Goal: Task Accomplishment & Management: Use online tool/utility

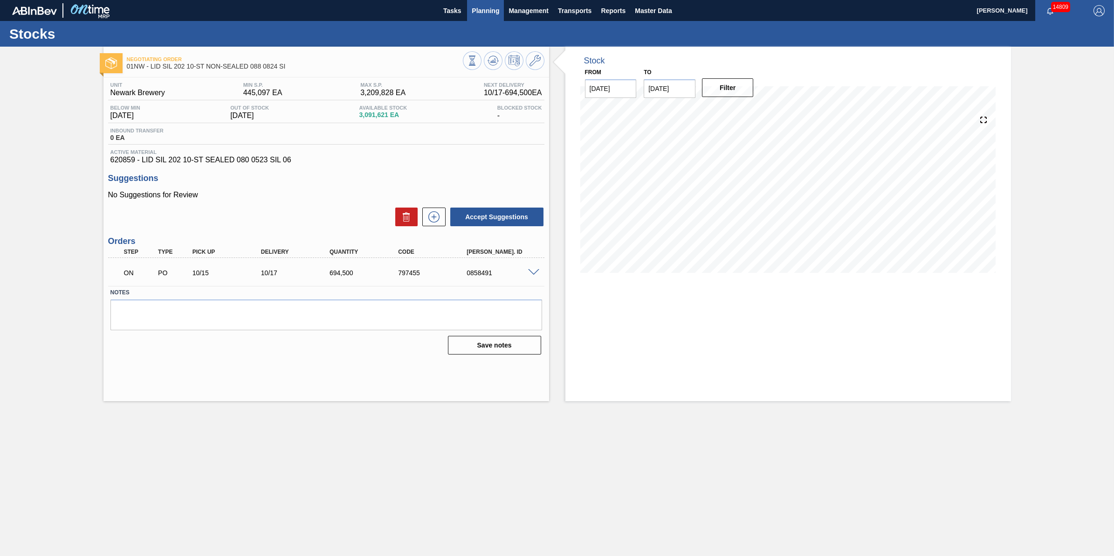
click at [474, 6] on span "Planning" at bounding box center [485, 10] width 27 height 11
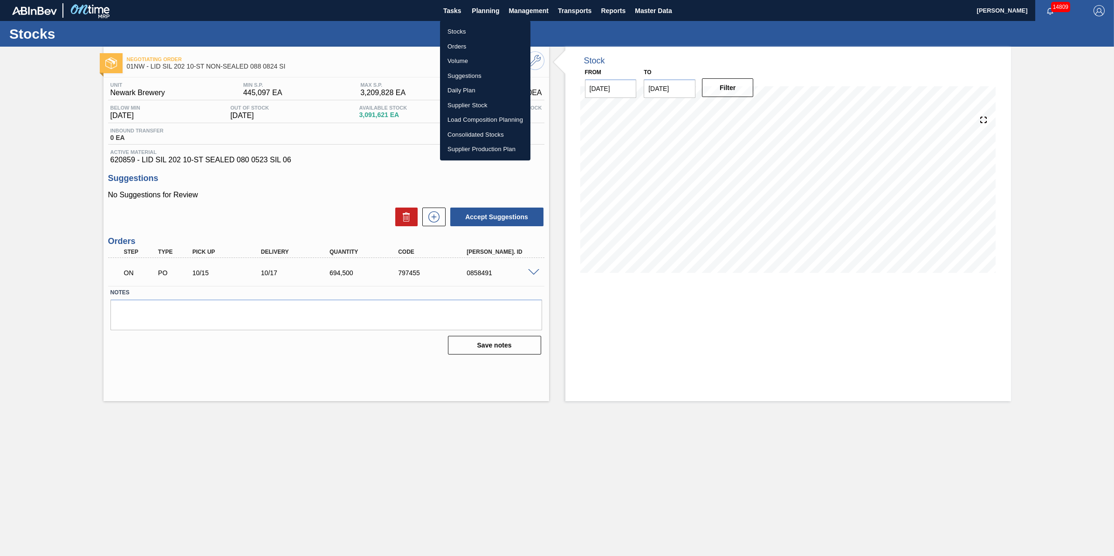
click at [474, 25] on li "Stocks" at bounding box center [485, 31] width 90 height 15
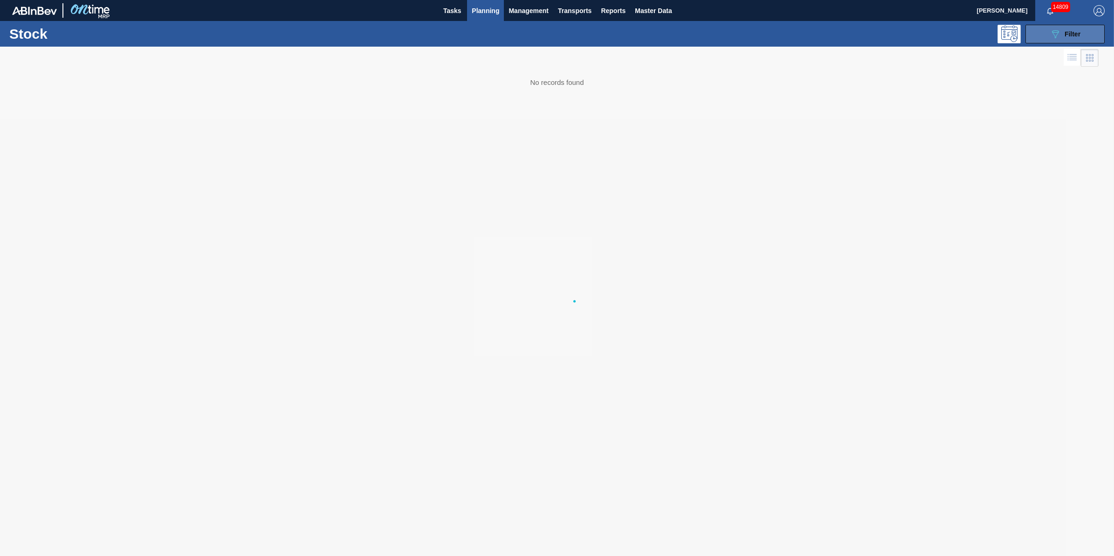
click at [1036, 40] on button "089F7B8B-B2A5-4AFE-B5C0-19BA573D28AC Filter" at bounding box center [1064, 34] width 79 height 19
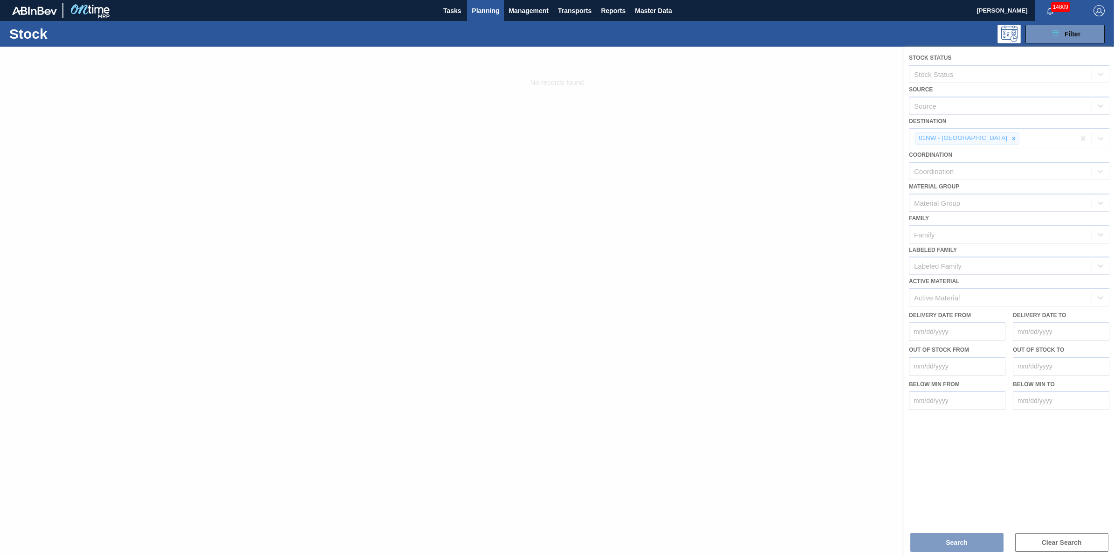
click at [998, 134] on div at bounding box center [557, 301] width 1114 height 509
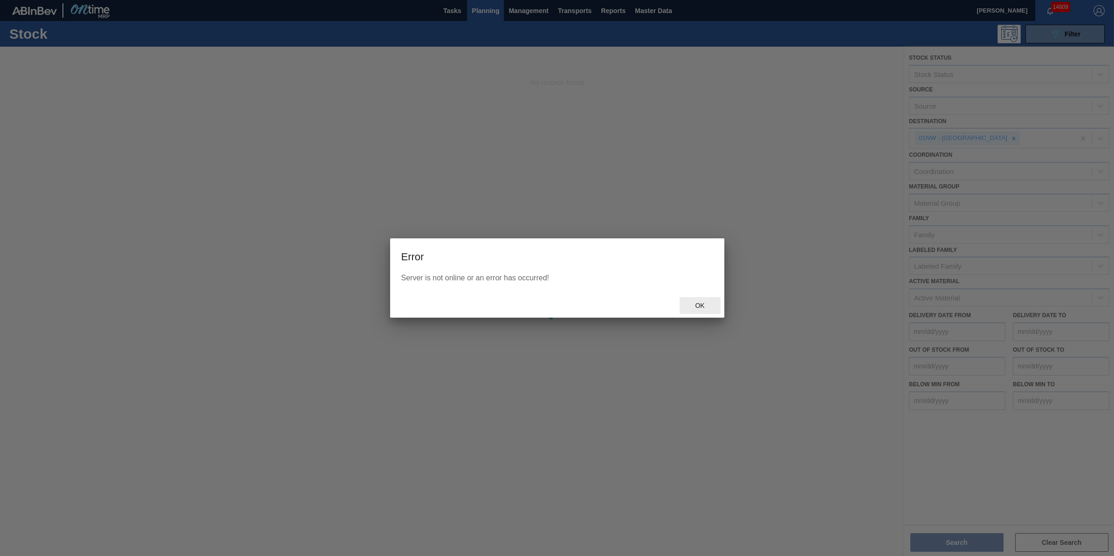
click at [703, 306] on span "Ok" at bounding box center [699, 305] width 24 height 7
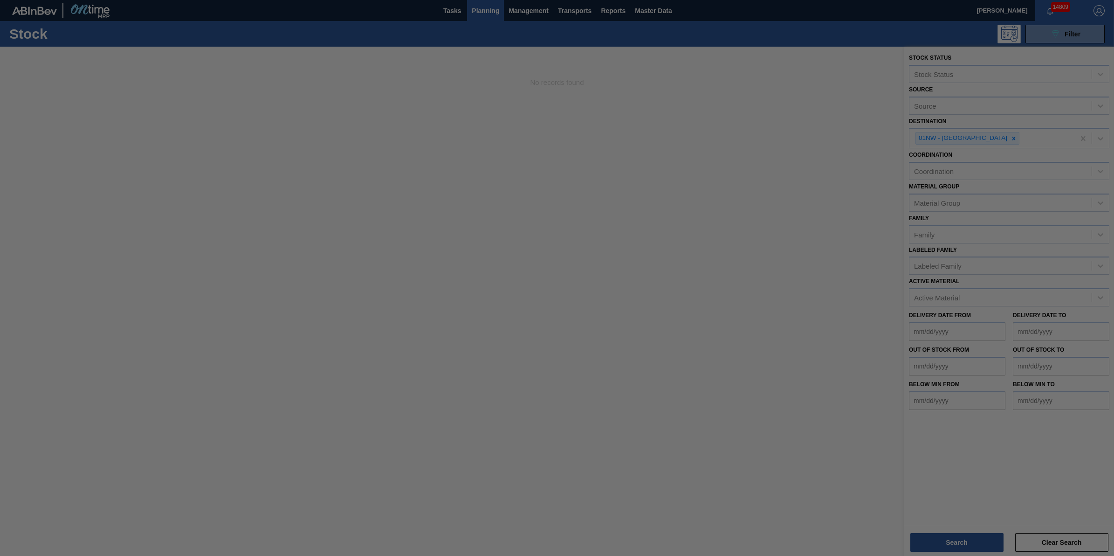
click at [826, 204] on div at bounding box center [557, 278] width 1114 height 556
click at [770, 239] on div at bounding box center [557, 278] width 1114 height 556
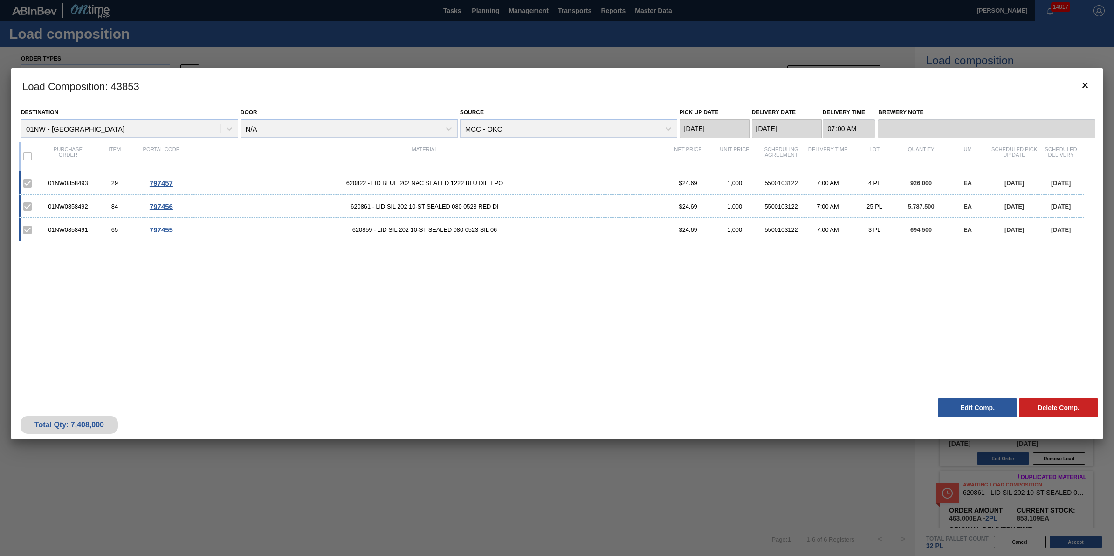
click at [1072, 82] on h3 "Load Composition : 43853" at bounding box center [556, 85] width 1091 height 35
click at [1083, 82] on icon "botão de ícone" at bounding box center [1084, 85] width 11 height 11
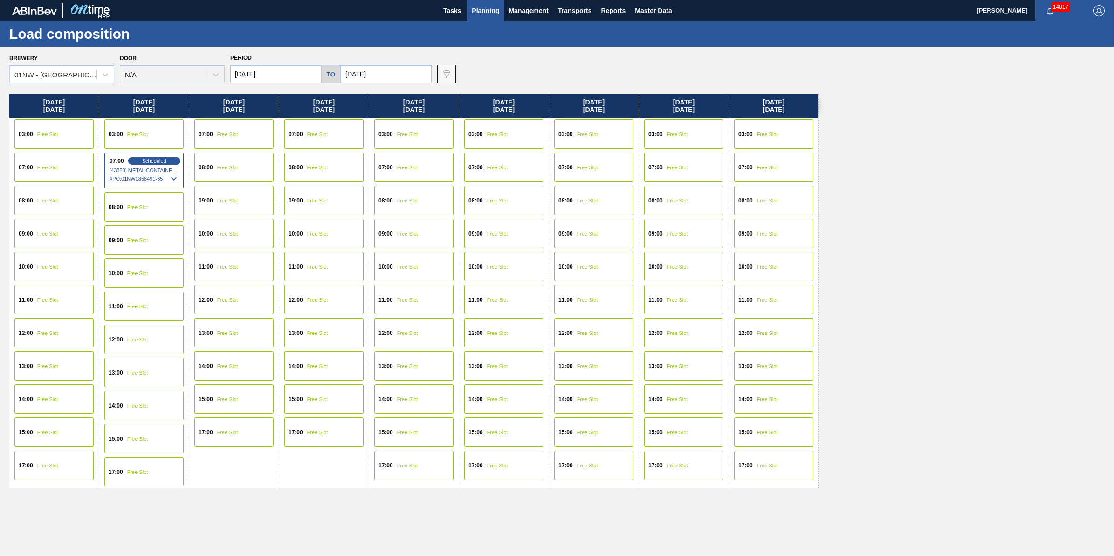
click at [478, 15] on span "Planning" at bounding box center [485, 10] width 27 height 11
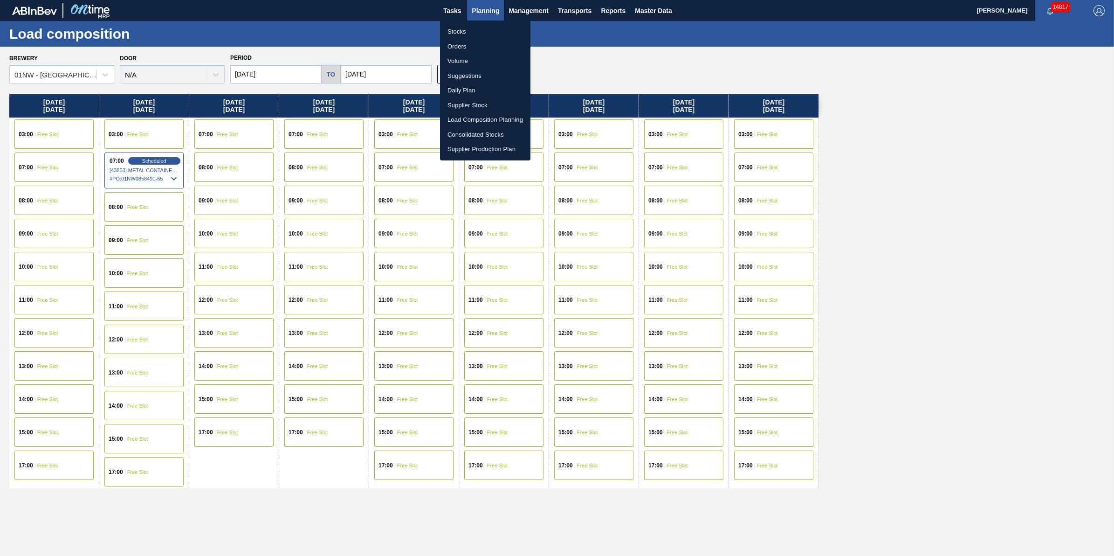
click at [478, 28] on li "Stocks" at bounding box center [485, 31] width 90 height 15
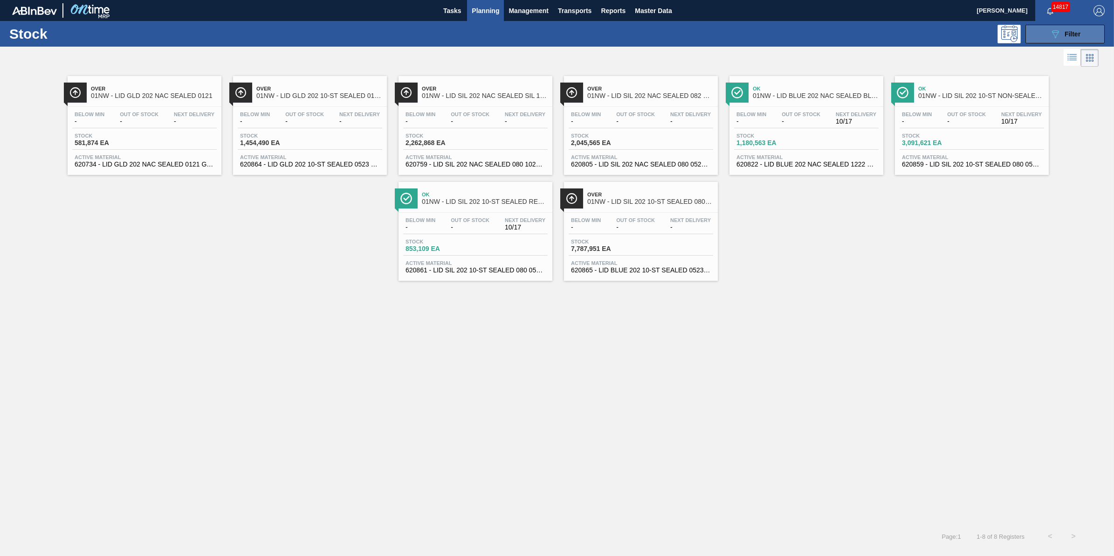
click at [1048, 38] on button "089F7B8B-B2A5-4AFE-B5C0-19BA573D28AC Filter" at bounding box center [1064, 34] width 79 height 19
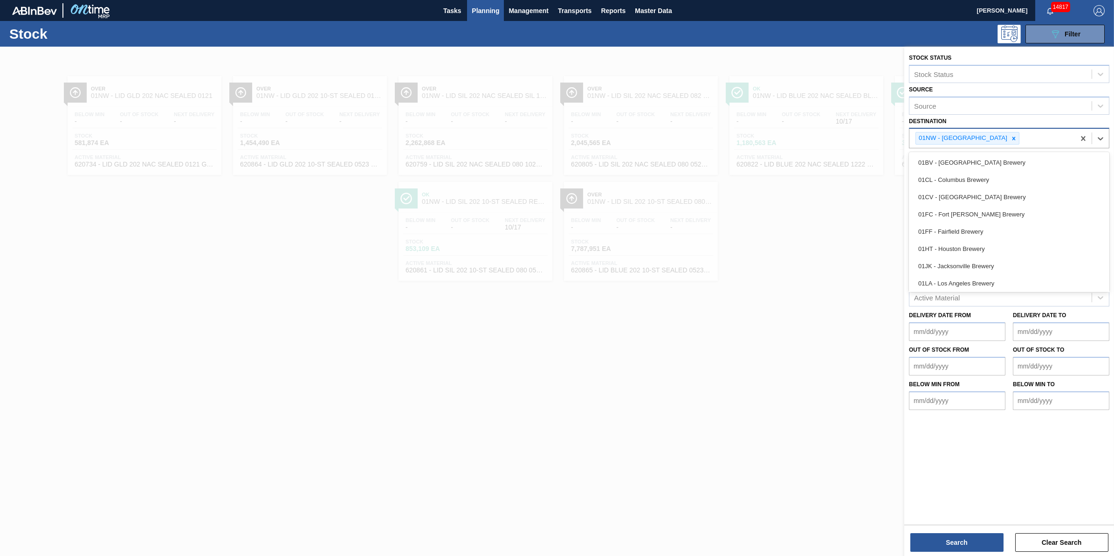
click at [1000, 138] on div "01NW - [GEOGRAPHIC_DATA]" at bounding box center [967, 138] width 104 height 13
click at [1000, 137] on div "01NW - [GEOGRAPHIC_DATA]" at bounding box center [967, 138] width 104 height 13
click at [1008, 137] on div at bounding box center [1013, 138] width 10 height 12
click at [998, 137] on div "Destination" at bounding box center [1000, 137] width 182 height 14
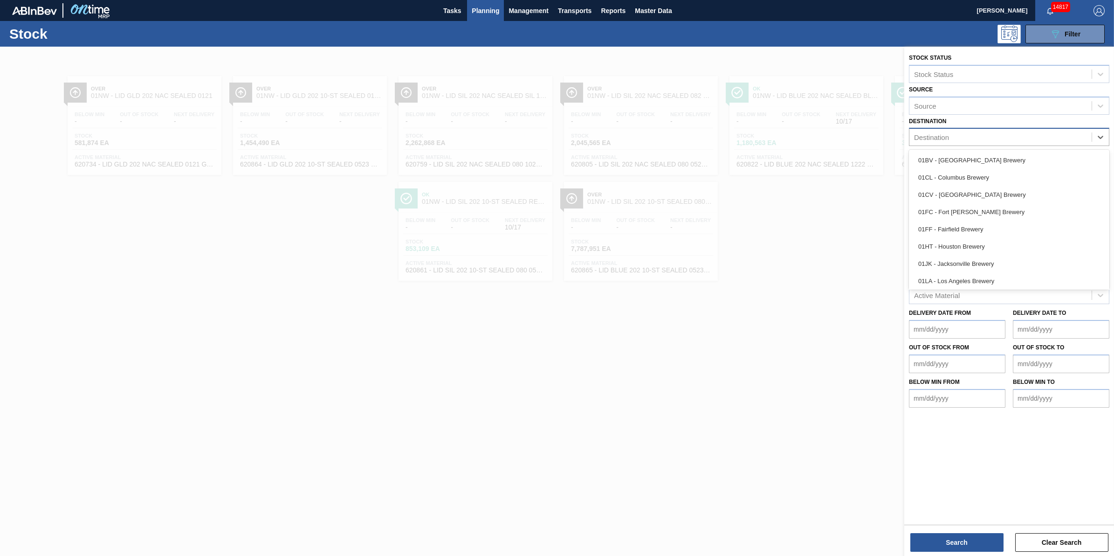
click at [998, 137] on div "Destination" at bounding box center [1000, 137] width 182 height 14
click at [970, 204] on div "01FC - Fort [PERSON_NAME] Brewery" at bounding box center [1009, 211] width 200 height 17
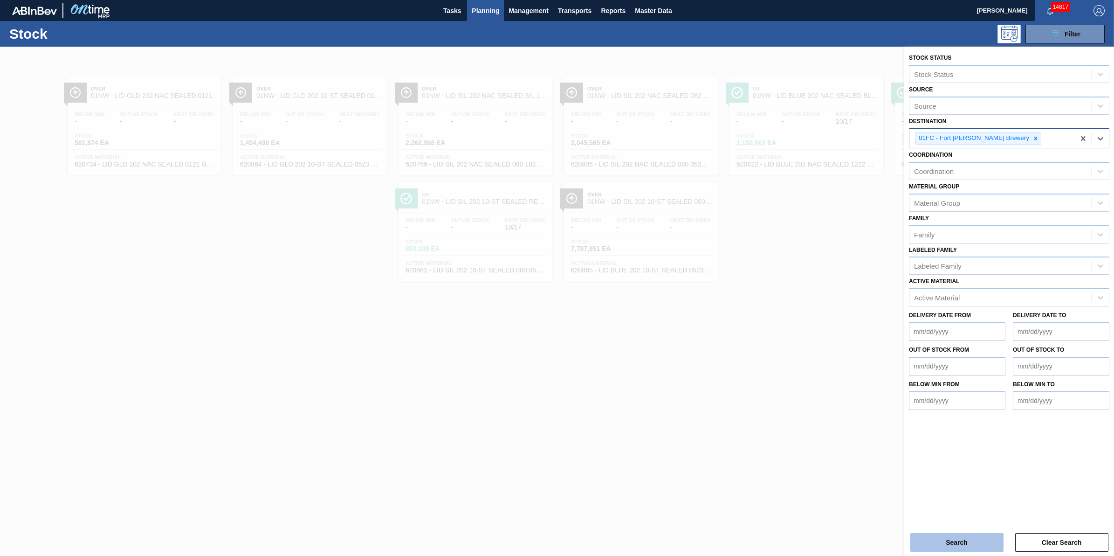
click at [925, 536] on button "Search" at bounding box center [956, 542] width 93 height 19
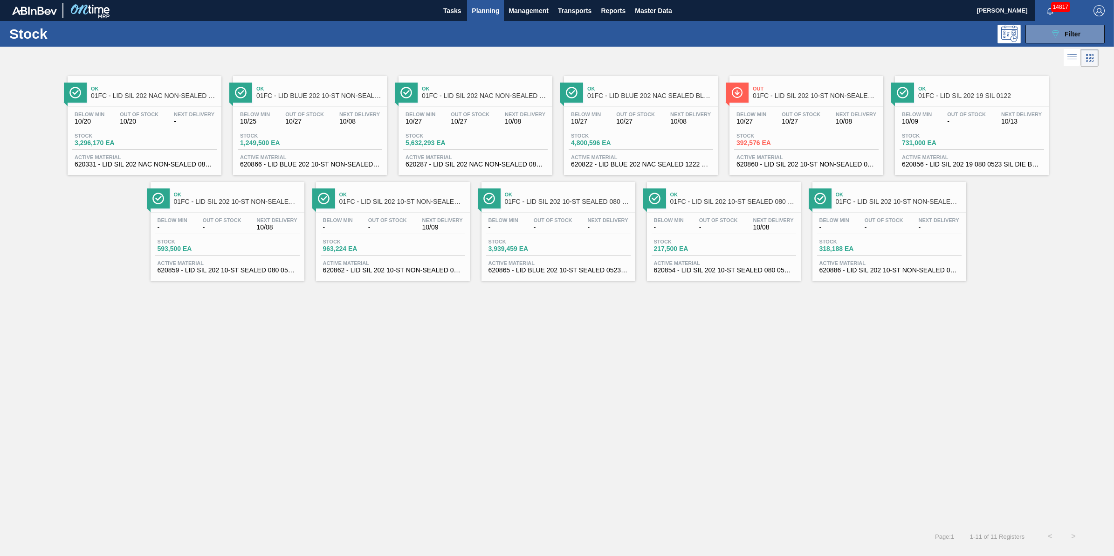
click at [180, 112] on span "Next Delivery" at bounding box center [194, 114] width 41 height 6
click at [606, 130] on div "Below Min 10/27 Out Of Stock 10/27 Next Delivery 10/08 Stock 4,800,596 EA Activ…" at bounding box center [641, 138] width 154 height 63
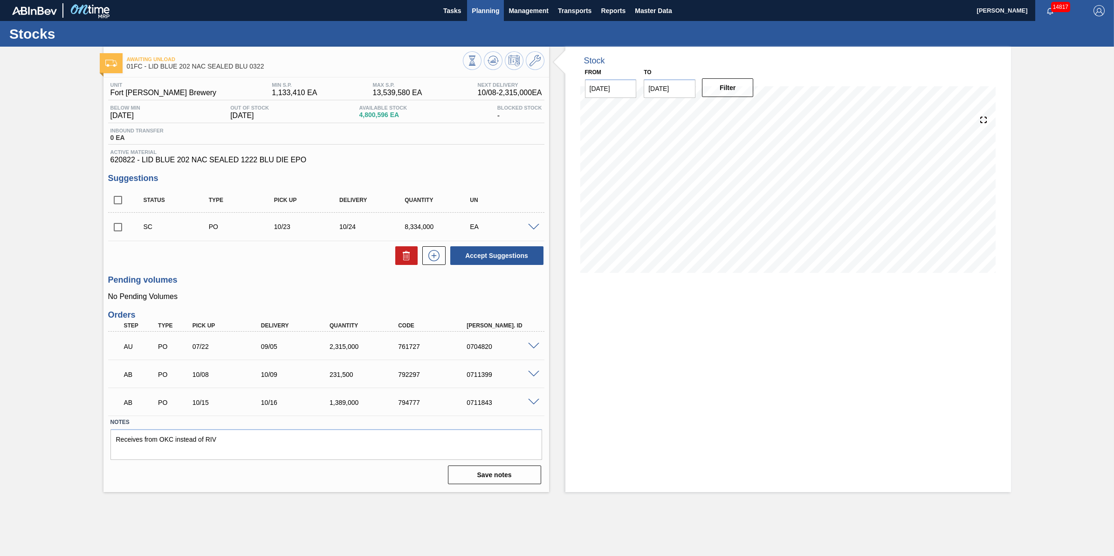
click at [483, 13] on span "Planning" at bounding box center [485, 10] width 27 height 11
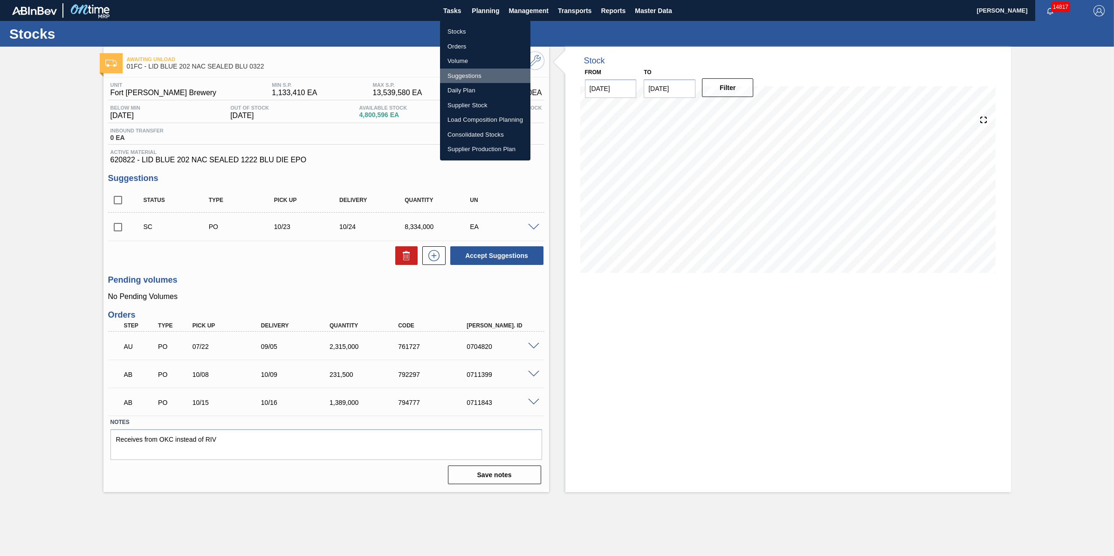
click at [497, 76] on li "Suggestions" at bounding box center [485, 76] width 90 height 15
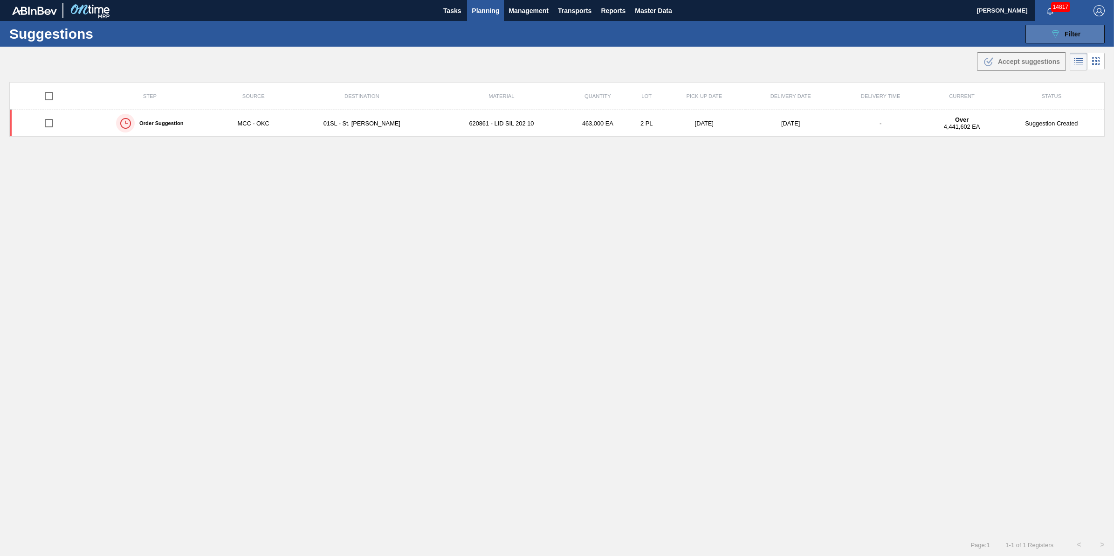
drag, startPoint x: 1030, startPoint y: 32, endPoint x: 1024, endPoint y: 41, distance: 11.1
click at [1031, 33] on button "089F7B8B-B2A5-4AFE-B5C0-19BA573D28AC Filter" at bounding box center [1064, 34] width 79 height 19
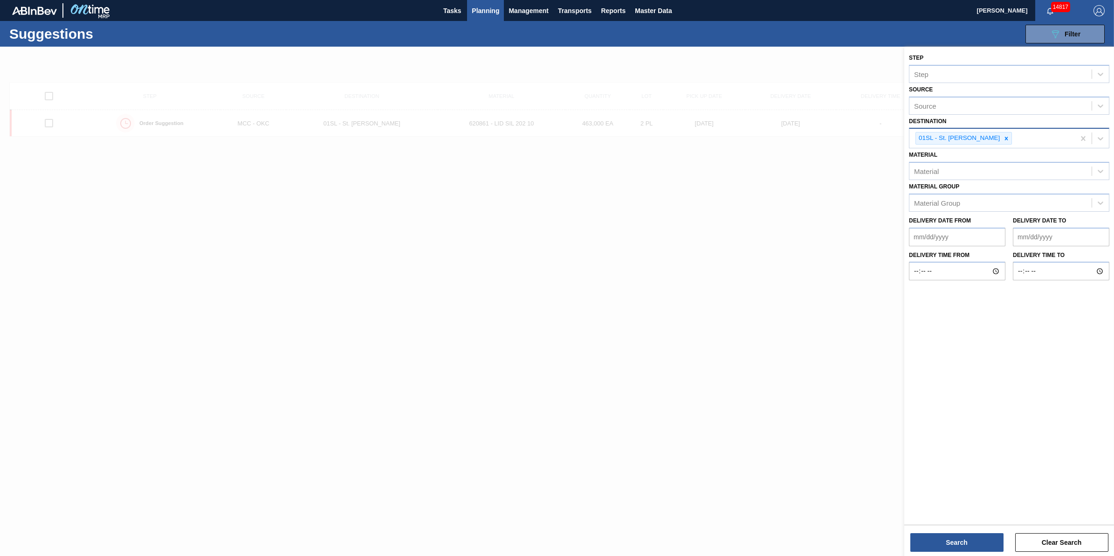
click at [1074, 140] on div "01SL - St. [PERSON_NAME]" at bounding box center [991, 138] width 165 height 19
click at [1062, 141] on div "01SL - St. [PERSON_NAME]" at bounding box center [991, 138] width 165 height 19
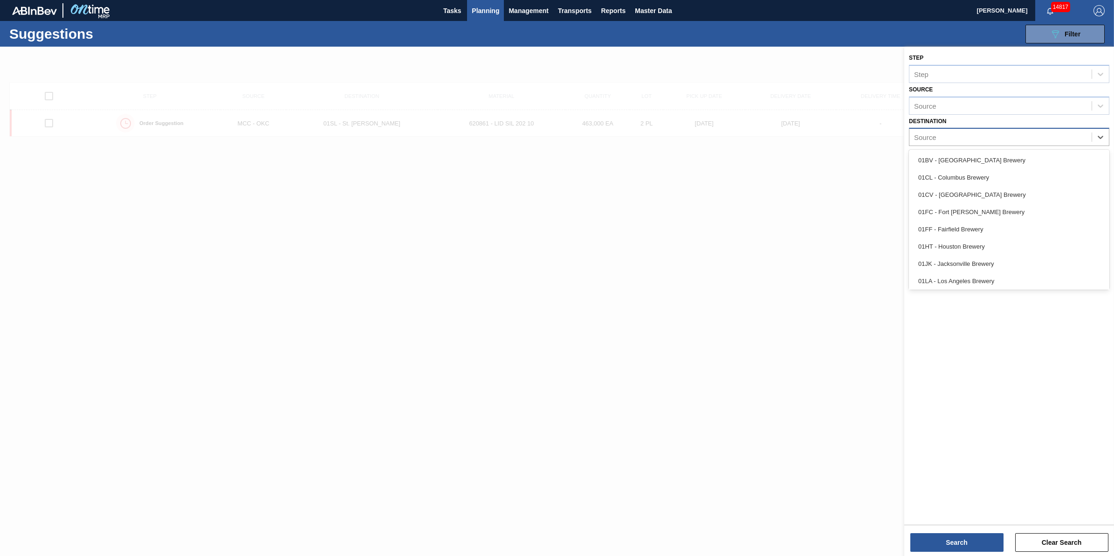
click at [1070, 137] on div "Source" at bounding box center [1000, 137] width 182 height 14
click at [1002, 215] on div "01FC - Fort [PERSON_NAME] Brewery" at bounding box center [1009, 211] width 200 height 17
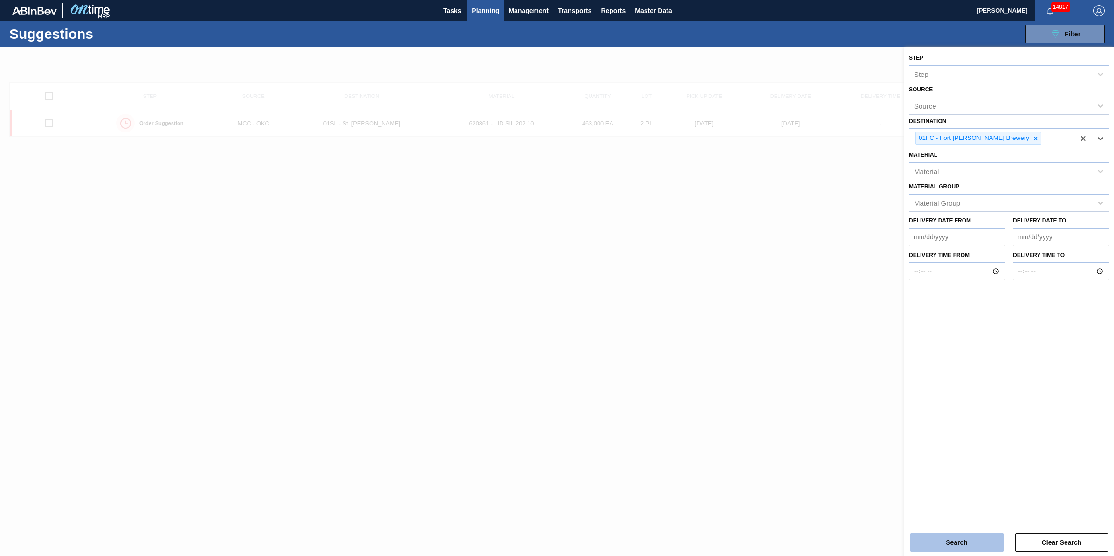
click at [967, 550] on button "Search" at bounding box center [956, 542] width 93 height 19
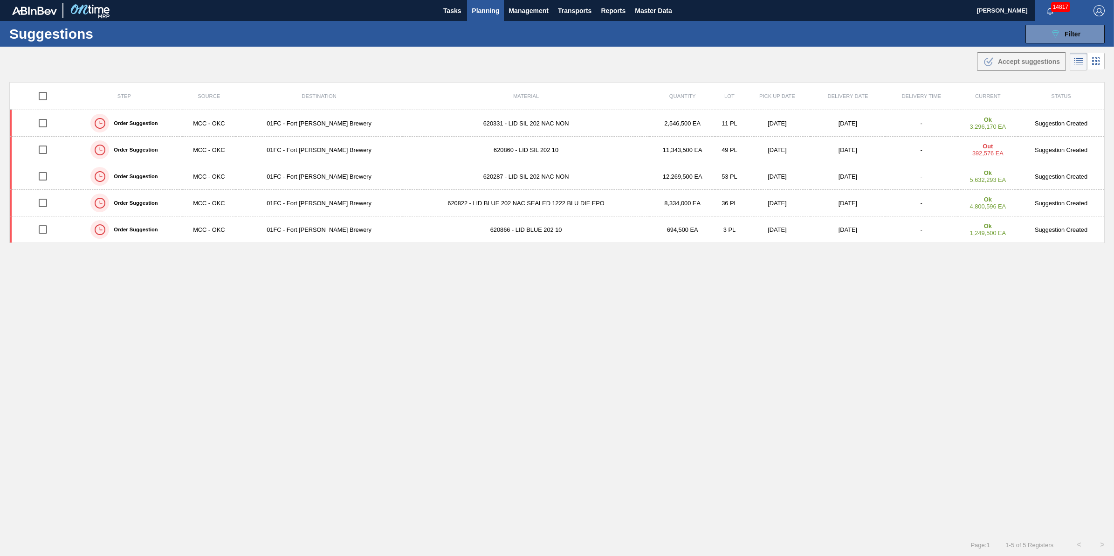
click at [52, 96] on input "checkbox" at bounding box center [43, 96] width 20 height 20
checkbox input "true"
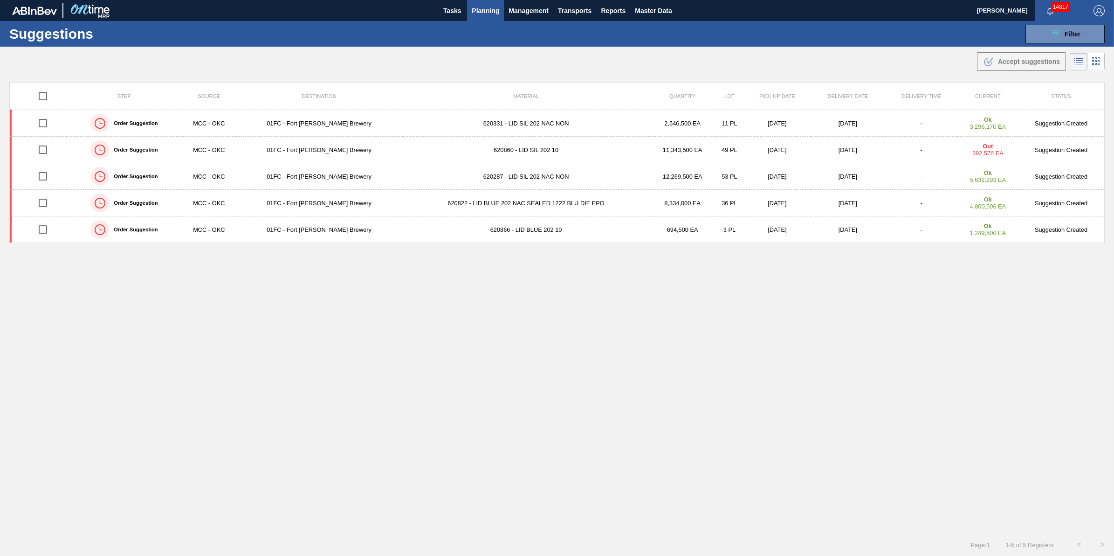
checkbox input "true"
click at [1019, 55] on button ".b{fill:var(--color-action-default)} Accept suggestions" at bounding box center [1021, 61] width 89 height 19
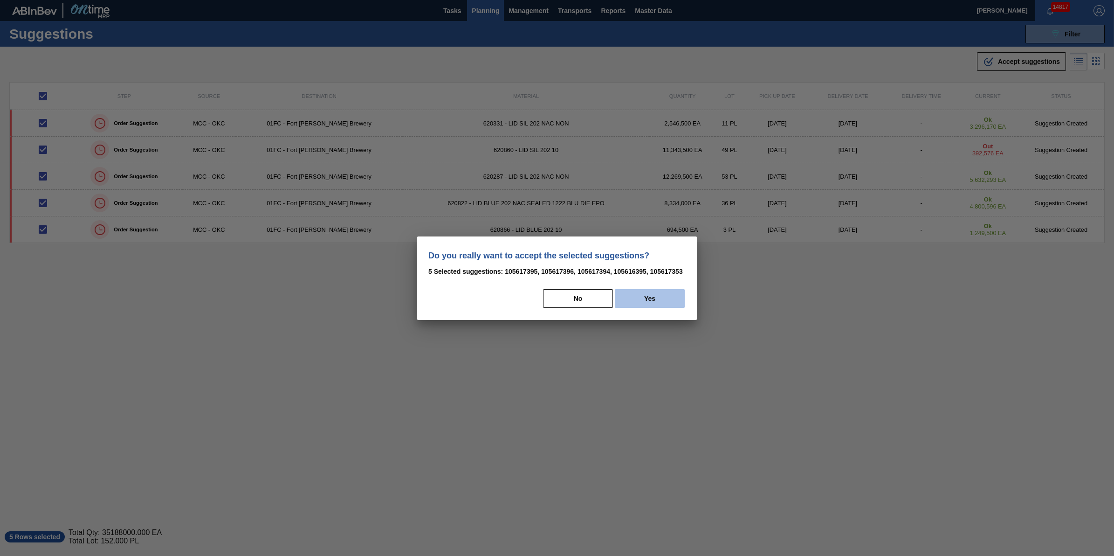
click at [656, 299] on button "Yes" at bounding box center [650, 298] width 70 height 19
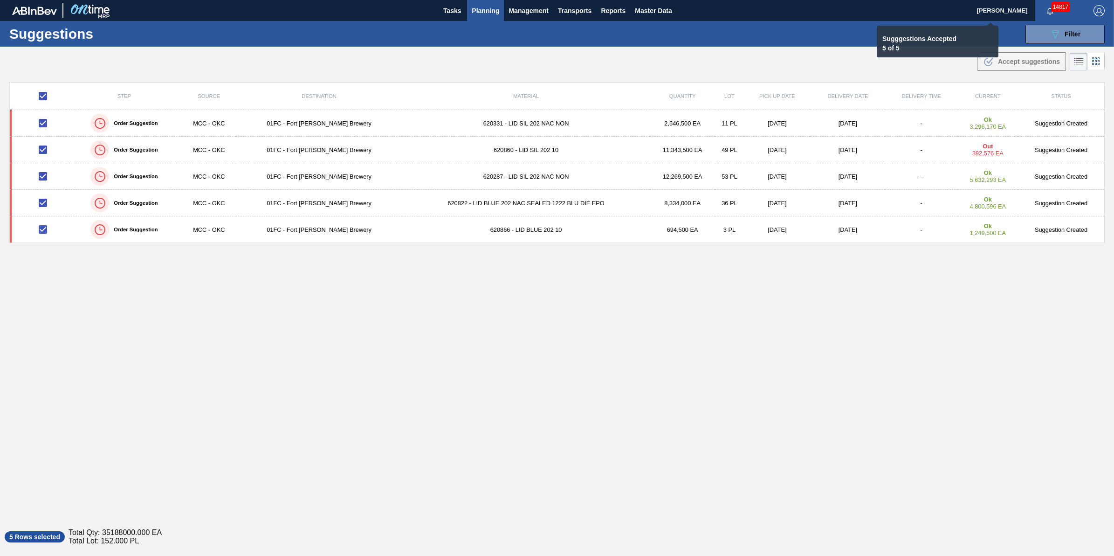
checkbox input "false"
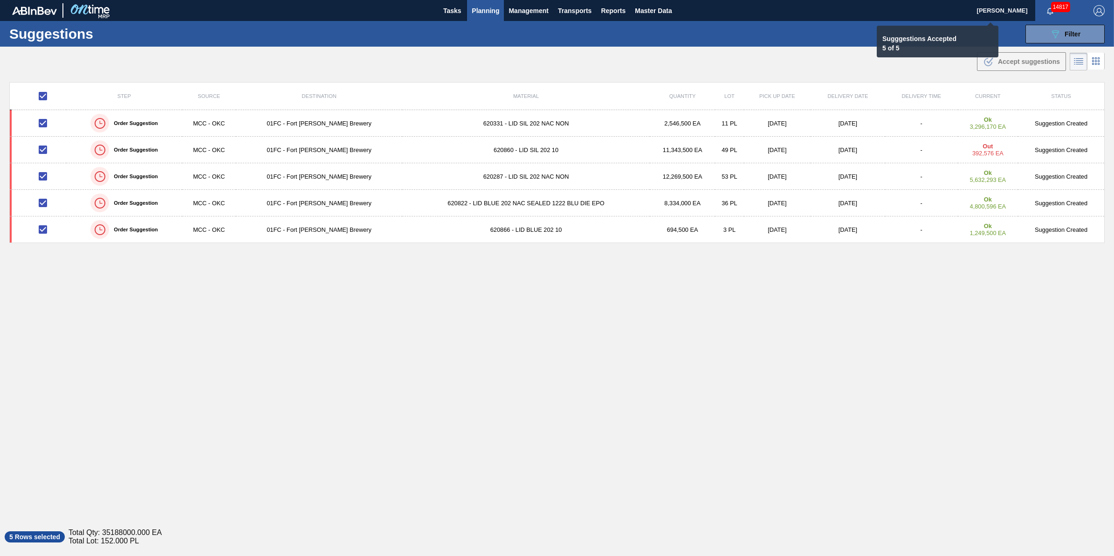
checkbox input "false"
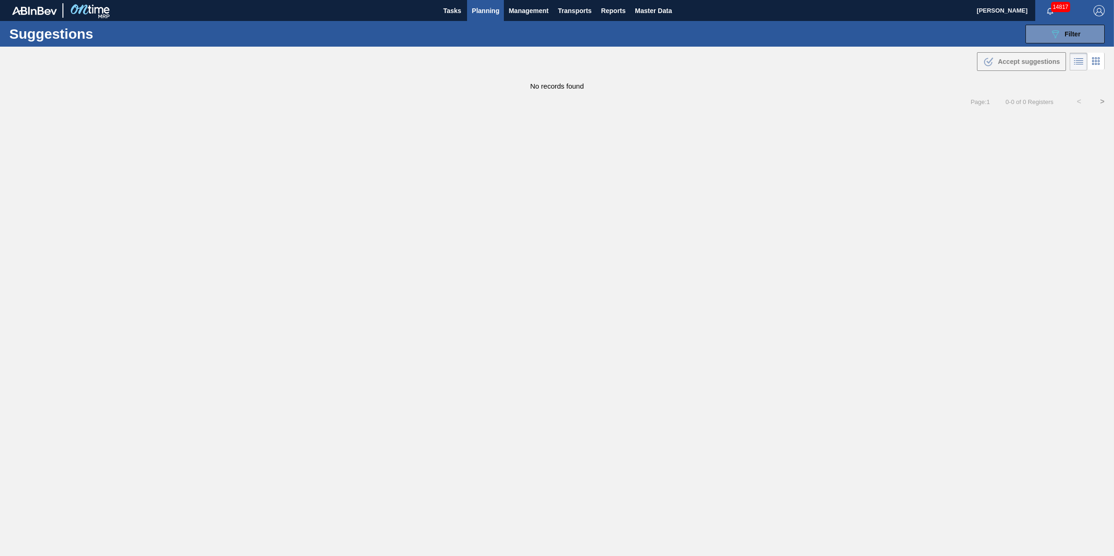
click at [485, 8] on span "Planning" at bounding box center [485, 10] width 27 height 11
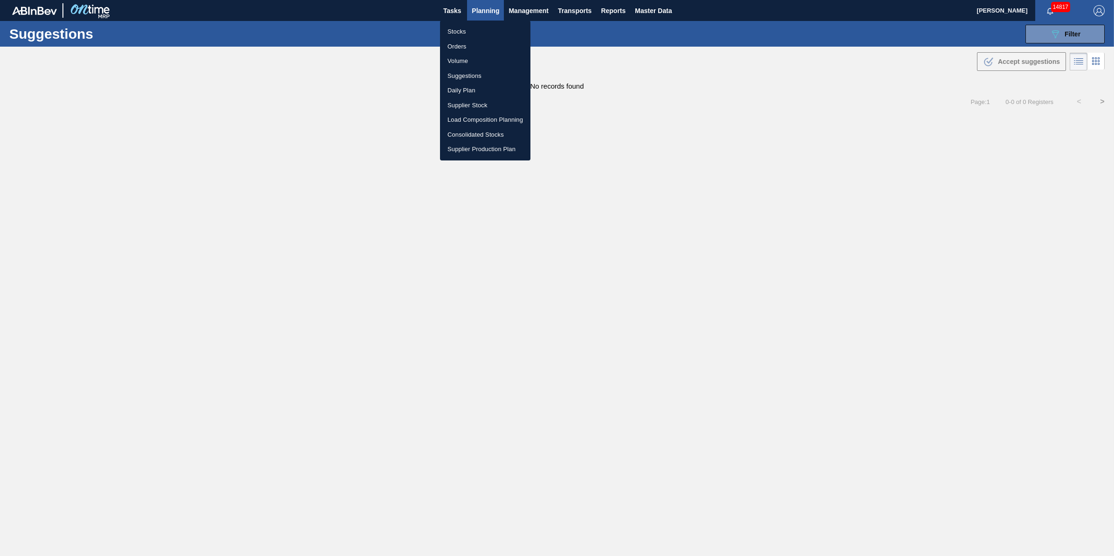
click at [501, 119] on li "Load Composition Planning" at bounding box center [485, 119] width 90 height 15
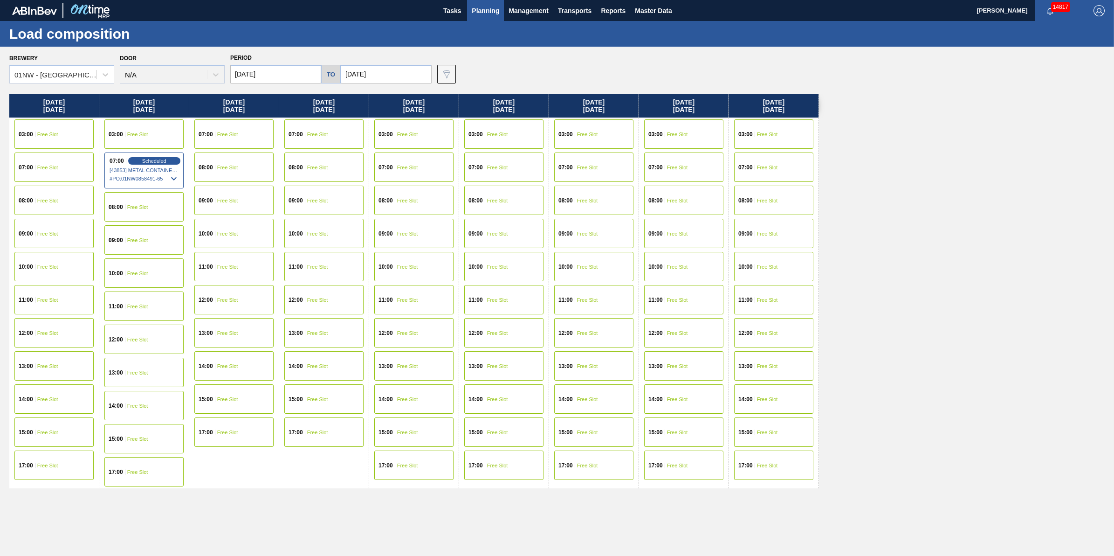
click at [94, 85] on div "Brewery 01NW - Newark Brewery Door N/A Period 10/16/2025 to 10/24/2025 Data vie…" at bounding box center [557, 301] width 1114 height 508
click at [97, 77] on div at bounding box center [105, 74] width 17 height 17
click at [578, 9] on span "Transports" at bounding box center [575, 10] width 34 height 11
click at [571, 45] on li "[GEOGRAPHIC_DATA]" at bounding box center [581, 46] width 79 height 15
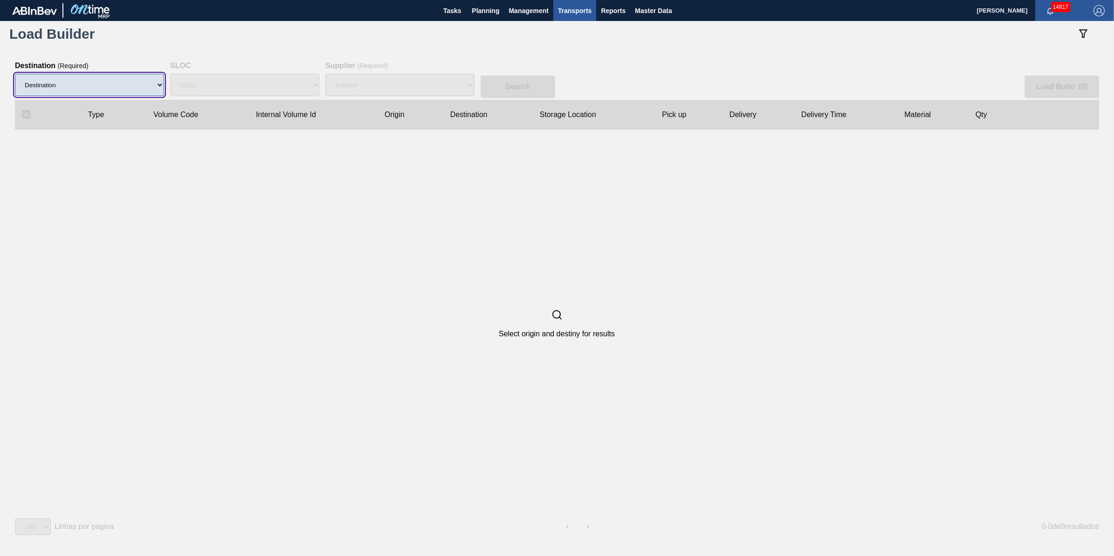
click at [129, 85] on select "Destination 01BV - [GEOGRAPHIC_DATA] 01CL - [GEOGRAPHIC_DATA] 01CV - [GEOGRAPHI…" at bounding box center [89, 85] width 149 height 22
select select "7"
click at [15, 74] on select "Destination 01BV - [GEOGRAPHIC_DATA] 01CL - [GEOGRAPHIC_DATA] 01CV - [GEOGRAPHI…" at bounding box center [89, 85] width 149 height 22
select select "N/A"
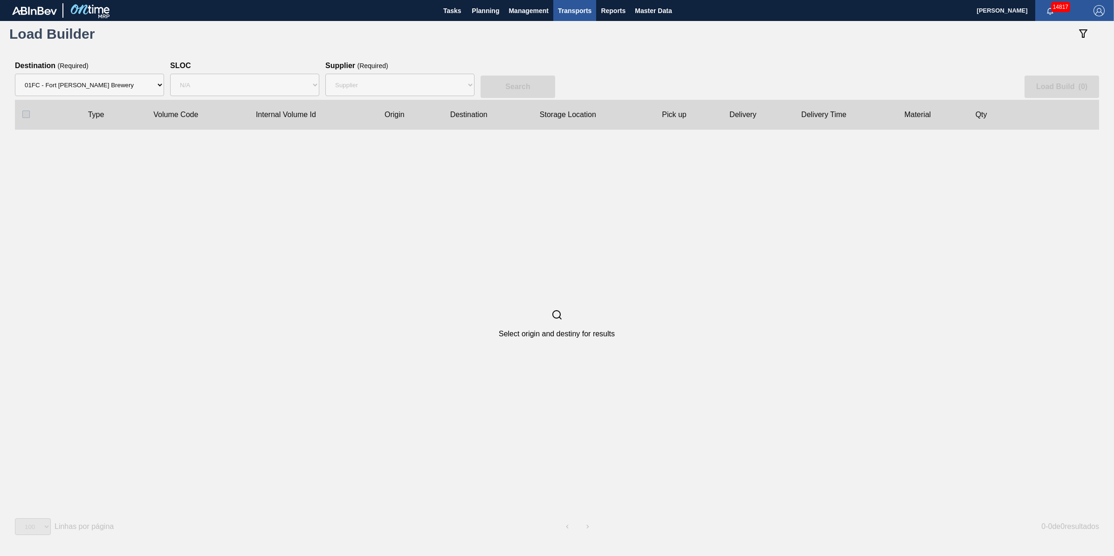
click at [322, 81] on div "Search Load Build ( 0 )" at bounding box center [557, 81] width 1084 height 38
click at [352, 82] on select "Supplier 8221649 - BALL METAL CONTAINER GROUP 8342641 - BALL METAL CONTAINER GR…" at bounding box center [399, 85] width 149 height 22
select select "166"
click at [325, 74] on select "Supplier 8221649 - BALL METAL CONTAINER GROUP 8342641 - BALL METAL CONTAINER GR…" at bounding box center [399, 85] width 149 height 22
click at [0, 0] on slot "Search" at bounding box center [0, 0] width 0 height 0
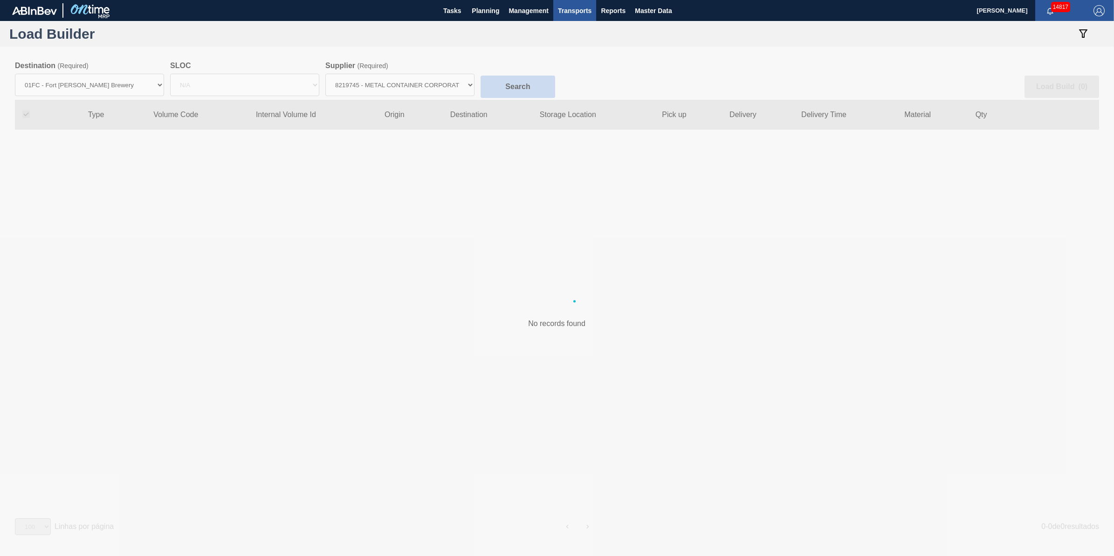
checkbox input "true"
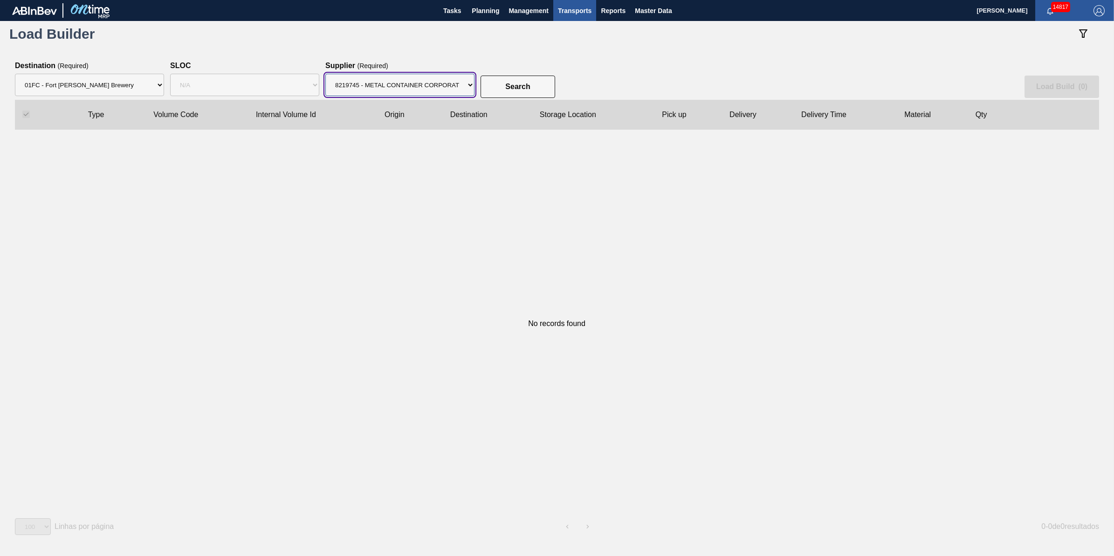
drag, startPoint x: 445, startPoint y: 84, endPoint x: 439, endPoint y: 96, distance: 13.5
click at [444, 84] on select "Supplier 8221649 - BALL METAL CONTAINER GROUP 8342641 - BALL METAL CONTAINER GR…" at bounding box center [399, 85] width 149 height 22
select select "13"
click at [325, 74] on select "Supplier 8221649 - BALL METAL CONTAINER GROUP 8342641 - BALL METAL CONTAINER GR…" at bounding box center [399, 85] width 149 height 22
click at [0, 0] on slot "Search" at bounding box center [0, 0] width 0 height 0
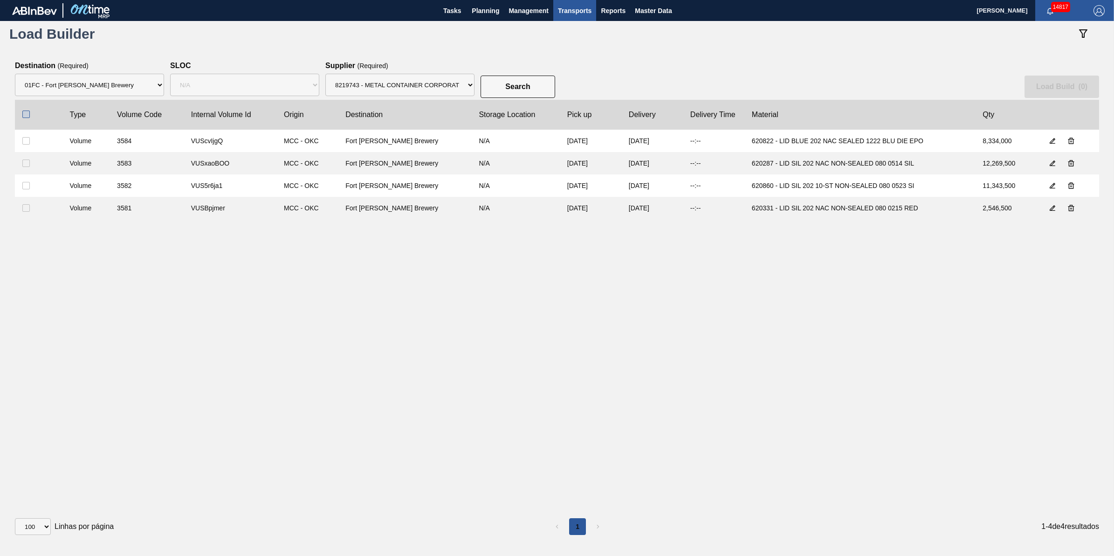
click at [22, 112] on input "checkbox" at bounding box center [25, 113] width 7 height 7
checkbox input "true"
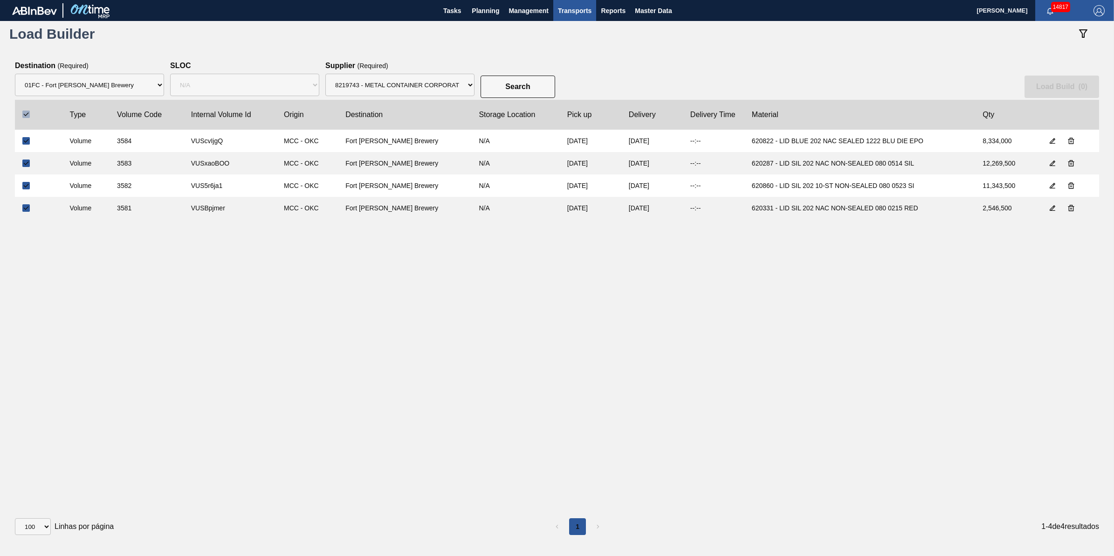
checkbox input "true"
click at [0, 0] on slot "Load Build ( 4 )" at bounding box center [0, 0] width 0 height 0
select select "N/A"
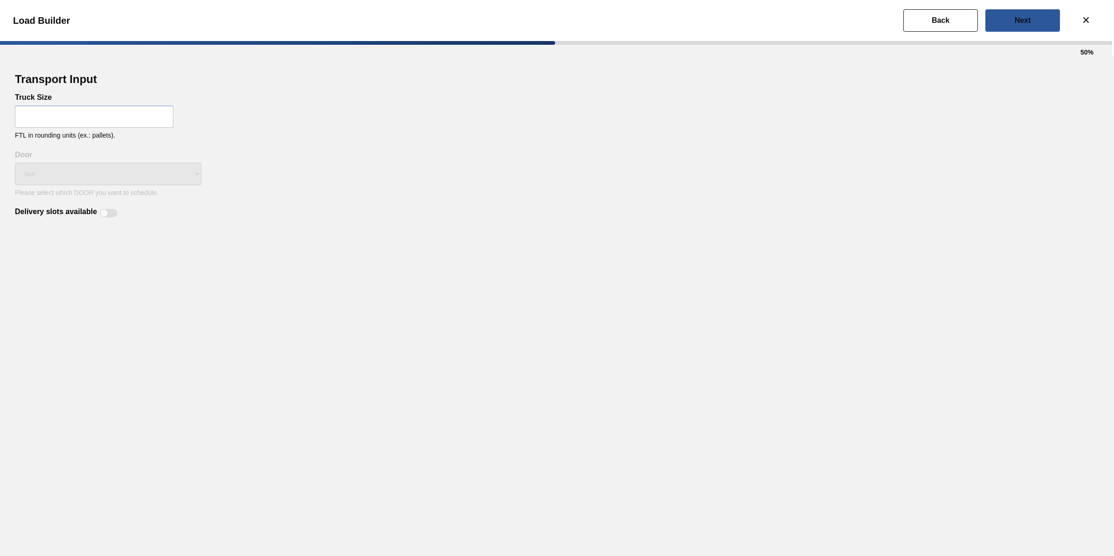
click at [89, 126] on input "text" at bounding box center [94, 116] width 158 height 22
type input "32"
click at [284, 264] on div "Transport Input Truck Size 32 FTL in rounding units (ex.: pallets). Delivery sl…" at bounding box center [557, 306] width 1114 height 500
click at [115, 219] on div "Transport Input Truck Size 32 FTL in rounding units (ex.: pallets). Delivery sl…" at bounding box center [557, 306] width 1114 height 500
click at [115, 218] on div "Delivery slots available" at bounding box center [67, 212] width 105 height 11
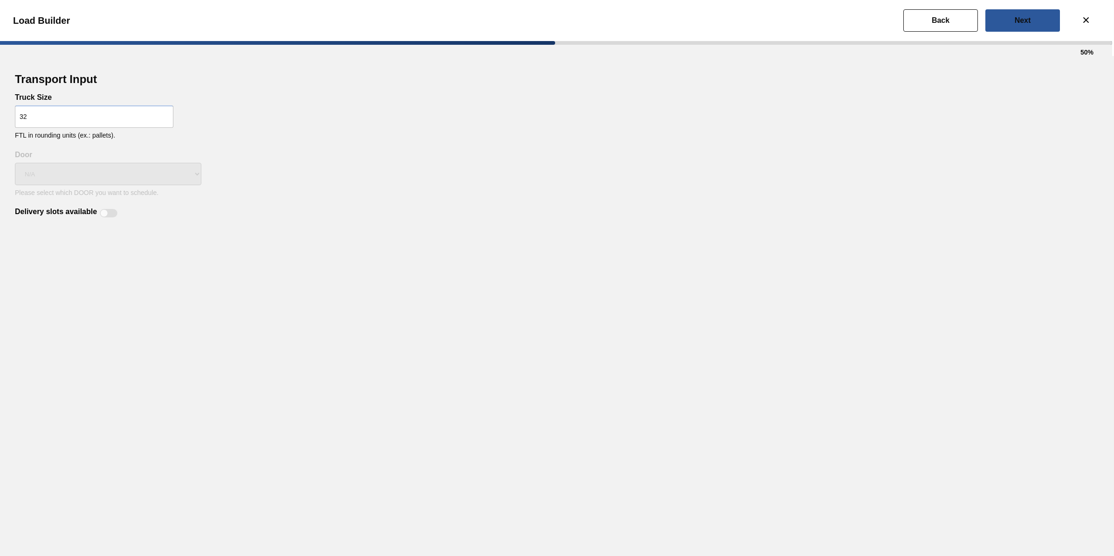
click at [108, 214] on div at bounding box center [109, 213] width 18 height 8
checkbox input "true"
click at [1034, 24] on button "Next" at bounding box center [1022, 20] width 75 height 22
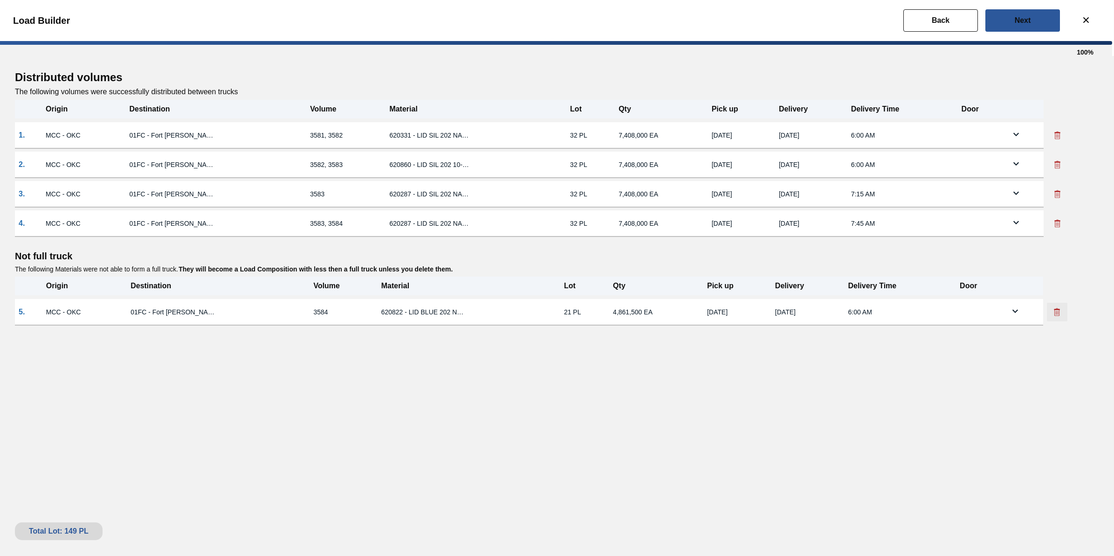
click at [1056, 309] on icon at bounding box center [1056, 311] width 9 height 9
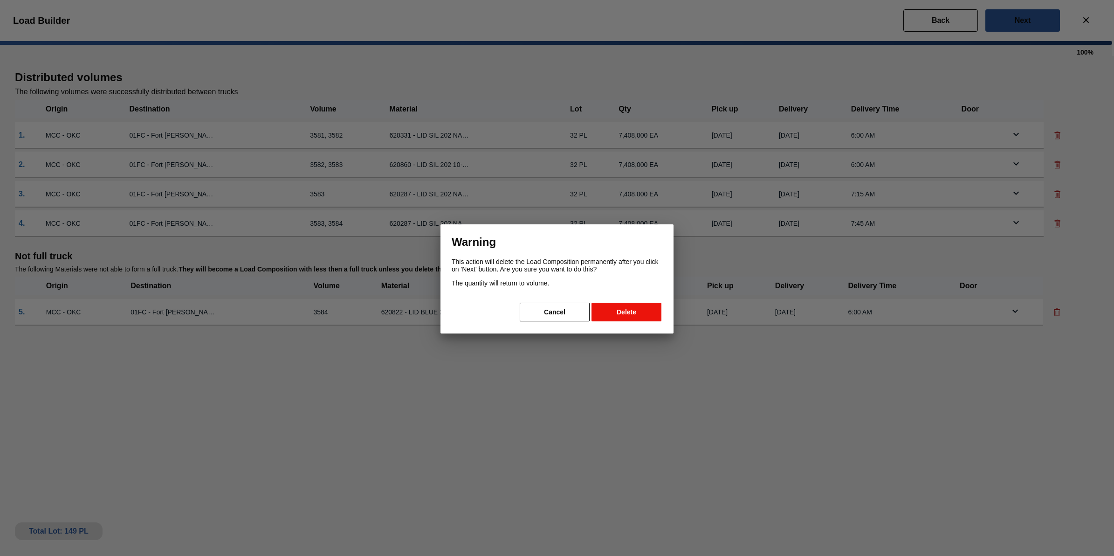
click at [641, 309] on button "Delete" at bounding box center [626, 311] width 70 height 19
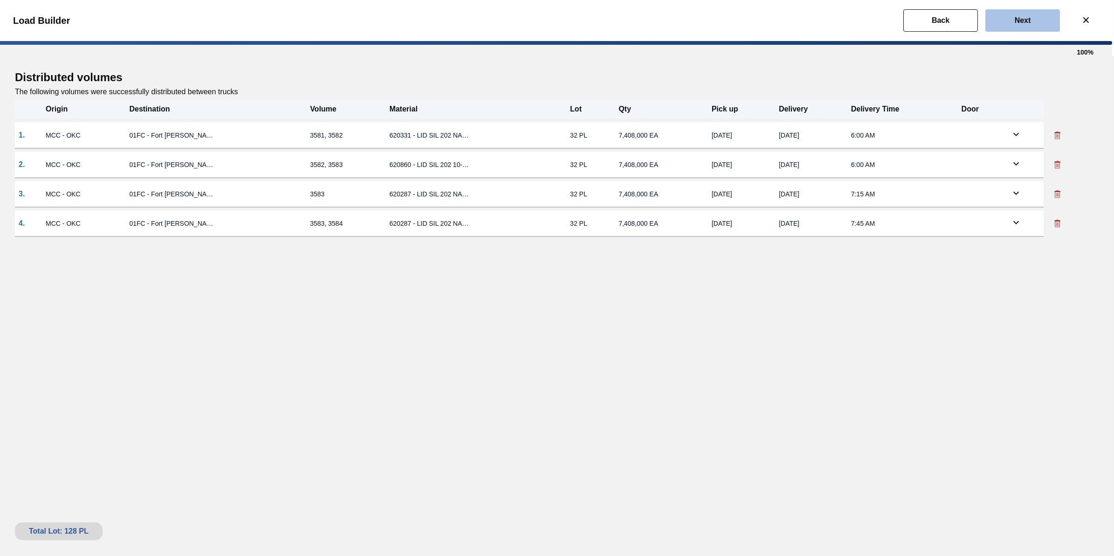
click at [1030, 27] on button "Next" at bounding box center [1022, 20] width 75 height 22
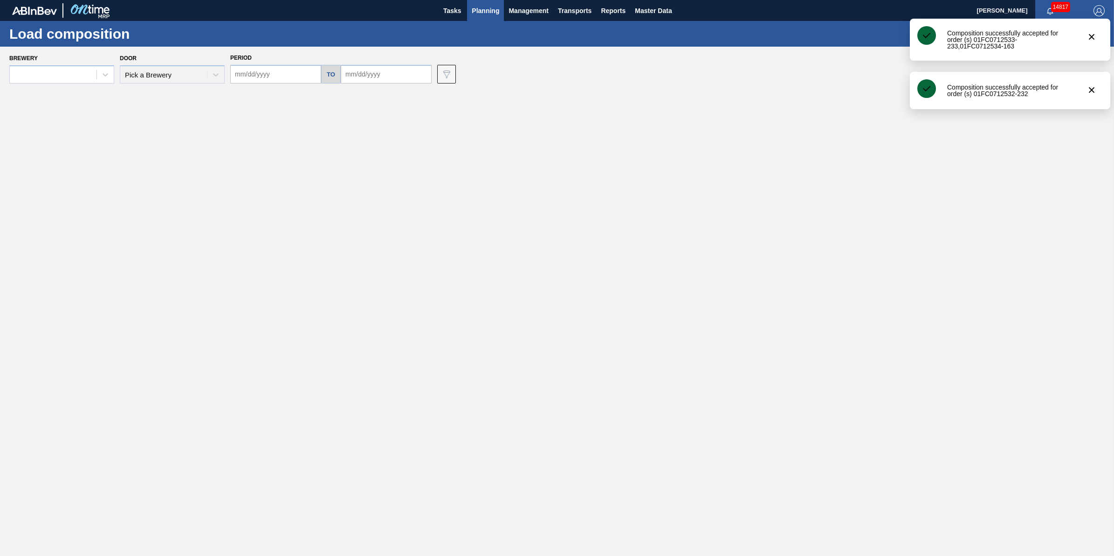
type input "[DATE]"
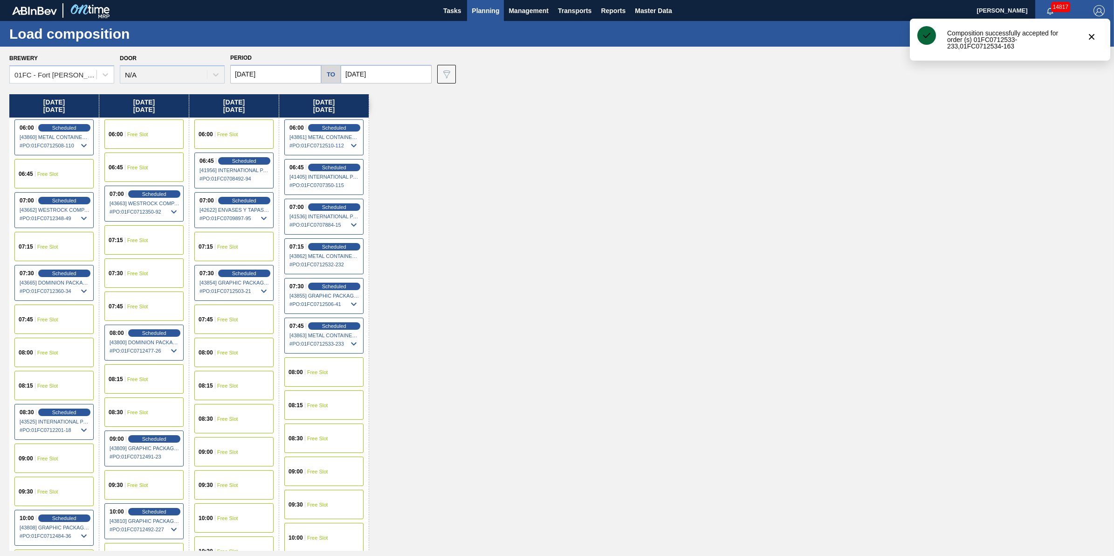
click at [370, 78] on input "[DATE]" at bounding box center [386, 74] width 91 height 19
click at [430, 171] on div "24" at bounding box center [427, 171] width 13 height 13
type input "[DATE]"
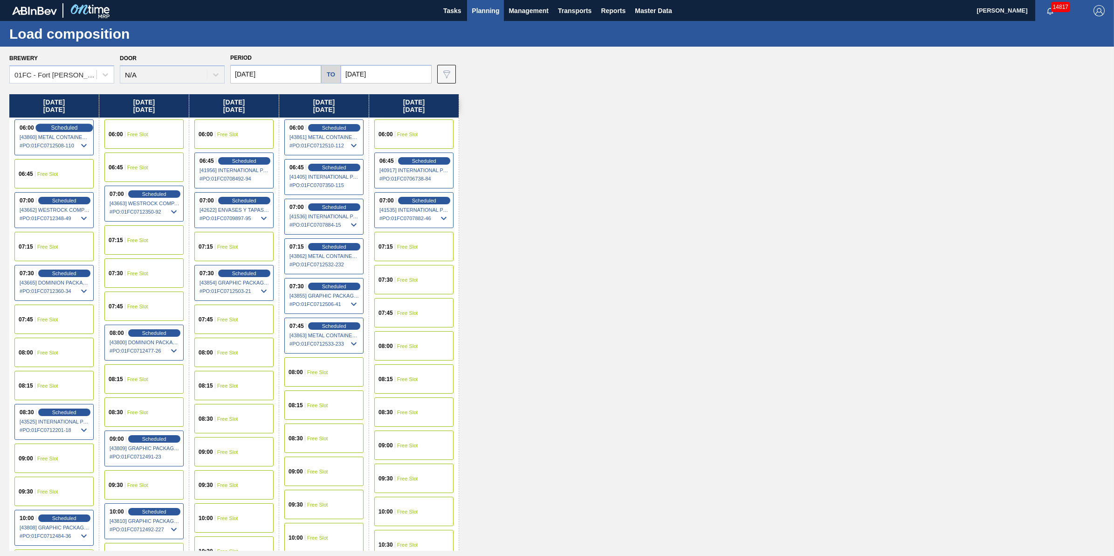
click at [66, 124] on span "Scheduled" at bounding box center [64, 127] width 27 height 6
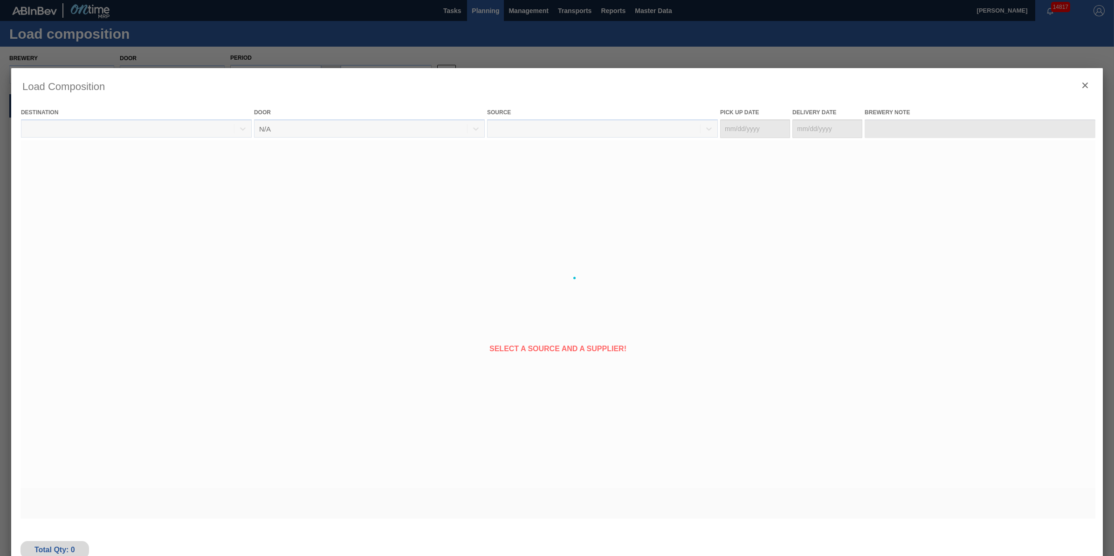
type Date "[DATE]"
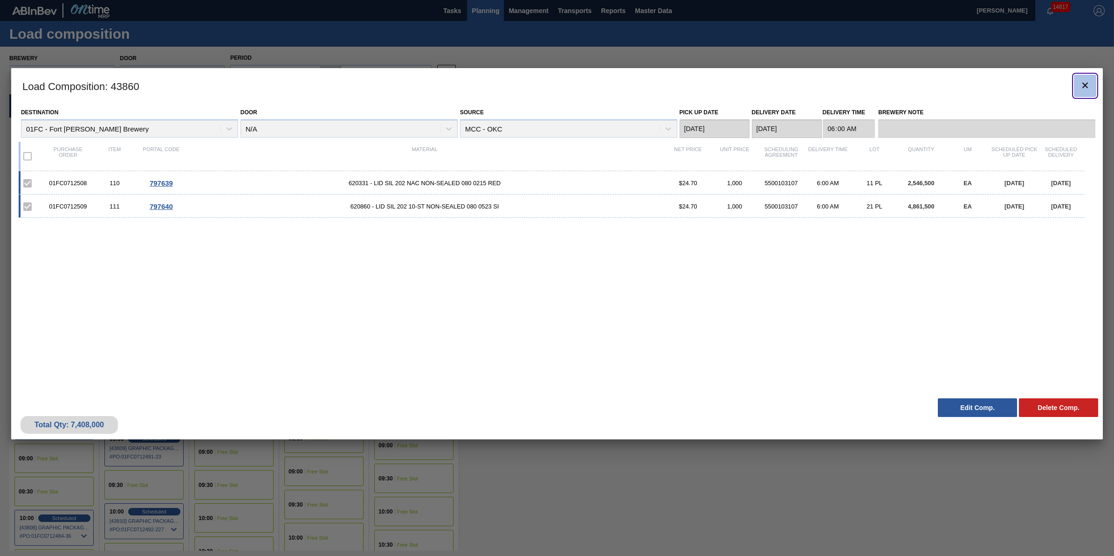
click at [1080, 81] on icon "botão de ícone" at bounding box center [1084, 85] width 11 height 11
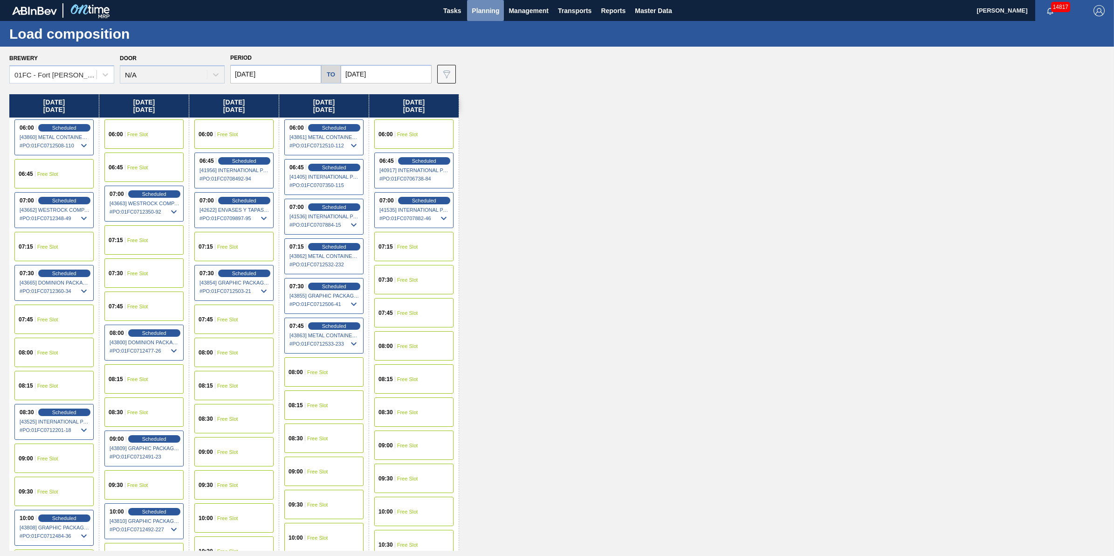
click at [490, 14] on span "Planning" at bounding box center [485, 10] width 27 height 11
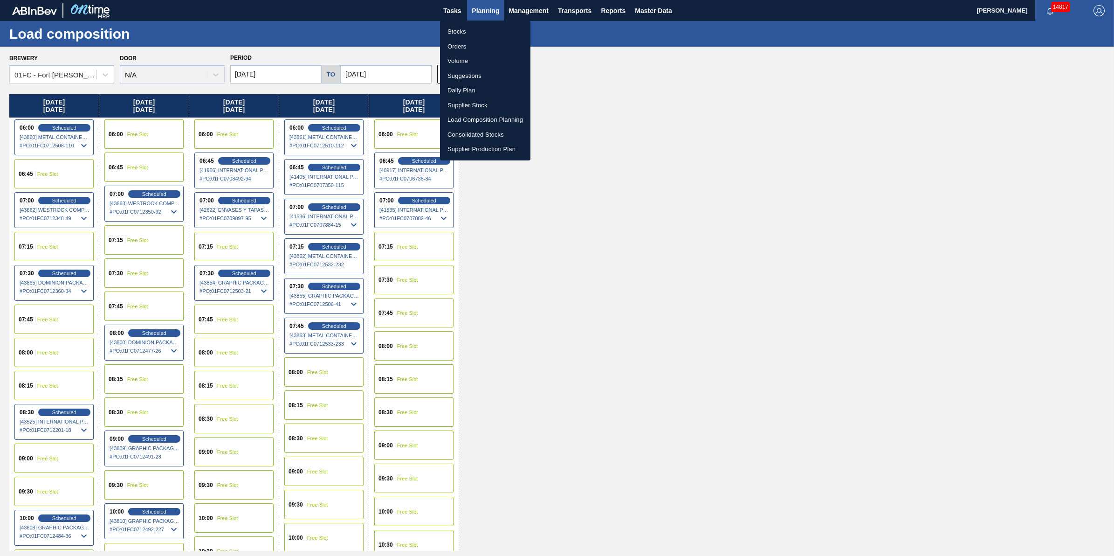
click at [486, 28] on li "Stocks" at bounding box center [485, 31] width 90 height 15
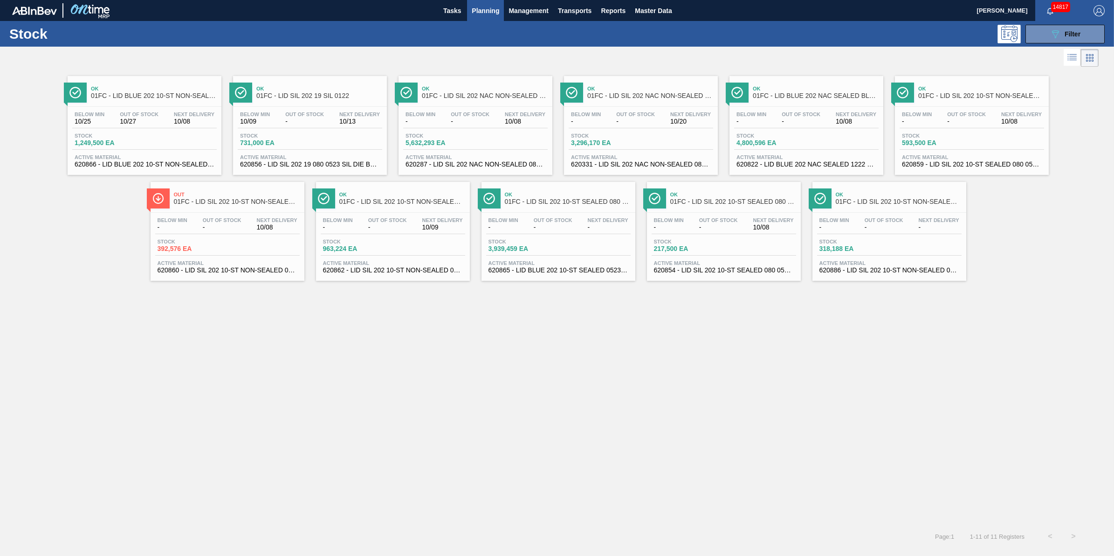
click at [616, 112] on span "Out Of Stock" at bounding box center [635, 114] width 39 height 6
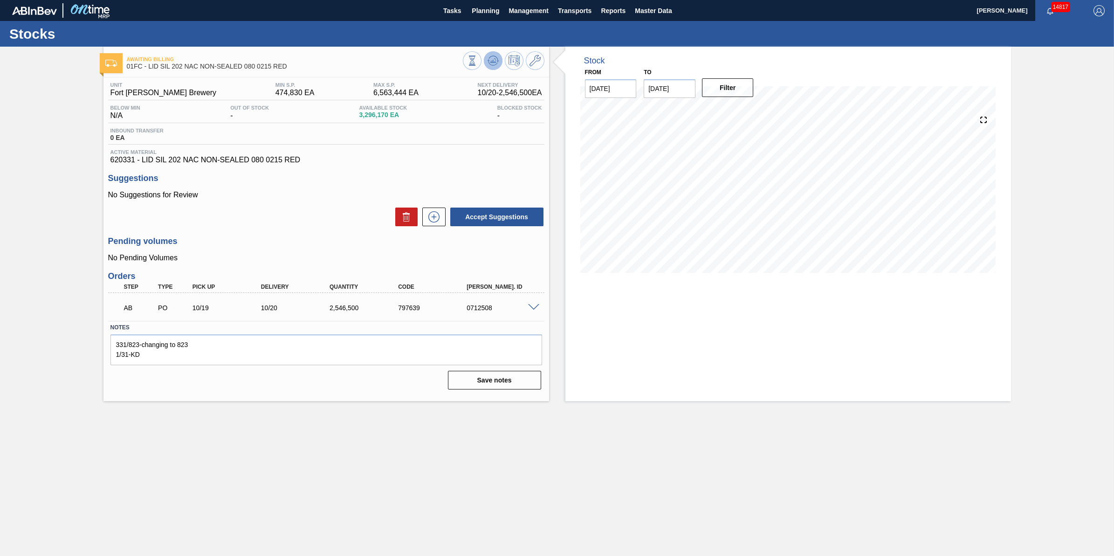
click at [496, 62] on icon at bounding box center [492, 60] width 11 height 11
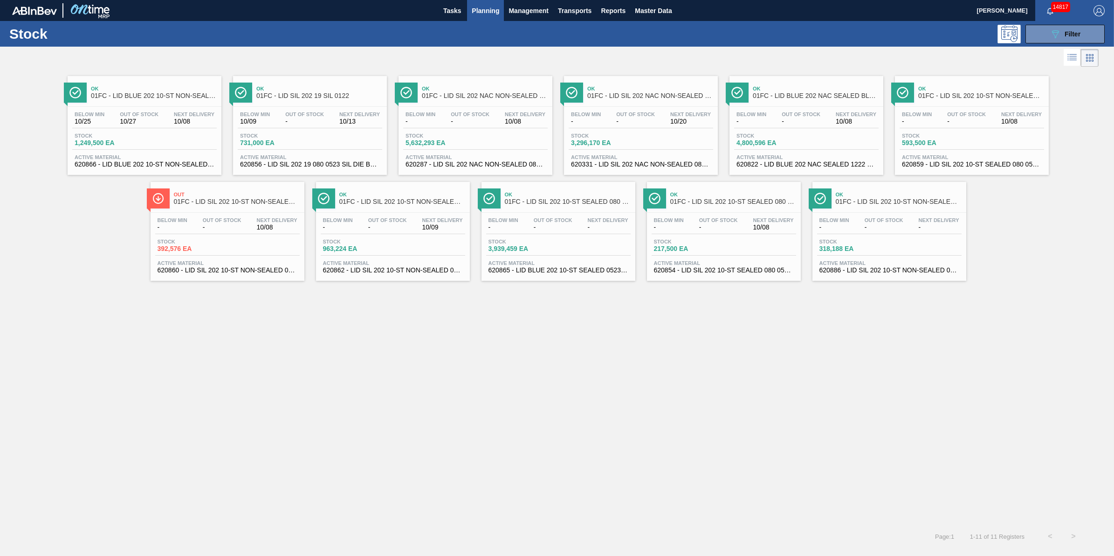
click at [225, 211] on div "Out 01FC - LID SIL 202 10-ST NON-SEALED SI Below Min - Out Of Stock - Next Deli…" at bounding box center [228, 231] width 154 height 99
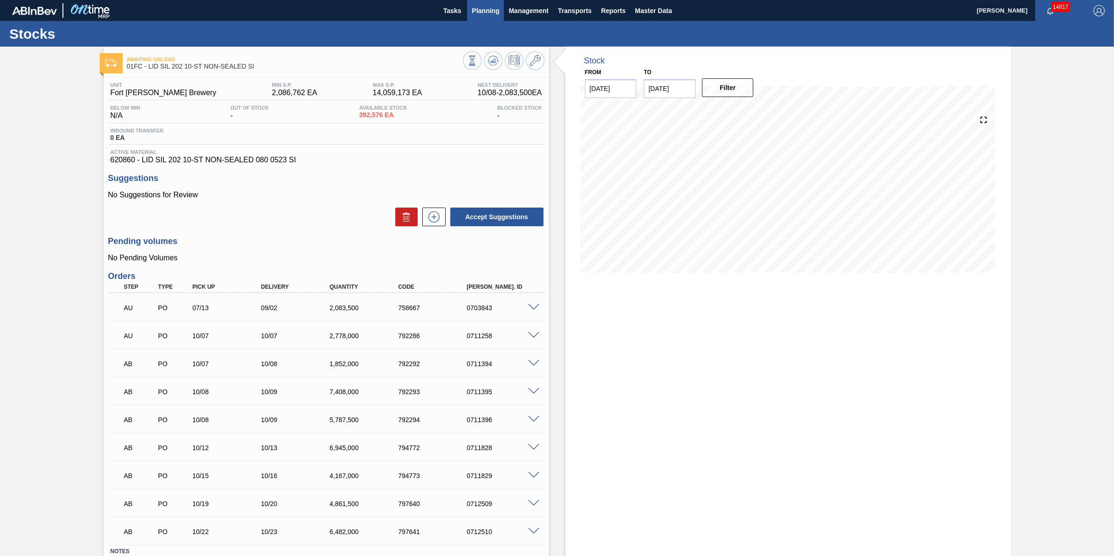
click at [474, 8] on span "Planning" at bounding box center [485, 10] width 27 height 11
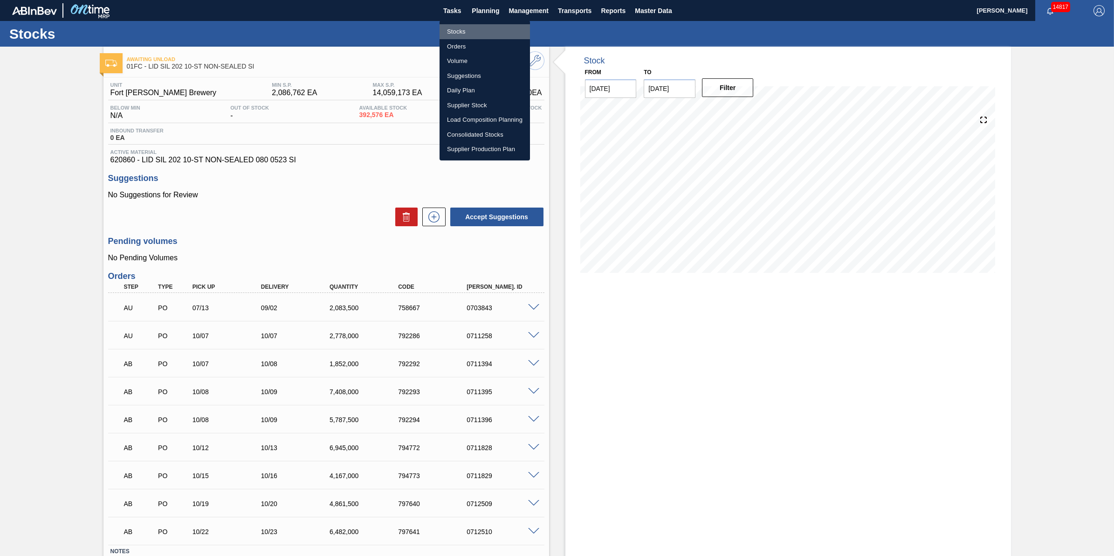
click at [472, 28] on li "Stocks" at bounding box center [484, 31] width 90 height 15
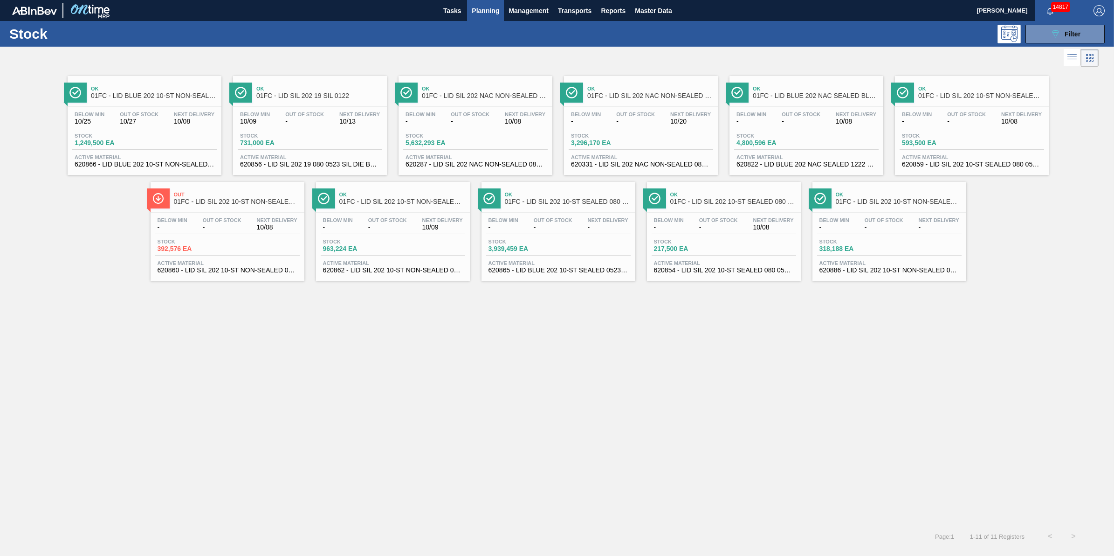
click at [134, 123] on span "10/27" at bounding box center [139, 121] width 39 height 7
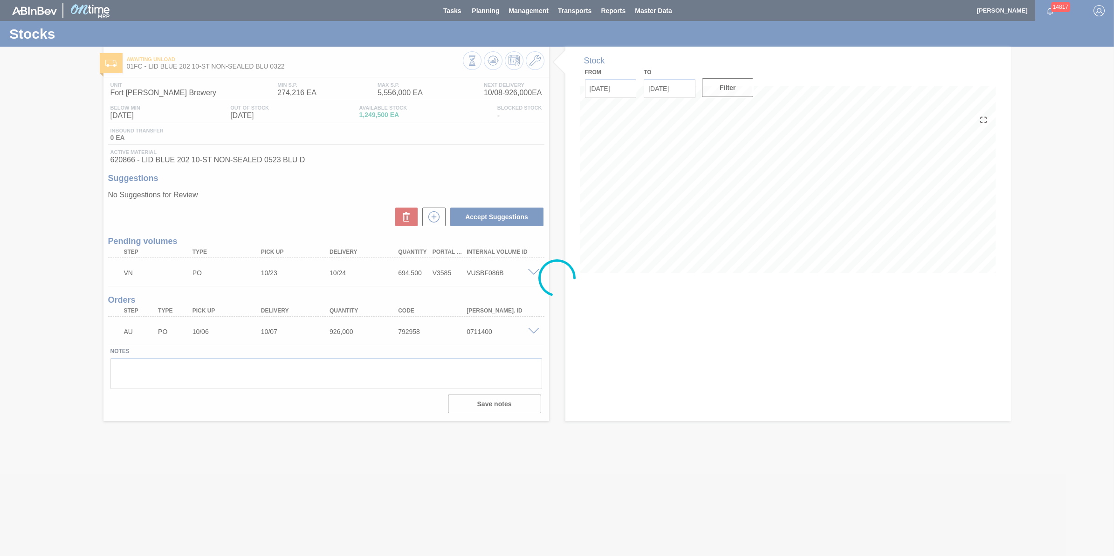
click at [497, 63] on div at bounding box center [557, 278] width 1114 height 556
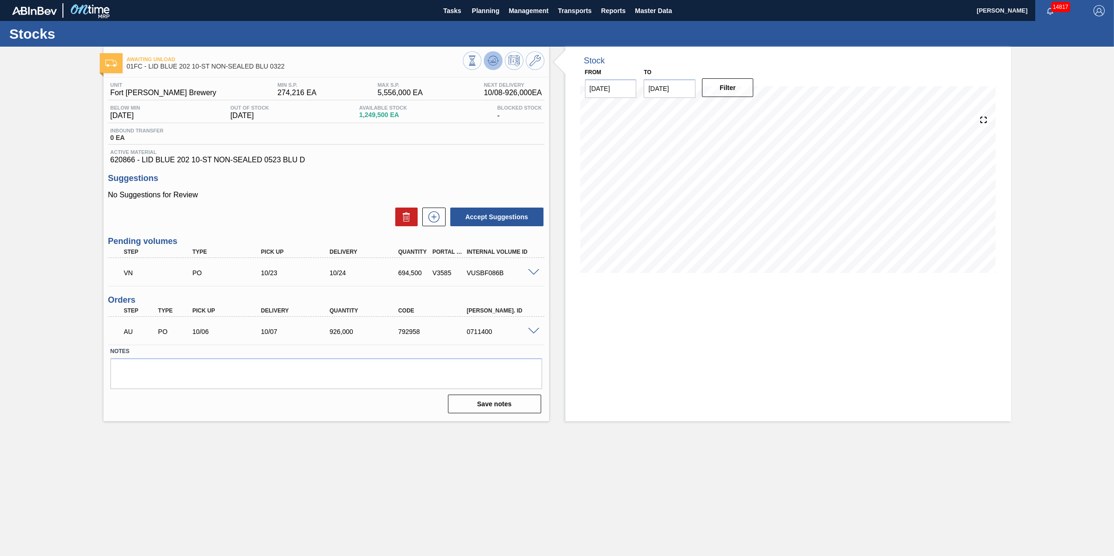
click at [493, 56] on icon at bounding box center [492, 60] width 11 height 11
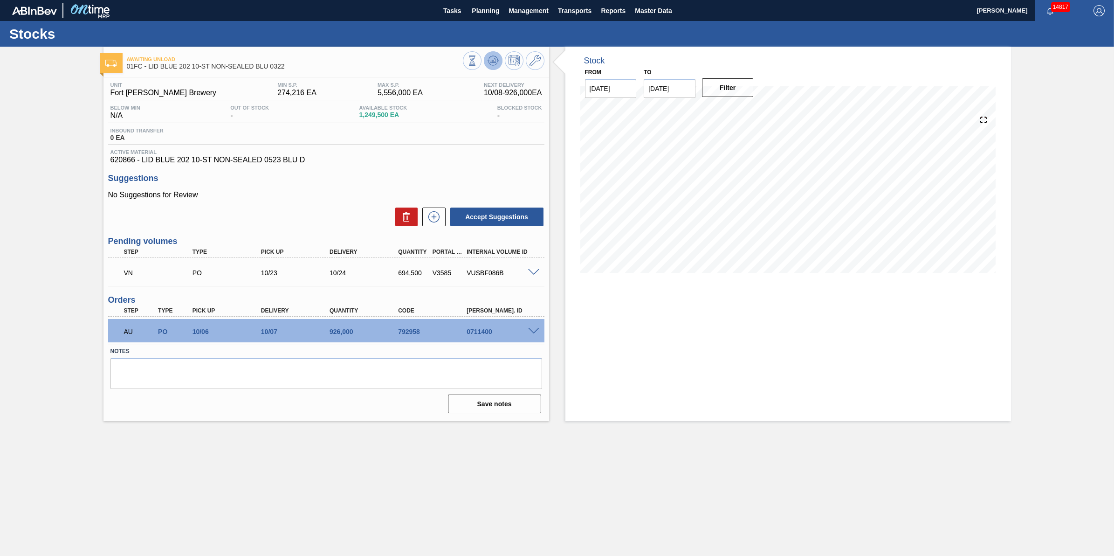
click at [495, 64] on icon at bounding box center [492, 63] width 9 height 5
click at [480, 15] on span "Planning" at bounding box center [485, 10] width 27 height 11
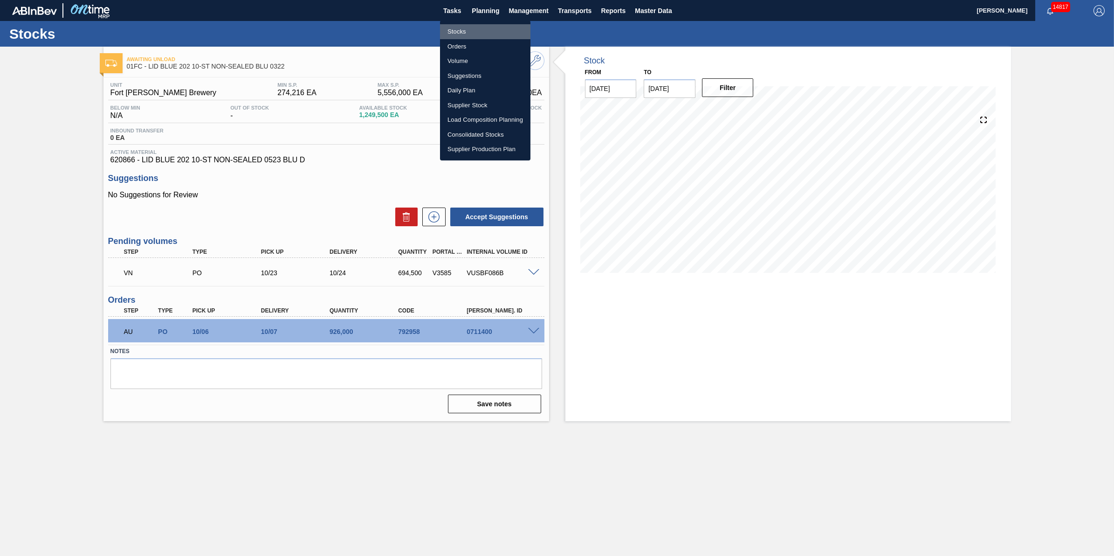
click at [481, 33] on li "Stocks" at bounding box center [485, 31] width 90 height 15
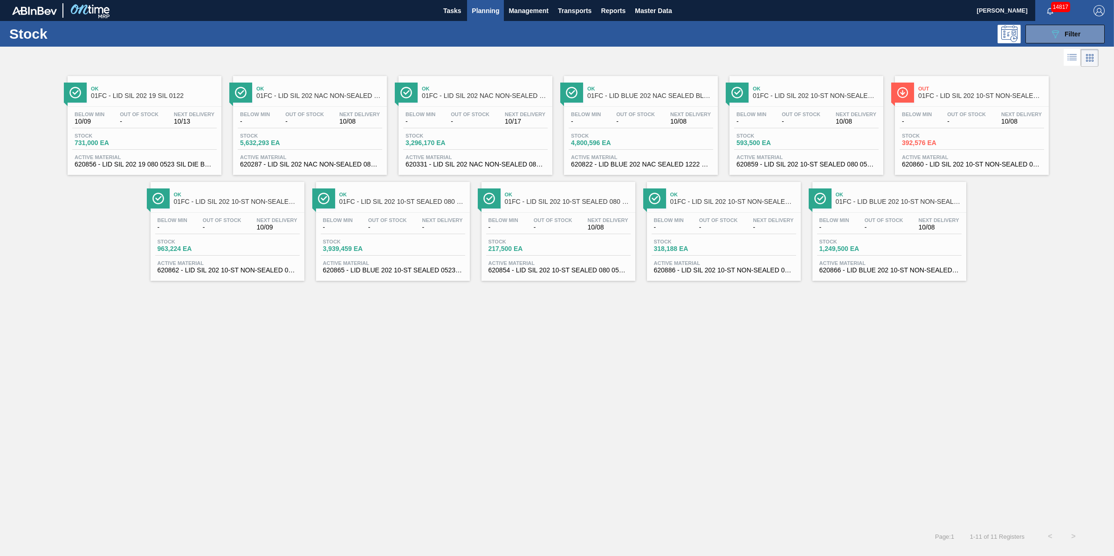
click at [331, 107] on div "Below Min - Out Of Stock - Next Delivery 10/08 Stock 5,632,293 EA Active Materi…" at bounding box center [310, 138] width 154 height 63
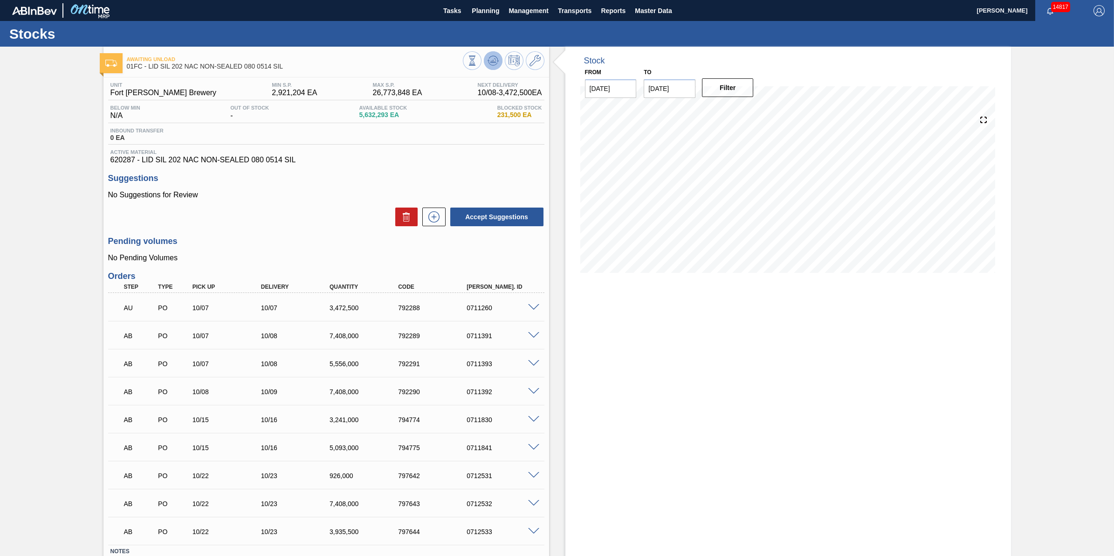
click at [496, 63] on icon at bounding box center [492, 63] width 9 height 5
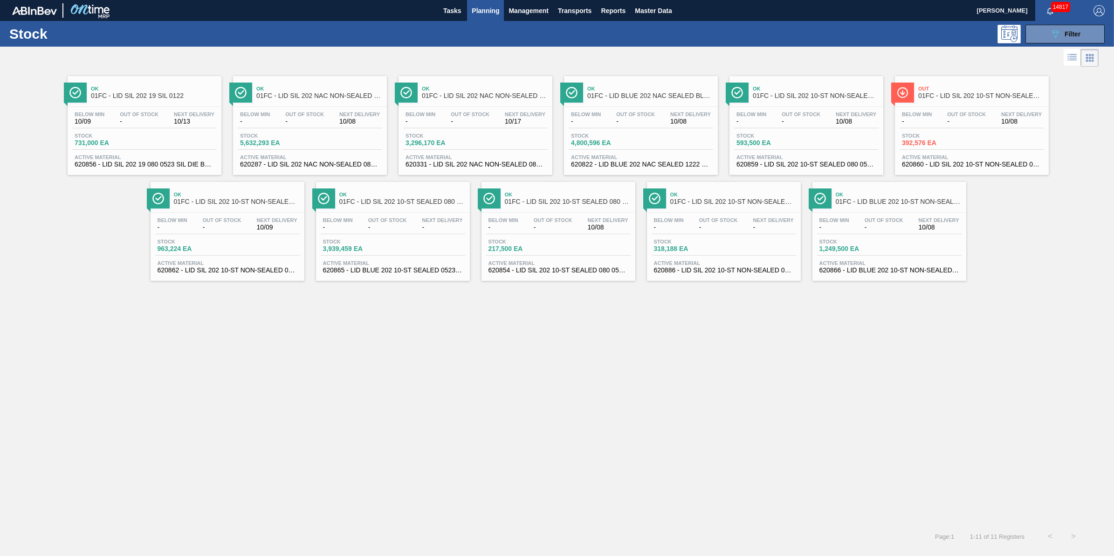
click at [945, 135] on span "Stock" at bounding box center [934, 136] width 65 height 6
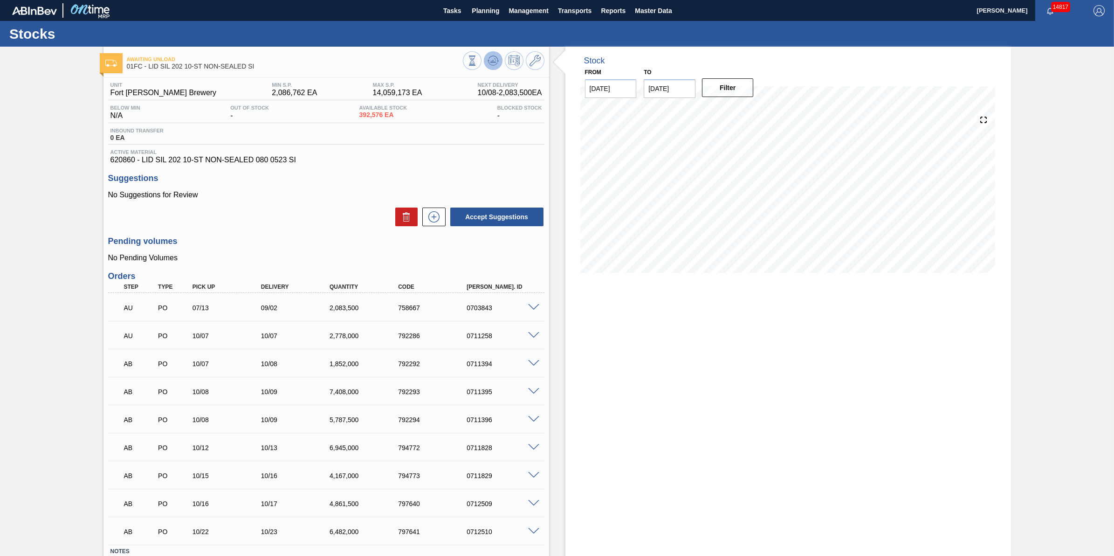
click at [492, 63] on icon at bounding box center [492, 60] width 11 height 11
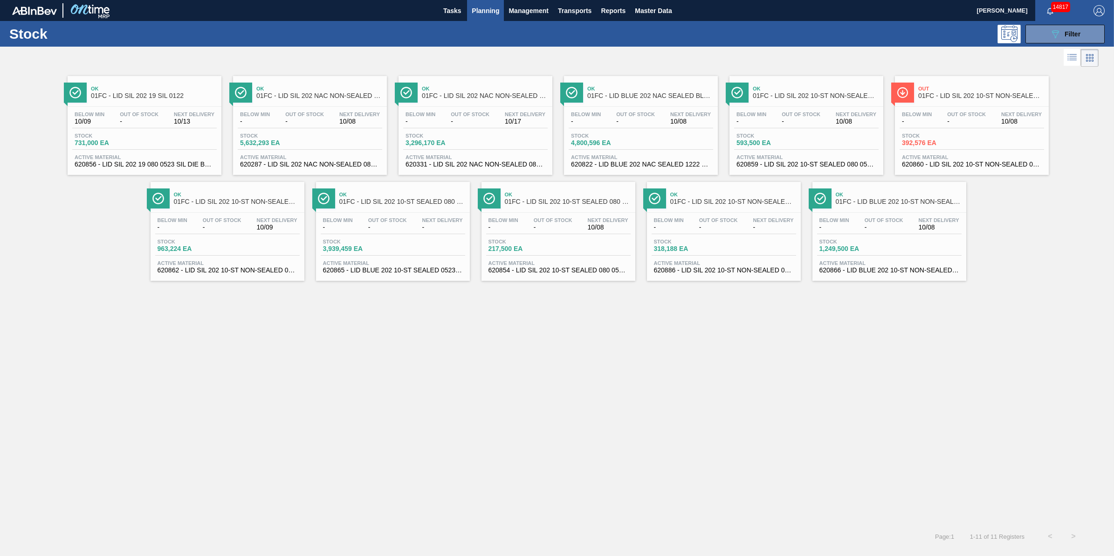
click at [332, 112] on div "Below Min - Out Of Stock - Next Delivery 10/08" at bounding box center [310, 119] width 144 height 17
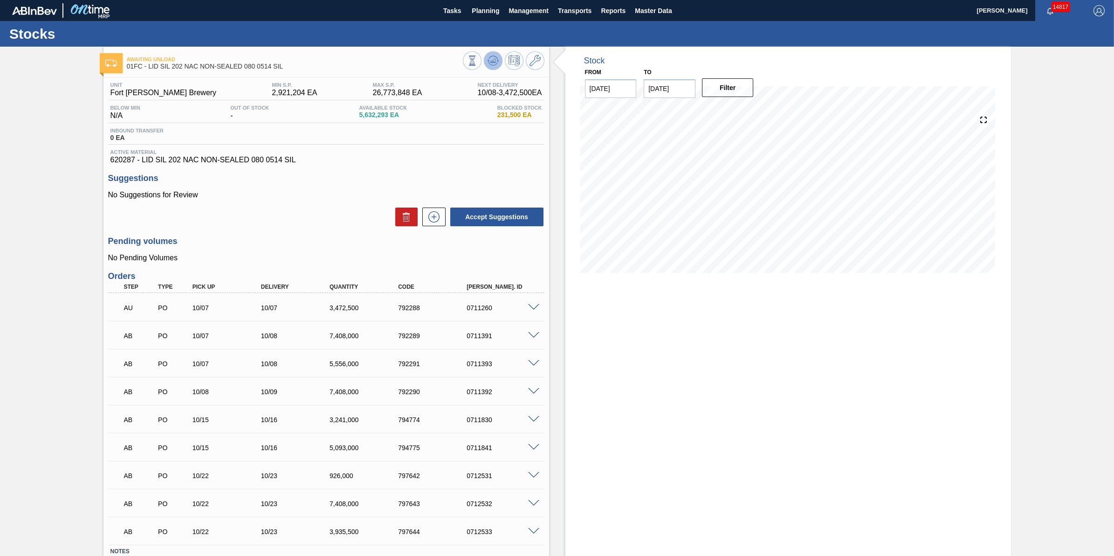
click at [496, 60] on icon at bounding box center [492, 60] width 11 height 11
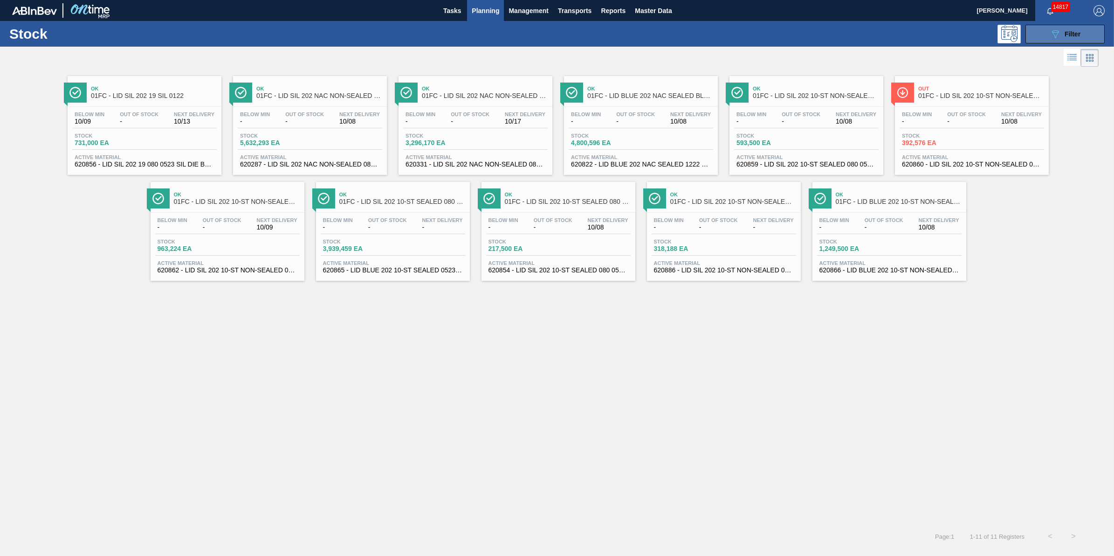
click at [1073, 28] on div "089F7B8B-B2A5-4AFE-B5C0-19BA573D28AC Filter" at bounding box center [1064, 33] width 31 height 11
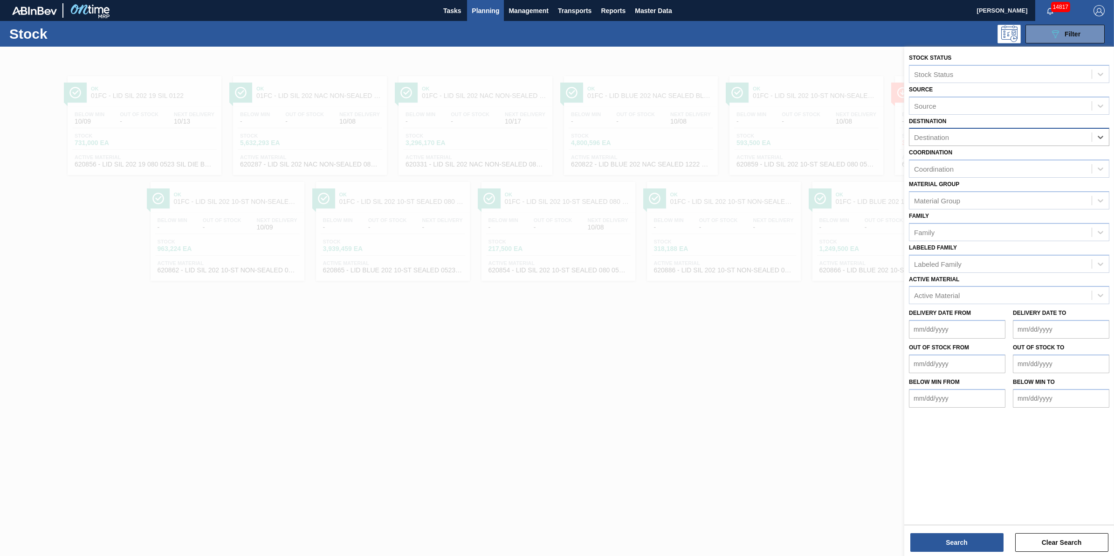
click at [1073, 138] on div "Destination" at bounding box center [1000, 137] width 182 height 14
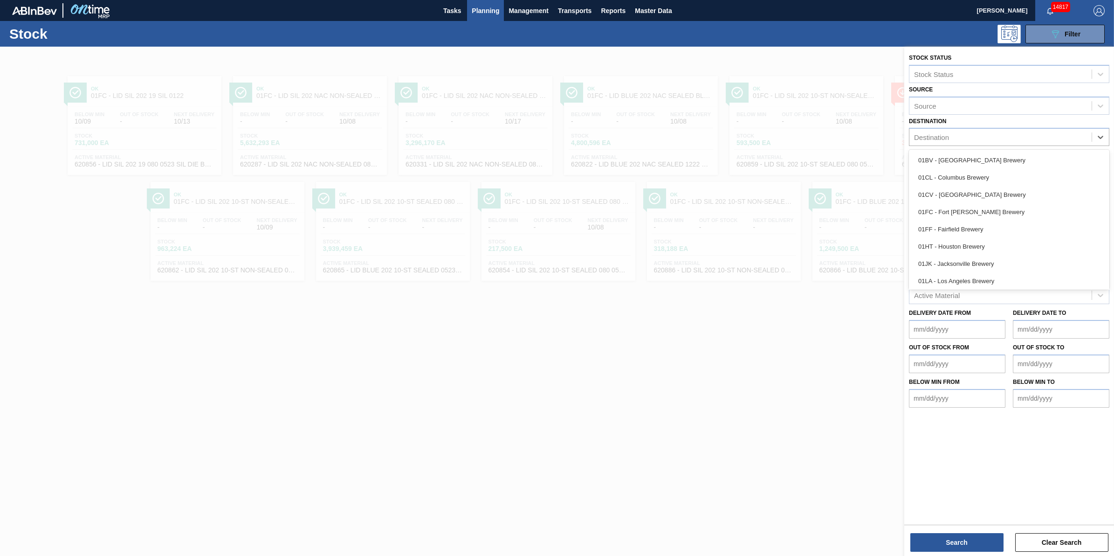
scroll to position [71, 0]
click at [1041, 229] on div "01MM - Merrimack Brewery" at bounding box center [1009, 227] width 200 height 17
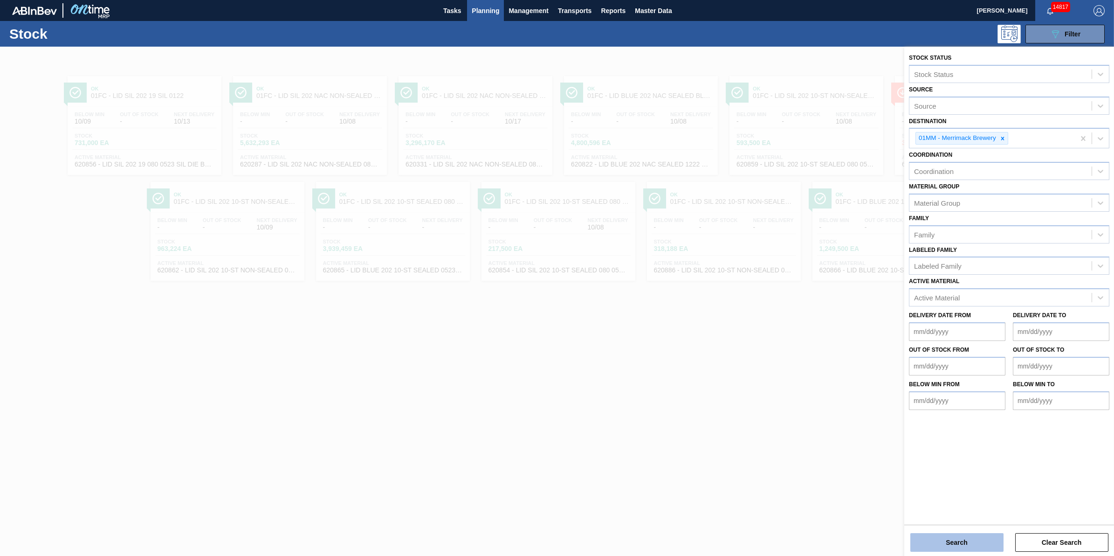
click at [956, 535] on button "Search" at bounding box center [956, 542] width 93 height 19
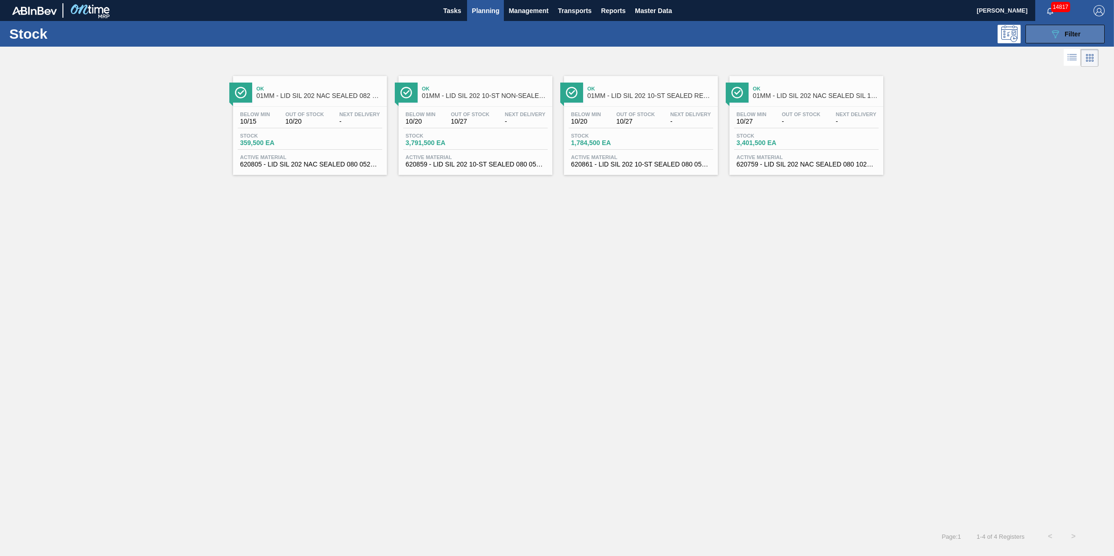
click at [1059, 40] on button "089F7B8B-B2A5-4AFE-B5C0-19BA573D28AC Filter" at bounding box center [1064, 34] width 79 height 19
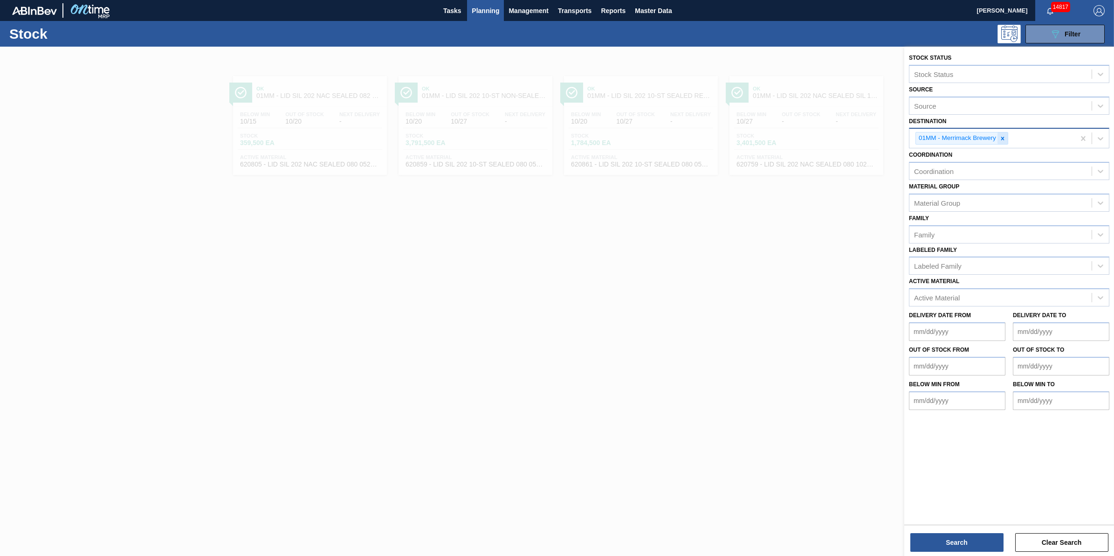
click at [1000, 141] on div at bounding box center [1002, 138] width 10 height 12
click at [1000, 141] on div "01MM - Merrimack Brewery" at bounding box center [991, 138] width 165 height 19
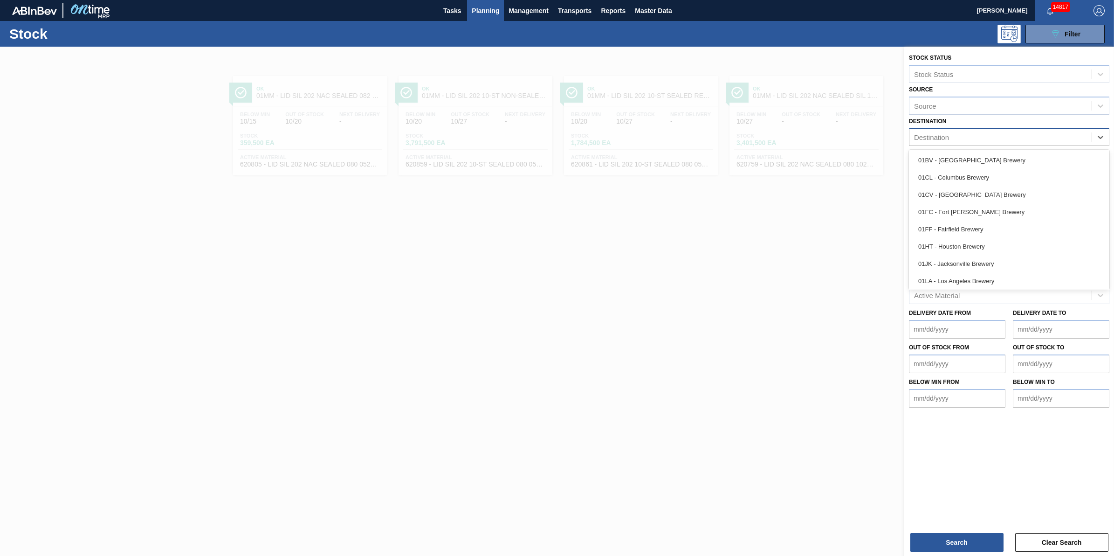
scroll to position [70, 0]
click at [988, 239] on div "01NW - [GEOGRAPHIC_DATA]" at bounding box center [1009, 244] width 200 height 17
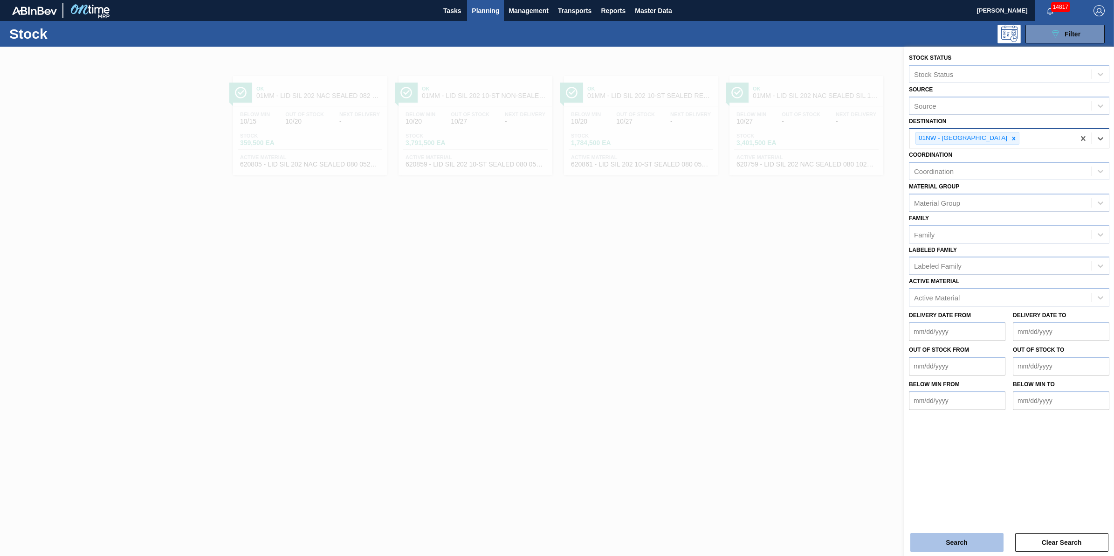
click at [930, 541] on button "Search" at bounding box center [956, 542] width 93 height 19
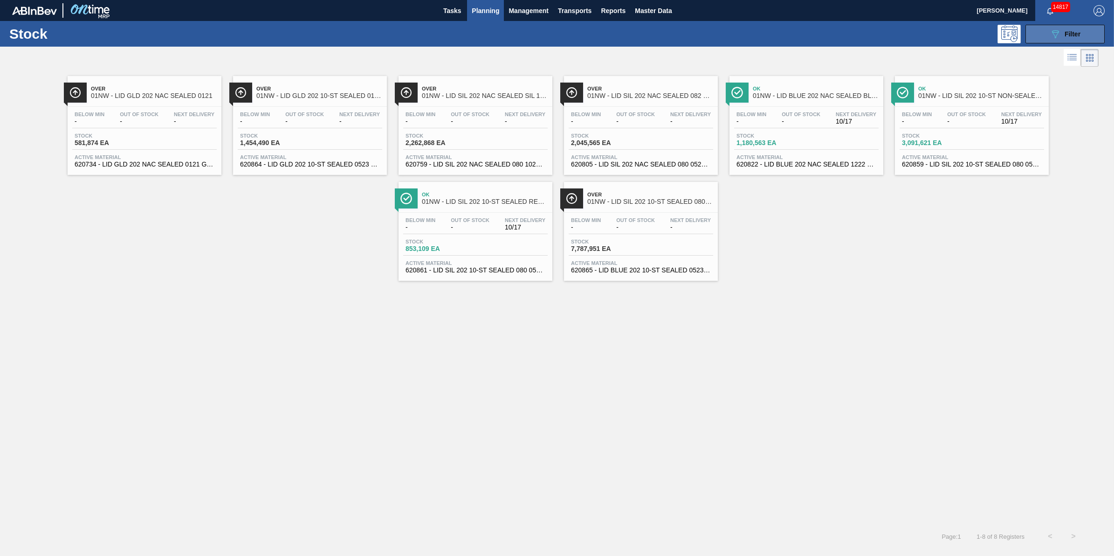
click at [1051, 35] on icon "089F7B8B-B2A5-4AFE-B5C0-19BA573D28AC" at bounding box center [1054, 33] width 11 height 11
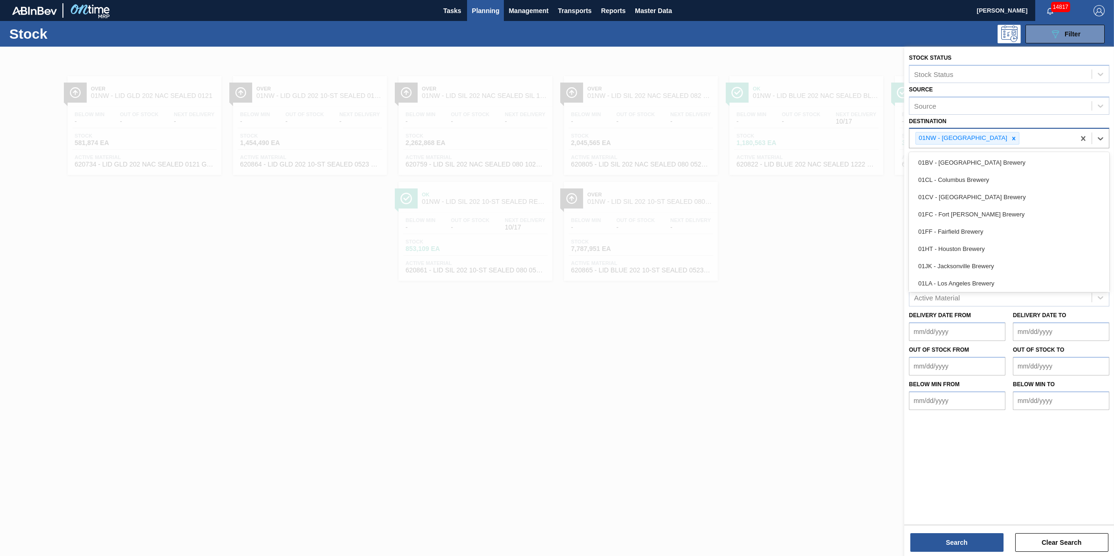
click at [1000, 136] on div "01NW - [GEOGRAPHIC_DATA]" at bounding box center [967, 138] width 104 height 13
click at [1010, 135] on icon at bounding box center [1013, 138] width 7 height 7
click at [991, 135] on div "Destination" at bounding box center [1000, 137] width 182 height 14
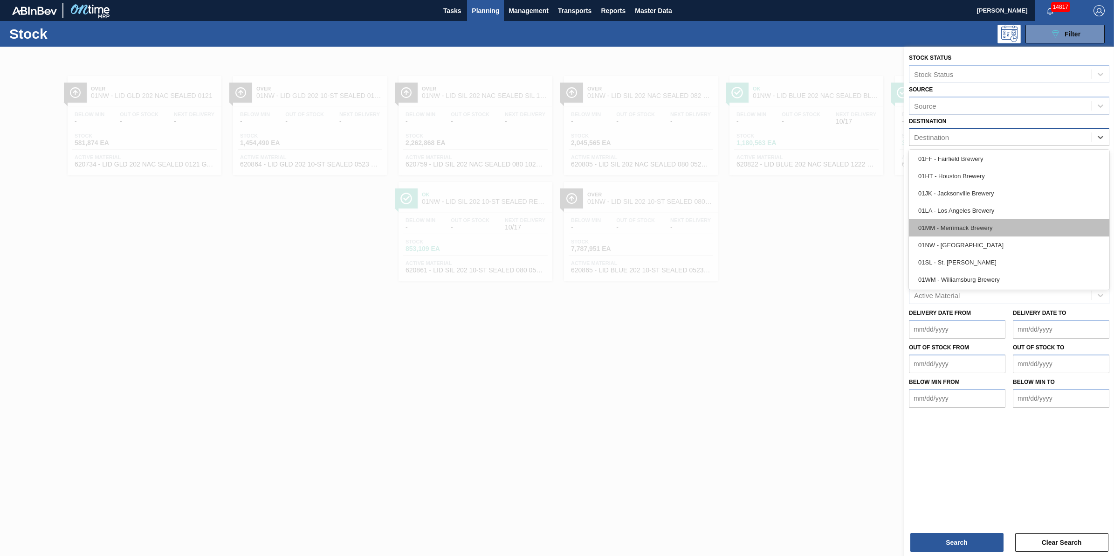
click at [994, 229] on div "01MM - Merrimack Brewery" at bounding box center [1009, 227] width 200 height 17
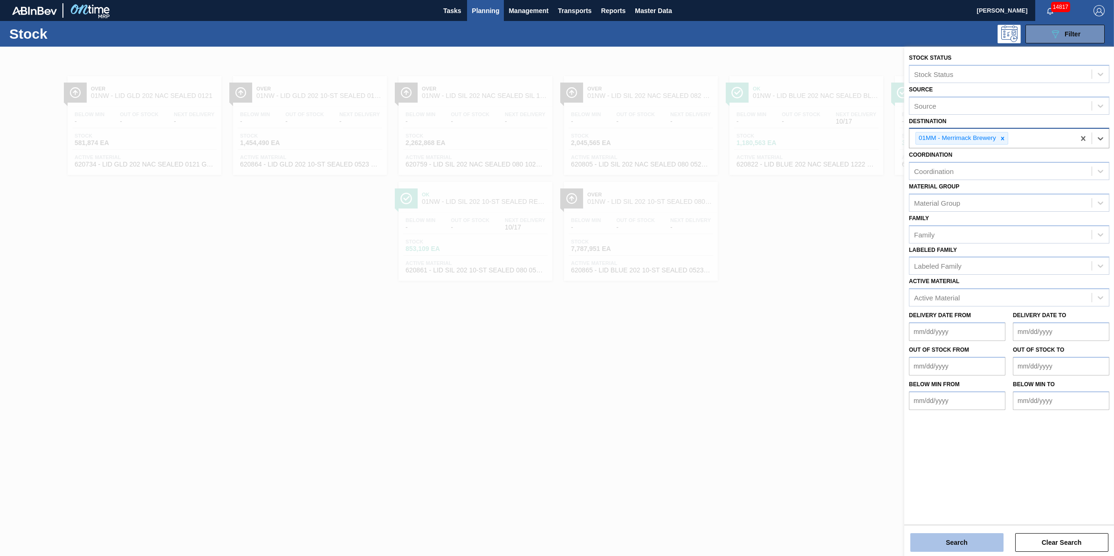
click at [956, 548] on button "Search" at bounding box center [956, 542] width 93 height 19
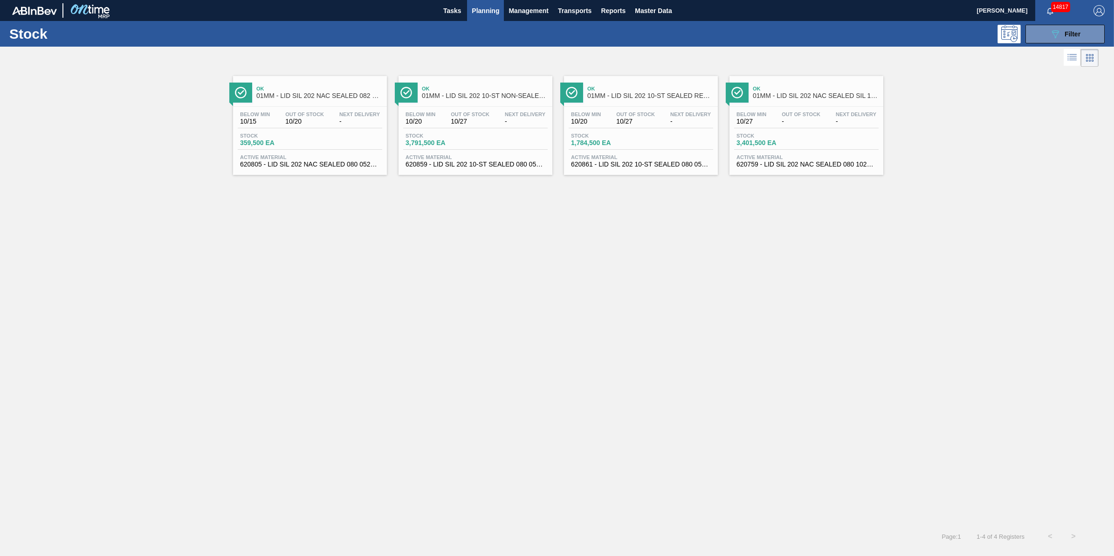
click at [329, 143] on div "Stock 359,500 EA" at bounding box center [310, 141] width 144 height 17
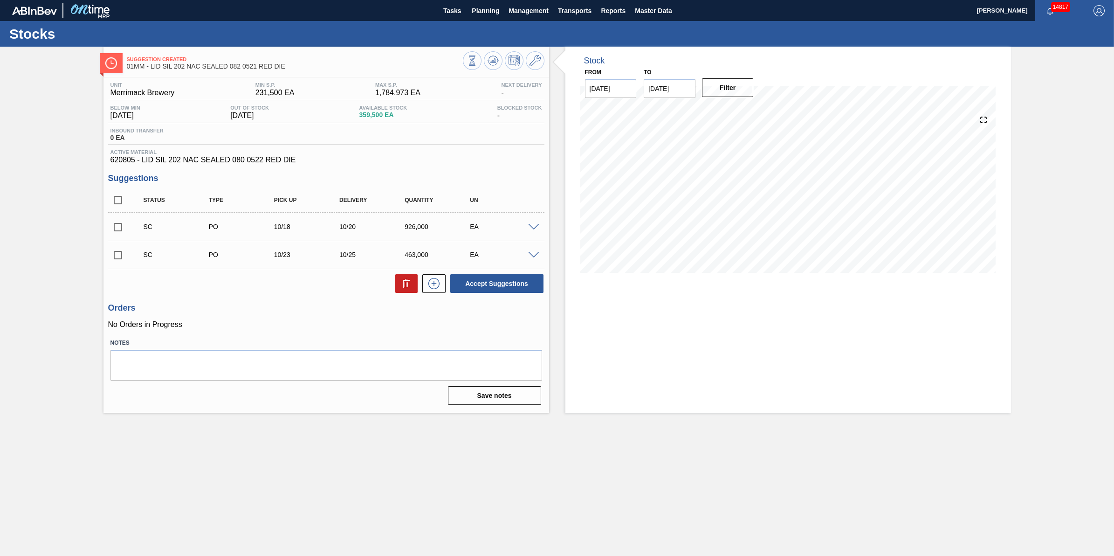
click at [120, 228] on input "checkbox" at bounding box center [118, 227] width 20 height 20
checkbox input "true"
click at [121, 254] on input "checkbox" at bounding box center [118, 255] width 20 height 20
checkbox input "true"
click at [495, 292] on button "Accept Suggestions" at bounding box center [496, 283] width 93 height 19
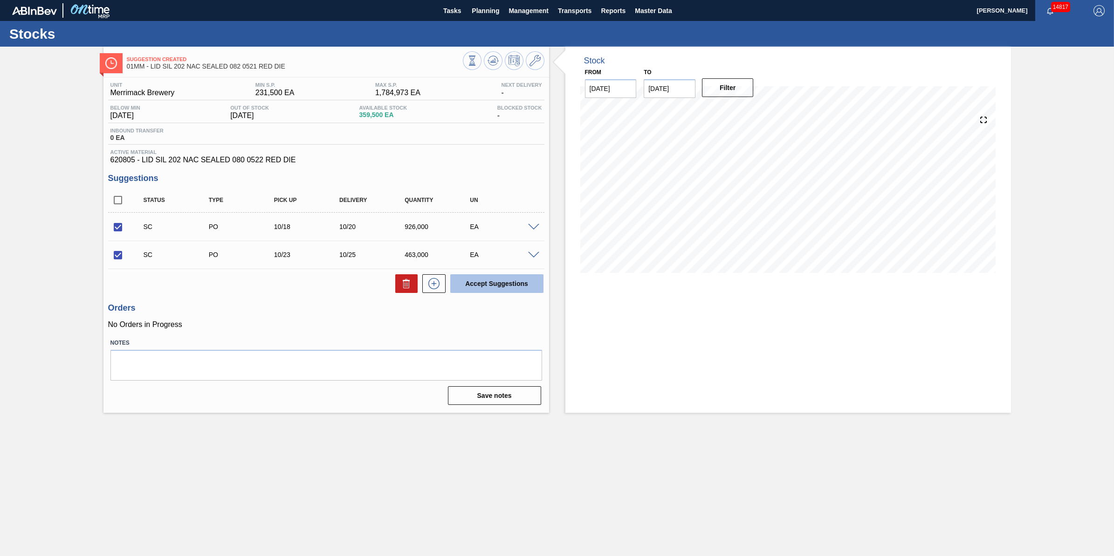
checkbox input "false"
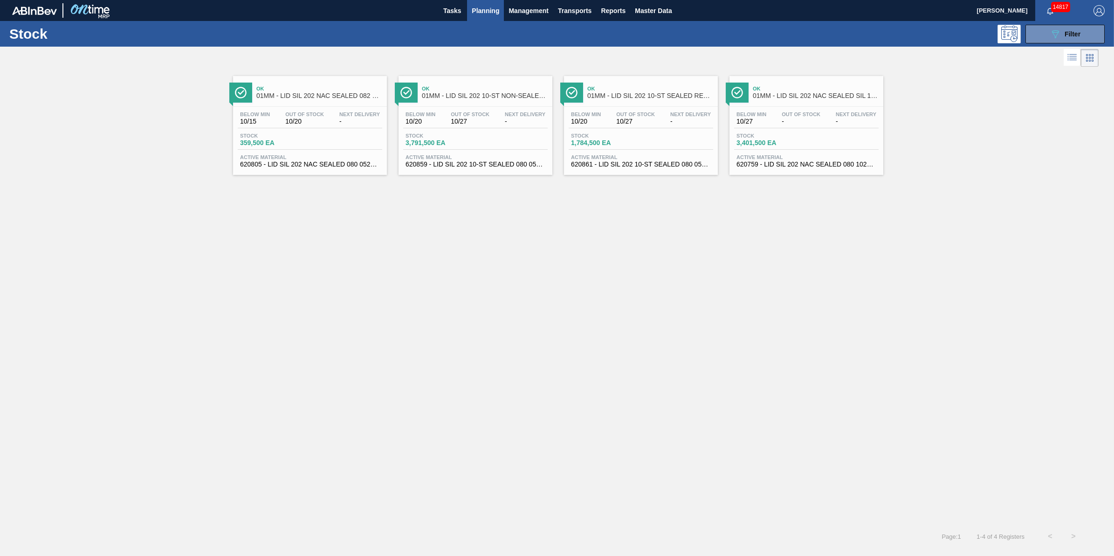
click at [472, 135] on div "Stock 3,791,500 EA" at bounding box center [438, 140] width 70 height 14
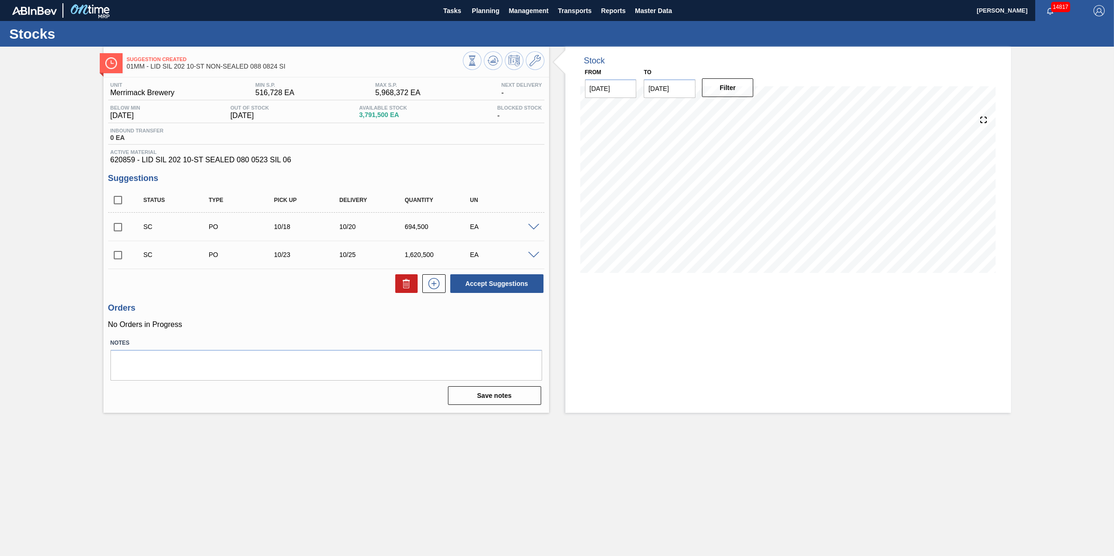
click at [119, 232] on input "checkbox" at bounding box center [118, 227] width 20 height 20
checkbox input "true"
click at [122, 259] on input "checkbox" at bounding box center [118, 255] width 20 height 20
checkbox input "true"
click at [494, 283] on button "Accept Suggestions" at bounding box center [496, 283] width 93 height 19
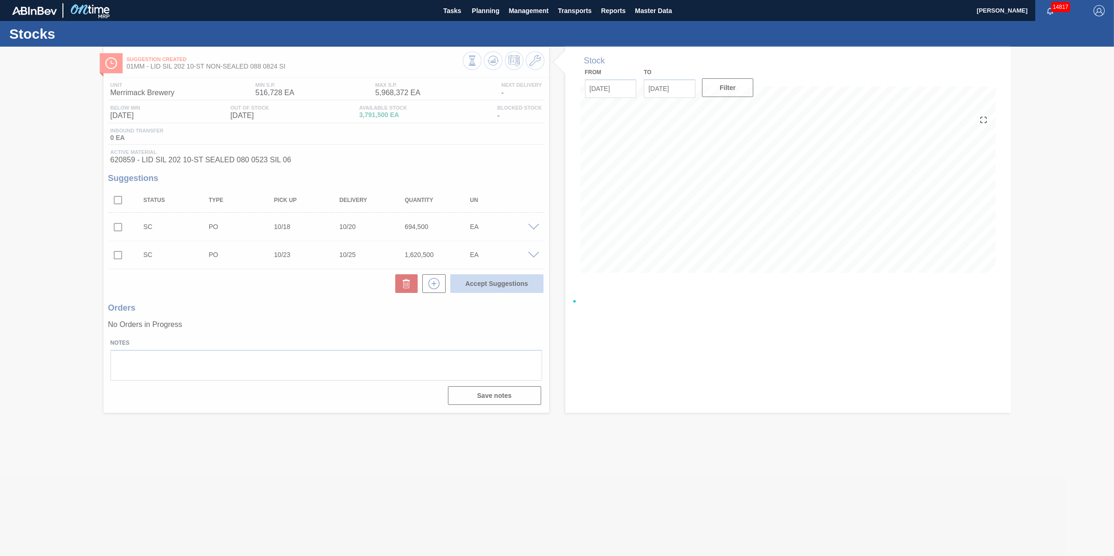
checkbox input "false"
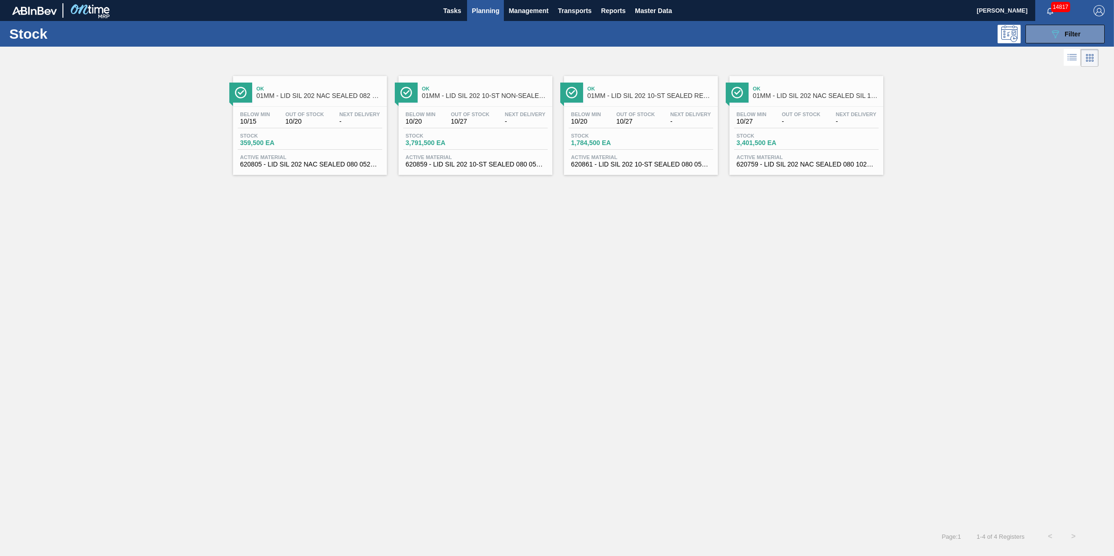
click at [642, 130] on div "Below Min 10/20 Out Of Stock 10/27 Next Delivery - Stock 1,784,500 EA Active Ma…" at bounding box center [641, 138] width 154 height 63
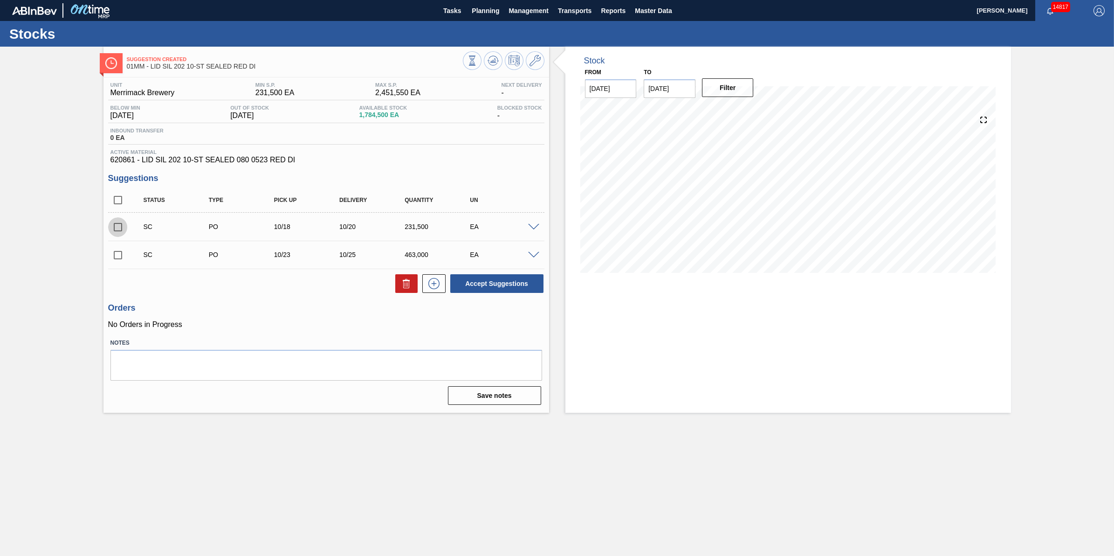
click at [118, 225] on input "checkbox" at bounding box center [118, 227] width 20 height 20
checkbox input "true"
click at [119, 249] on input "checkbox" at bounding box center [118, 255] width 20 height 20
checkbox input "true"
click at [510, 284] on button "Accept Suggestions" at bounding box center [496, 283] width 93 height 19
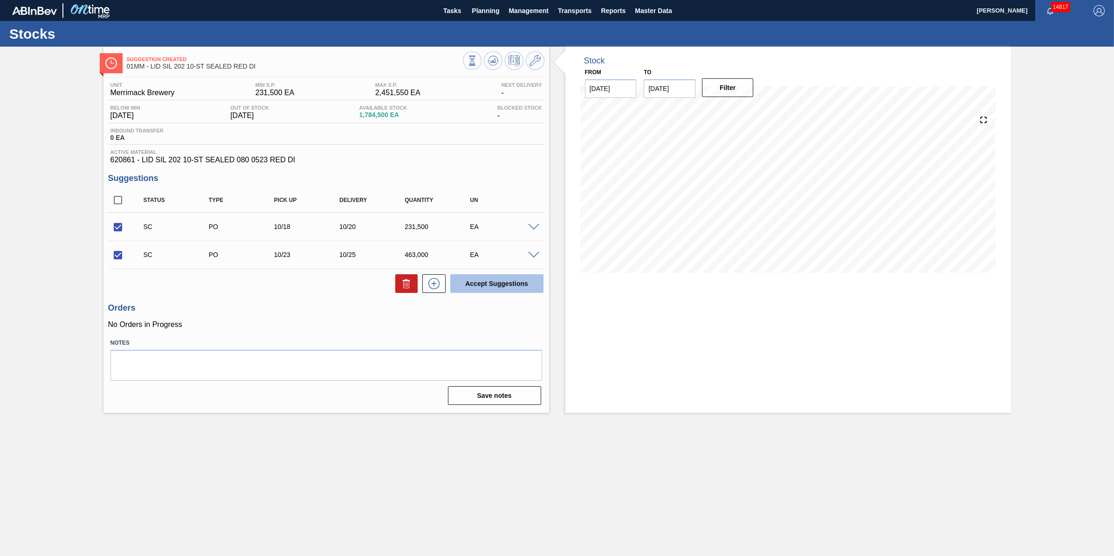
checkbox input "false"
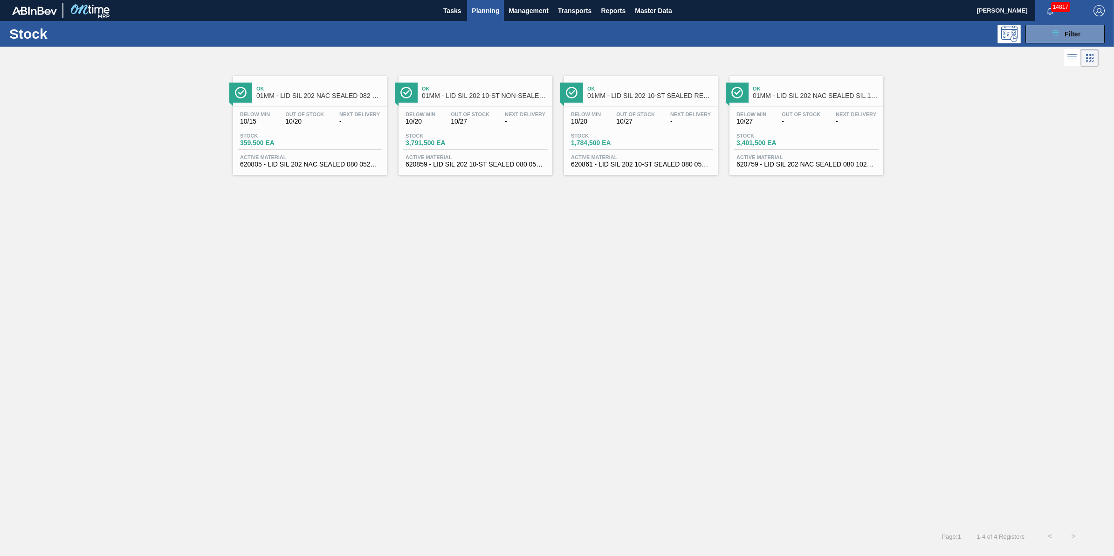
click at [778, 129] on div "Below Min 10/27 Out Of Stock - Next Delivery - Stock 3,401,500 EA Active Materi…" at bounding box center [806, 138] width 154 height 63
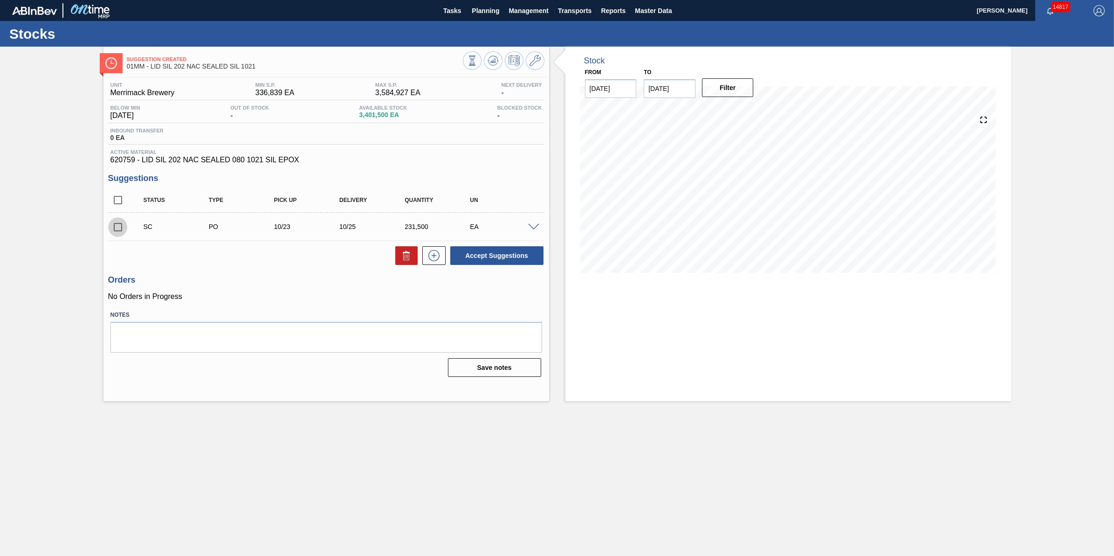
click at [124, 231] on input "checkbox" at bounding box center [118, 227] width 20 height 20
click at [481, 250] on button "Accept Suggestions" at bounding box center [496, 255] width 93 height 19
checkbox input "false"
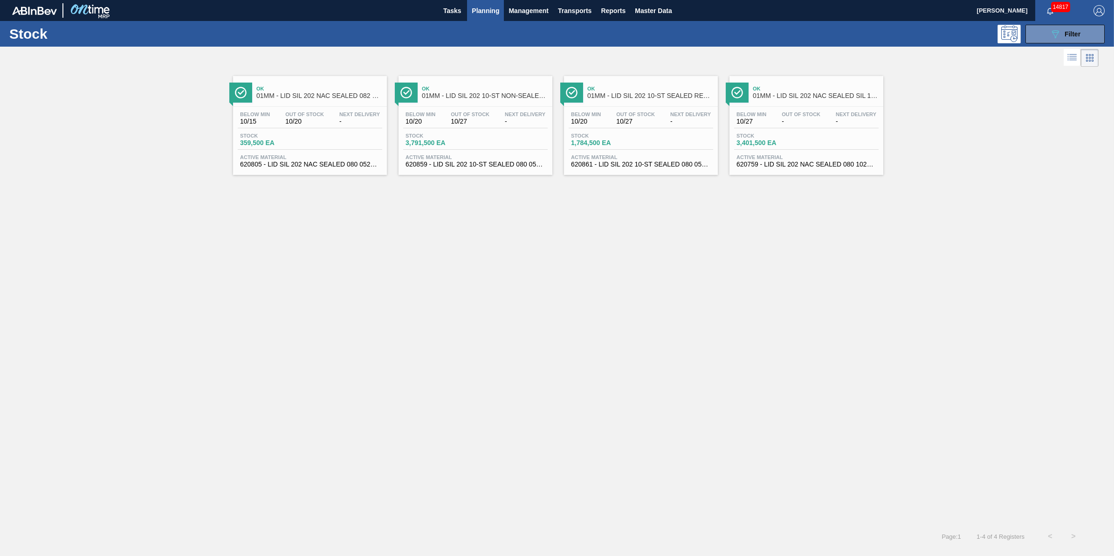
click at [322, 141] on div "Stock 359,500 EA" at bounding box center [310, 141] width 144 height 17
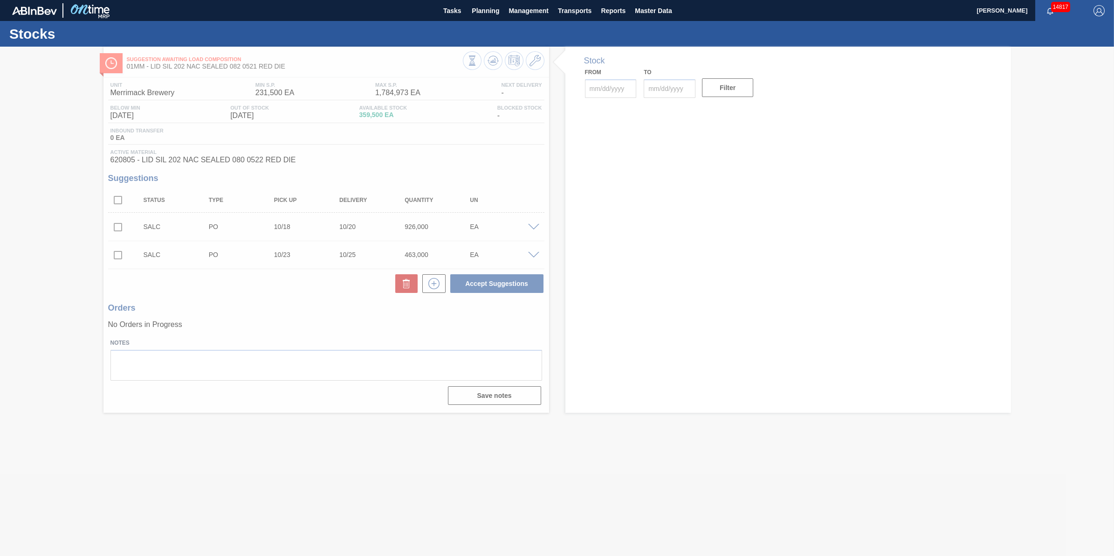
type input "[DATE]"
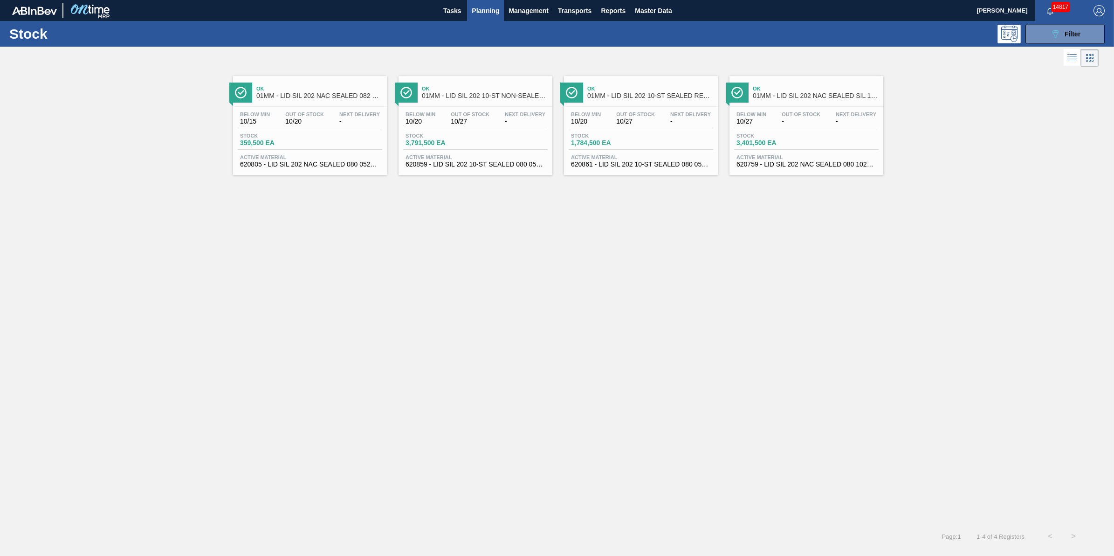
click at [475, 129] on div "Below Min 10/20 Out Of Stock 10/27 Next Delivery - Stock 3,791,500 EA Active Ma…" at bounding box center [475, 138] width 154 height 63
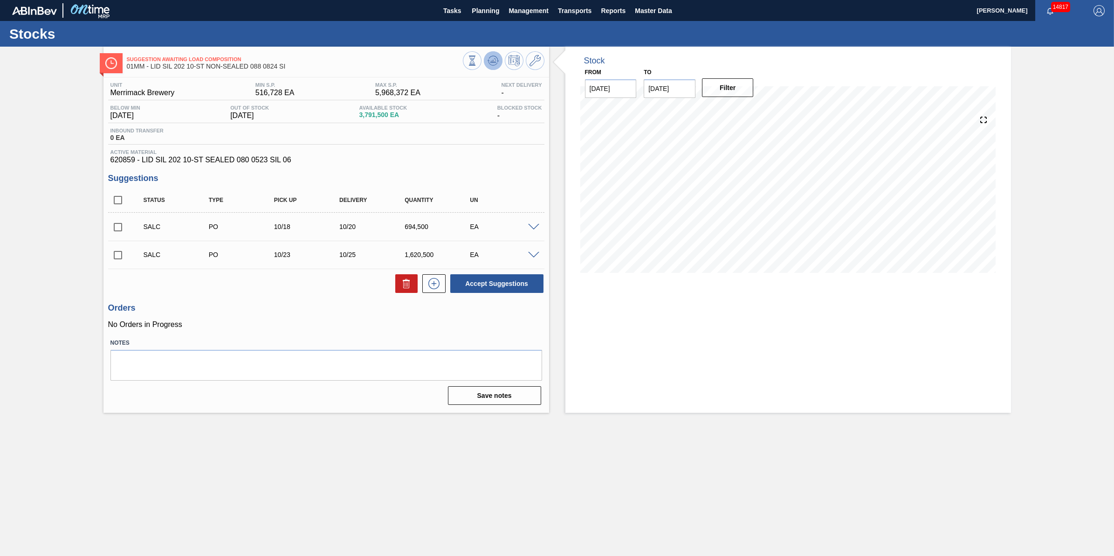
click at [490, 68] on button at bounding box center [493, 60] width 19 height 19
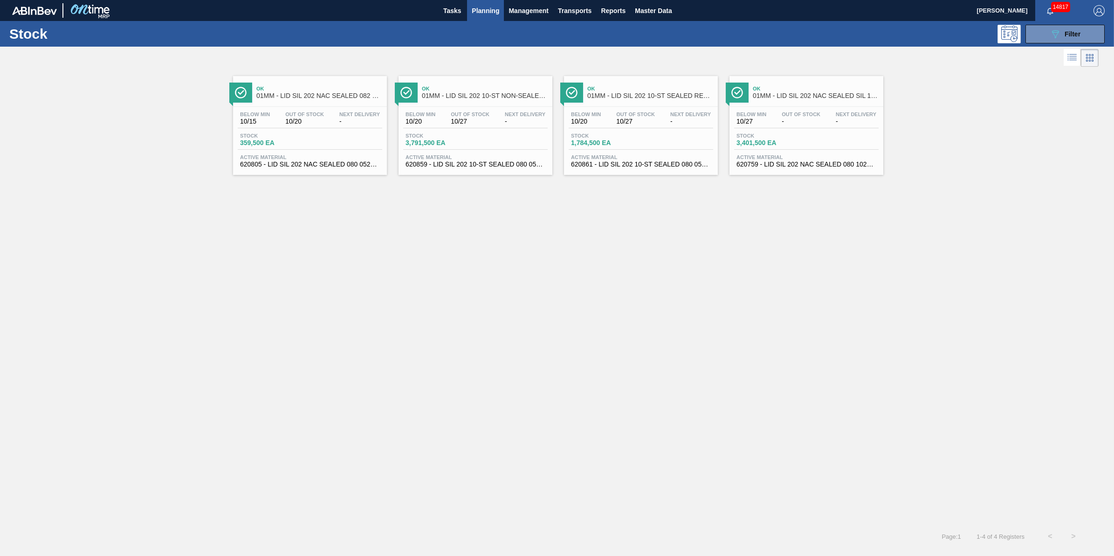
click at [661, 152] on div "Below Min 10/20 Out Of Stock 10/27 Next Delivery - Stock 1,784,500 EA Active Ma…" at bounding box center [641, 138] width 154 height 63
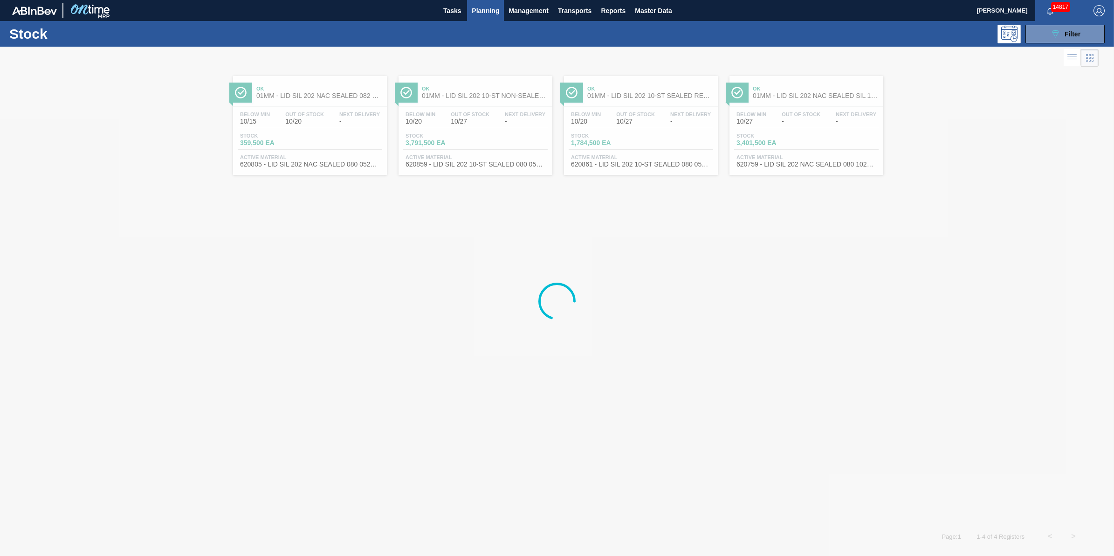
click at [816, 153] on div at bounding box center [557, 301] width 1114 height 509
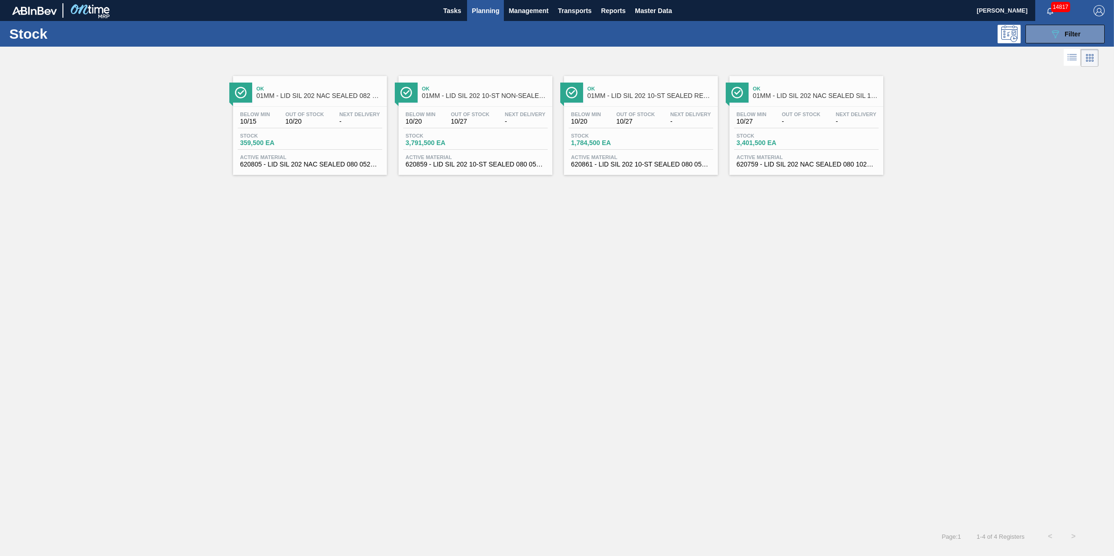
click at [816, 153] on div "Below Min 10/27 Out Of Stock - Next Delivery - Stock 3,401,500 EA Active Materi…" at bounding box center [806, 138] width 154 height 63
click at [607, 150] on div "Stock 1,784,500 EA" at bounding box center [641, 141] width 144 height 17
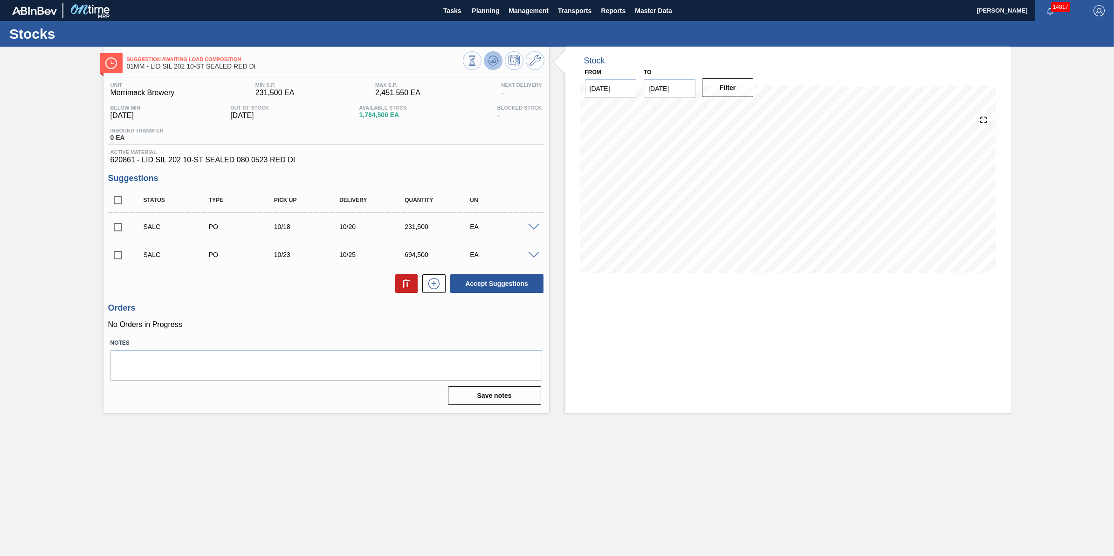
click at [488, 61] on icon at bounding box center [488, 60] width 2 height 1
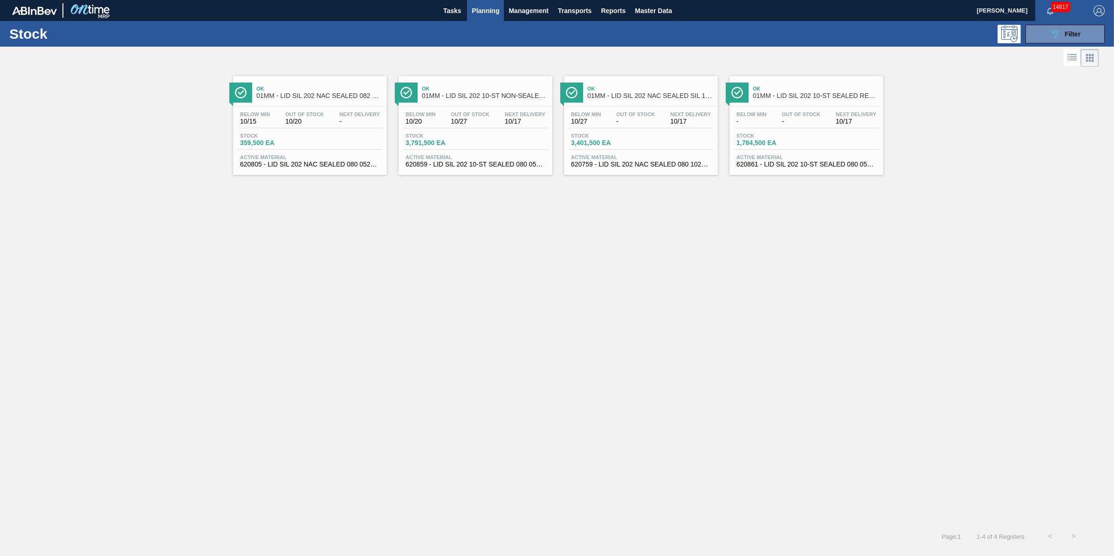
click at [304, 102] on div "Ok 01MM - LID SIL 202 NAC SEALED 082 0521 RED DIE" at bounding box center [319, 92] width 126 height 21
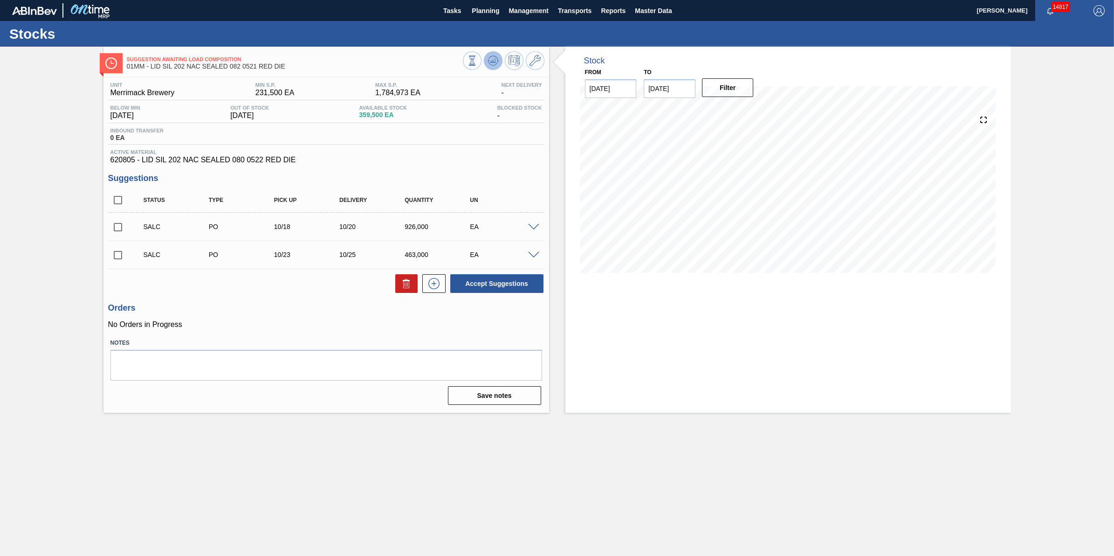
click at [485, 62] on button at bounding box center [493, 60] width 19 height 19
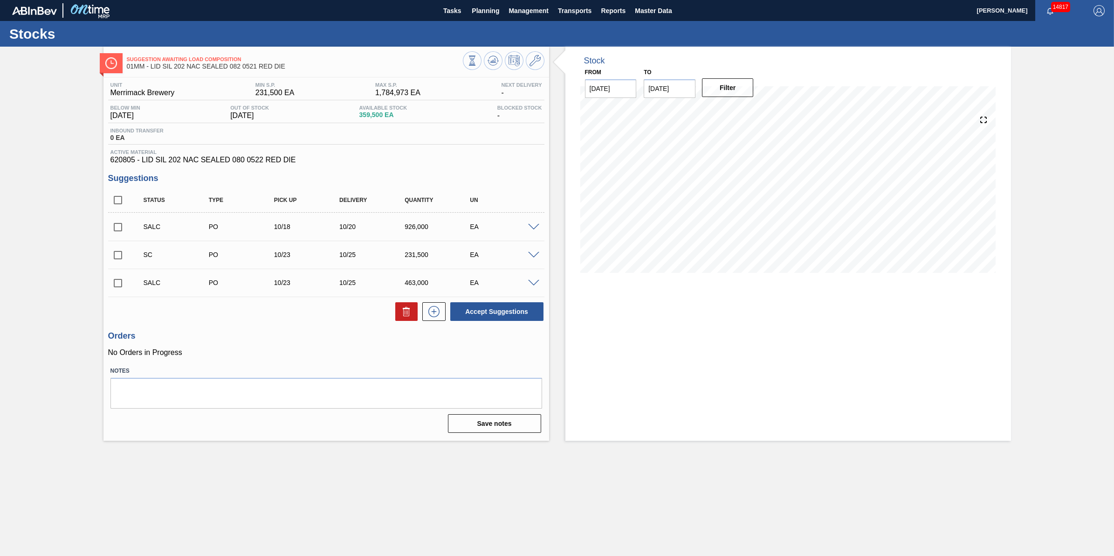
click at [483, 62] on div at bounding box center [504, 61] width 82 height 21
click at [493, 62] on icon at bounding box center [492, 60] width 11 height 11
click at [479, 21] on div "Stocks" at bounding box center [557, 34] width 1114 height 26
click at [484, 14] on span "Planning" at bounding box center [485, 10] width 27 height 11
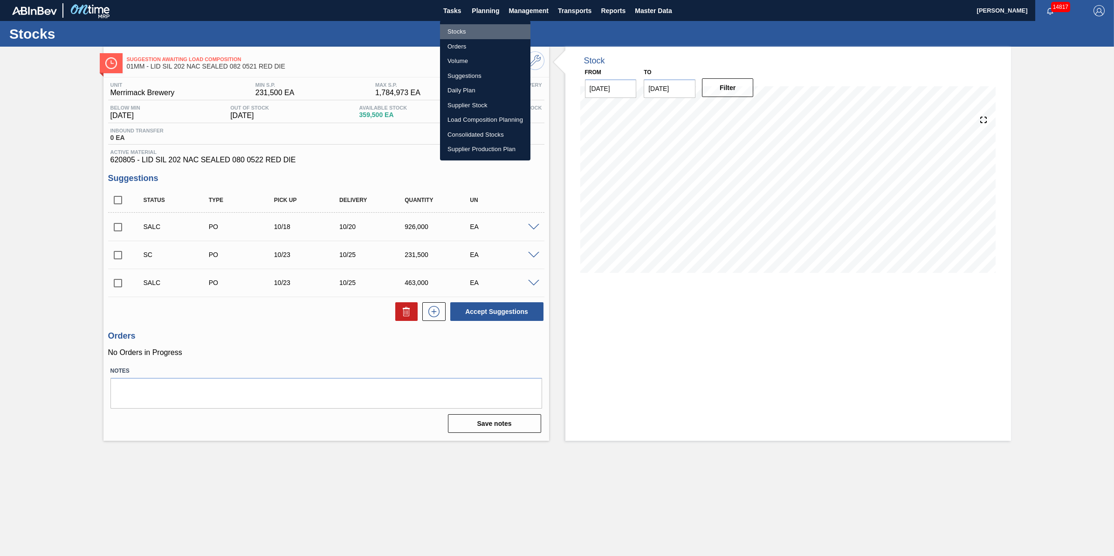
click at [481, 31] on li "Stocks" at bounding box center [485, 31] width 90 height 15
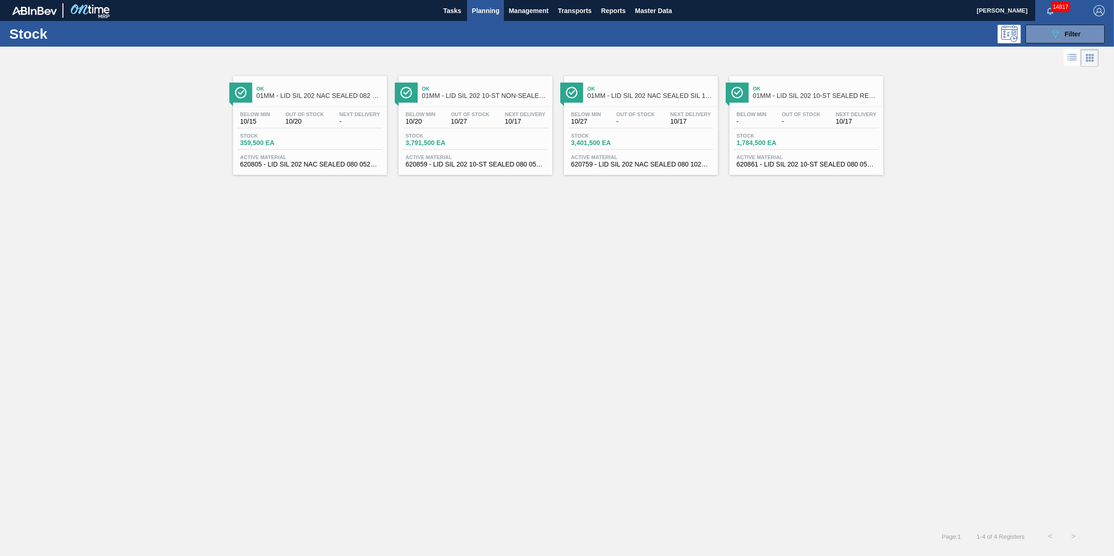
click at [505, 124] on span "10/17" at bounding box center [525, 121] width 41 height 7
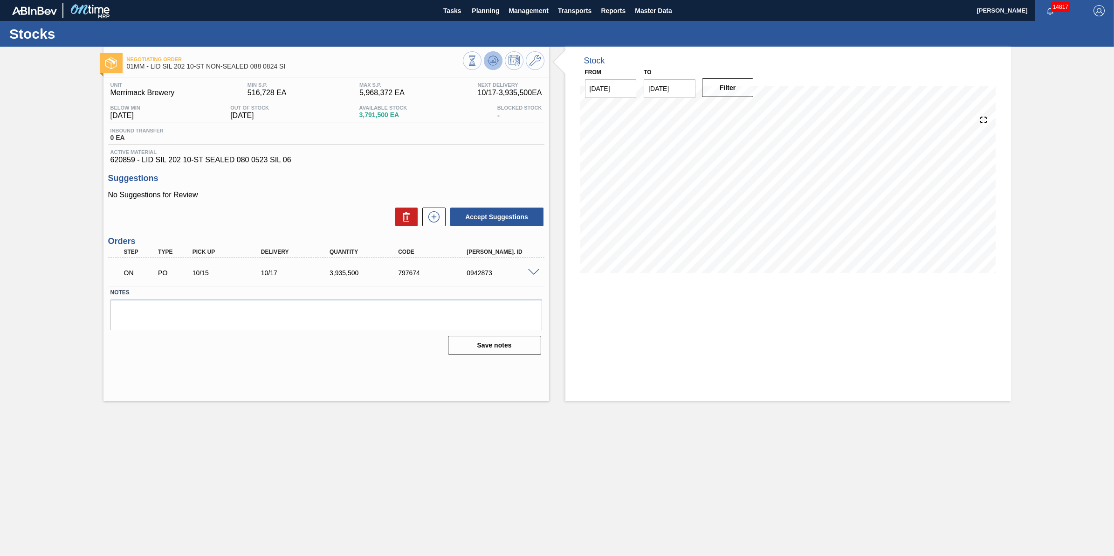
click at [494, 62] on icon at bounding box center [493, 60] width 6 height 4
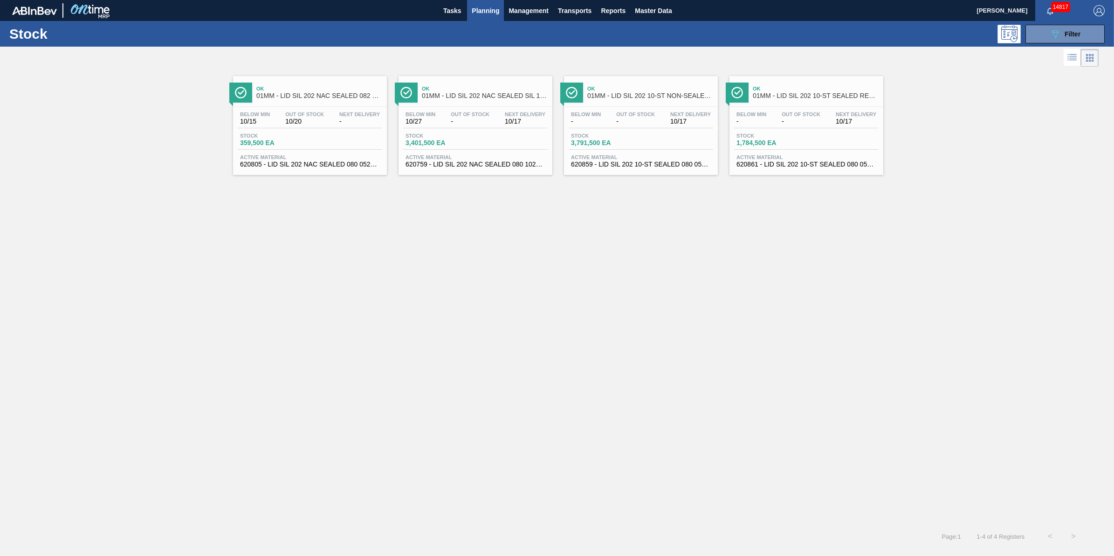
click at [483, 19] on button "Planning" at bounding box center [485, 10] width 37 height 21
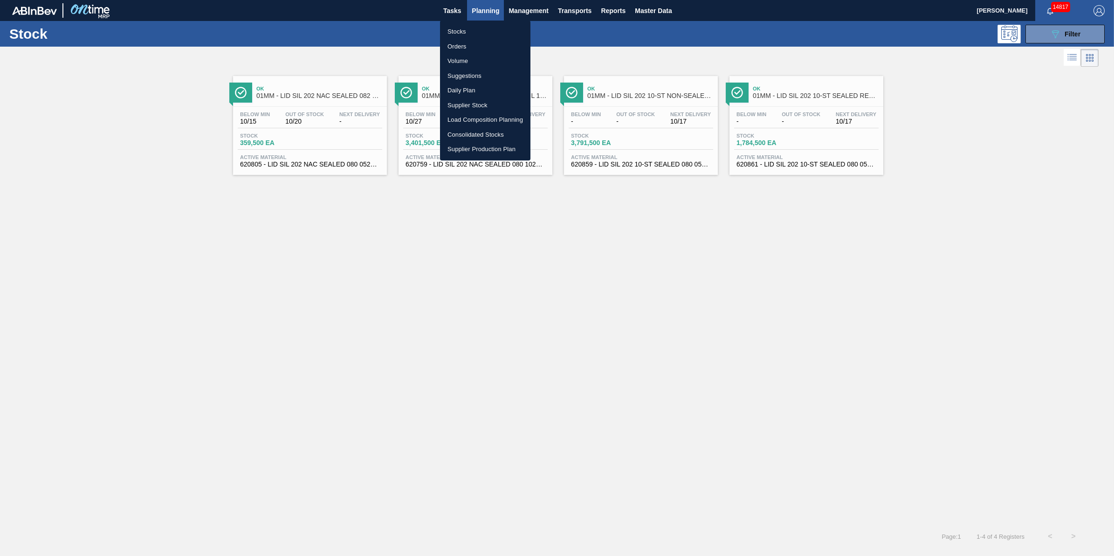
click at [1079, 28] on div at bounding box center [557, 278] width 1114 height 556
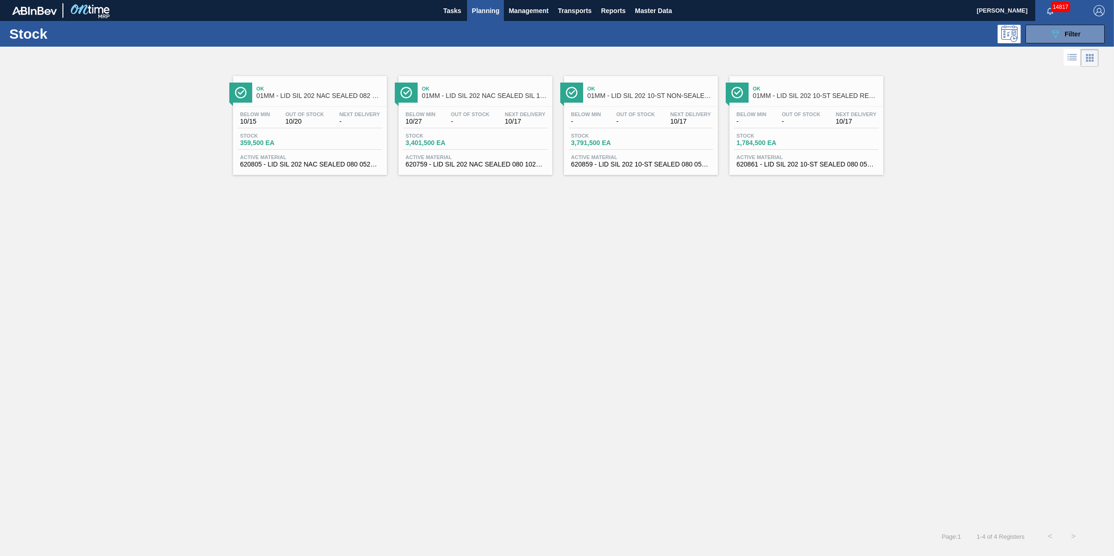
click at [1074, 31] on span "Filter" at bounding box center [1072, 33] width 16 height 7
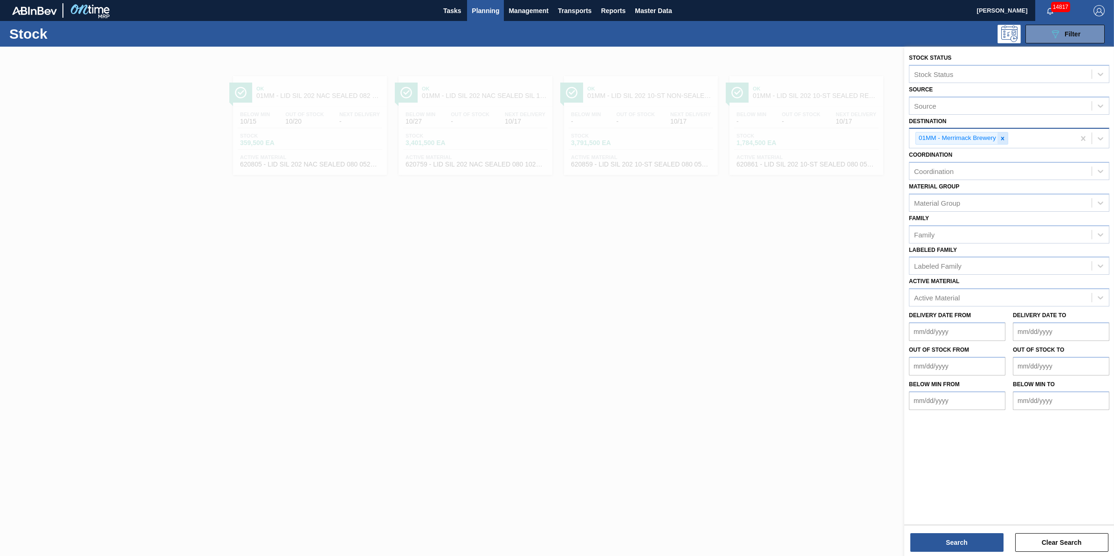
click at [1005, 132] on div at bounding box center [1002, 138] width 10 height 12
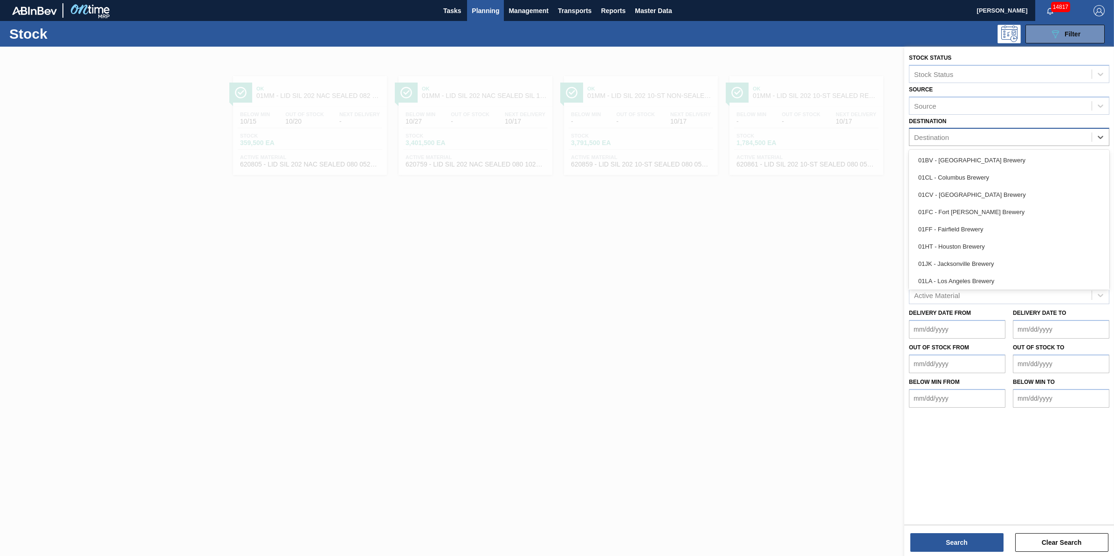
click at [1004, 135] on div "Destination" at bounding box center [1000, 137] width 182 height 14
click at [992, 215] on div "01LA - Los Angeles Brewery" at bounding box center [1009, 210] width 200 height 17
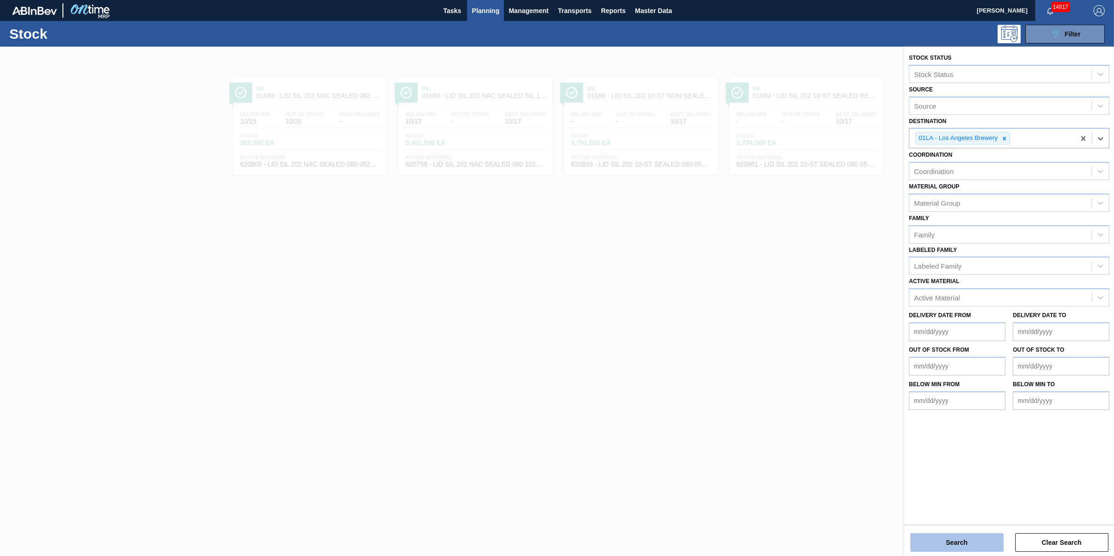
click at [957, 538] on button "Search" at bounding box center [956, 542] width 93 height 19
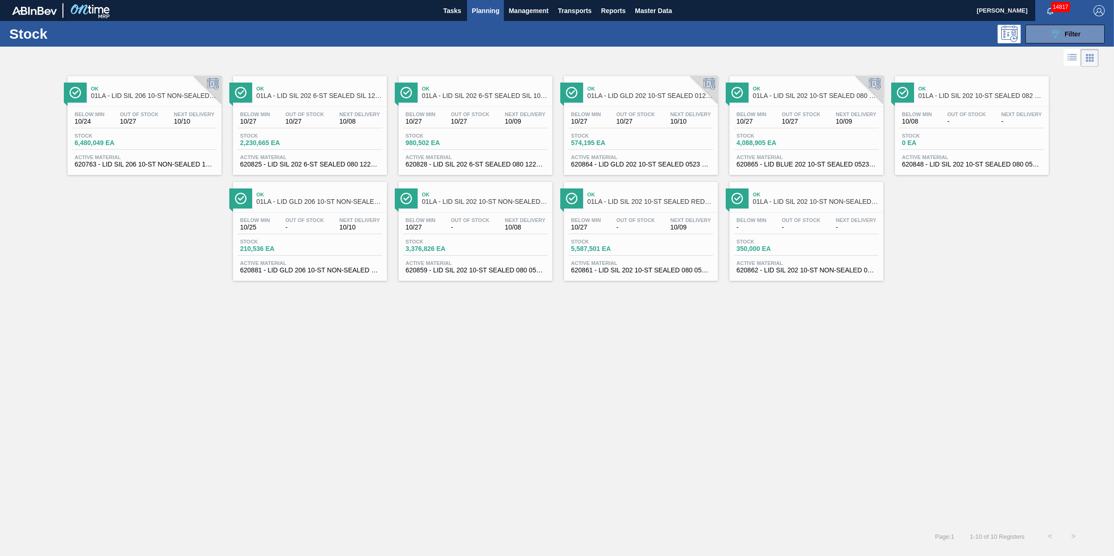
click at [490, 13] on span "Planning" at bounding box center [485, 10] width 27 height 11
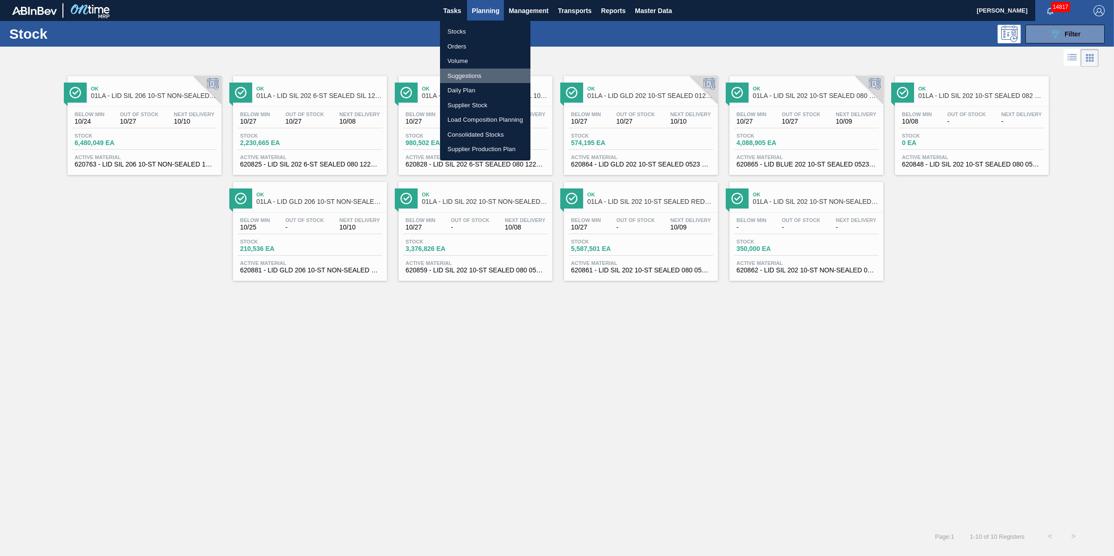
click at [495, 77] on li "Suggestions" at bounding box center [485, 76] width 90 height 15
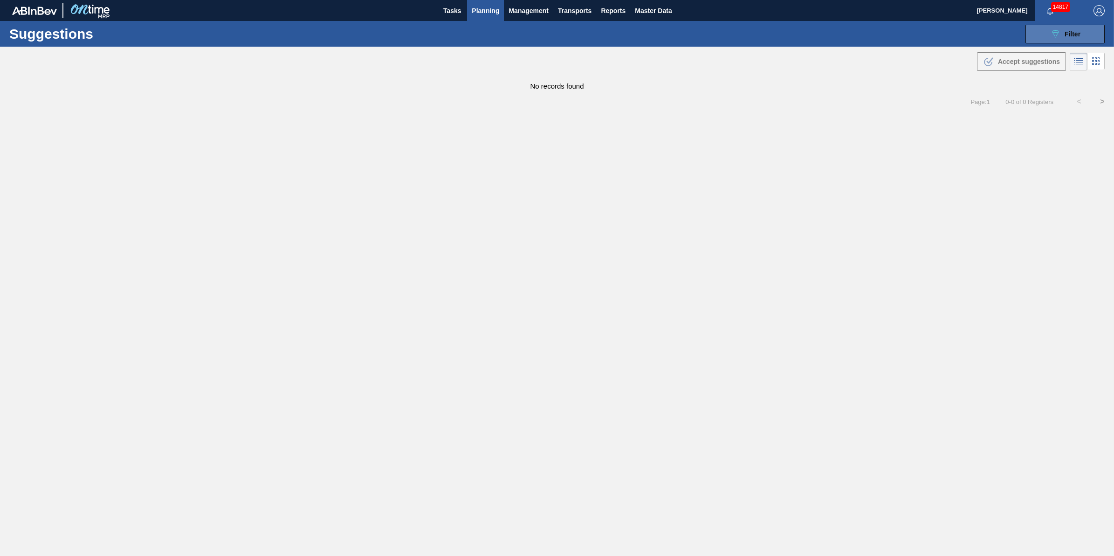
click at [1037, 31] on button "089F7B8B-B2A5-4AFE-B5C0-19BA573D28AC Filter" at bounding box center [1064, 34] width 79 height 19
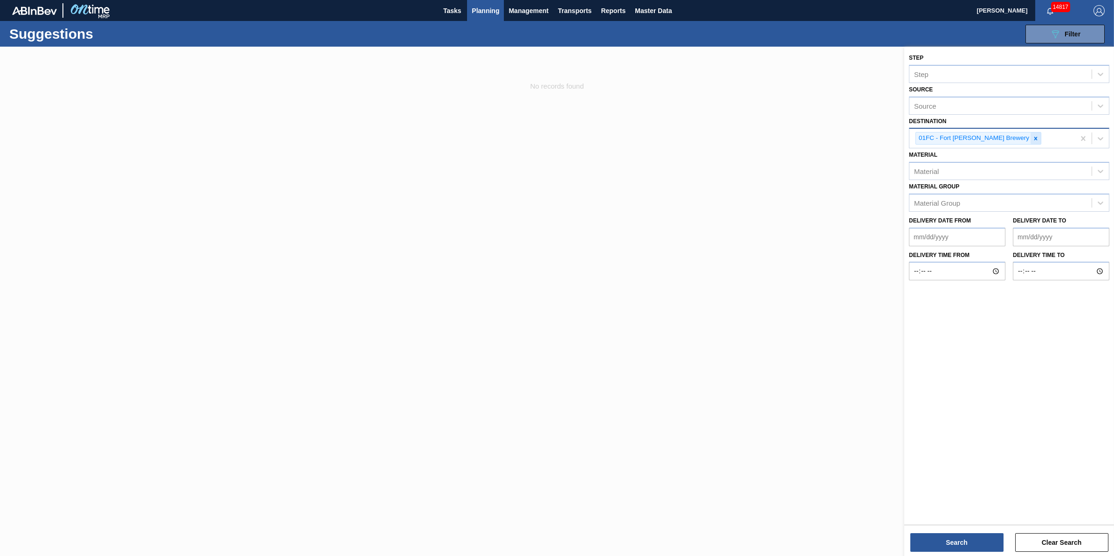
click at [1030, 141] on div at bounding box center [1035, 138] width 10 height 12
click at [478, 10] on span "Planning" at bounding box center [485, 10] width 27 height 11
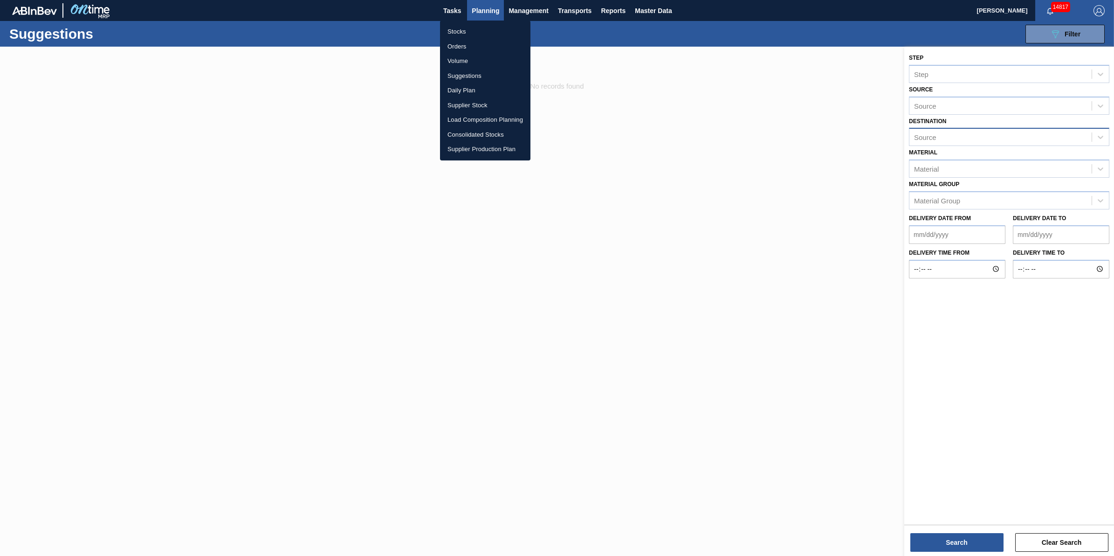
click at [478, 77] on li "Suggestions" at bounding box center [485, 76] width 90 height 15
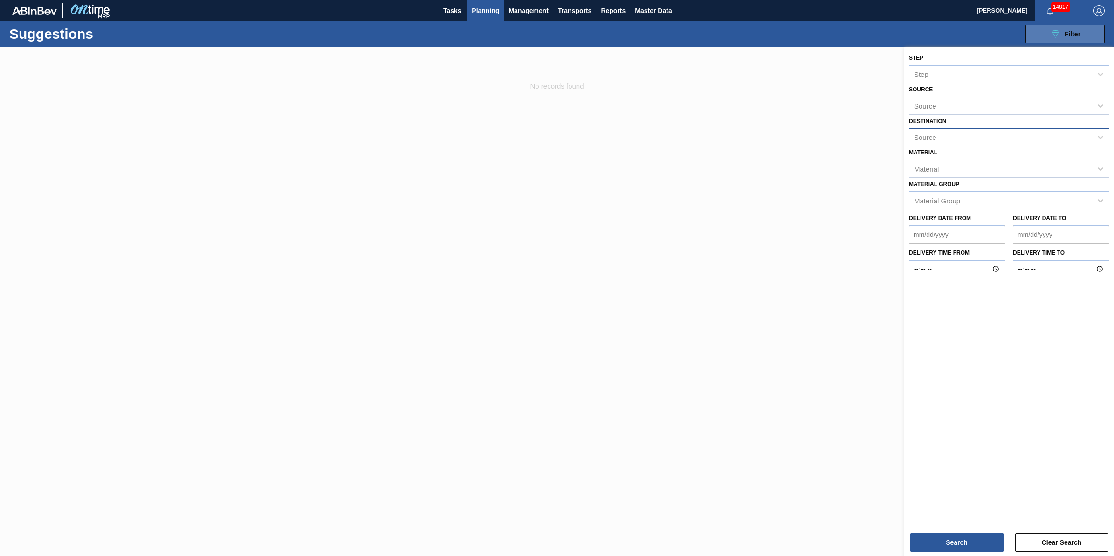
click at [1052, 31] on icon at bounding box center [1055, 34] width 7 height 8
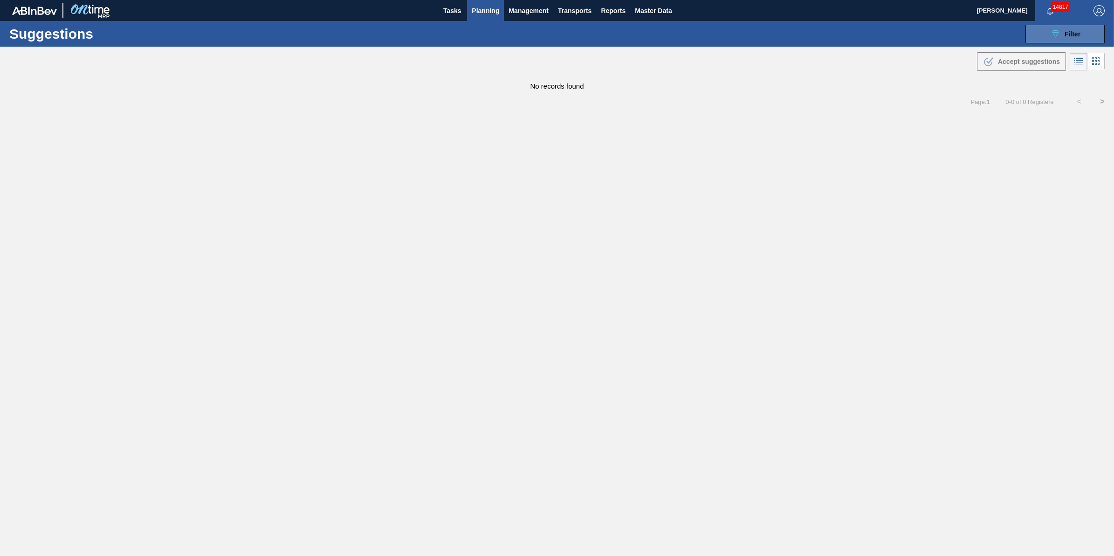
click at [1057, 29] on icon "089F7B8B-B2A5-4AFE-B5C0-19BA573D28AC" at bounding box center [1054, 33] width 11 height 11
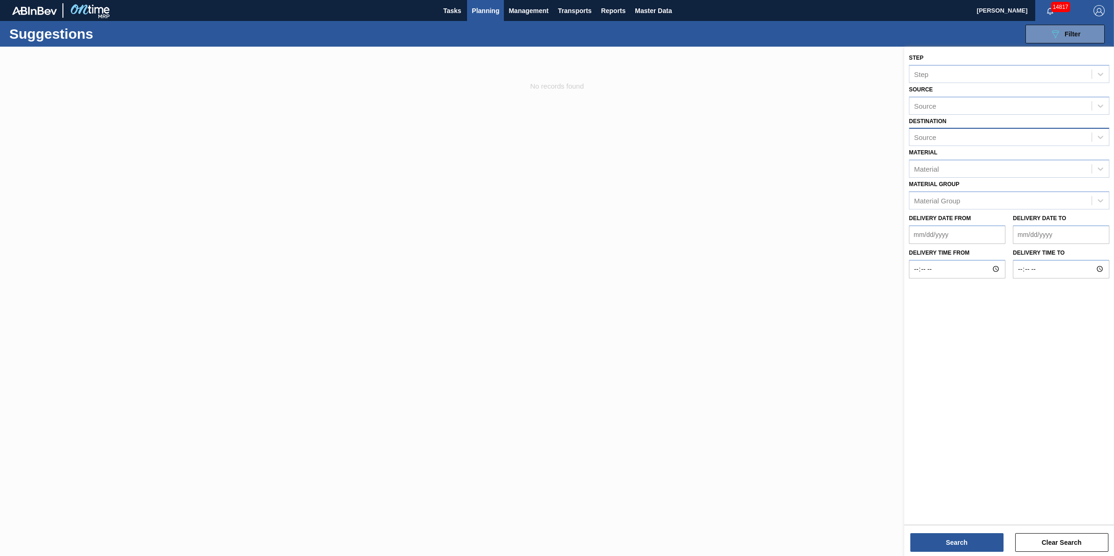
click at [988, 134] on div "Source" at bounding box center [1000, 137] width 182 height 14
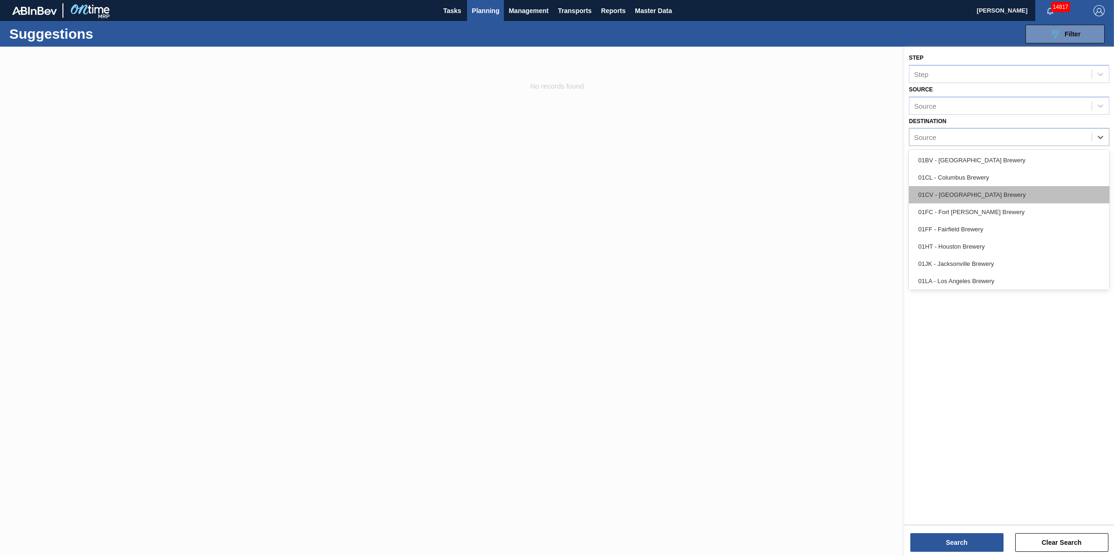
scroll to position [70, 0]
click at [991, 207] on div "01LA - Los Angeles Brewery" at bounding box center [1009, 210] width 200 height 17
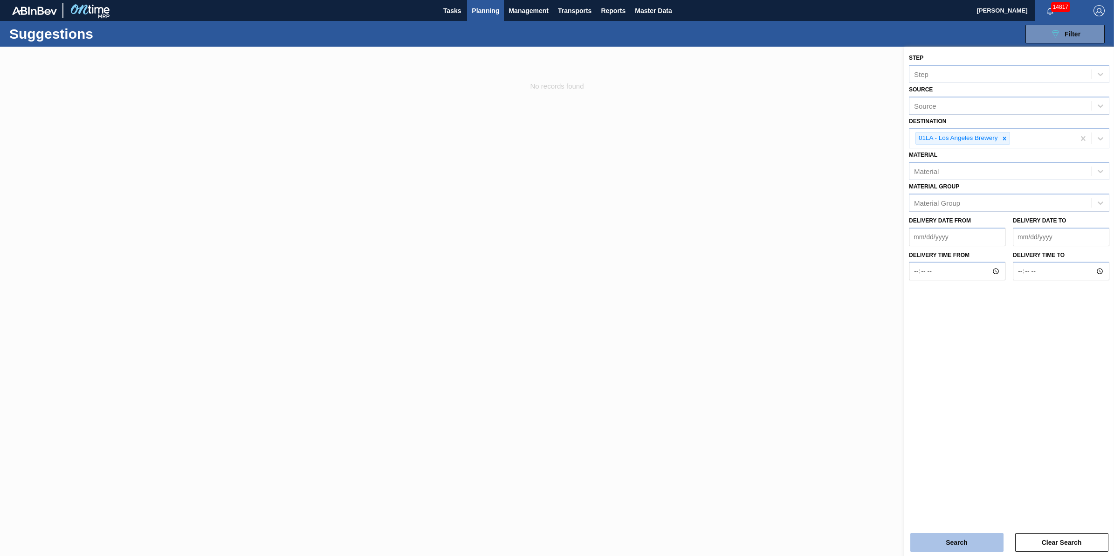
click at [944, 544] on button "Search" at bounding box center [956, 542] width 93 height 19
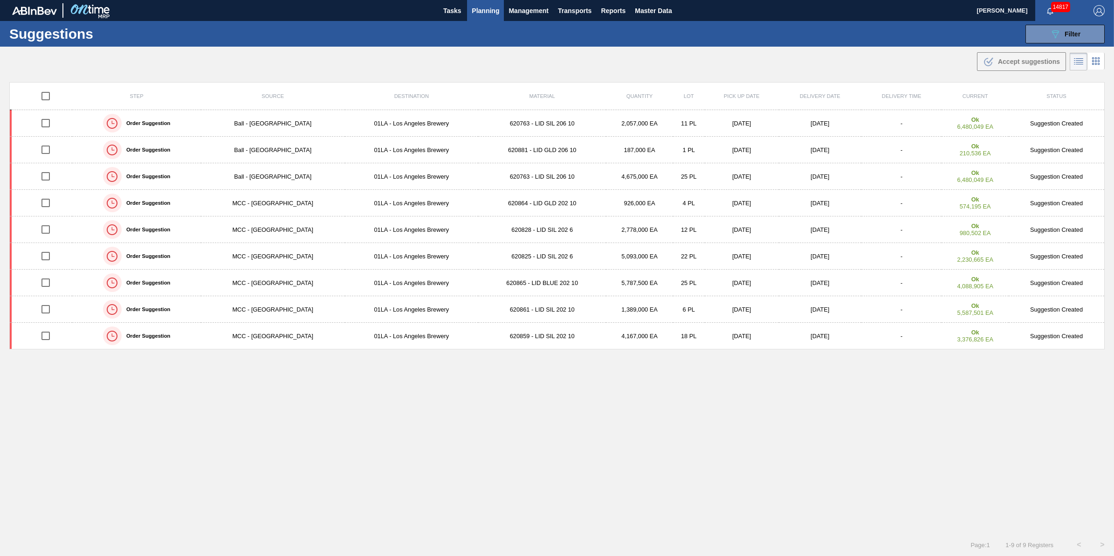
click at [53, 99] on input "checkbox" at bounding box center [46, 96] width 20 height 20
checkbox input "true"
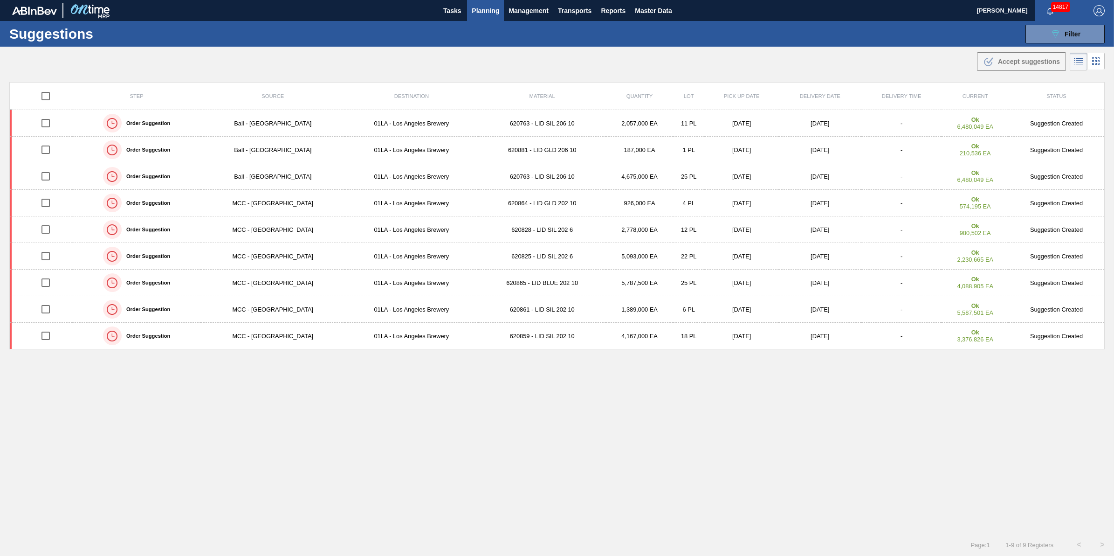
checkbox input "true"
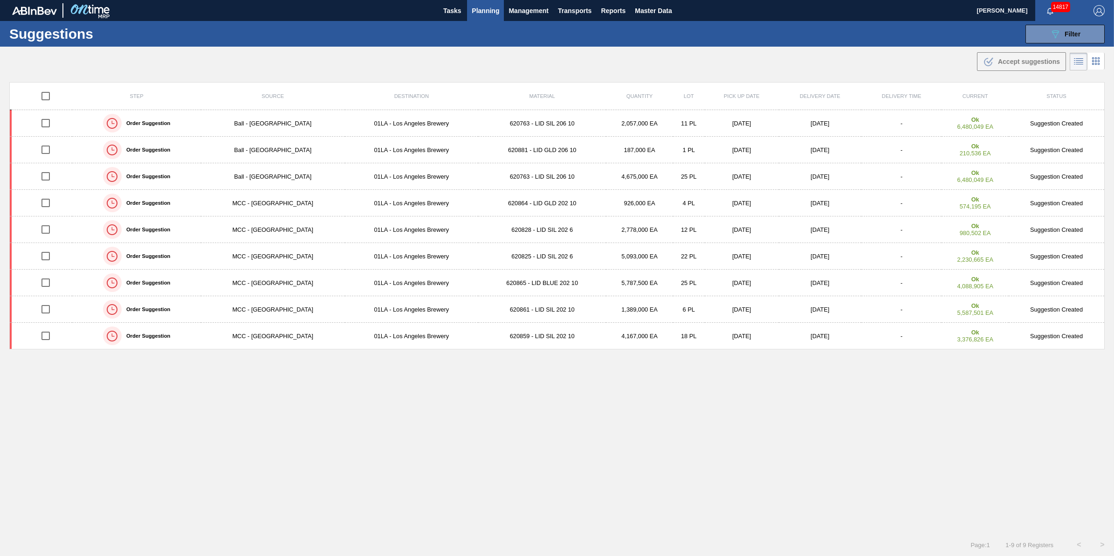
checkbox input "true"
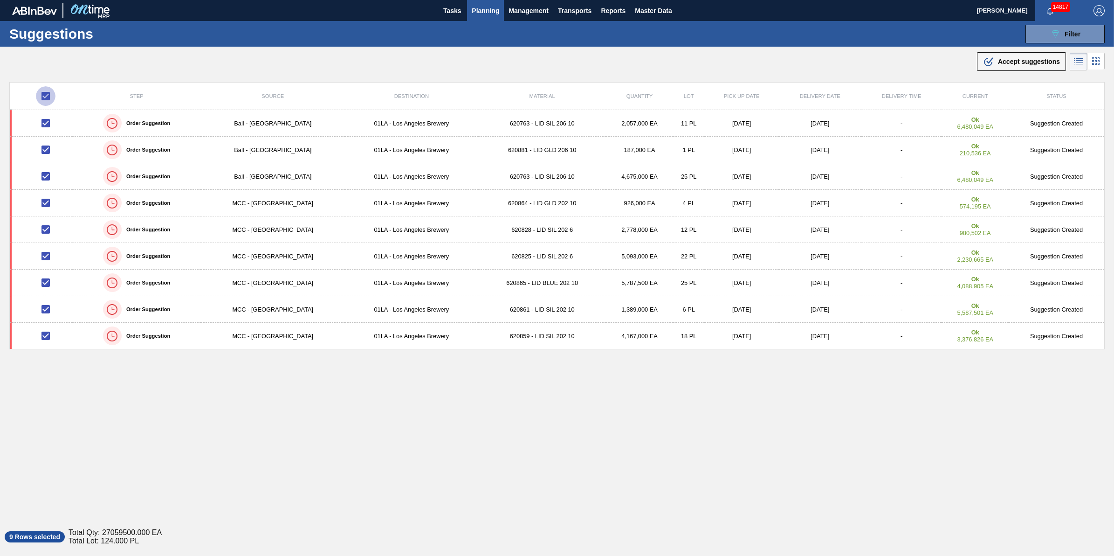
click at [48, 91] on input "checkbox" at bounding box center [46, 96] width 20 height 20
checkbox input "false"
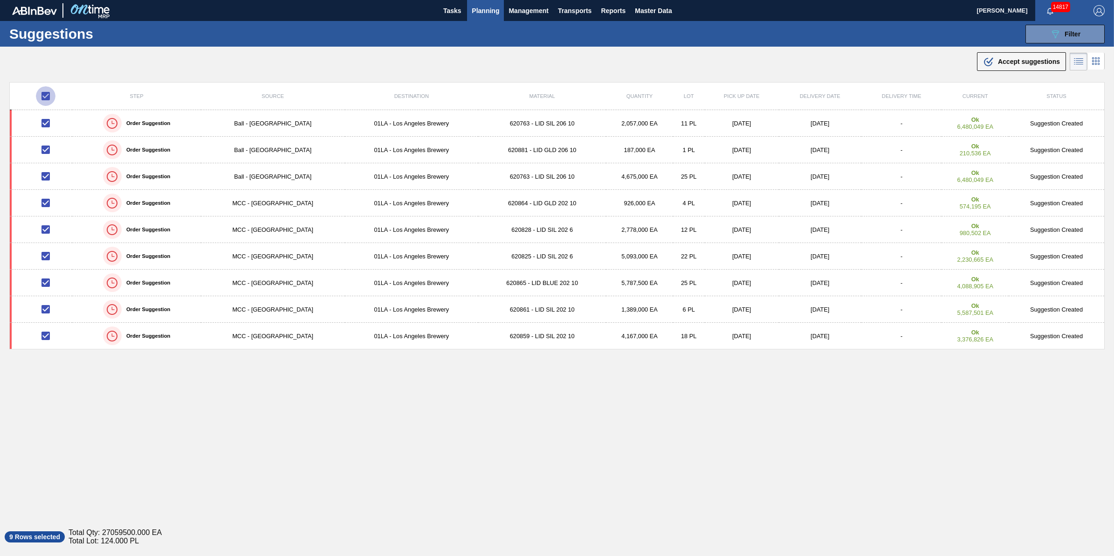
checkbox input "false"
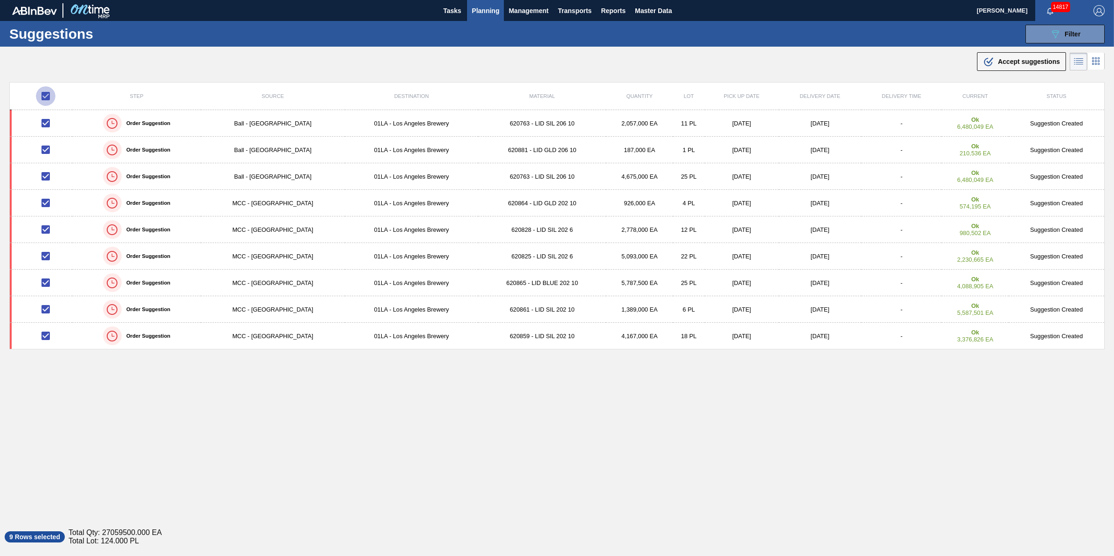
checkbox input "false"
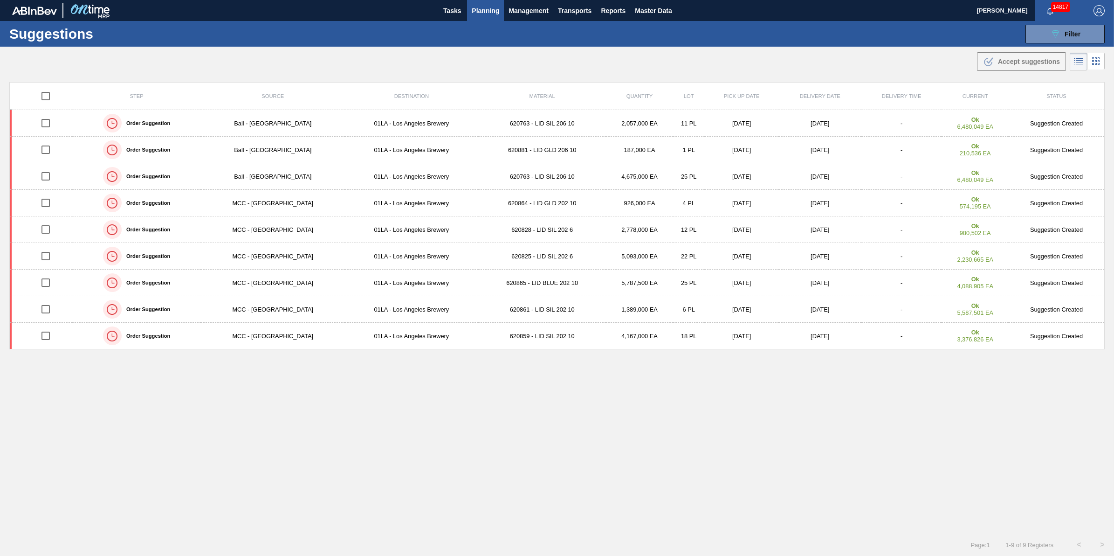
click at [48, 91] on input "checkbox" at bounding box center [46, 96] width 20 height 20
checkbox input "true"
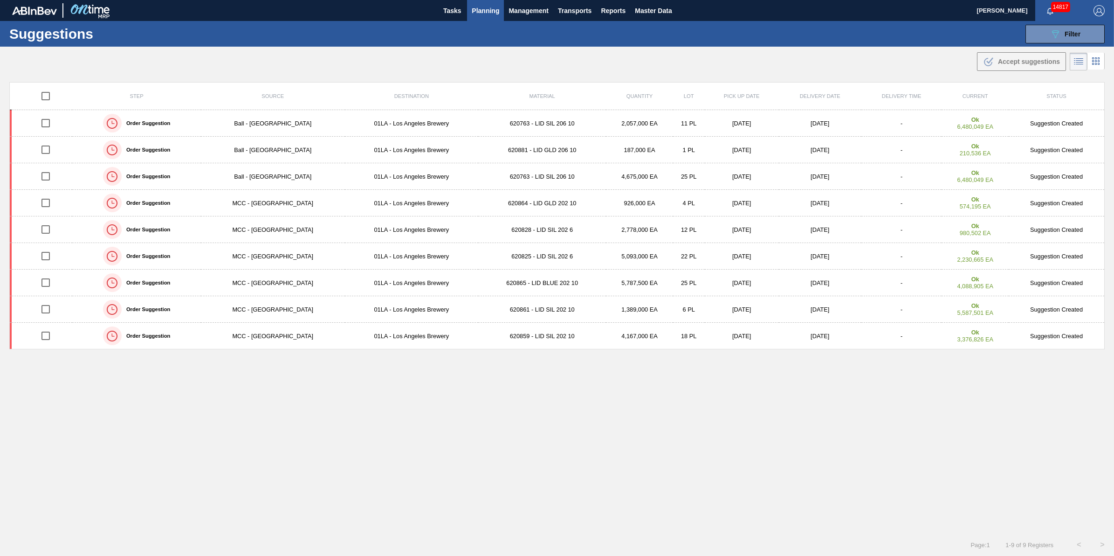
checkbox input "true"
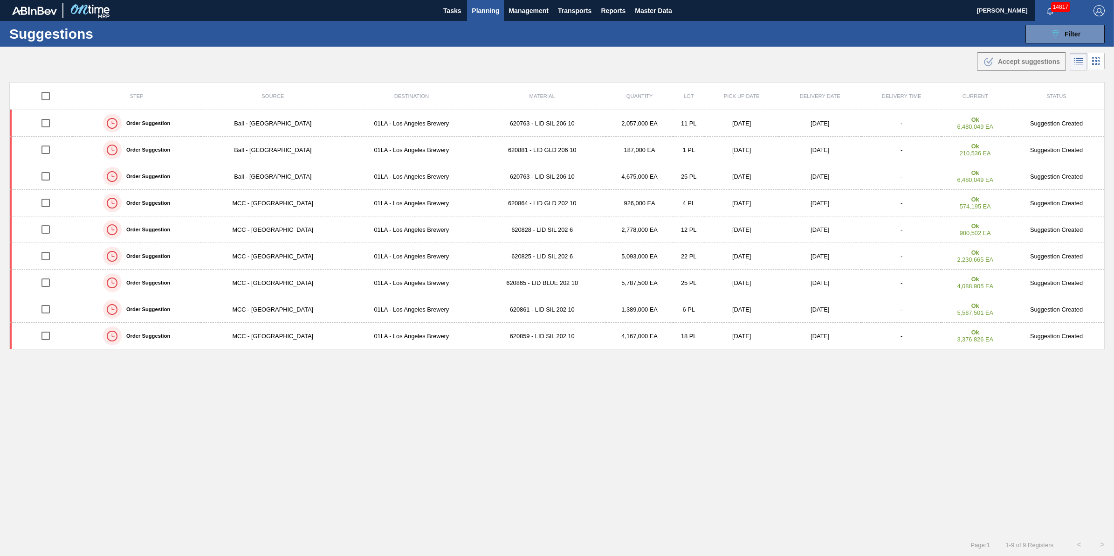
checkbox input "true"
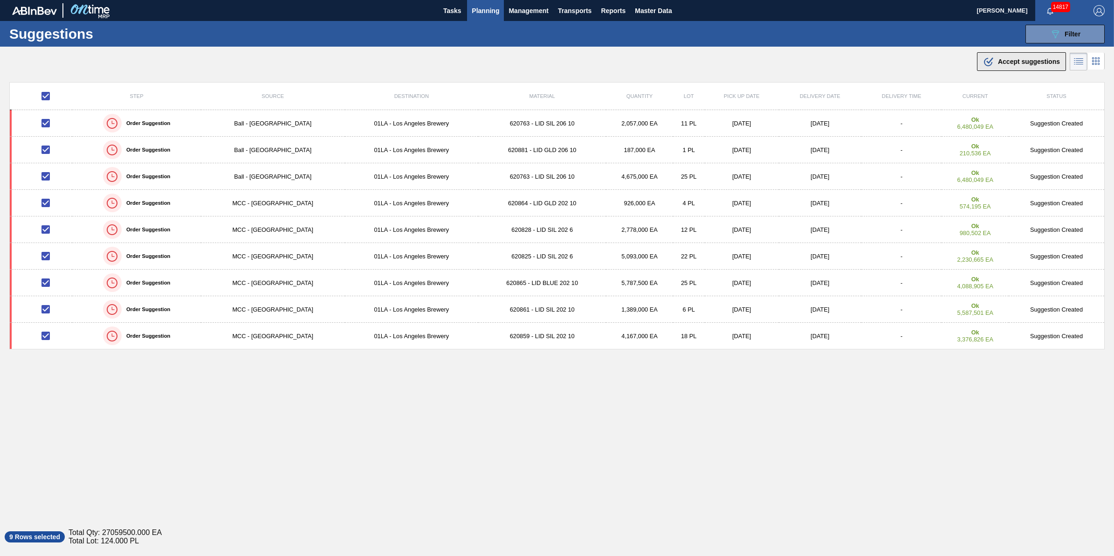
click at [978, 64] on button ".b{fill:var(--color-action-default)} Accept suggestions" at bounding box center [1021, 61] width 89 height 19
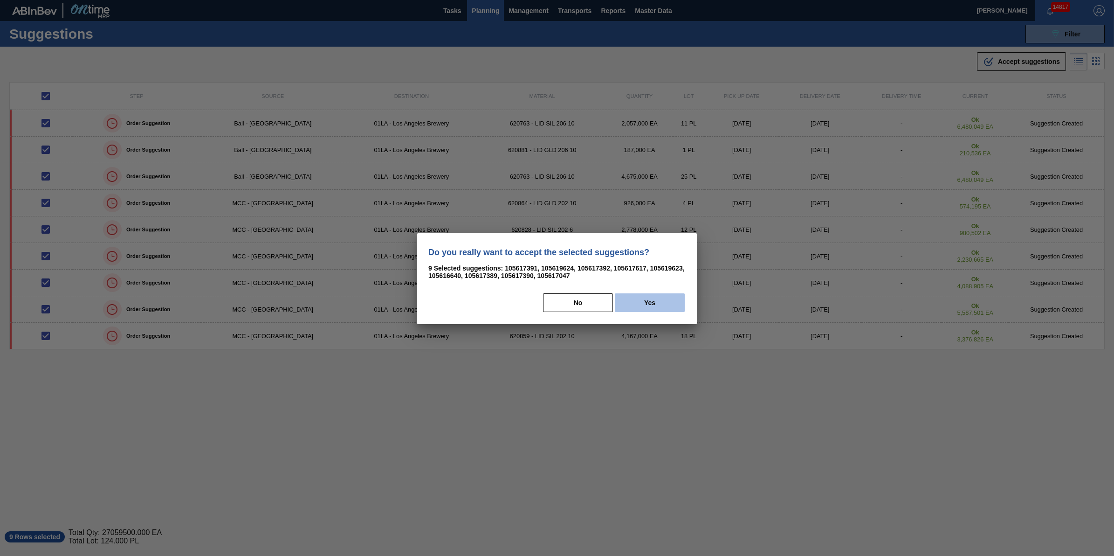
click at [669, 300] on button "Yes" at bounding box center [650, 302] width 70 height 19
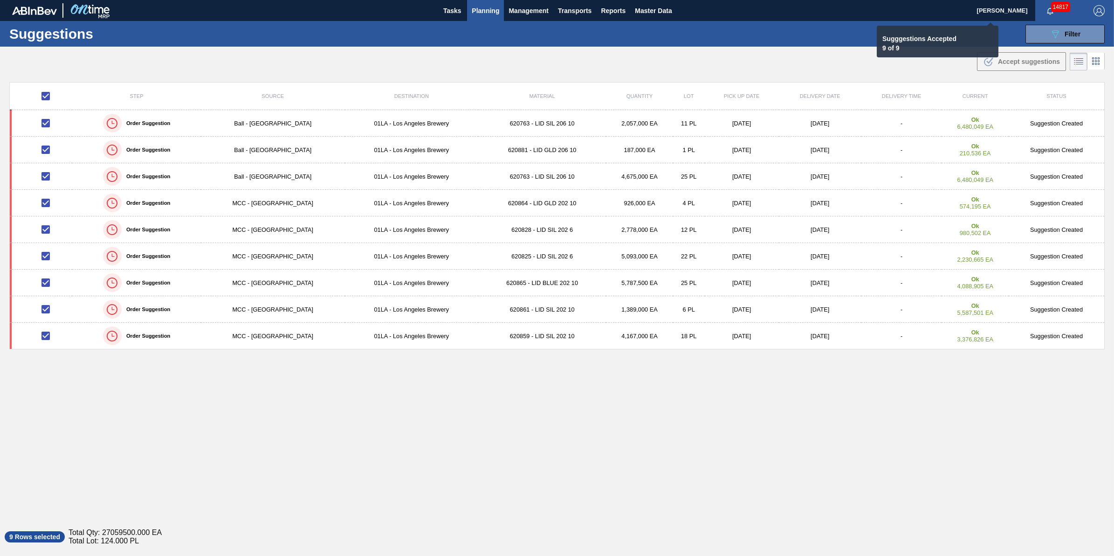
checkbox input "false"
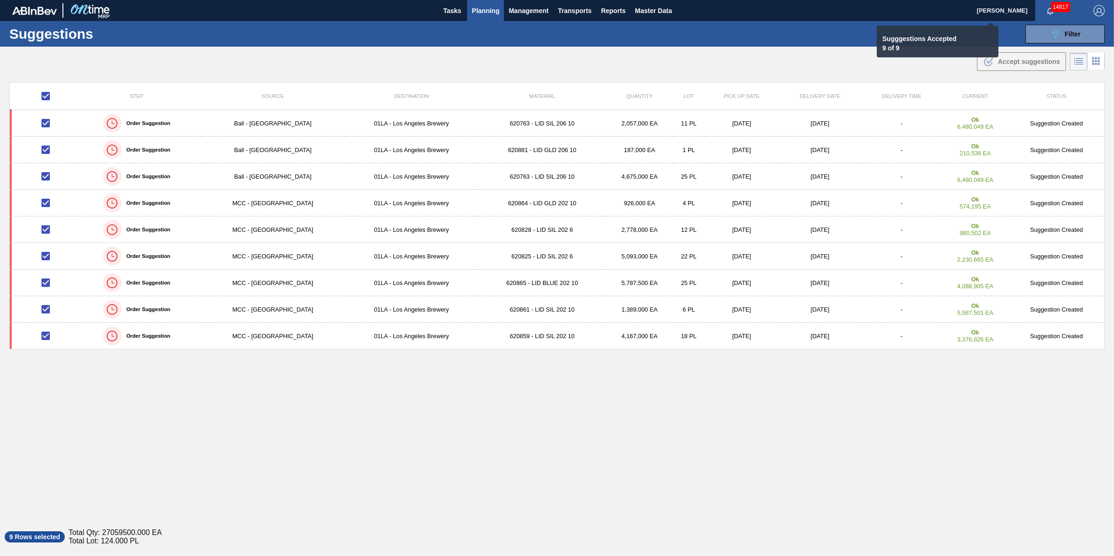
checkbox input "false"
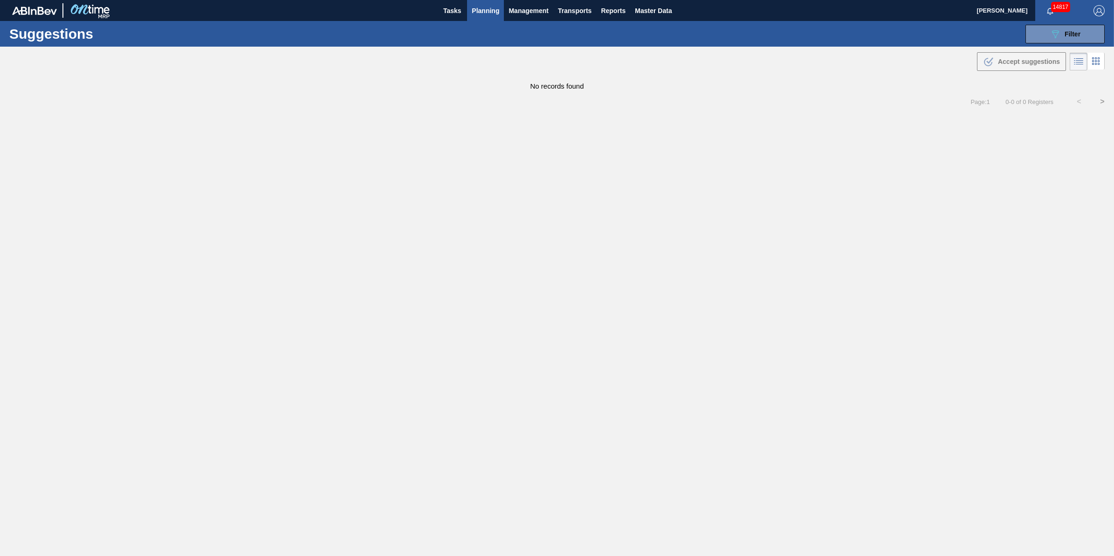
click at [1039, 43] on div "Suggestions 089F7B8B-B2A5-4AFE-B5C0-19BA573D28AC Filter Step Step Source Source…" at bounding box center [557, 34] width 1114 height 26
click at [1044, 41] on button "089F7B8B-B2A5-4AFE-B5C0-19BA573D28AC Filter" at bounding box center [1064, 34] width 79 height 19
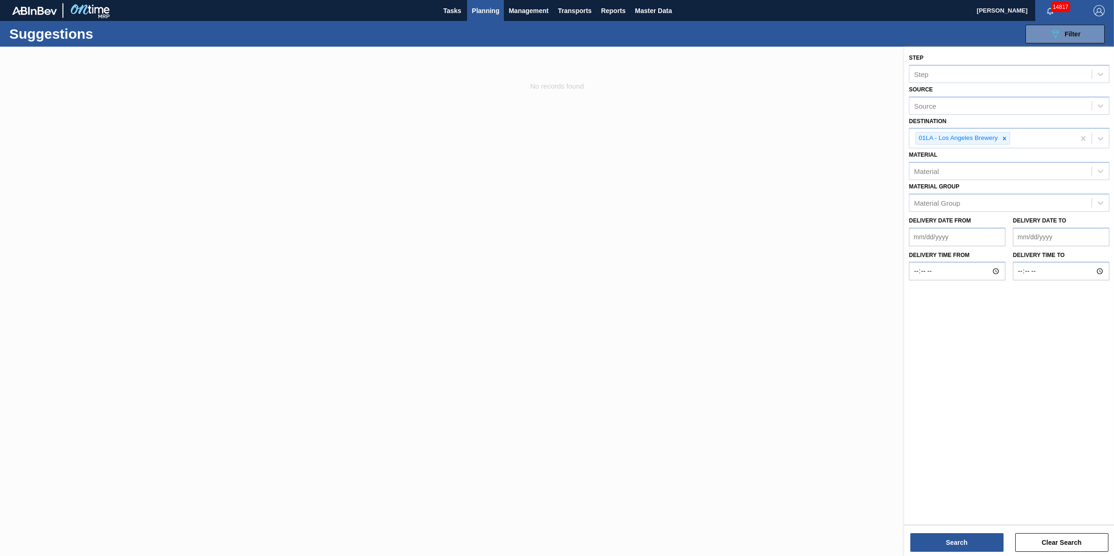
click at [457, 245] on div at bounding box center [557, 325] width 1114 height 556
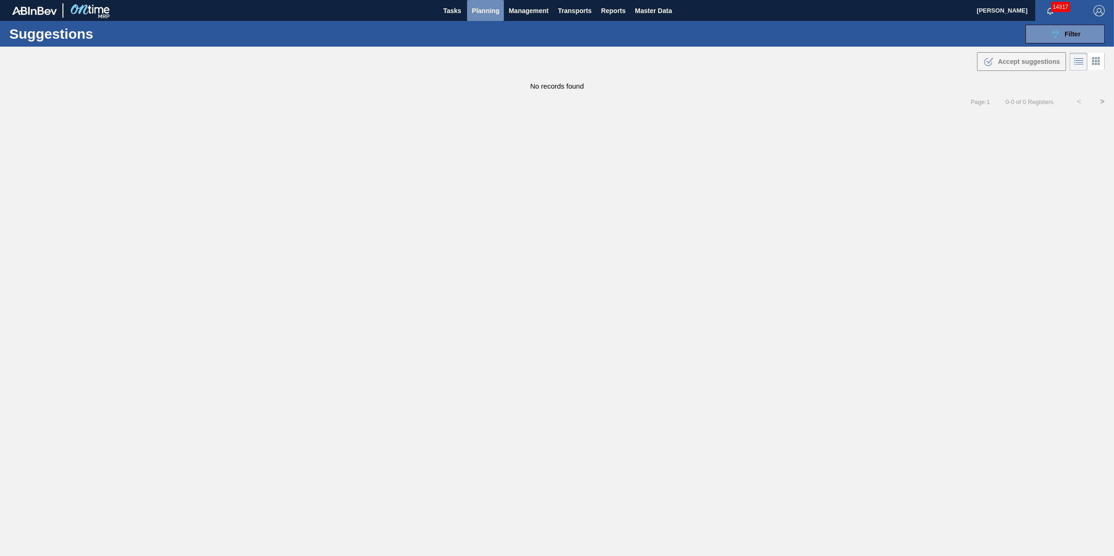
click at [486, 19] on button "Planning" at bounding box center [485, 10] width 37 height 21
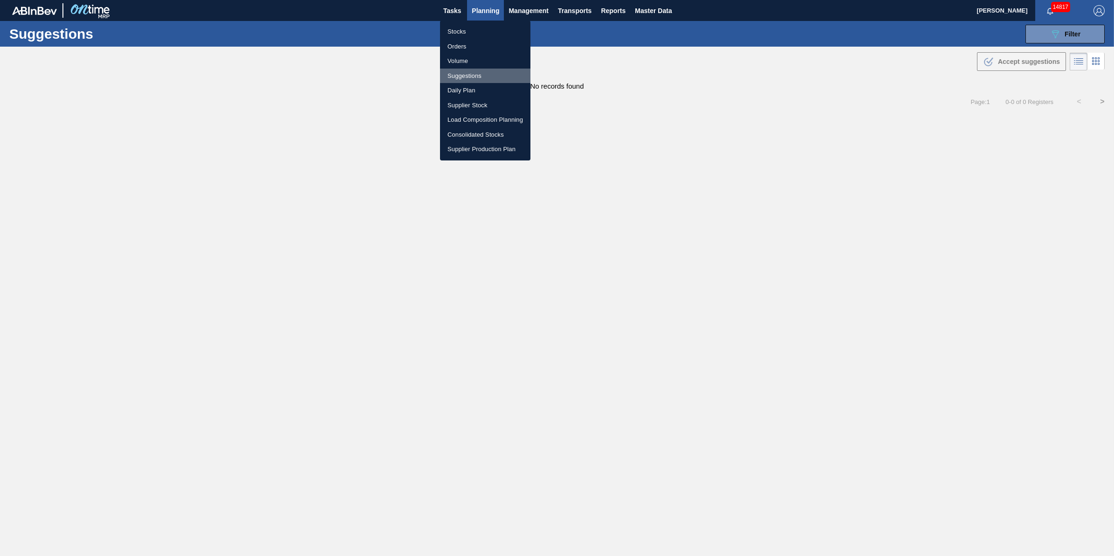
click at [472, 69] on li "Suggestions" at bounding box center [485, 76] width 90 height 15
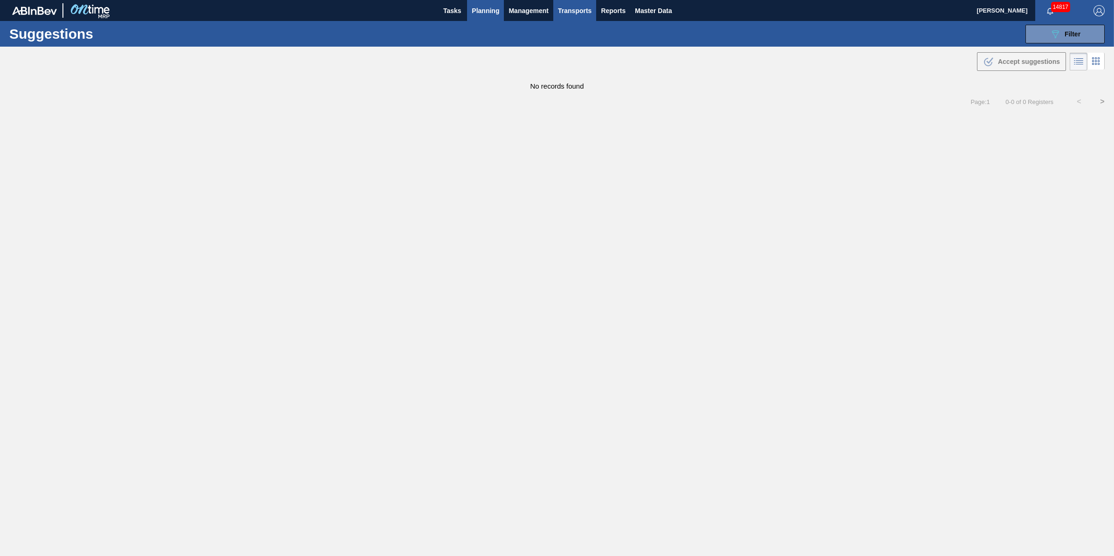
click at [562, 12] on span "Transports" at bounding box center [575, 10] width 34 height 11
click at [572, 45] on li "[GEOGRAPHIC_DATA]" at bounding box center [581, 46] width 79 height 15
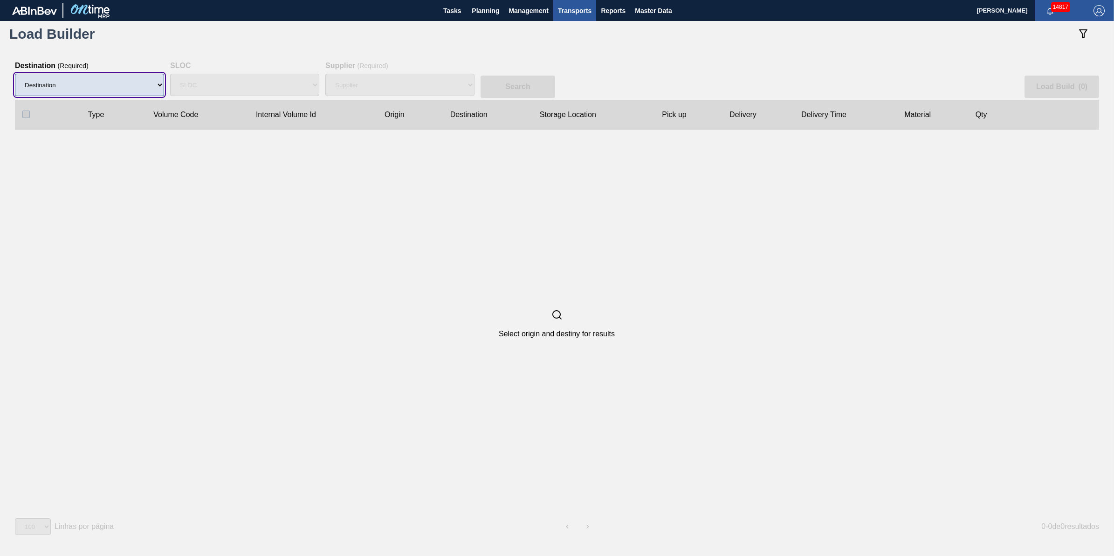
click at [90, 85] on select "Destination" at bounding box center [89, 85] width 149 height 22
select select "11"
click at [15, 74] on select "Destination 01BV - [GEOGRAPHIC_DATA] 01CL - [GEOGRAPHIC_DATA] 01CV - [GEOGRAPHI…" at bounding box center [89, 85] width 149 height 22
select select "N/A"
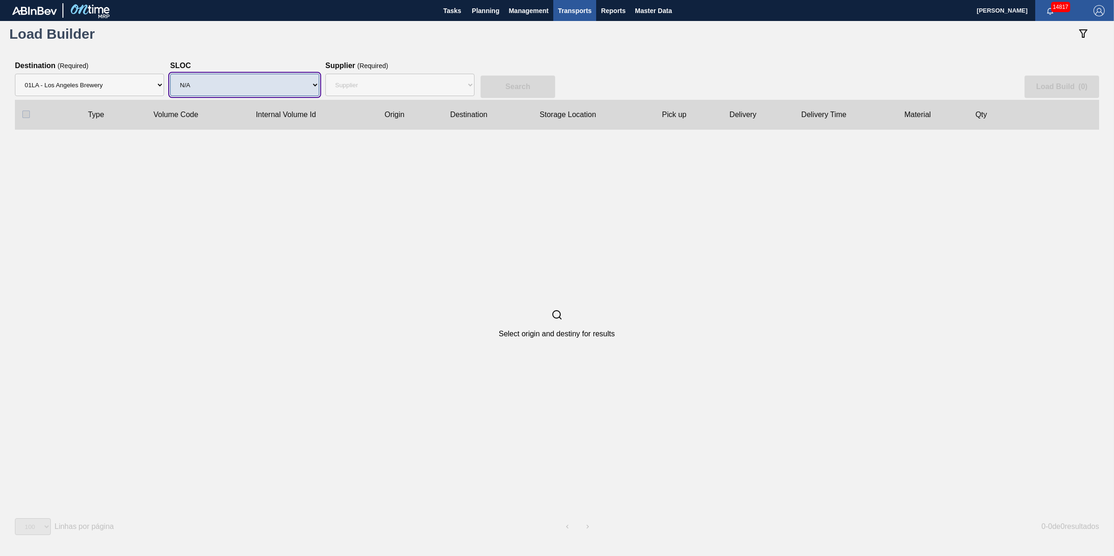
click at [238, 85] on select "SLOC N/A" at bounding box center [244, 85] width 149 height 22
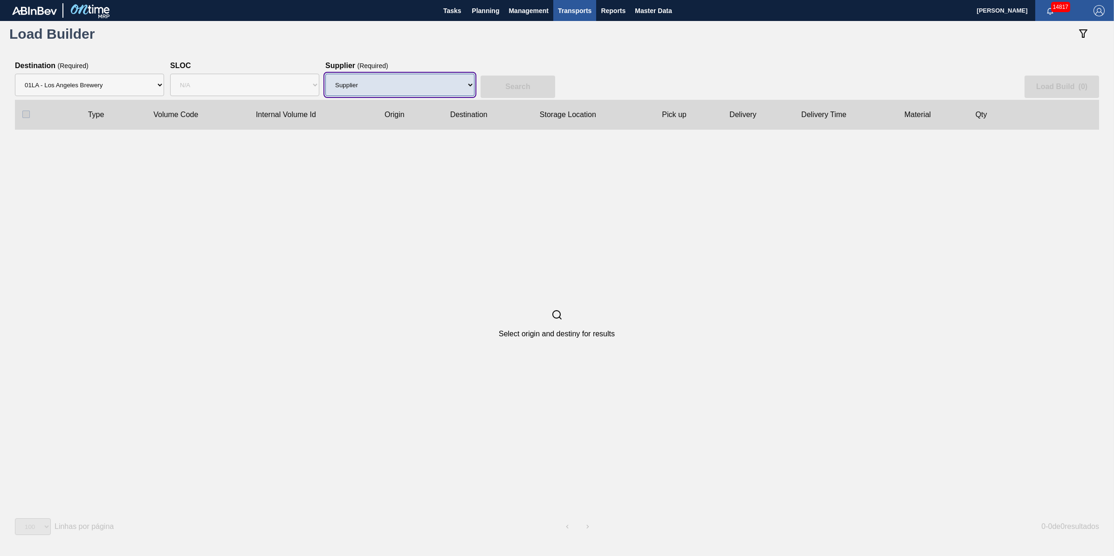
click at [378, 84] on select "Supplier 8221649 - BALL METAL CONTAINER GROUP 8342641 - BALL METAL CONTAINER GR…" at bounding box center [399, 85] width 149 height 22
select select "166"
click at [325, 74] on select "Supplier 8221649 - BALL METAL CONTAINER GROUP 8342641 - BALL METAL CONTAINER GR…" at bounding box center [399, 85] width 149 height 22
drag, startPoint x: 504, startPoint y: 100, endPoint x: 511, endPoint y: 91, distance: 11.7
click at [505, 100] on clb-table-thead-cell "Destination" at bounding box center [487, 115] width 89 height 30
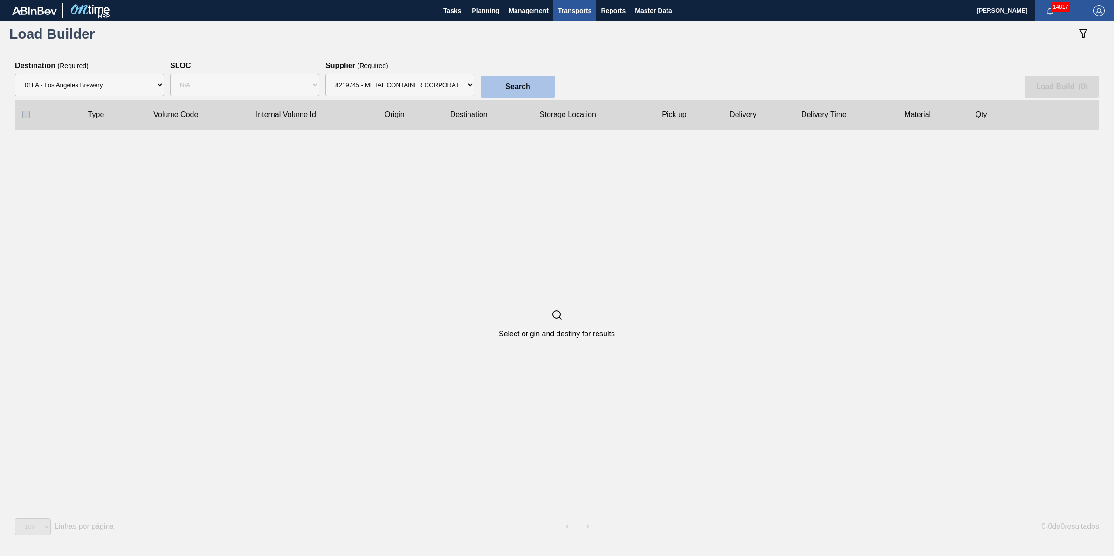
click at [511, 91] on button "Search" at bounding box center [517, 86] width 75 height 22
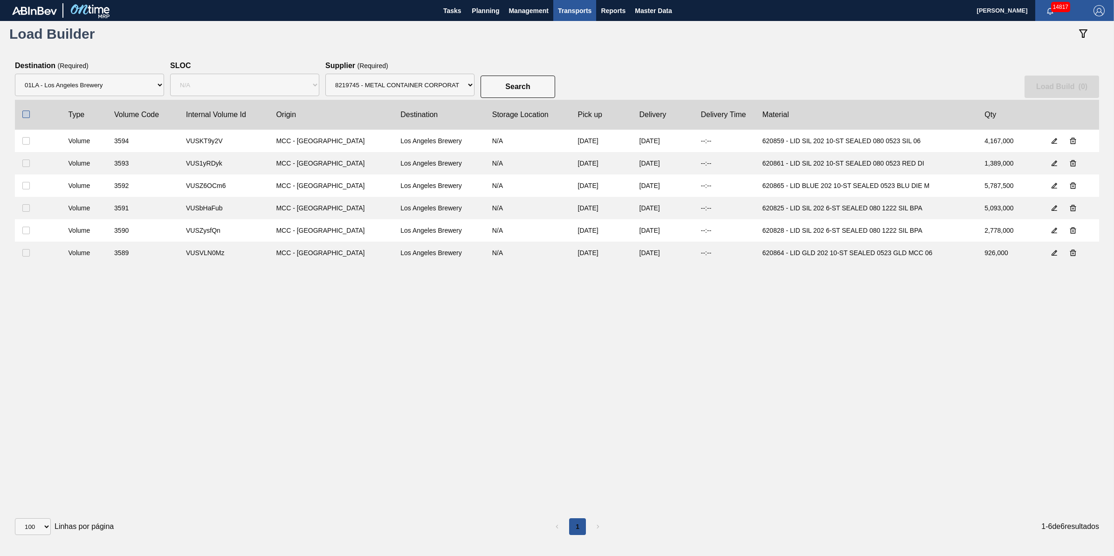
click at [26, 112] on input "checkbox" at bounding box center [25, 113] width 7 height 7
checkbox input "true"
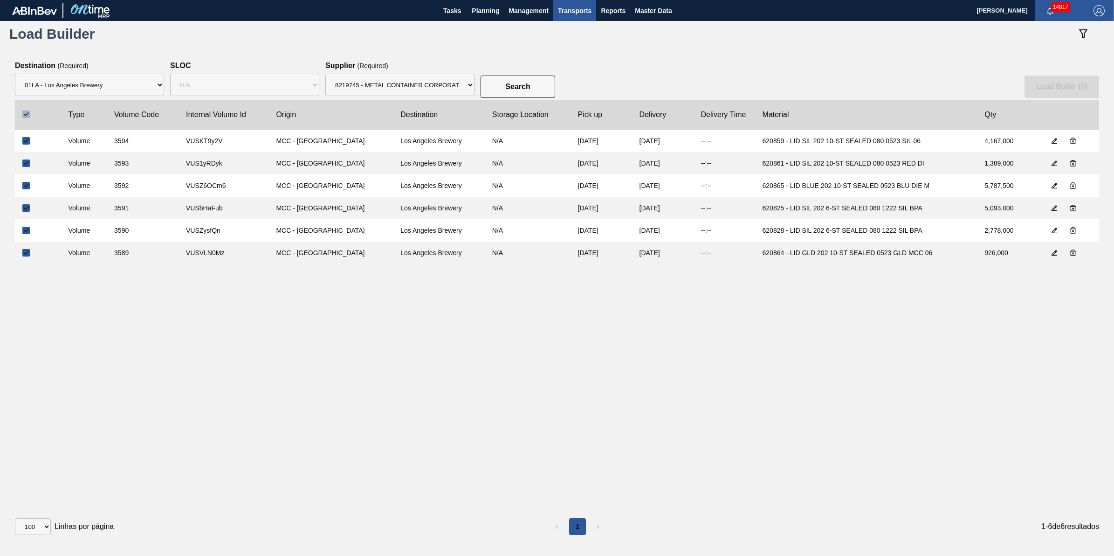
checkbox input "true"
click at [1063, 92] on button "Load Build ( 6 )" at bounding box center [1061, 86] width 75 height 22
select select "Undefined"
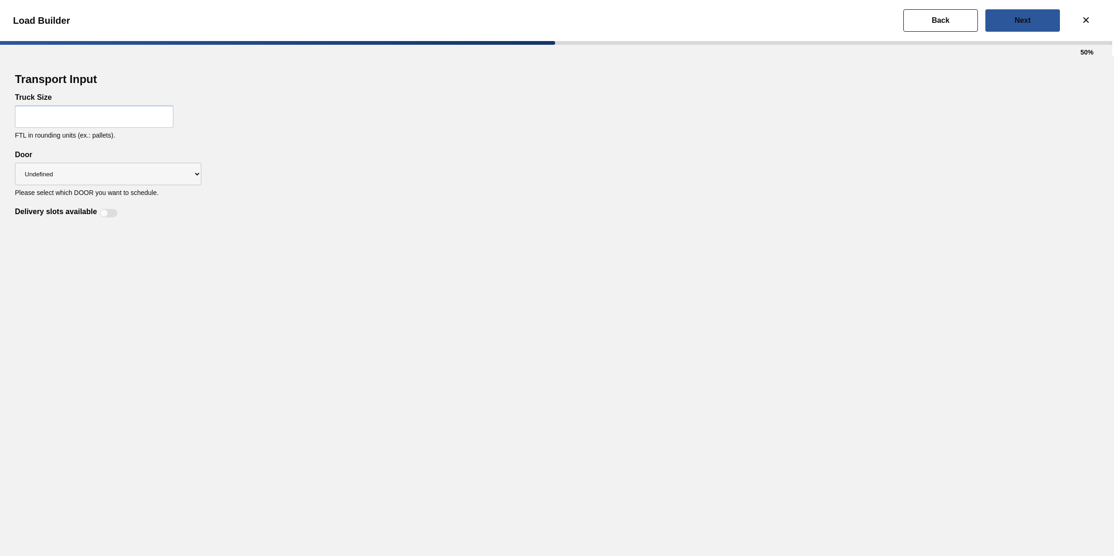
click at [133, 131] on div "Truck Size FTL in rounding units (ex.: pallets)." at bounding box center [557, 121] width 1084 height 57
click at [136, 120] on input "text" at bounding box center [94, 116] width 158 height 22
type input "30"
click at [117, 218] on div "Transport Input Truck Size 30 FTL in rounding units (ex.: pallets). Delivery sl…" at bounding box center [557, 306] width 1114 height 500
click at [108, 213] on div at bounding box center [109, 213] width 18 height 8
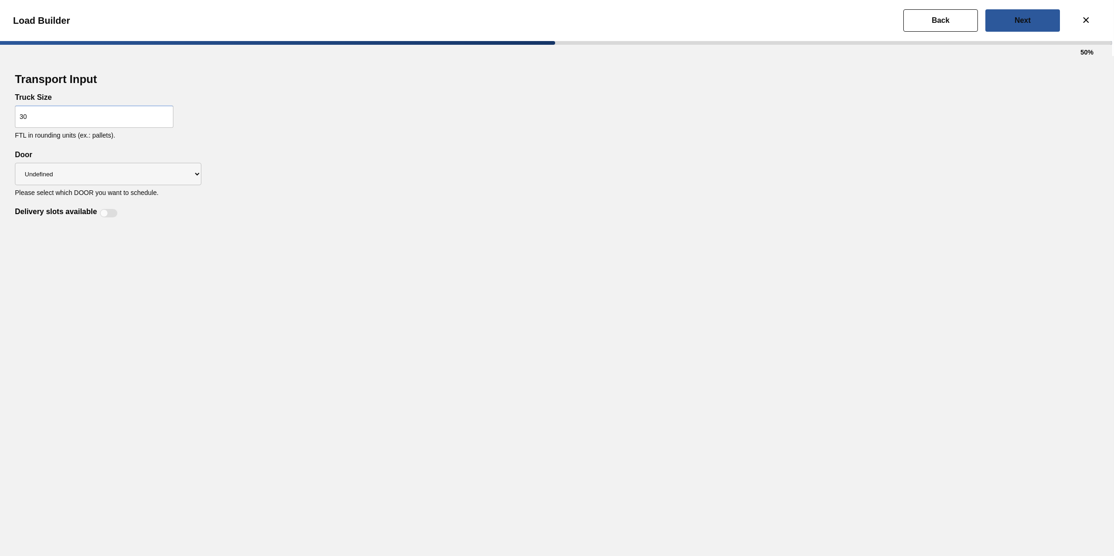
checkbox input "true"
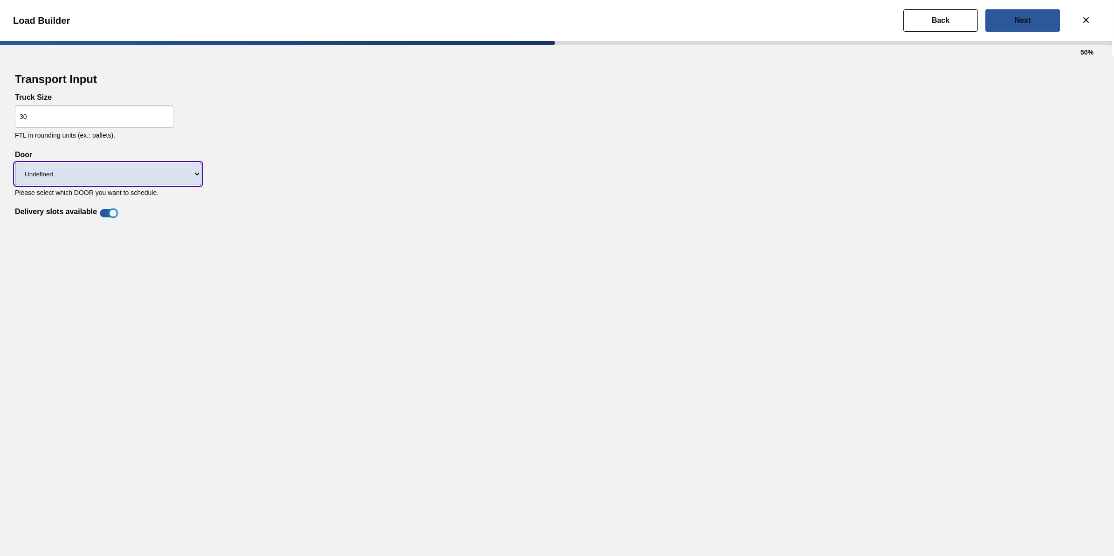
click at [131, 165] on select "Undefined DT91 DT82 DT12 DT43 DT90 DT89 DKD" at bounding box center [108, 174] width 186 height 22
select select "DT43"
click at [15, 163] on select "Undefined DT91 DT82 DT12 DT43 DT90 DT89 DKD" at bounding box center [108, 174] width 186 height 22
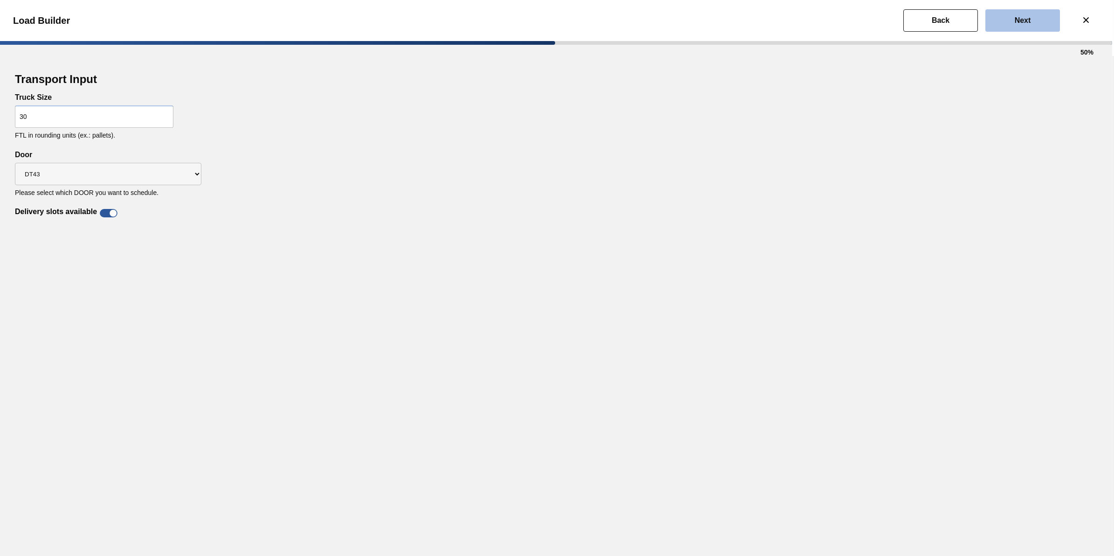
click at [1033, 27] on button "Next" at bounding box center [1022, 20] width 75 height 22
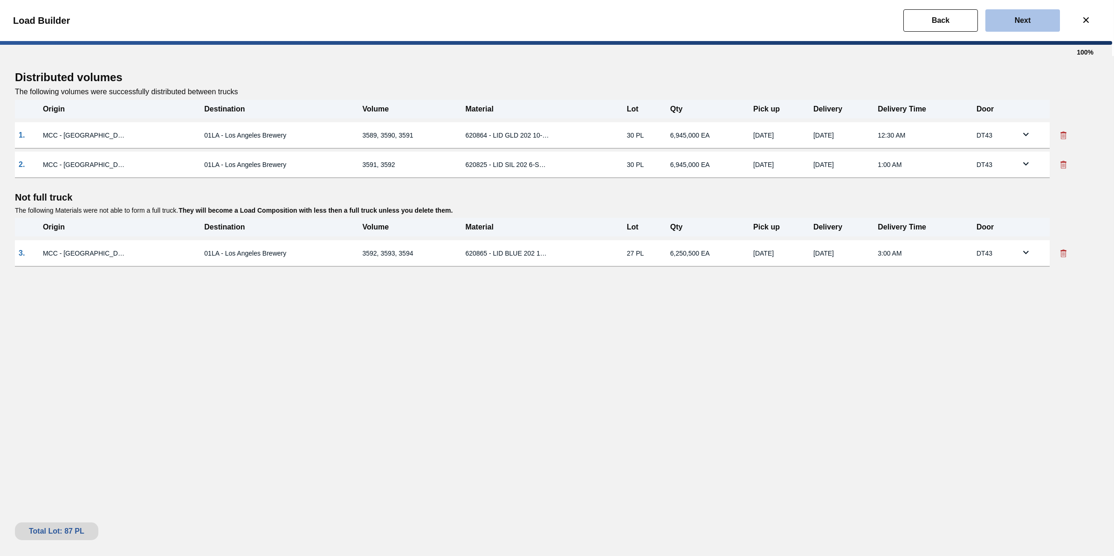
click at [1027, 27] on button "Next" at bounding box center [1022, 20] width 75 height 22
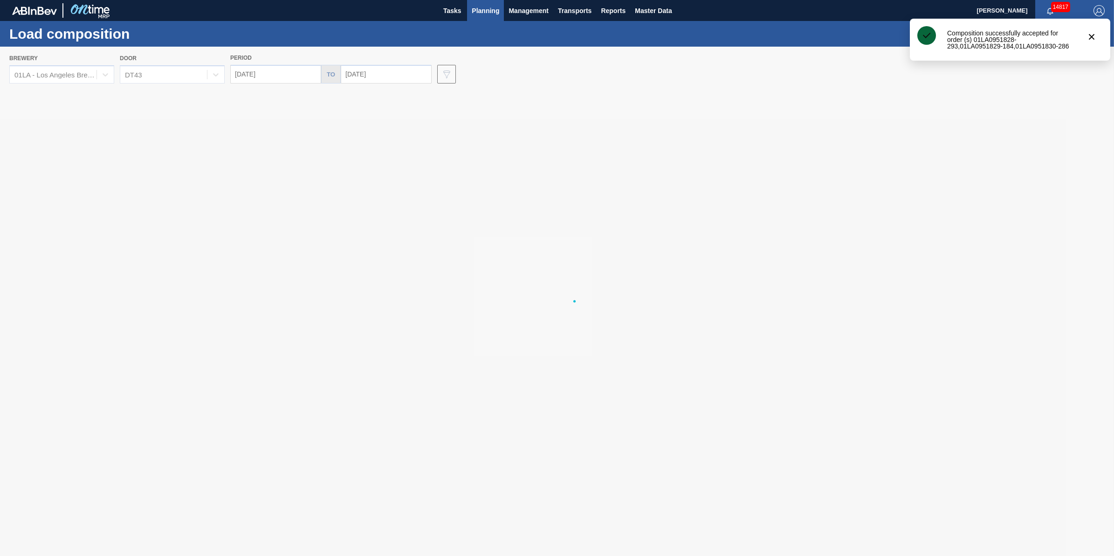
type input "[DATE]"
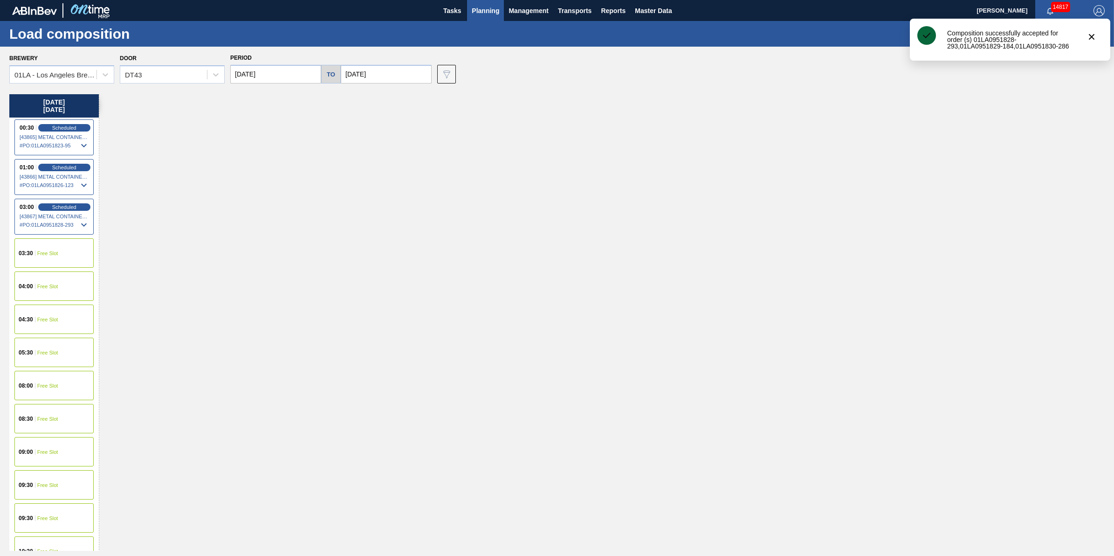
click at [70, 132] on div "00:30 Scheduled [43865] METAL CONTAINER CORPORATION - 0008219745 # PO : 01LA095…" at bounding box center [53, 137] width 79 height 36
click at [71, 127] on span "Scheduled" at bounding box center [64, 127] width 27 height 6
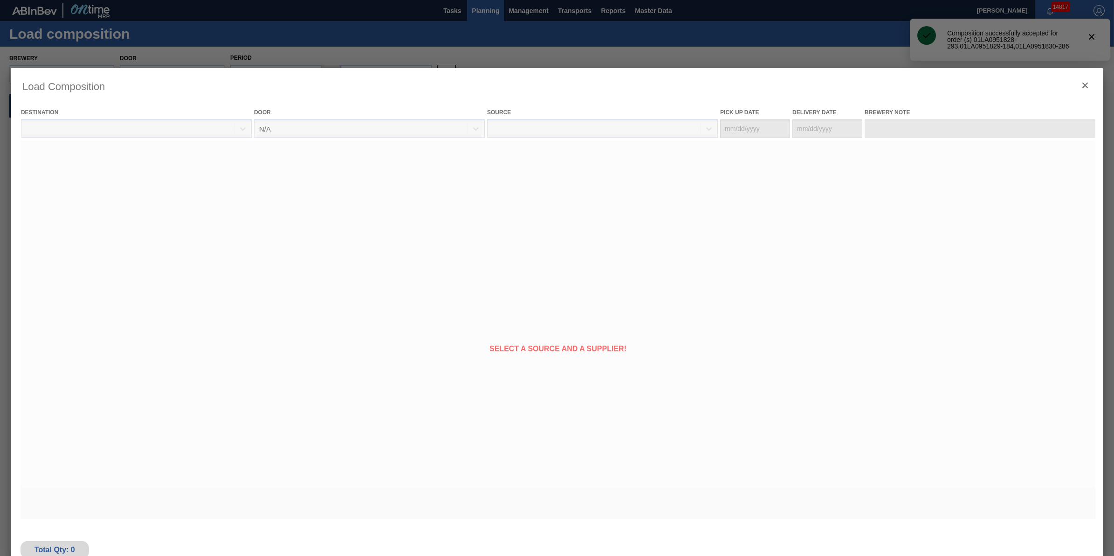
type Date "[DATE]"
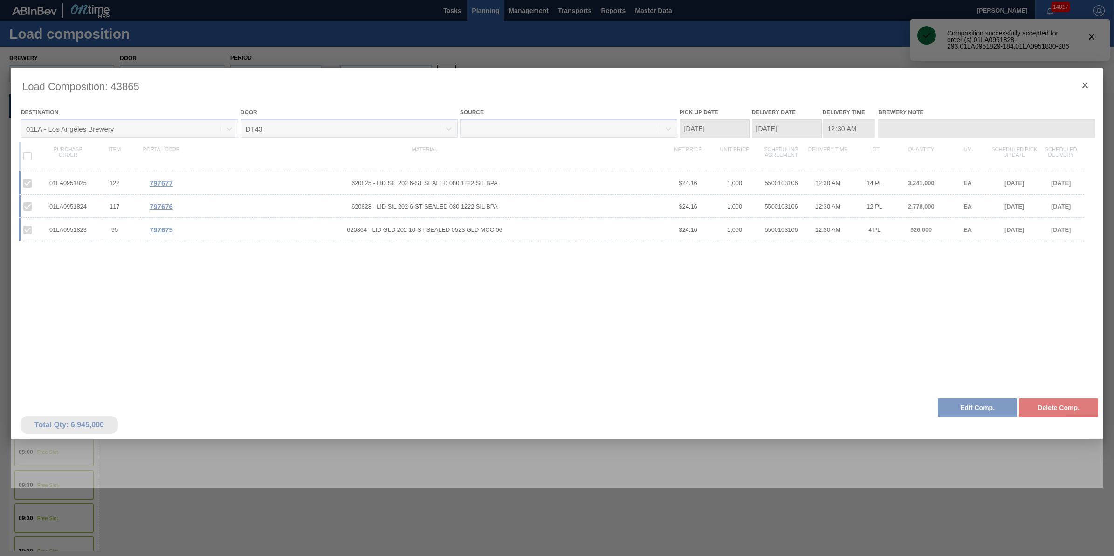
click at [986, 404] on div at bounding box center [556, 277] width 1091 height 419
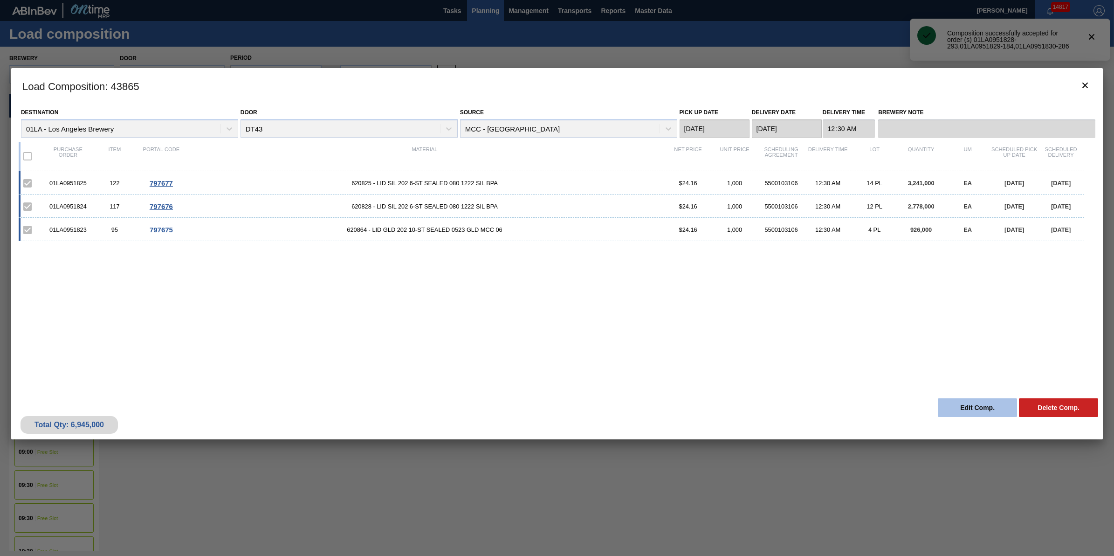
click at [972, 407] on button "Edit Comp." at bounding box center [977, 407] width 79 height 19
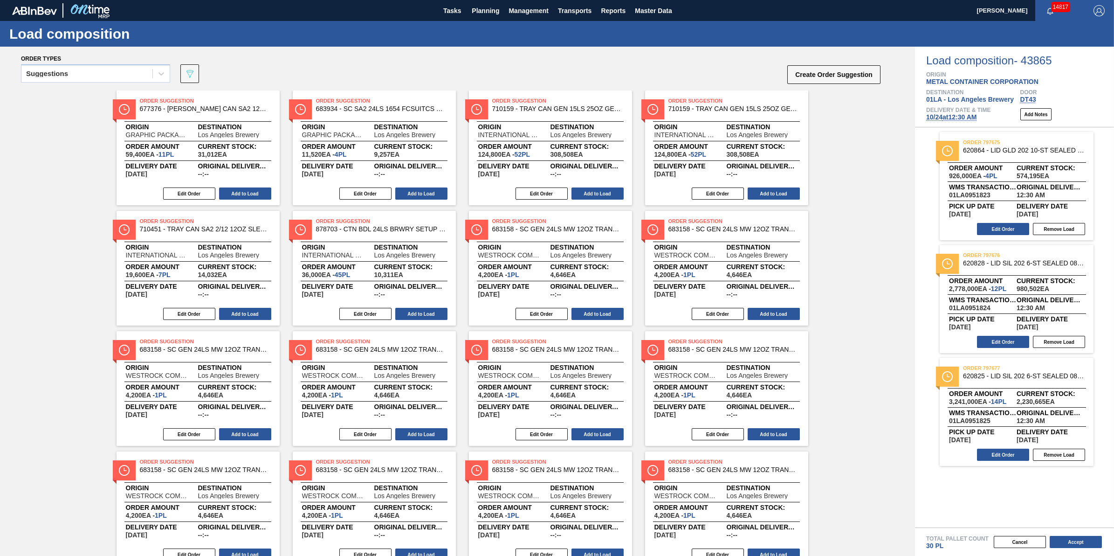
click at [957, 118] on span "10/24 at 12:30 AM" at bounding box center [951, 116] width 50 height 7
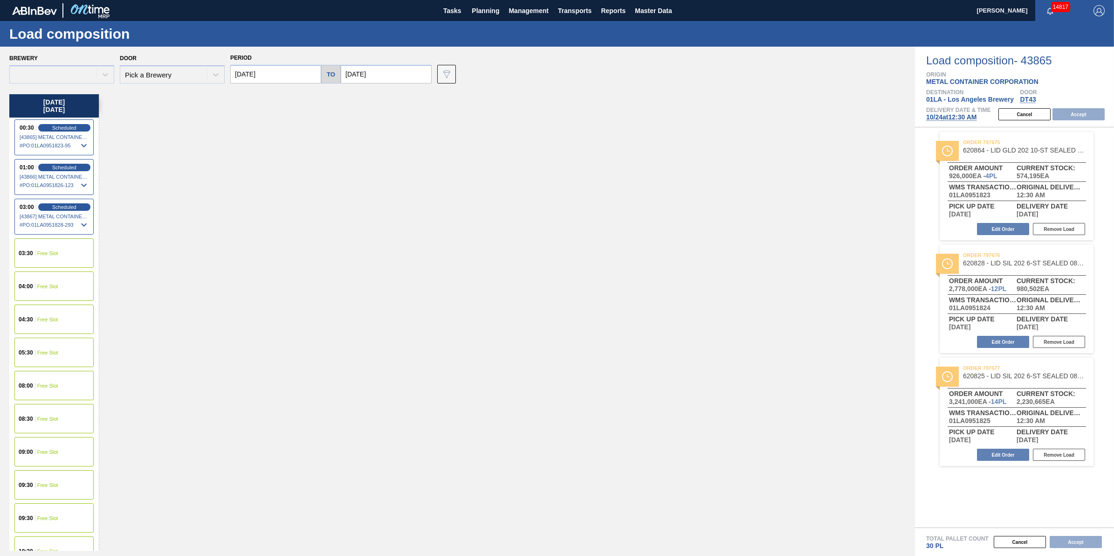
type input "[DATE]"
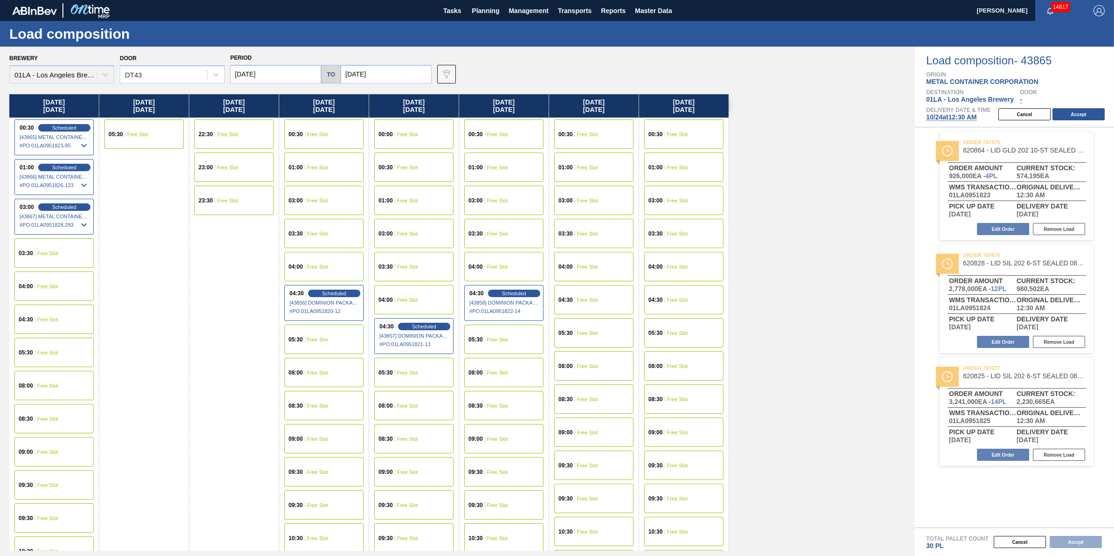
click at [68, 482] on div "09:30 Free Slot" at bounding box center [53, 484] width 79 height 29
click at [1077, 117] on button "Accept" at bounding box center [1078, 114] width 52 height 12
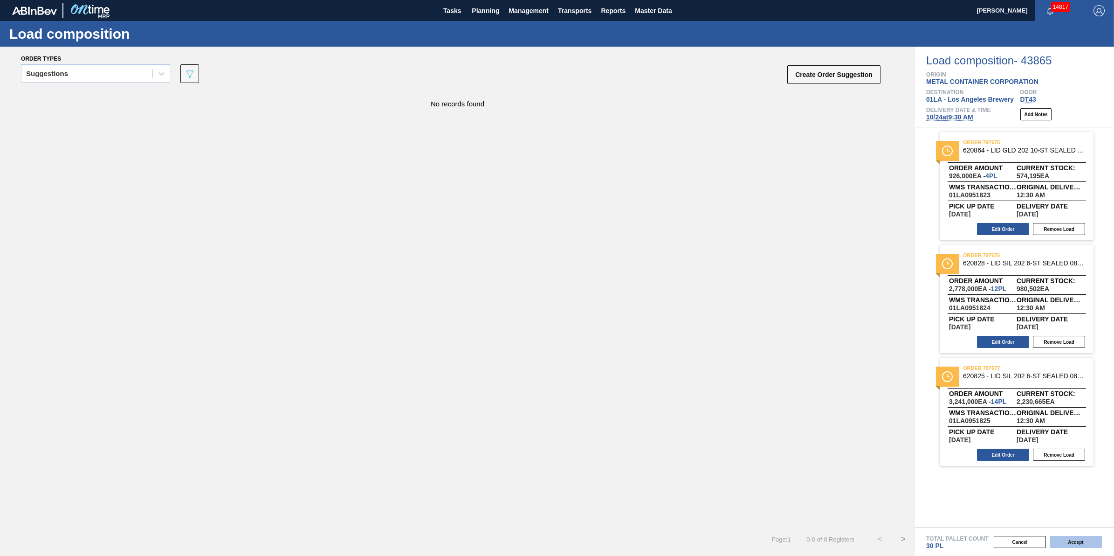
click at [1081, 548] on button "Accept" at bounding box center [1075, 541] width 52 height 12
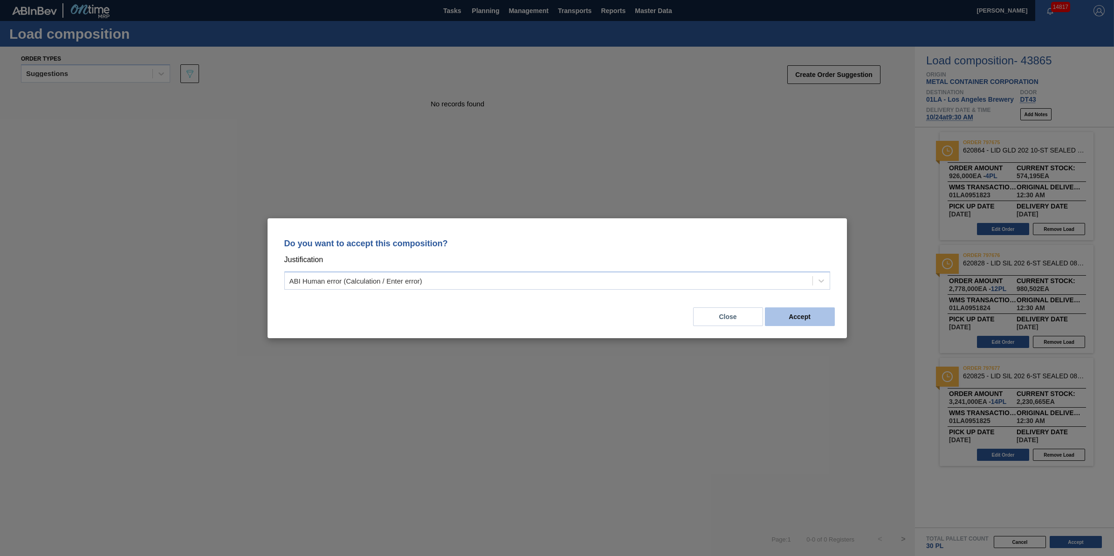
click at [799, 311] on button "Accept" at bounding box center [800, 316] width 70 height 19
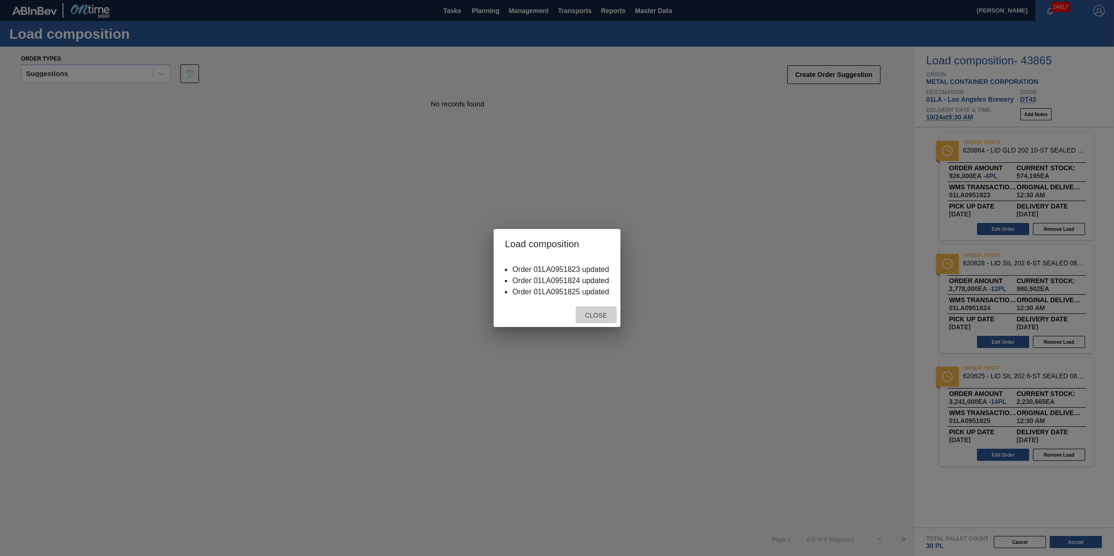
click at [604, 317] on span "Close" at bounding box center [595, 314] width 37 height 7
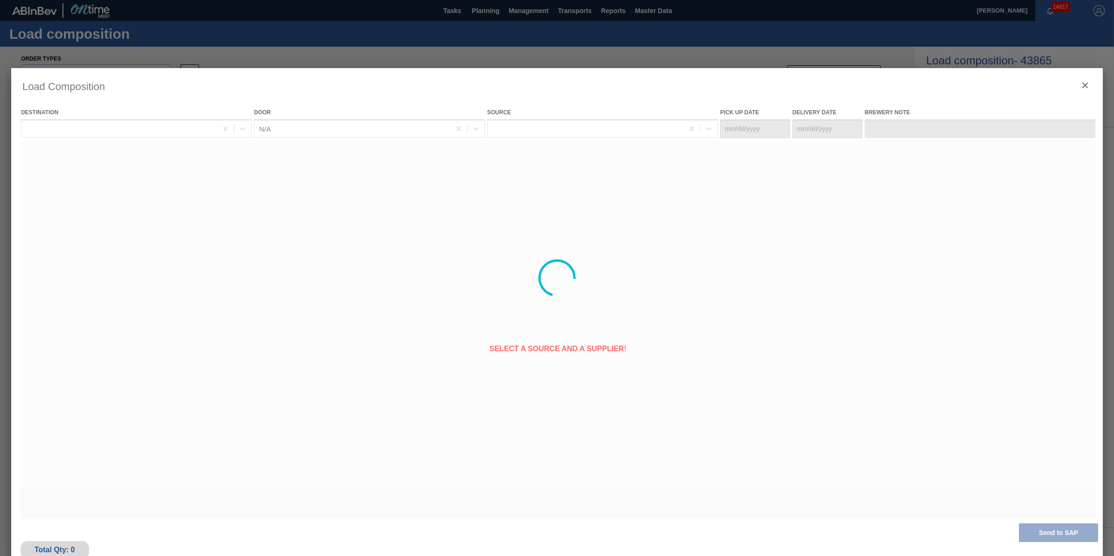
type Date "[DATE]"
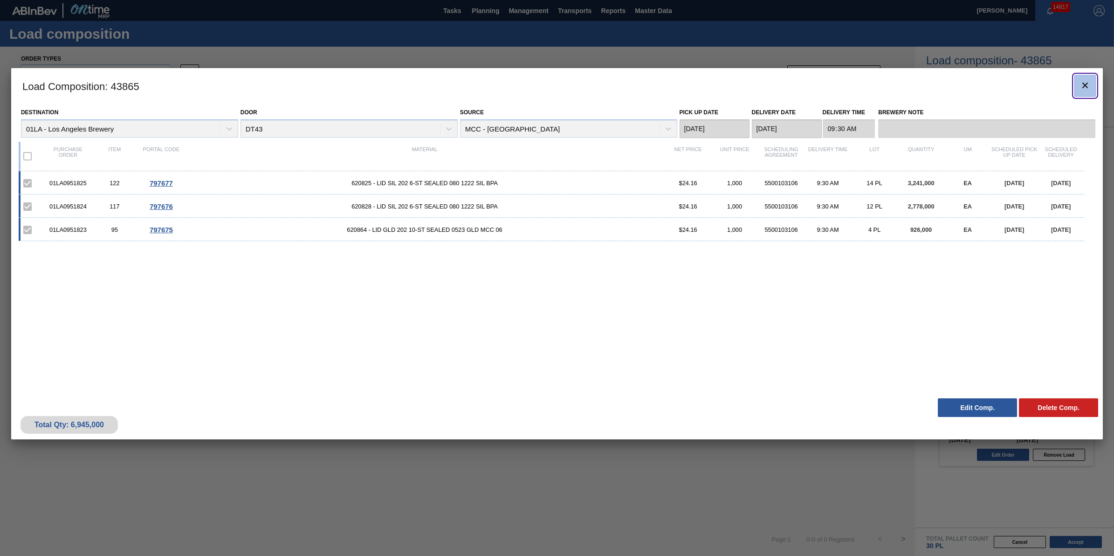
click at [1087, 82] on icon "botão de ícone" at bounding box center [1084, 85] width 11 height 11
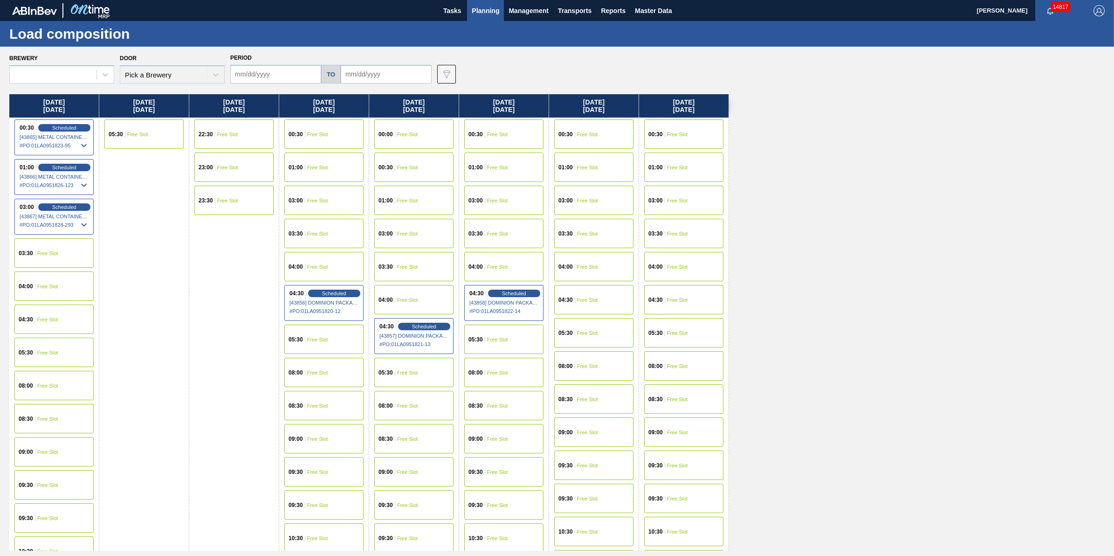
type input "[DATE]"
click at [285, 73] on input "[DATE]" at bounding box center [275, 74] width 91 height 19
click at [302, 171] on div "23" at bounding box center [301, 171] width 13 height 13
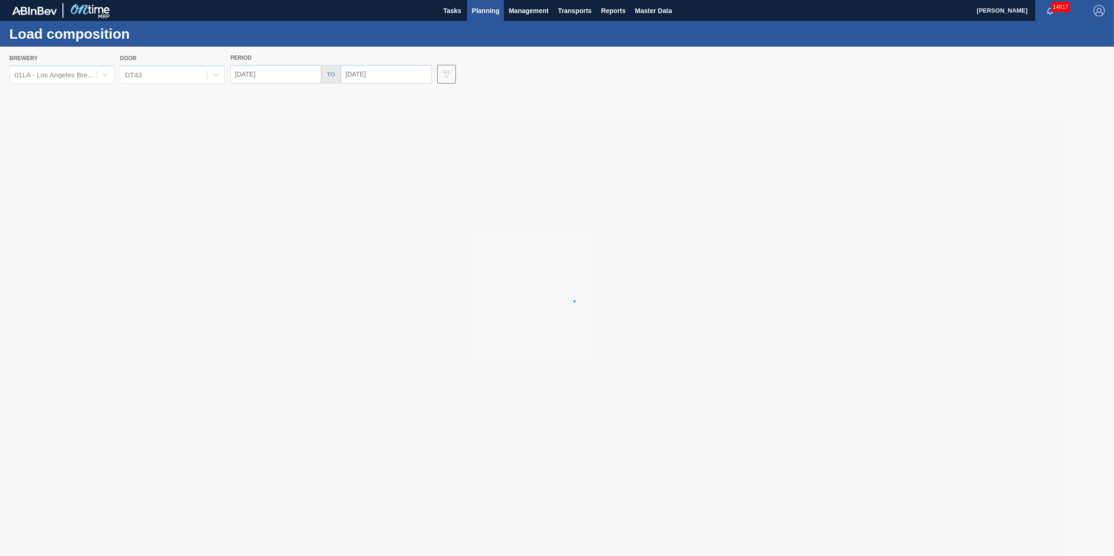
click at [263, 73] on div at bounding box center [557, 301] width 1114 height 509
click at [271, 77] on div at bounding box center [557, 301] width 1114 height 509
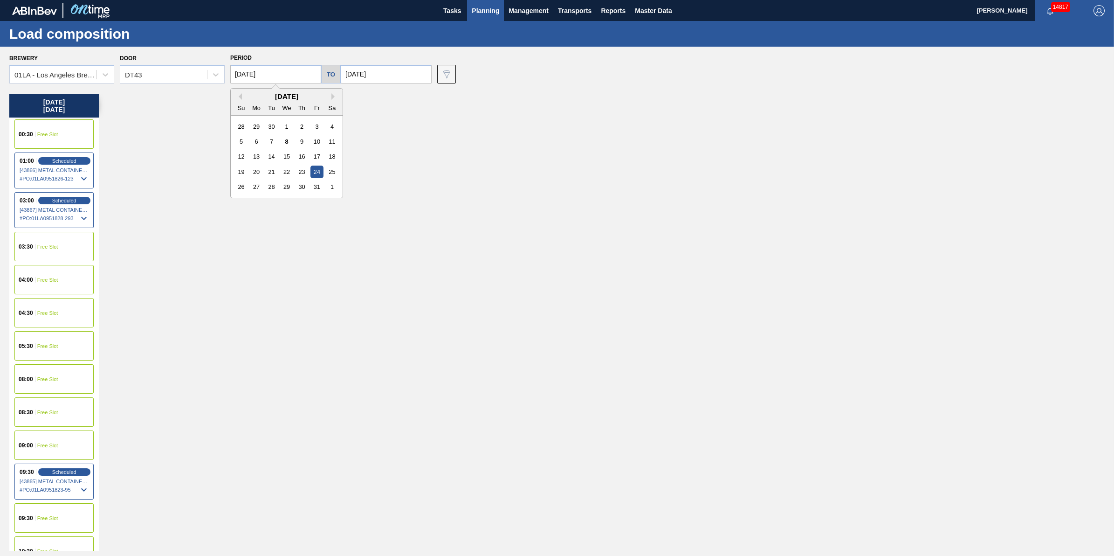
click at [271, 77] on input "[DATE]" at bounding box center [275, 74] width 91 height 19
click at [298, 170] on div "23" at bounding box center [301, 171] width 13 height 13
type input "[DATE]"
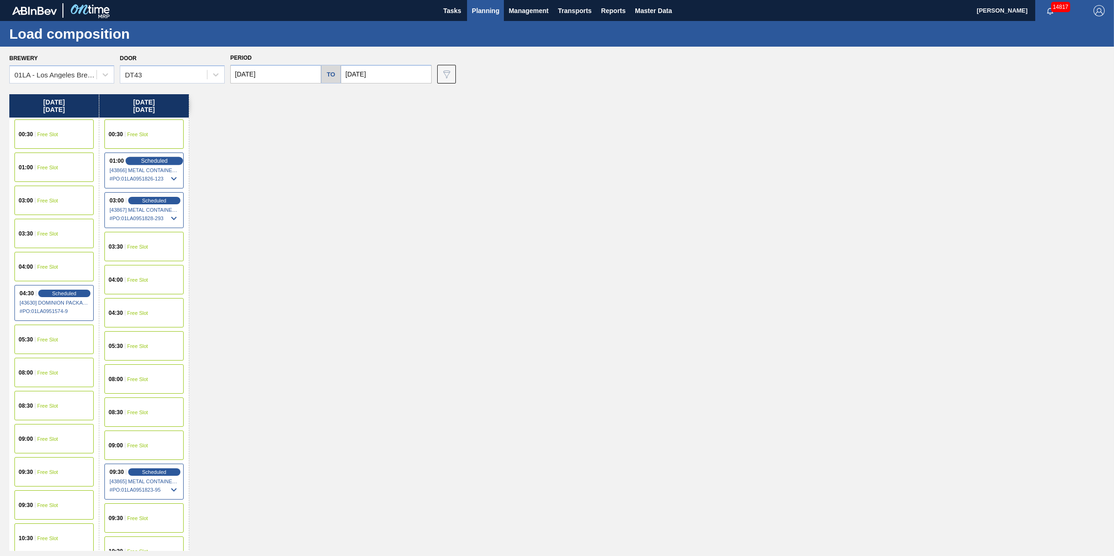
click at [176, 161] on div "Scheduled" at bounding box center [153, 161] width 57 height 8
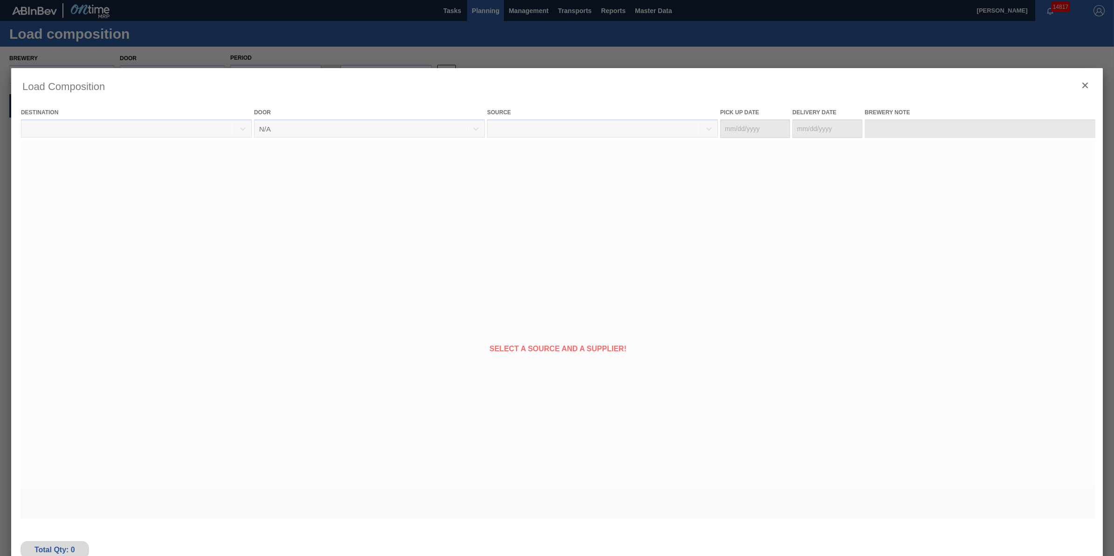
type Date "[DATE]"
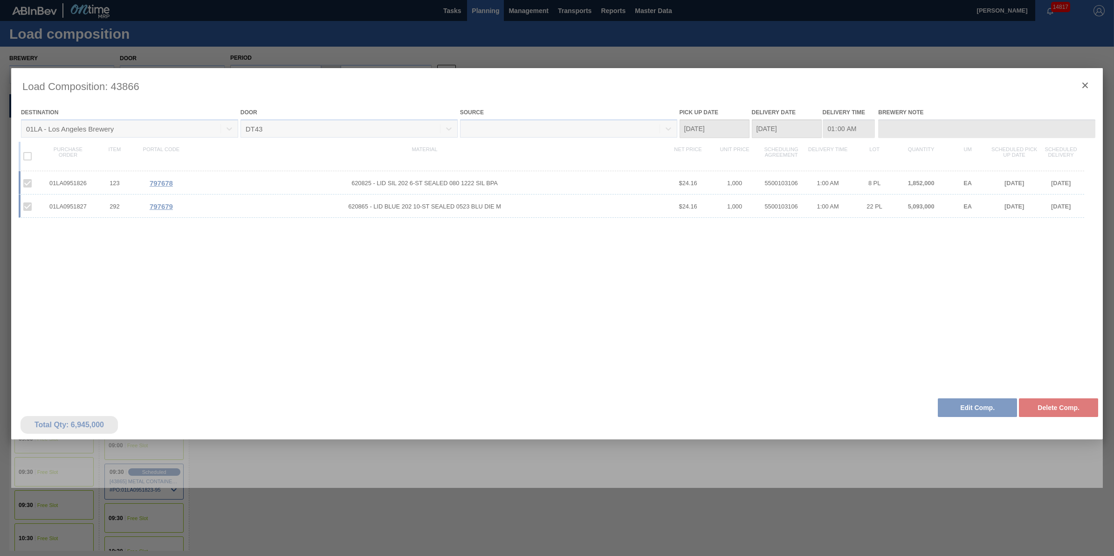
click at [977, 411] on div at bounding box center [556, 277] width 1091 height 419
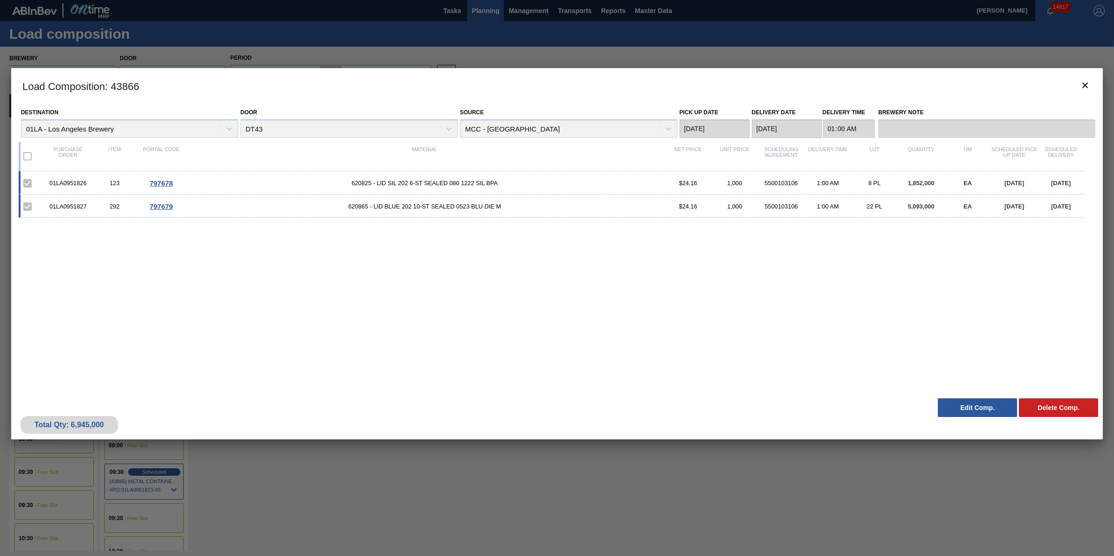
click at [967, 408] on button "Edit Comp." at bounding box center [977, 407] width 79 height 19
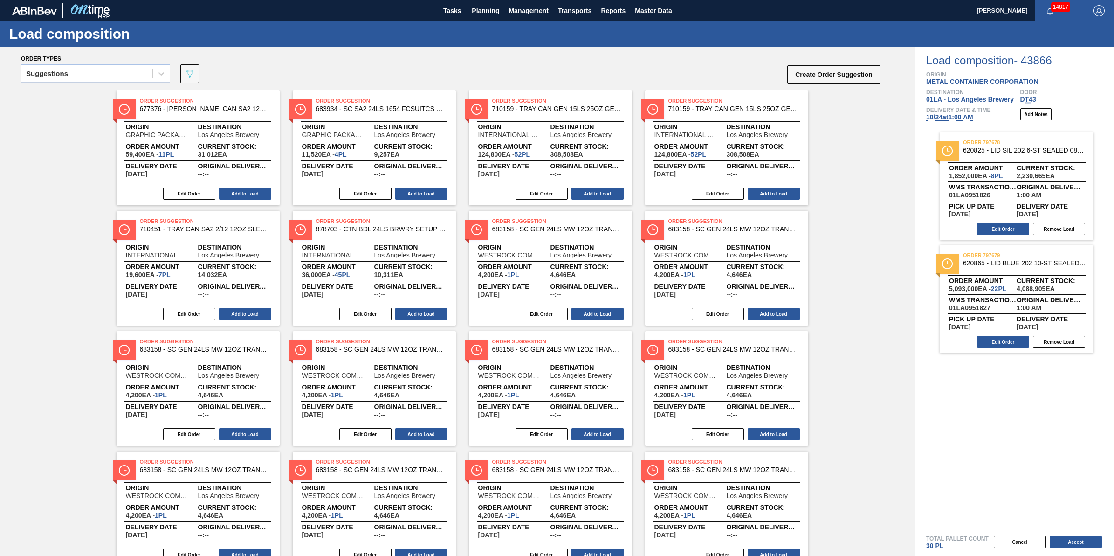
click at [951, 117] on span "10/24 at 1:00 AM" at bounding box center [949, 116] width 47 height 7
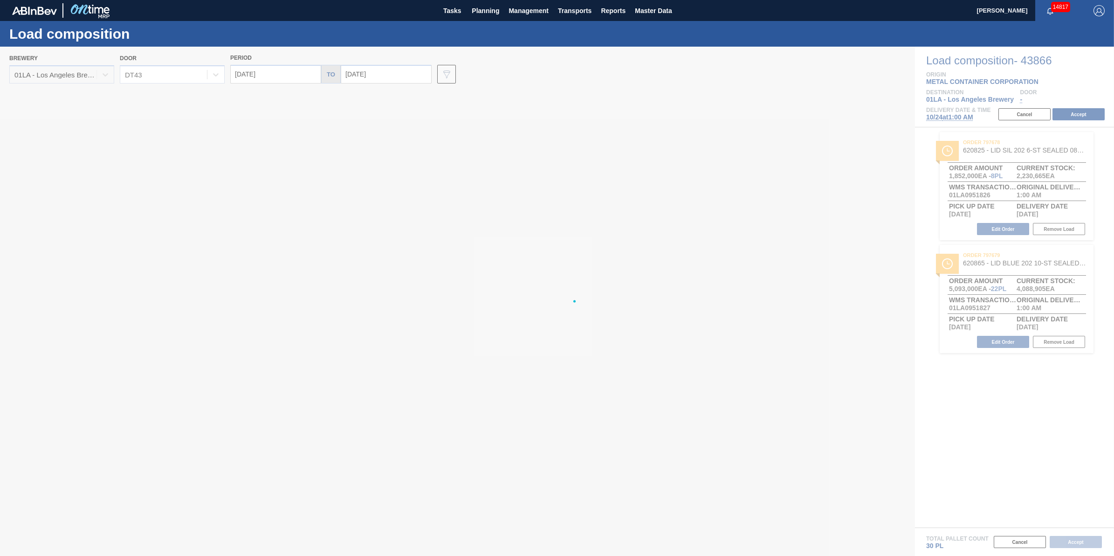
type input "[DATE]"
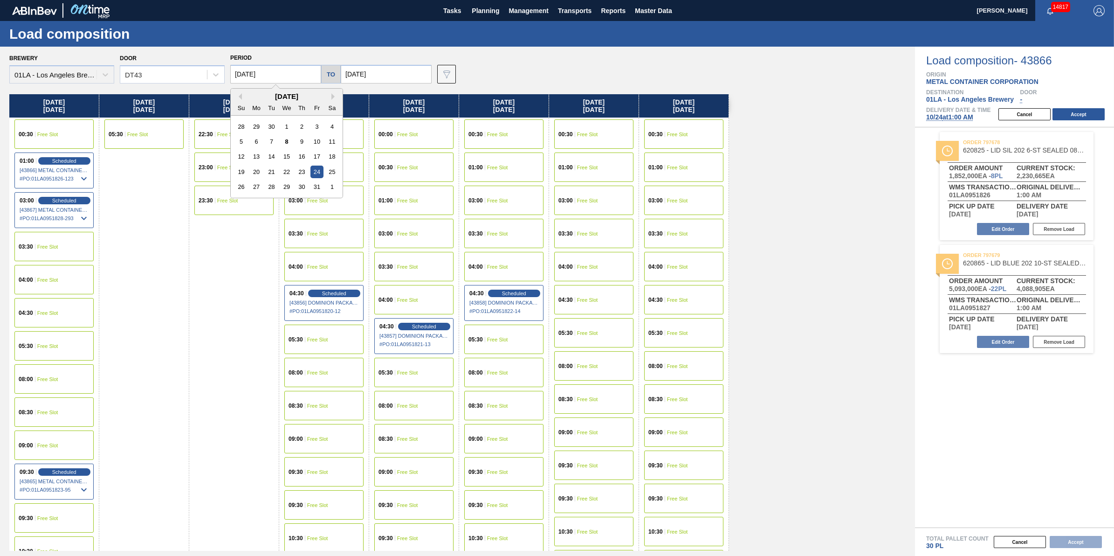
click at [257, 77] on input "[DATE]" at bounding box center [275, 74] width 91 height 19
click at [297, 173] on div "23" at bounding box center [301, 171] width 13 height 13
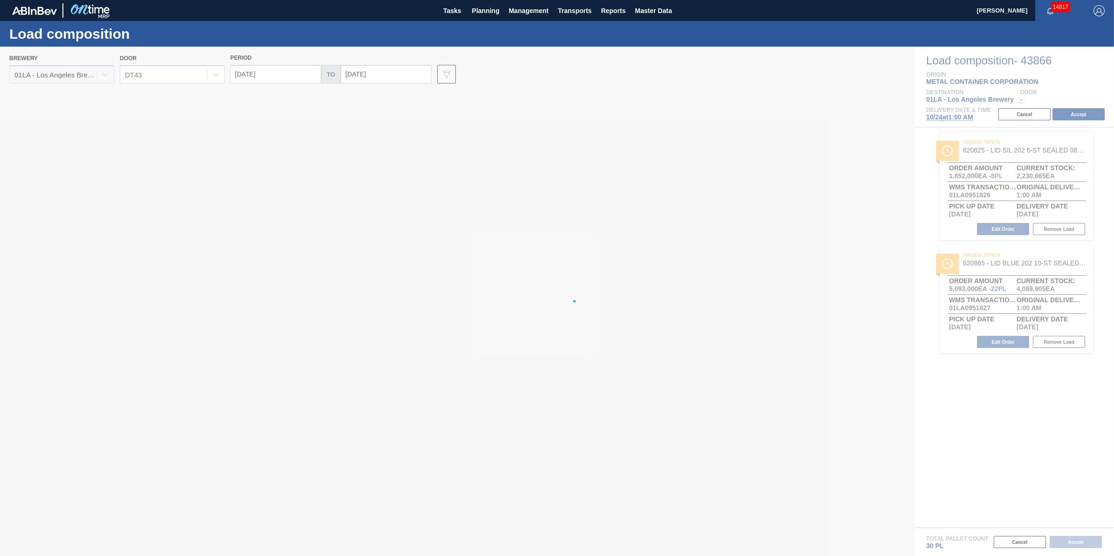
type input "[DATE]"
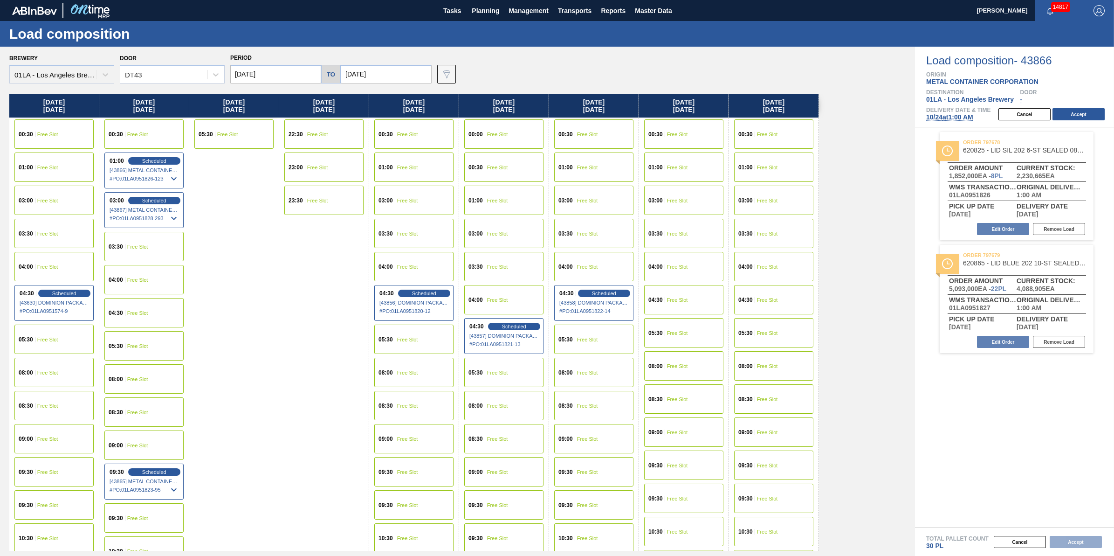
click at [50, 466] on div "09:30 Free Slot" at bounding box center [53, 471] width 79 height 29
click at [1095, 108] on div "Cancel Accept" at bounding box center [1053, 114] width 121 height 14
click at [1092, 112] on button "Accept" at bounding box center [1078, 114] width 52 height 12
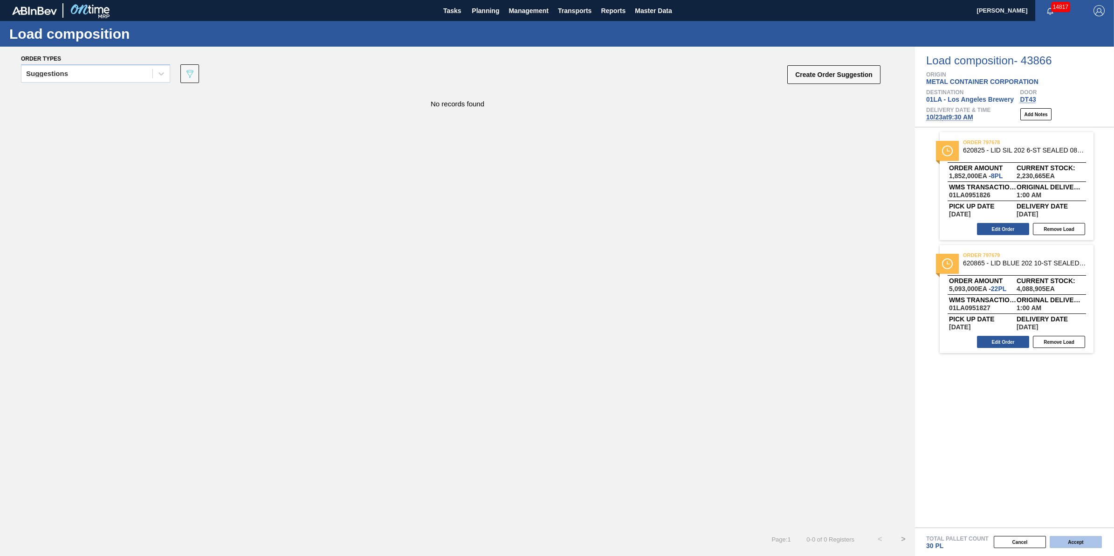
click at [1070, 546] on button "Accept" at bounding box center [1075, 541] width 52 height 12
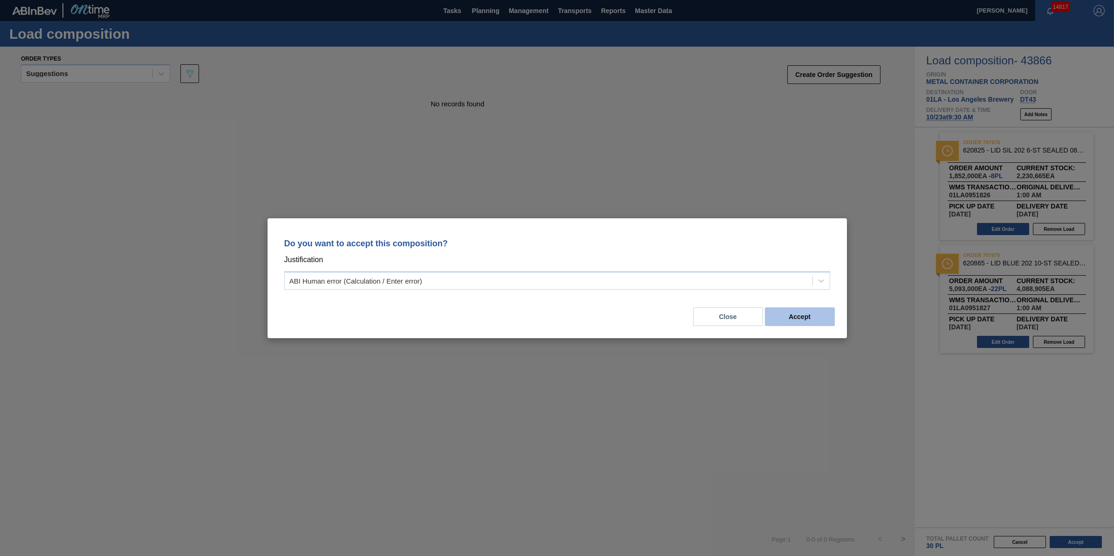
click at [777, 315] on button "Accept" at bounding box center [800, 316] width 70 height 19
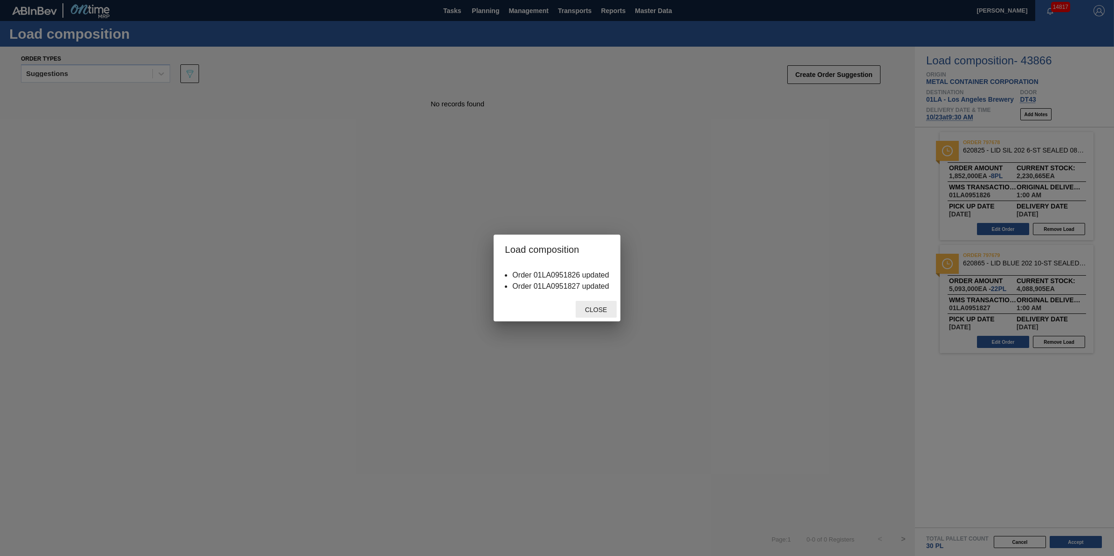
click at [590, 310] on span "Close" at bounding box center [595, 309] width 37 height 7
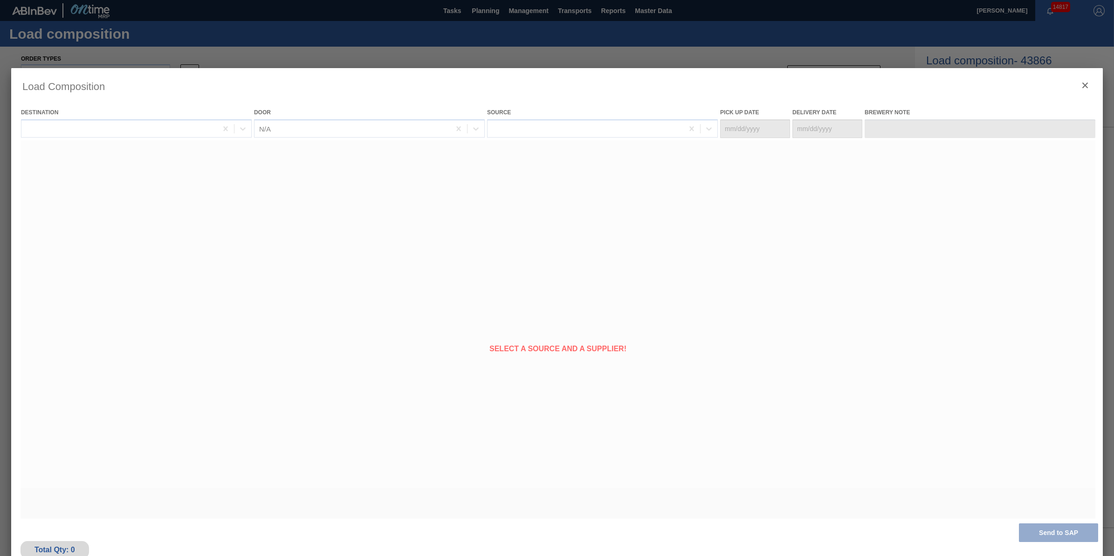
type Date "[DATE]"
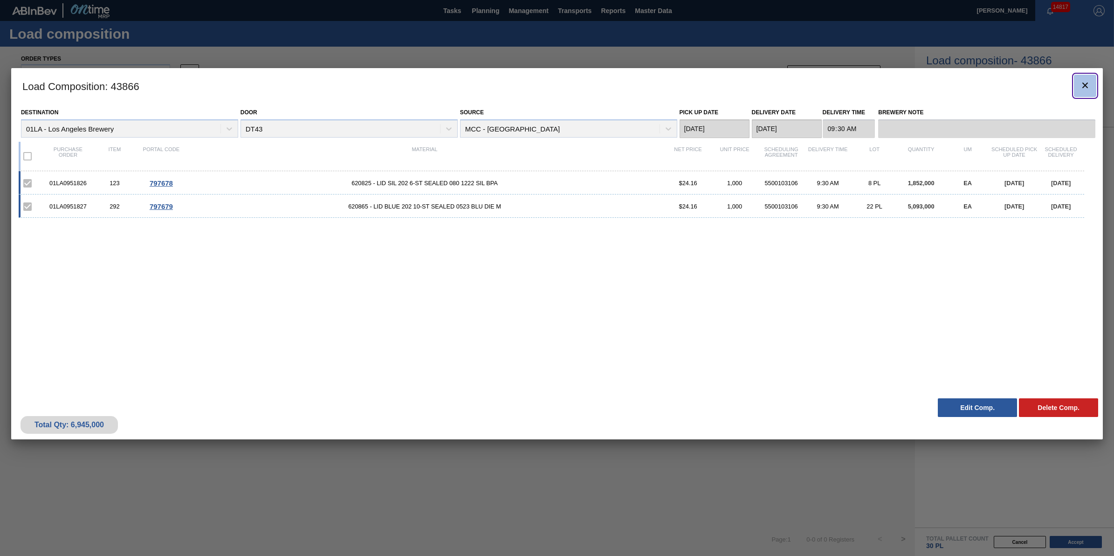
click at [1075, 86] on button "botão de ícone" at bounding box center [1085, 86] width 22 height 22
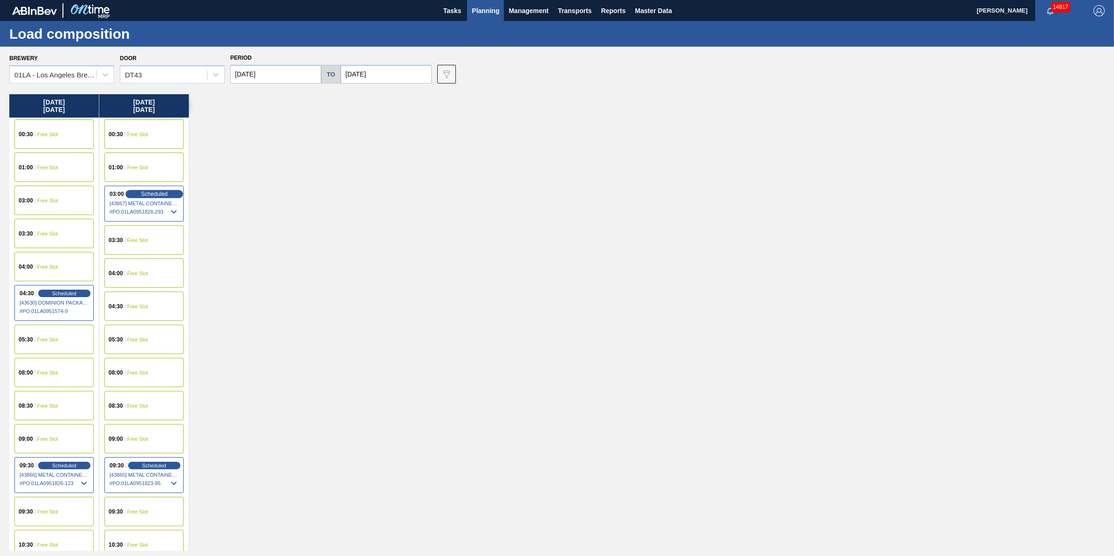
click at [167, 194] on span "Scheduled" at bounding box center [154, 194] width 27 height 6
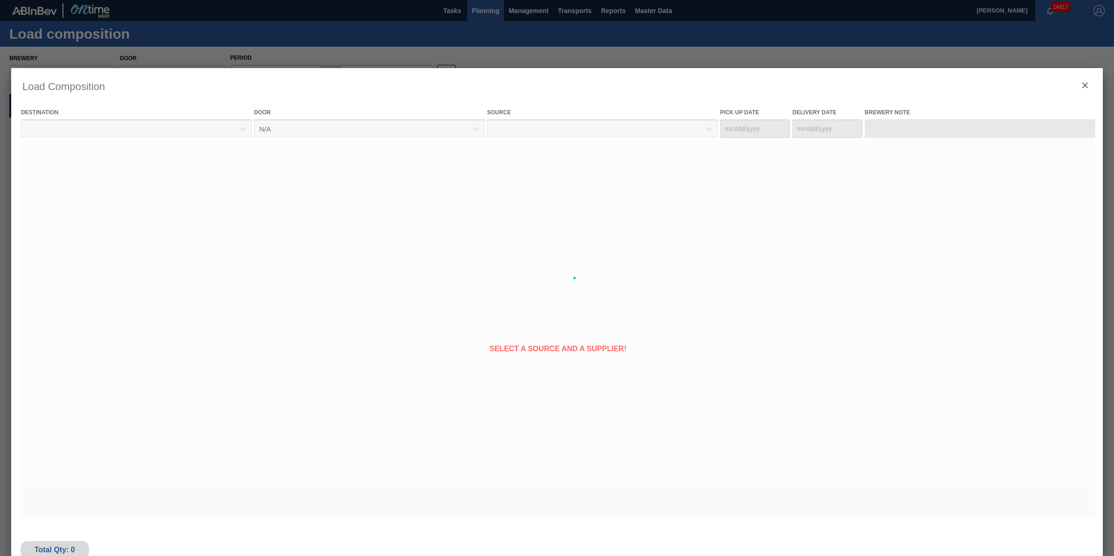
type Date "[DATE]"
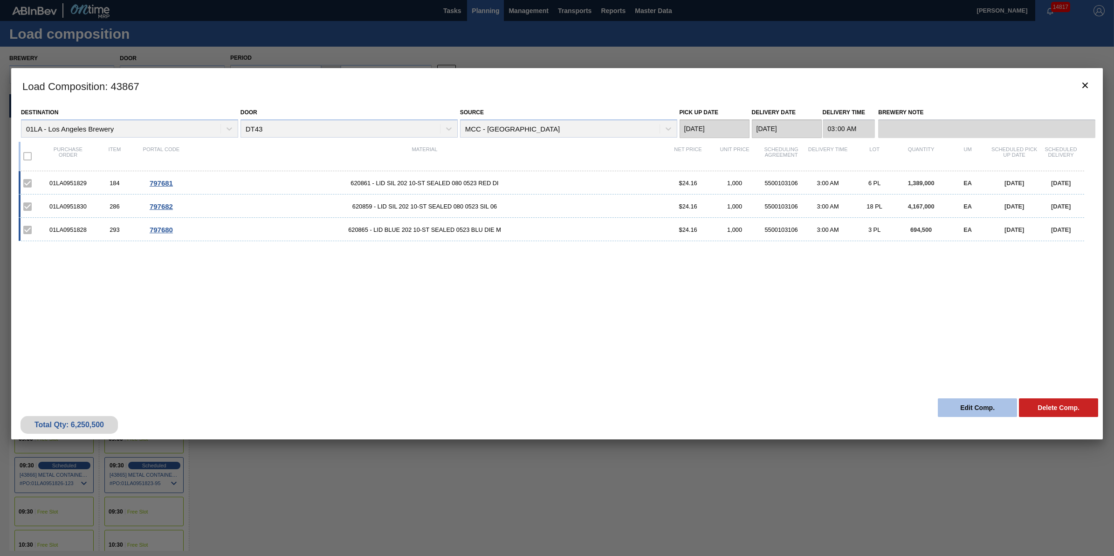
click at [956, 406] on button "Edit Comp." at bounding box center [977, 407] width 79 height 19
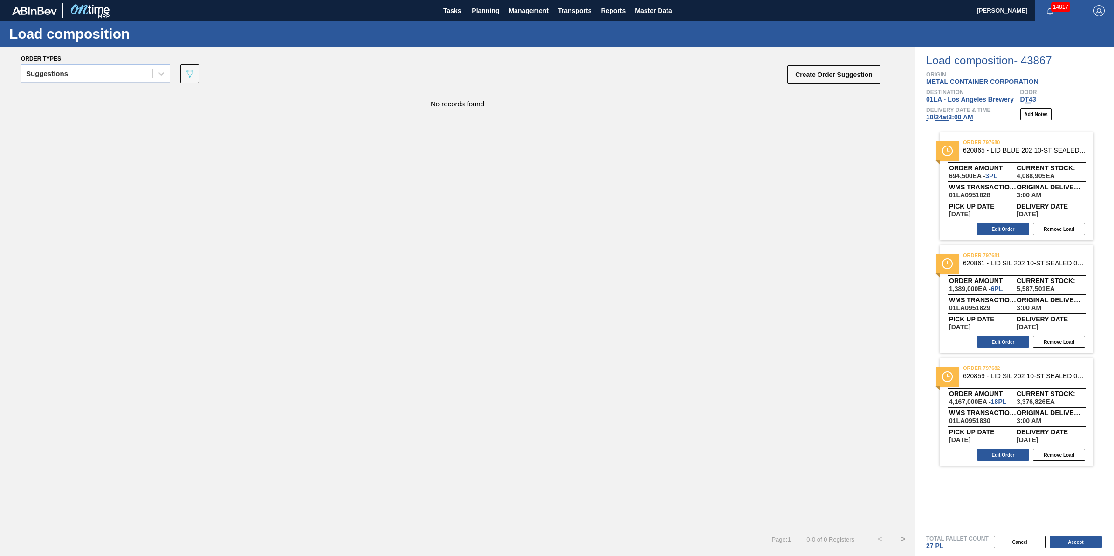
click at [952, 119] on span "10/24 at 3:00 AM" at bounding box center [949, 116] width 47 height 7
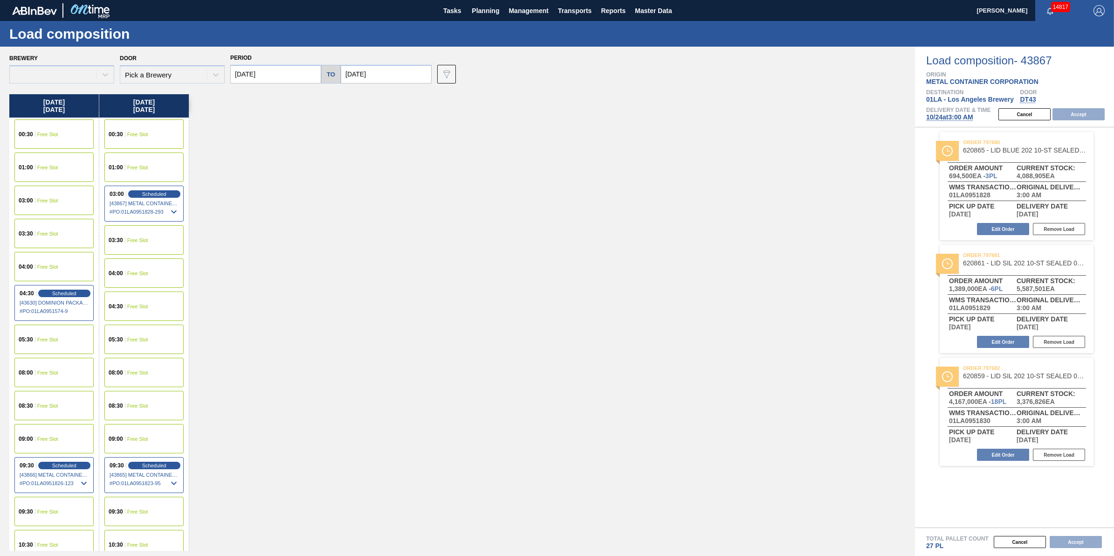
type input "[DATE]"
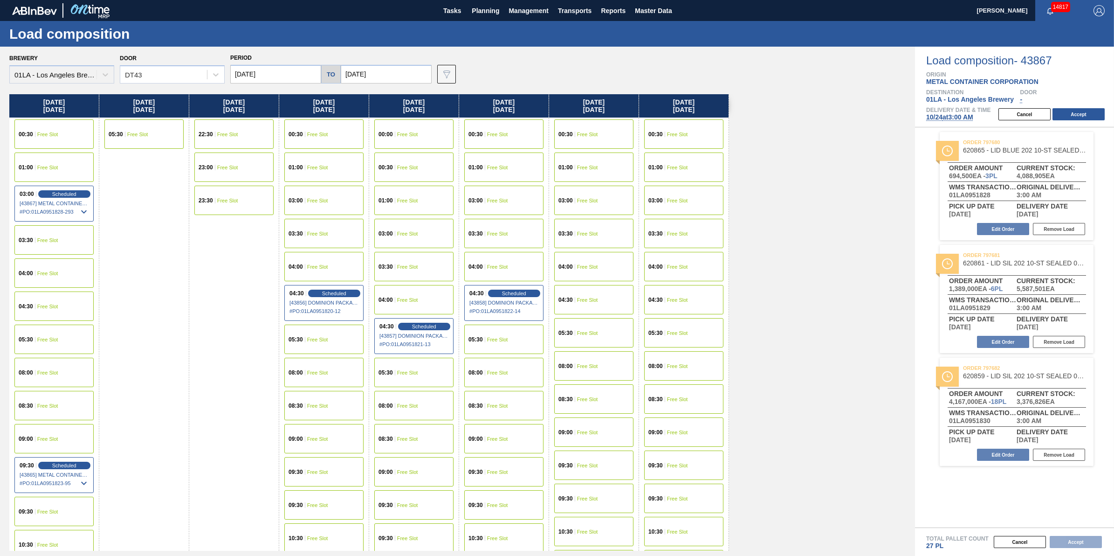
click at [326, 467] on div "09:30 Free Slot" at bounding box center [323, 471] width 79 height 29
click at [1093, 111] on button "Accept" at bounding box center [1078, 114] width 52 height 12
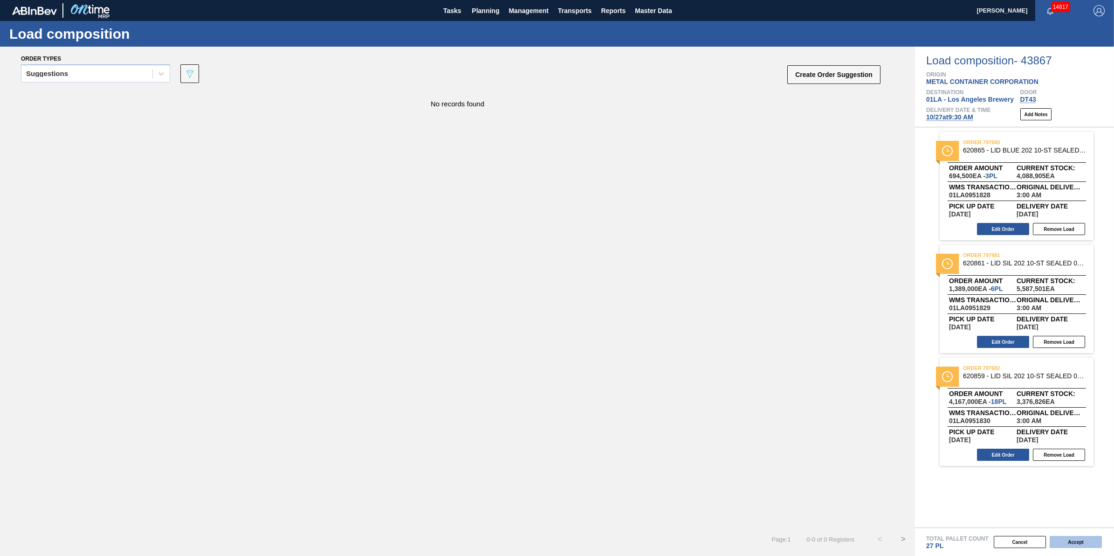
click at [1072, 544] on button "Accept" at bounding box center [1075, 541] width 52 height 12
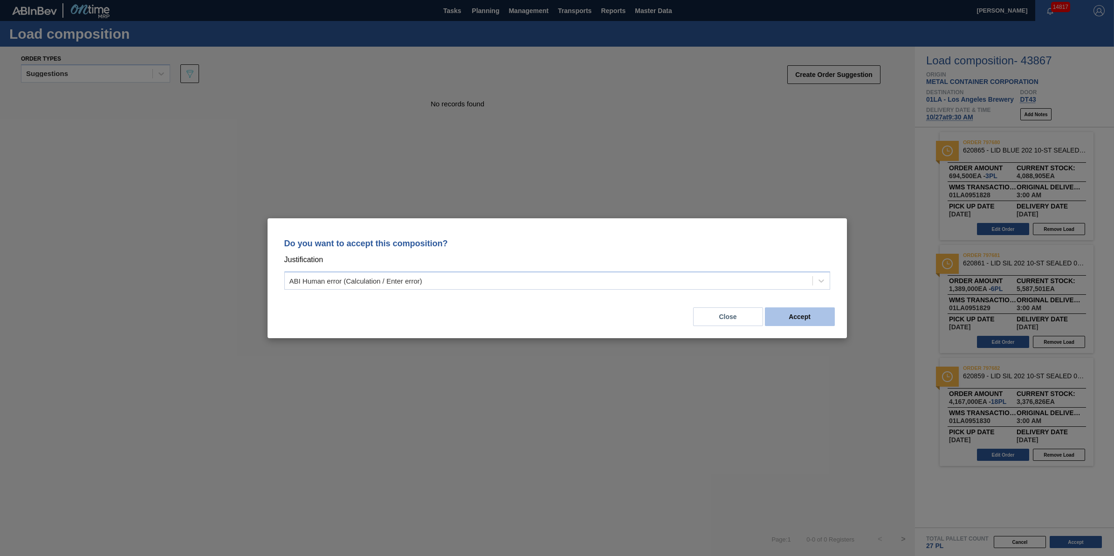
click at [790, 323] on button "Accept" at bounding box center [800, 316] width 70 height 19
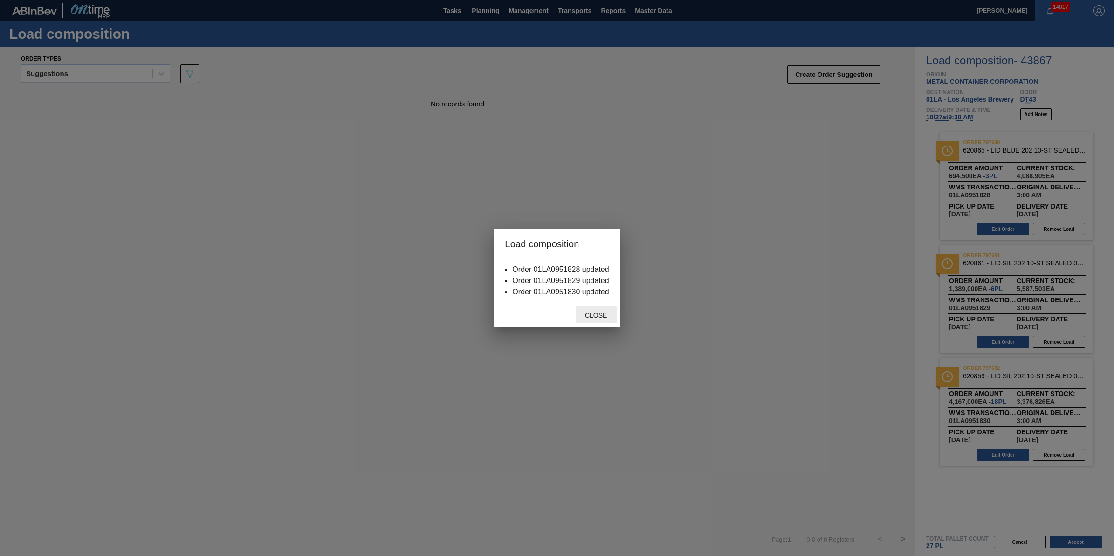
click at [585, 307] on div "Close" at bounding box center [596, 314] width 41 height 17
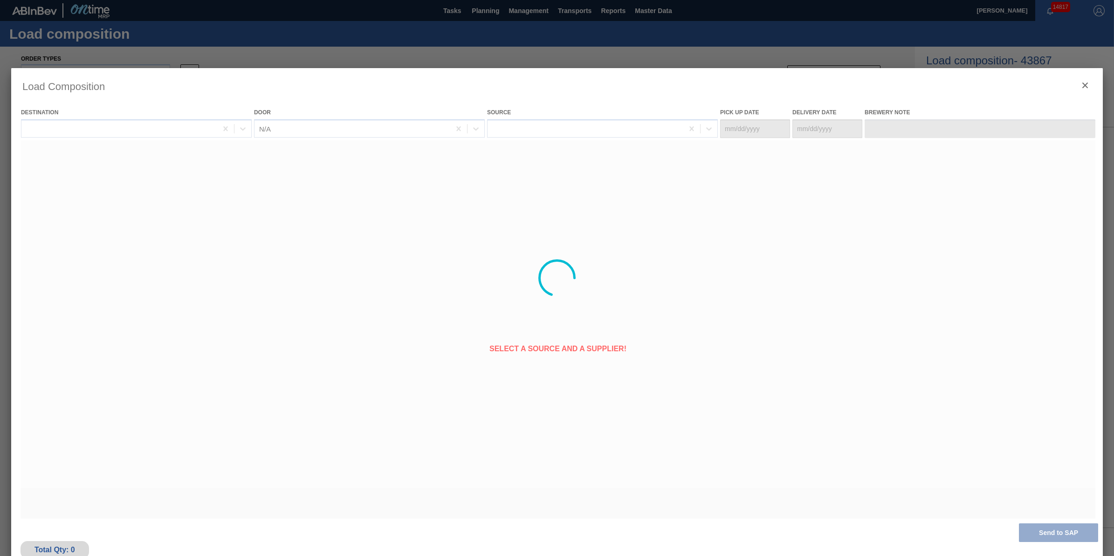
type Date "[DATE]"
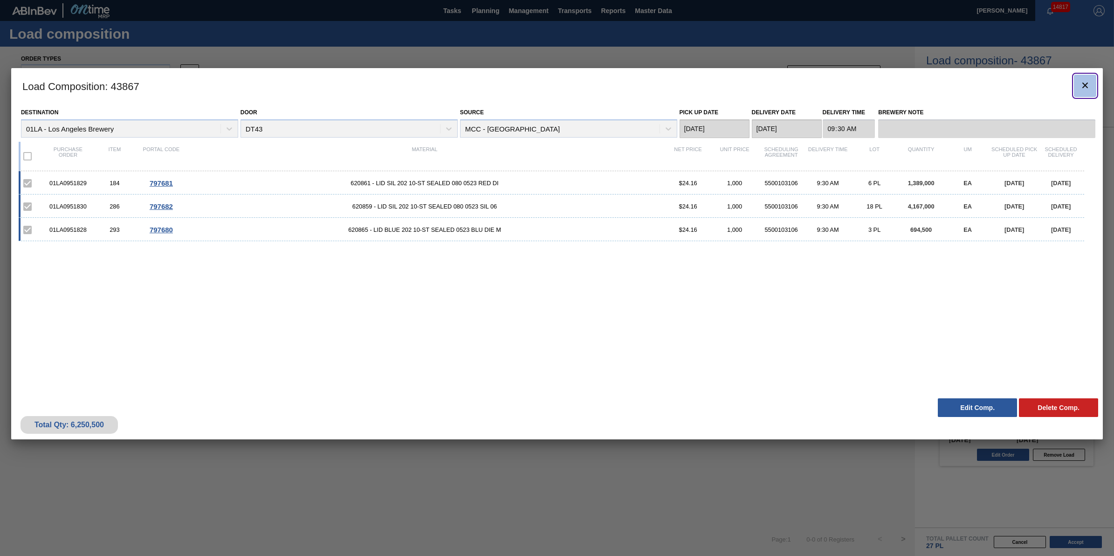
click at [1078, 89] on button "botão de ícone" at bounding box center [1085, 86] width 22 height 22
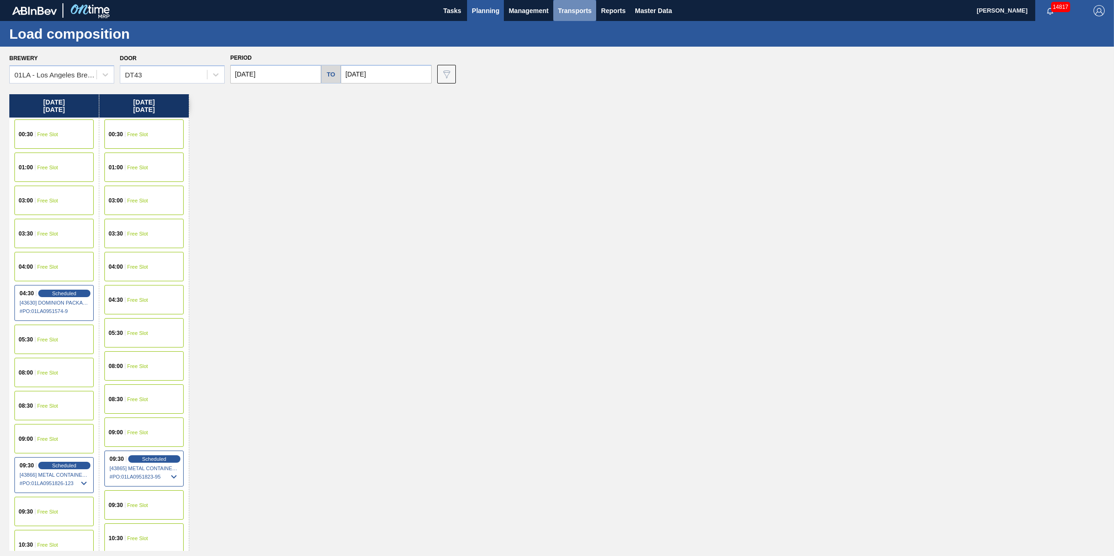
click at [582, 12] on span "Transports" at bounding box center [575, 10] width 34 height 11
click at [576, 48] on li "[GEOGRAPHIC_DATA]" at bounding box center [581, 46] width 79 height 15
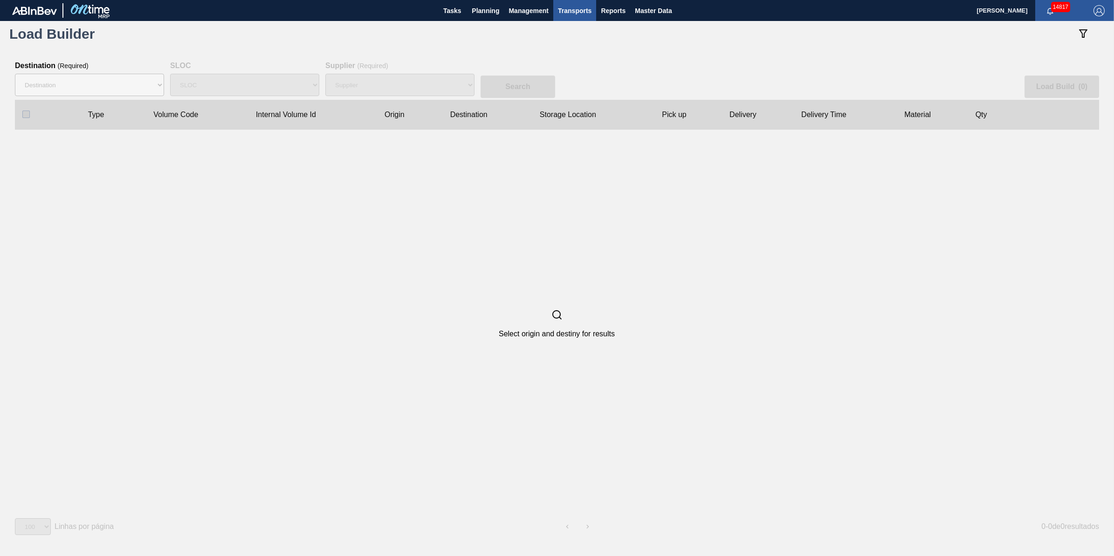
click at [105, 71] on div "Destination 01BV - Baldwinsville Brewery 01CL - Columbus Brewery 01CV - Carters…" at bounding box center [89, 85] width 149 height 30
click at [110, 79] on select "Destination 01BV - Baldwinsville Brewery 01CL - Columbus Brewery 01CV - Carters…" at bounding box center [89, 85] width 149 height 22
select select "12"
click at [15, 74] on select "Destination 01BV - Baldwinsville Brewery 01CL - Columbus Brewery 01CV - Carters…" at bounding box center [89, 85] width 149 height 22
select select "N/A"
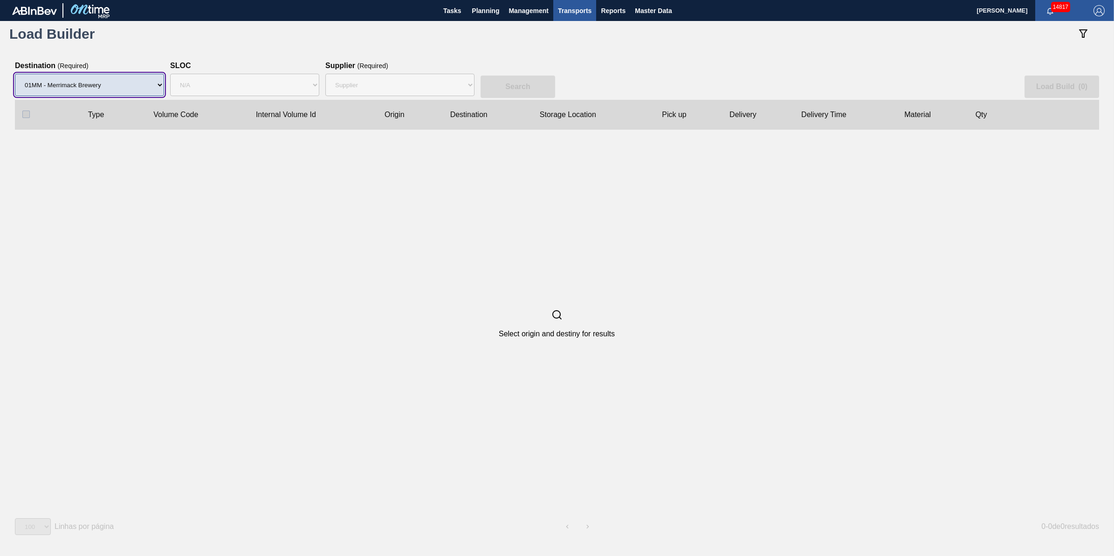
drag, startPoint x: 96, startPoint y: 81, endPoint x: 92, endPoint y: 95, distance: 14.5
click at [96, 82] on select "Destination 01BV - Baldwinsville Brewery 01CL - Columbus Brewery 01CV - Carters…" at bounding box center [89, 85] width 149 height 22
select select "11"
click at [15, 74] on select "Destination 01BV - Baldwinsville Brewery 01CL - Columbus Brewery 01CV - Carters…" at bounding box center [89, 85] width 149 height 22
select select "N/A"
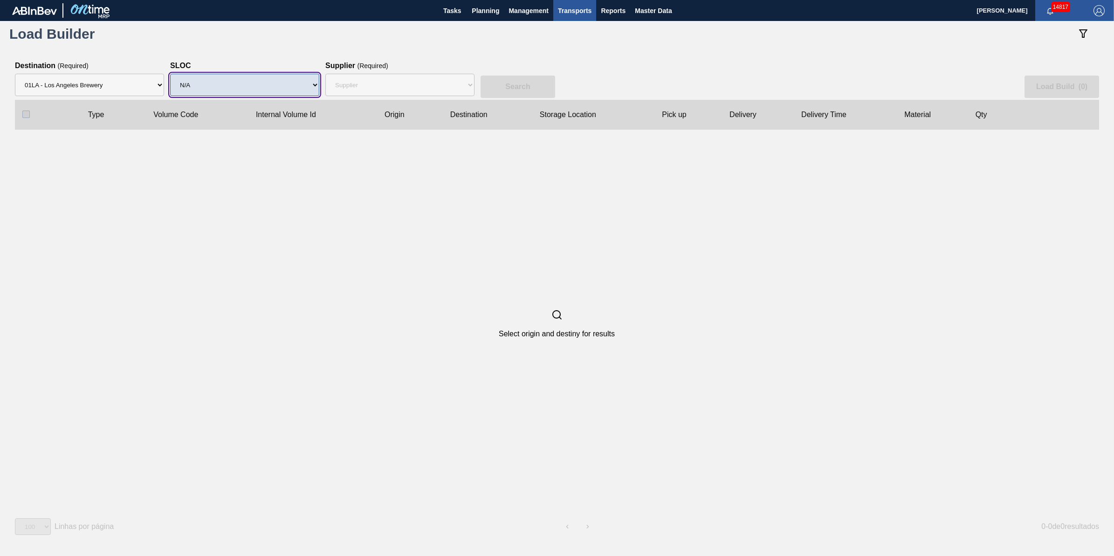
click at [258, 94] on select "SLOC N/A" at bounding box center [244, 85] width 149 height 22
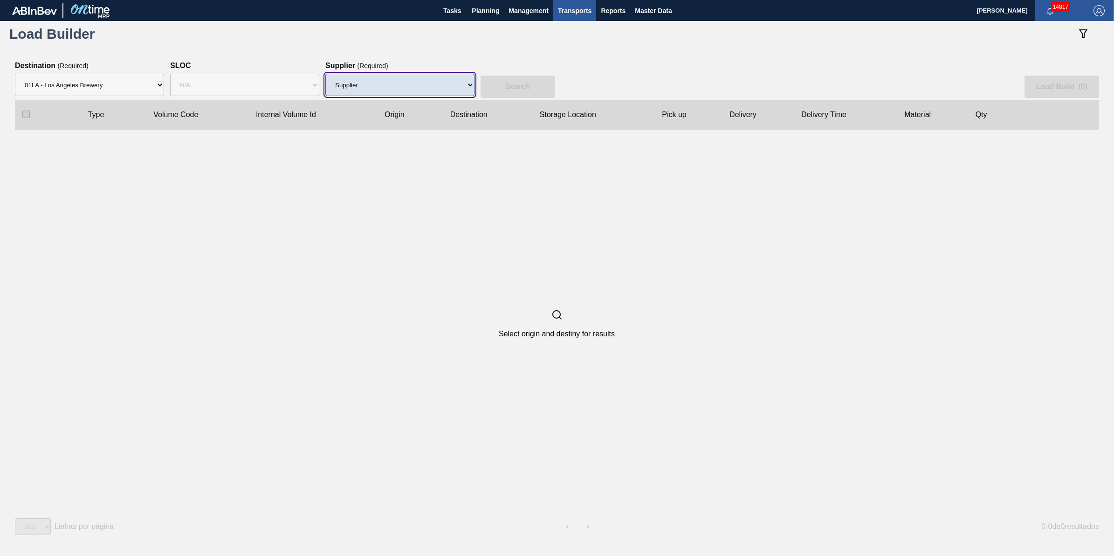
click at [408, 82] on select "Supplier 8221649 - BALL METAL CONTAINER GROUP 8342641 - BALL METAL CONTAINER GR…" at bounding box center [399, 85] width 149 height 22
select select "15"
click at [325, 74] on select "Supplier 8221649 - BALL METAL CONTAINER GROUP 8342641 - BALL METAL CONTAINER GR…" at bounding box center [399, 85] width 149 height 22
click at [0, 0] on slot "Search" at bounding box center [0, 0] width 0 height 0
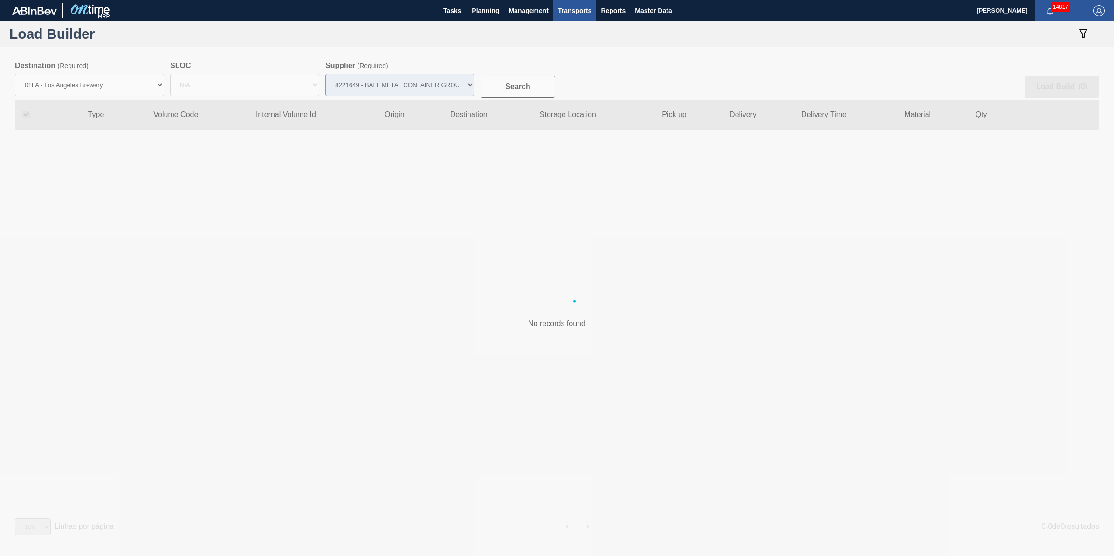
checkbox input "true"
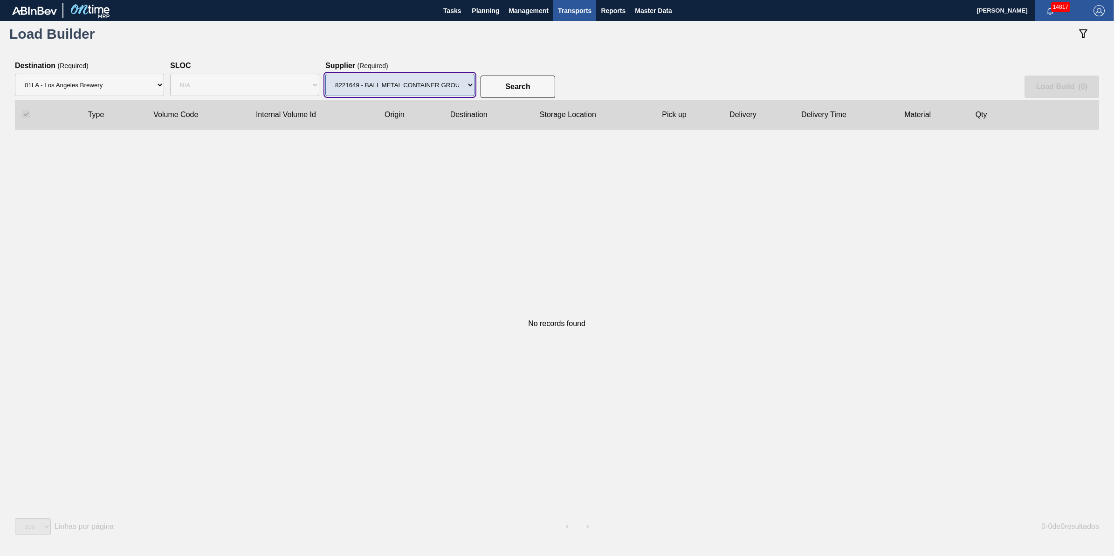
click at [459, 89] on select "Supplier 8221649 - BALL METAL CONTAINER GROUP 8342641 - BALL METAL CONTAINER GR…" at bounding box center [399, 85] width 149 height 22
select select "47"
click at [325, 74] on select "Supplier 8221649 - BALL METAL CONTAINER GROUP 8342641 - BALL METAL CONTAINER GR…" at bounding box center [399, 85] width 149 height 22
click at [0, 0] on slot "Search" at bounding box center [0, 0] width 0 height 0
checkbox input "false"
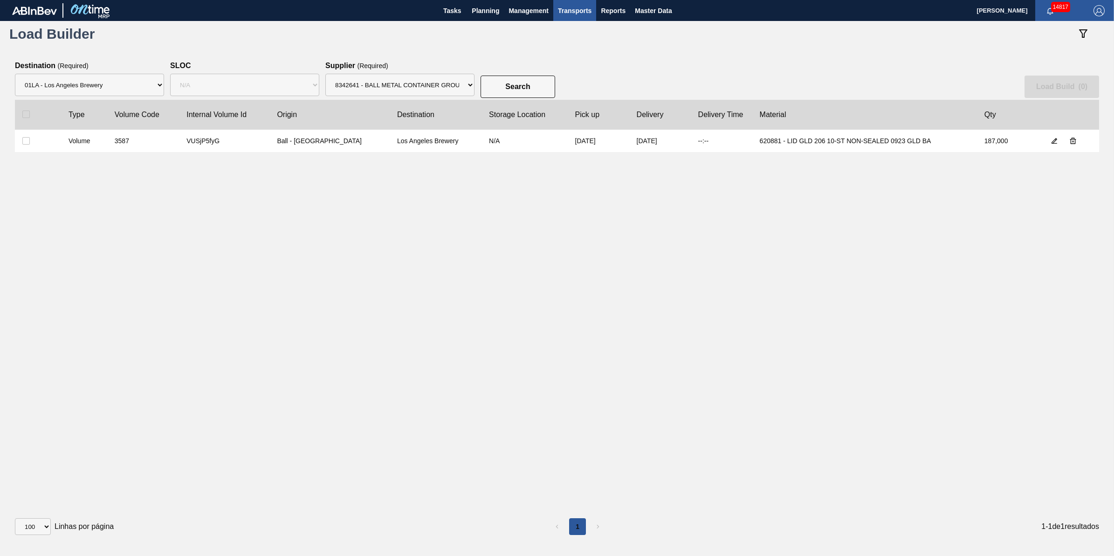
click at [31, 142] on label at bounding box center [37, 140] width 31 height 7
click at [30, 142] on input "checkbox" at bounding box center [25, 140] width 7 height 7
checkbox input "true"
drag, startPoint x: 418, startPoint y: 82, endPoint x: 408, endPoint y: 98, distance: 19.0
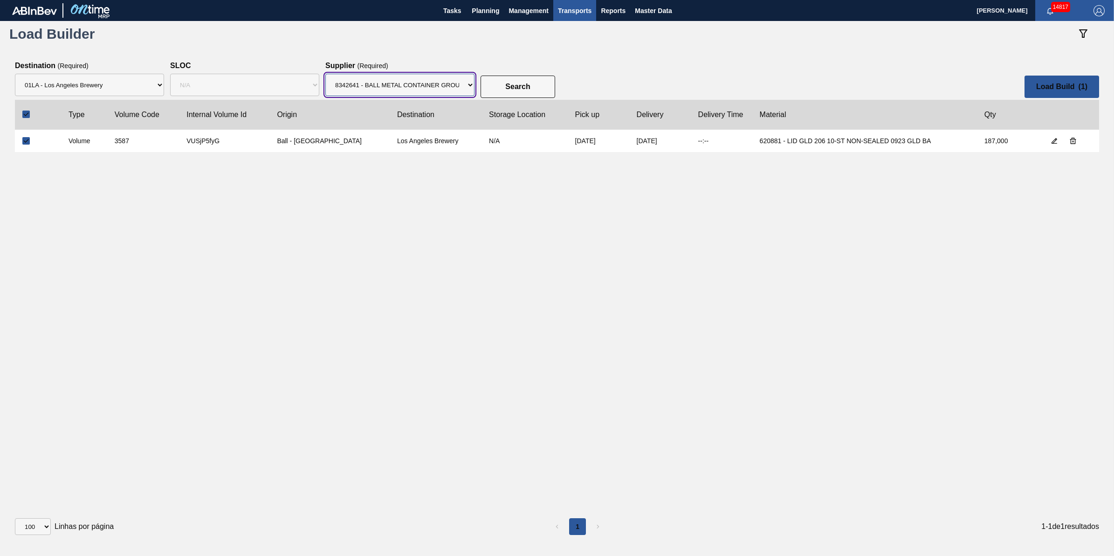
click at [417, 82] on select "Supplier 8221649 - BALL METAL CONTAINER GROUP 8342641 - BALL METAL CONTAINER GR…" at bounding box center [399, 85] width 149 height 22
click at [325, 74] on select "Supplier 8221649 - BALL METAL CONTAINER GROUP 8342641 - BALL METAL CONTAINER GR…" at bounding box center [399, 85] width 149 height 22
click at [0, 0] on slot "Load Build ( 1 )" at bounding box center [0, 0] width 0 height 0
select select "Undefined"
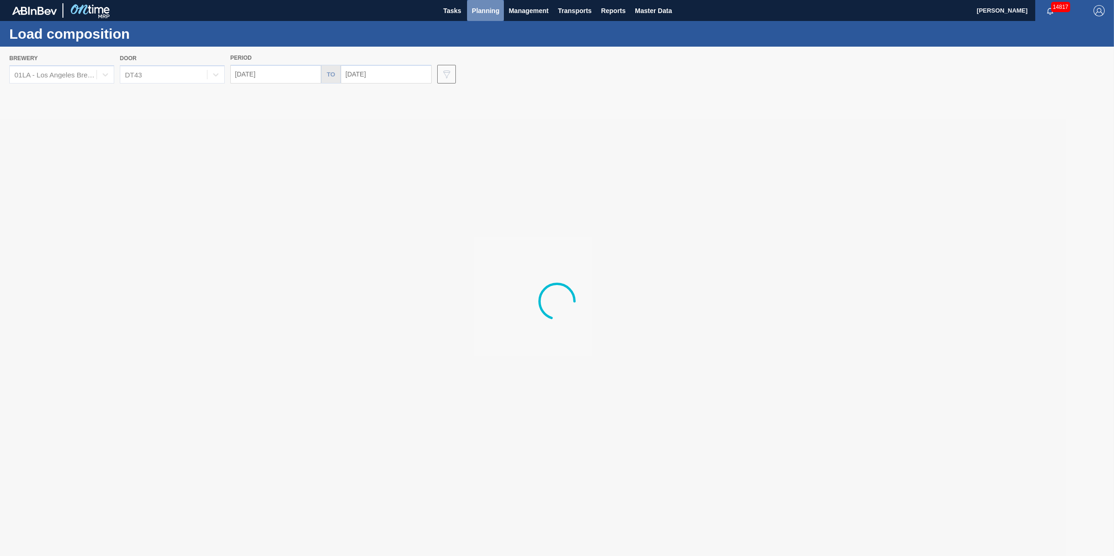
click at [498, 13] on span "Planning" at bounding box center [485, 10] width 27 height 11
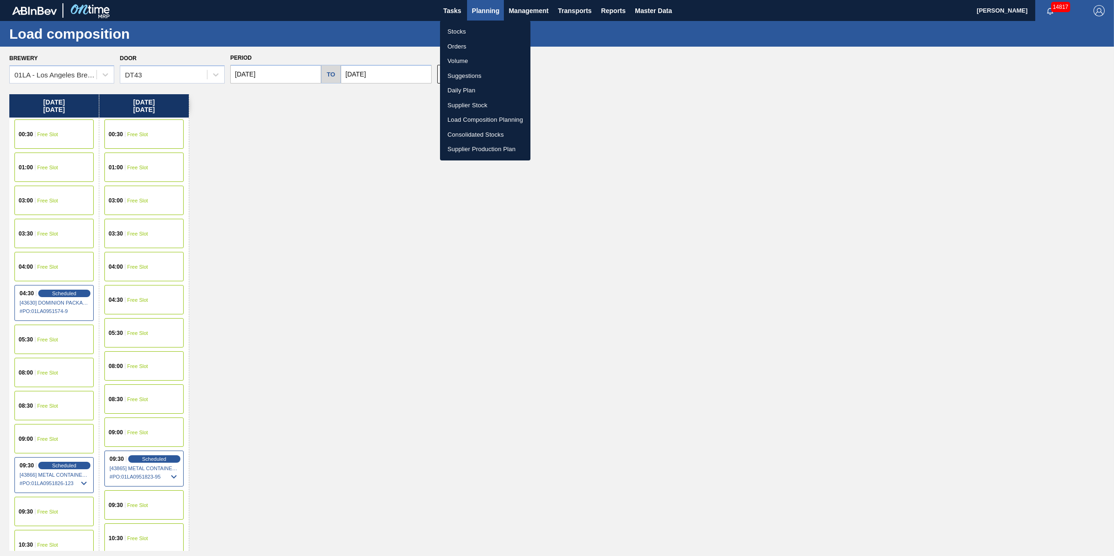
click at [481, 63] on li "Volume" at bounding box center [485, 61] width 90 height 15
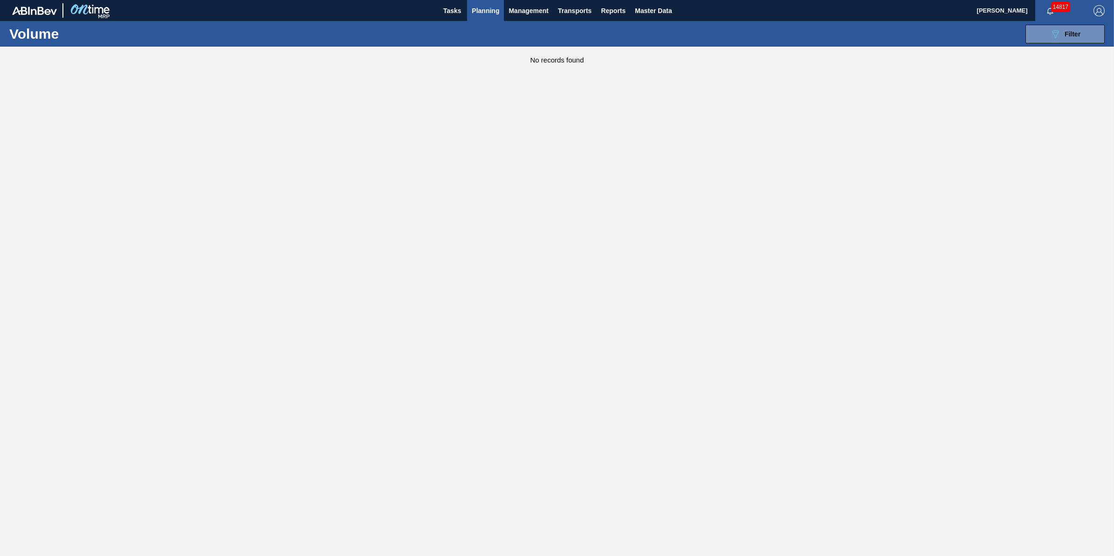
click at [478, 13] on span "Planning" at bounding box center [485, 10] width 27 height 11
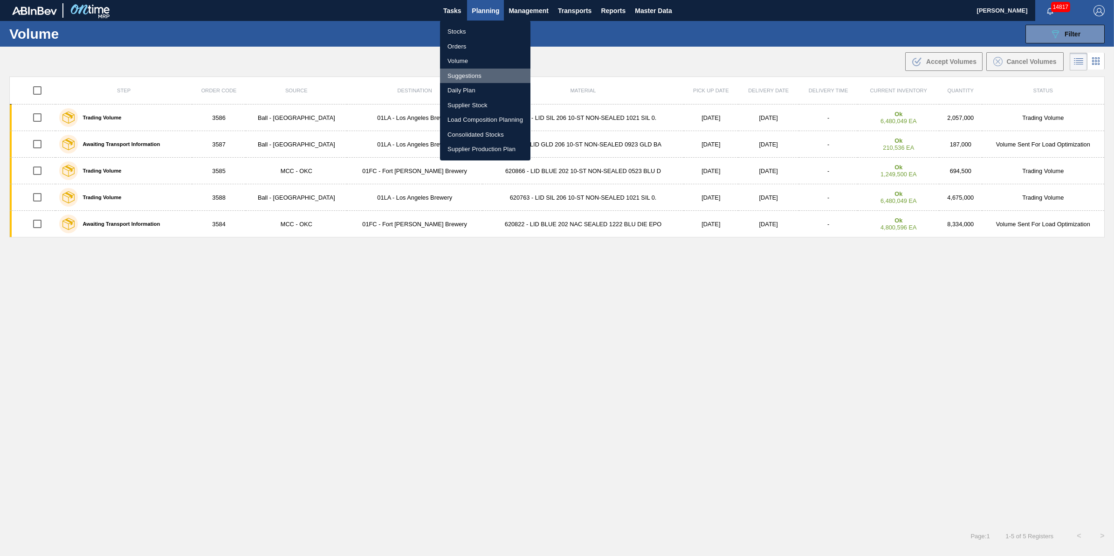
click at [478, 75] on li "Suggestions" at bounding box center [485, 76] width 90 height 15
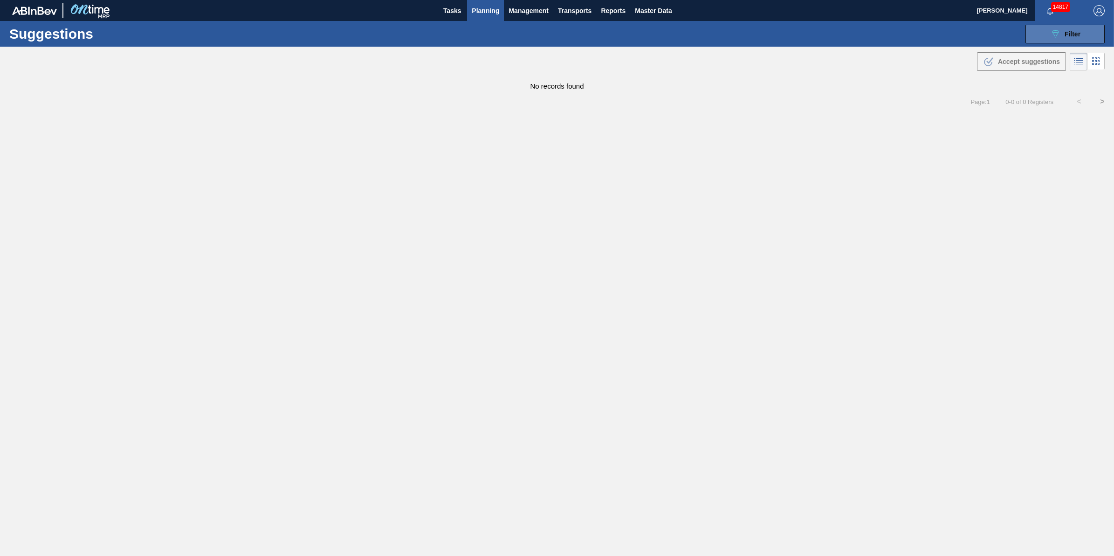
click at [1065, 35] on span "Filter" at bounding box center [1072, 33] width 16 height 7
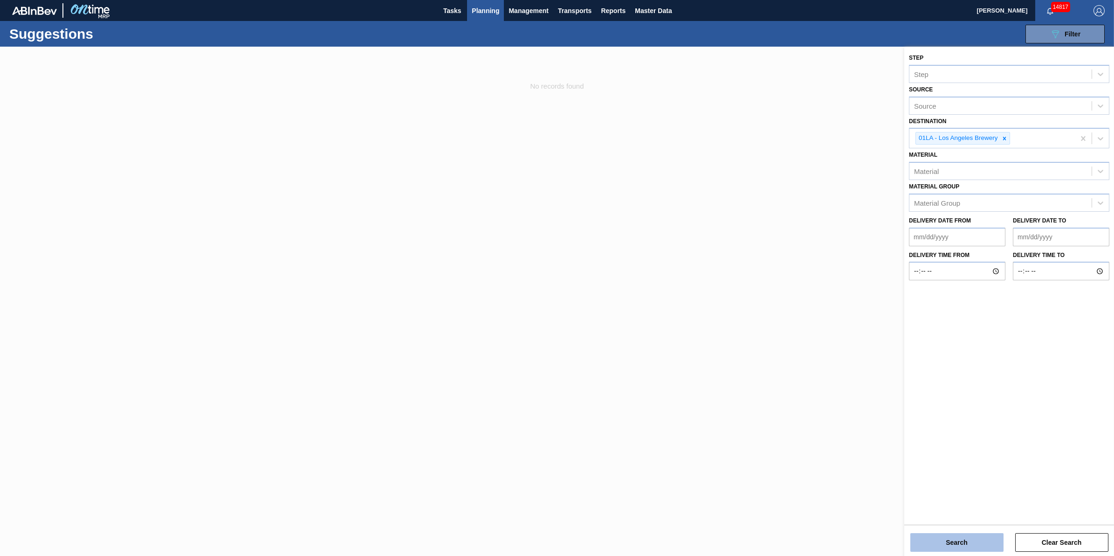
click at [977, 543] on button "Search" at bounding box center [956, 542] width 93 height 19
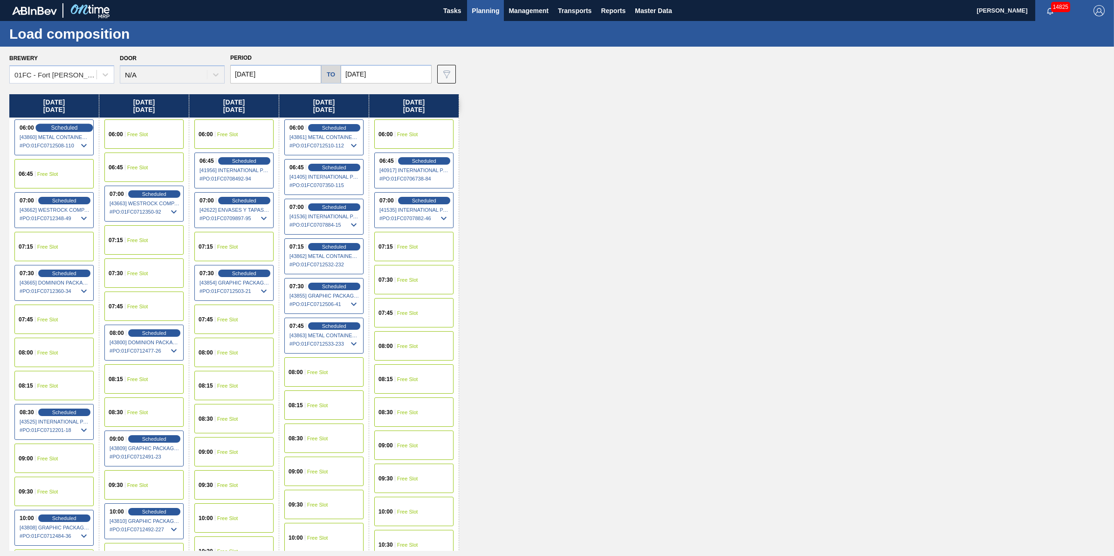
click at [51, 126] on span "Scheduled" at bounding box center [64, 127] width 27 height 6
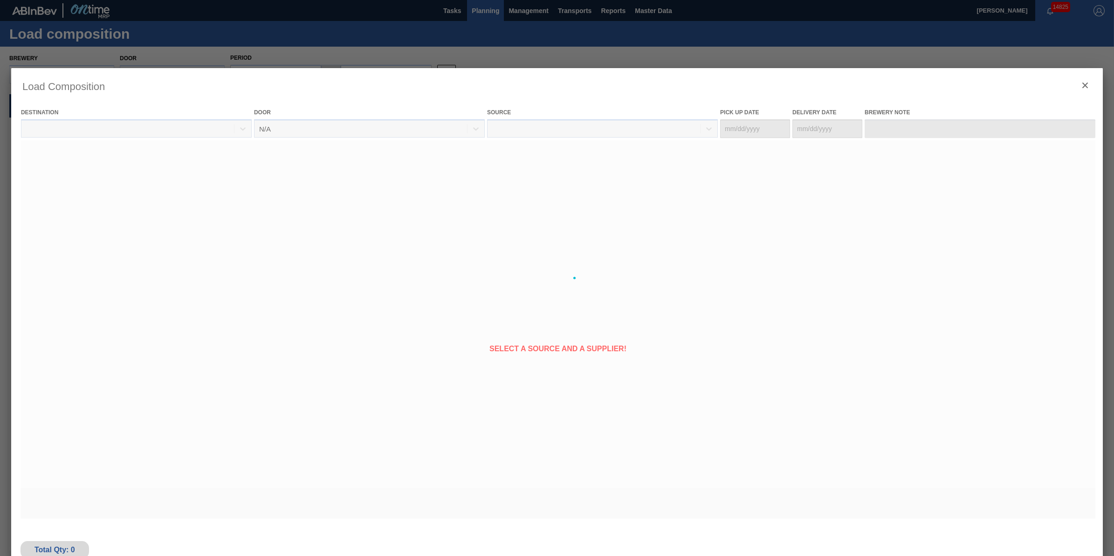
type Date "[DATE]"
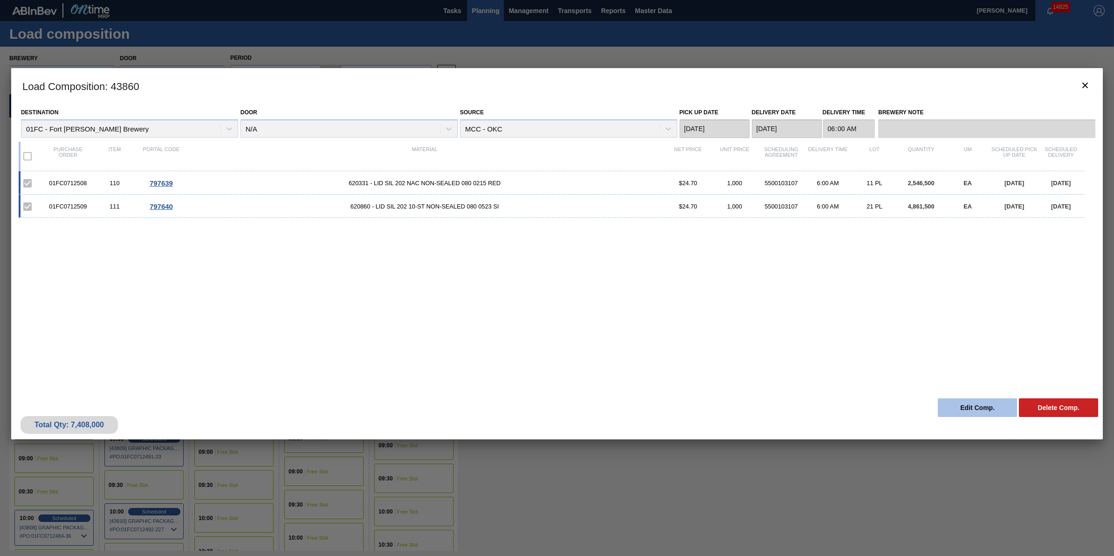
click at [961, 411] on button "Edit Comp." at bounding box center [977, 407] width 79 height 19
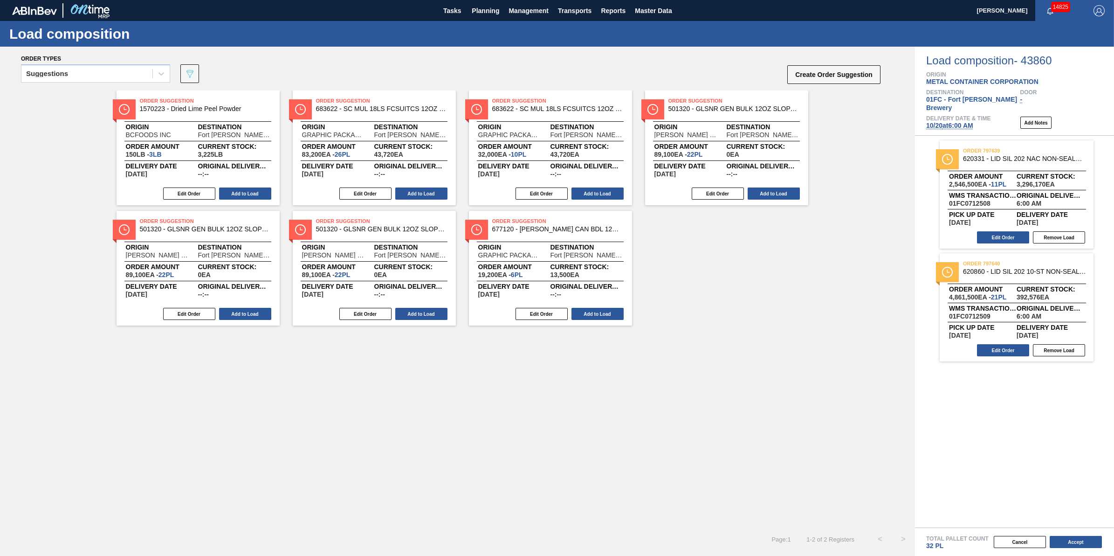
click at [951, 122] on span "10/20 at 6:00 AM" at bounding box center [949, 125] width 47 height 7
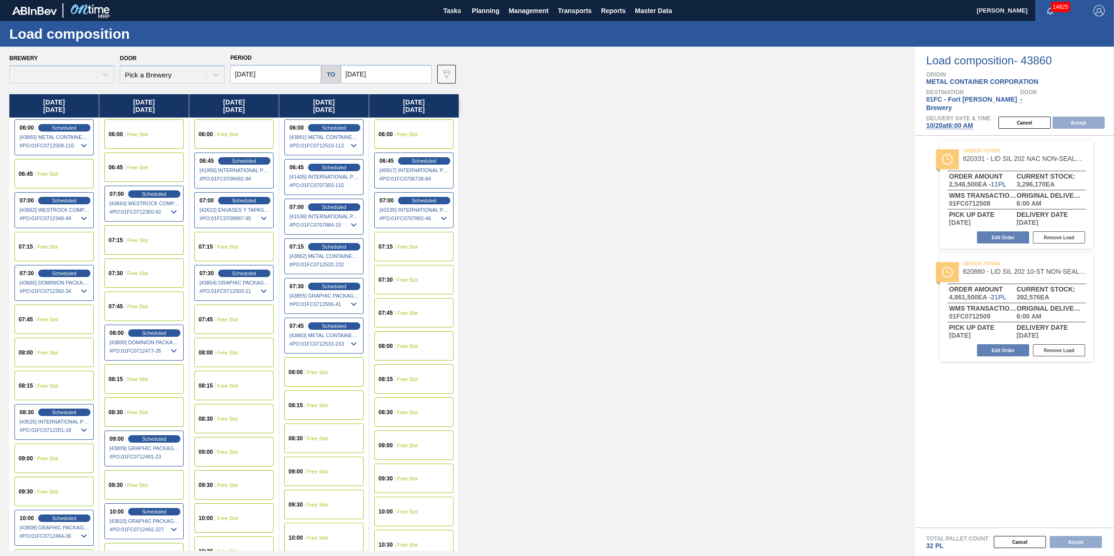
type input "[DATE]"
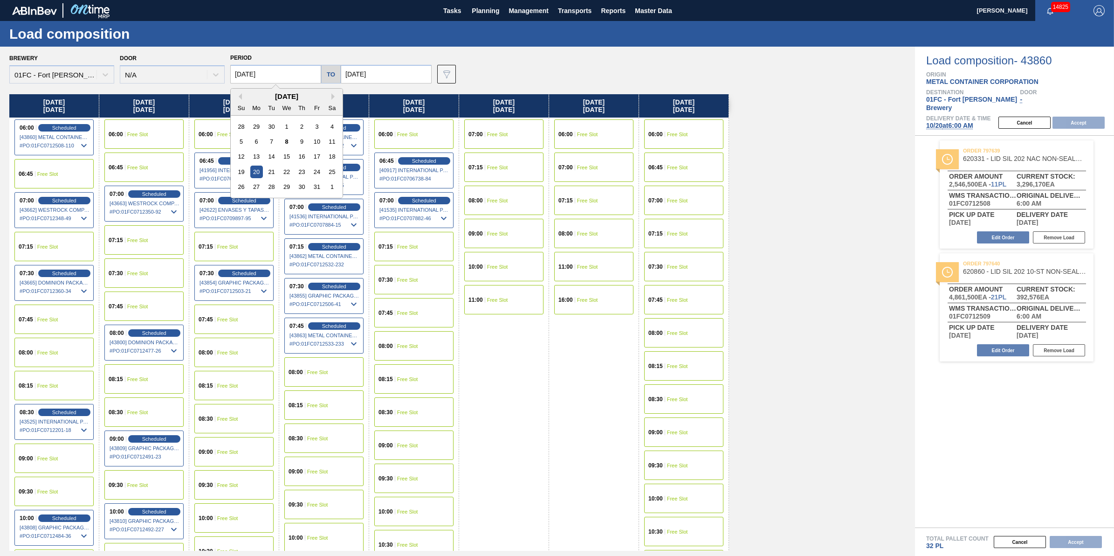
click at [278, 73] on input "[DATE]" at bounding box center [275, 74] width 91 height 19
click at [322, 159] on div "17" at bounding box center [316, 156] width 13 height 13
type input "10/17/2025"
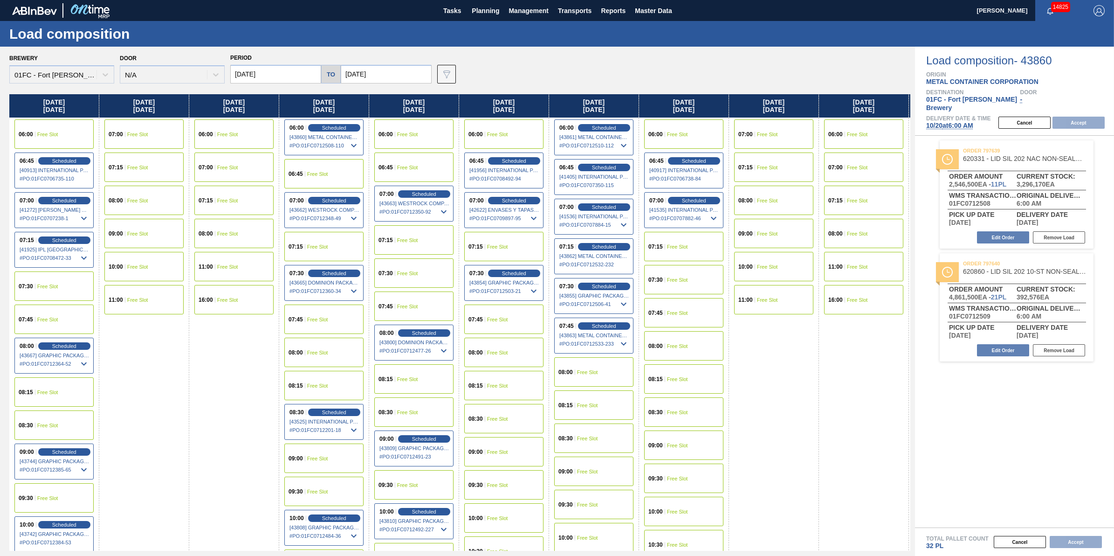
click at [73, 388] on div "08:15 Free Slot" at bounding box center [53, 391] width 79 height 29
click at [70, 292] on div "07:30 Free Slot" at bounding box center [53, 285] width 79 height 29
click at [1080, 117] on button "Accept" at bounding box center [1078, 123] width 52 height 12
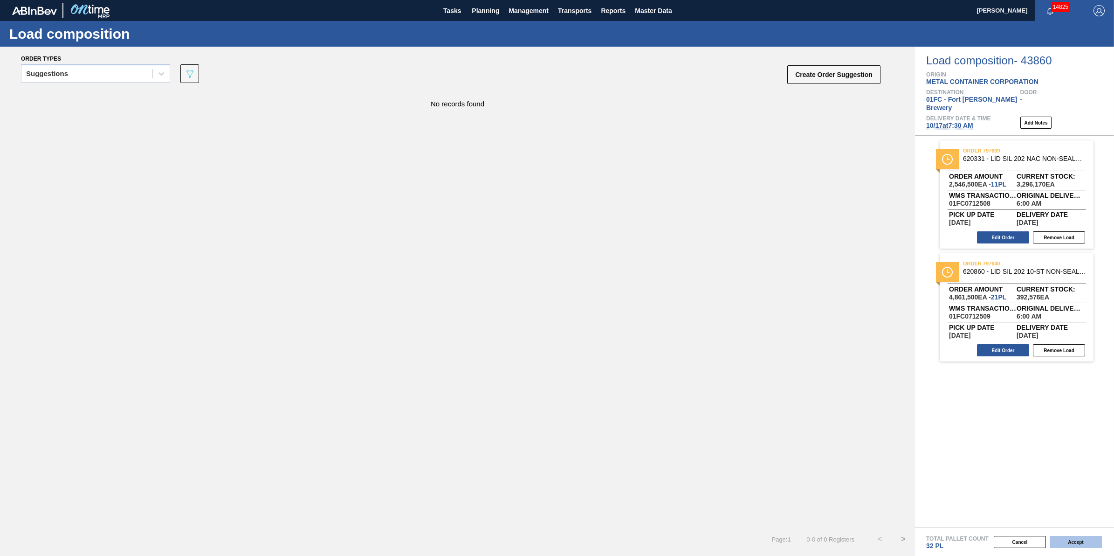
click at [1070, 541] on button "Accept" at bounding box center [1075, 541] width 52 height 12
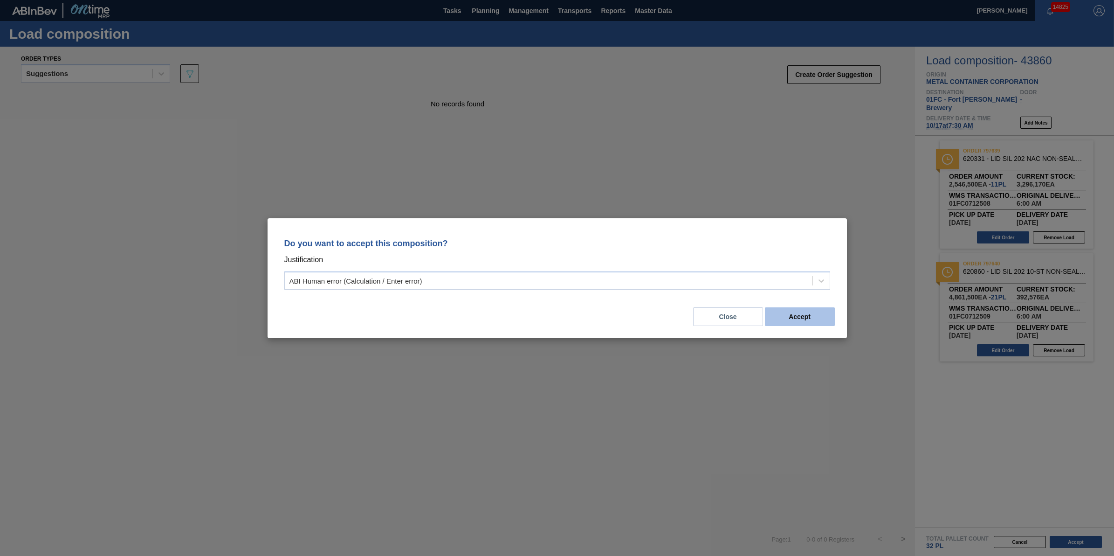
click at [797, 321] on button "Accept" at bounding box center [800, 316] width 70 height 19
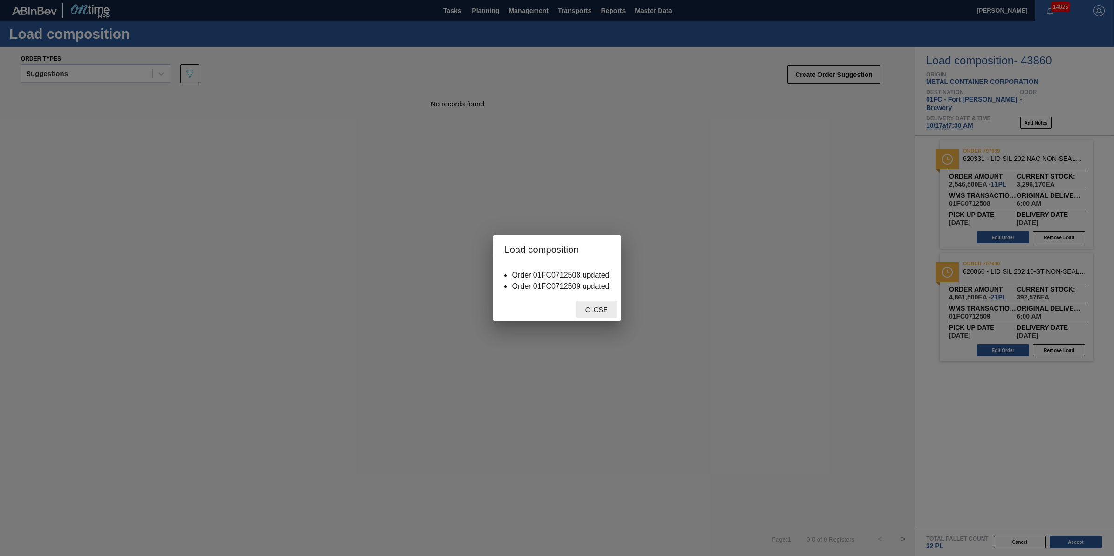
click at [608, 310] on span "Close" at bounding box center [596, 309] width 37 height 7
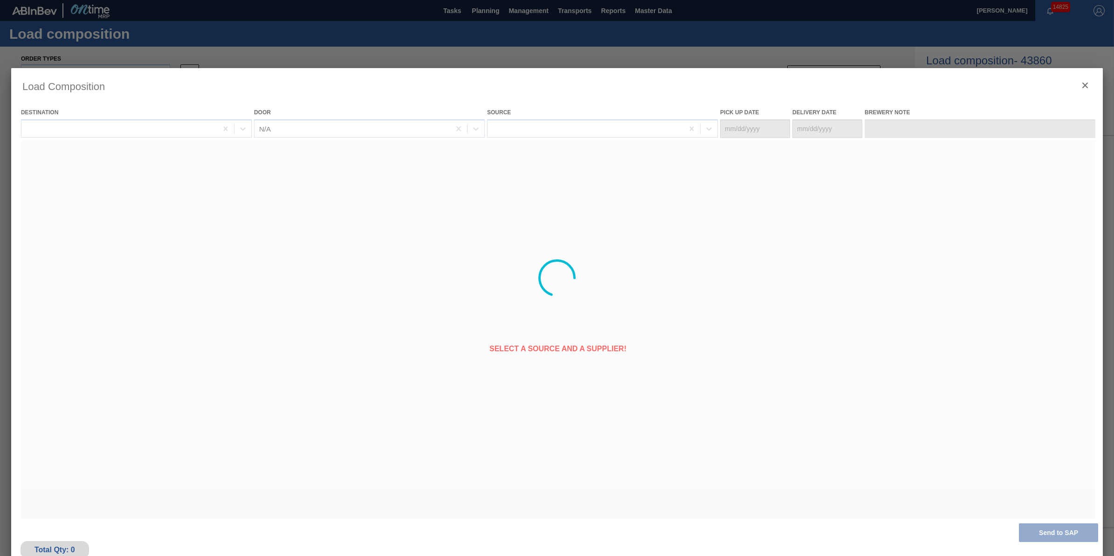
type Date "[DATE]"
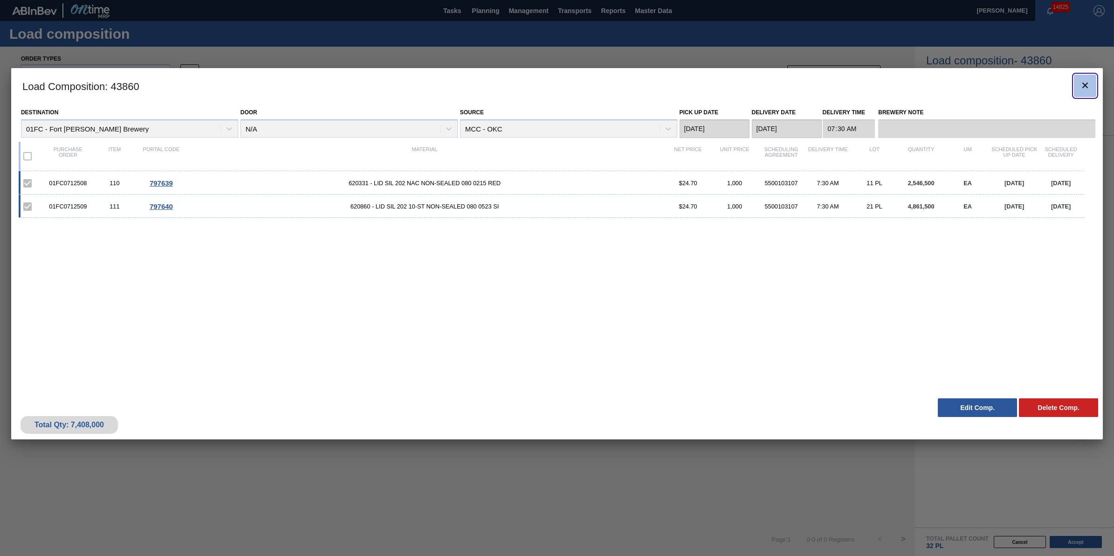
click at [1079, 86] on icon "botão de ícone" at bounding box center [1084, 85] width 11 height 11
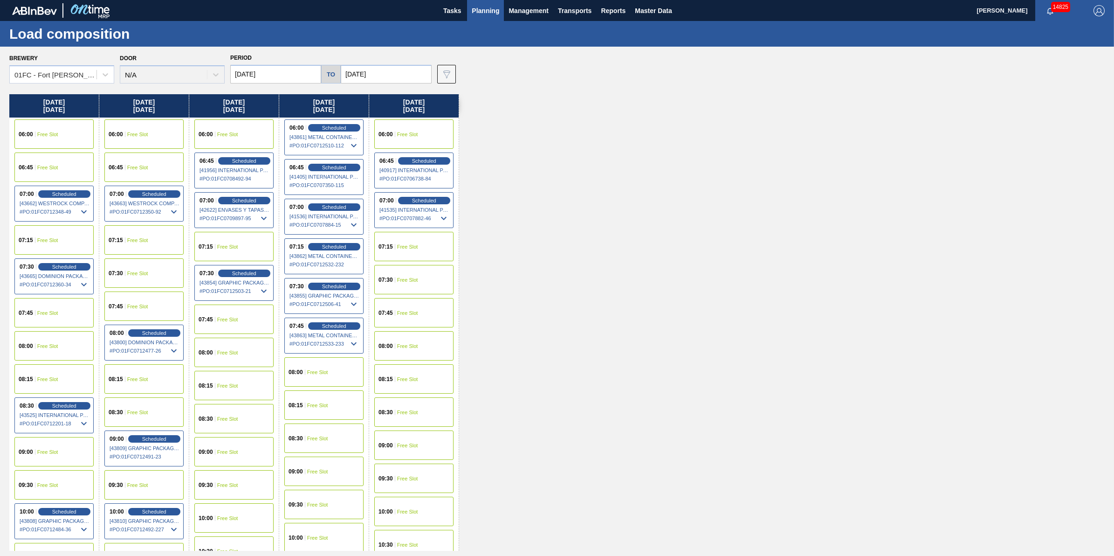
click at [348, 122] on div "06:00 Scheduled [43861] METAL CONTAINER CORPORATION - 0008219743 # PO : 01FC071…" at bounding box center [323, 137] width 79 height 36
click at [347, 125] on span "Scheduled" at bounding box center [334, 127] width 27 height 6
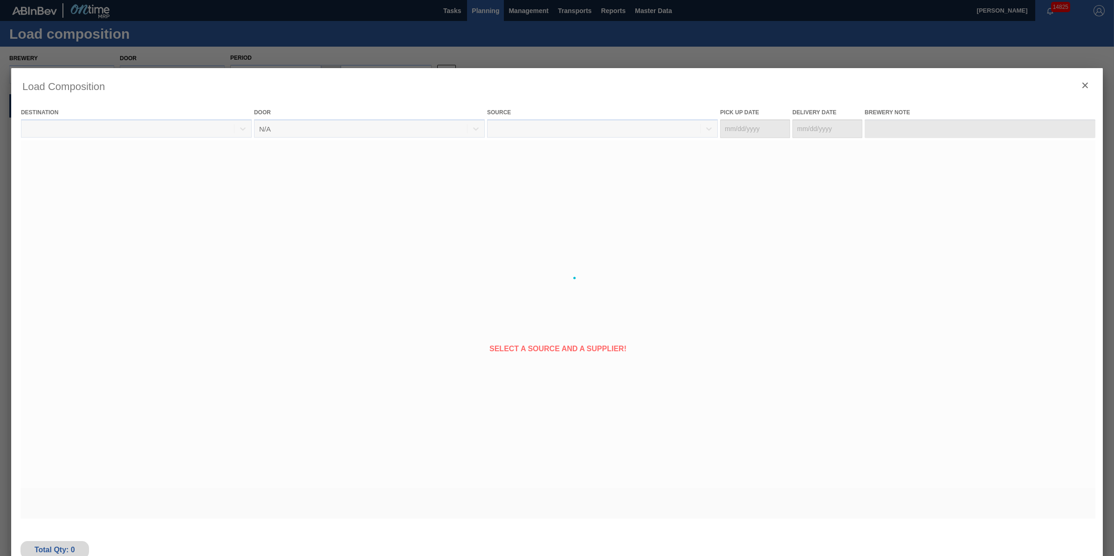
click at [328, 134] on div at bounding box center [556, 277] width 1091 height 419
type Date "[DATE]"
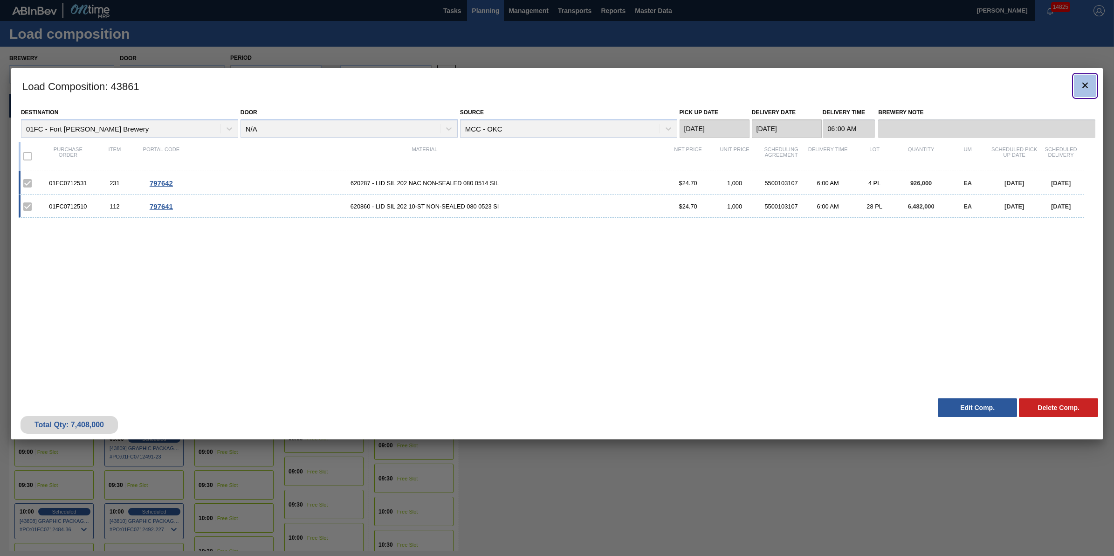
click at [1082, 89] on icon "botão de ícone" at bounding box center [1084, 85] width 11 height 11
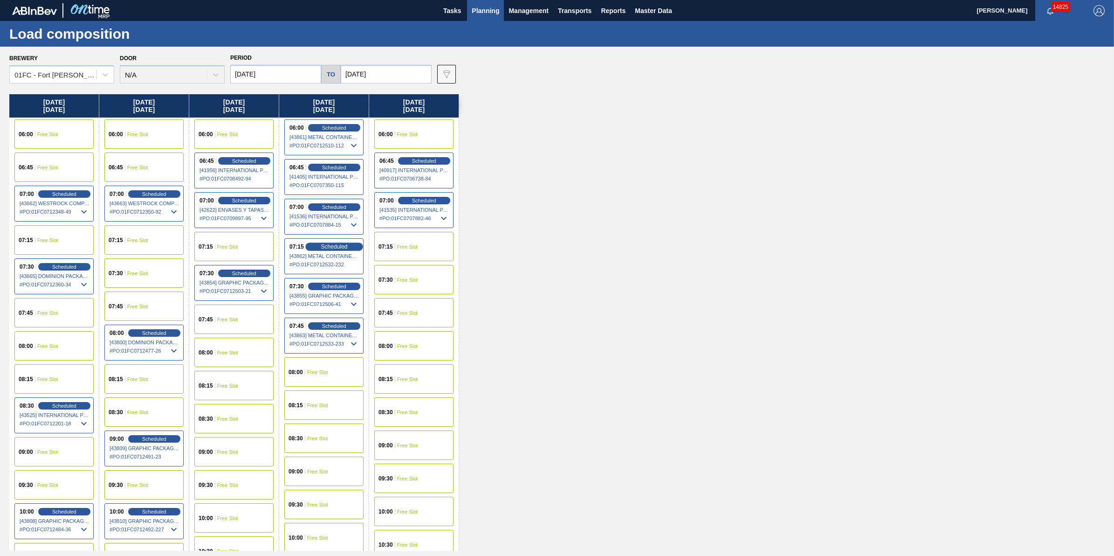
click at [339, 244] on span "Scheduled" at bounding box center [334, 246] width 27 height 6
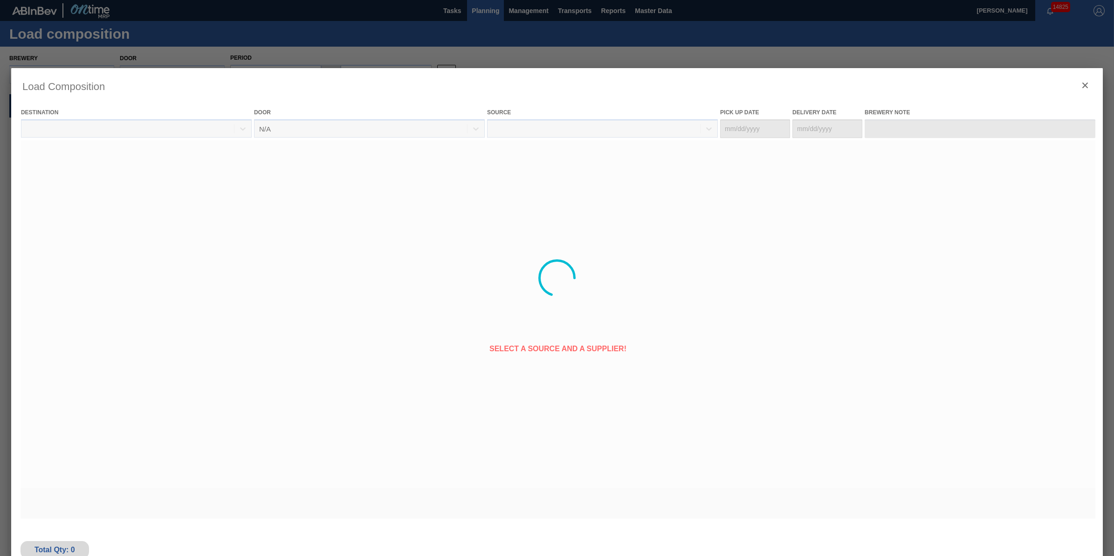
type Date "[DATE]"
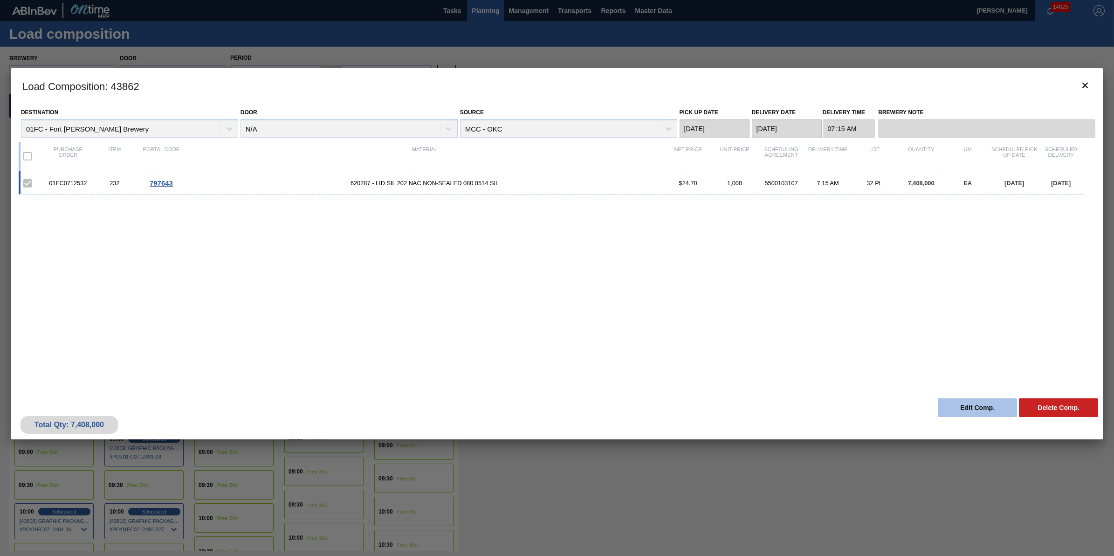
click at [1002, 401] on button "Edit Comp." at bounding box center [977, 407] width 79 height 19
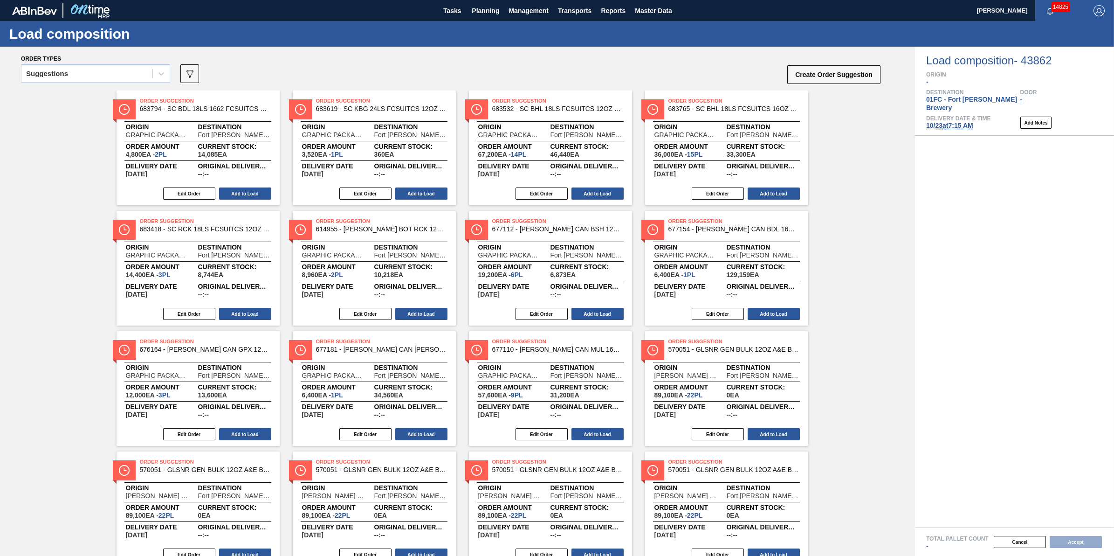
click at [958, 122] on span "10/23 at 7:15 AM" at bounding box center [949, 125] width 47 height 7
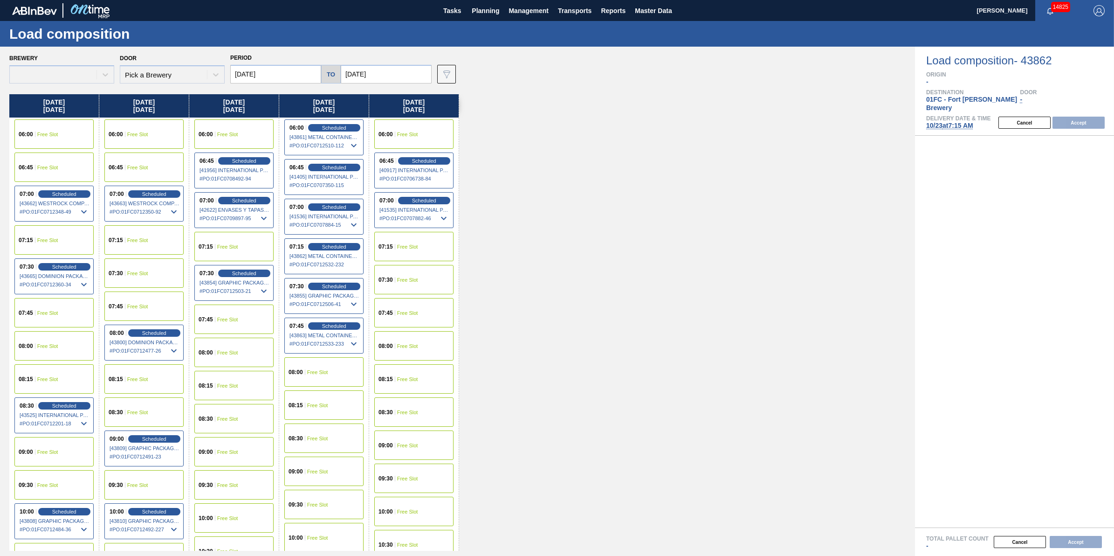
type input "[DATE]"
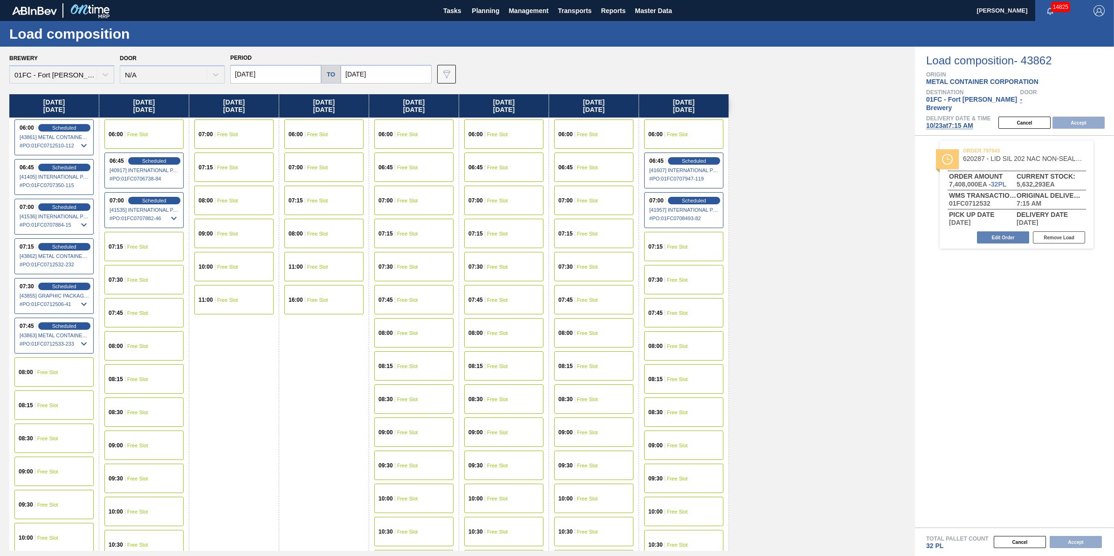
click at [327, 73] on div "to" at bounding box center [331, 74] width 20 height 19
click at [314, 68] on input "[DATE]" at bounding box center [275, 74] width 91 height 19
click at [288, 171] on div "22" at bounding box center [286, 171] width 13 height 13
type input "[DATE]"
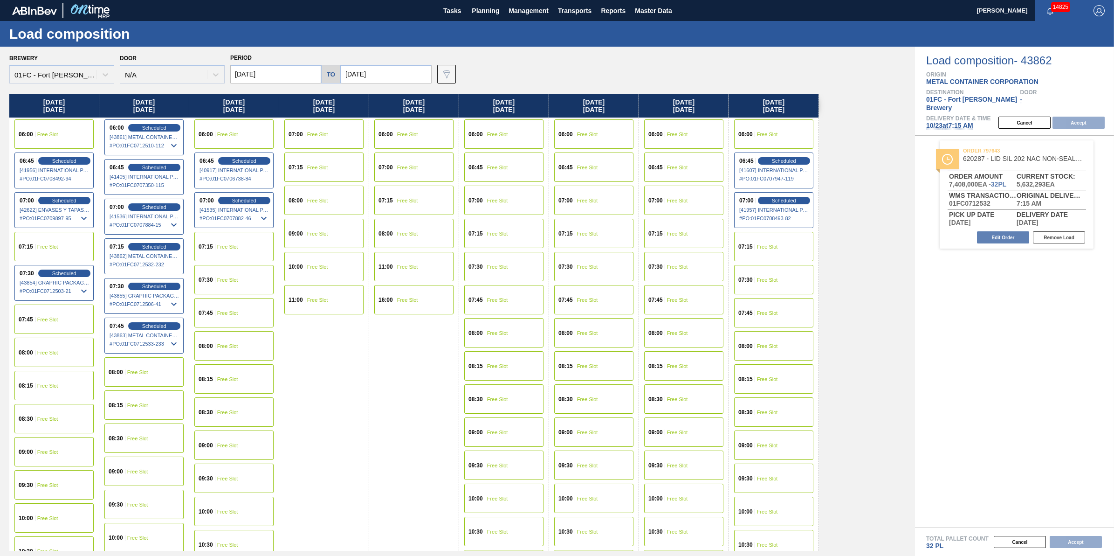
click at [66, 346] on div "08:00 Free Slot" at bounding box center [53, 351] width 79 height 29
click at [1066, 117] on button "Accept" at bounding box center [1078, 123] width 52 height 12
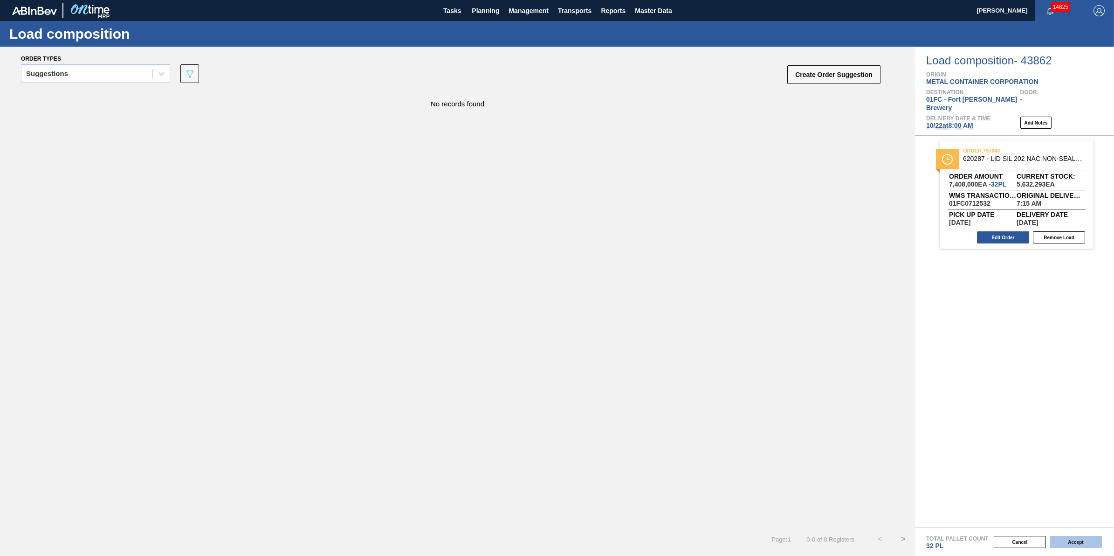
click at [1091, 542] on button "Accept" at bounding box center [1075, 541] width 52 height 12
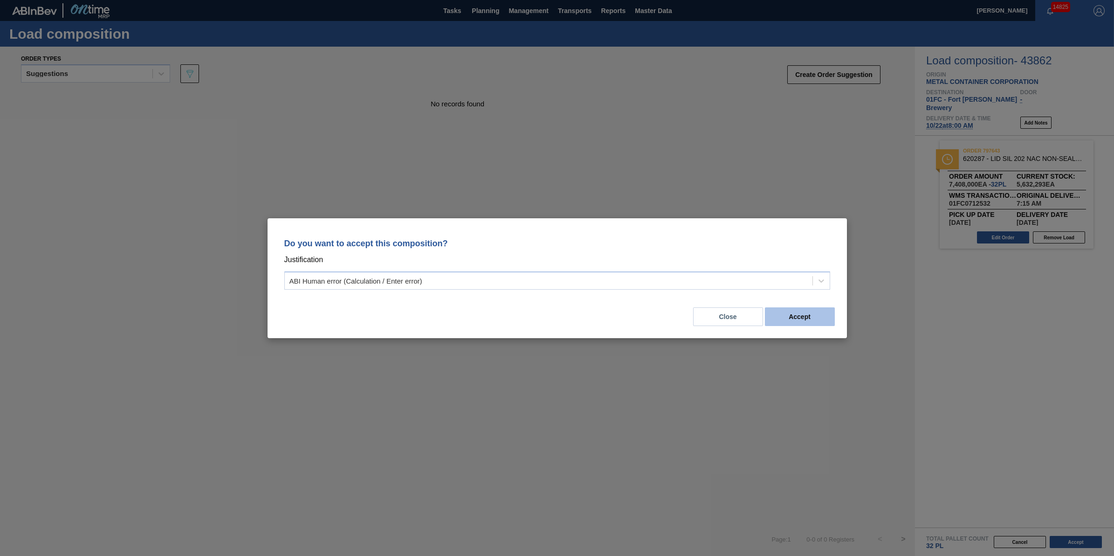
click at [803, 312] on button "Accept" at bounding box center [800, 316] width 70 height 19
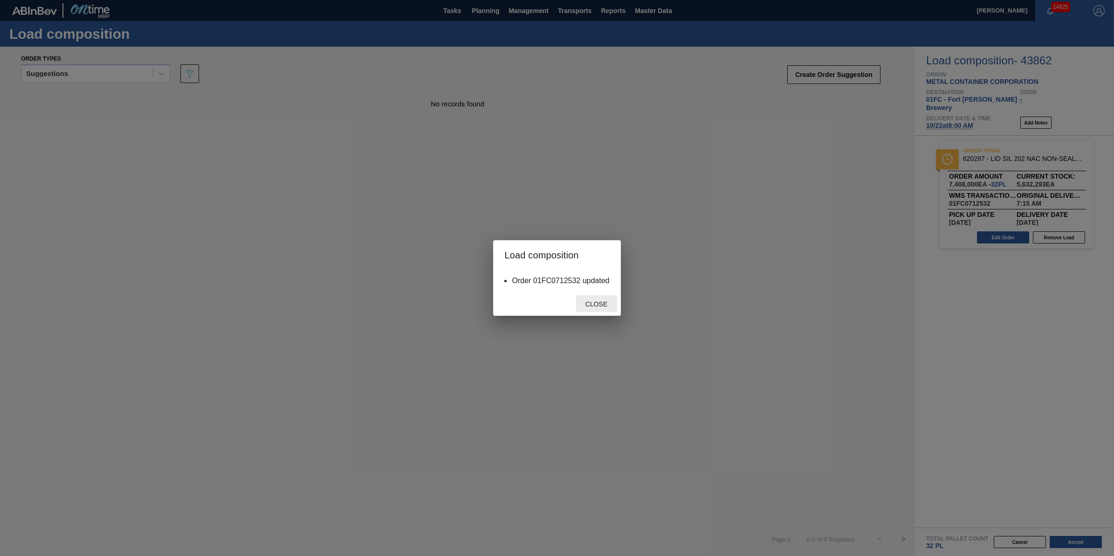
click at [601, 303] on span "Close" at bounding box center [596, 303] width 37 height 7
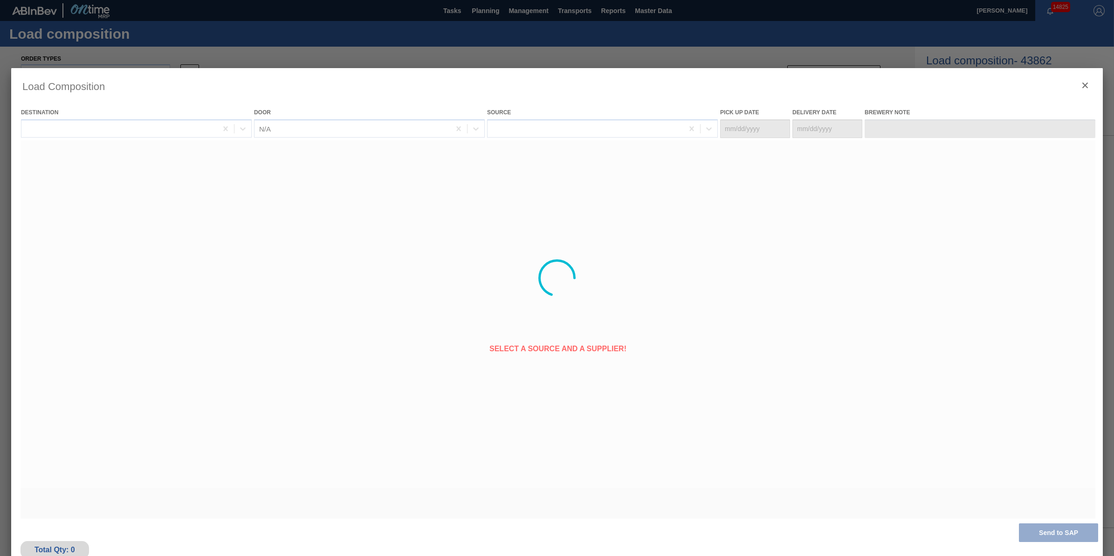
type Date "[DATE]"
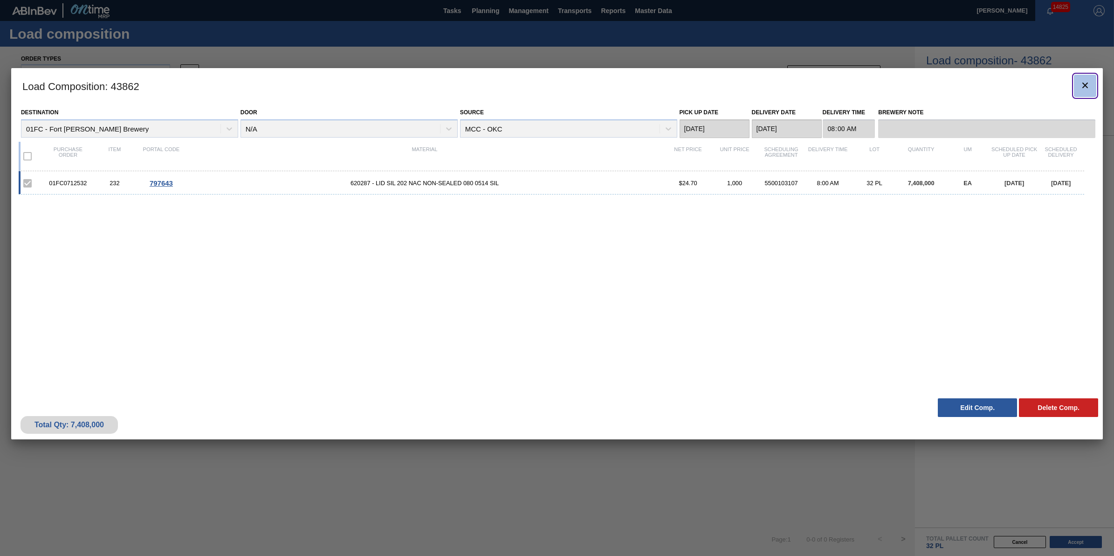
click at [1085, 83] on icon "botão de ícone" at bounding box center [1084, 85] width 11 height 11
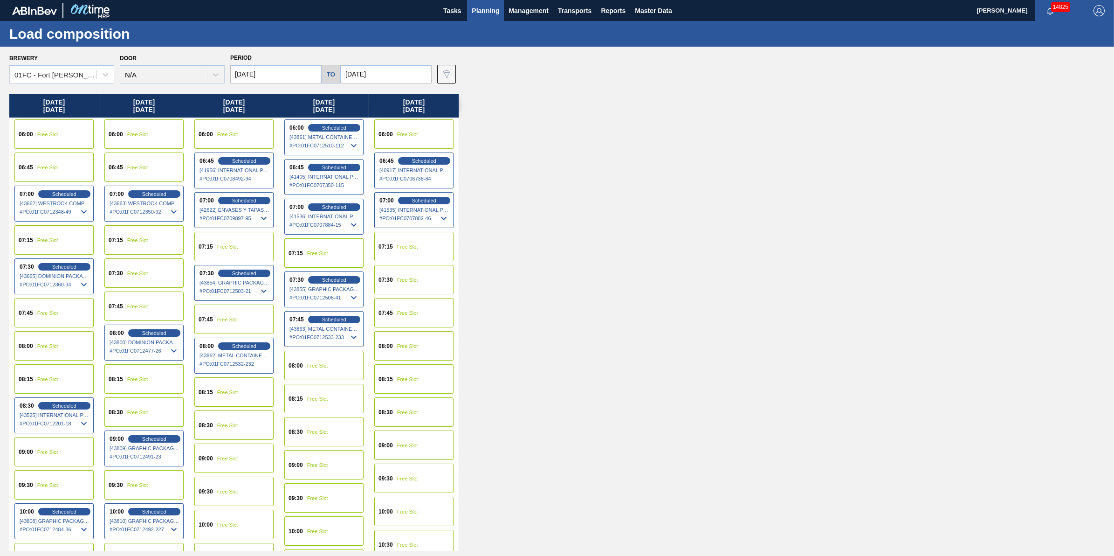
click at [326, 311] on div "07:45 Scheduled [43863] METAL CONTAINER CORPORATION - 0008219743 # PO : 01FC071…" at bounding box center [323, 329] width 79 height 36
click at [327, 318] on span "Scheduled" at bounding box center [334, 319] width 27 height 6
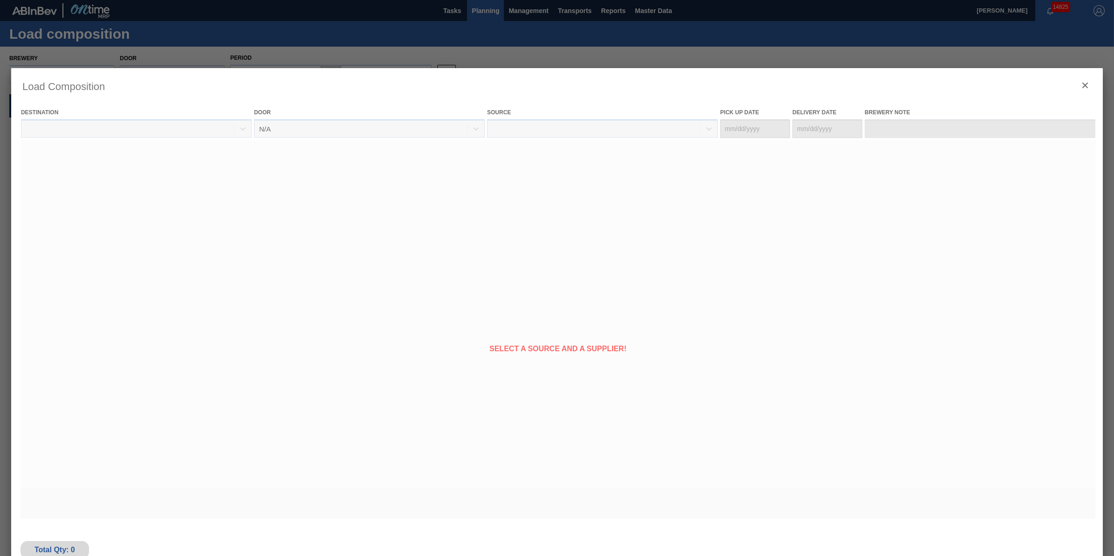
type Date "[DATE]"
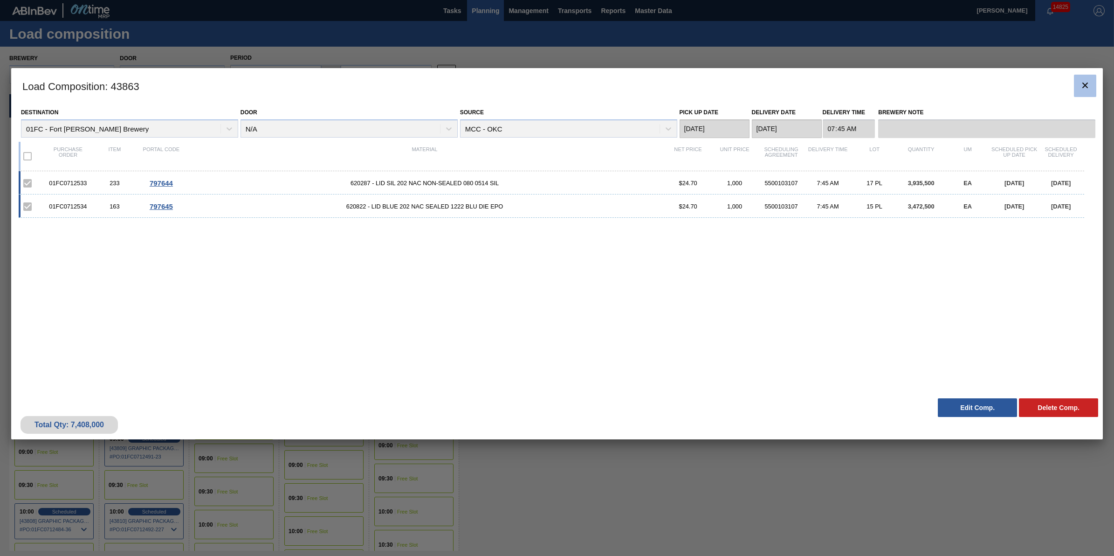
click at [1073, 86] on h3 "Load Composition : 43863" at bounding box center [556, 85] width 1091 height 35
click at [1079, 85] on icon "botão de ícone" at bounding box center [1084, 85] width 11 height 11
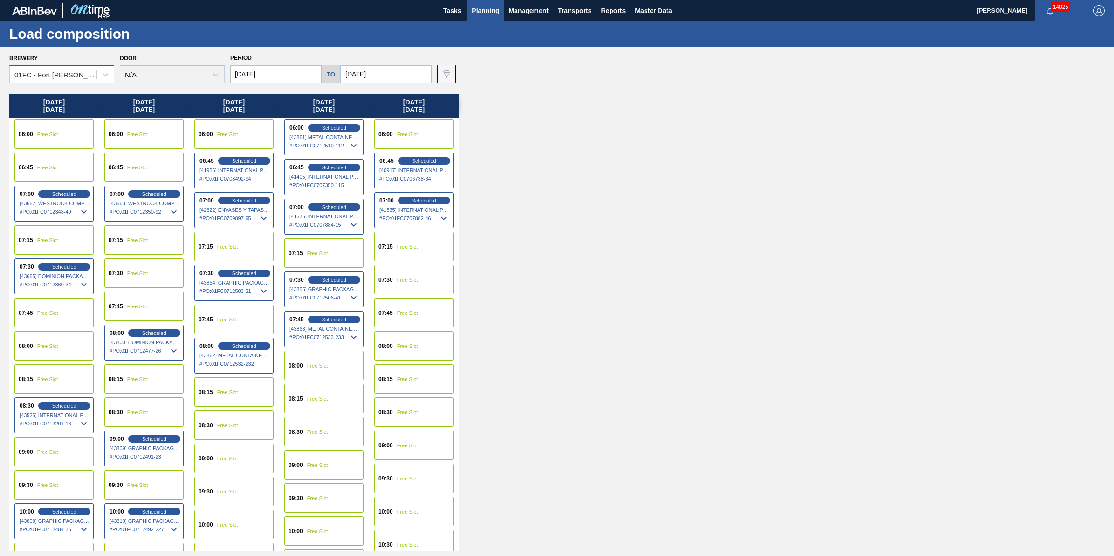
click at [94, 75] on div "01FC - Fort [PERSON_NAME] Brewery" at bounding box center [55, 75] width 83 height 8
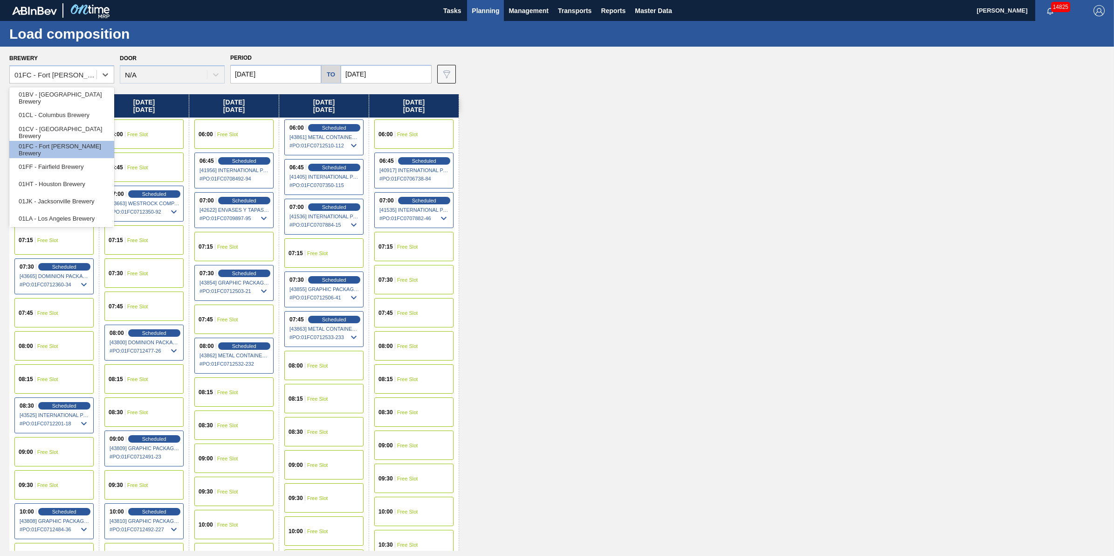
scroll to position [70, 0]
click at [98, 170] on div "01MM - Merrimack Brewery" at bounding box center [61, 165] width 105 height 17
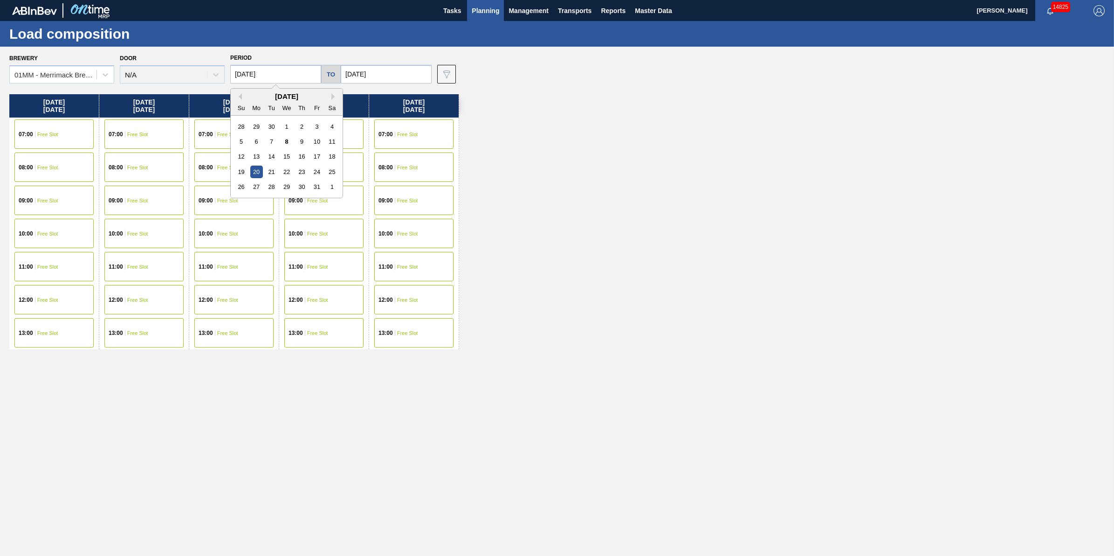
click at [296, 73] on input "[DATE]" at bounding box center [275, 74] width 91 height 19
click at [317, 159] on div "17" at bounding box center [316, 156] width 13 height 13
type input "[DATE]"
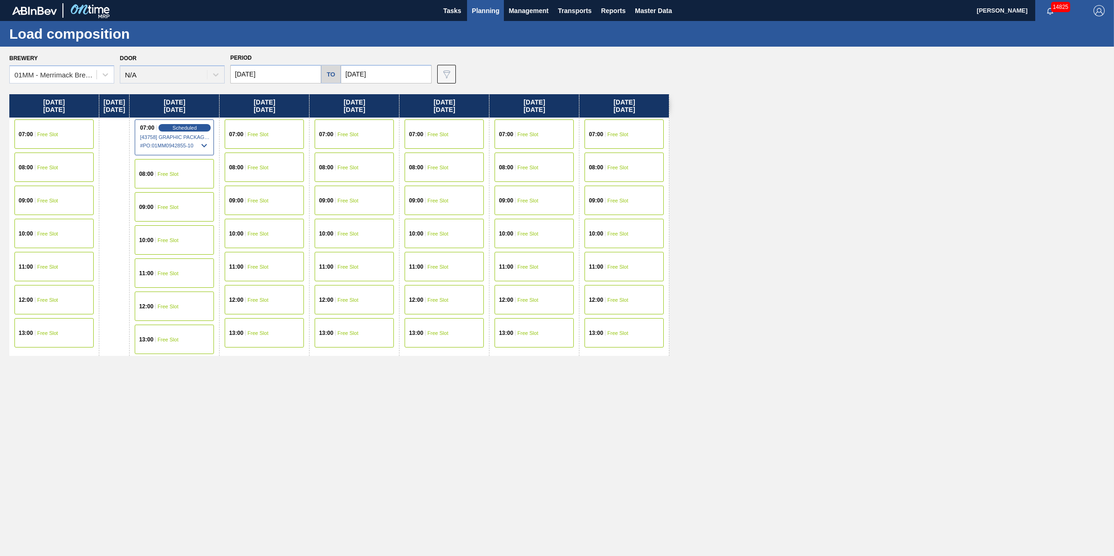
click at [59, 138] on div "07:00 Free Slot" at bounding box center [53, 133] width 79 height 29
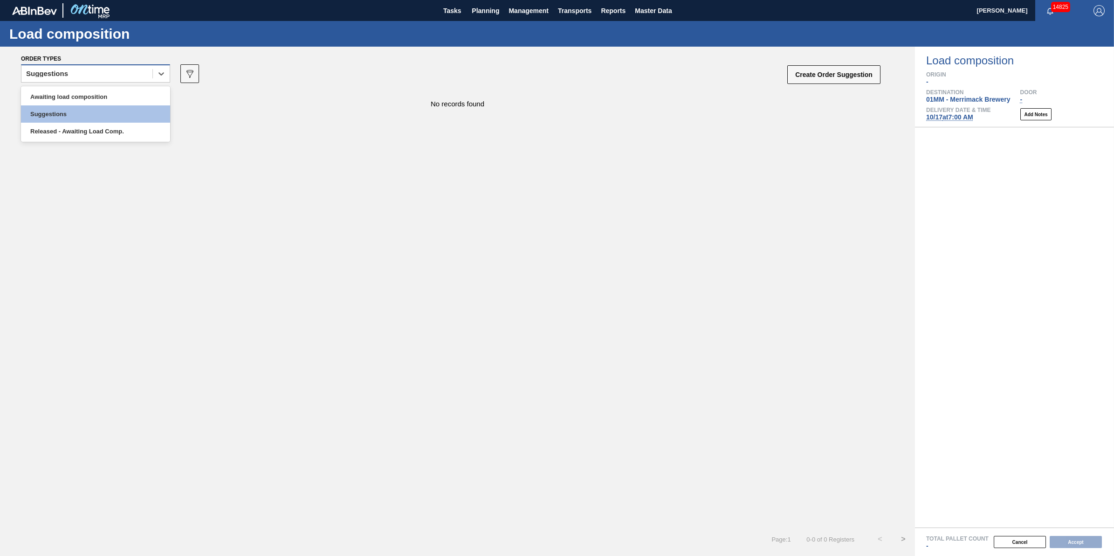
click at [129, 78] on div "Suggestions" at bounding box center [86, 74] width 131 height 14
drag, startPoint x: 125, startPoint y: 70, endPoint x: 115, endPoint y: 92, distance: 24.0
click at [123, 73] on div "Suggestions" at bounding box center [86, 74] width 131 height 14
click at [115, 94] on div "Awaiting load composition" at bounding box center [95, 96] width 149 height 17
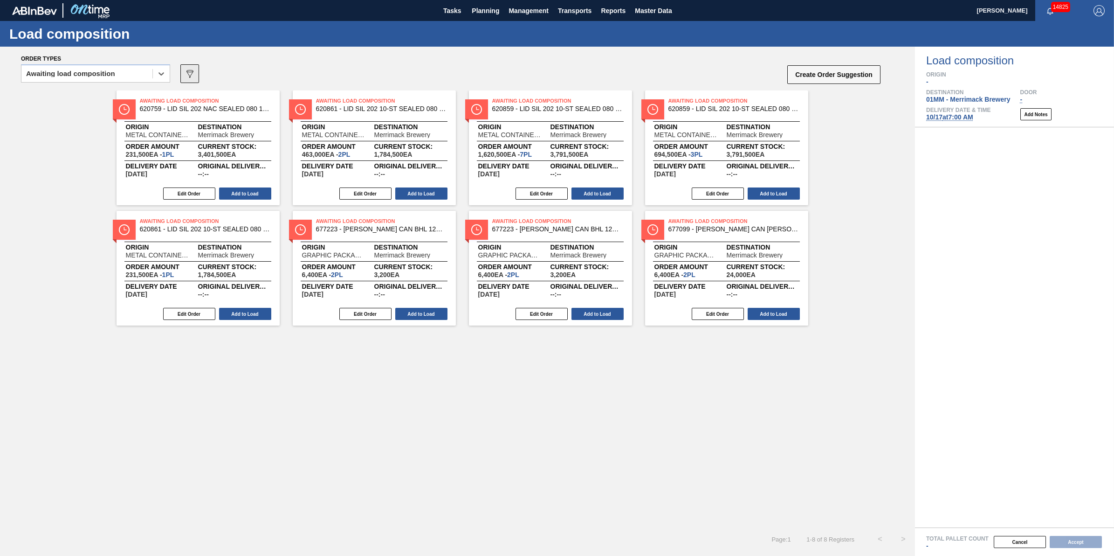
click at [194, 75] on icon "089F7B8B-B2A5-4AFE-B5C0-19BA573D28AC" at bounding box center [189, 73] width 11 height 11
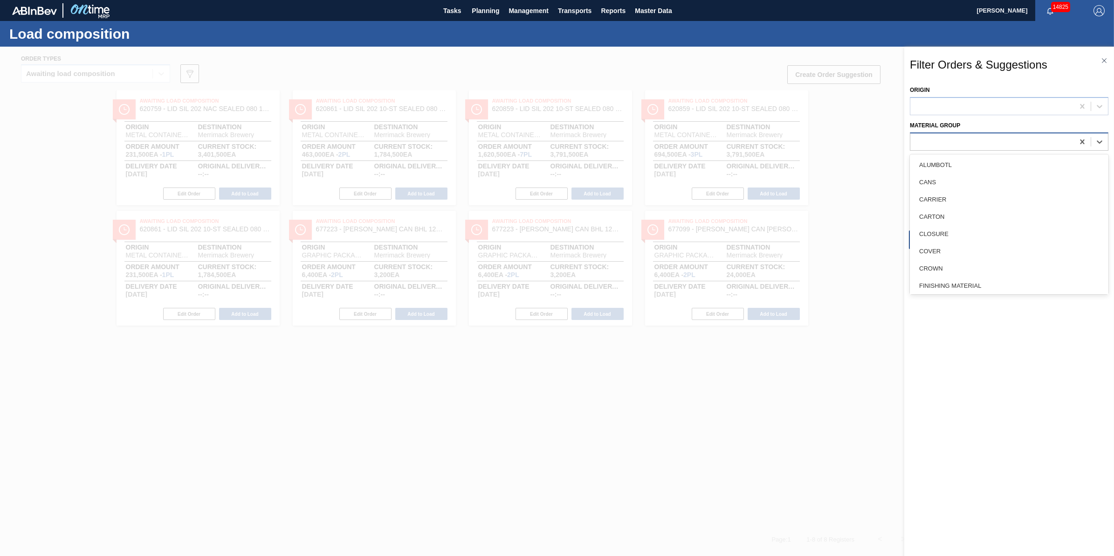
click at [943, 145] on div at bounding box center [992, 142] width 164 height 14
click at [1023, 169] on div "LID" at bounding box center [1009, 163] width 199 height 17
click at [973, 241] on button "Apply" at bounding box center [957, 239] width 96 height 19
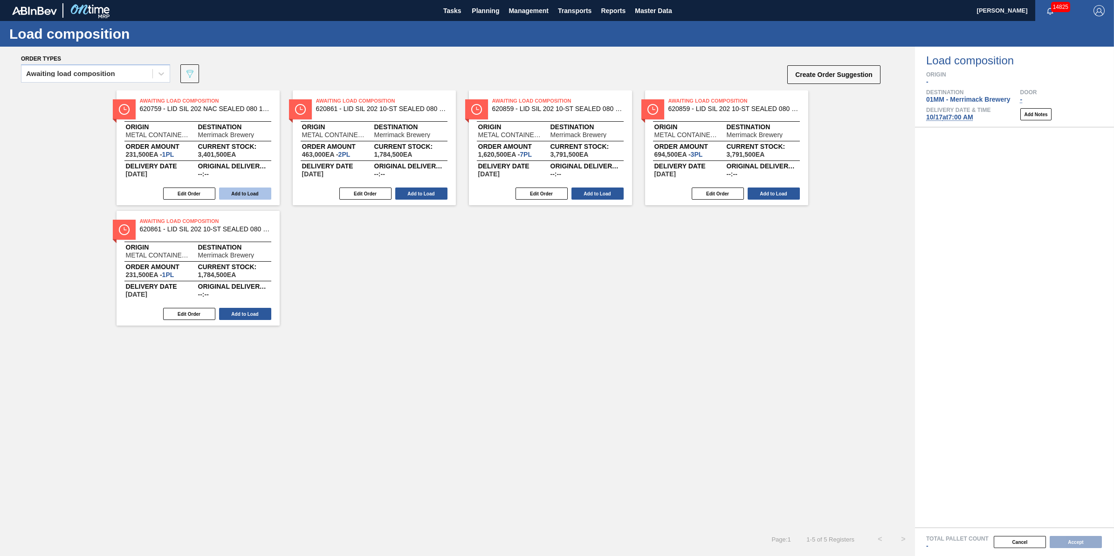
click at [255, 191] on button "Add to Load" at bounding box center [245, 193] width 52 height 12
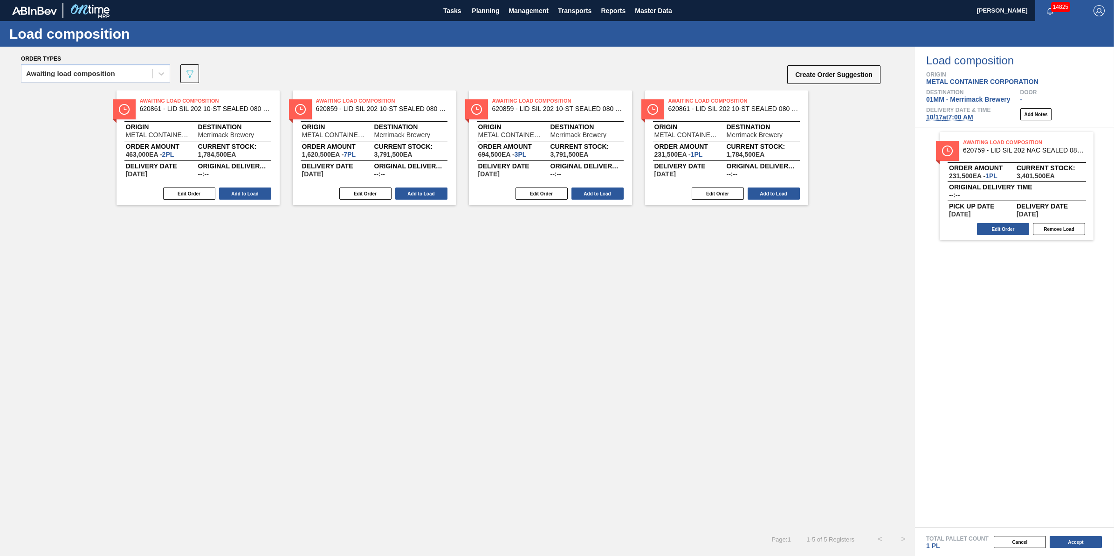
click at [255, 191] on button "Add to Load" at bounding box center [245, 193] width 52 height 12
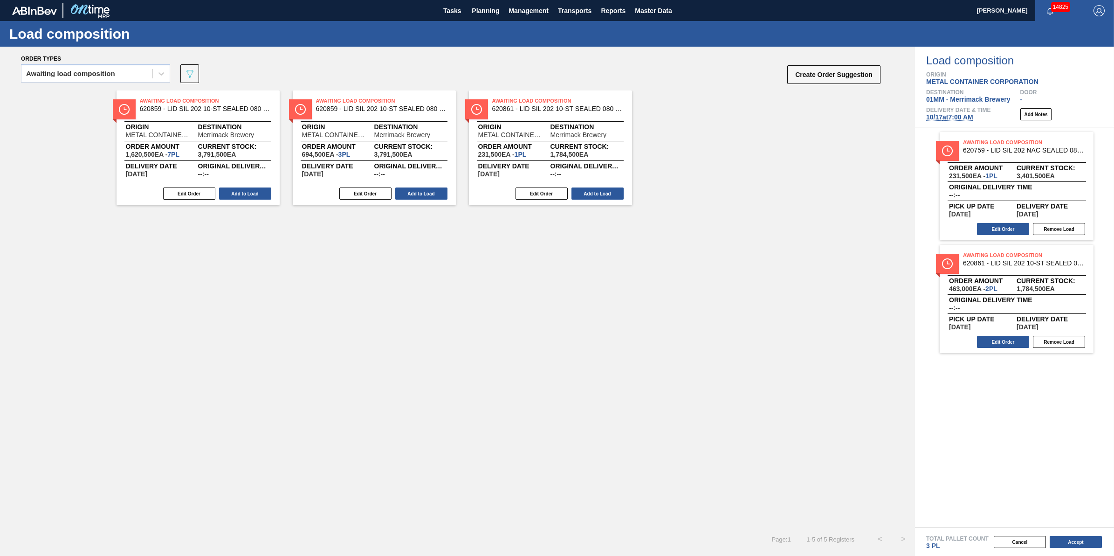
click at [255, 191] on button "Add to Load" at bounding box center [245, 193] width 52 height 12
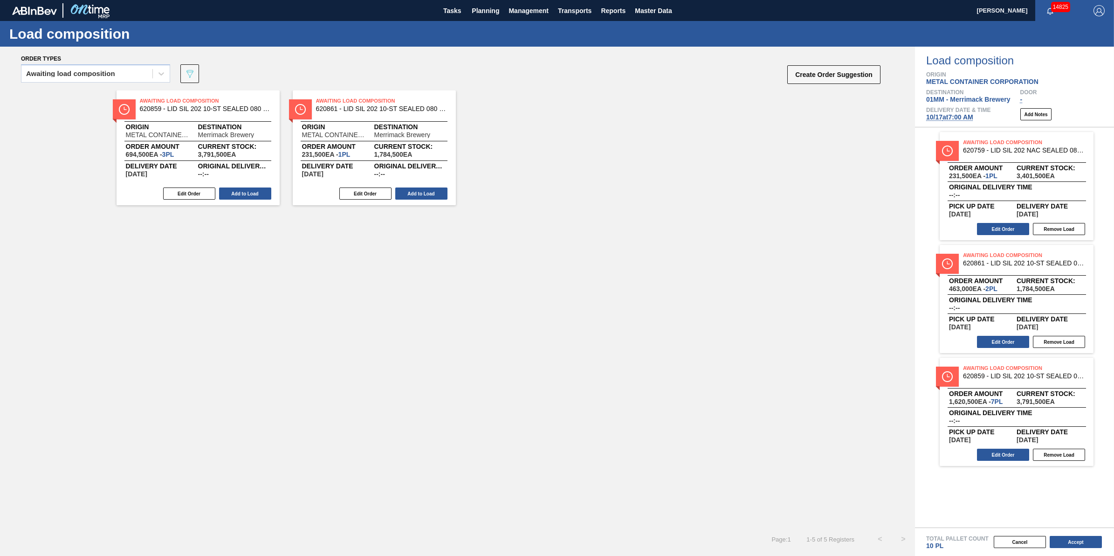
click at [255, 191] on button "Add to Load" at bounding box center [245, 193] width 52 height 12
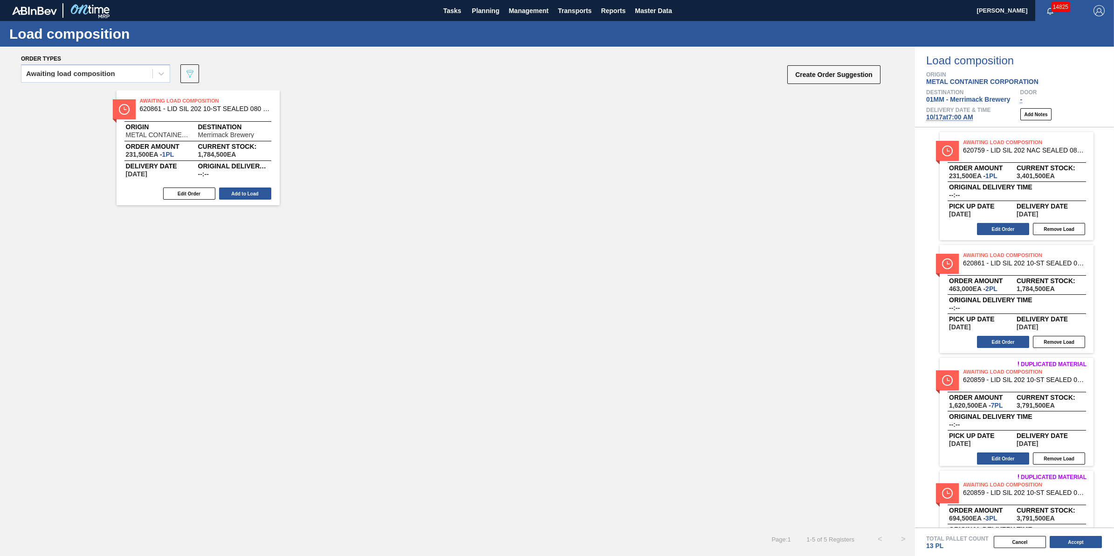
click at [255, 191] on button "Add to Load" at bounding box center [245, 193] width 52 height 12
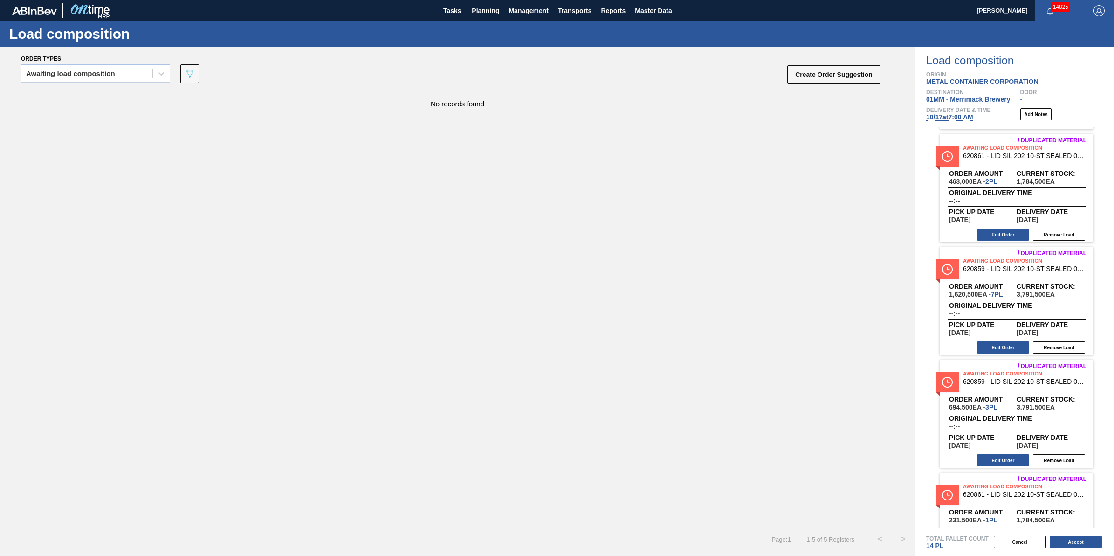
scroll to position [117, 0]
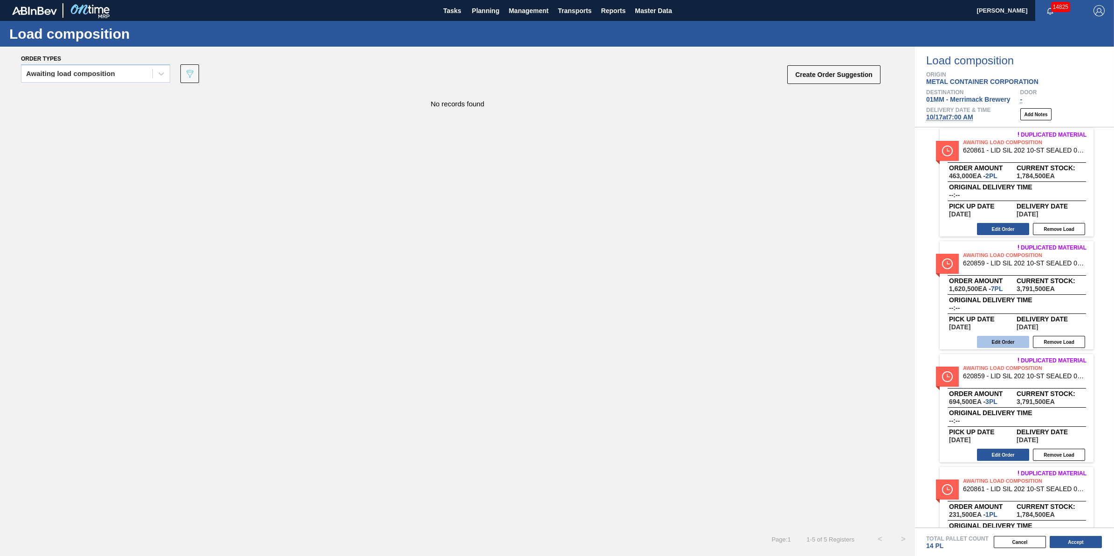
click at [1012, 341] on button "Edit Order" at bounding box center [1003, 342] width 52 height 12
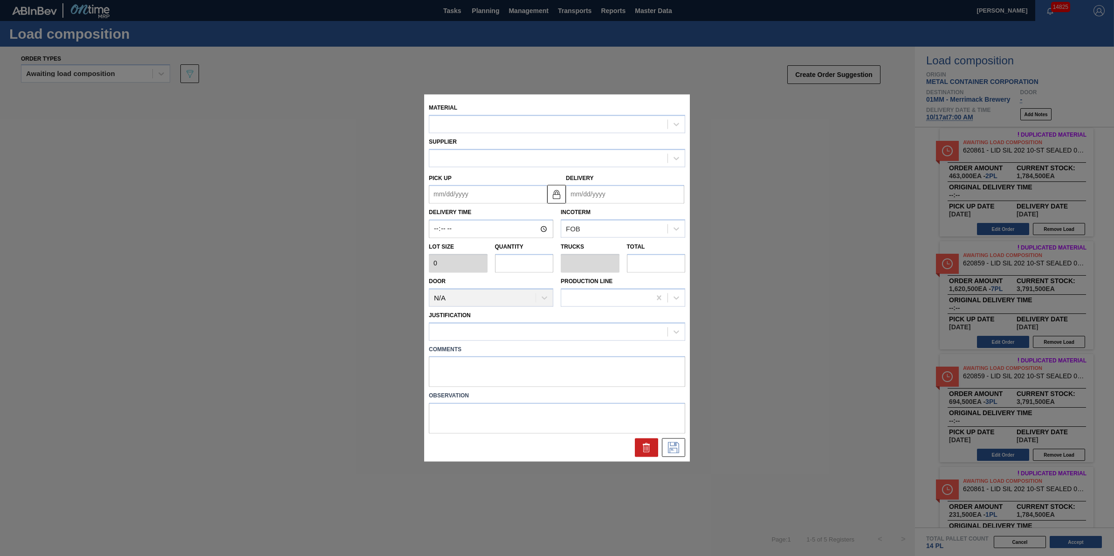
type input "231,500"
type input "7"
type input "0.219"
type input "1,620,500"
type up "[DATE]"
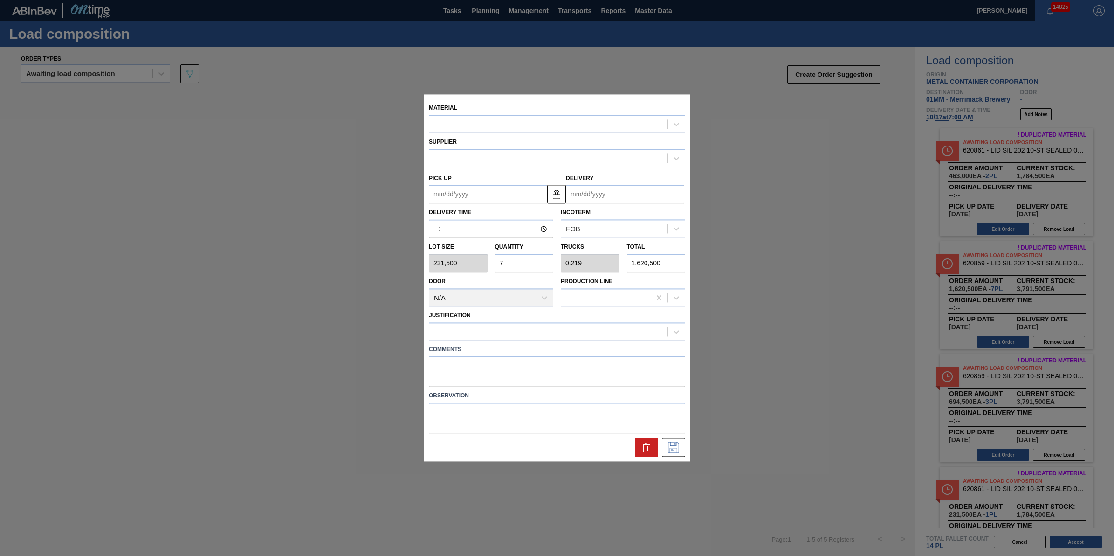
type input "[DATE]"
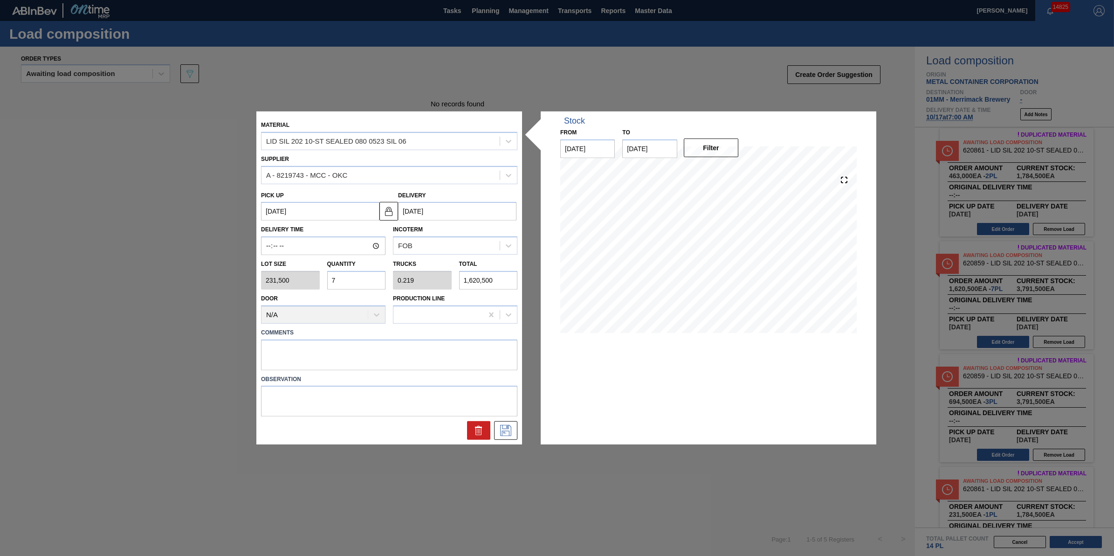
click at [357, 285] on input "7" at bounding box center [356, 280] width 59 height 19
type input "0"
type input "1"
type input "0.031"
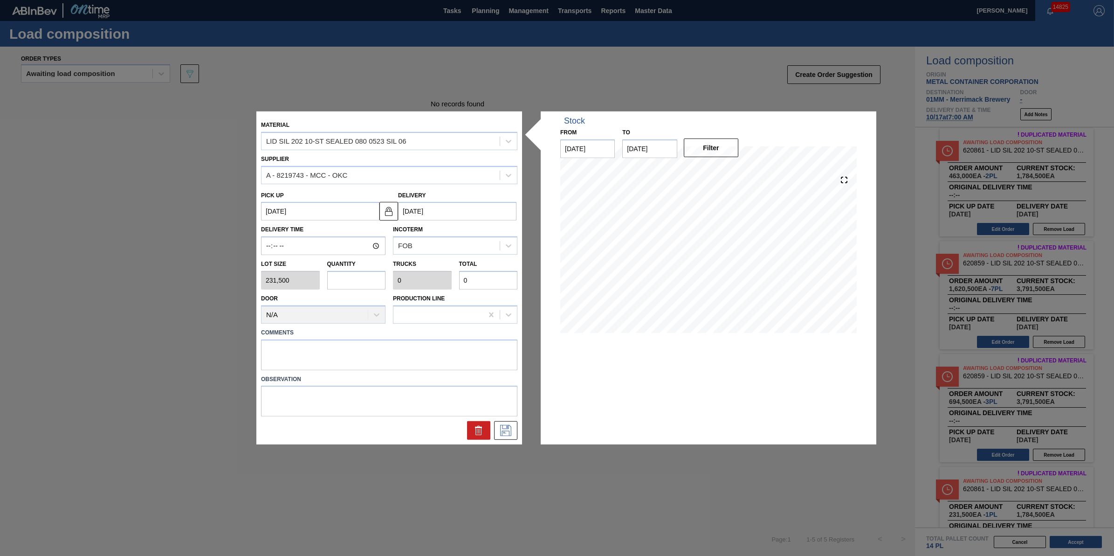
type input "231,500"
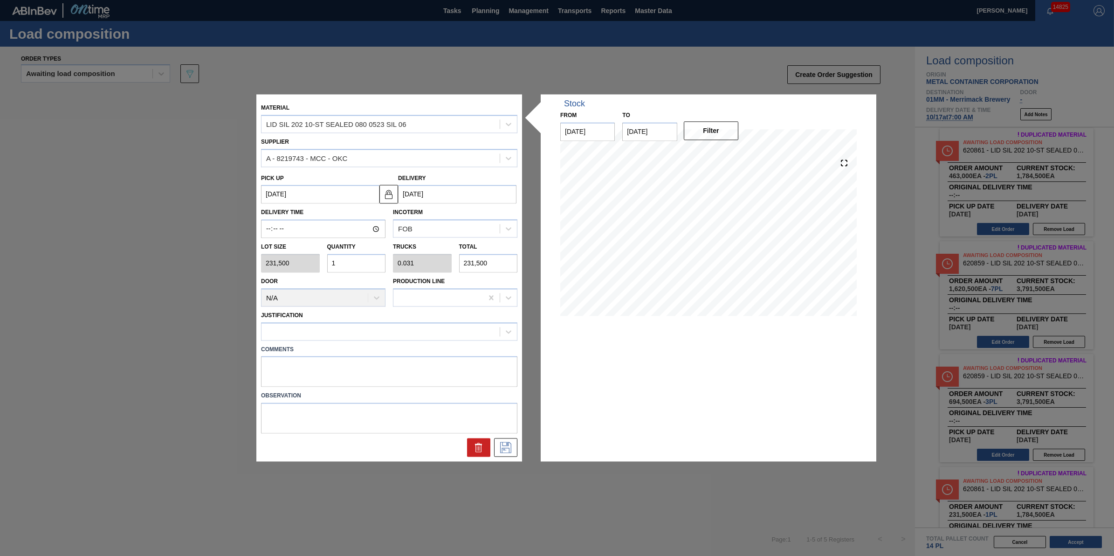
type input "14"
type input "0.438"
type input "3,241,000"
type input "14"
click at [433, 343] on label "Comments" at bounding box center [389, 350] width 256 height 14
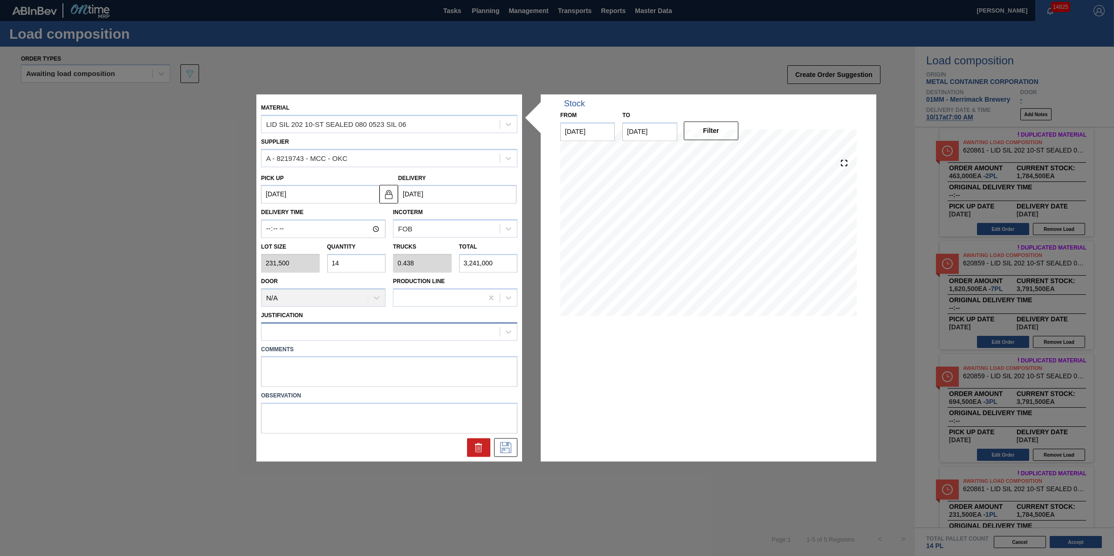
click at [436, 334] on div at bounding box center [380, 331] width 238 height 14
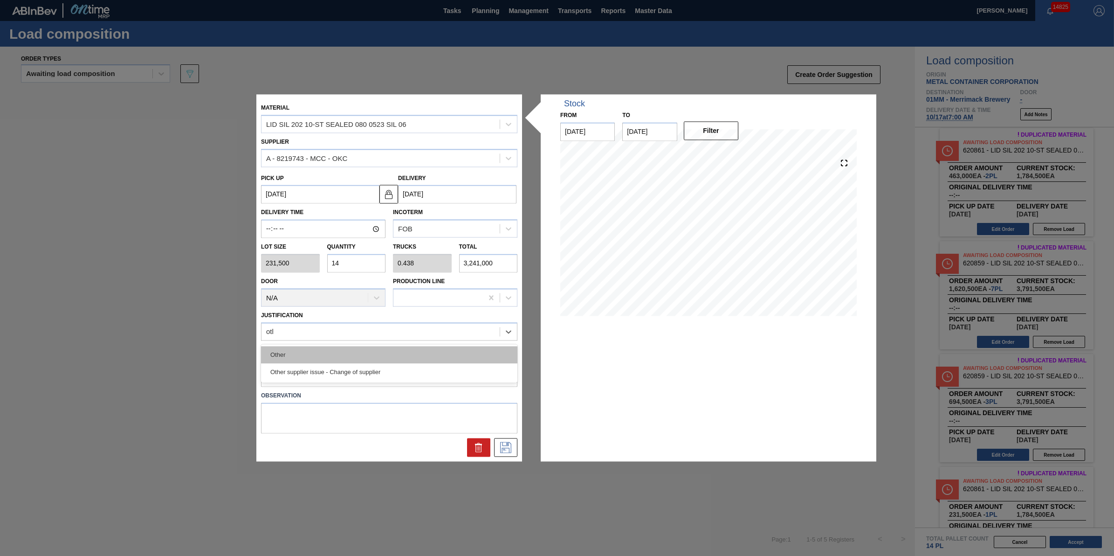
type input "other"
click at [425, 353] on div "Other" at bounding box center [389, 354] width 256 height 17
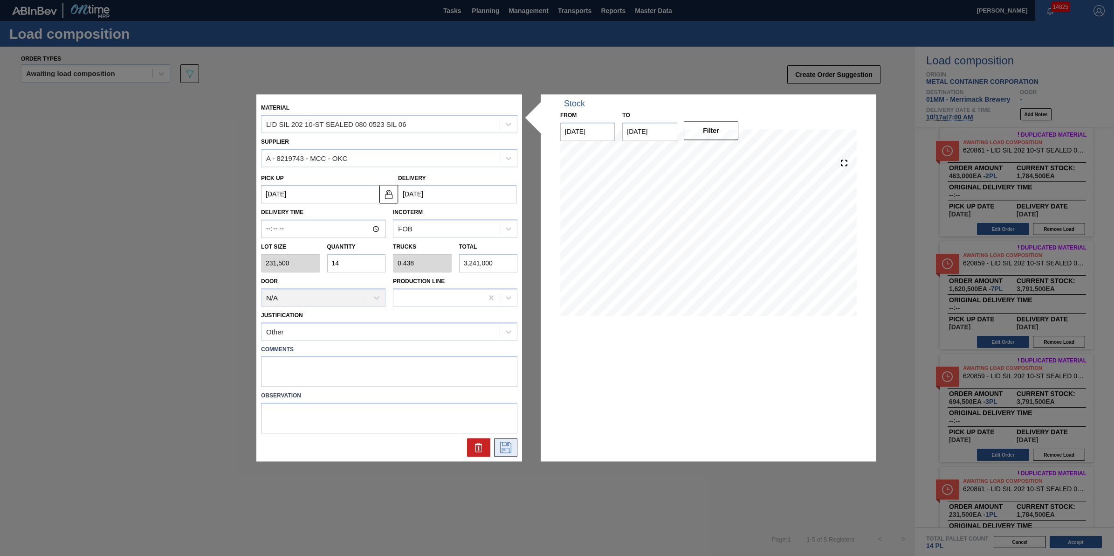
click at [501, 442] on icon at bounding box center [505, 447] width 15 height 11
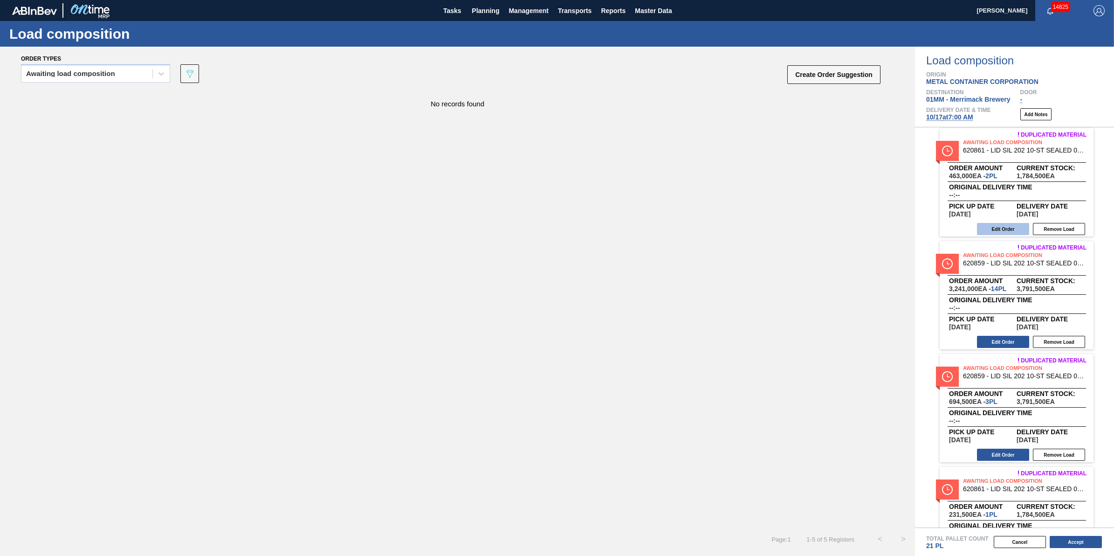
click at [1000, 226] on button "Edit Order" at bounding box center [1003, 229] width 52 height 12
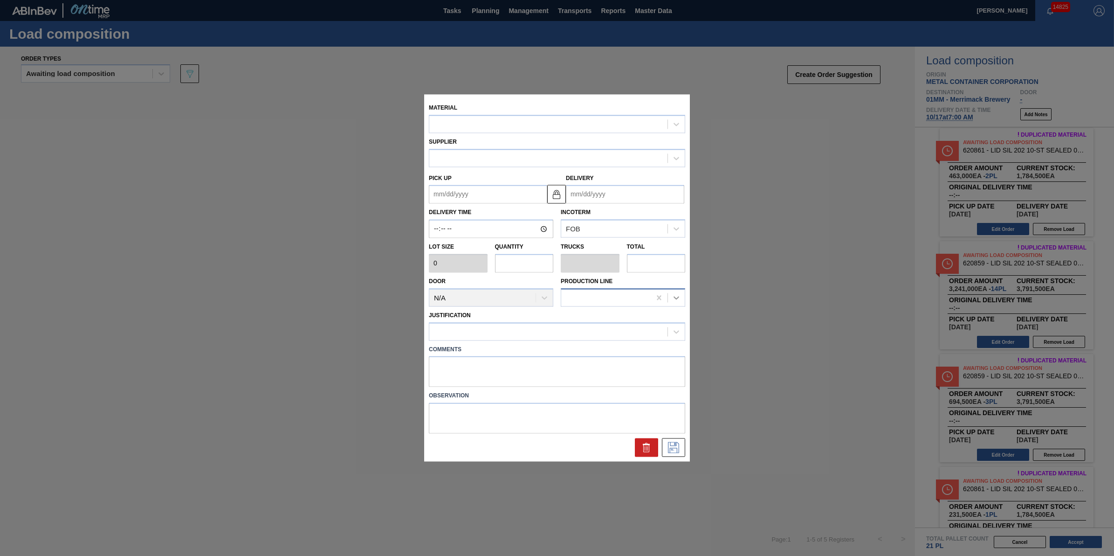
type input "231,500"
type input "2"
type input "0.2"
type input "463,000"
type up "[DATE]"
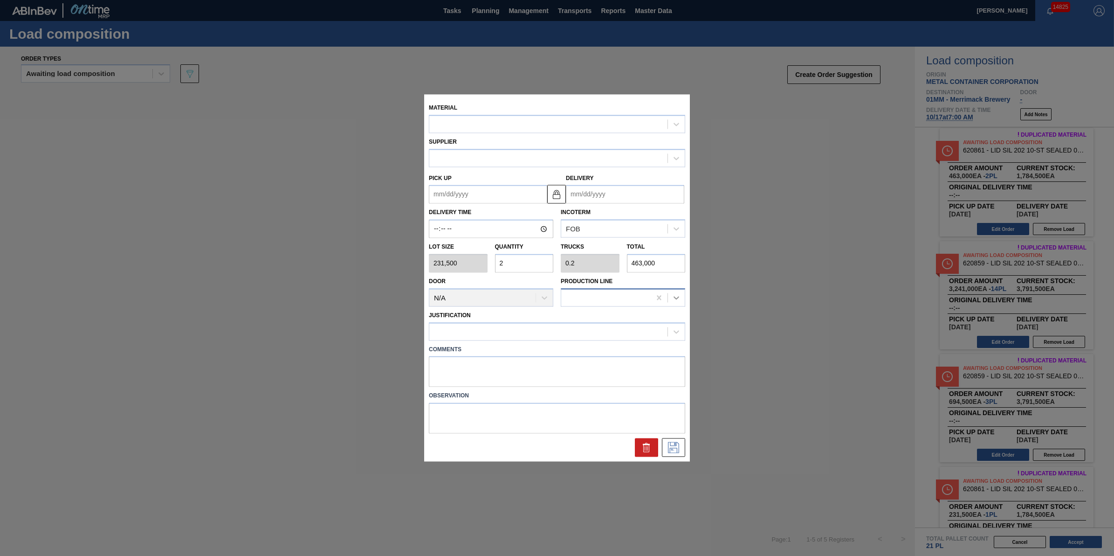
type input "[DATE]"
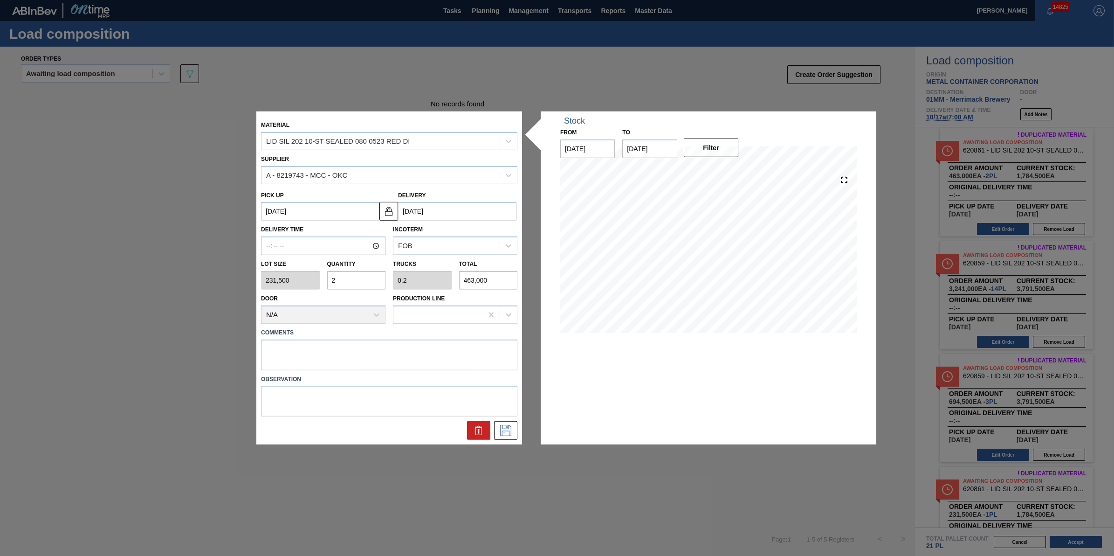
click at [378, 279] on input "2" at bounding box center [356, 280] width 59 height 19
type input "0"
type input "3"
type input "0.3"
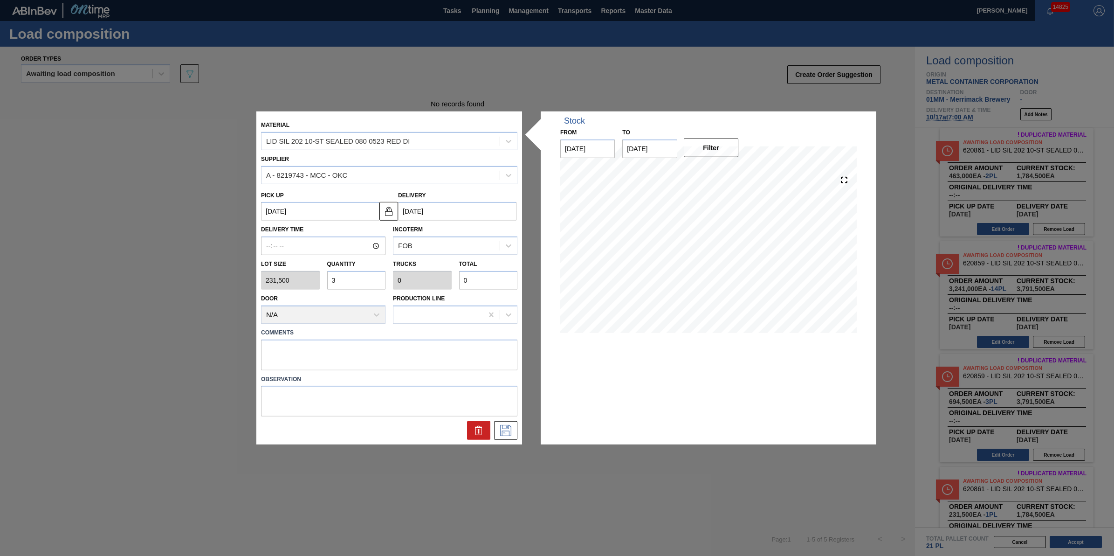
type input "694,500"
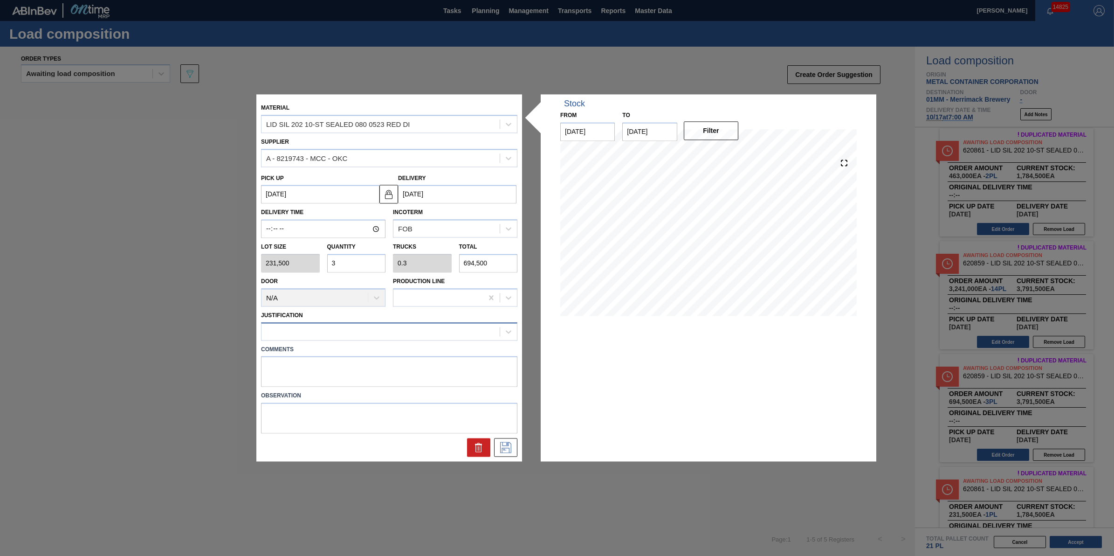
type input "3"
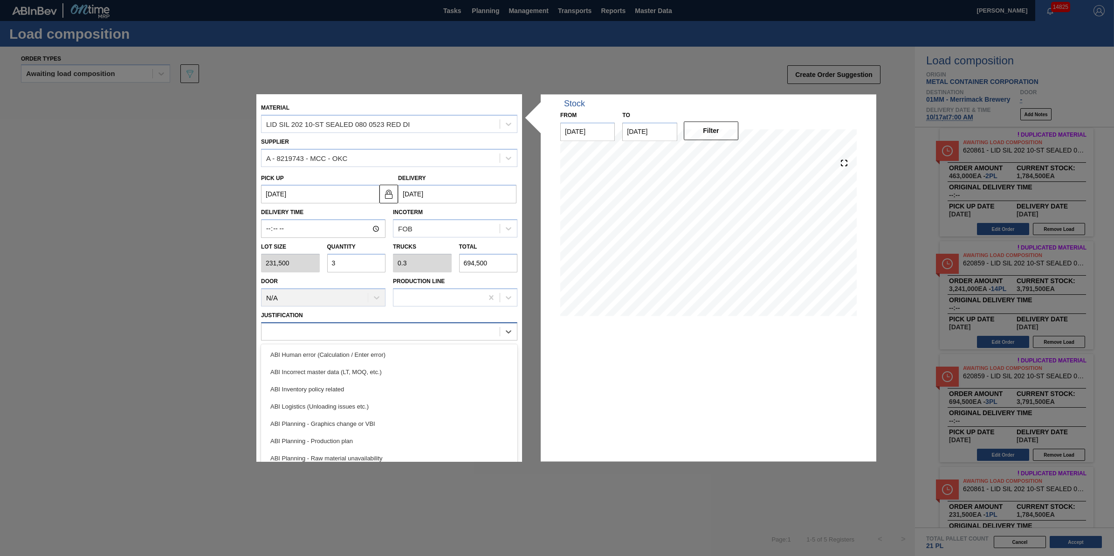
click at [339, 327] on div at bounding box center [380, 331] width 238 height 14
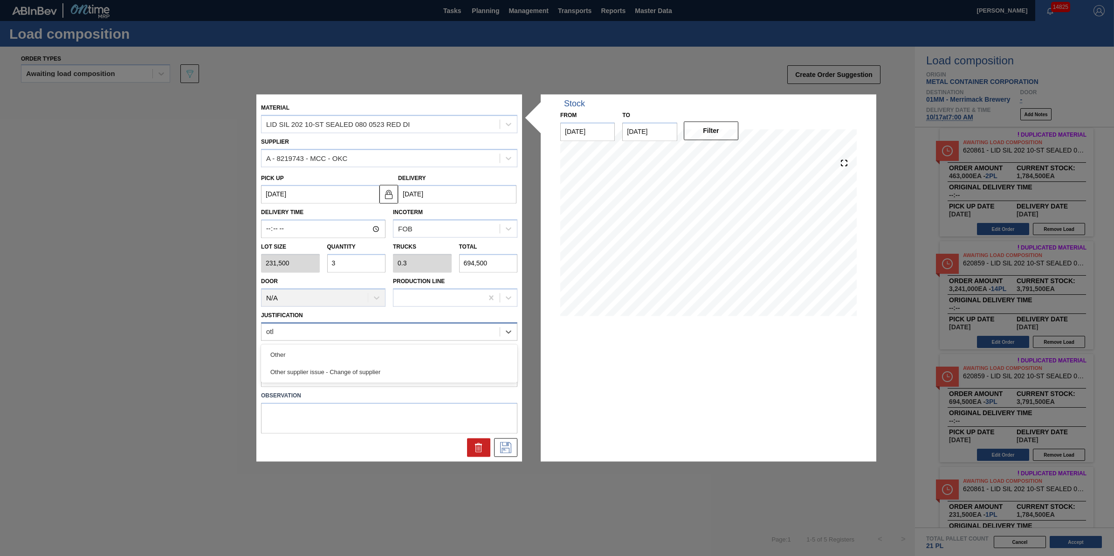
type input "other"
click at [329, 350] on div "Other" at bounding box center [389, 354] width 256 height 17
click at [513, 453] on button at bounding box center [505, 447] width 23 height 19
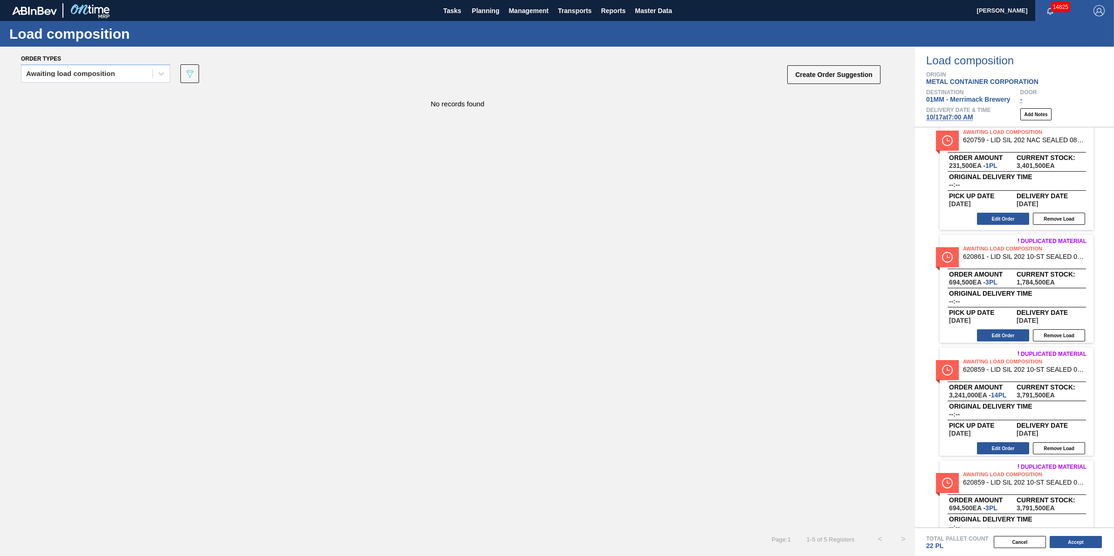
scroll to position [0, 0]
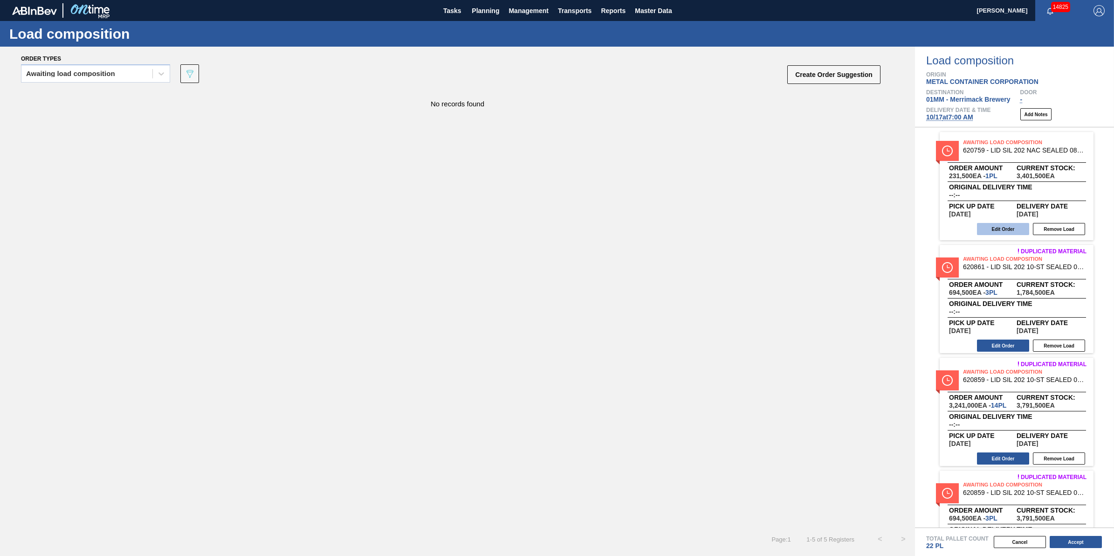
click at [994, 232] on button "Edit Order" at bounding box center [1003, 229] width 52 height 12
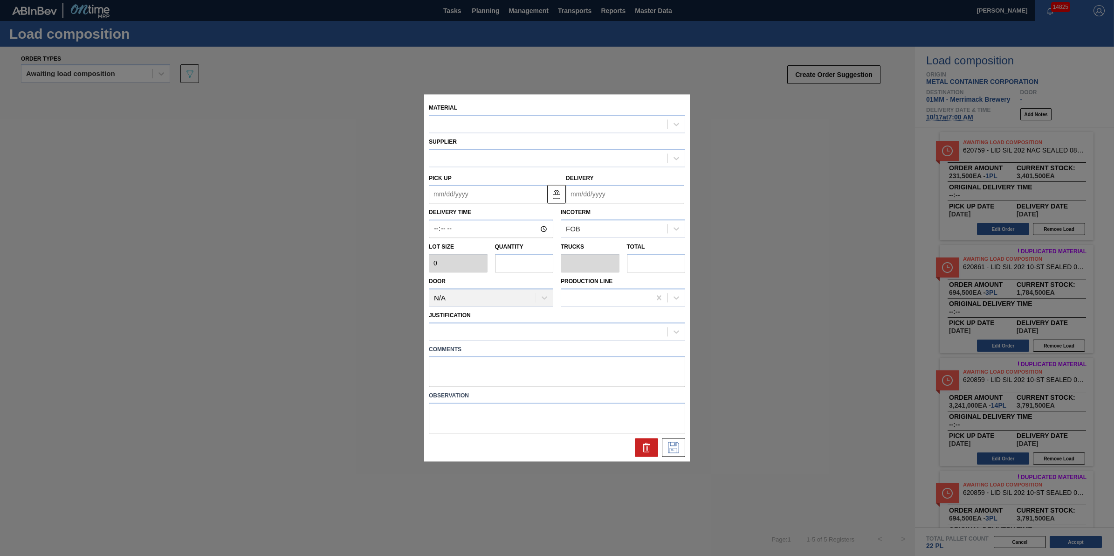
type input "231,500"
type input "1"
type input "0.031"
type input "231,500"
type up "[DATE]"
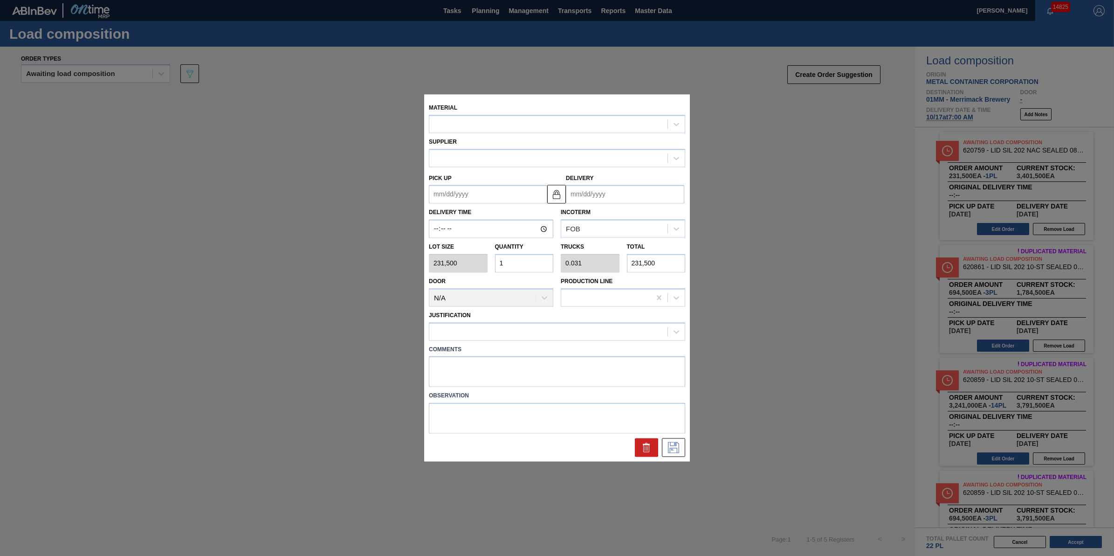
type input "[DATE]"
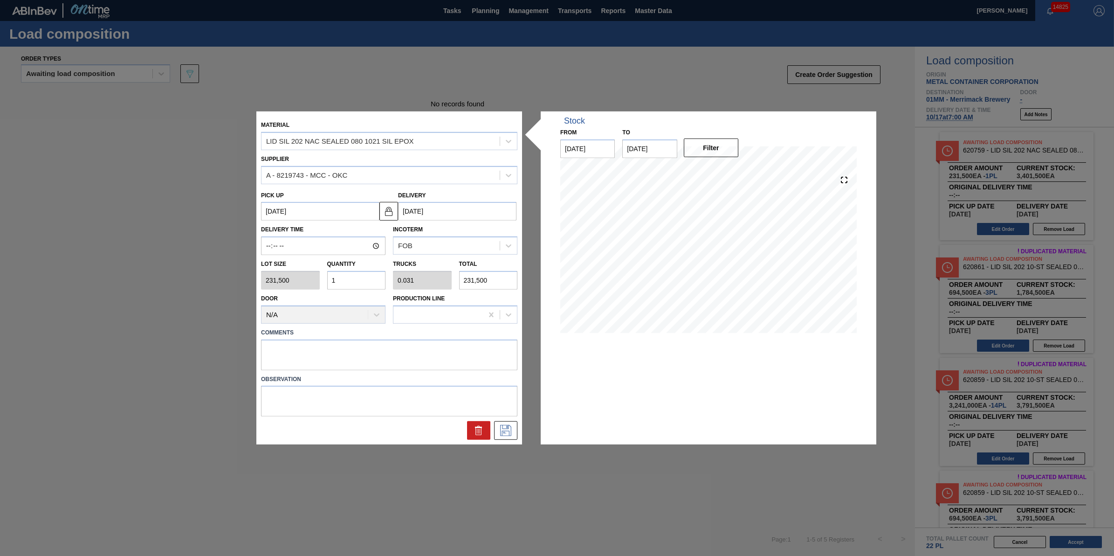
click at [367, 283] on input "1" at bounding box center [356, 280] width 59 height 19
type input "0"
type input "6"
type input "0.188"
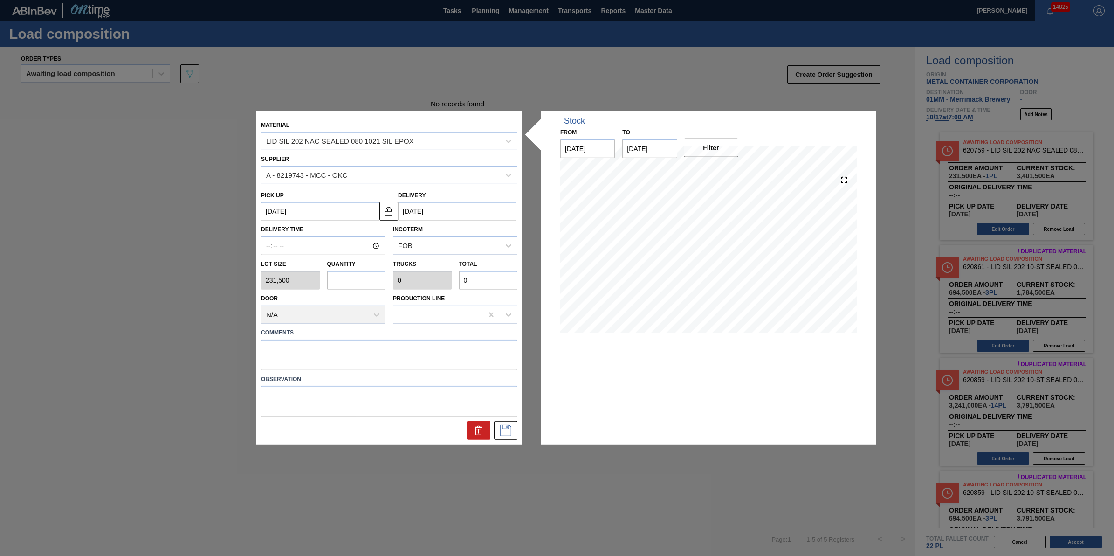
type input "1,389,000"
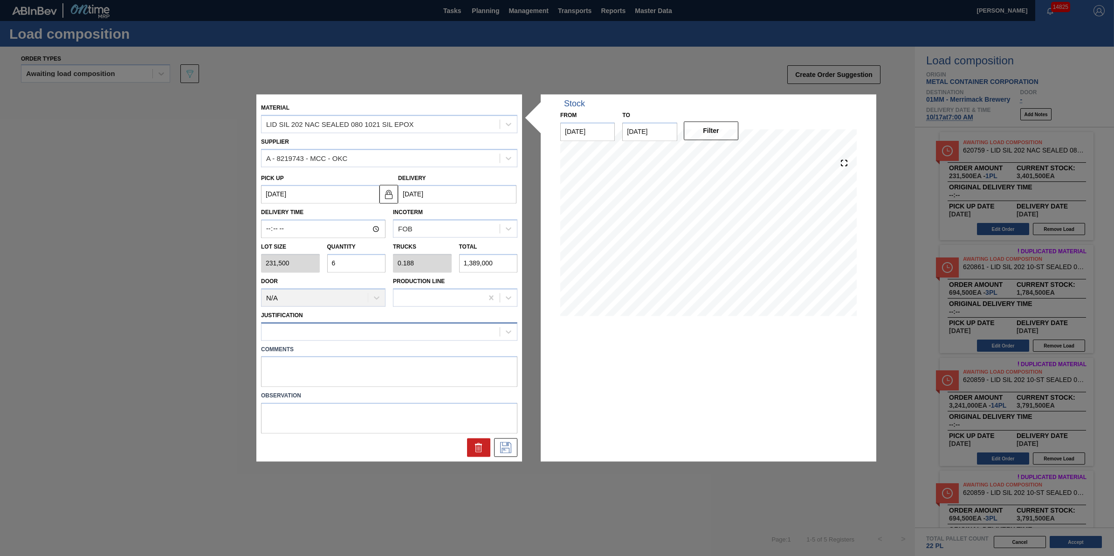
type input "6"
click at [370, 332] on div at bounding box center [380, 331] width 238 height 14
type input "other"
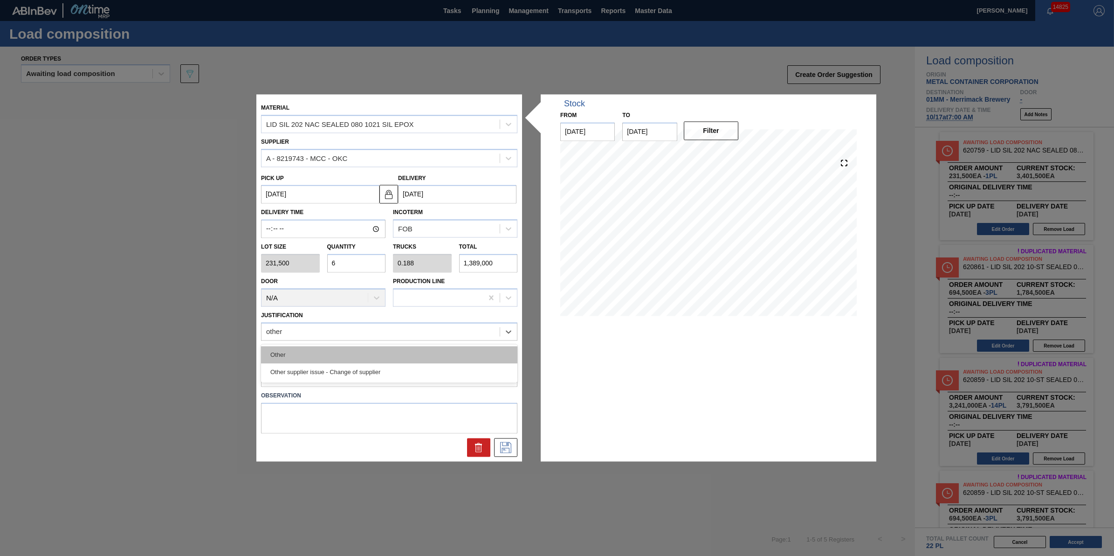
click at [369, 360] on div "Other" at bounding box center [389, 354] width 256 height 17
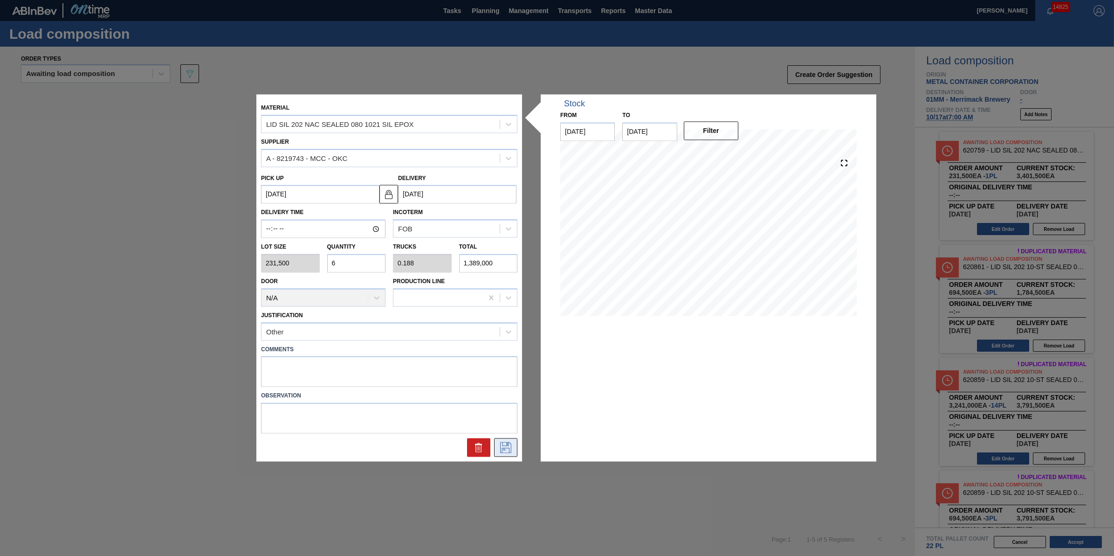
click at [504, 450] on icon at bounding box center [505, 447] width 15 height 11
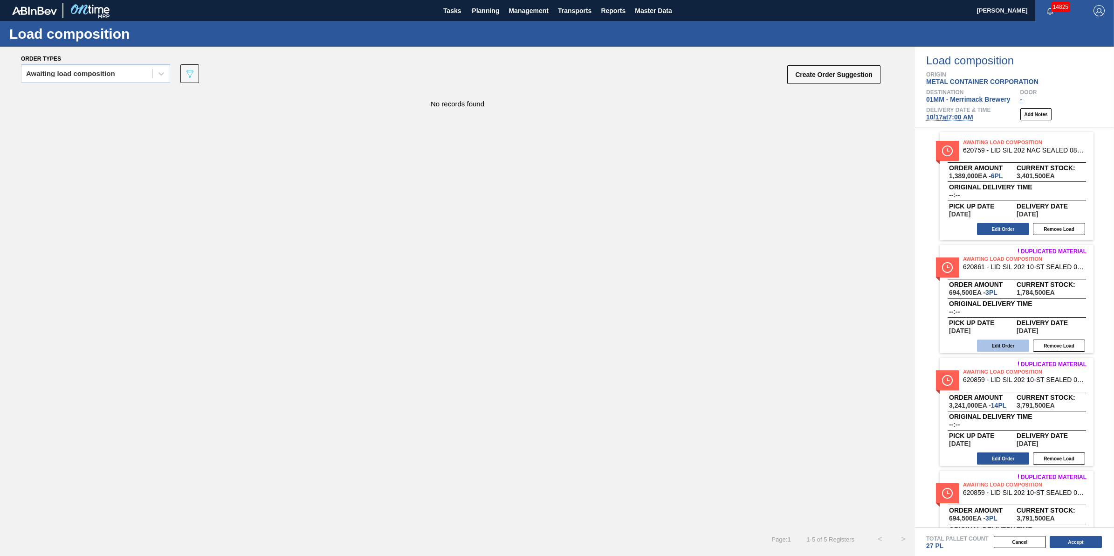
click at [997, 343] on button "Edit Order" at bounding box center [1003, 345] width 52 height 12
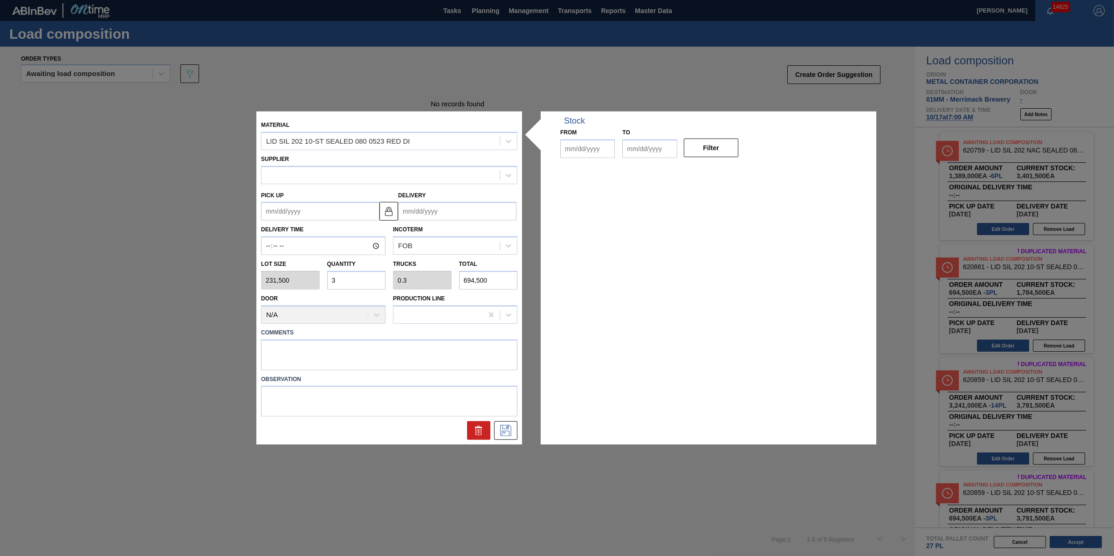
type input "231,500"
type input "3"
type input "0.3"
type input "694,500"
type up "[DATE]"
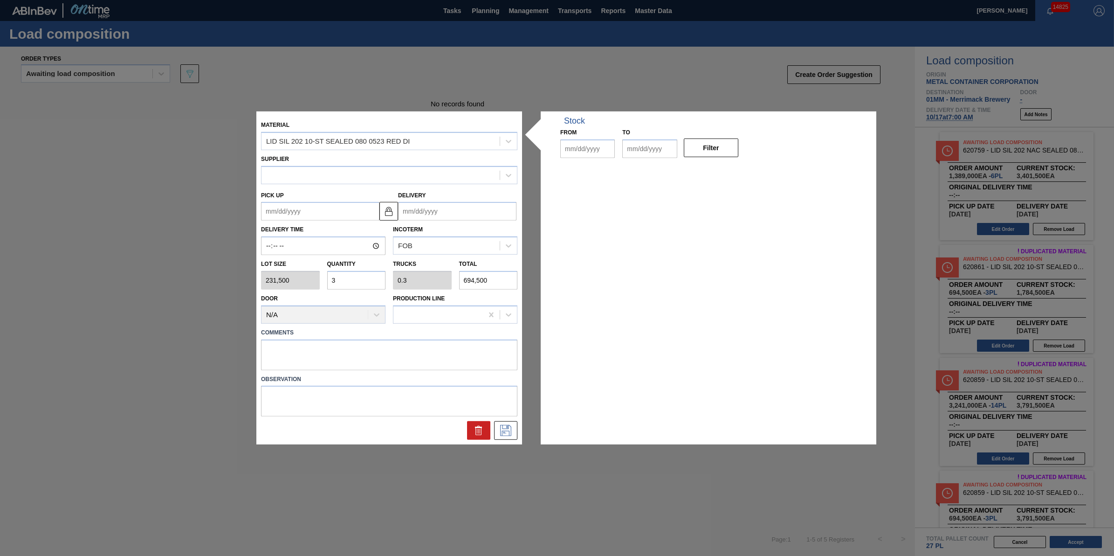
type input "[DATE]"
click at [374, 279] on input "3" at bounding box center [356, 280] width 59 height 19
type input "0"
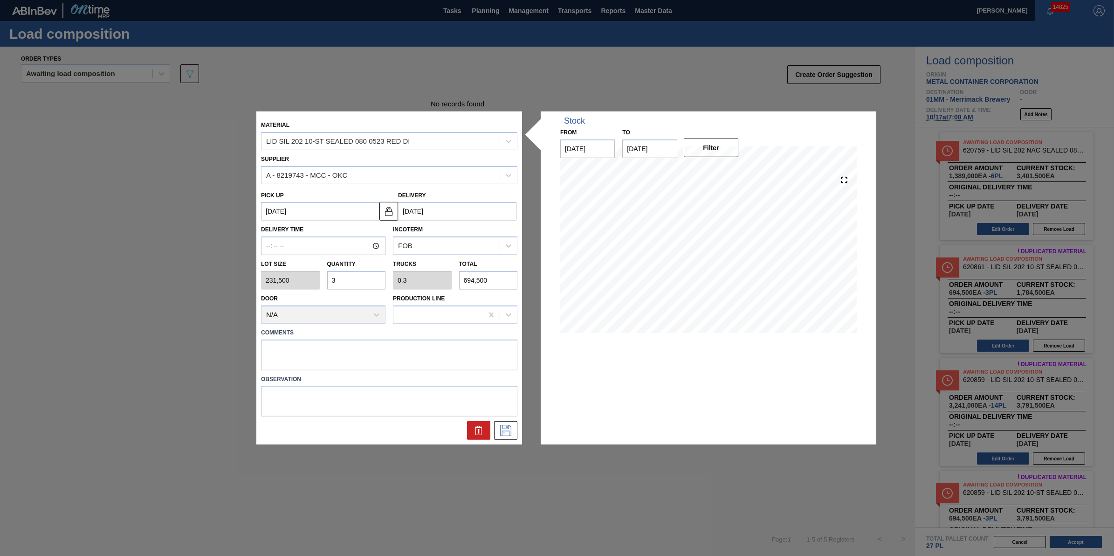
type input "0"
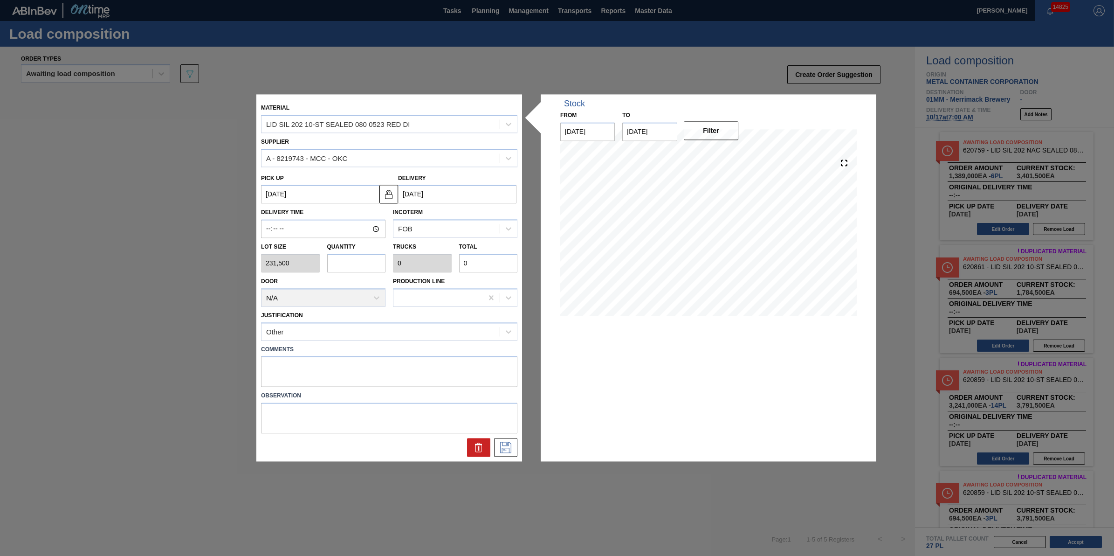
type input "6"
type input "0.6"
type input "1,389,000"
type input "6"
click at [508, 453] on button at bounding box center [505, 447] width 23 height 19
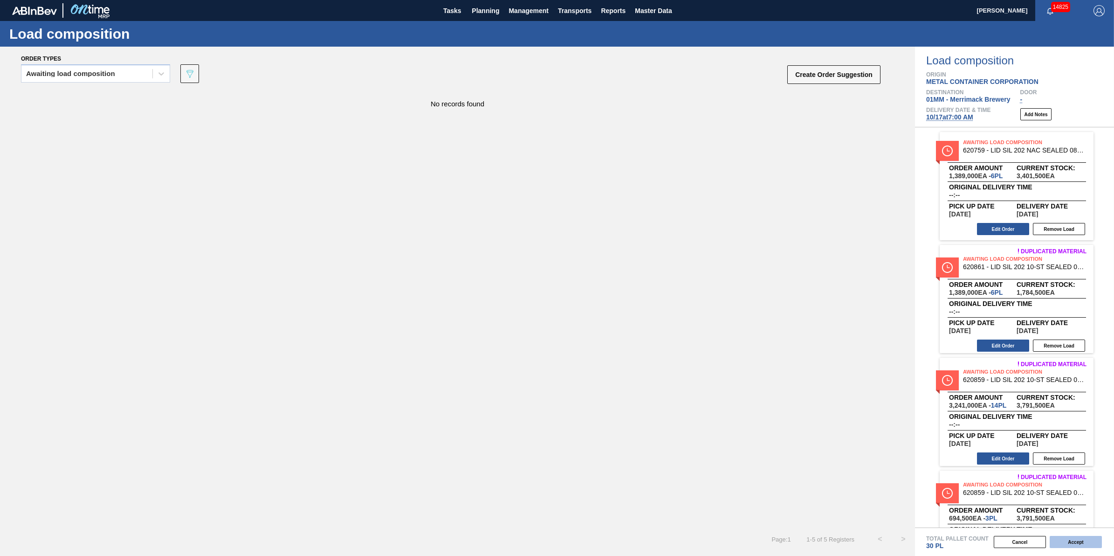
click at [1085, 537] on button "Accept" at bounding box center [1075, 541] width 52 height 12
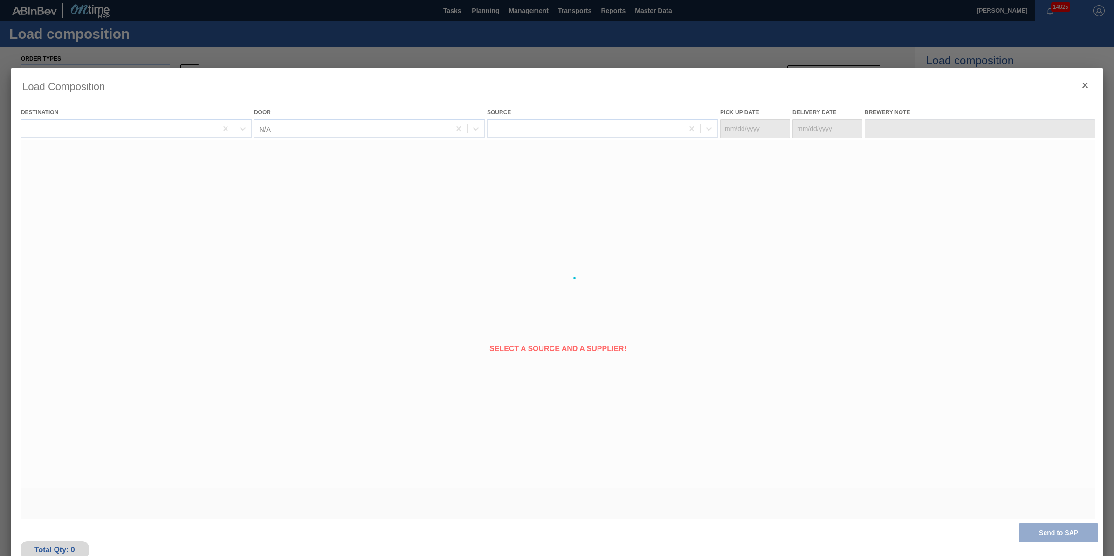
click at [669, 312] on div at bounding box center [556, 277] width 1091 height 419
type Date "[DATE]"
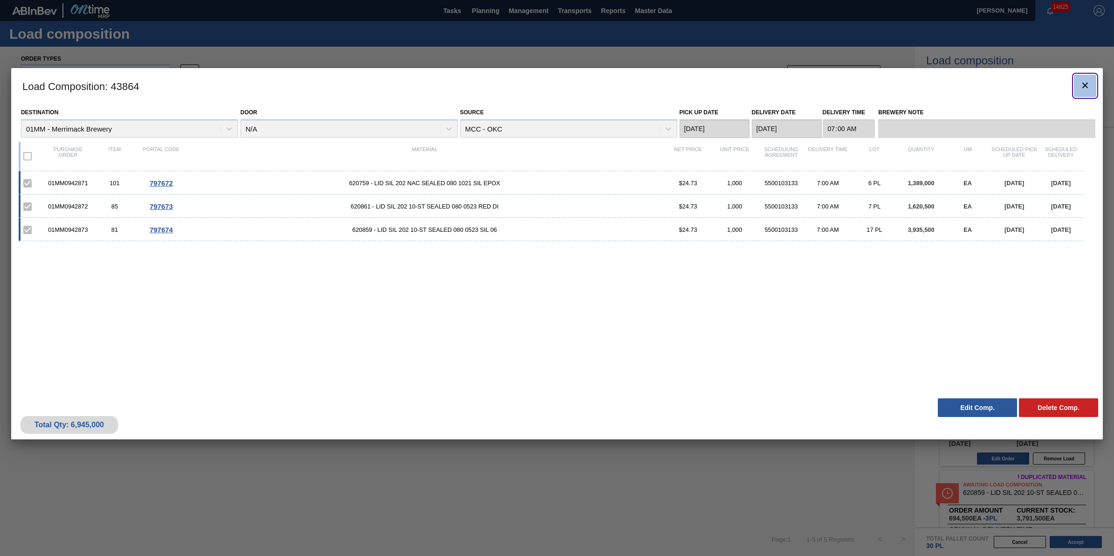
click at [1091, 86] on button "botão de ícone" at bounding box center [1085, 86] width 22 height 22
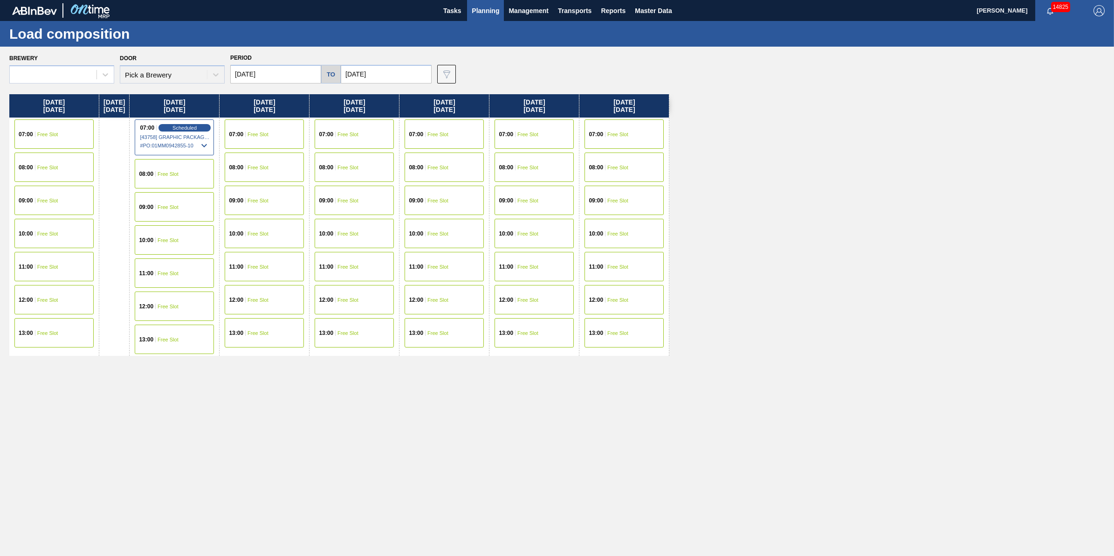
click at [478, 12] on span "Planning" at bounding box center [485, 10] width 27 height 11
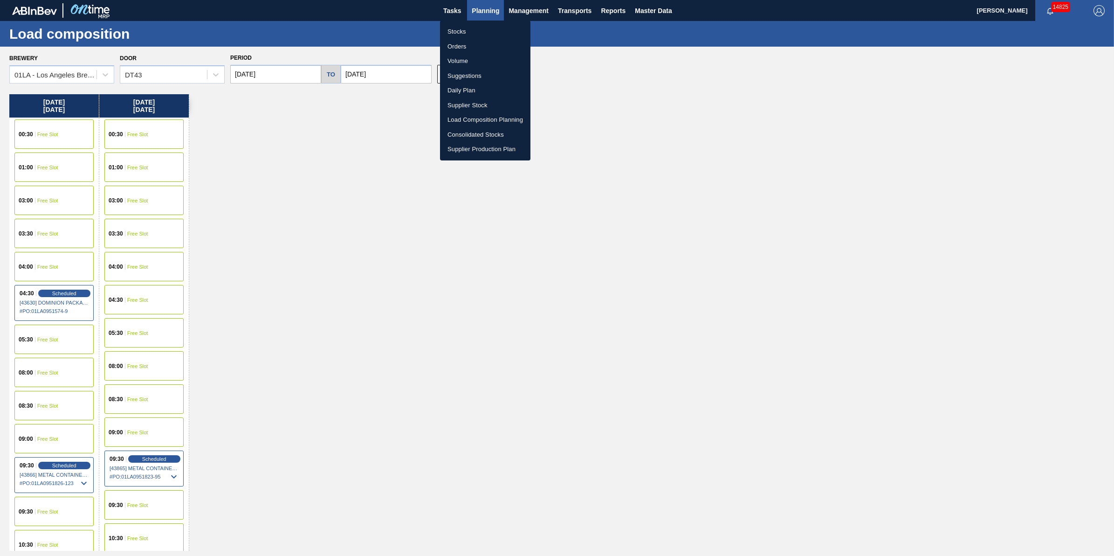
click at [480, 23] on ul "Stocks Orders Volume Suggestions Daily Plan Supplier Stock Load Composition Pla…" at bounding box center [485, 91] width 90 height 140
click at [480, 28] on li "Stocks" at bounding box center [485, 31] width 90 height 15
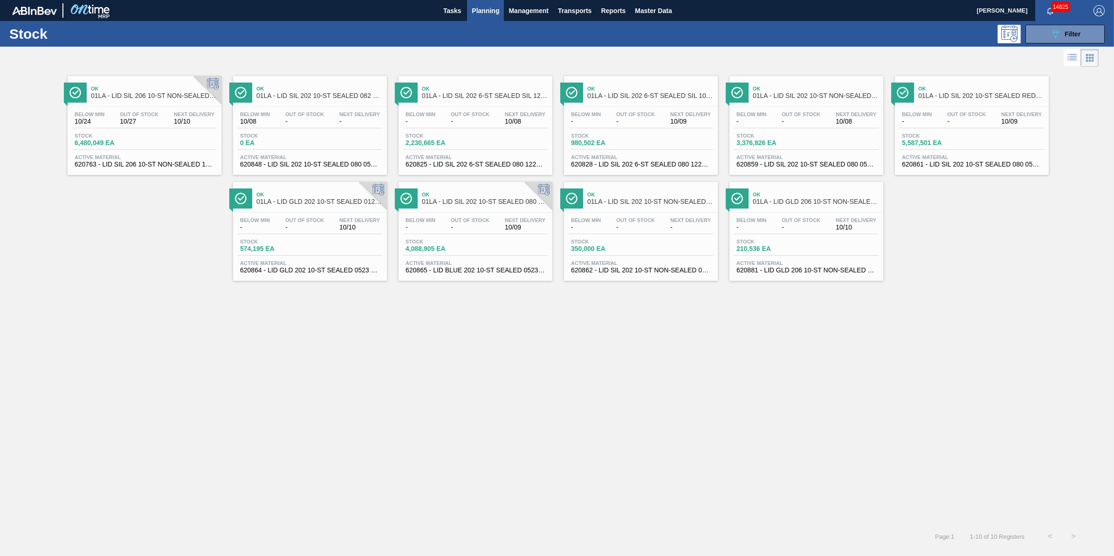
click at [940, 148] on div "Stock 5,587,501 EA" at bounding box center [971, 141] width 144 height 17
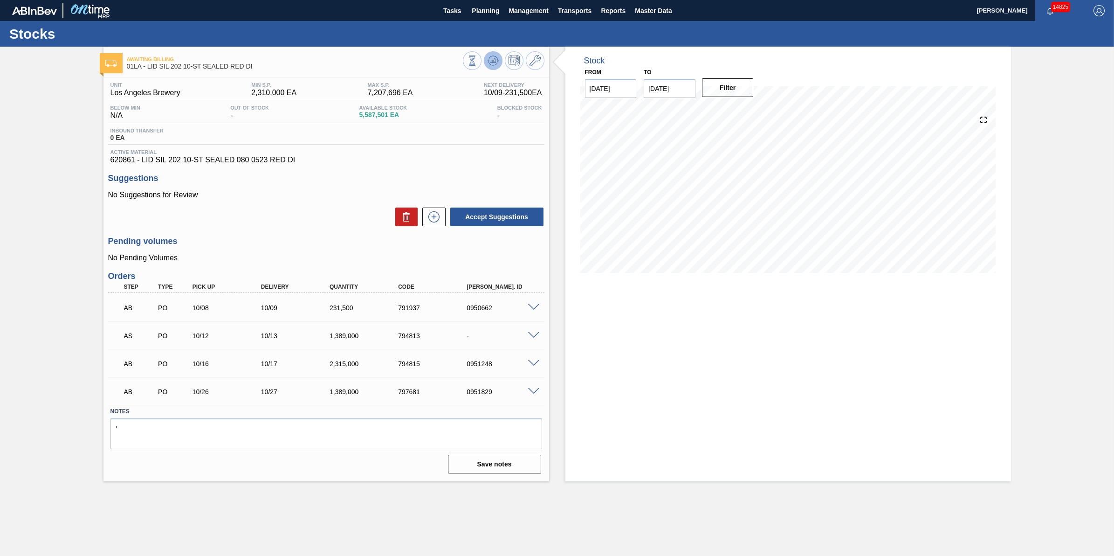
click at [488, 63] on icon at bounding box center [492, 63] width 9 height 5
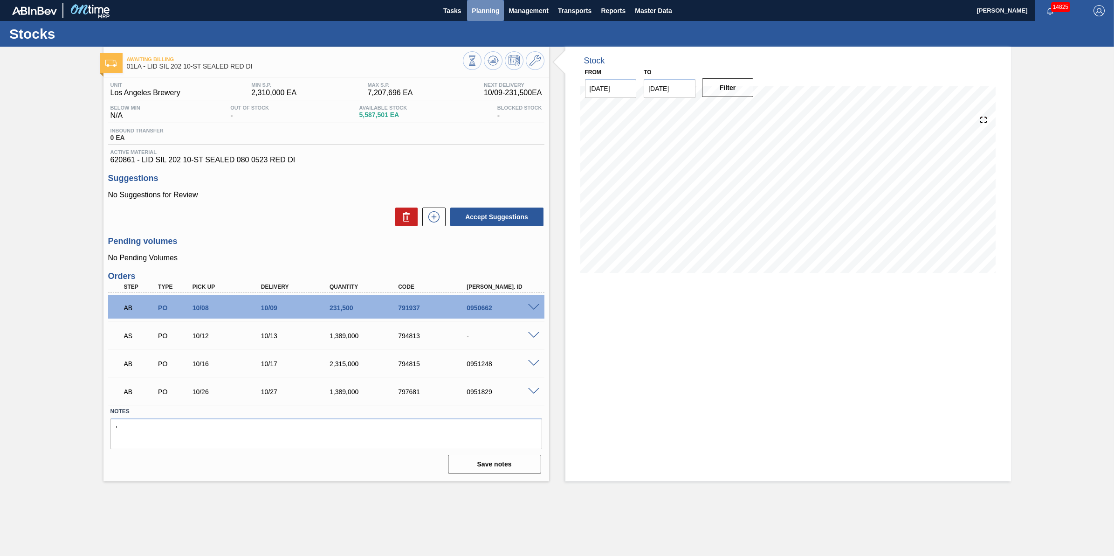
click at [479, 12] on span "Planning" at bounding box center [485, 10] width 27 height 11
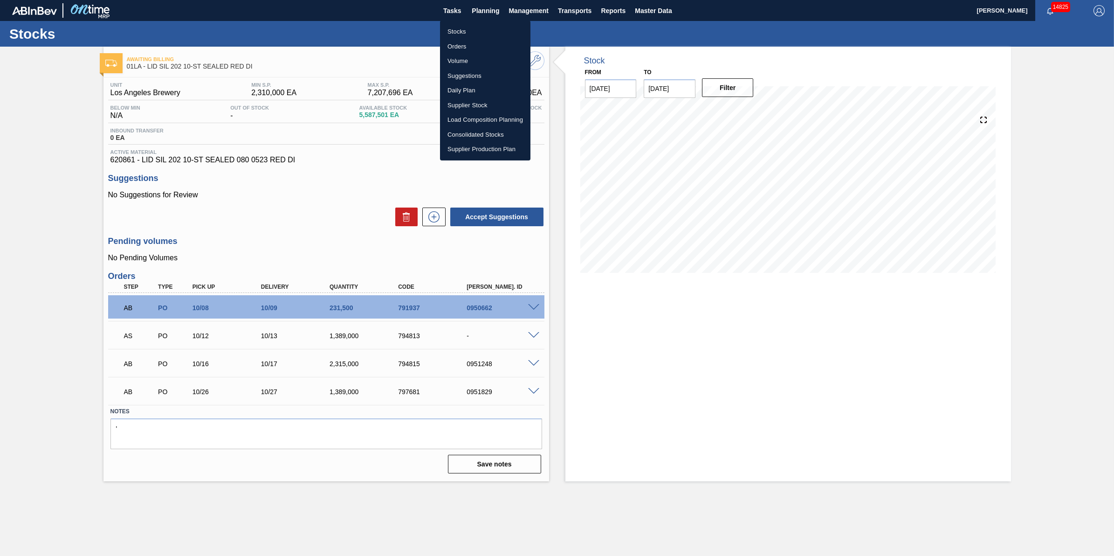
click at [472, 31] on li "Stocks" at bounding box center [485, 31] width 90 height 15
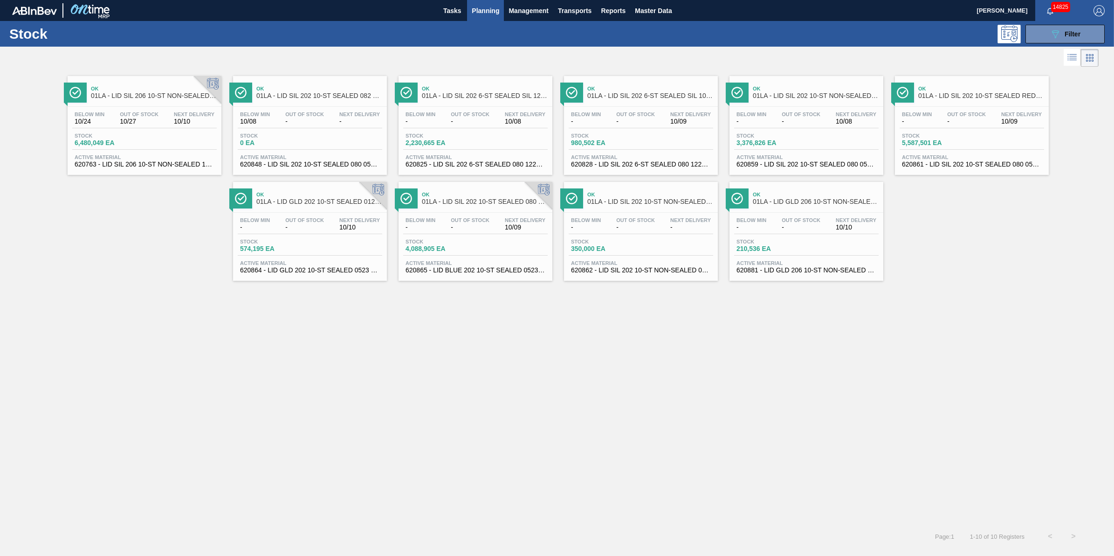
click at [921, 141] on span "5,587,501 EA" at bounding box center [934, 142] width 65 height 7
click at [815, 122] on span "-" at bounding box center [801, 121] width 39 height 7
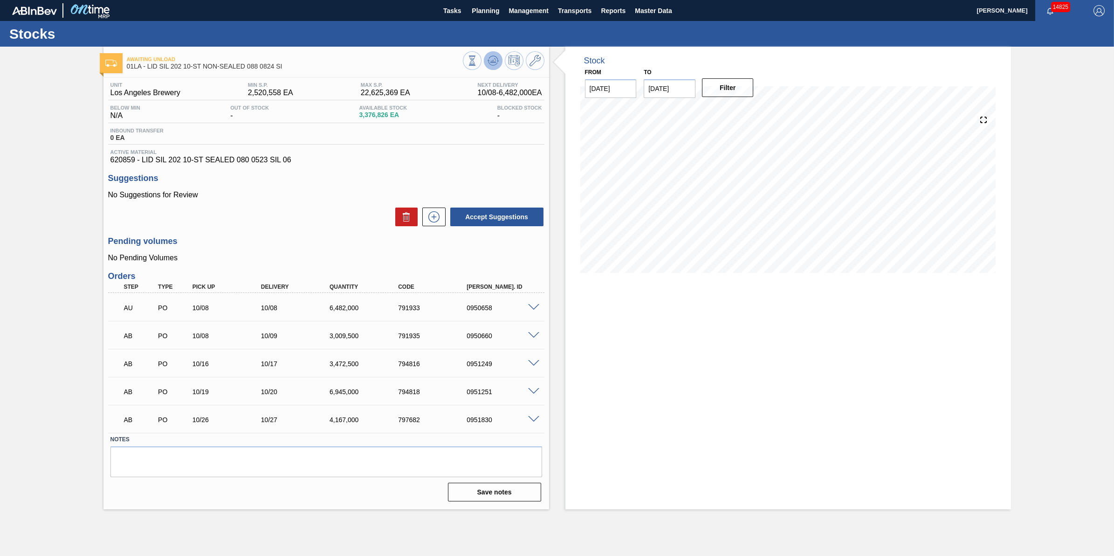
click at [497, 68] on button at bounding box center [493, 60] width 19 height 19
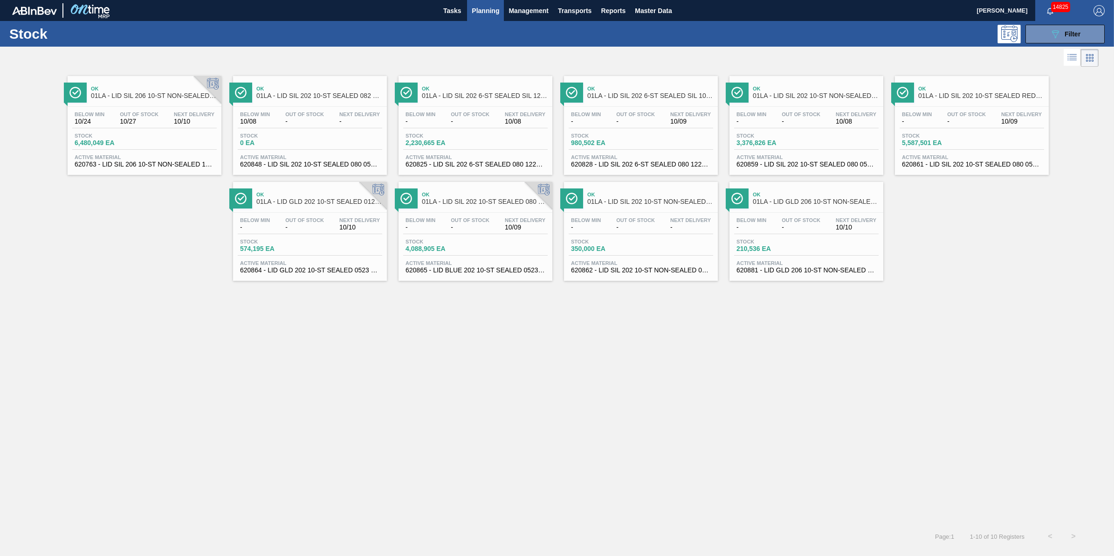
click at [478, 233] on div "Below Min - Out Of Stock - Next Delivery 10/09" at bounding box center [475, 225] width 144 height 17
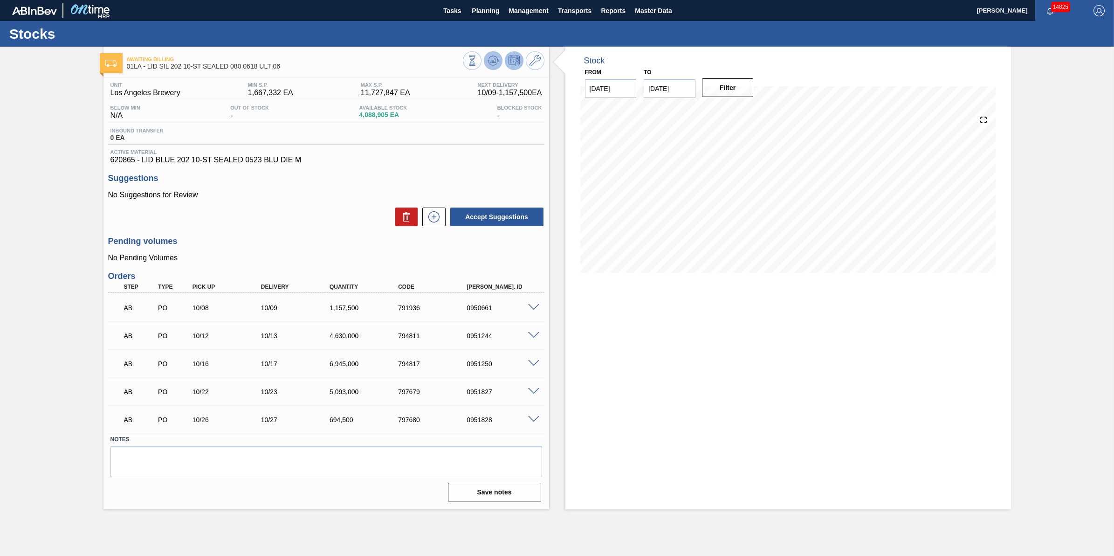
click at [495, 65] on icon at bounding box center [492, 60] width 11 height 11
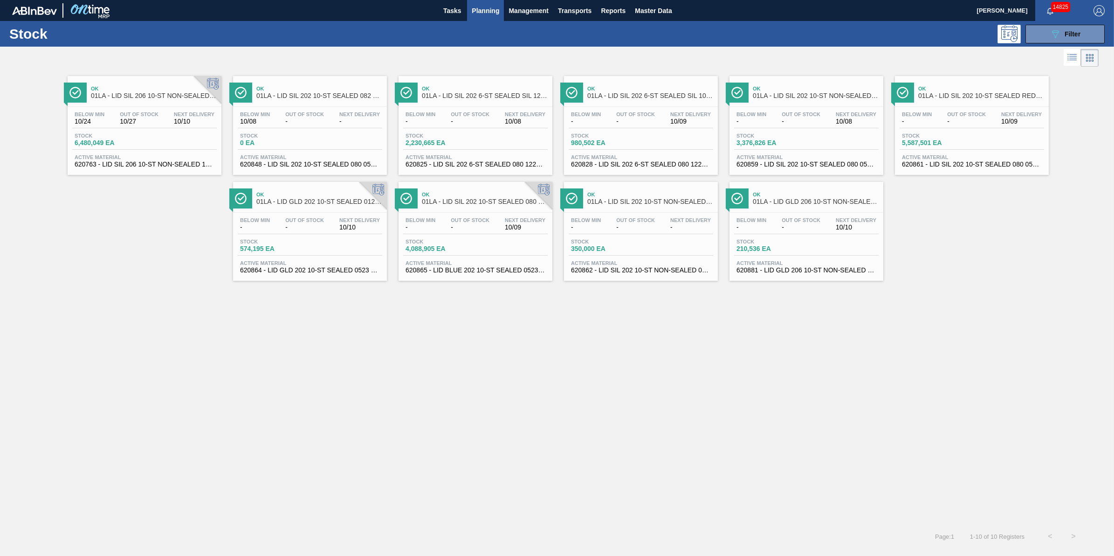
click at [154, 102] on div "Ok 01LA - LID SIL 206 10-ST NON-SEALED 1218 GRN 20" at bounding box center [154, 92] width 126 height 21
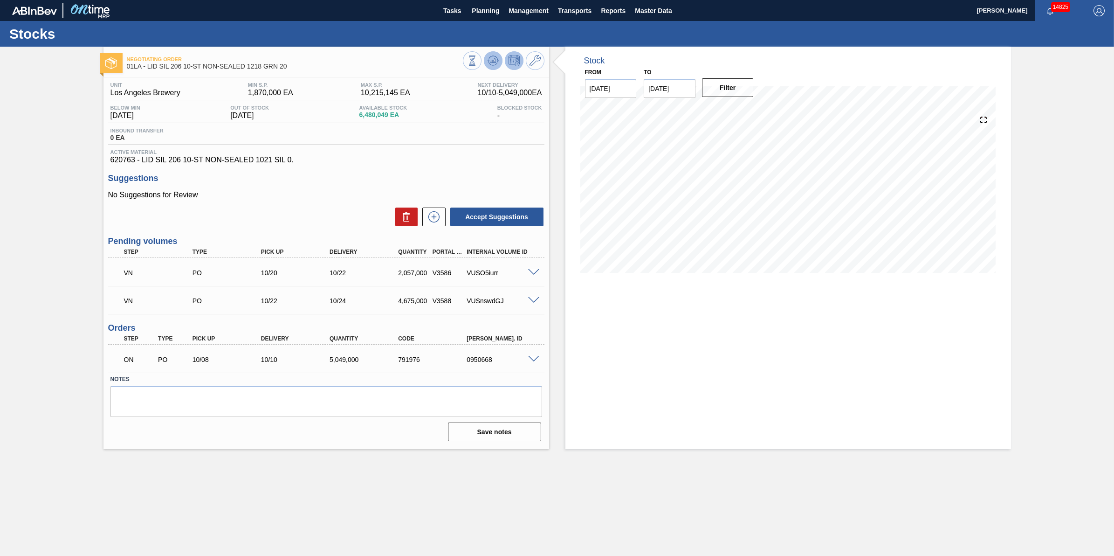
click at [497, 62] on icon at bounding box center [492, 60] width 11 height 11
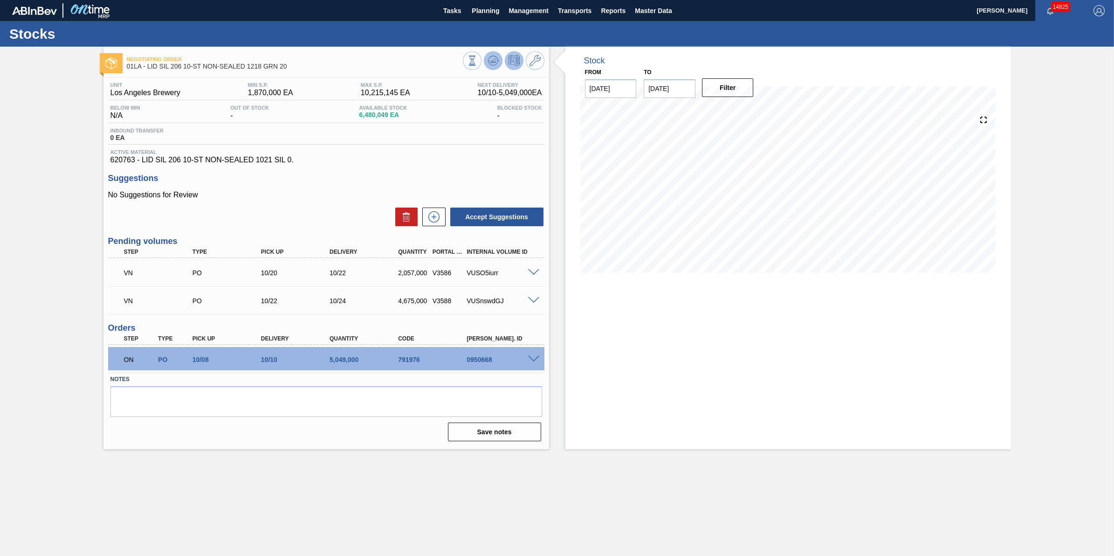
click at [489, 59] on icon at bounding box center [492, 60] width 11 height 11
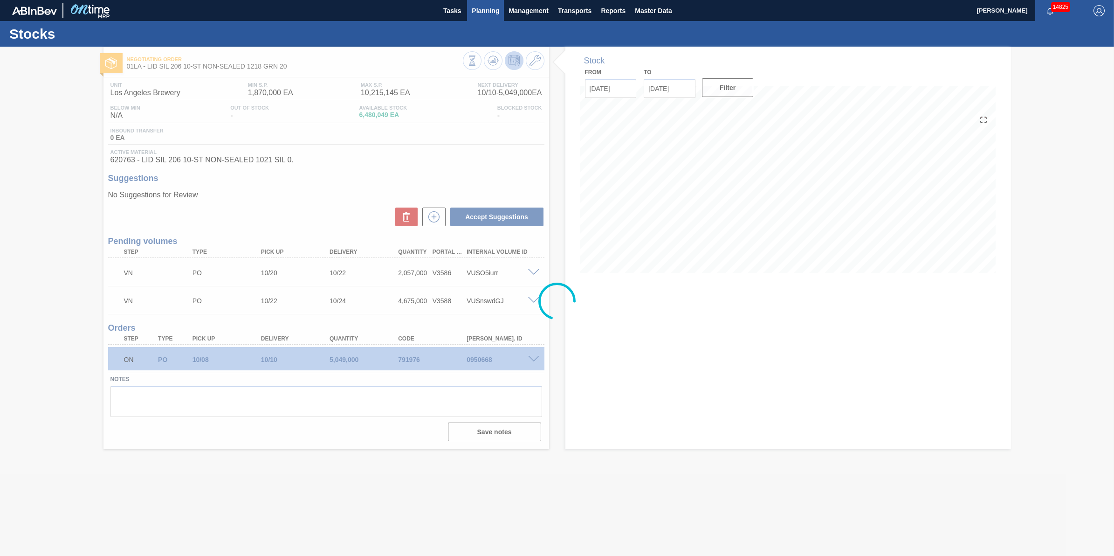
click at [490, 13] on span "Planning" at bounding box center [485, 10] width 27 height 11
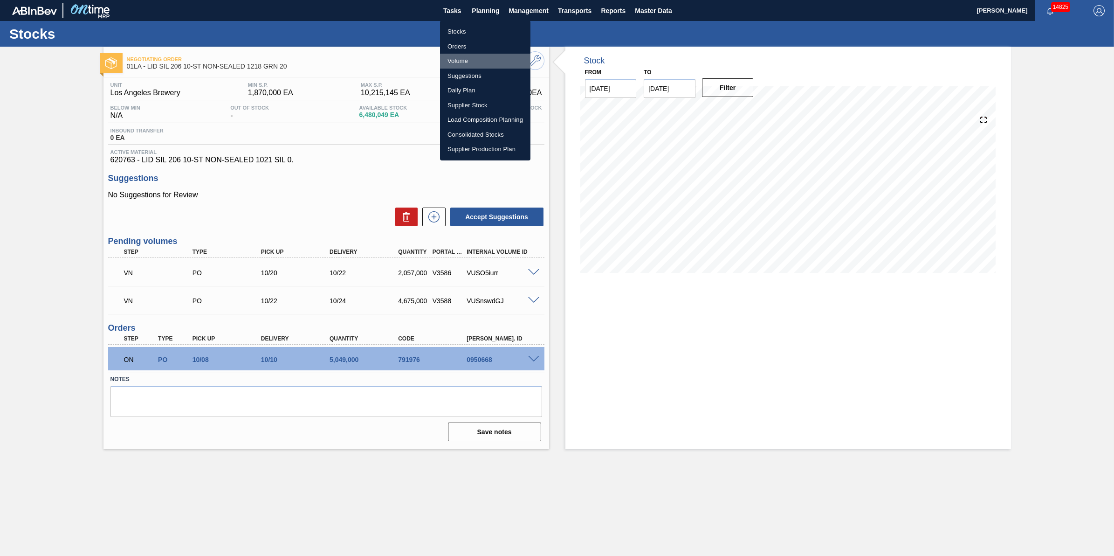
click at [482, 62] on li "Volume" at bounding box center [485, 61] width 90 height 15
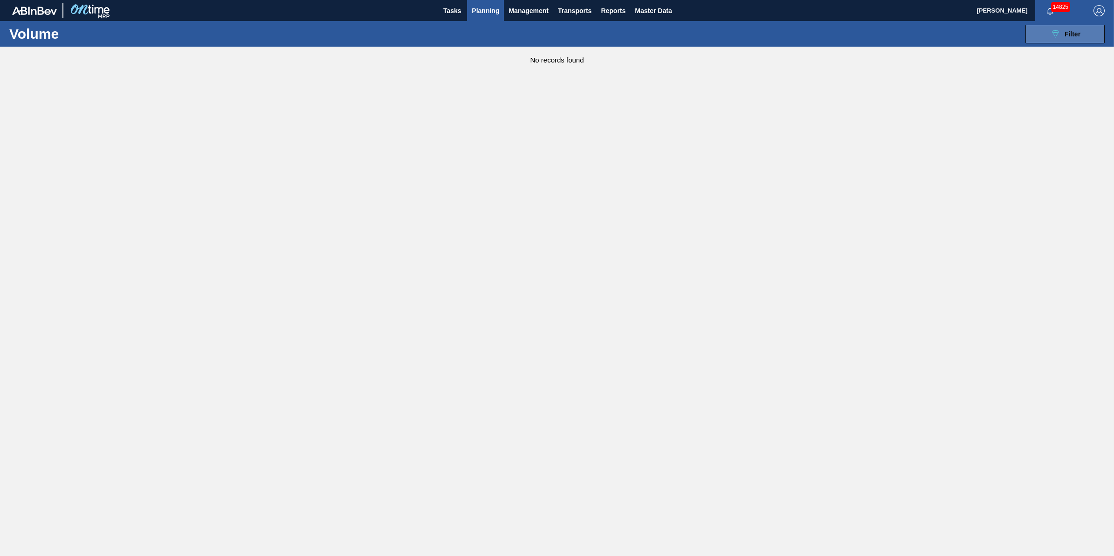
click at [1056, 39] on icon "089F7B8B-B2A5-4AFE-B5C0-19BA573D28AC" at bounding box center [1054, 33] width 11 height 11
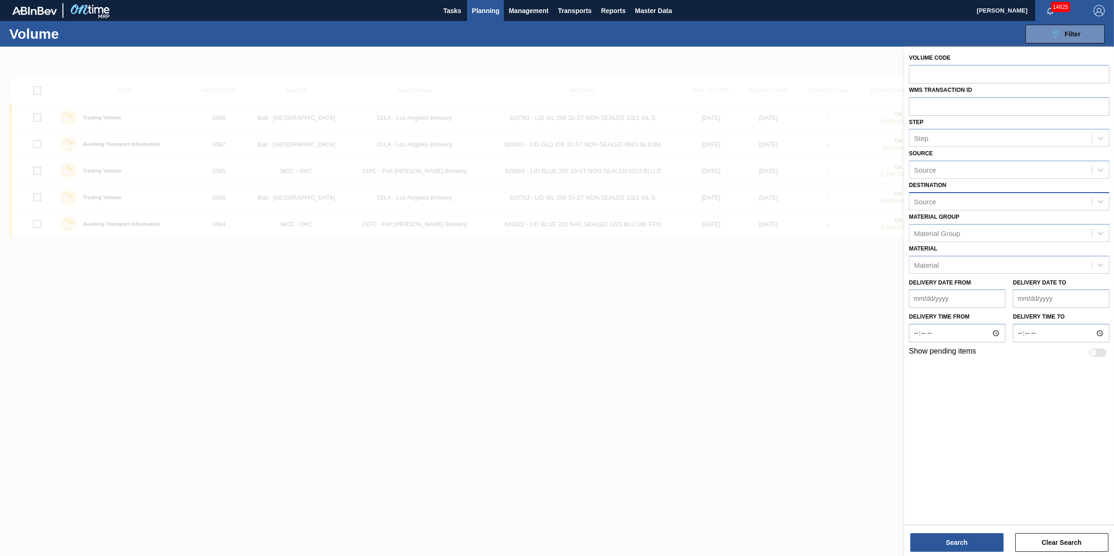
click at [991, 196] on div "Source" at bounding box center [1000, 201] width 182 height 14
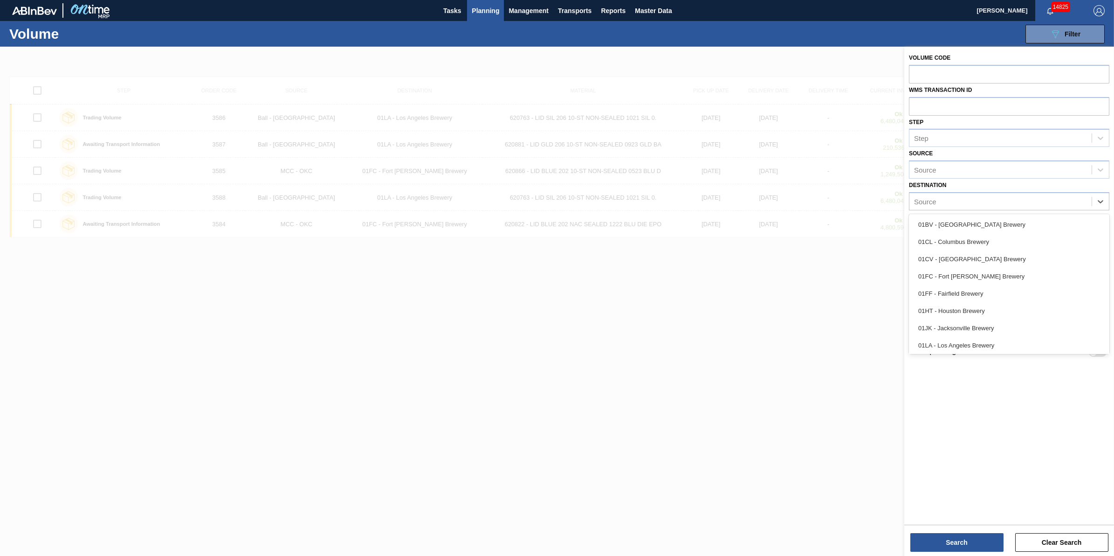
click at [678, 330] on div at bounding box center [557, 325] width 1114 height 556
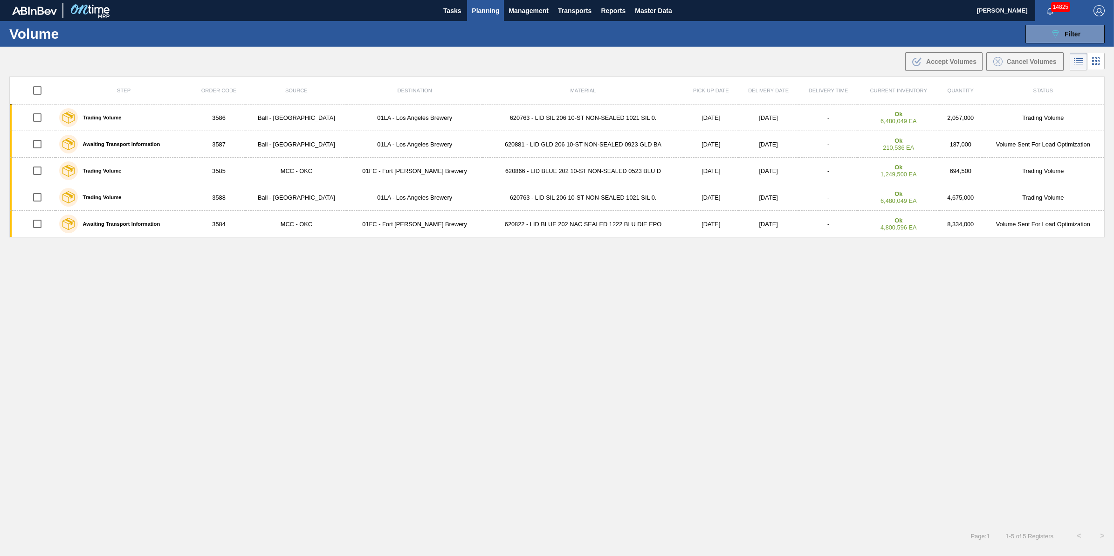
click at [28, 91] on div at bounding box center [37, 91] width 29 height 20
click at [43, 89] on input "checkbox" at bounding box center [37, 91] width 20 height 20
checkbox input "true"
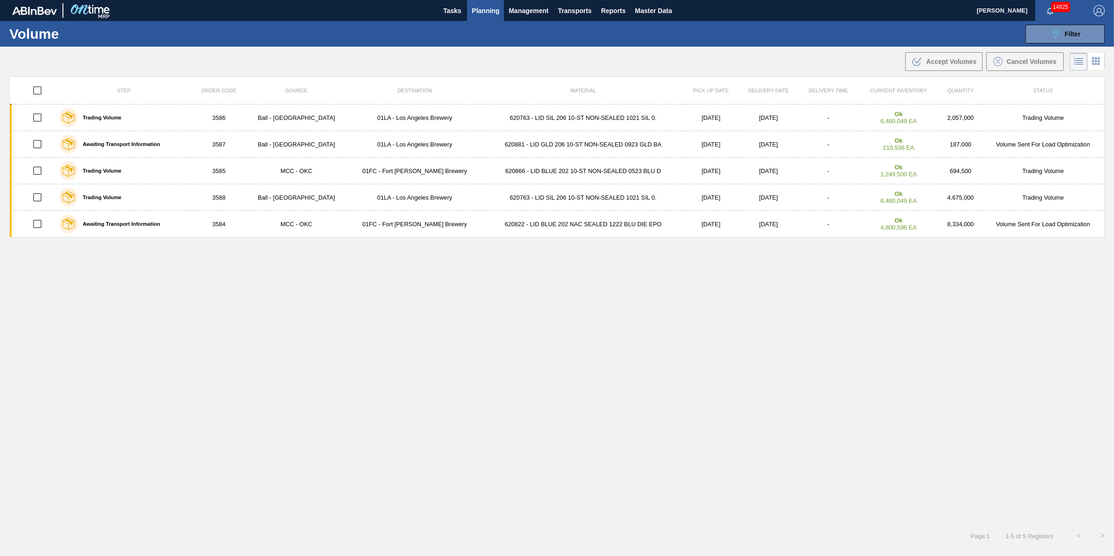
checkbox input "true"
click at [1000, 59] on icon at bounding box center [997, 61] width 9 height 9
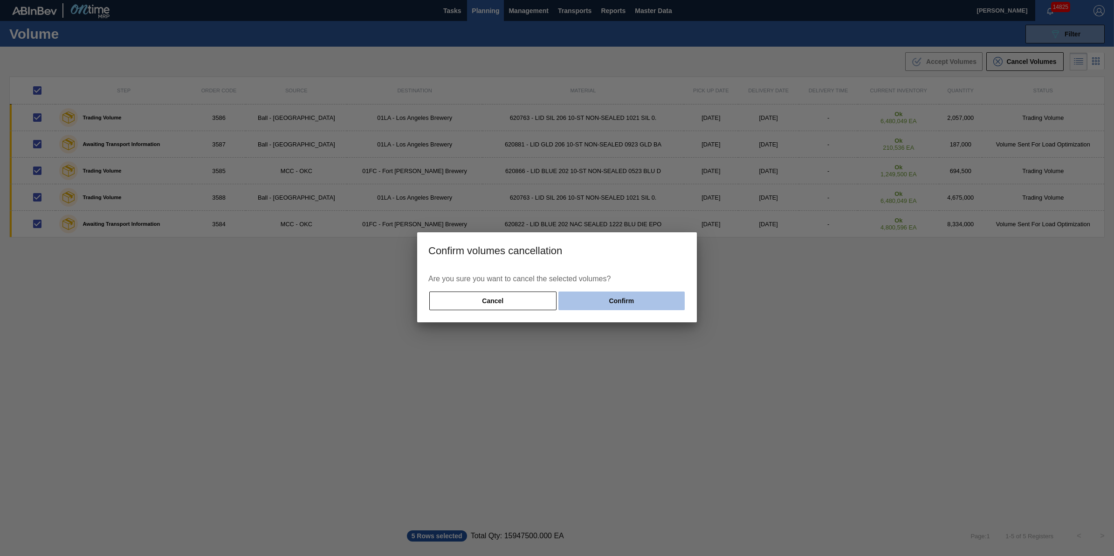
click at [641, 299] on button "Confirm" at bounding box center [621, 300] width 126 height 19
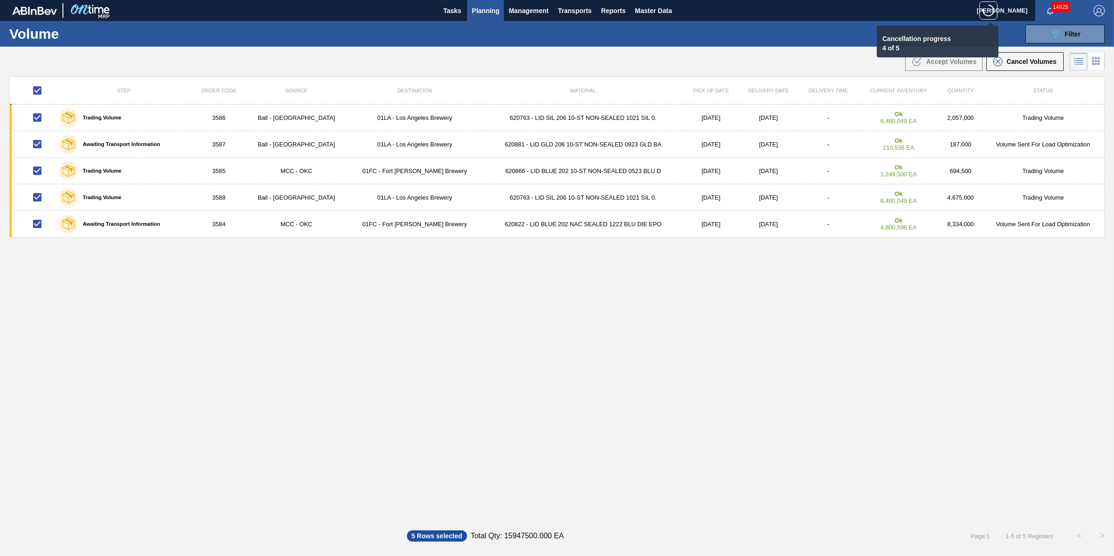
checkbox input "false"
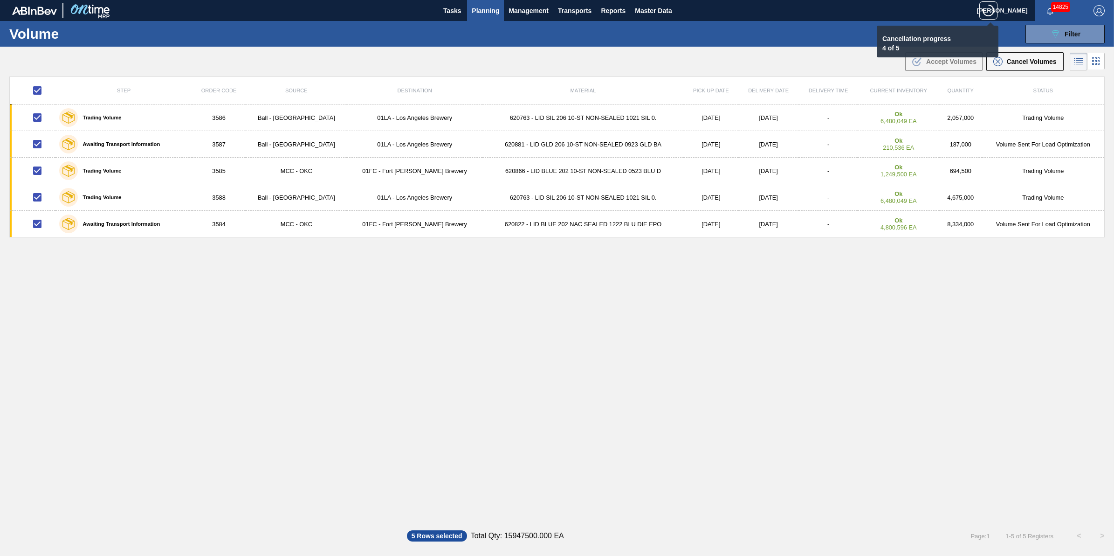
checkbox input "false"
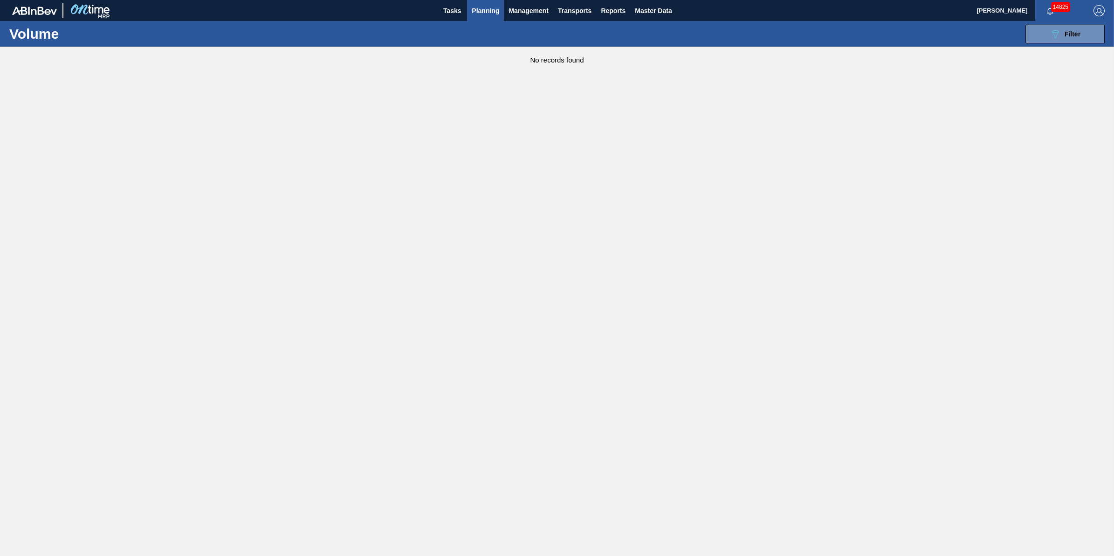
click at [487, 14] on span "Planning" at bounding box center [485, 10] width 27 height 11
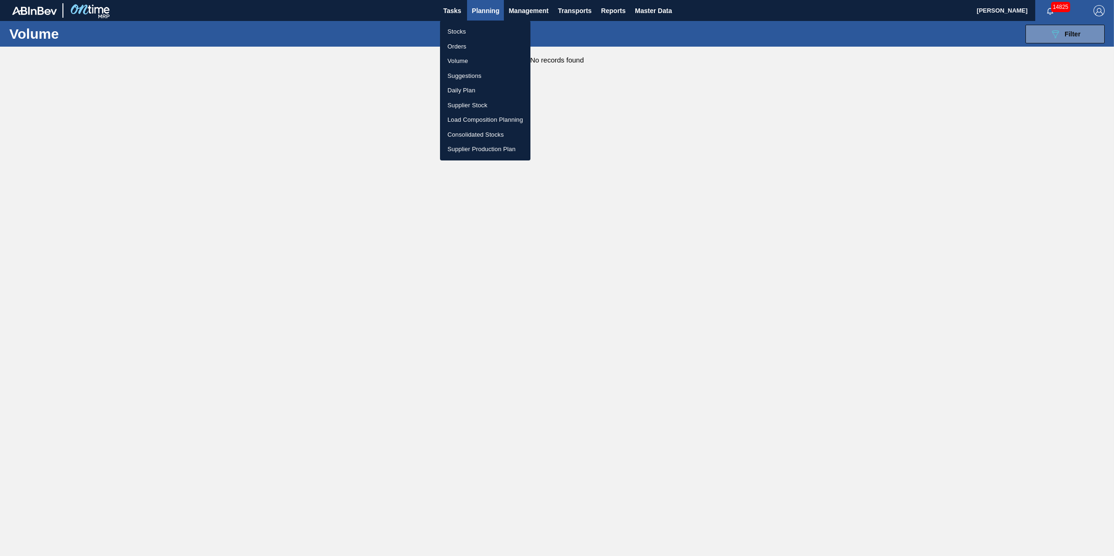
click at [478, 75] on li "Suggestions" at bounding box center [485, 76] width 90 height 15
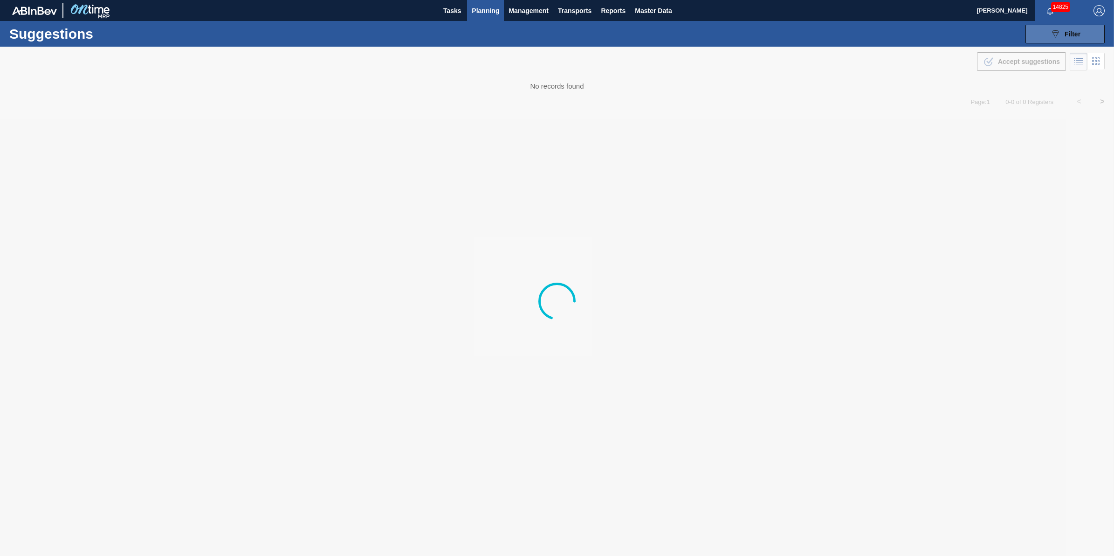
click at [1071, 33] on span "Filter" at bounding box center [1072, 33] width 16 height 7
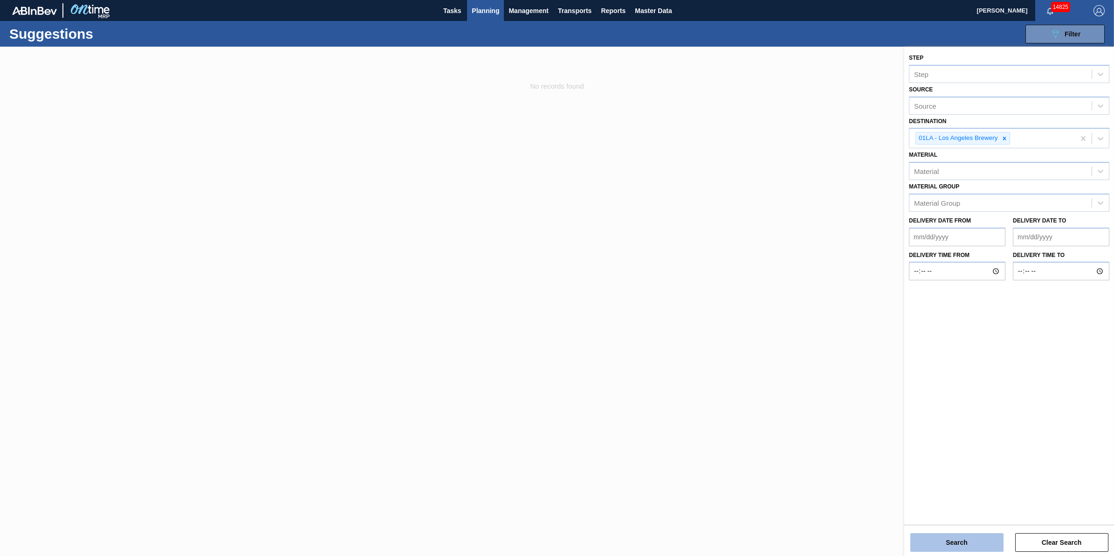
click at [971, 544] on button "Search" at bounding box center [956, 542] width 93 height 19
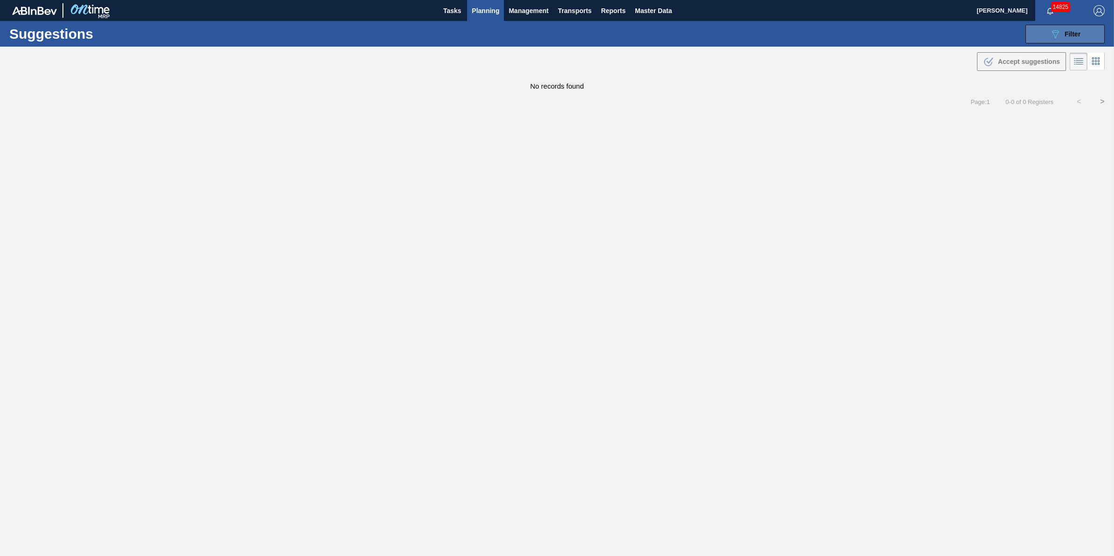
click at [1035, 38] on button "089F7B8B-B2A5-4AFE-B5C0-19BA573D28AC Filter" at bounding box center [1064, 34] width 79 height 19
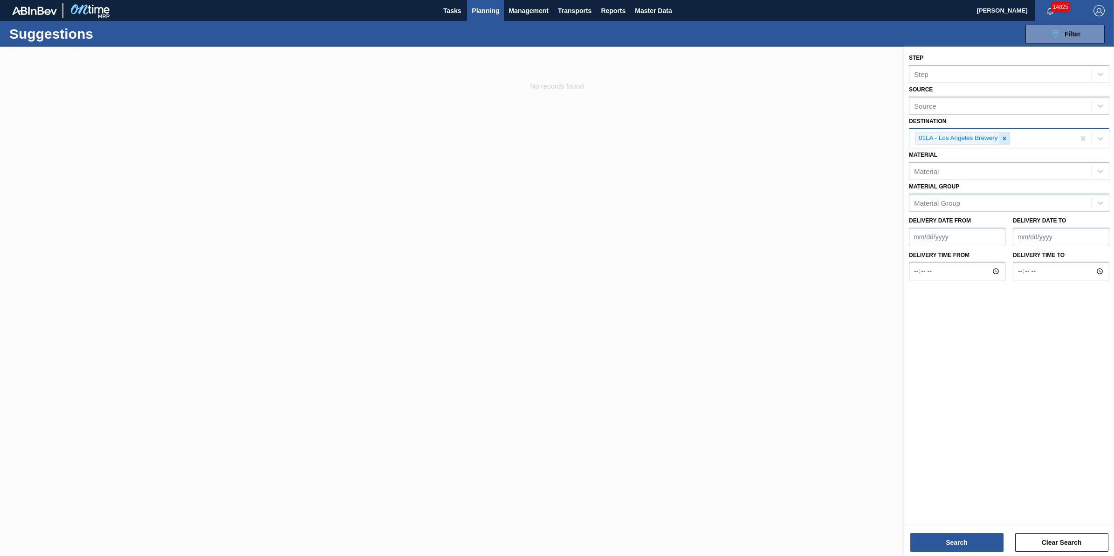
click at [1001, 135] on icon at bounding box center [1004, 138] width 7 height 7
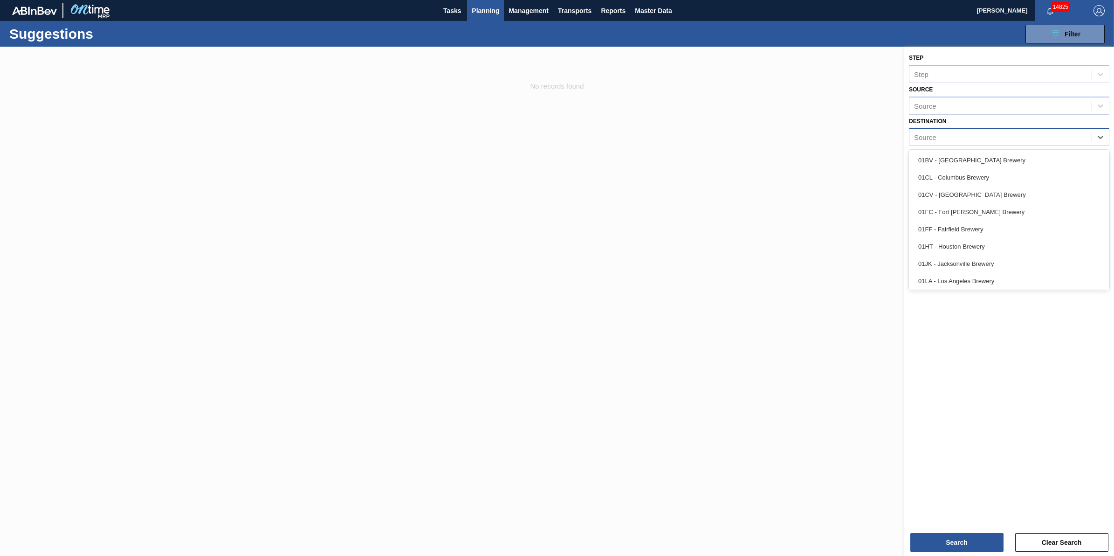
click at [1002, 137] on div "Source" at bounding box center [1000, 137] width 182 height 14
click at [990, 220] on div "01LA - Los Angeles Brewery" at bounding box center [1009, 222] width 200 height 17
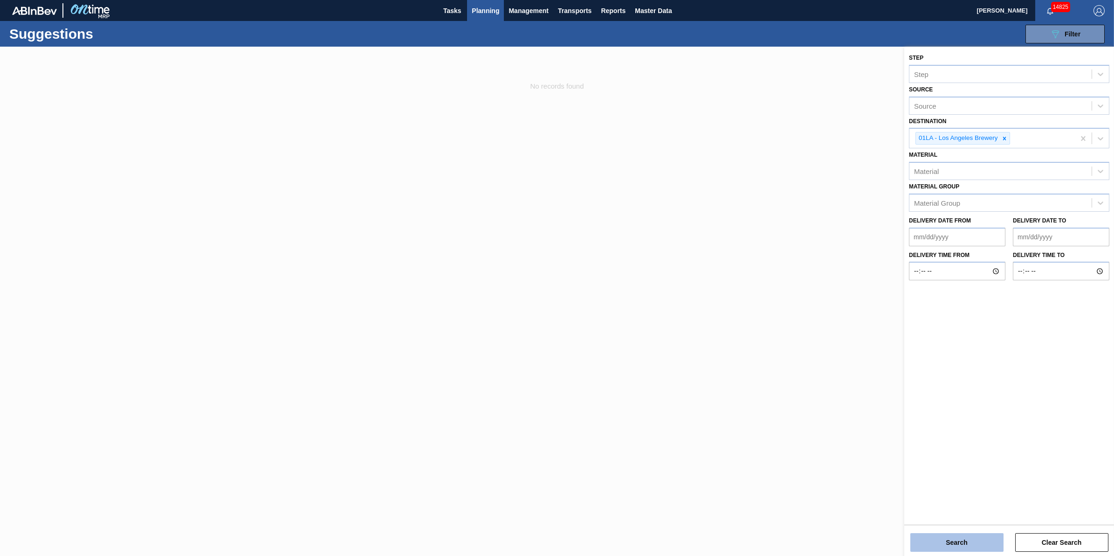
click at [933, 539] on button "Search" at bounding box center [956, 542] width 93 height 19
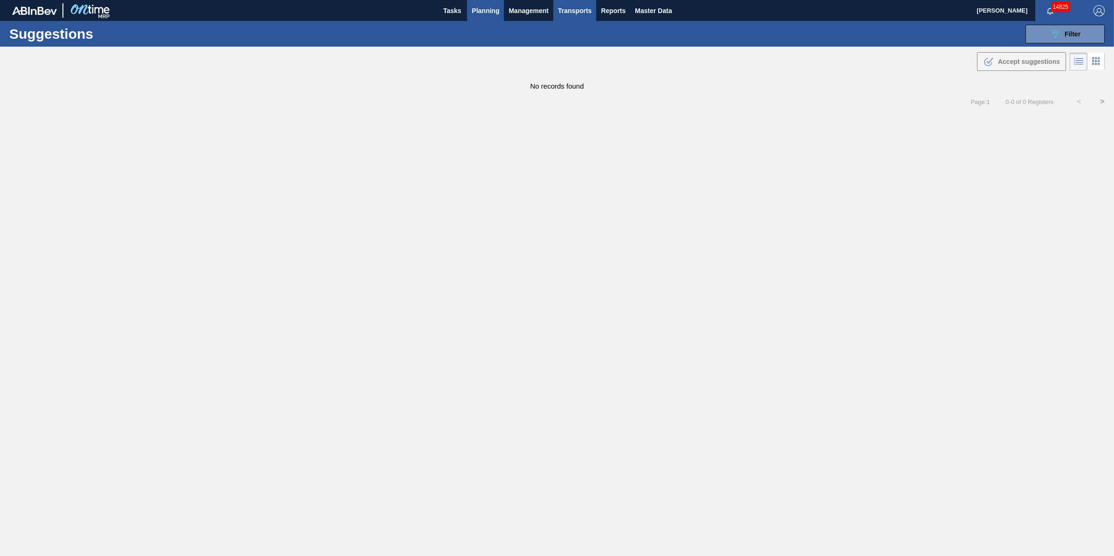
click at [562, 9] on span "Transports" at bounding box center [575, 10] width 34 height 11
click at [579, 46] on li "[GEOGRAPHIC_DATA]" at bounding box center [581, 46] width 79 height 15
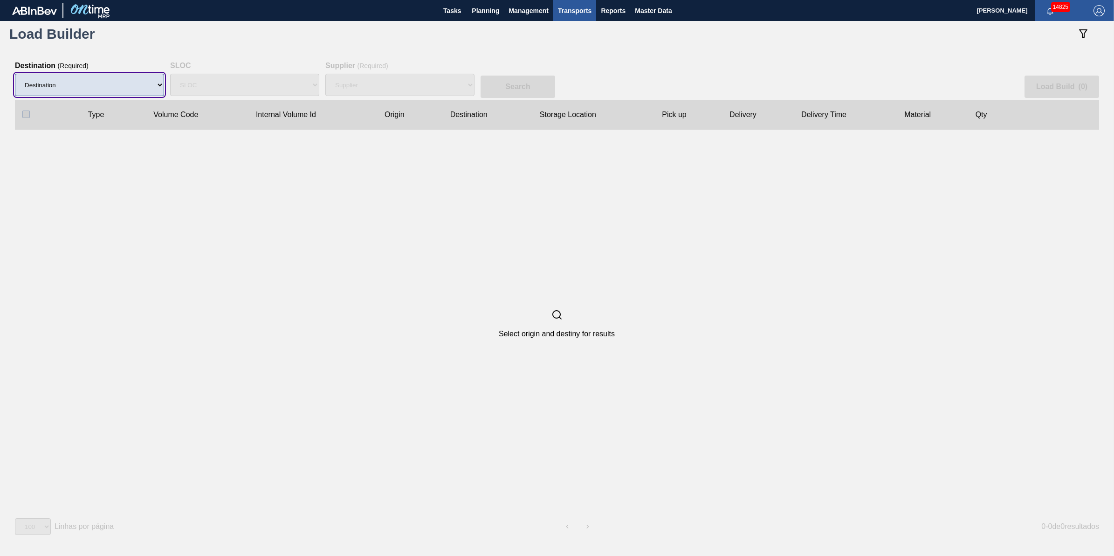
click at [126, 82] on select "Destination 01BV - [GEOGRAPHIC_DATA] 01CL - [GEOGRAPHIC_DATA] 01CV - [GEOGRAPHI…" at bounding box center [89, 85] width 149 height 22
select select "11"
click at [15, 74] on select "Destination 01BV - [GEOGRAPHIC_DATA] 01CL - [GEOGRAPHIC_DATA] 01CV - [GEOGRAPHI…" at bounding box center [89, 85] width 149 height 22
select select "N/A"
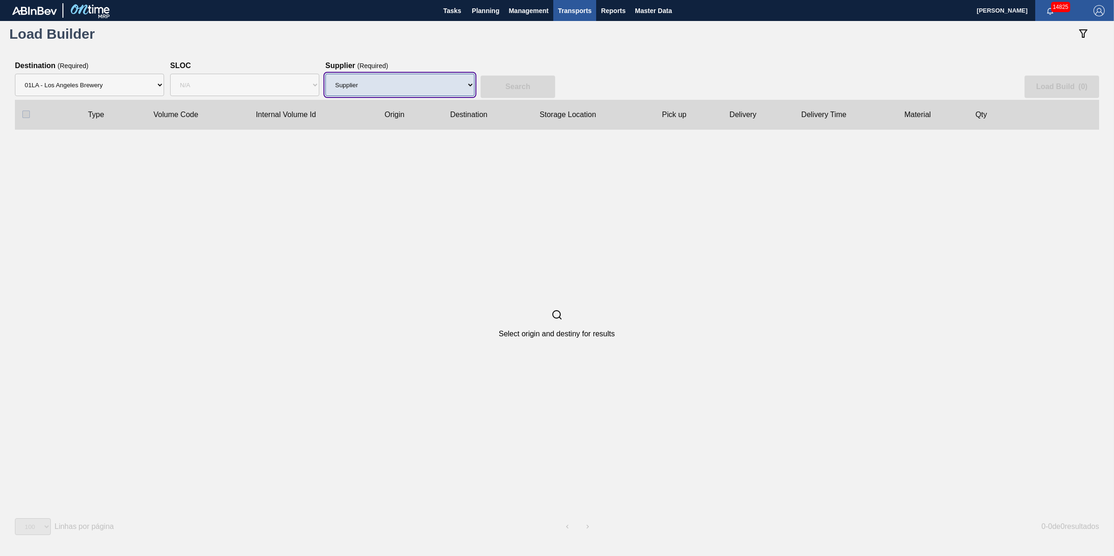
click at [366, 80] on select "Supplier 8221649 - BALL METAL CONTAINER GROUP 8342641 - BALL METAL CONTAINER GR…" at bounding box center [399, 85] width 149 height 22
select select "47"
click at [325, 74] on select "Supplier 8221649 - BALL METAL CONTAINER GROUP 8342641 - BALL METAL CONTAINER GR…" at bounding box center [399, 85] width 149 height 22
click at [501, 89] on button "Search" at bounding box center [517, 86] width 75 height 22
checkbox input "true"
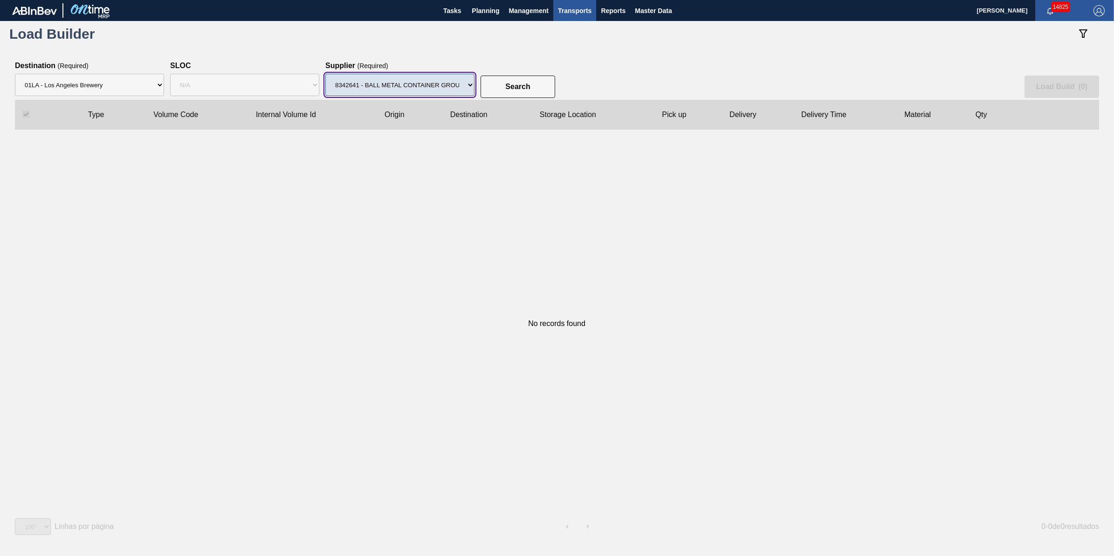
drag, startPoint x: 460, startPoint y: 89, endPoint x: 455, endPoint y: 96, distance: 8.7
click at [460, 89] on select "Supplier 8221649 - BALL METAL CONTAINER GROUP 8342641 - BALL METAL CONTAINER GR…" at bounding box center [399, 85] width 149 height 22
select select "15"
click at [325, 74] on select "Supplier 8221649 - BALL METAL CONTAINER GROUP 8342641 - BALL METAL CONTAINER GR…" at bounding box center [399, 85] width 149 height 22
click at [479, 89] on div "Search Load Build ( 0 )" at bounding box center [557, 81] width 1084 height 38
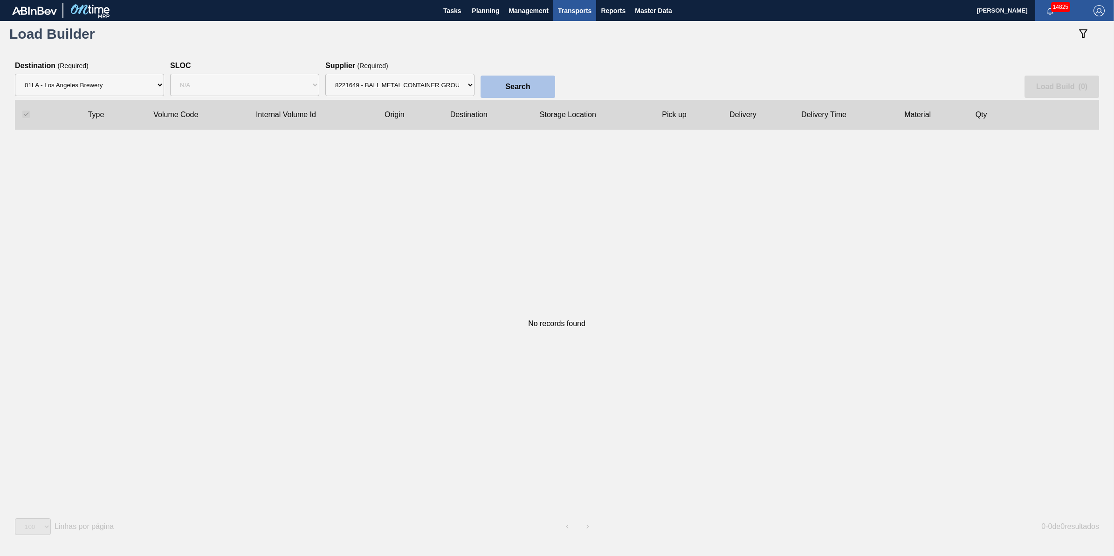
click at [492, 87] on button "Search" at bounding box center [517, 86] width 75 height 22
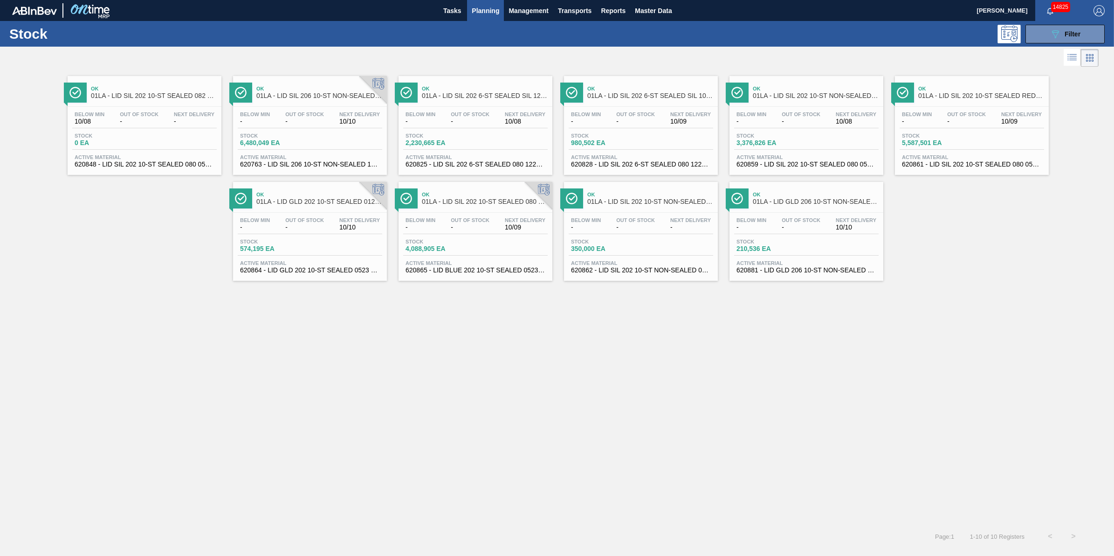
click at [320, 140] on div "Stock 6,480,049 EA" at bounding box center [310, 141] width 144 height 17
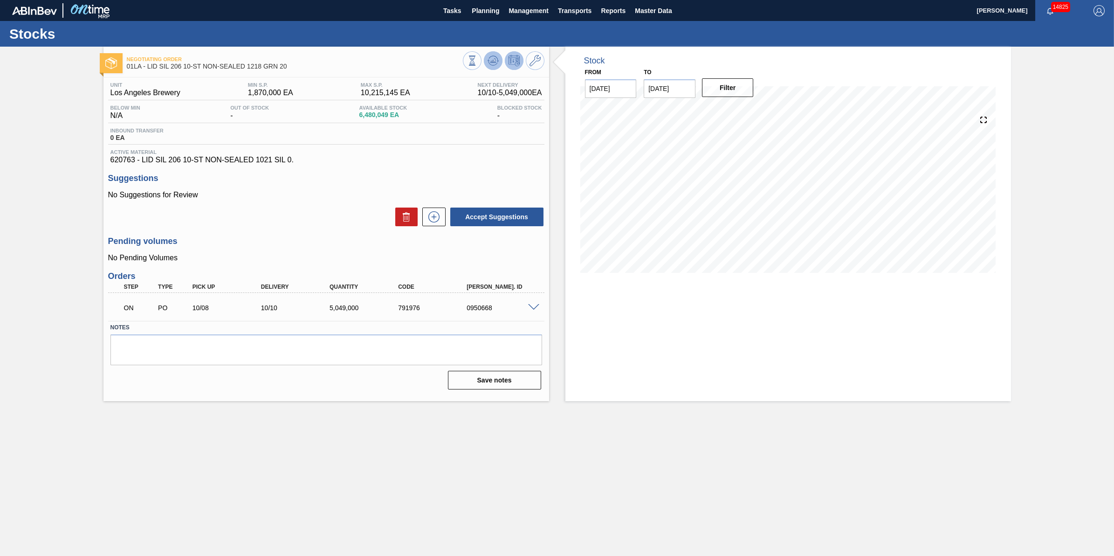
click at [490, 62] on icon at bounding box center [492, 60] width 11 height 11
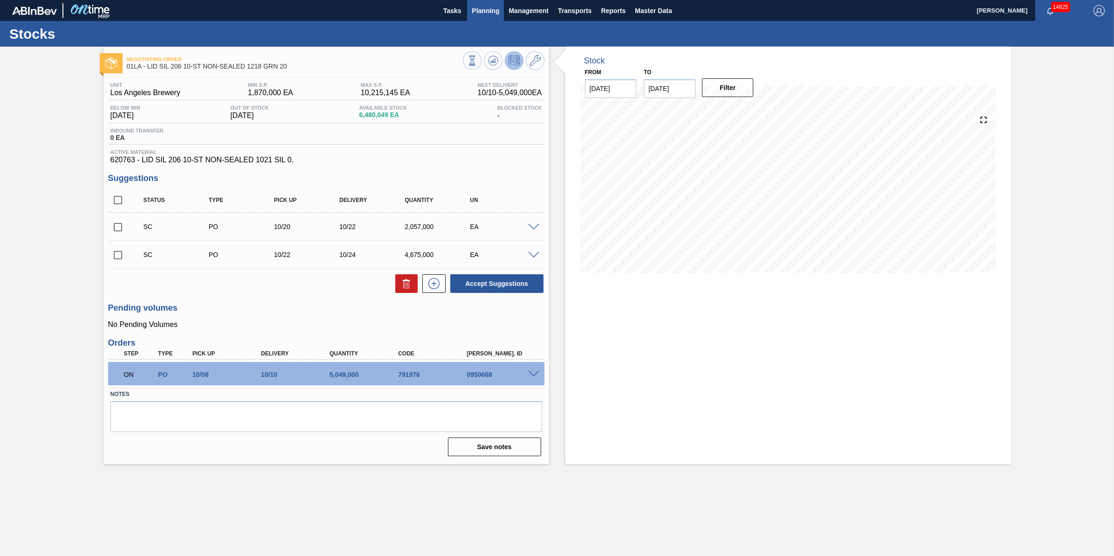
click at [488, 13] on span "Planning" at bounding box center [485, 10] width 27 height 11
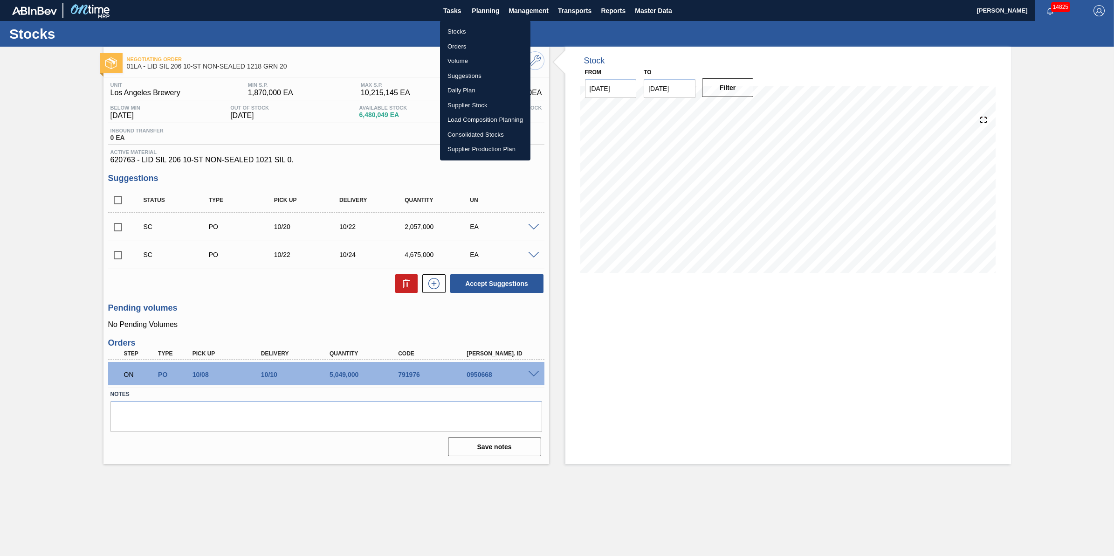
click at [489, 73] on li "Suggestions" at bounding box center [485, 76] width 90 height 15
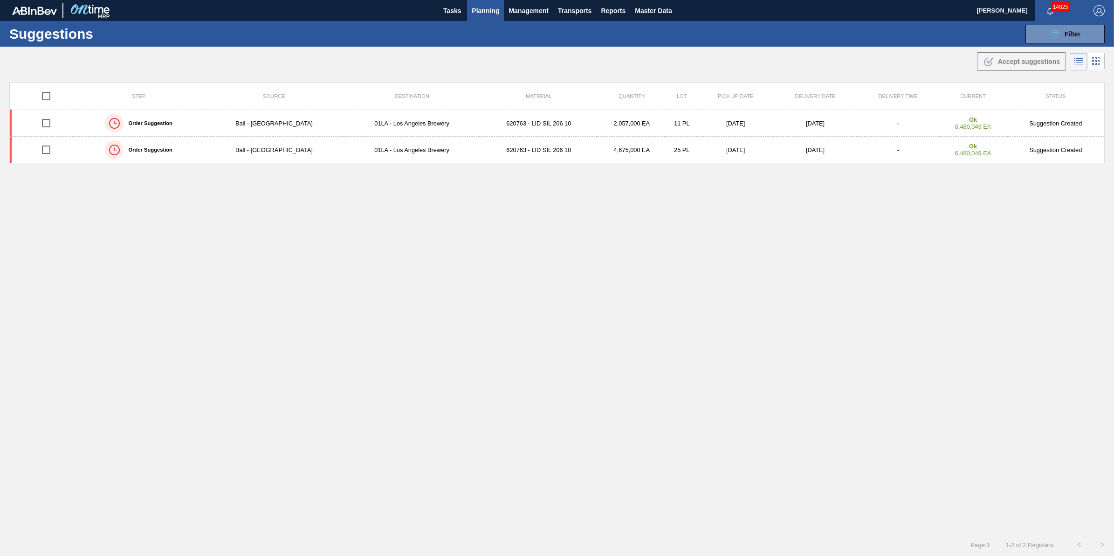
click at [490, 12] on span "Planning" at bounding box center [485, 10] width 27 height 11
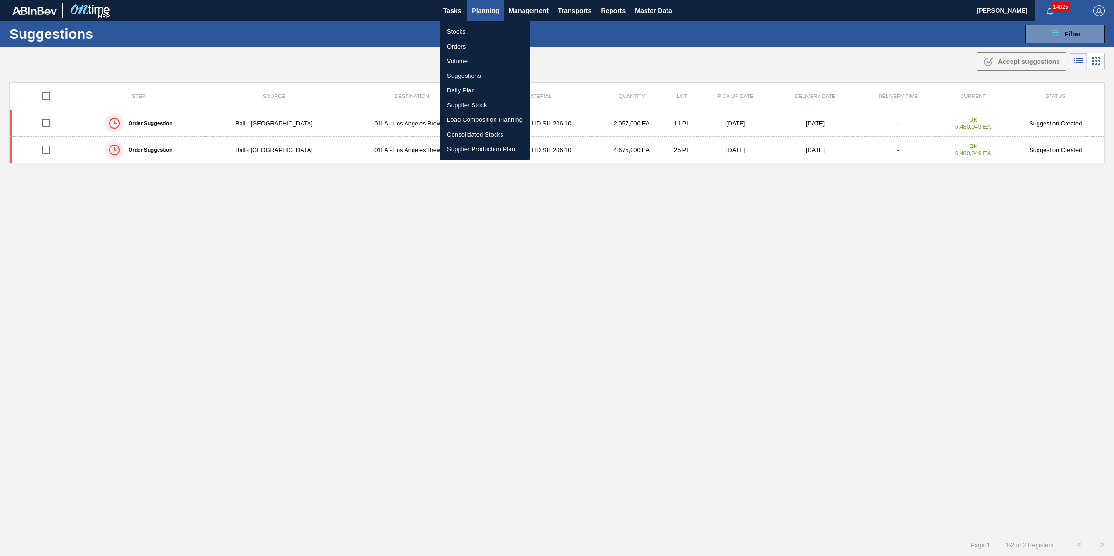
click at [472, 75] on li "Suggestions" at bounding box center [484, 76] width 90 height 15
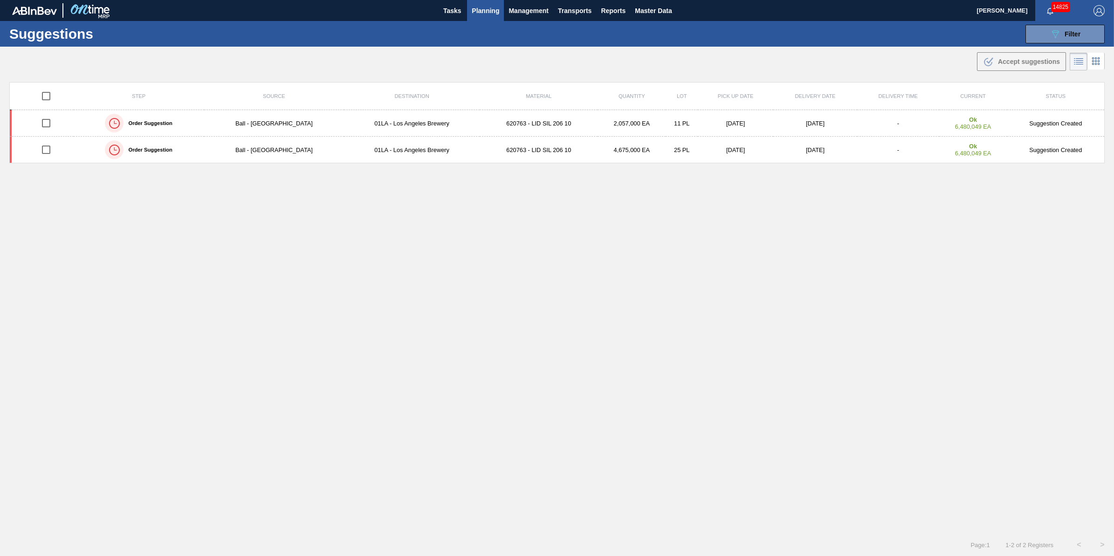
click at [46, 95] on input "checkbox" at bounding box center [46, 96] width 20 height 20
checkbox input "true"
click at [987, 62] on icon at bounding box center [989, 60] width 7 height 7
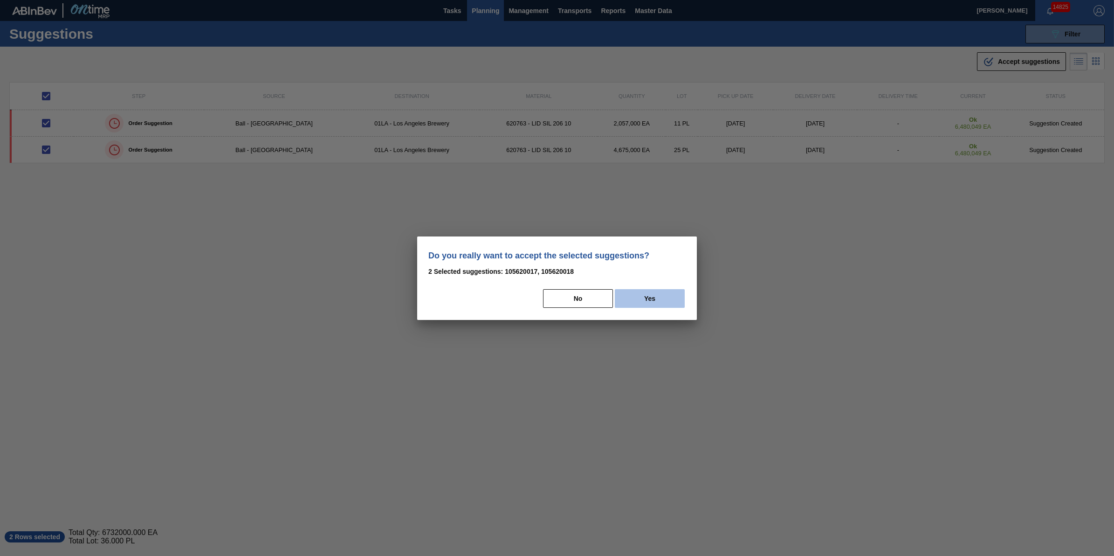
click at [651, 295] on button "Yes" at bounding box center [650, 298] width 70 height 19
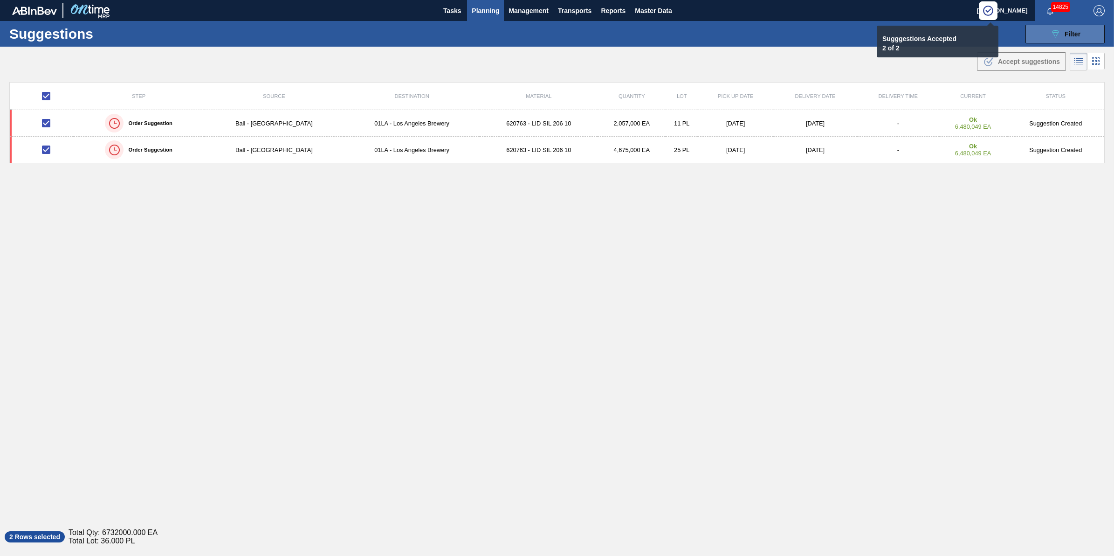
click at [1040, 38] on button "089F7B8B-B2A5-4AFE-B5C0-19BA573D28AC Filter" at bounding box center [1064, 34] width 79 height 19
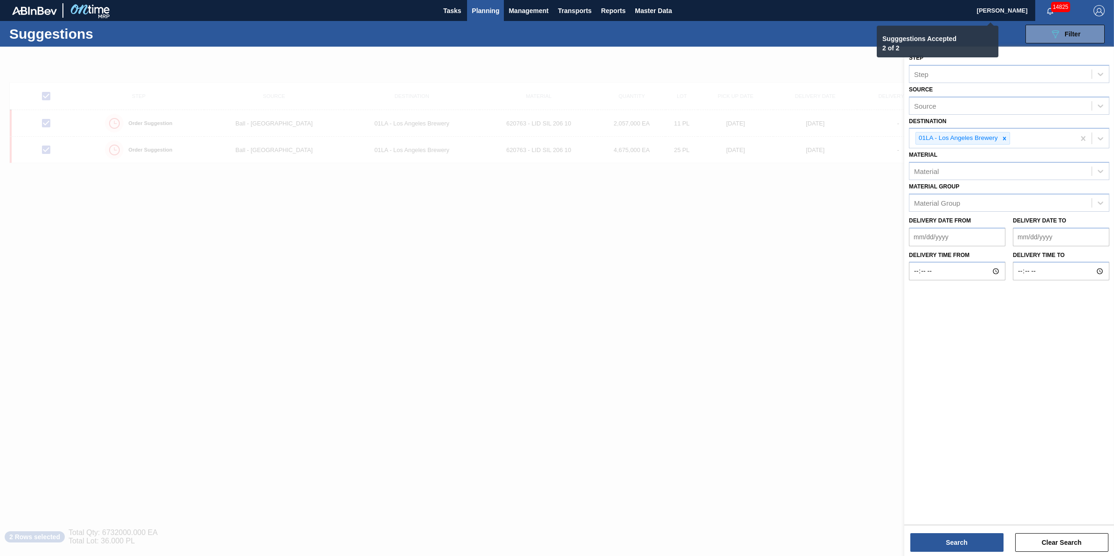
click at [719, 323] on div at bounding box center [557, 325] width 1114 height 556
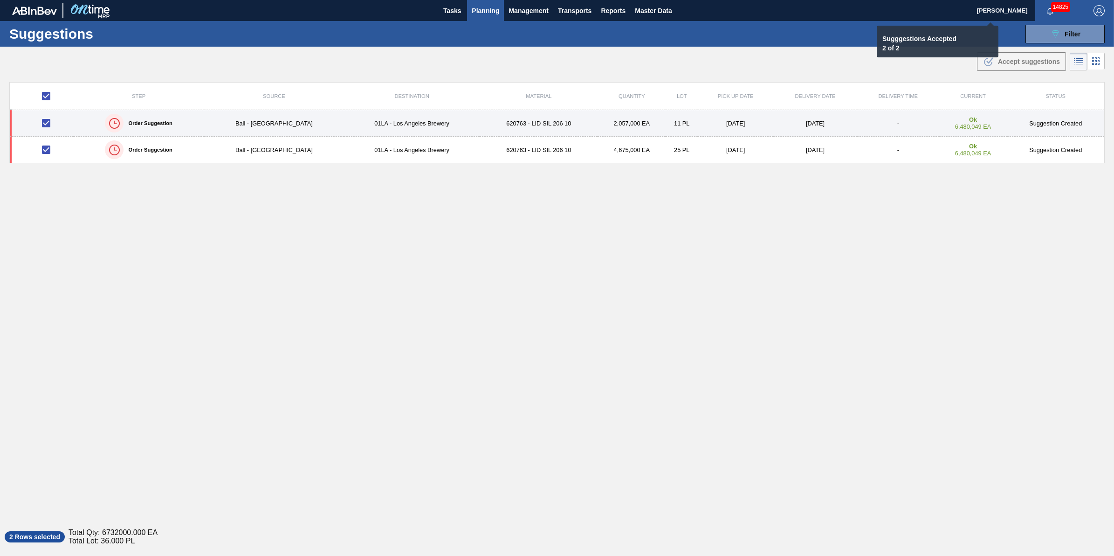
checkbox input "false"
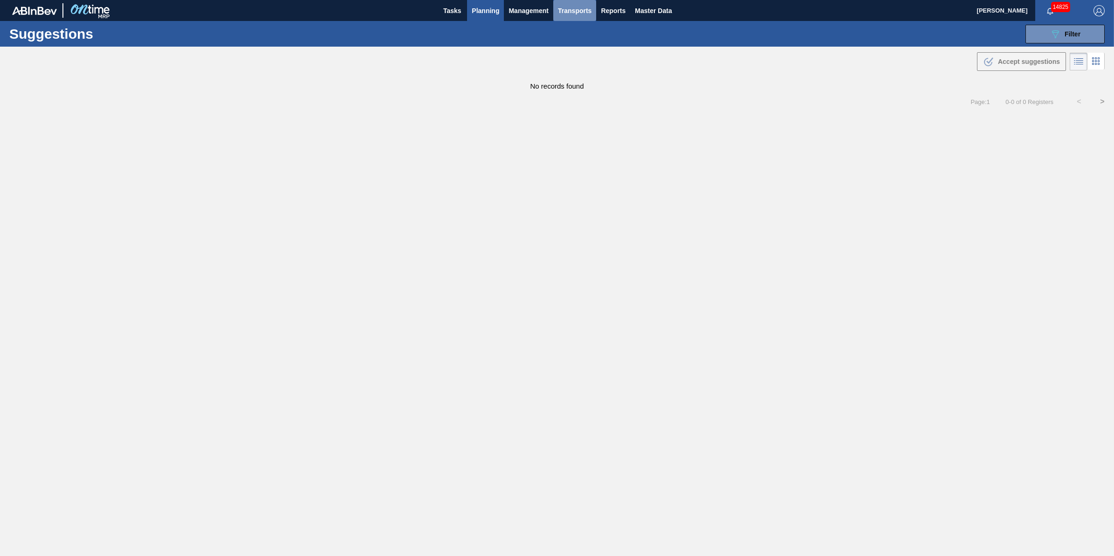
click at [584, 17] on button "Transports" at bounding box center [574, 10] width 43 height 21
click at [576, 44] on li "[GEOGRAPHIC_DATA]" at bounding box center [581, 46] width 79 height 15
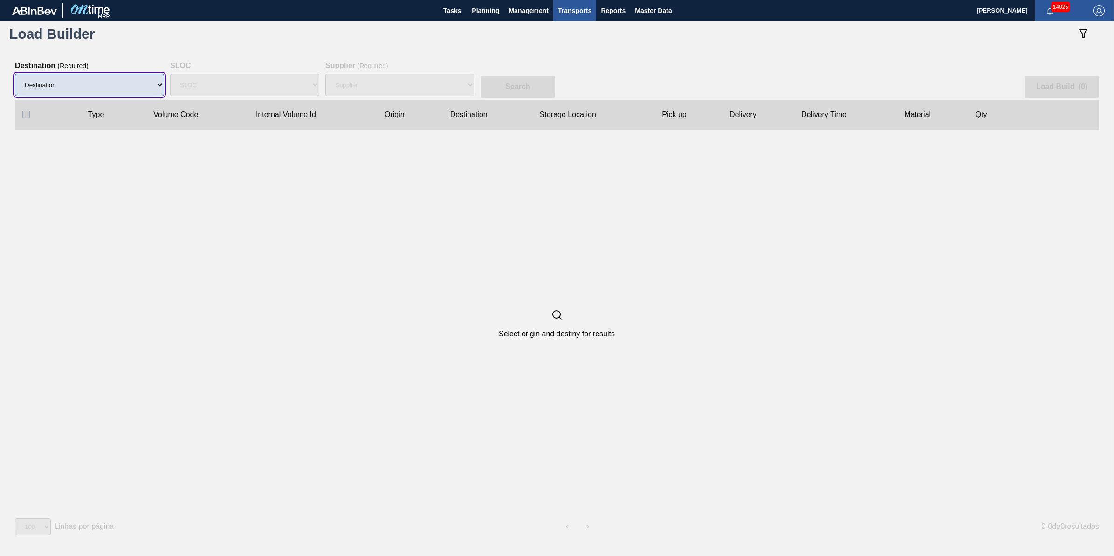
click at [98, 89] on select "Destination" at bounding box center [89, 85] width 149 height 22
select select "7"
click at [15, 74] on select "Destination 01BV - [GEOGRAPHIC_DATA] 01CL - [GEOGRAPHIC_DATA] 01CV - [GEOGRAPHI…" at bounding box center [89, 85] width 149 height 22
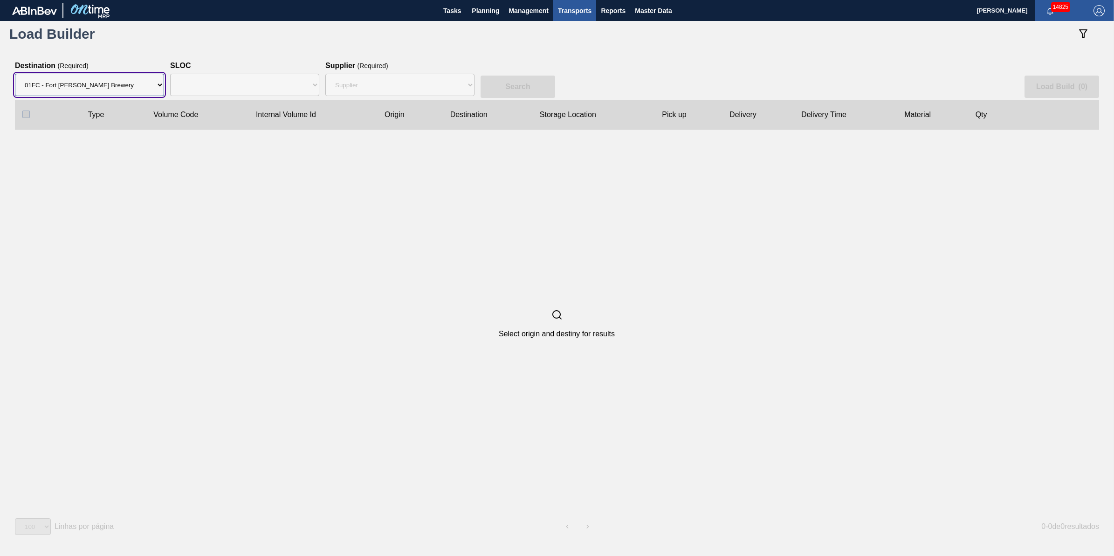
select select "N/A"
click at [143, 90] on select "Destination 01BV - [GEOGRAPHIC_DATA] 01CL - [GEOGRAPHIC_DATA] 01CV - [GEOGRAPHI…" at bounding box center [89, 85] width 149 height 22
select select "11"
click at [15, 74] on select "Destination 01BV - [GEOGRAPHIC_DATA] 01CL - [GEOGRAPHIC_DATA] 01CV - [GEOGRAPHI…" at bounding box center [89, 85] width 149 height 22
select select "N/A"
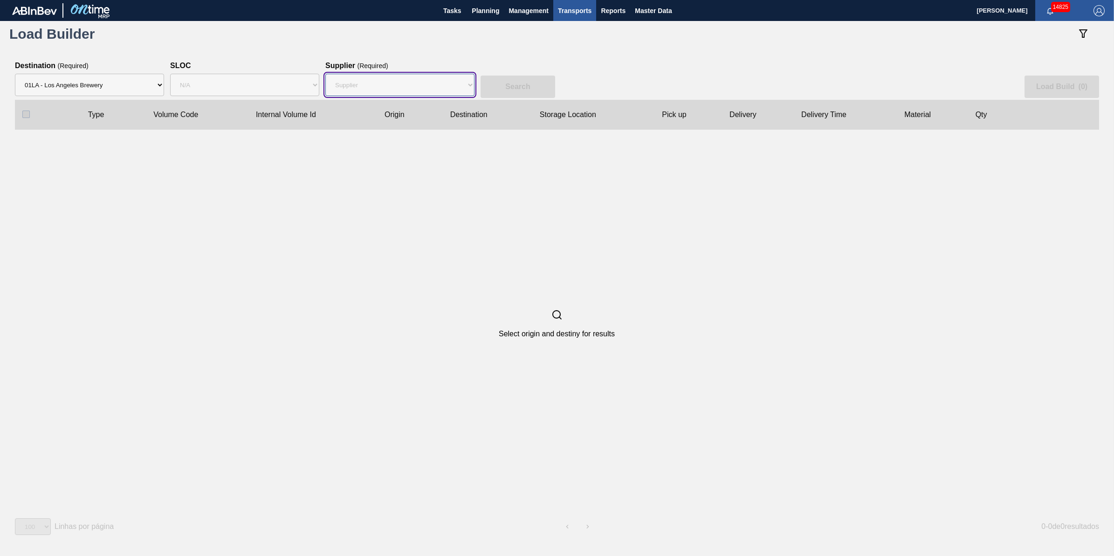
drag, startPoint x: 357, startPoint y: 84, endPoint x: 360, endPoint y: 98, distance: 14.3
click at [357, 84] on select "Supplier 8221649 - BALL METAL CONTAINER GROUP 8342641 - BALL METAL CONTAINER GR…" at bounding box center [399, 85] width 149 height 22
select select "15"
click at [325, 74] on select "Supplier 8221649 - BALL METAL CONTAINER GROUP 8342641 - BALL METAL CONTAINER GR…" at bounding box center [399, 85] width 149 height 22
click at [0, 0] on slot "Search" at bounding box center [0, 0] width 0 height 0
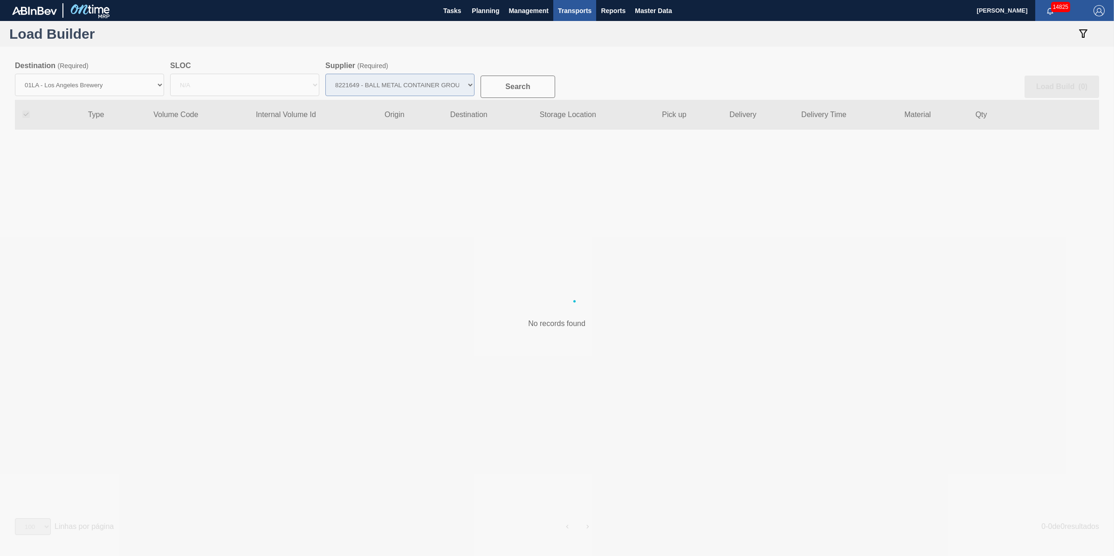
checkbox input "true"
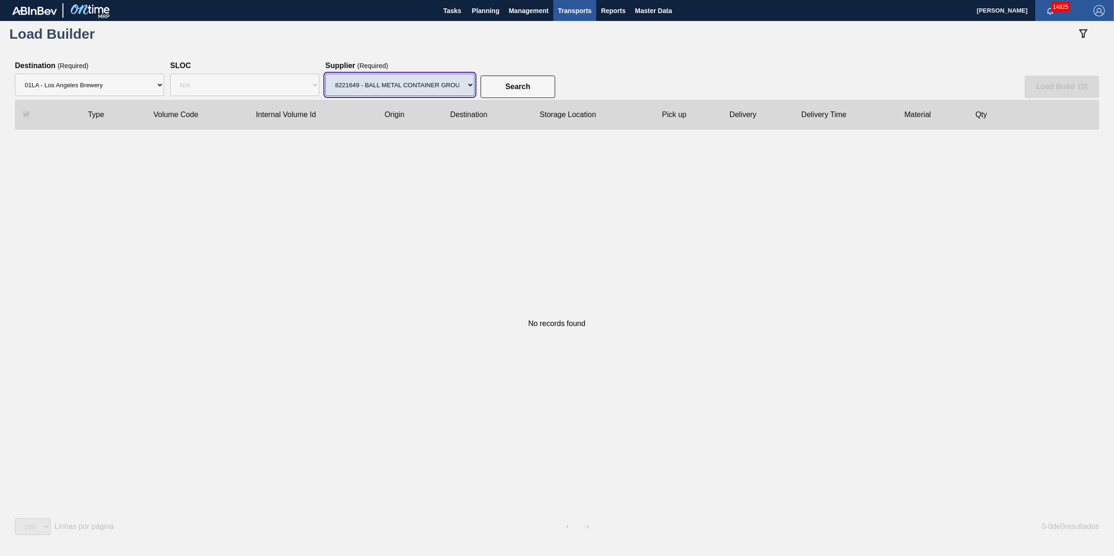
click at [443, 86] on select "Supplier 8221649 - BALL METAL CONTAINER GROUP 8342641 - BALL METAL CONTAINER GR…" at bounding box center [399, 85] width 149 height 22
click at [325, 74] on select "Supplier 8221649 - BALL METAL CONTAINER GROUP 8342641 - BALL METAL CONTAINER GR…" at bounding box center [399, 85] width 149 height 22
click at [495, 93] on button "Search" at bounding box center [517, 86] width 75 height 22
drag, startPoint x: 445, startPoint y: 89, endPoint x: 445, endPoint y: 96, distance: 6.5
click at [445, 89] on select "Supplier 8221649 - BALL METAL CONTAINER GROUP 8342641 - BALL METAL CONTAINER GR…" at bounding box center [399, 85] width 149 height 22
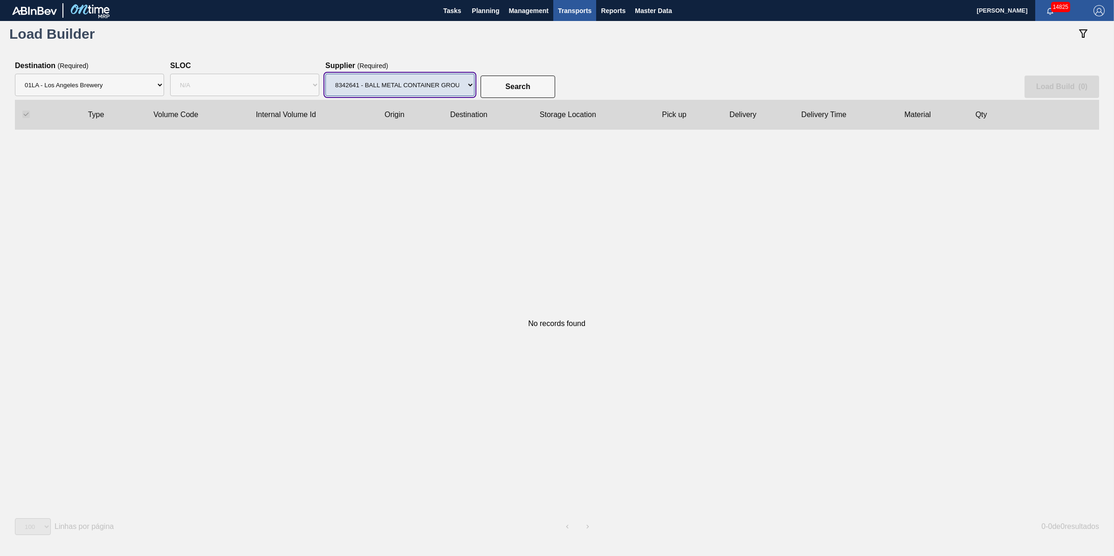
click at [325, 74] on select "Supplier 8221649 - BALL METAL CONTAINER GROUP 8342641 - BALL METAL CONTAINER GR…" at bounding box center [399, 85] width 149 height 22
click at [514, 77] on button "Search" at bounding box center [517, 86] width 75 height 22
click at [459, 88] on select "Supplier 8221649 - BALL METAL CONTAINER GROUP 8342641 - BALL METAL CONTAINER GR…" at bounding box center [399, 85] width 149 height 22
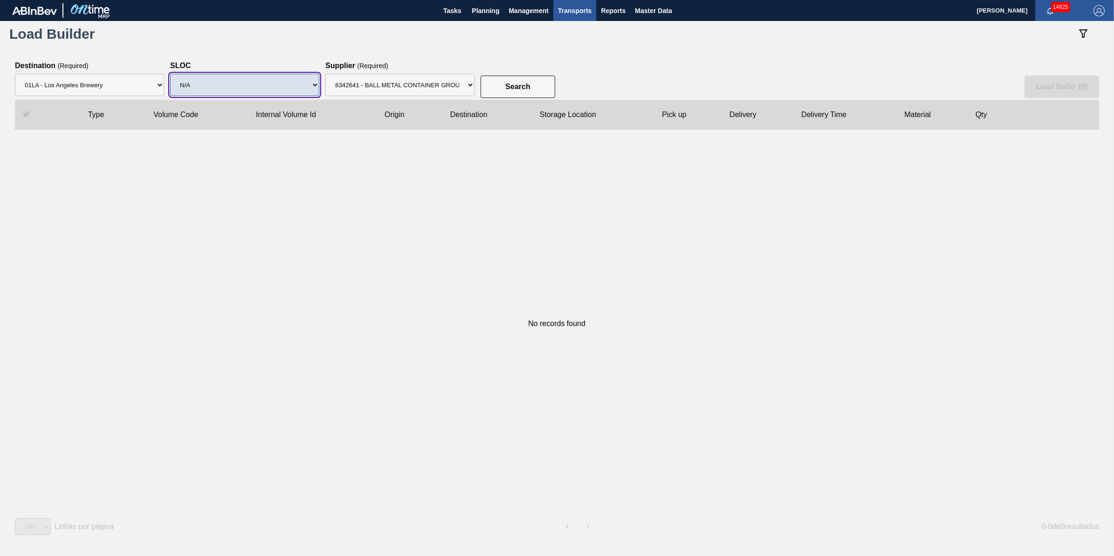
click at [271, 77] on select "SLOC N/A" at bounding box center [244, 85] width 149 height 22
drag, startPoint x: 268, startPoint y: 89, endPoint x: 372, endPoint y: 82, distance: 104.2
click at [288, 85] on select "SLOC N/A" at bounding box center [244, 85] width 149 height 22
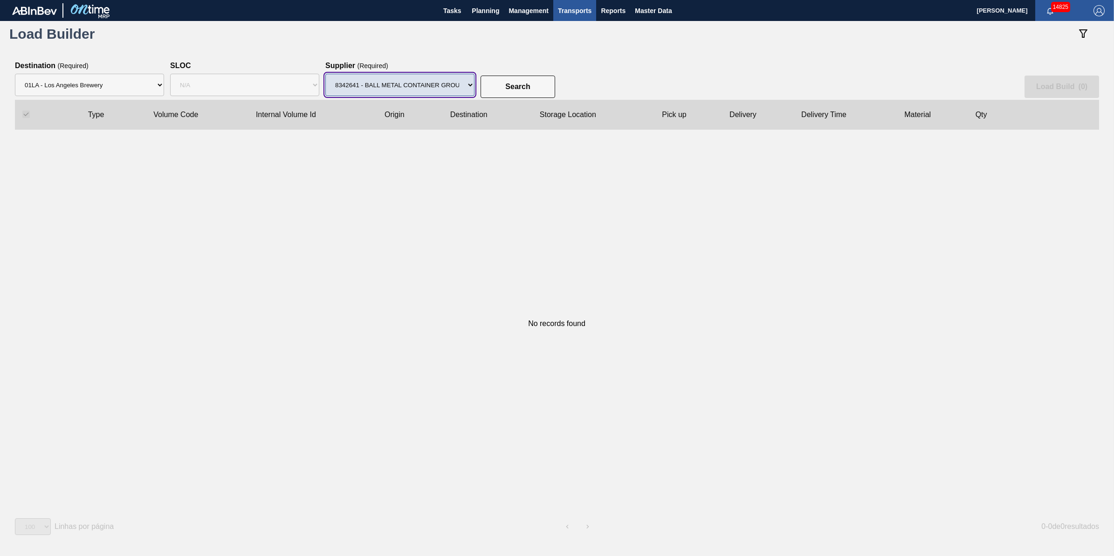
drag, startPoint x: 429, startPoint y: 79, endPoint x: 416, endPoint y: 81, distance: 13.1
click at [429, 79] on select "Supplier 8221649 - BALL METAL CONTAINER GROUP 8342641 - BALL METAL CONTAINER GR…" at bounding box center [399, 85] width 149 height 22
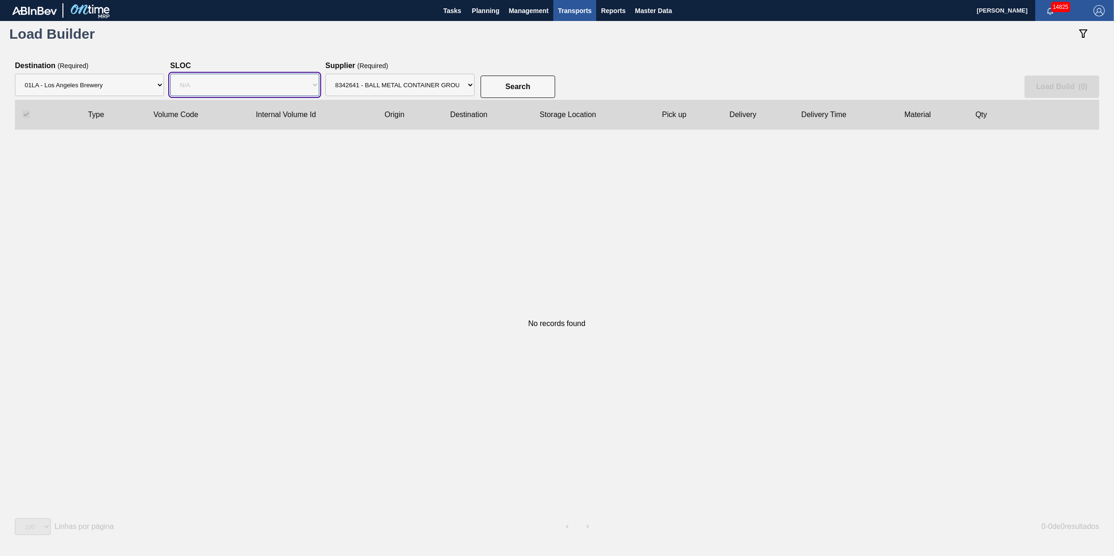
drag, startPoint x: 223, startPoint y: 83, endPoint x: 219, endPoint y: 98, distance: 15.3
click at [223, 83] on select "SLOC N/A" at bounding box center [244, 85] width 149 height 22
click at [170, 74] on select "SLOC N/A" at bounding box center [244, 85] width 149 height 22
click at [0, 0] on slot "Search" at bounding box center [0, 0] width 0 height 0
drag, startPoint x: 240, startPoint y: 80, endPoint x: 238, endPoint y: 97, distance: 17.4
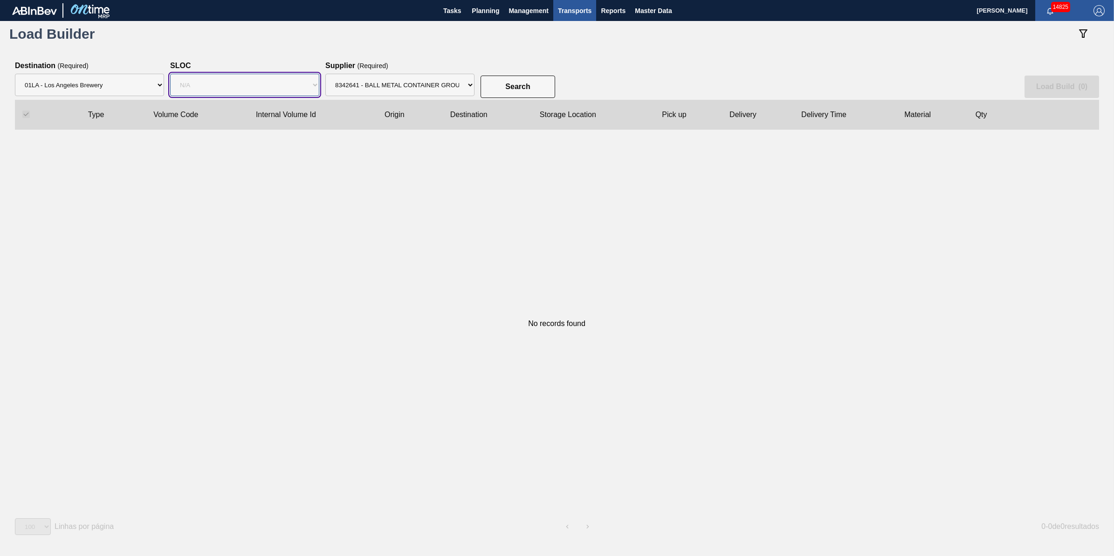
click at [240, 82] on select "SLOC N/A" at bounding box center [244, 85] width 149 height 22
drag, startPoint x: 407, startPoint y: 87, endPoint x: 409, endPoint y: 98, distance: 11.4
click at [407, 87] on select "Supplier 8221649 - BALL METAL CONTAINER GROUP 8342641 - BALL METAL CONTAINER GR…" at bounding box center [399, 85] width 149 height 22
click at [325, 74] on select "Supplier 8221649 - BALL METAL CONTAINER GROUP 8342641 - BALL METAL CONTAINER GR…" at bounding box center [399, 85] width 149 height 22
click at [525, 90] on button "Search" at bounding box center [517, 86] width 75 height 22
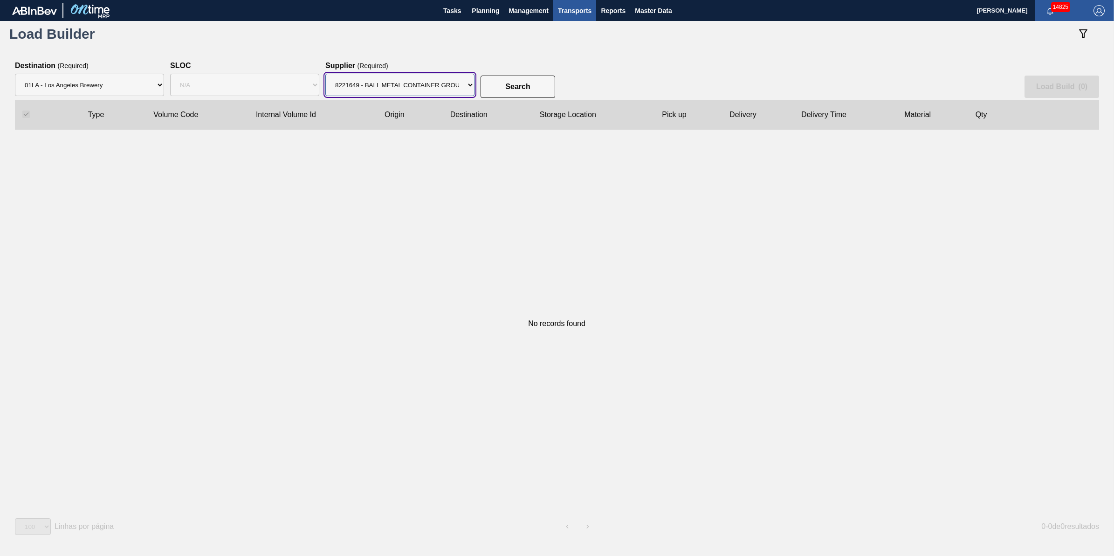
drag, startPoint x: 459, startPoint y: 89, endPoint x: 451, endPoint y: 96, distance: 11.9
click at [459, 89] on select "Supplier 8221649 - BALL METAL CONTAINER GROUP 8342641 - BALL METAL CONTAINER GR…" at bounding box center [399, 85] width 149 height 22
select select "47"
click at [325, 74] on select "Supplier 8221649 - BALL METAL CONTAINER GROUP 8342641 - BALL METAL CONTAINER GR…" at bounding box center [399, 85] width 149 height 22
click at [529, 90] on button "Search" at bounding box center [517, 86] width 75 height 22
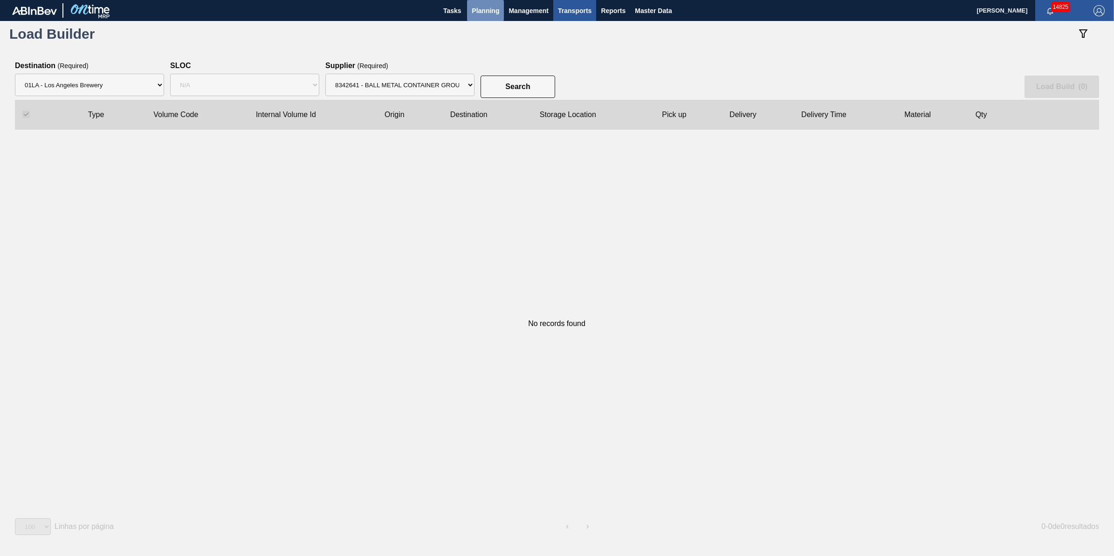
click at [487, 14] on span "Planning" at bounding box center [485, 10] width 27 height 11
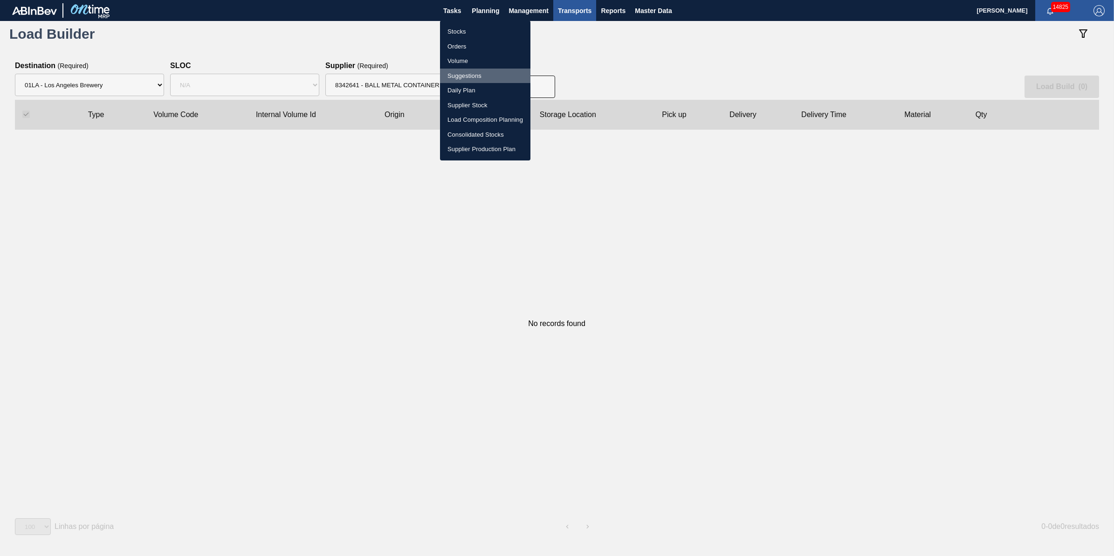
click at [479, 70] on li "Suggestions" at bounding box center [485, 76] width 90 height 15
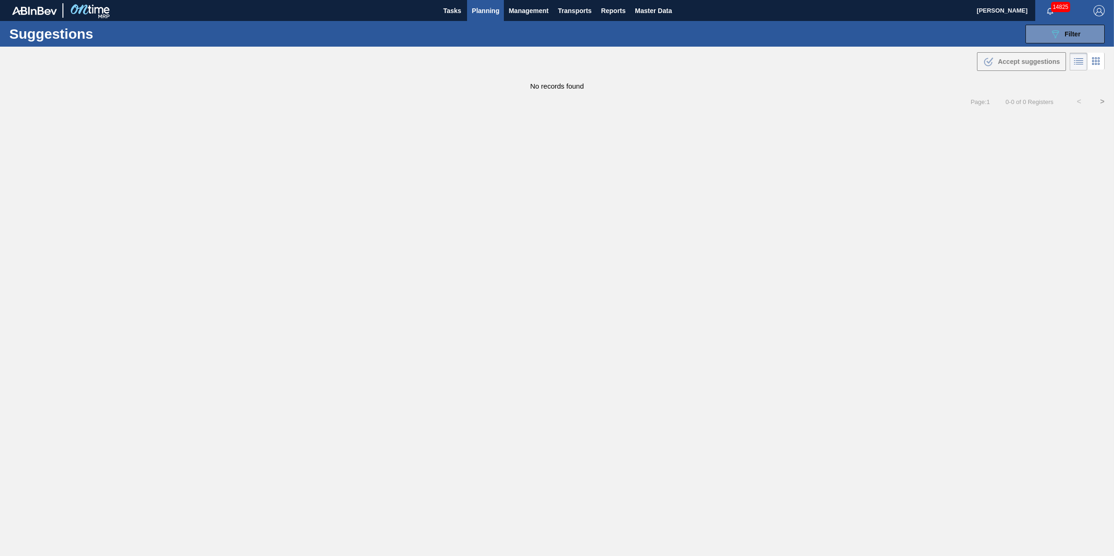
click at [497, 19] on button "Planning" at bounding box center [485, 10] width 37 height 21
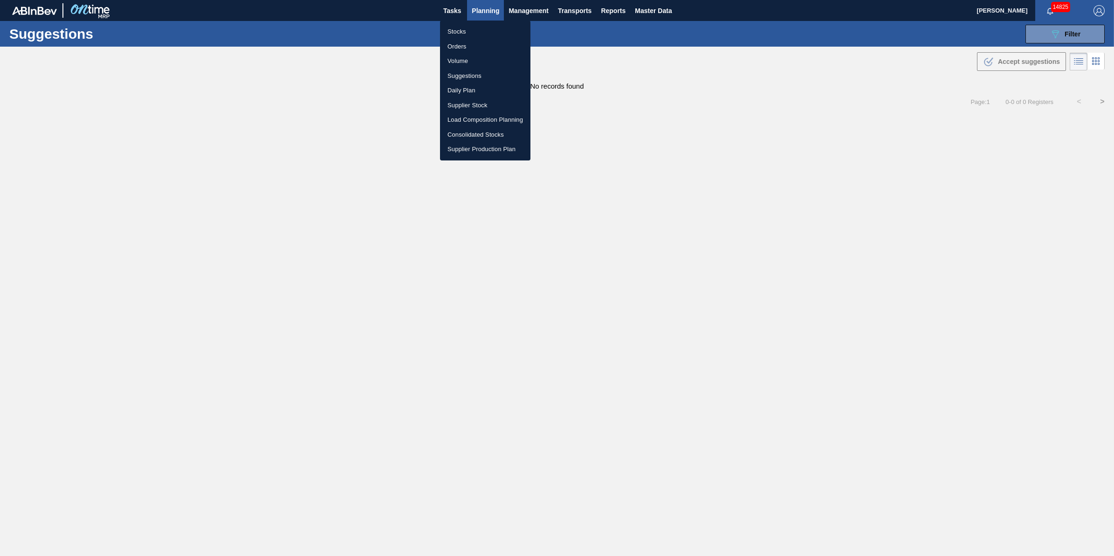
click at [485, 39] on li "Orders" at bounding box center [485, 46] width 90 height 15
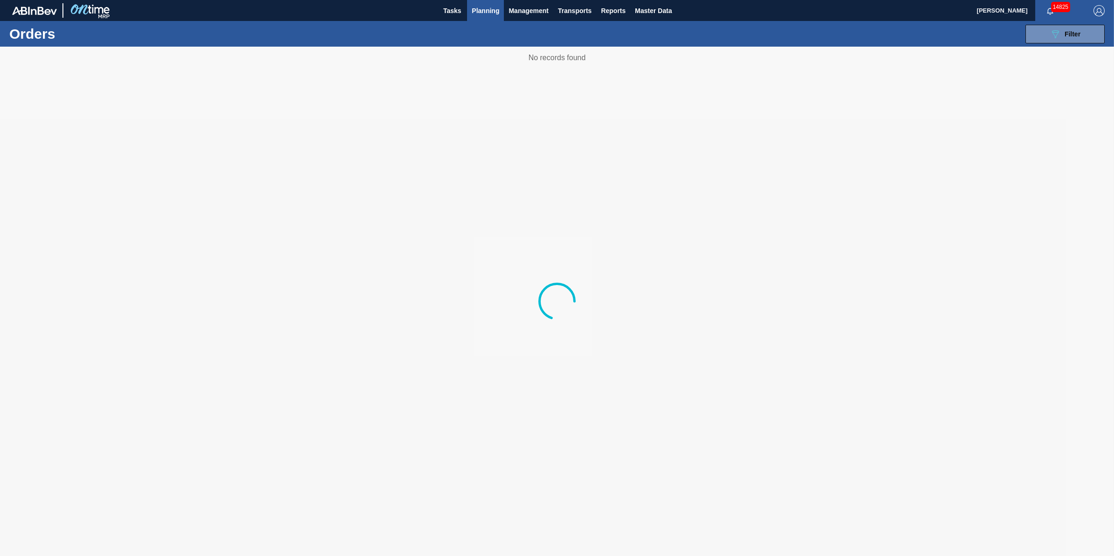
click at [481, 18] on button "Planning" at bounding box center [485, 10] width 37 height 21
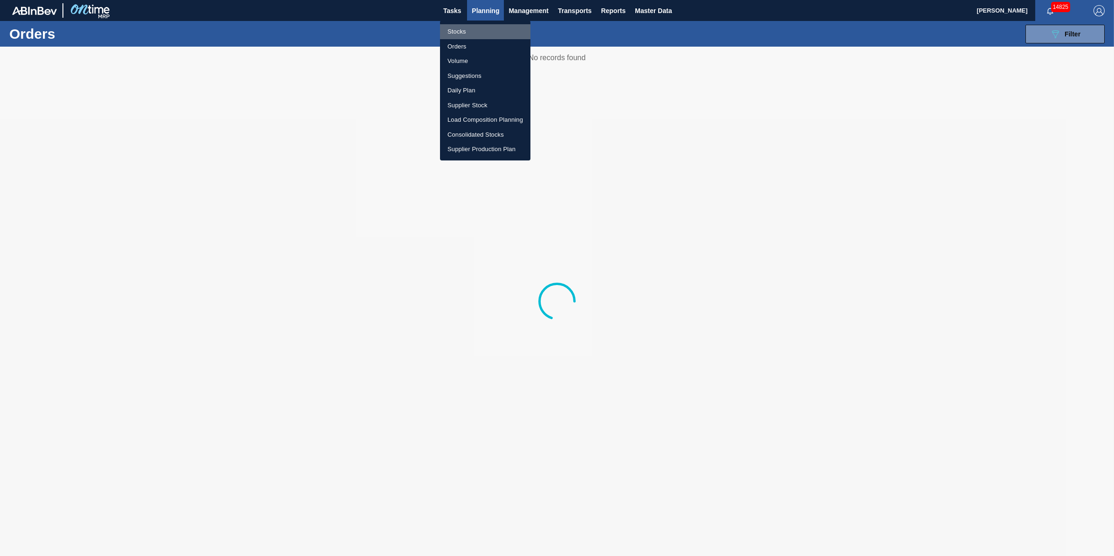
click at [474, 29] on li "Stocks" at bounding box center [485, 31] width 90 height 15
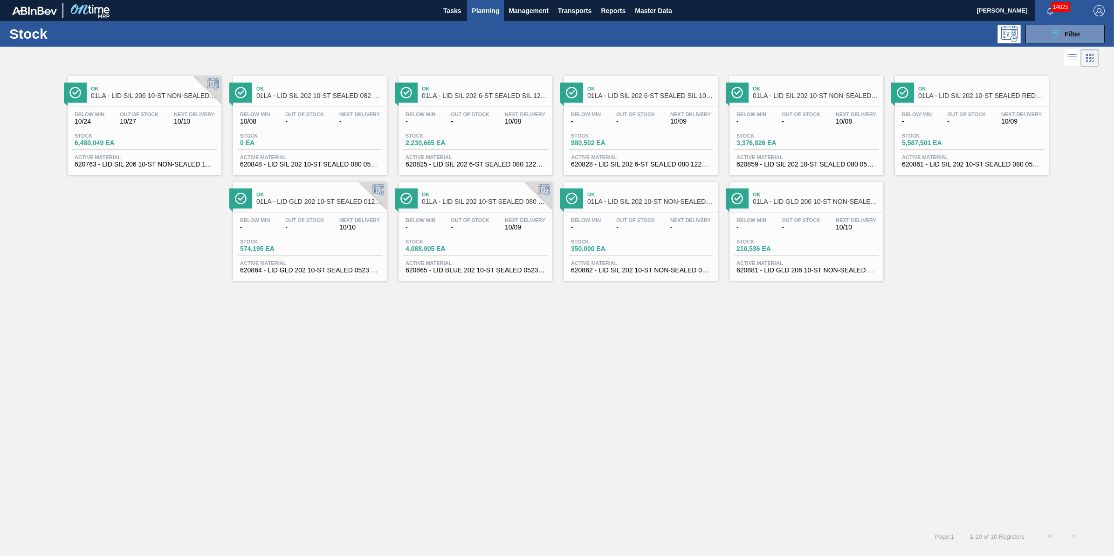
click at [185, 142] on div "Stock 6,480,049 EA" at bounding box center [144, 141] width 144 height 17
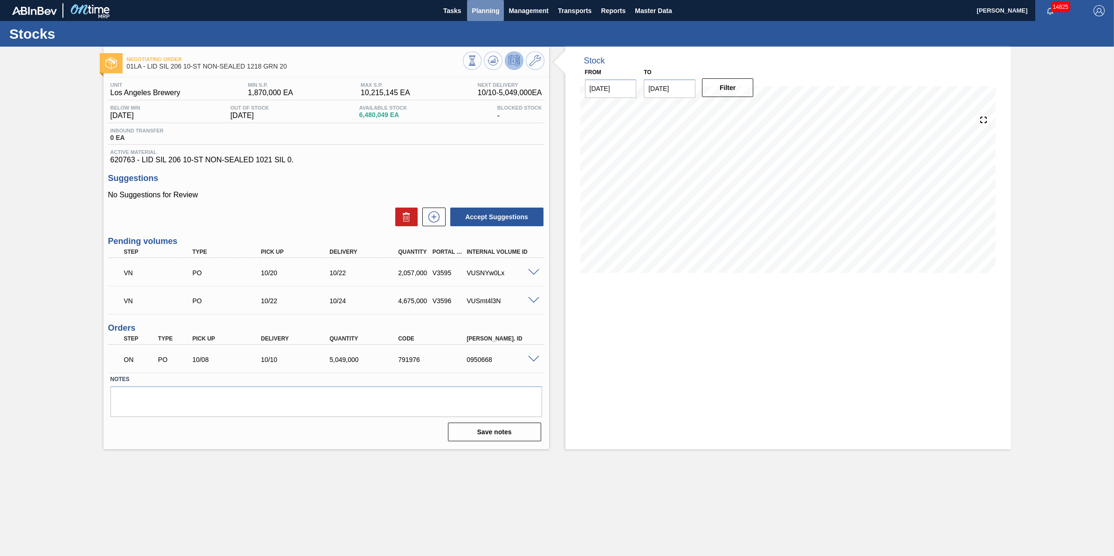
click at [471, 6] on button "Planning" at bounding box center [485, 10] width 37 height 21
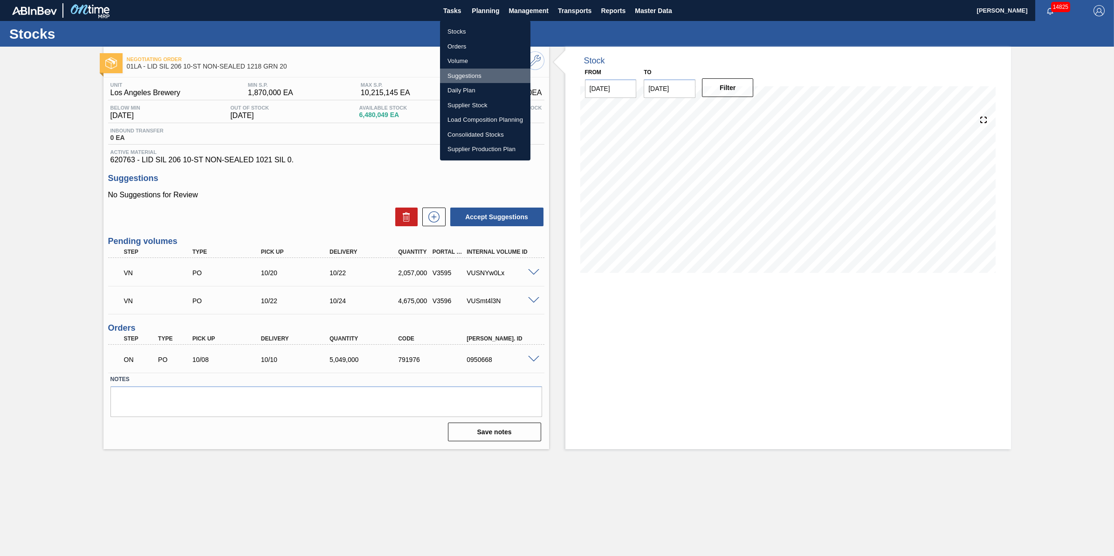
click at [473, 73] on li "Suggestions" at bounding box center [485, 76] width 90 height 15
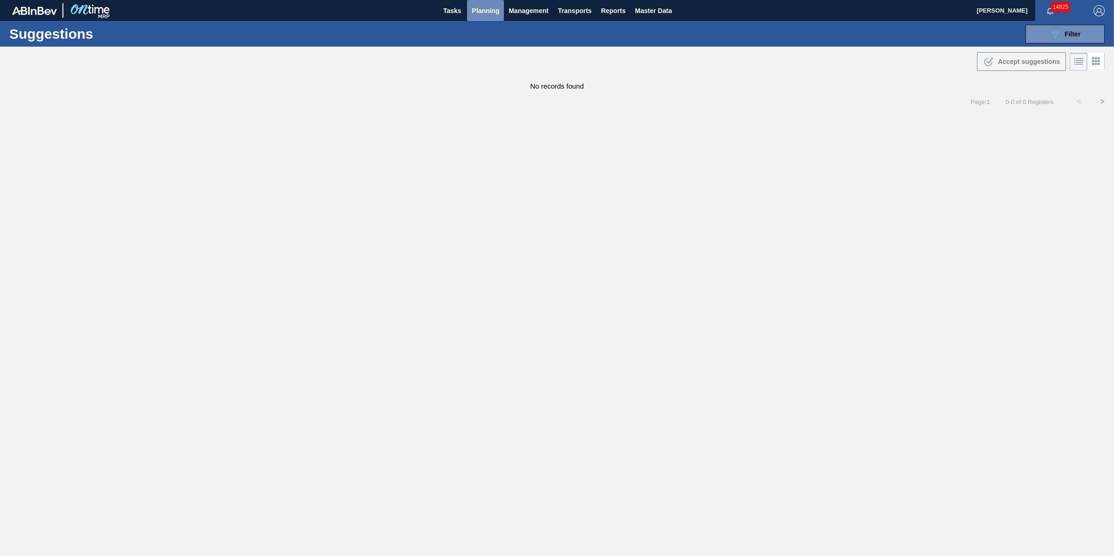
click at [485, 7] on span "Planning" at bounding box center [485, 10] width 27 height 11
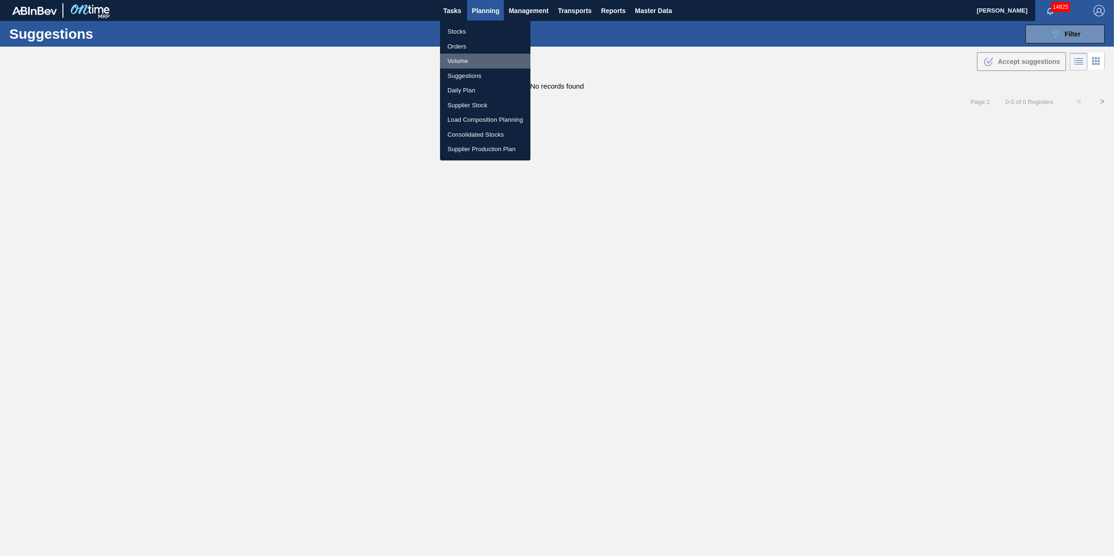
click at [470, 57] on li "Volume" at bounding box center [485, 61] width 90 height 15
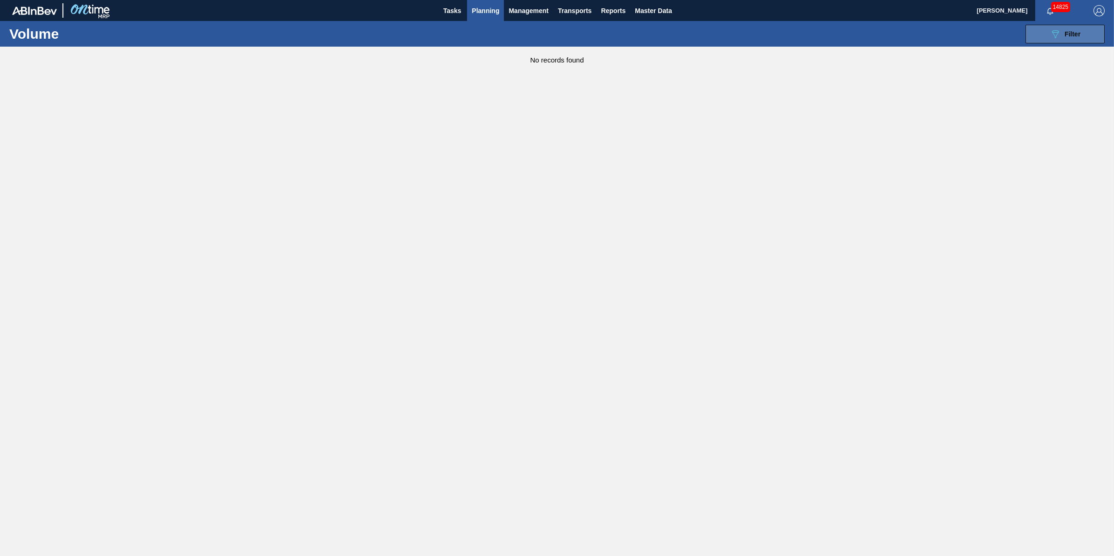
click at [1045, 36] on button "089F7B8B-B2A5-4AFE-B5C0-19BA573D28AC Filter" at bounding box center [1064, 34] width 79 height 19
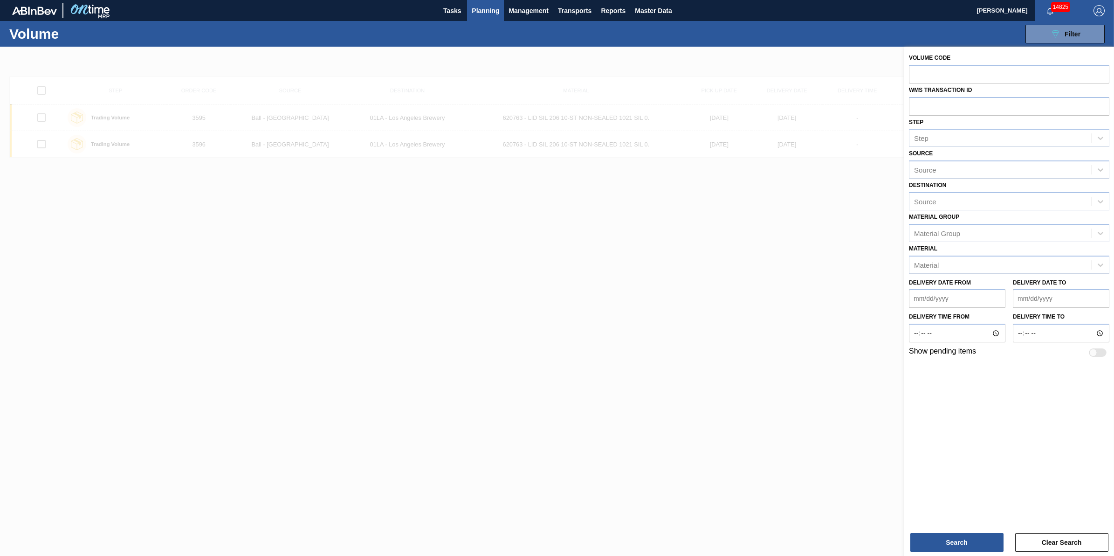
click at [583, 248] on div at bounding box center [557, 325] width 1114 height 556
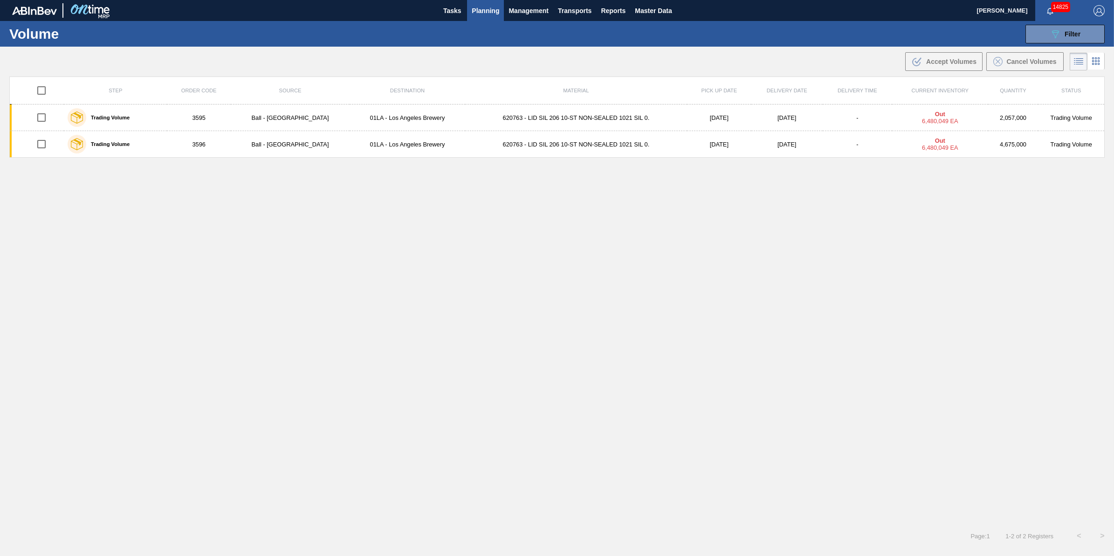
click at [47, 88] on input "checkbox" at bounding box center [42, 91] width 20 height 20
checkbox input "true"
click at [1040, 55] on button "Cancel Volumes" at bounding box center [1024, 61] width 77 height 19
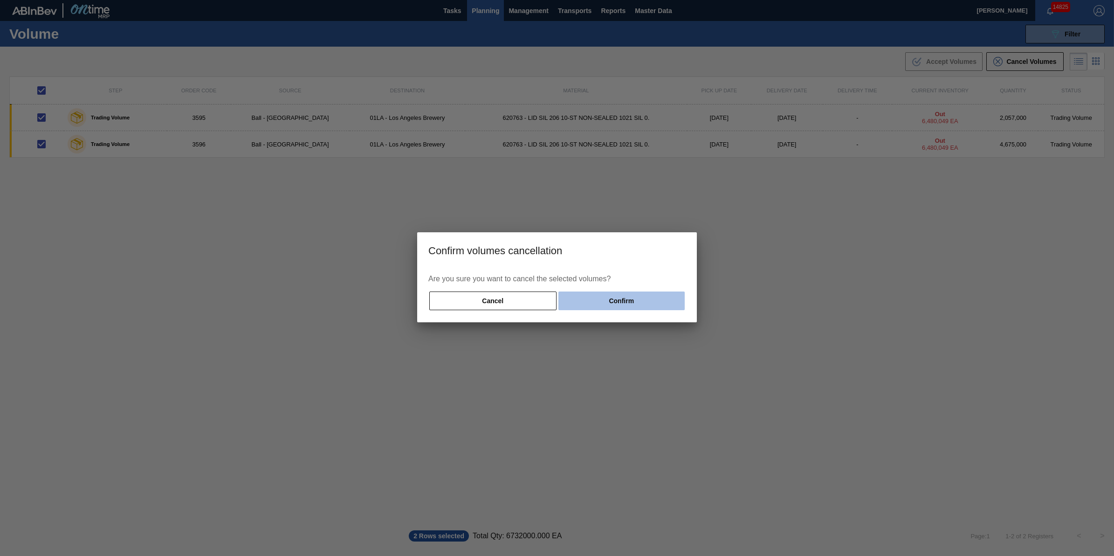
click at [658, 291] on button "Confirm" at bounding box center [621, 300] width 126 height 19
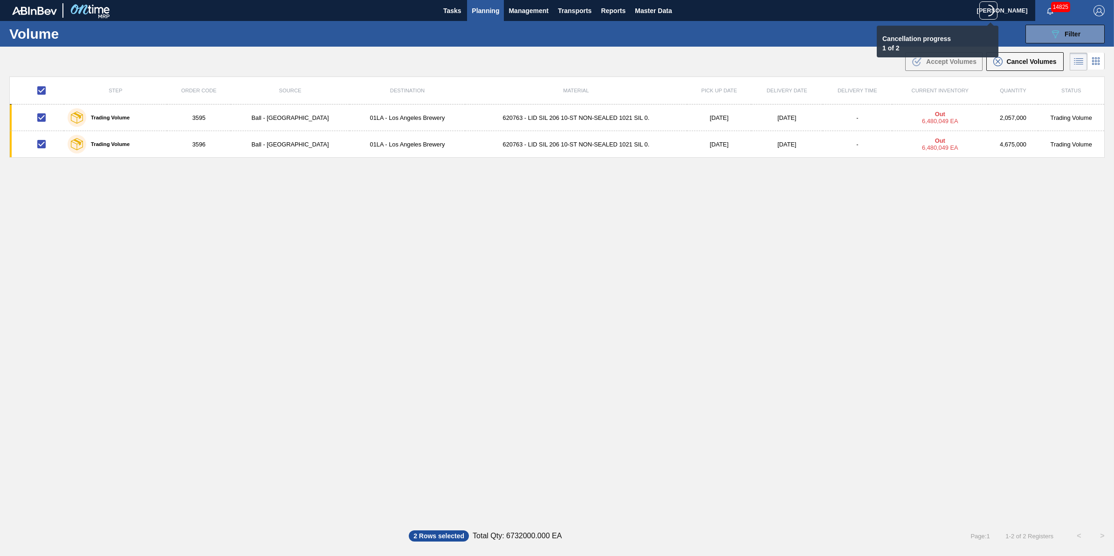
checkbox input "false"
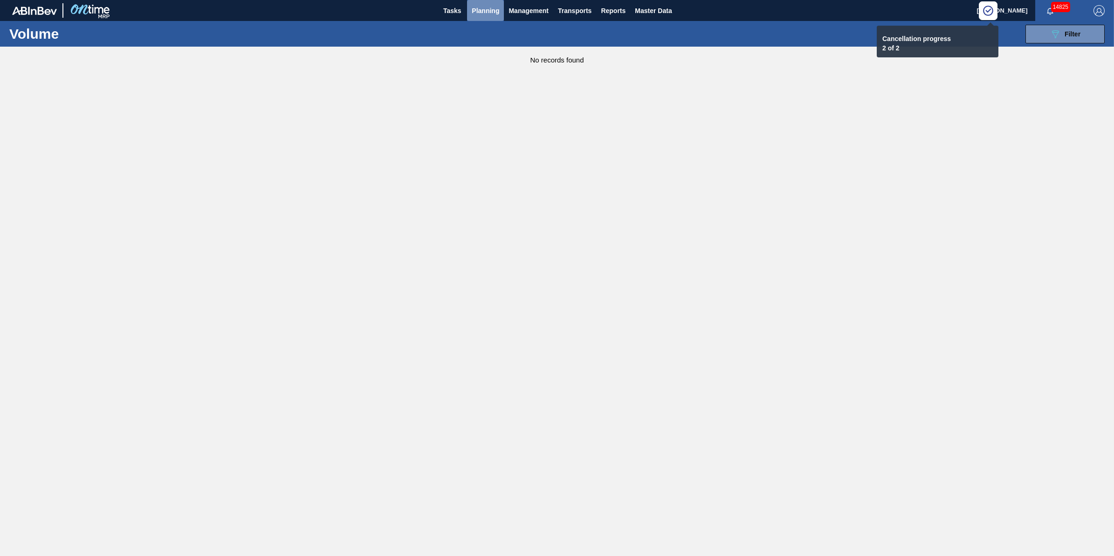
click at [486, 8] on span "Planning" at bounding box center [485, 10] width 27 height 11
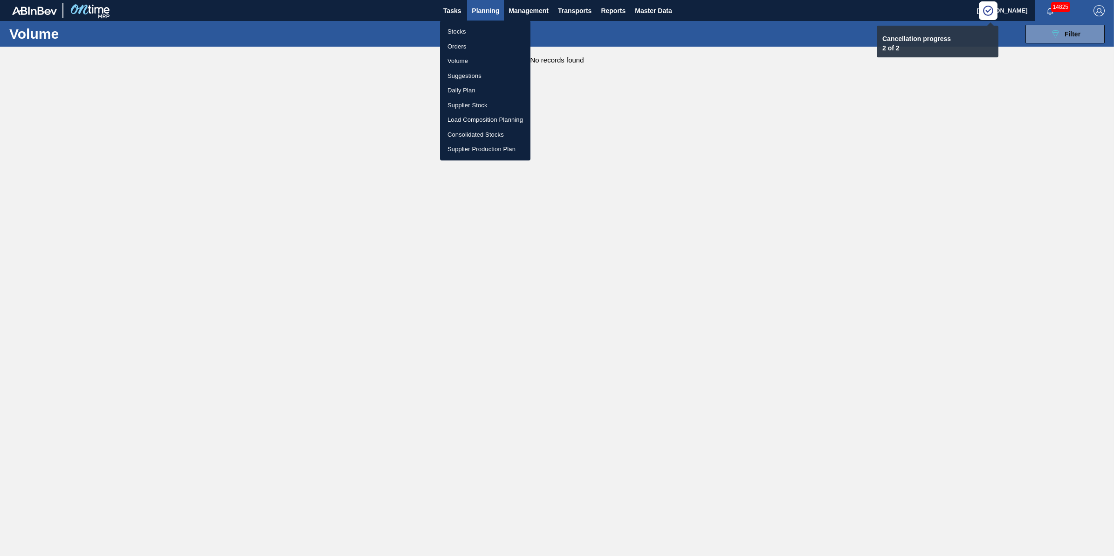
click at [476, 74] on li "Suggestions" at bounding box center [485, 76] width 90 height 15
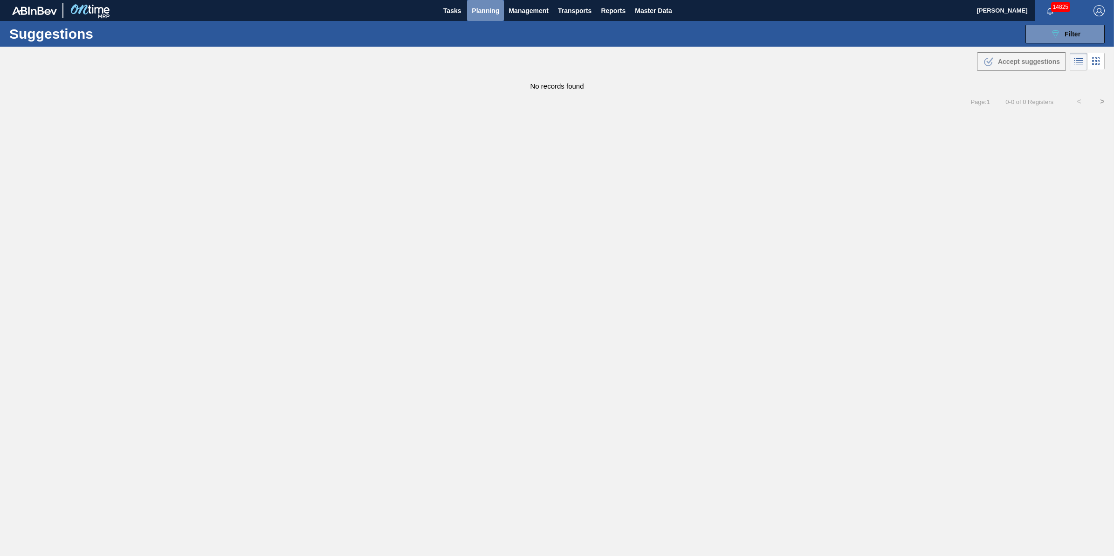
click at [481, 14] on span "Planning" at bounding box center [485, 10] width 27 height 11
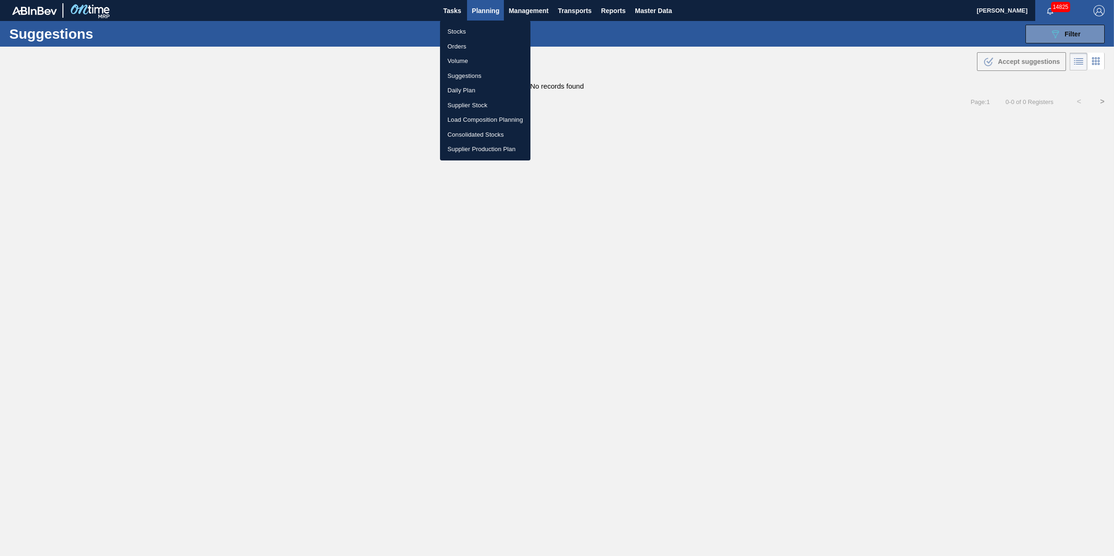
click at [479, 25] on li "Stocks" at bounding box center [485, 31] width 90 height 15
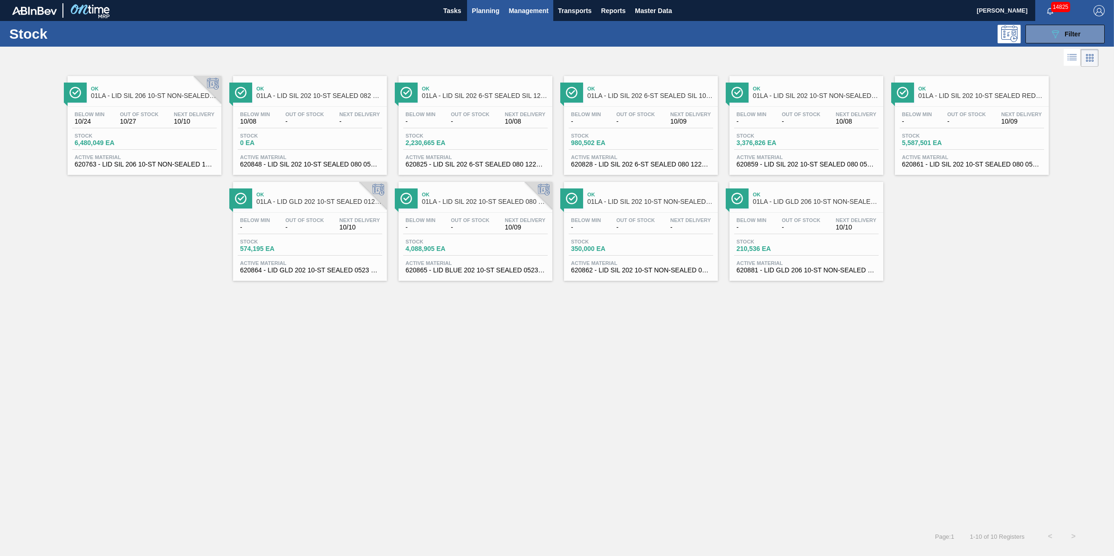
click at [544, 10] on span "Management" at bounding box center [528, 10] width 40 height 11
click at [1063, 40] on div at bounding box center [557, 278] width 1114 height 556
click at [1059, 38] on icon "089F7B8B-B2A5-4AFE-B5C0-19BA573D28AC" at bounding box center [1054, 33] width 11 height 11
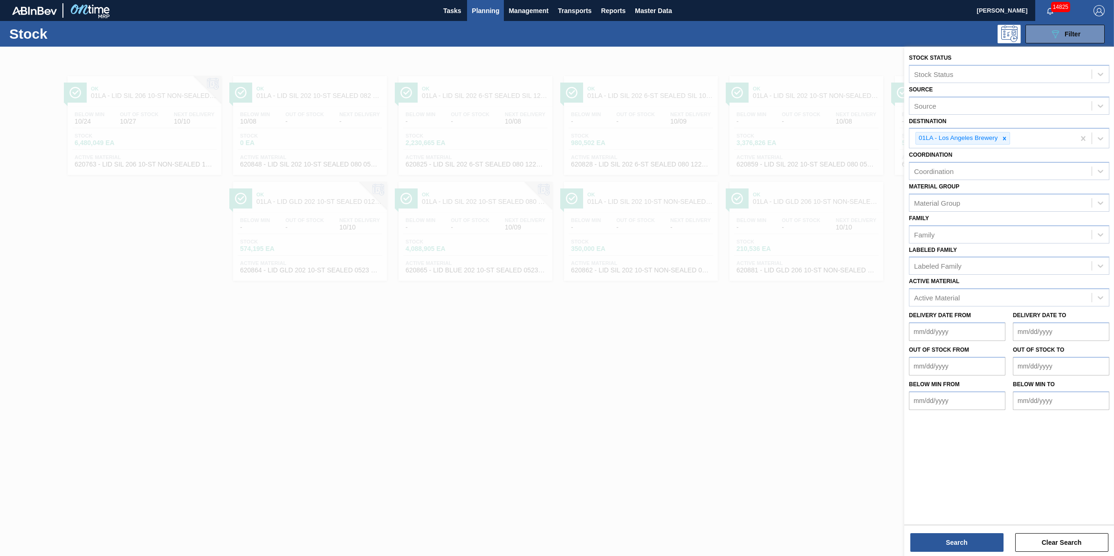
click at [685, 38] on div "089F7B8B-B2A5-4AFE-B5C0-19BA573D28AC Filter" at bounding box center [631, 34] width 956 height 19
click at [485, 7] on span "Planning" at bounding box center [485, 10] width 27 height 11
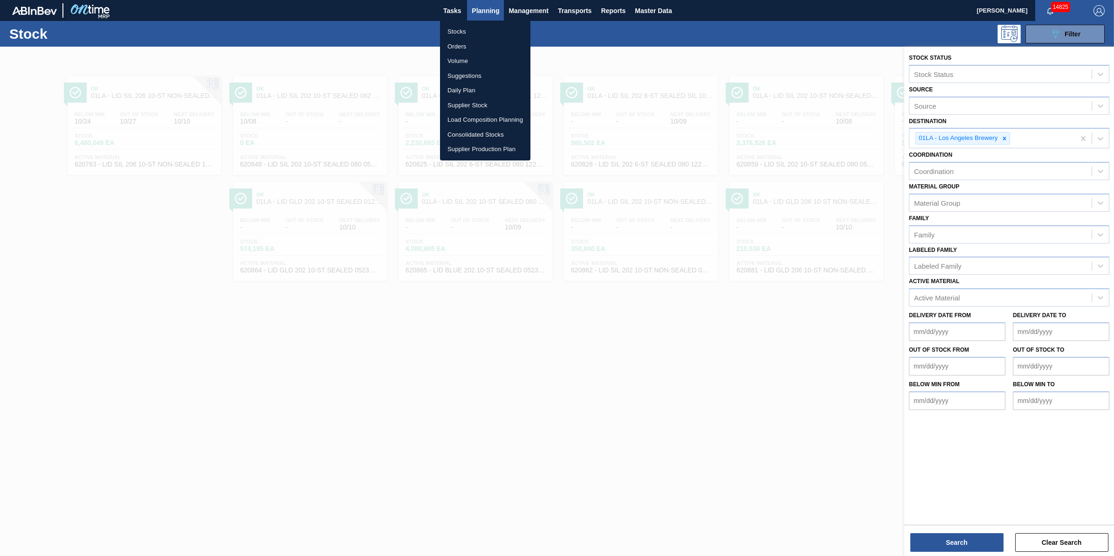
click at [472, 71] on li "Suggestions" at bounding box center [485, 76] width 90 height 15
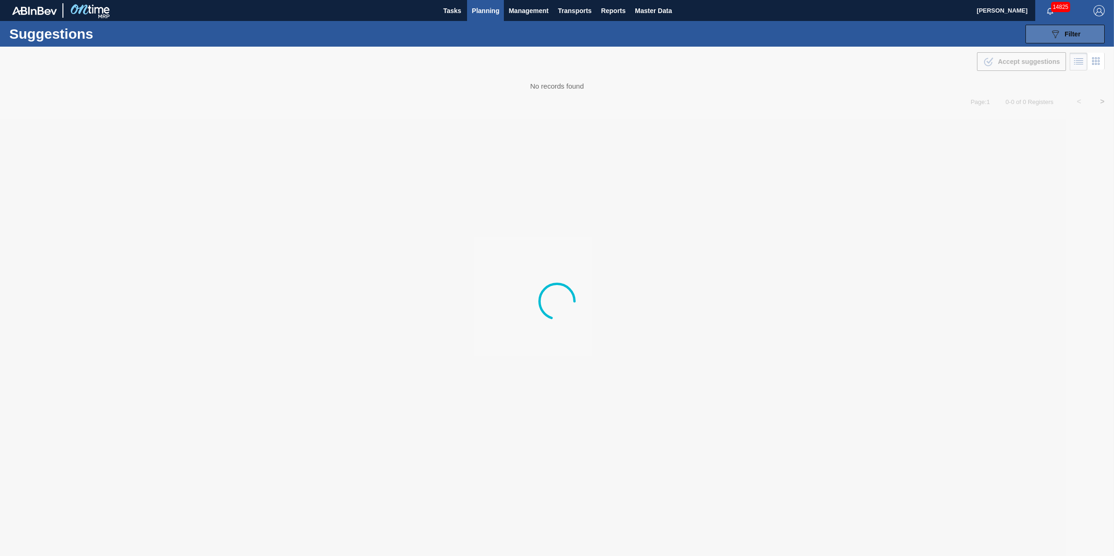
click at [1075, 32] on span "Filter" at bounding box center [1072, 33] width 16 height 7
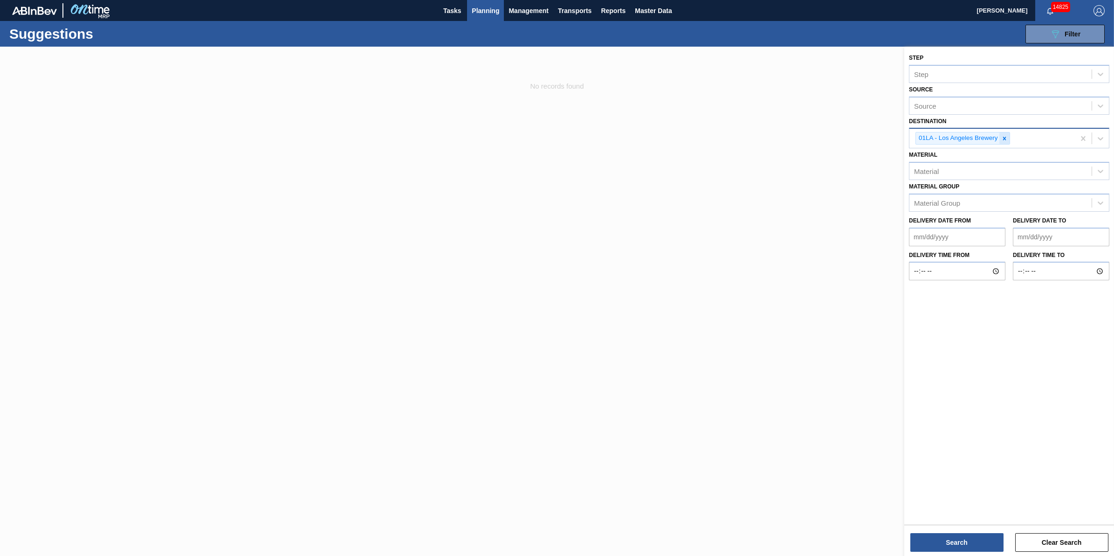
click at [1001, 141] on div at bounding box center [1004, 138] width 10 height 12
click at [1004, 140] on div "Source" at bounding box center [1000, 137] width 182 height 14
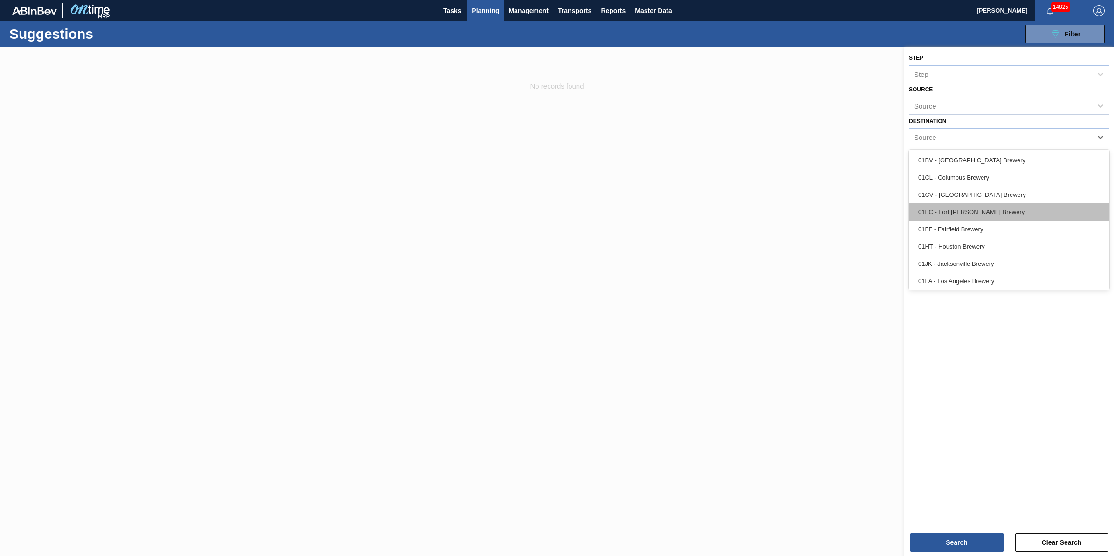
click at [997, 213] on div "01FC - Fort [PERSON_NAME] Brewery" at bounding box center [1009, 211] width 200 height 17
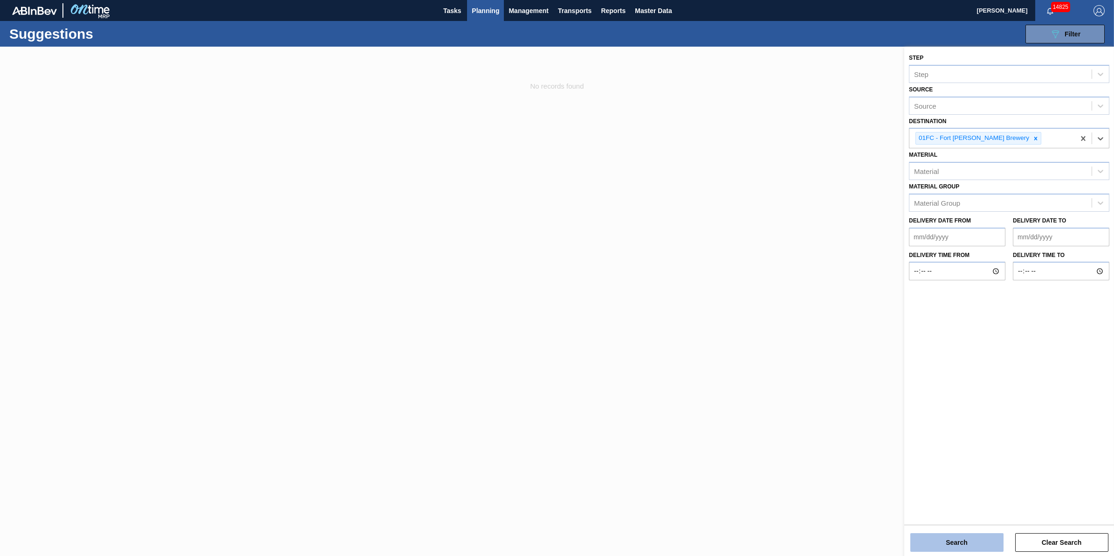
click at [948, 533] on button "Search" at bounding box center [956, 542] width 93 height 19
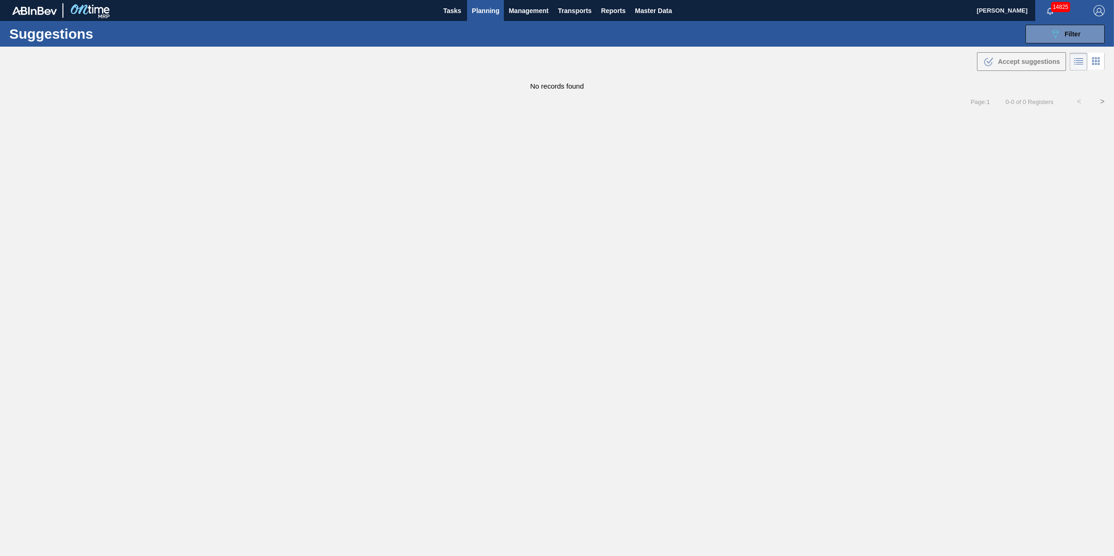
click at [488, 10] on span "Planning" at bounding box center [485, 10] width 27 height 11
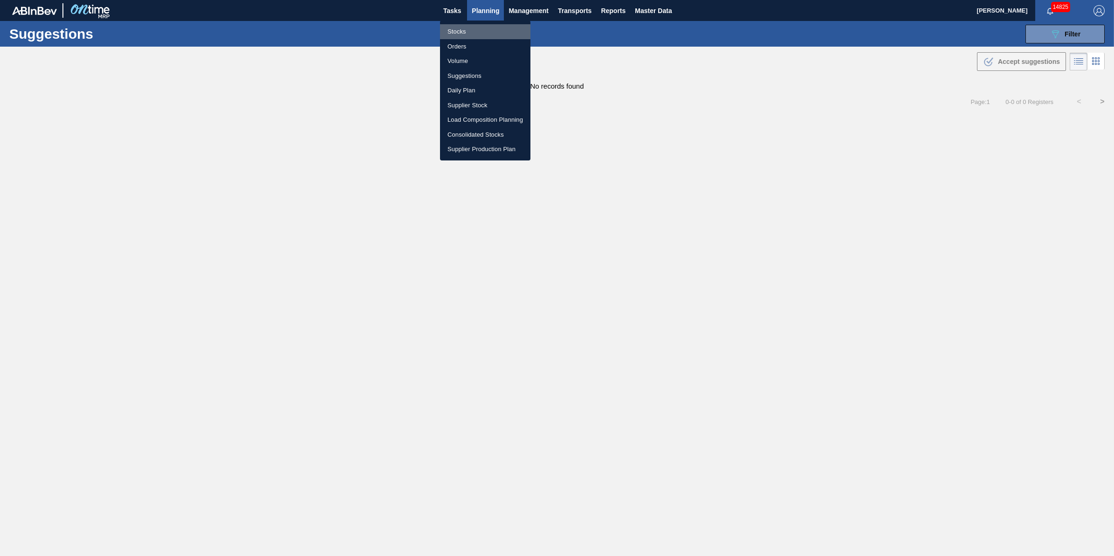
click at [481, 27] on li "Stocks" at bounding box center [485, 31] width 90 height 15
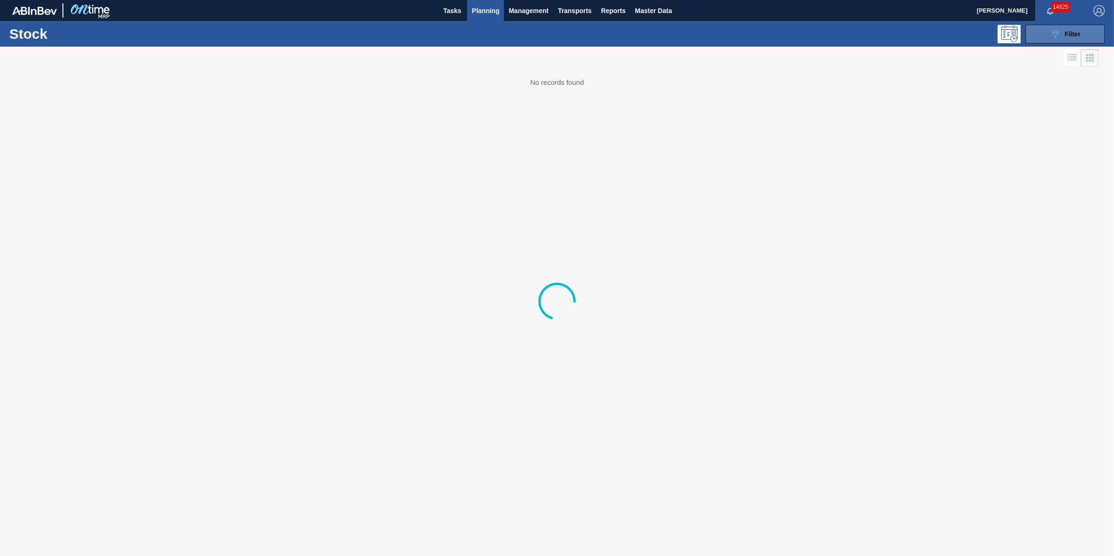
click at [1040, 33] on button "089F7B8B-B2A5-4AFE-B5C0-19BA573D28AC Filter" at bounding box center [1064, 34] width 79 height 19
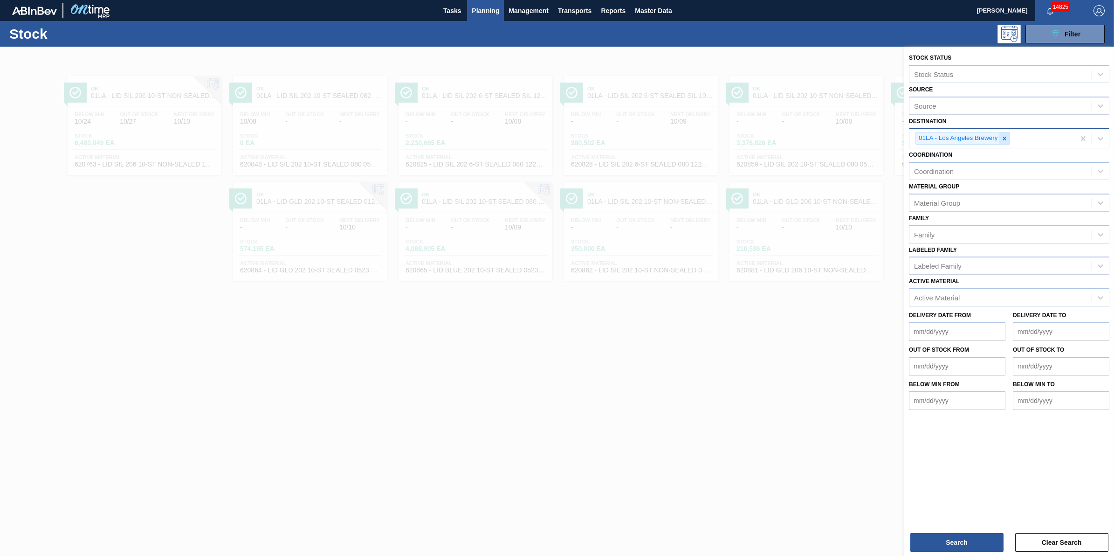
click at [1009, 137] on div at bounding box center [1004, 138] width 10 height 12
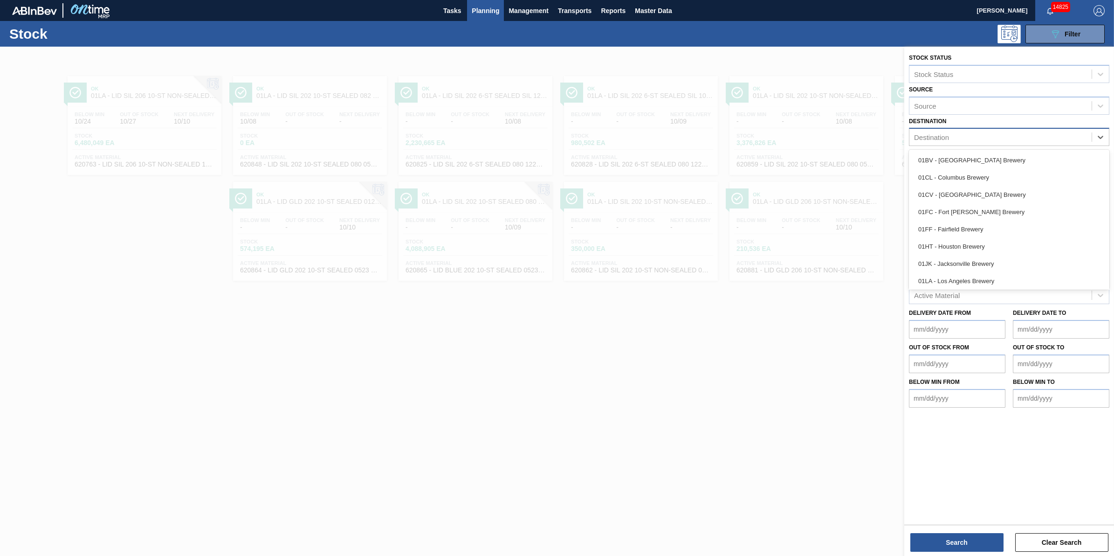
click at [1009, 137] on div "Destination" at bounding box center [1000, 137] width 182 height 14
click at [1007, 213] on div "01FC - Fort [PERSON_NAME] Brewery" at bounding box center [1009, 211] width 200 height 17
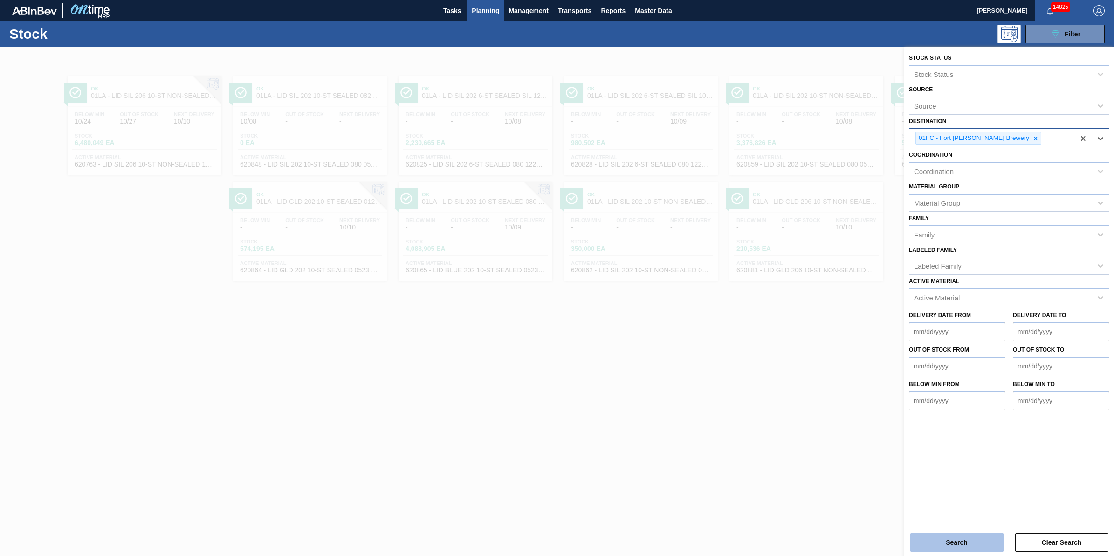
click at [940, 541] on button "Search" at bounding box center [956, 542] width 93 height 19
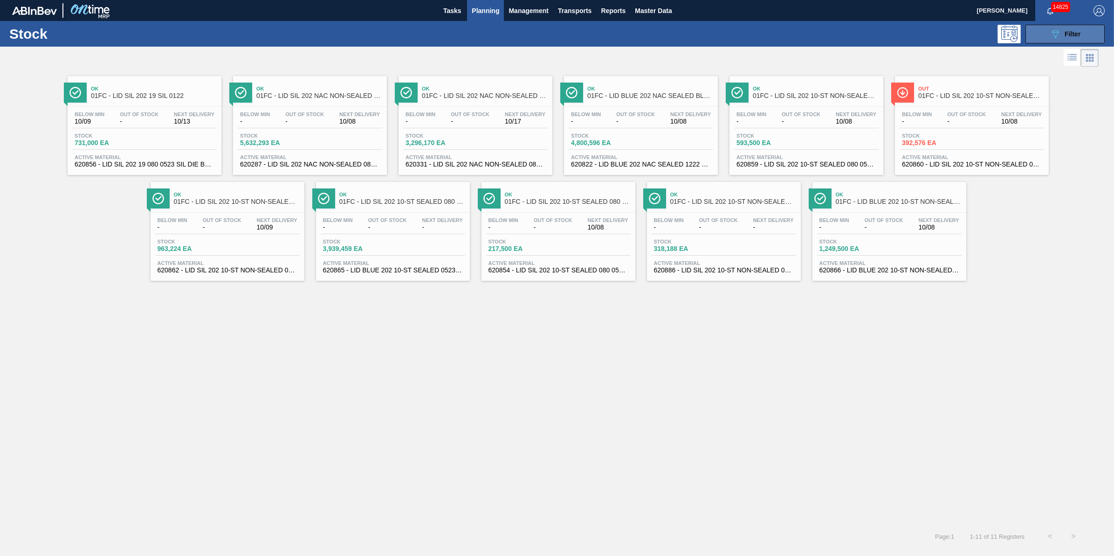
click at [1045, 32] on button "089F7B8B-B2A5-4AFE-B5C0-19BA573D28AC Filter" at bounding box center [1064, 34] width 79 height 19
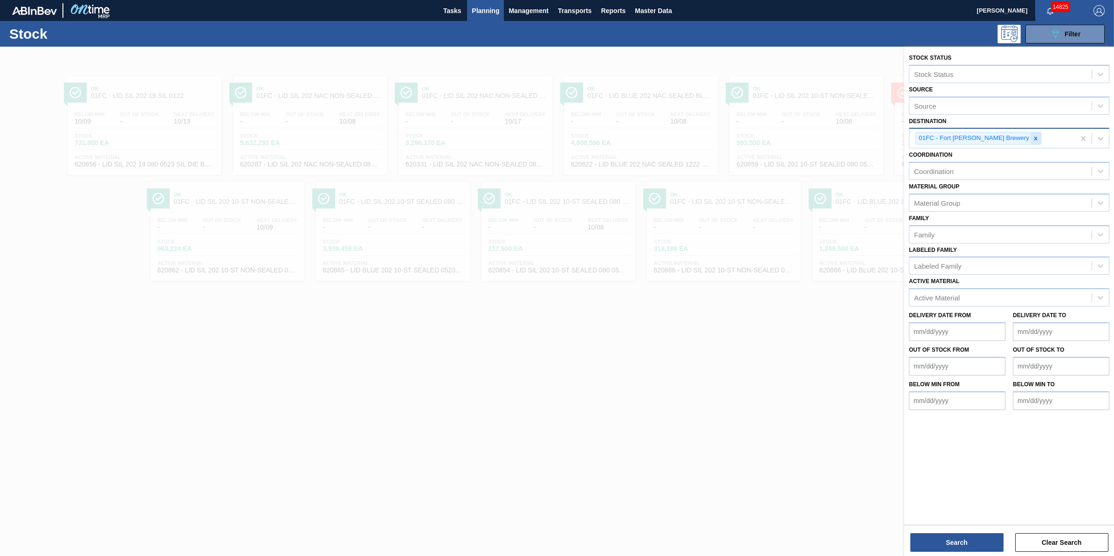
click at [1032, 135] on icon at bounding box center [1035, 138] width 7 height 7
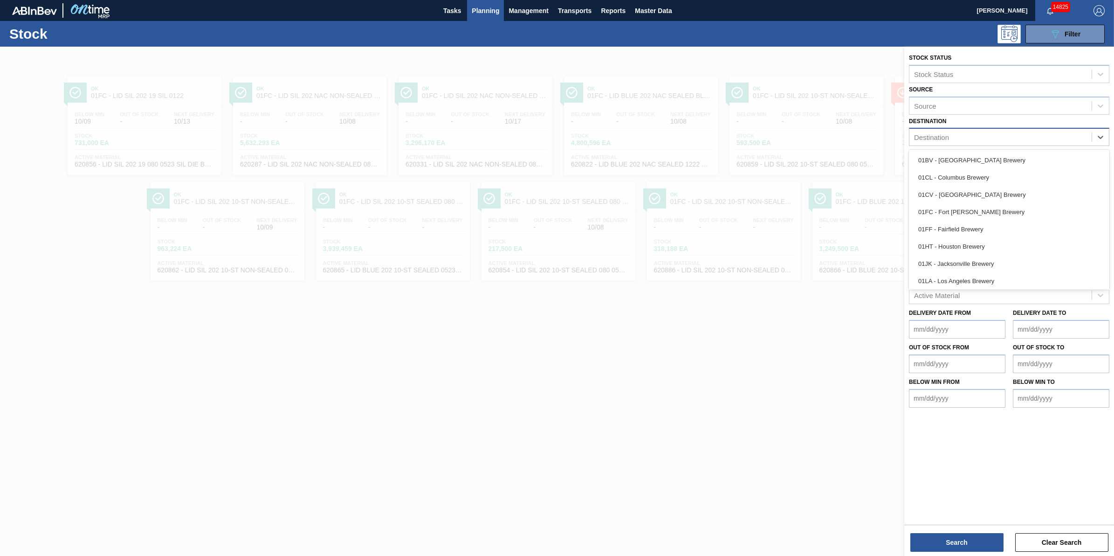
click at [1003, 134] on div "Destination" at bounding box center [1000, 137] width 182 height 14
click at [621, 402] on div at bounding box center [557, 325] width 1114 height 556
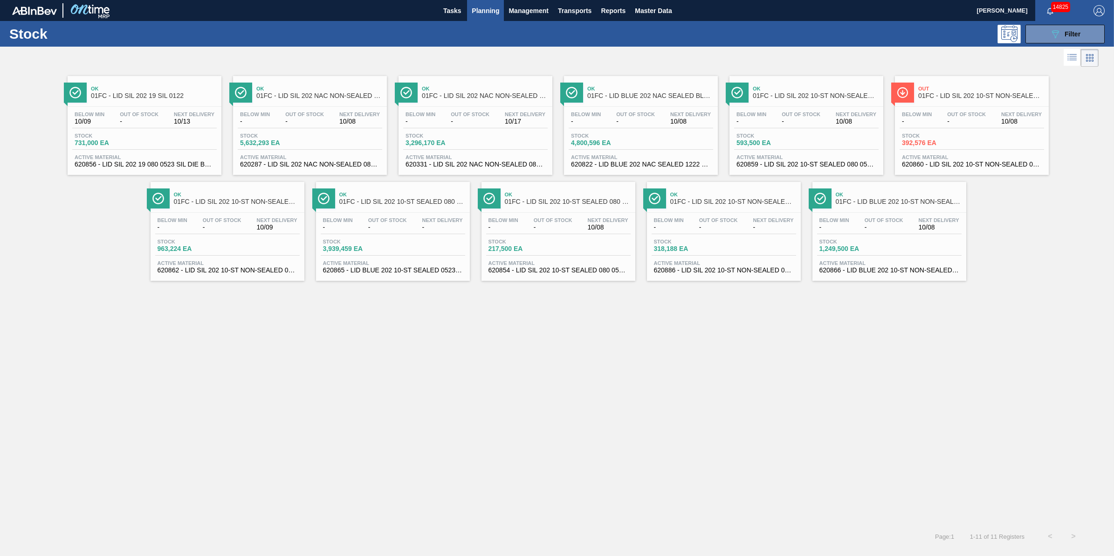
click at [485, 10] on span "Planning" at bounding box center [485, 10] width 27 height 11
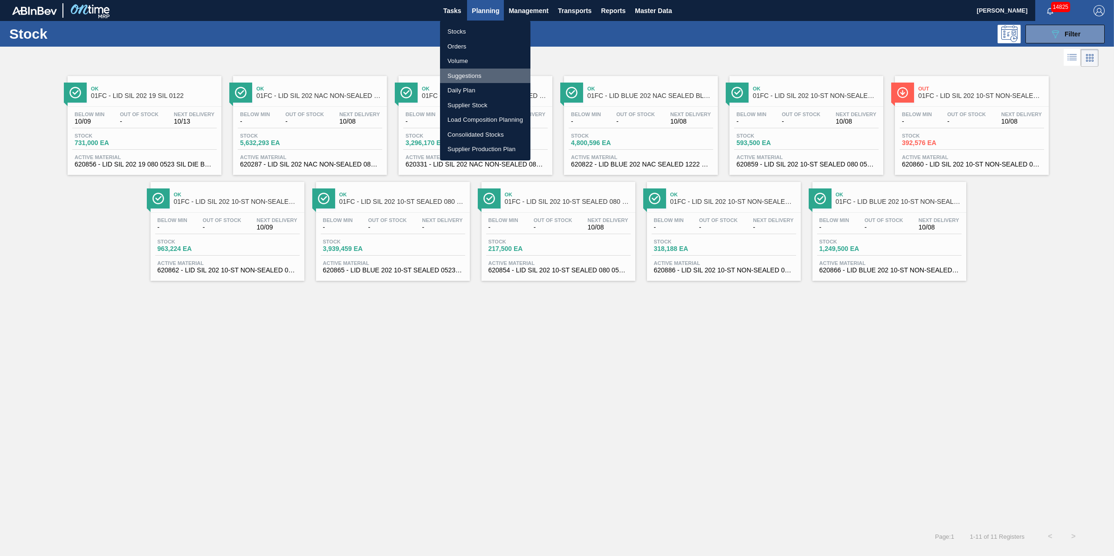
click at [486, 71] on li "Suggestions" at bounding box center [485, 76] width 90 height 15
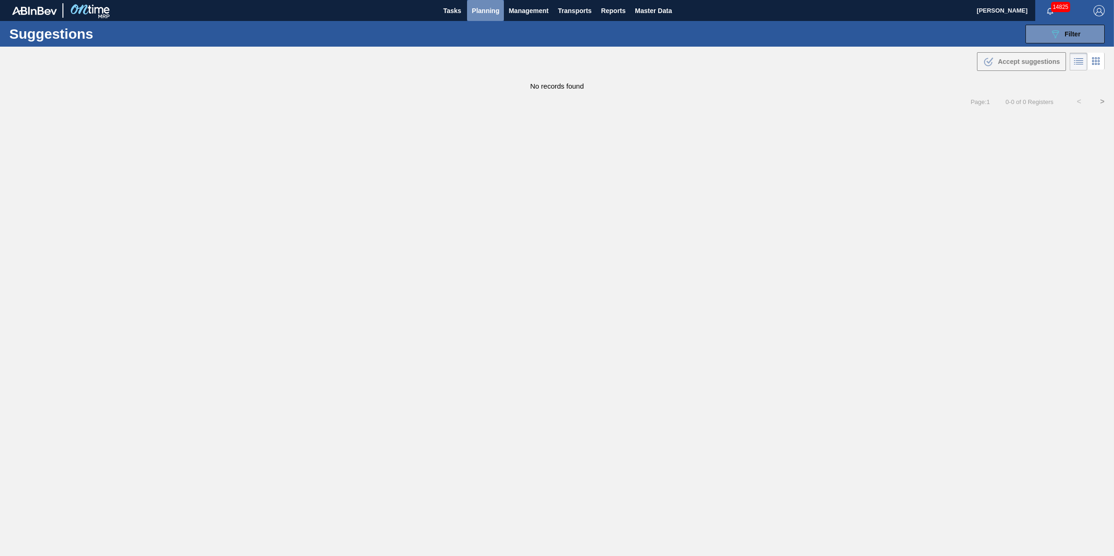
click at [474, 1] on button "Planning" at bounding box center [485, 10] width 37 height 21
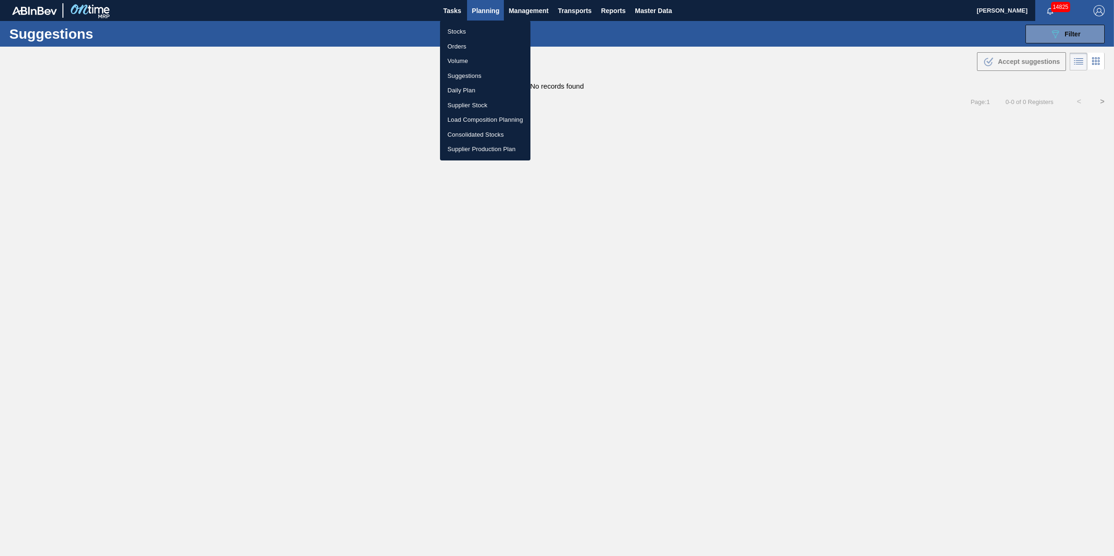
click at [473, 21] on ul "Stocks Orders Volume Suggestions Daily Plan Supplier Stock Load Composition Pla…" at bounding box center [485, 91] width 90 height 140
click at [472, 25] on li "Stocks" at bounding box center [485, 31] width 90 height 15
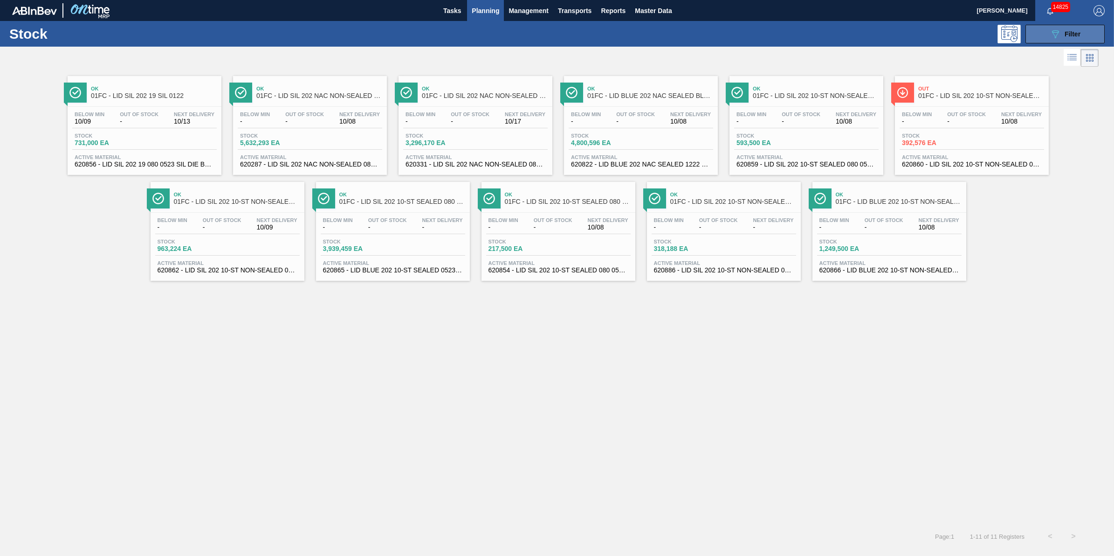
click at [1051, 33] on icon "089F7B8B-B2A5-4AFE-B5C0-19BA573D28AC" at bounding box center [1054, 33] width 11 height 11
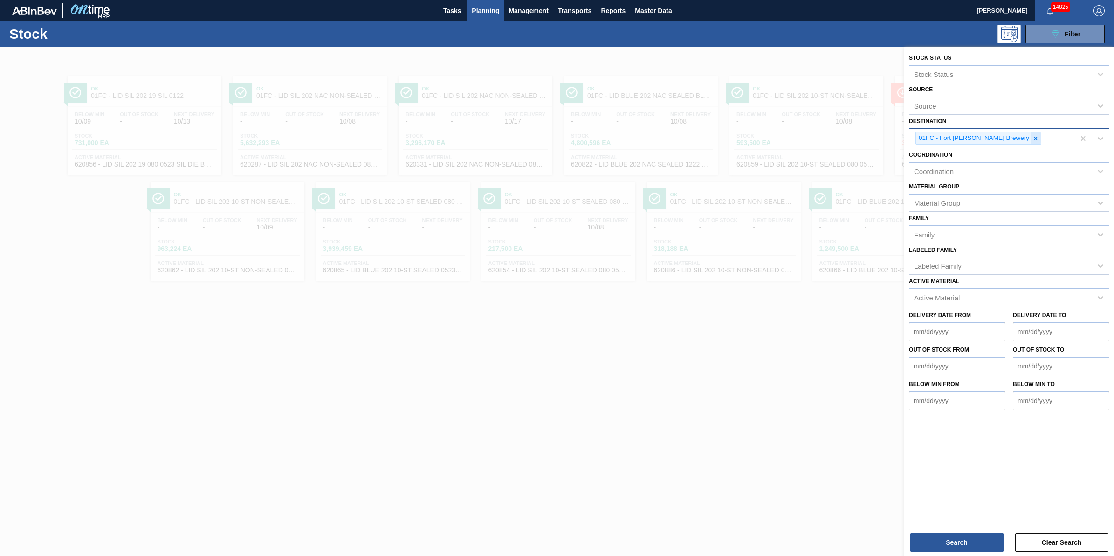
click at [1030, 132] on div at bounding box center [1035, 138] width 10 height 12
click at [1005, 133] on div "Destination" at bounding box center [1000, 137] width 182 height 14
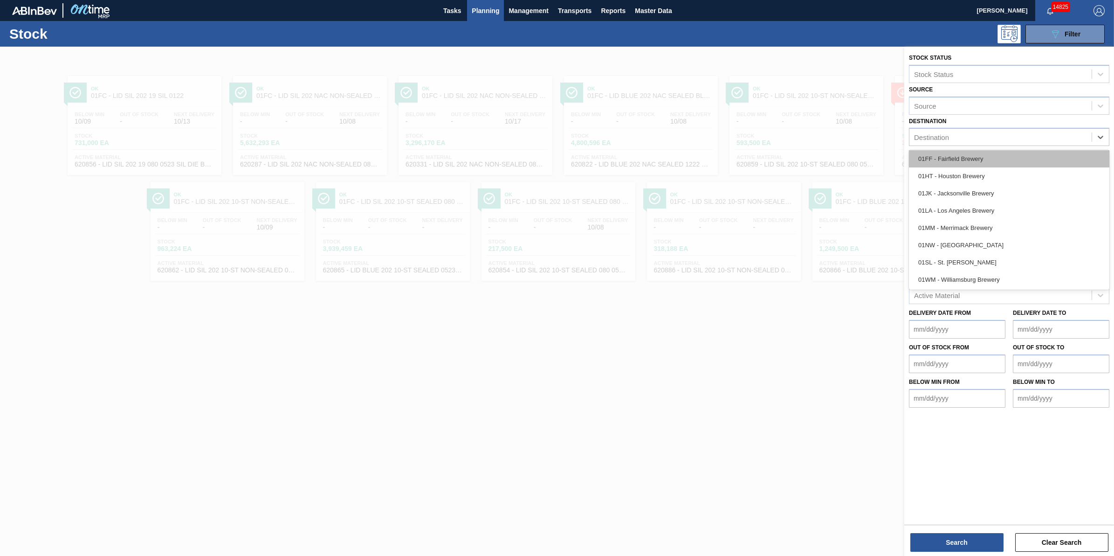
scroll to position [71, 0]
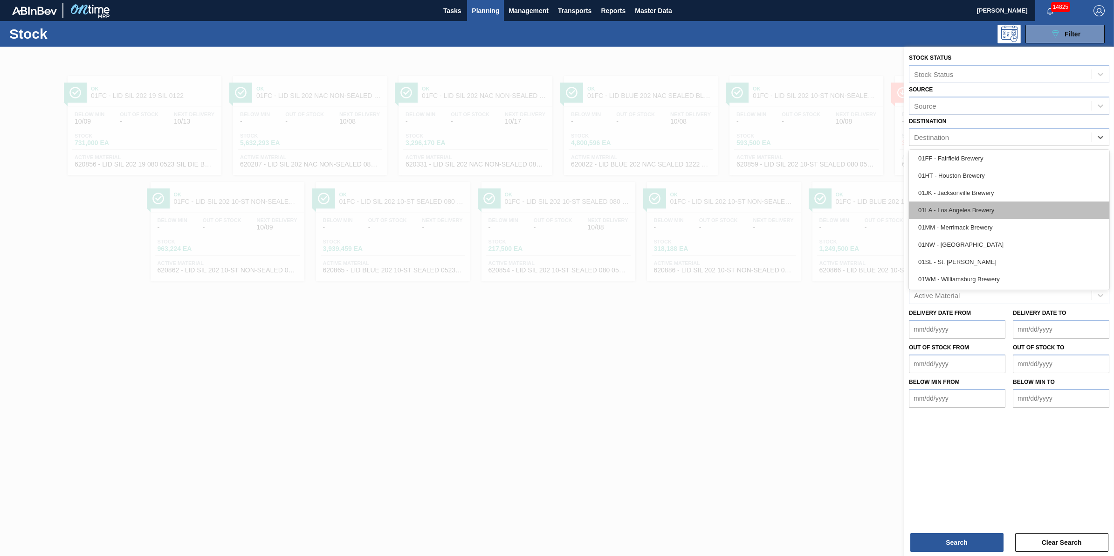
click at [970, 213] on div "01LA - Los Angeles Brewery" at bounding box center [1009, 209] width 200 height 17
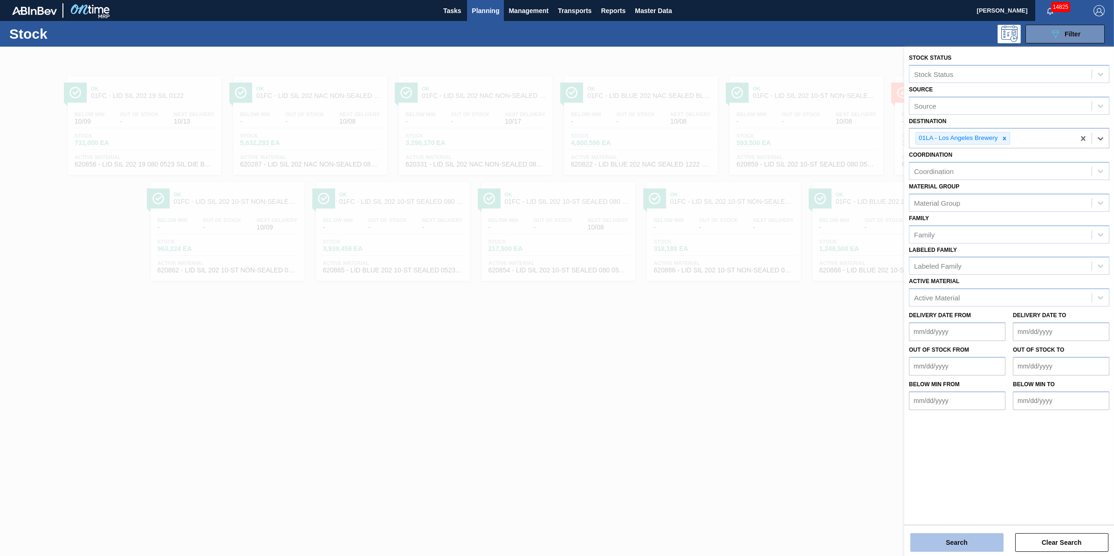
click at [938, 536] on button "Search" at bounding box center [956, 542] width 93 height 19
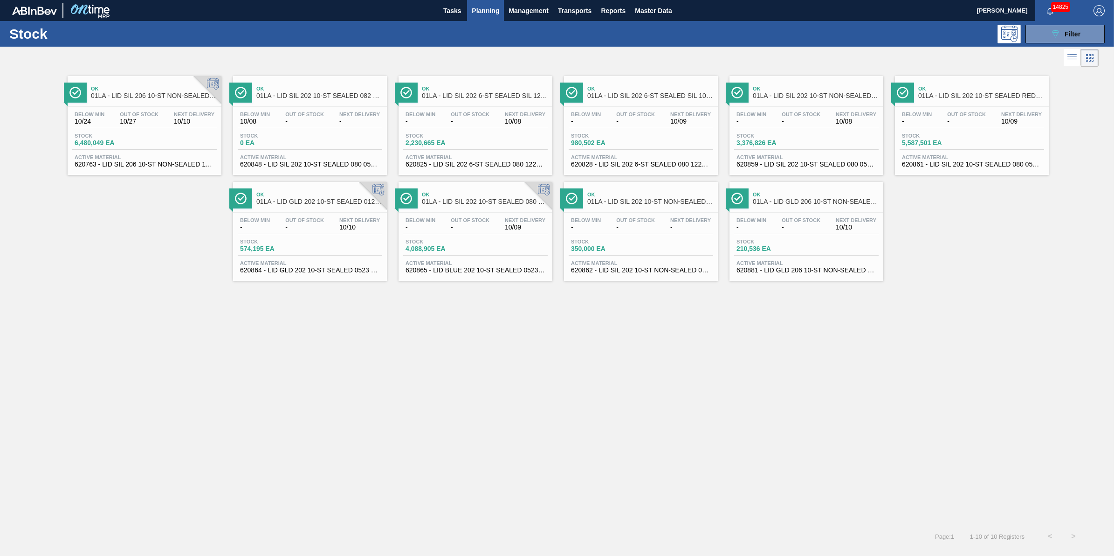
click at [138, 141] on span "6,480,049 EA" at bounding box center [107, 142] width 65 height 7
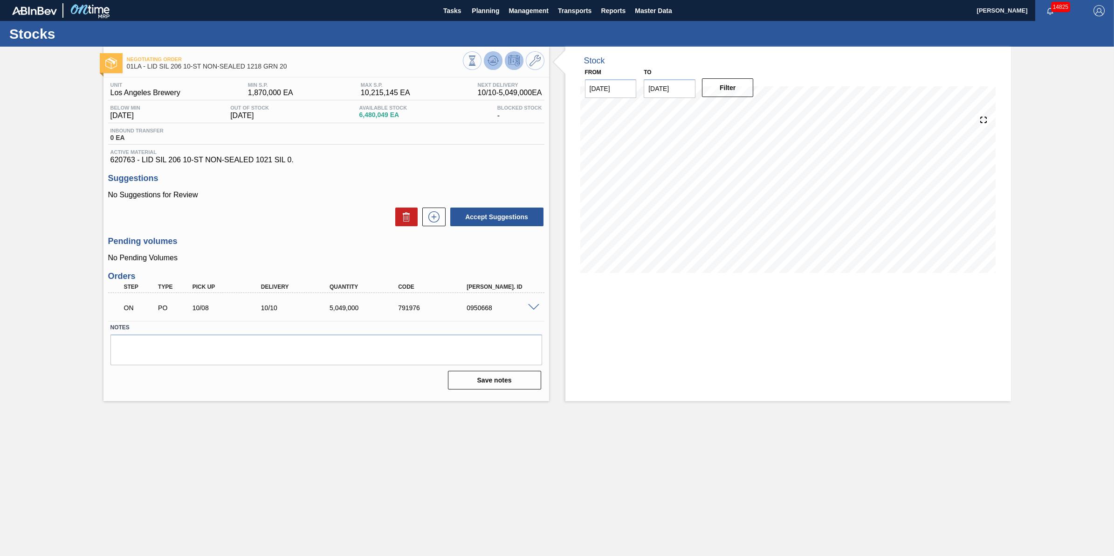
click at [494, 61] on icon at bounding box center [493, 60] width 6 height 4
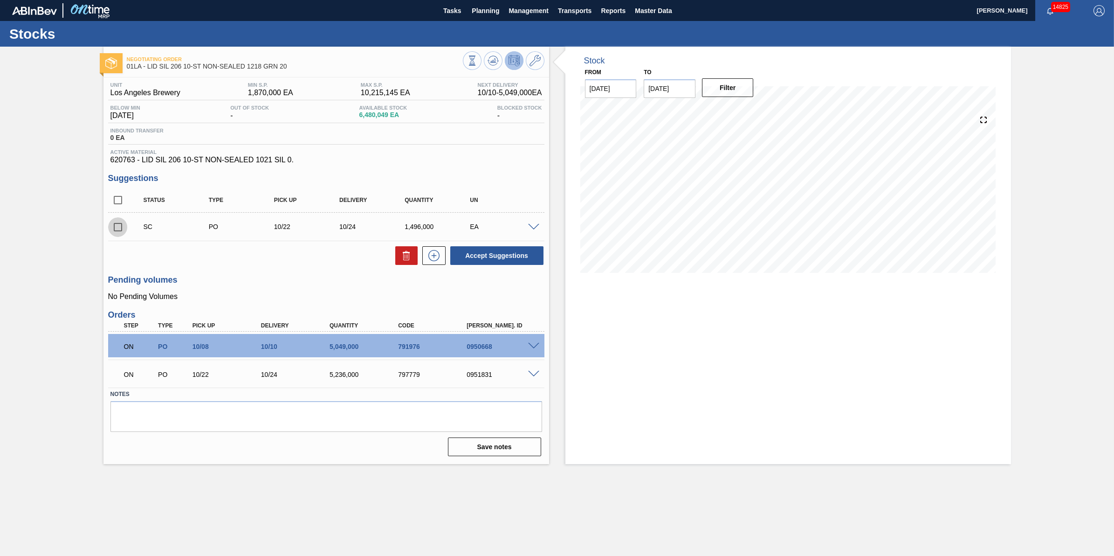
click at [117, 233] on input "checkbox" at bounding box center [118, 227] width 20 height 20
click at [404, 253] on icon at bounding box center [406, 252] width 7 height 1
checkbox input "false"
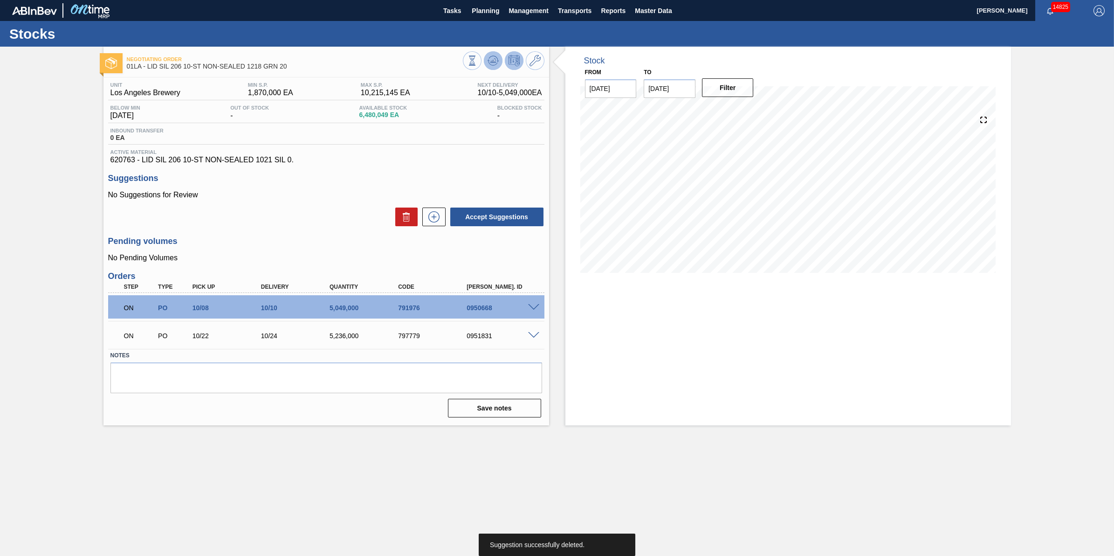
click at [494, 52] on button at bounding box center [493, 60] width 19 height 19
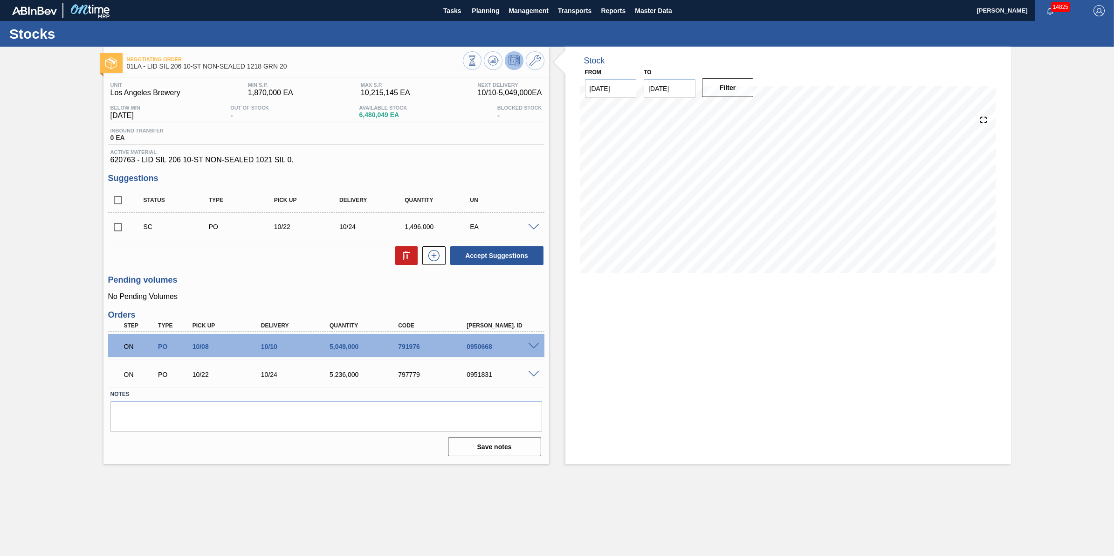
click at [116, 229] on input "checkbox" at bounding box center [118, 227] width 20 height 20
checkbox input "true"
click at [418, 254] on div at bounding box center [432, 255] width 28 height 19
click at [404, 261] on icon at bounding box center [406, 255] width 11 height 11
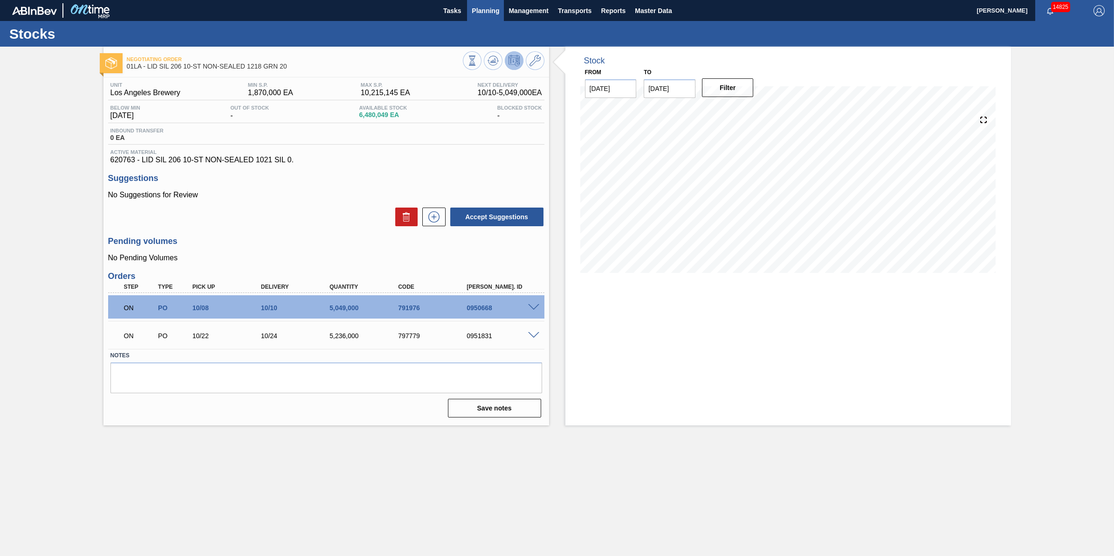
click at [484, 8] on span "Planning" at bounding box center [485, 10] width 27 height 11
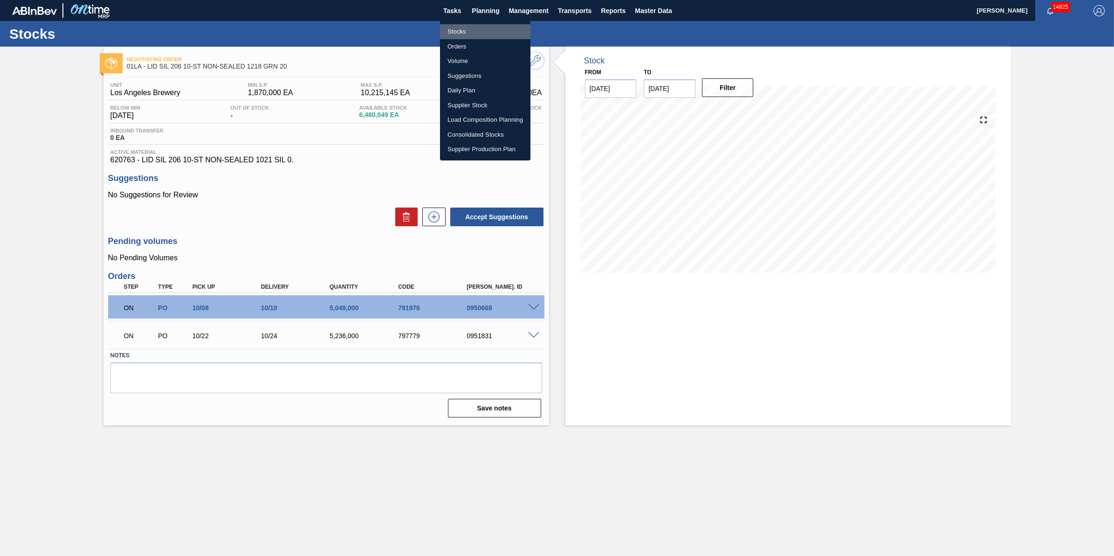
click at [479, 33] on li "Stocks" at bounding box center [485, 31] width 90 height 15
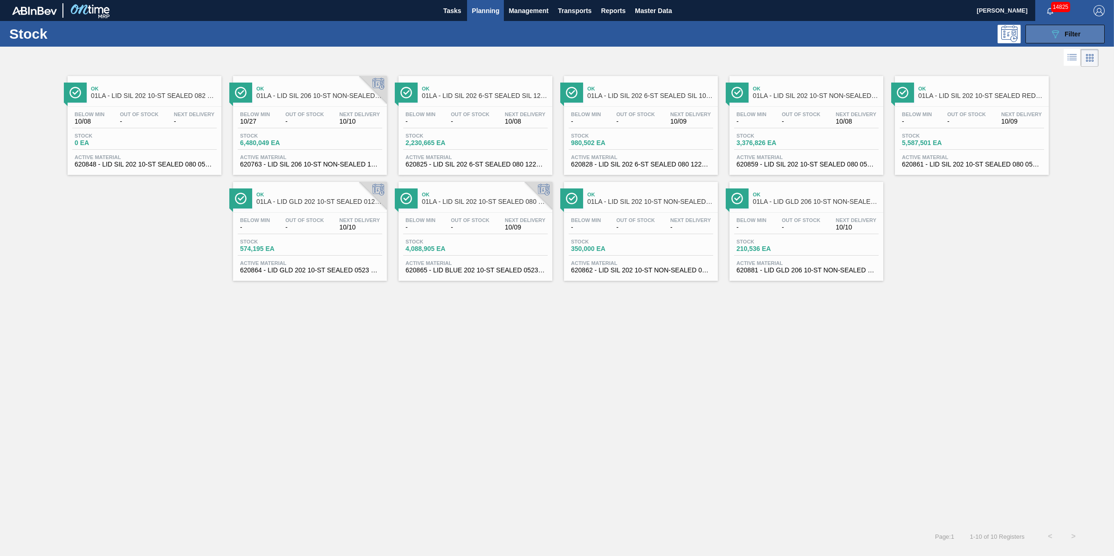
click at [1068, 33] on span "Filter" at bounding box center [1072, 33] width 16 height 7
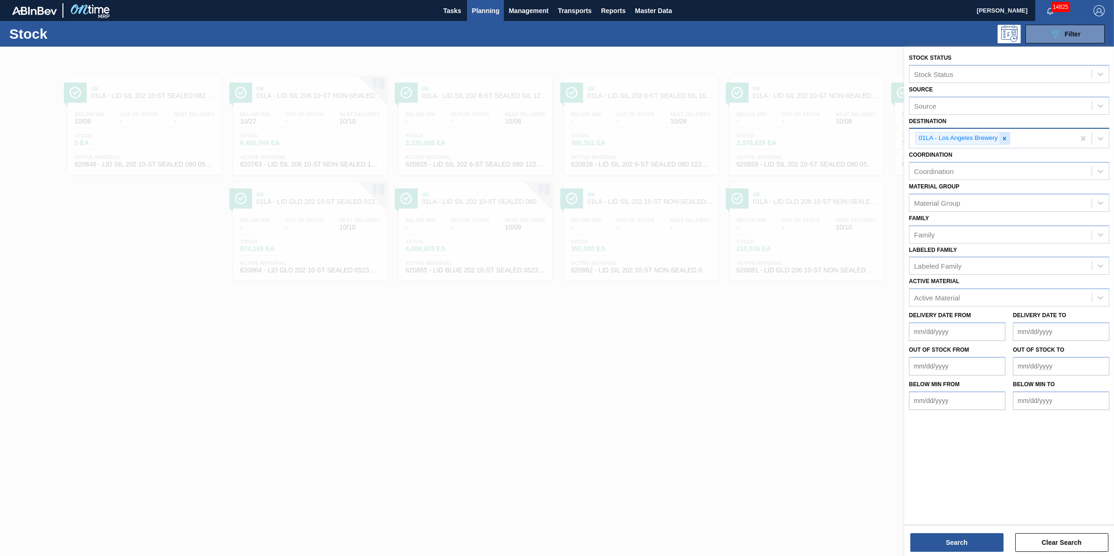
click at [1005, 137] on icon at bounding box center [1003, 138] width 3 height 3
click at [1004, 138] on div "Destination" at bounding box center [1000, 137] width 182 height 14
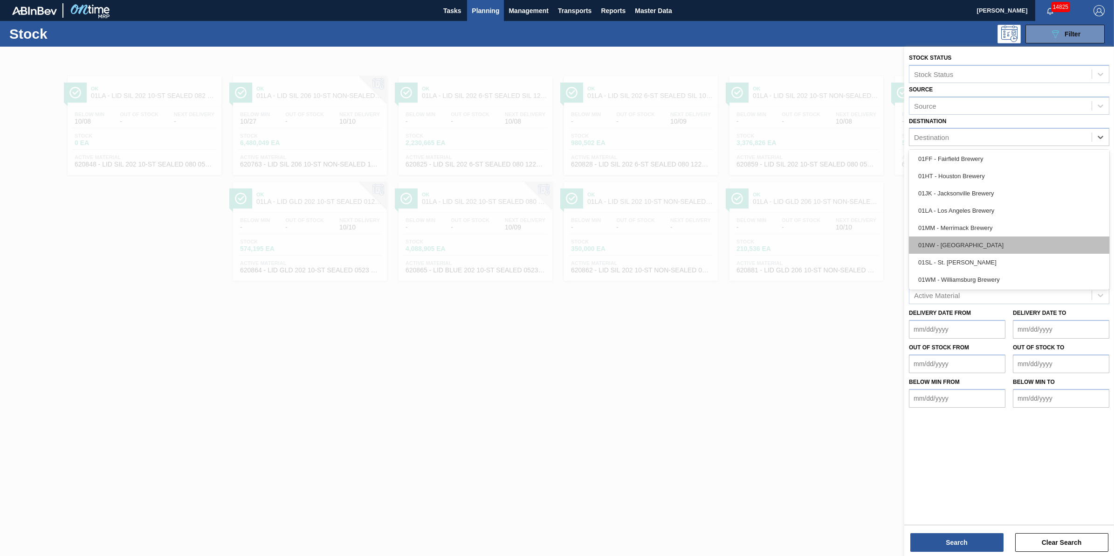
scroll to position [71, 0]
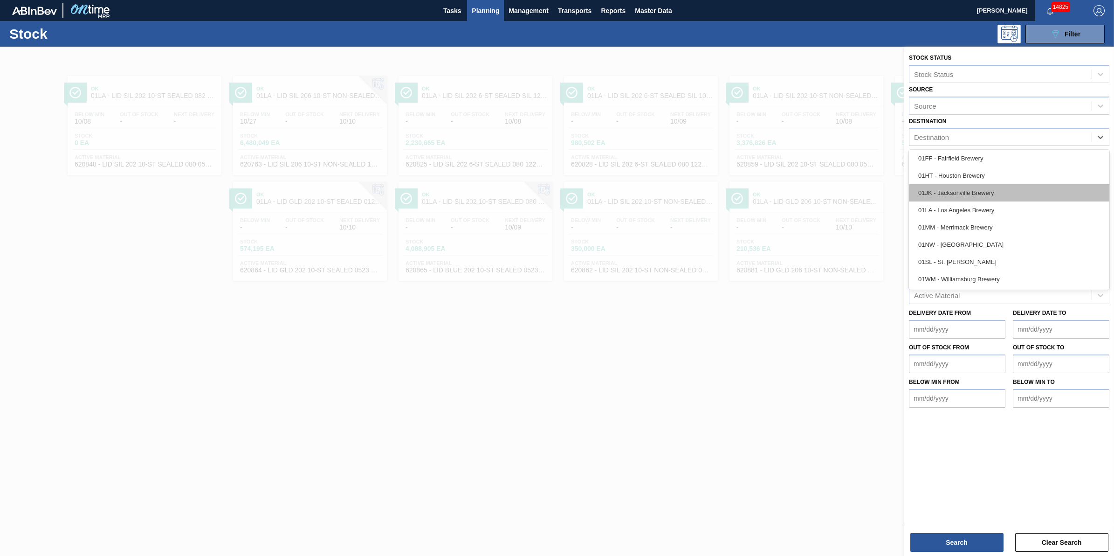
click at [996, 192] on div "01JK - Jacksonville Brewery" at bounding box center [1009, 192] width 200 height 17
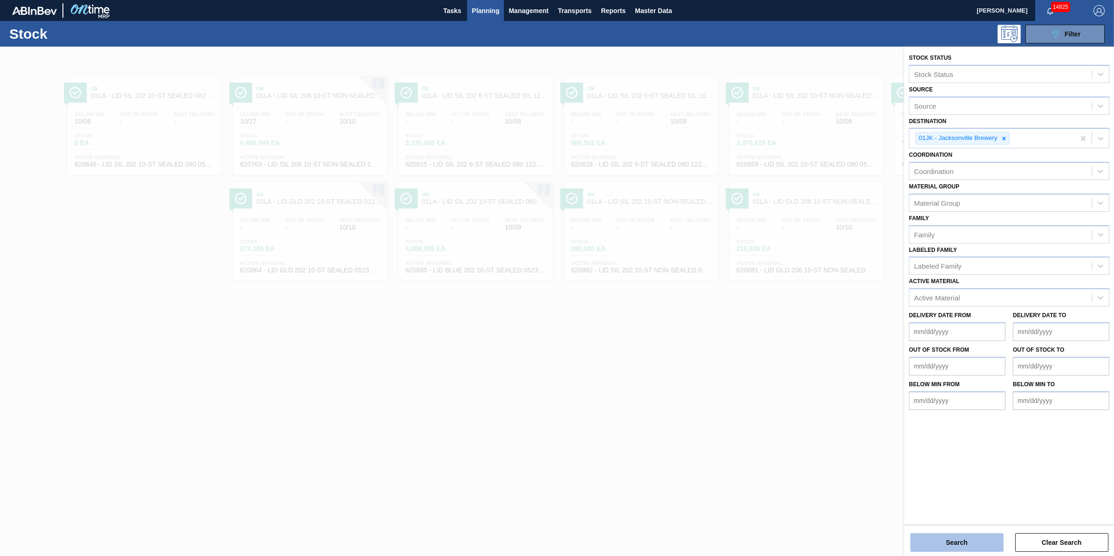
click at [956, 540] on button "Search" at bounding box center [956, 542] width 93 height 19
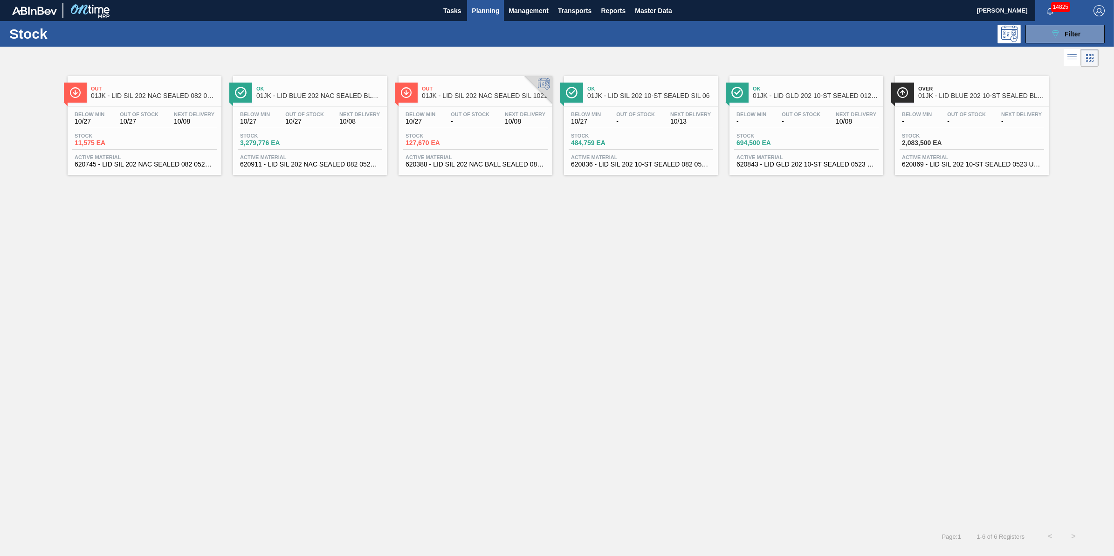
click at [492, 7] on span "Planning" at bounding box center [485, 10] width 27 height 11
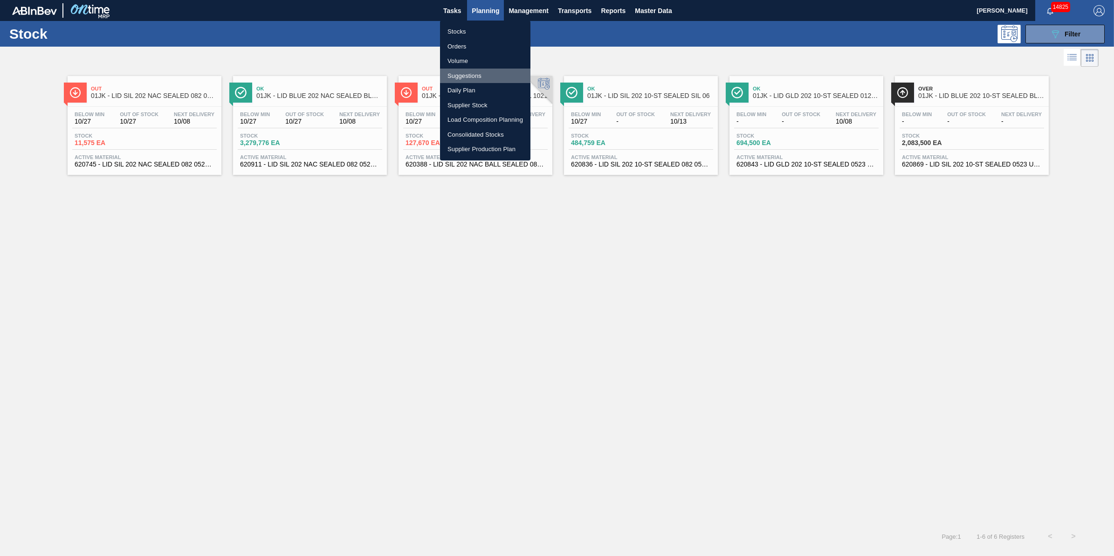
click at [487, 72] on li "Suggestions" at bounding box center [485, 76] width 90 height 15
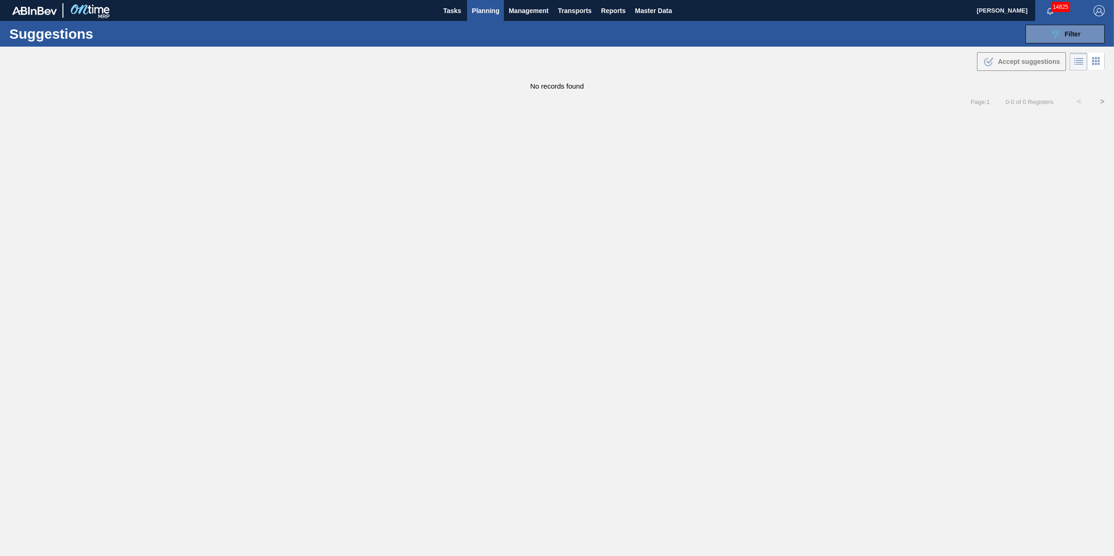
click at [1024, 33] on div "Suggestions 089F7B8B-B2A5-4AFE-B5C0-19BA573D28AC Filter Step Step Source Source…" at bounding box center [557, 34] width 1114 height 26
click at [1039, 33] on button "089F7B8B-B2A5-4AFE-B5C0-19BA573D28AC Filter" at bounding box center [1064, 34] width 79 height 19
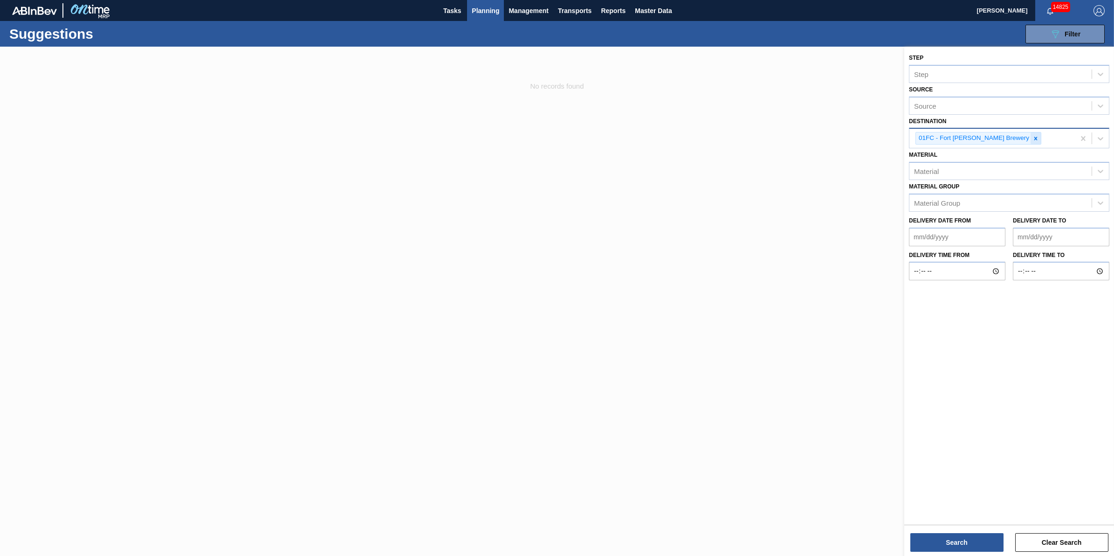
click at [1032, 137] on icon at bounding box center [1035, 138] width 7 height 7
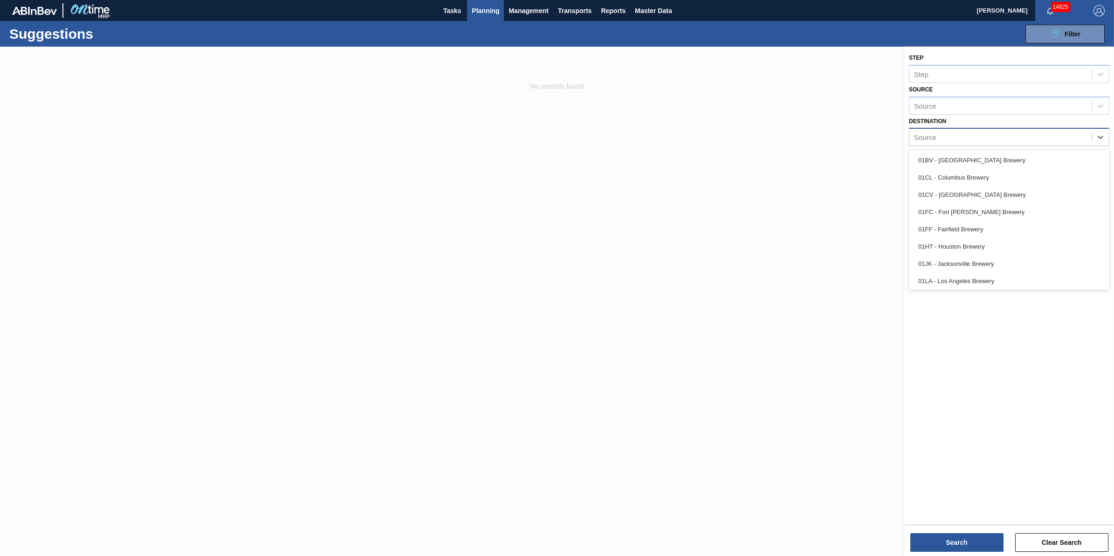
click at [1002, 137] on div "Source" at bounding box center [1000, 137] width 182 height 14
click at [960, 266] on div "01JK - Jacksonville Brewery" at bounding box center [1009, 263] width 200 height 17
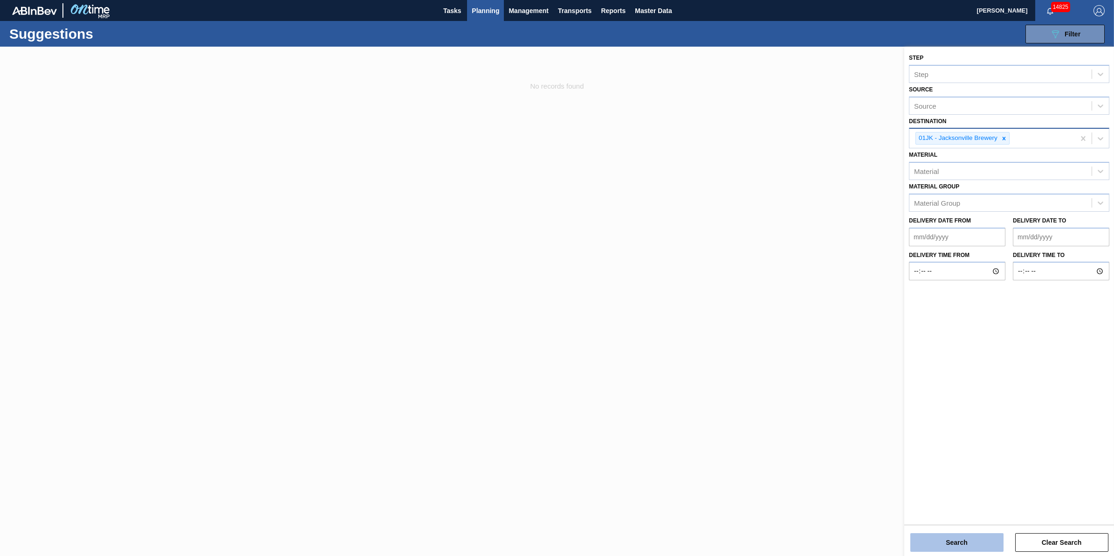
click at [939, 536] on button "Search" at bounding box center [956, 542] width 93 height 19
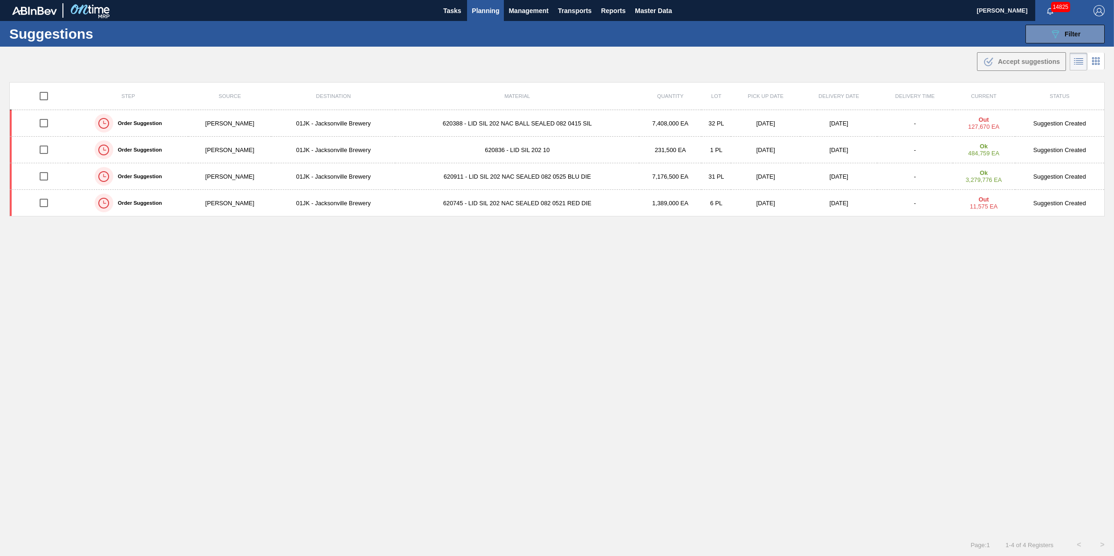
click at [45, 90] on input "checkbox" at bounding box center [44, 96] width 20 height 20
checkbox input "true"
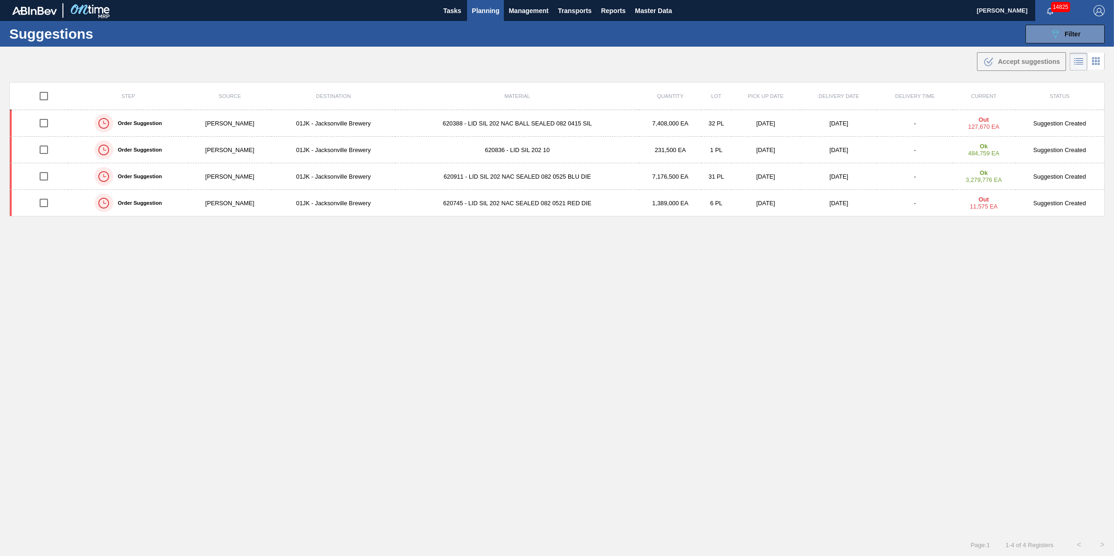
checkbox input "true"
click at [1033, 64] on span "Accept suggestions" at bounding box center [1029, 61] width 62 height 7
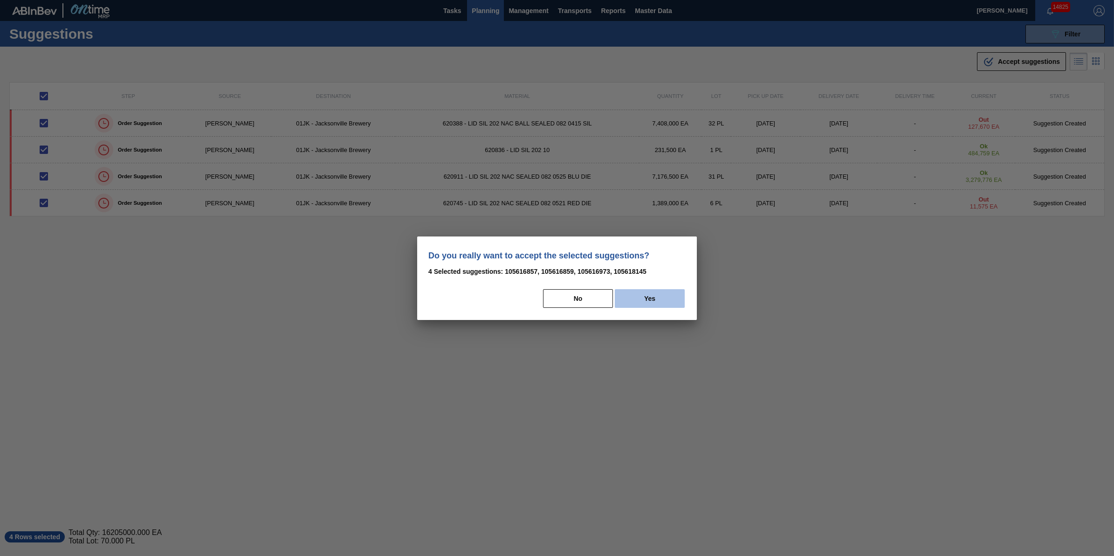
click at [655, 294] on button "Yes" at bounding box center [650, 298] width 70 height 19
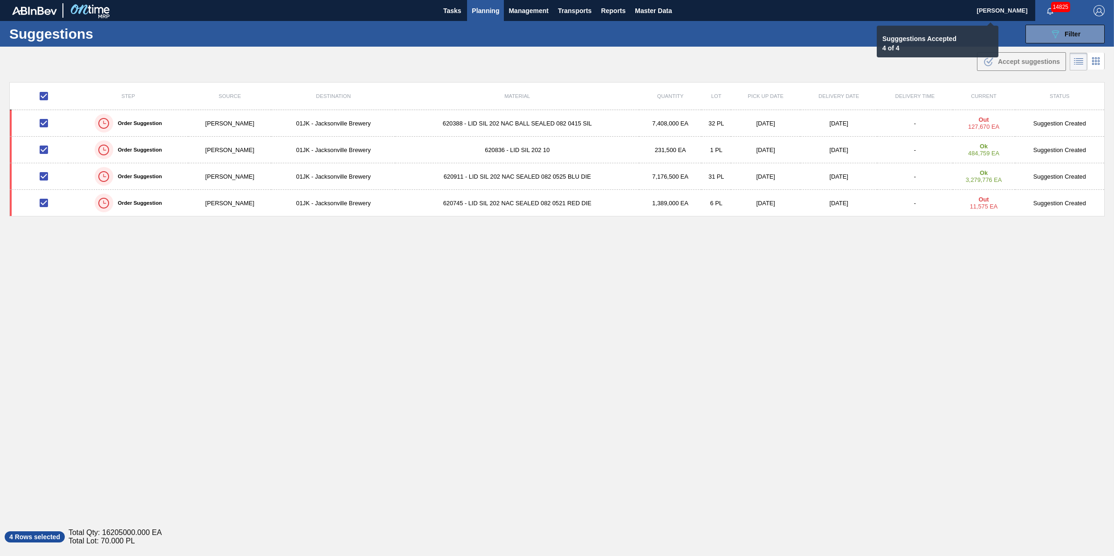
checkbox input "false"
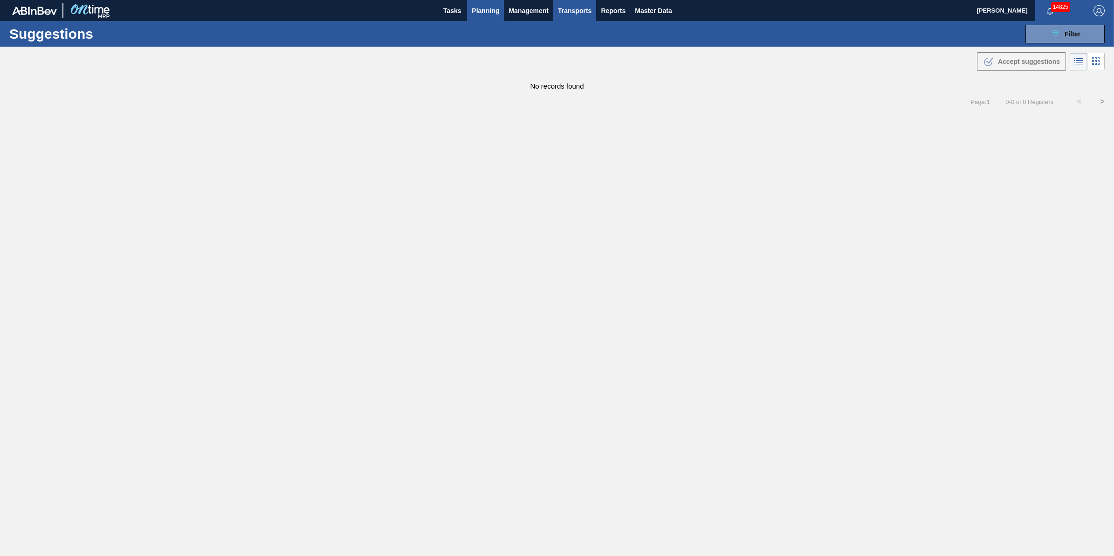
click at [565, 7] on span "Transports" at bounding box center [575, 10] width 34 height 11
click at [571, 41] on li "[GEOGRAPHIC_DATA]" at bounding box center [581, 46] width 79 height 15
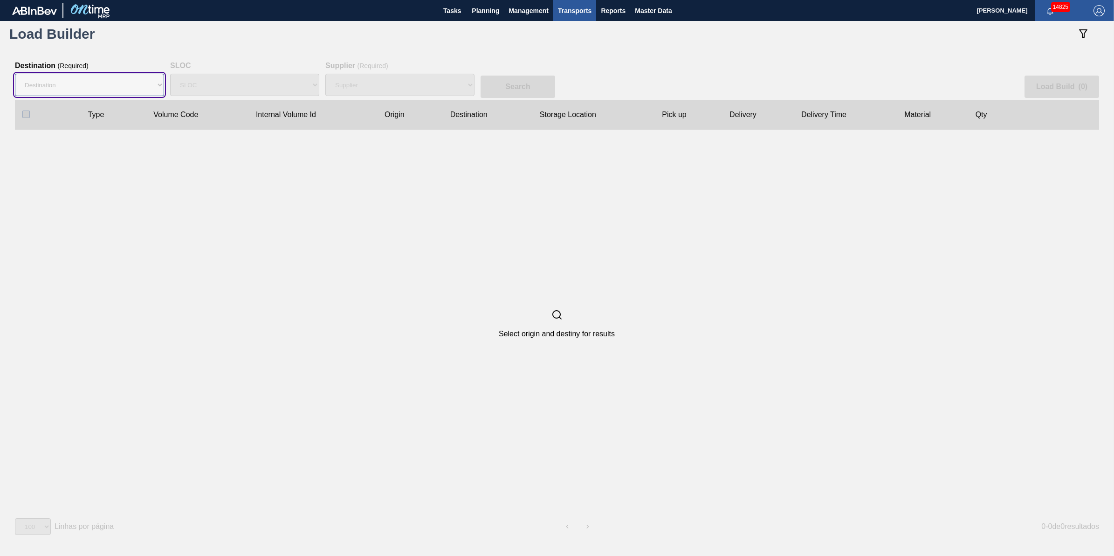
click at [133, 94] on select "Destination 01BV - [GEOGRAPHIC_DATA] 01CL - [GEOGRAPHIC_DATA] 01CV - [GEOGRAPHI…" at bounding box center [89, 85] width 149 height 22
select select "10"
click at [15, 74] on select "Destination 01BV - [GEOGRAPHIC_DATA] 01CL - [GEOGRAPHIC_DATA] 01CV - [GEOGRAPHI…" at bounding box center [89, 85] width 149 height 22
click at [322, 80] on div "Search Load Build ( 0 )" at bounding box center [557, 81] width 1084 height 38
click at [346, 76] on div "Supplier" at bounding box center [399, 85] width 149 height 30
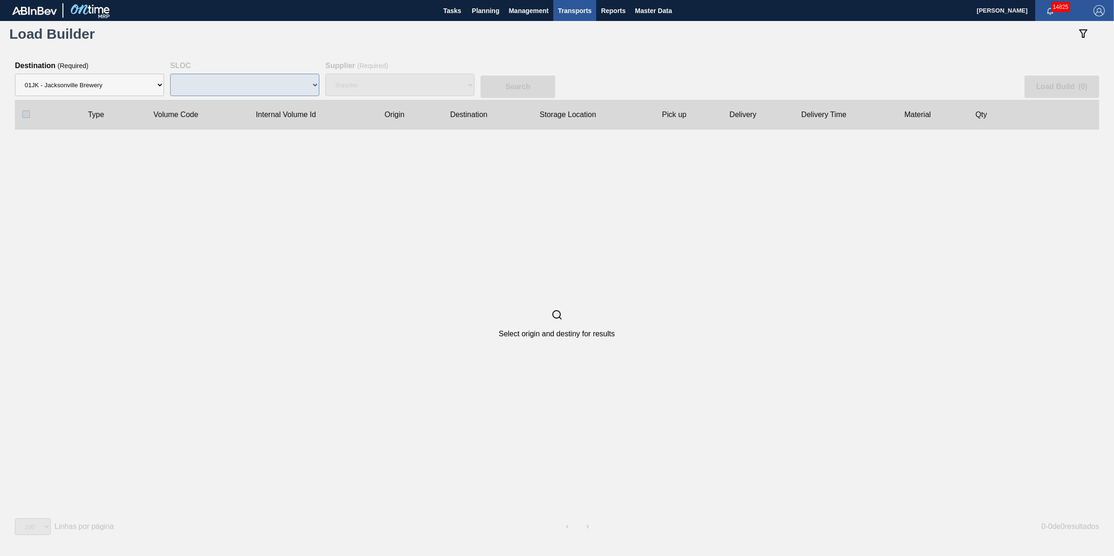
drag, startPoint x: 376, startPoint y: 82, endPoint x: 287, endPoint y: 85, distance: 88.6
click at [373, 82] on div "Supplier" at bounding box center [399, 85] width 149 height 30
select select "N/A"
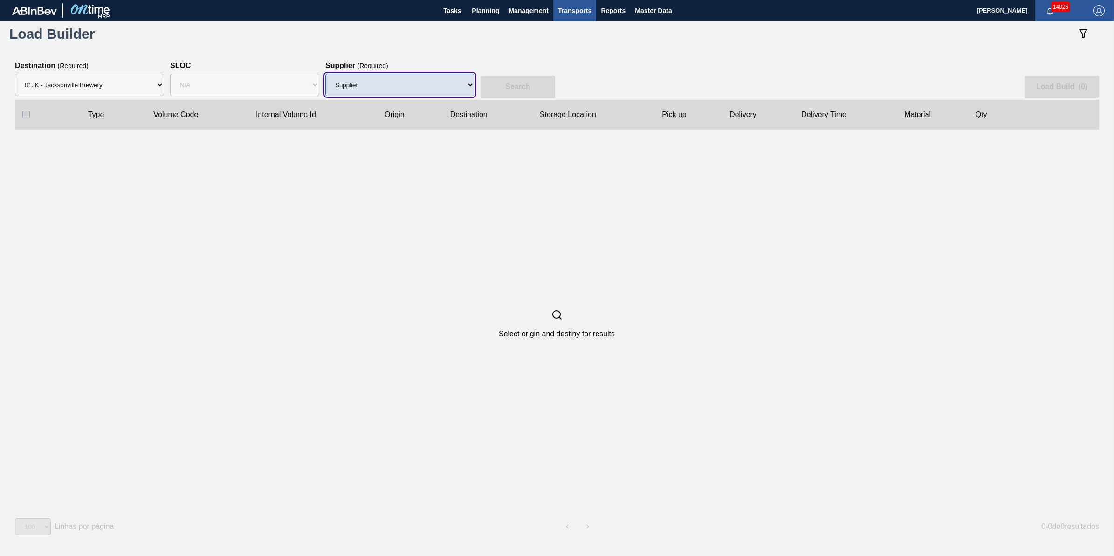
click at [414, 82] on select "Supplier 8221649 - BALL METAL CONTAINER GROUP 8342641 - BALL METAL CONTAINER GR…" at bounding box center [399, 85] width 149 height 22
click at [325, 74] on select "Supplier 8221649 - BALL METAL CONTAINER GROUP 8342641 - BALL METAL CONTAINER GR…" at bounding box center [399, 85] width 149 height 22
click at [415, 95] on select "Supplier 8221649 - BALL METAL CONTAINER GROUP 8342641 - BALL METAL CONTAINER GR…" at bounding box center [399, 85] width 149 height 22
select select "15"
click at [325, 74] on select "Supplier 8221649 - BALL METAL CONTAINER GROUP 8342641 - BALL METAL CONTAINER GR…" at bounding box center [399, 85] width 149 height 22
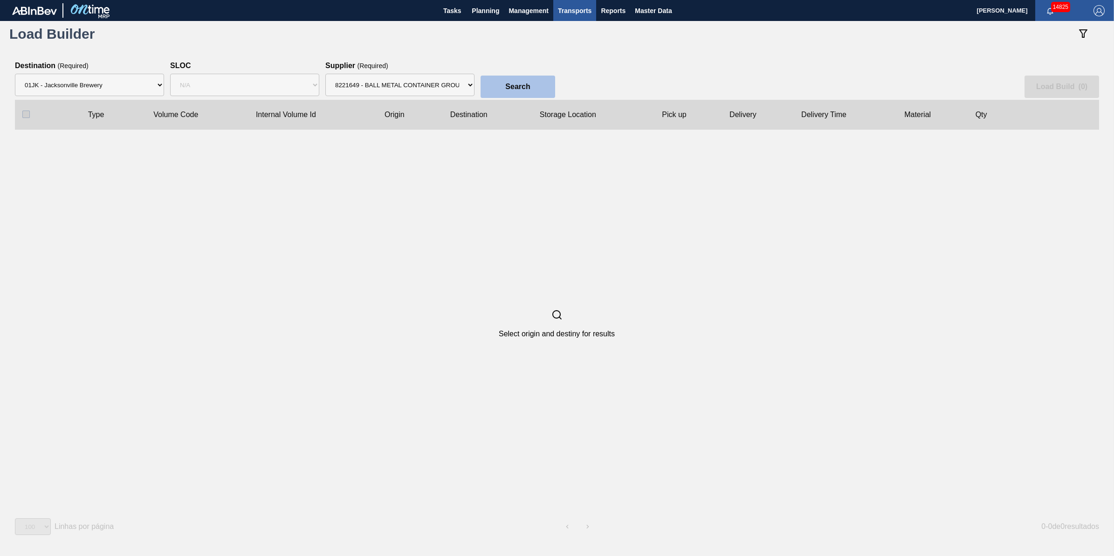
click at [520, 81] on button "Search" at bounding box center [517, 86] width 75 height 22
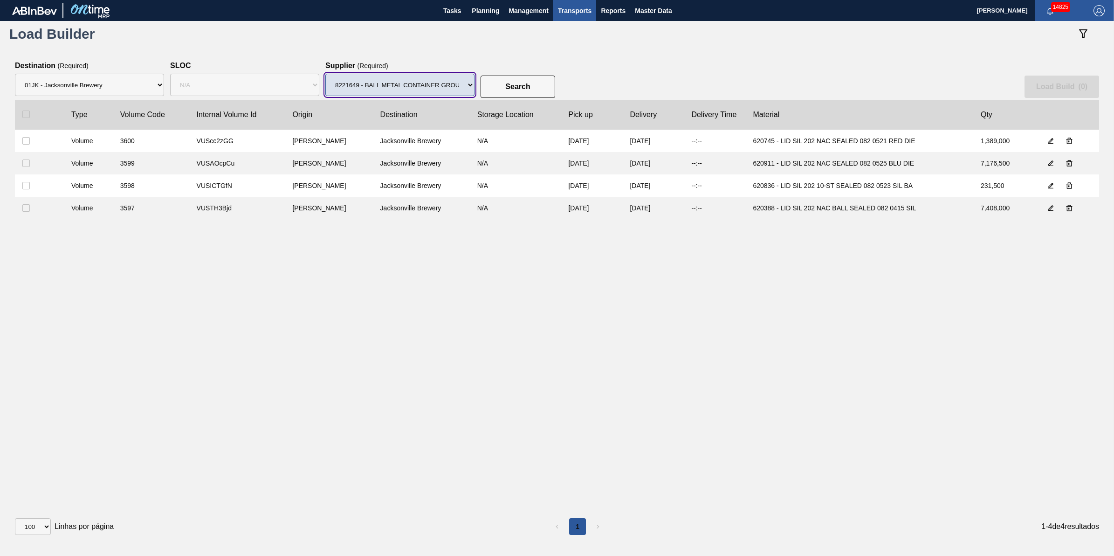
click at [450, 88] on select "Supplier 8221649 - BALL METAL CONTAINER GROUP 8342641 - BALL METAL CONTAINER GR…" at bounding box center [399, 85] width 149 height 22
click at [149, 274] on div "Type Volume Code Internal Volume Id Origin Destination Storage Location Pick up…" at bounding box center [557, 299] width 1084 height 399
click at [25, 116] on input "checkbox" at bounding box center [25, 113] width 7 height 7
checkbox input "true"
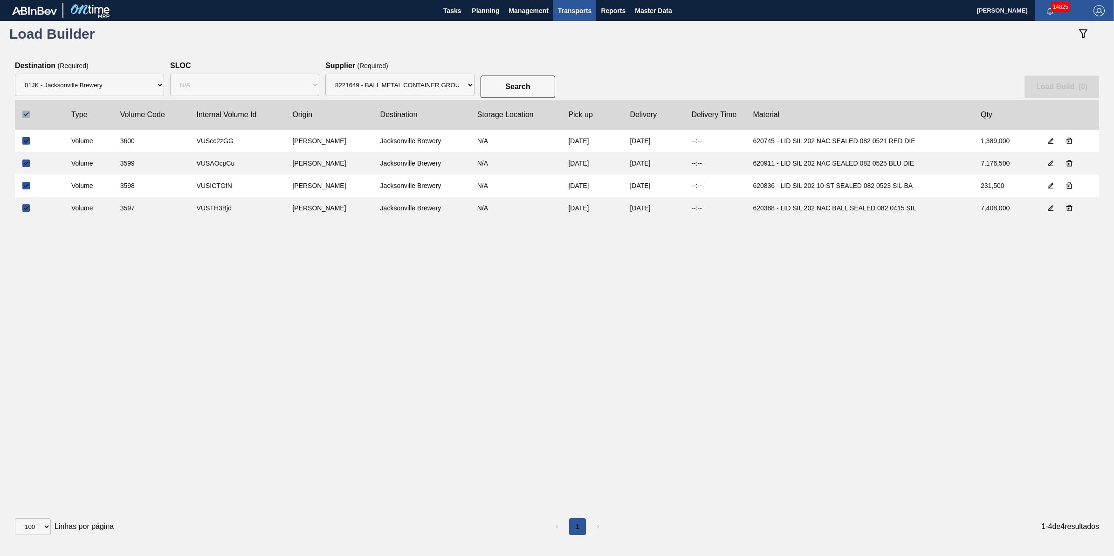
checkbox input "true"
click at [0, 0] on slot "Load Build ( 4 )" at bounding box center [0, 0] width 0 height 0
select select "Undefined"
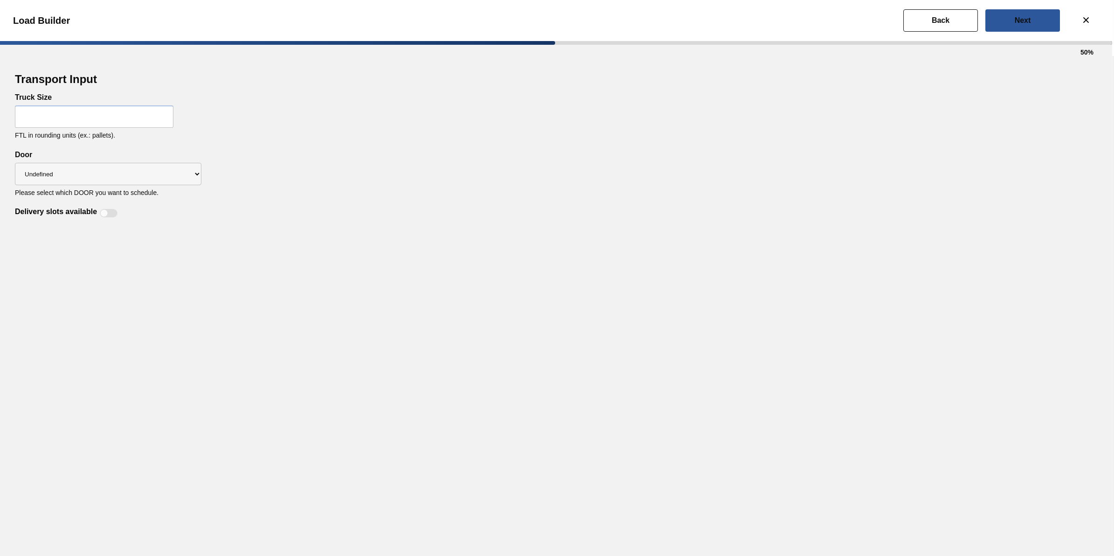
click at [77, 113] on input "text" at bounding box center [94, 116] width 158 height 22
type input "32"
drag, startPoint x: 302, startPoint y: 236, endPoint x: 262, endPoint y: 227, distance: 40.0
click at [302, 236] on div "Transport Input Truck Size 32 FTL in rounding units (ex.: pallets). Delivery sl…" at bounding box center [557, 306] width 1114 height 500
drag, startPoint x: 166, startPoint y: 182, endPoint x: 162, endPoint y: 185, distance: 5.0
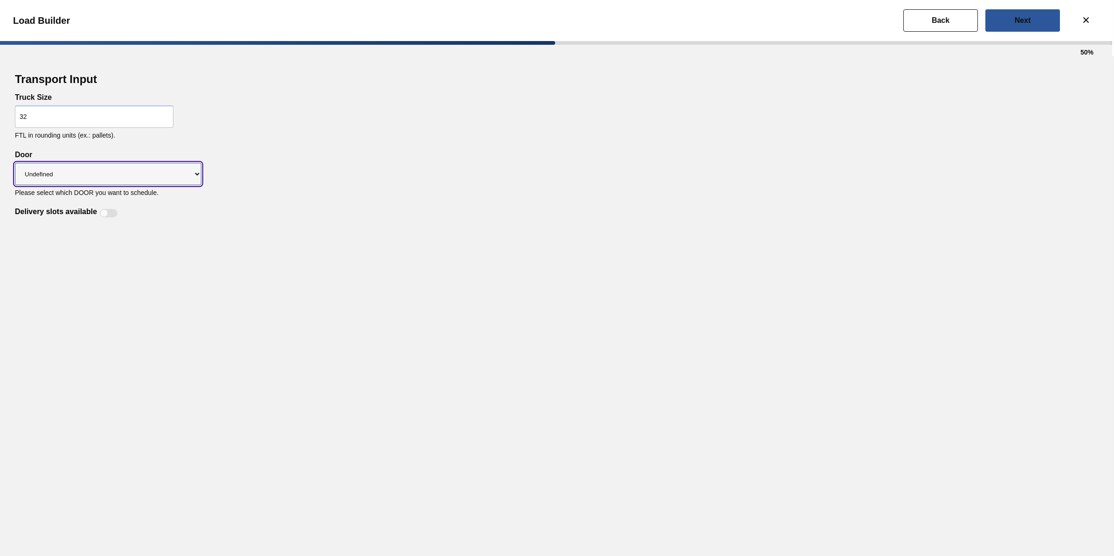
click at [166, 182] on select "Undefined WR LIDS" at bounding box center [108, 174] width 186 height 22
select select "LIDS"
click at [15, 163] on select "Undefined WR LIDS" at bounding box center [108, 174] width 186 height 22
click at [117, 215] on div at bounding box center [109, 213] width 18 height 8
checkbox input "true"
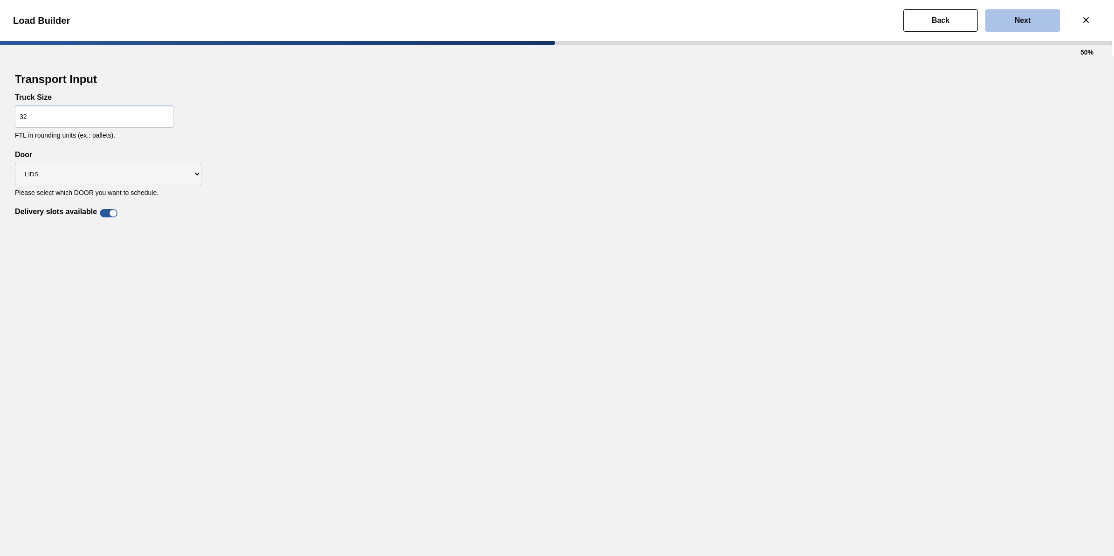
click at [1002, 28] on button "Next" at bounding box center [1022, 20] width 75 height 22
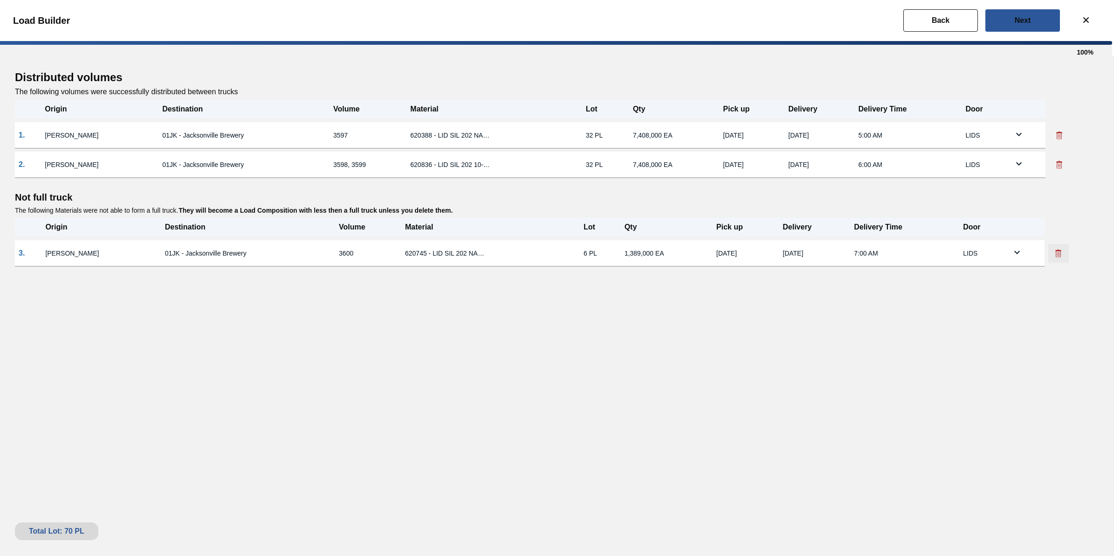
click at [1058, 250] on icon at bounding box center [1058, 250] width 6 height 1
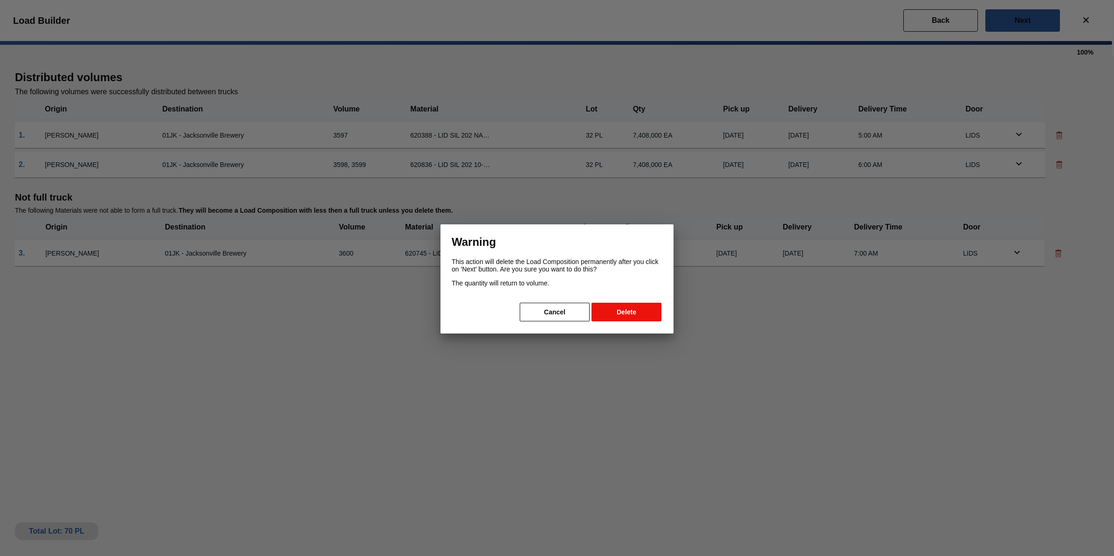
click at [642, 304] on button "Delete" at bounding box center [626, 311] width 70 height 19
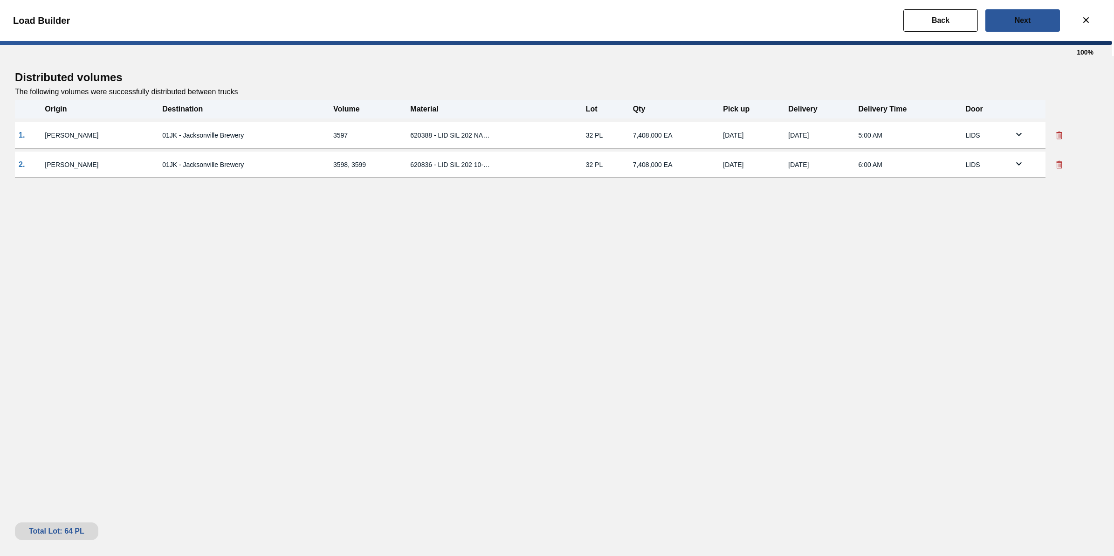
click at [1008, 32] on div "Load Builder" at bounding box center [555, 20] width 1114 height 41
click at [1011, 27] on button "Next" at bounding box center [1022, 20] width 75 height 22
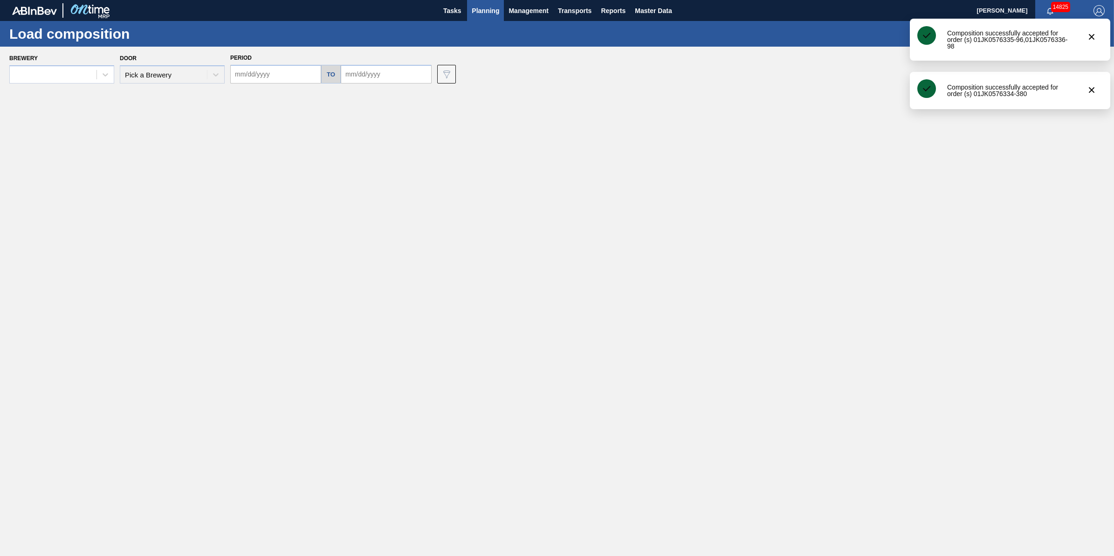
type input "[DATE]"
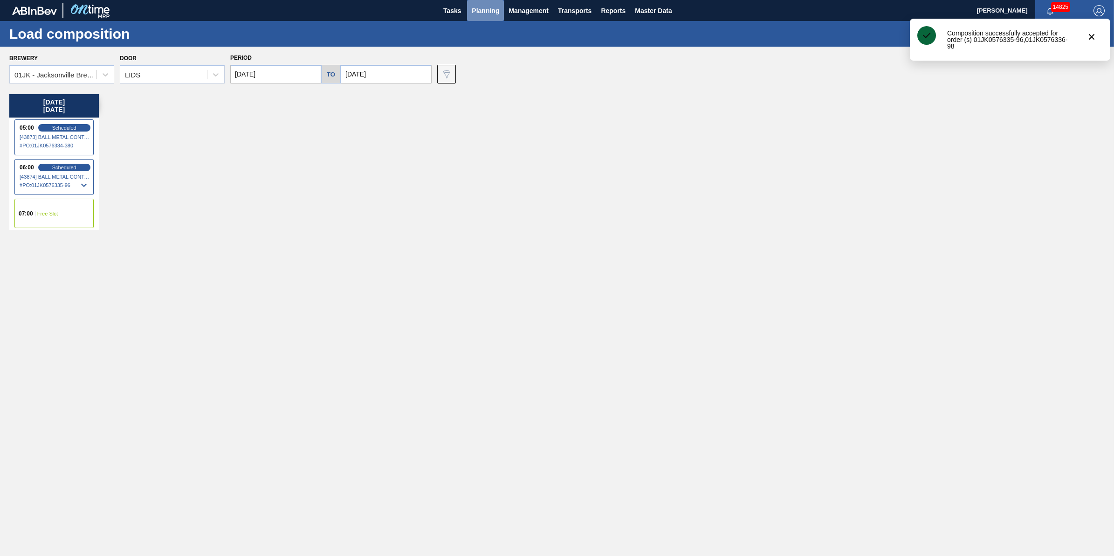
click at [489, 6] on span "Planning" at bounding box center [485, 10] width 27 height 11
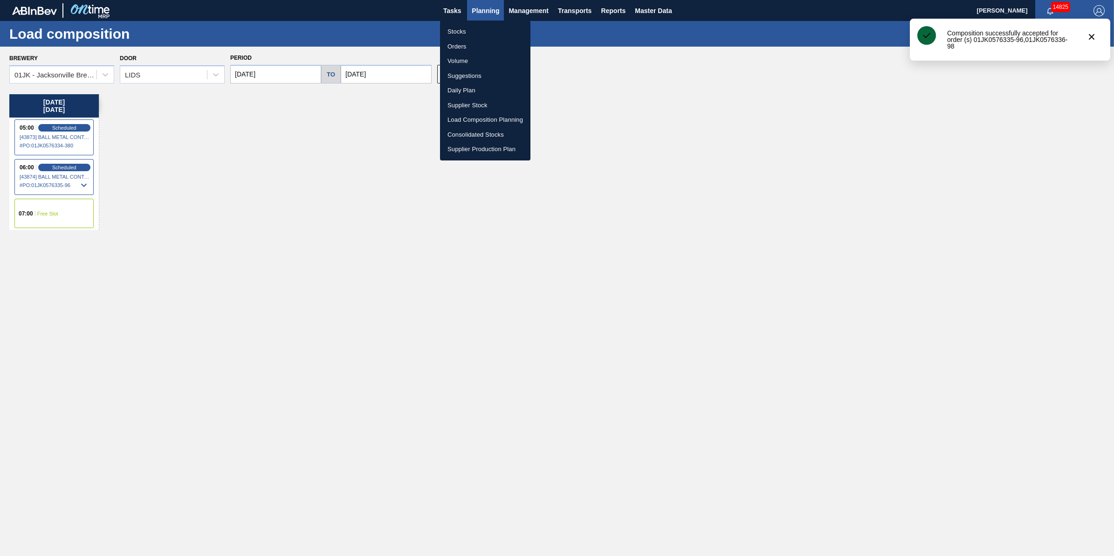
click at [487, 31] on li "Stocks" at bounding box center [485, 31] width 90 height 15
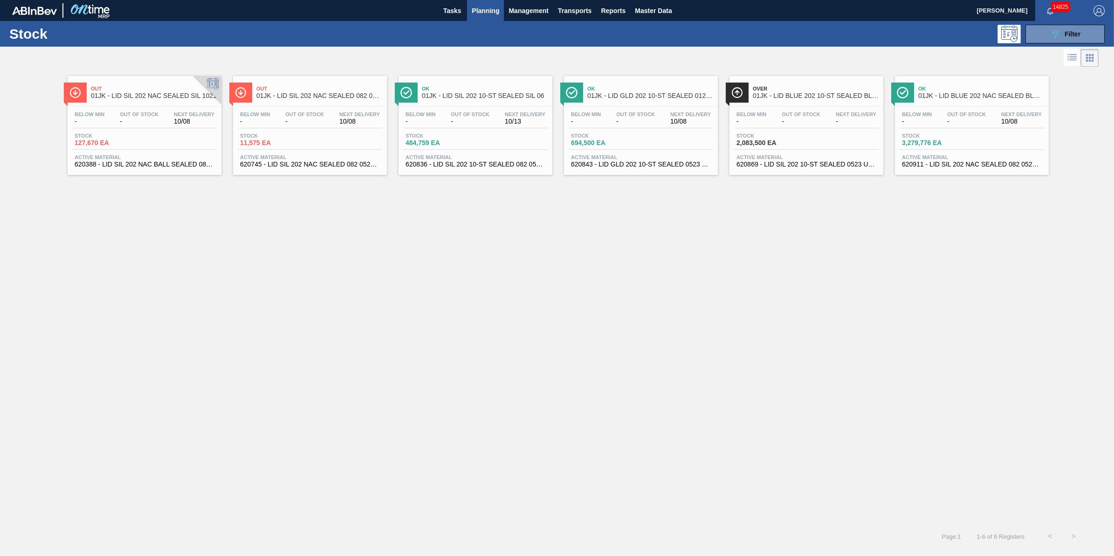
click at [486, 6] on span "Planning" at bounding box center [485, 10] width 27 height 11
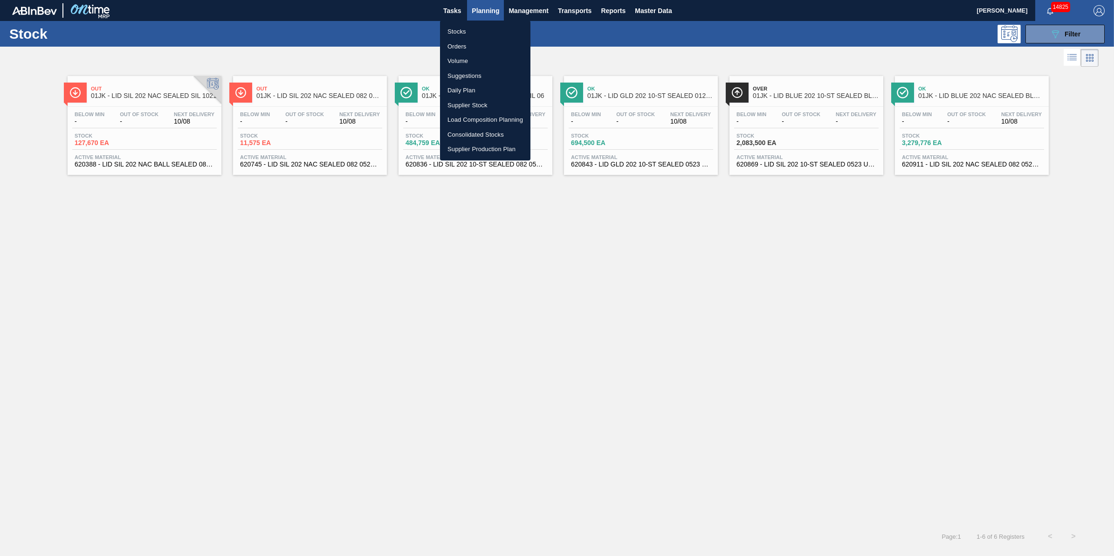
click at [478, 33] on li "Stocks" at bounding box center [485, 31] width 90 height 15
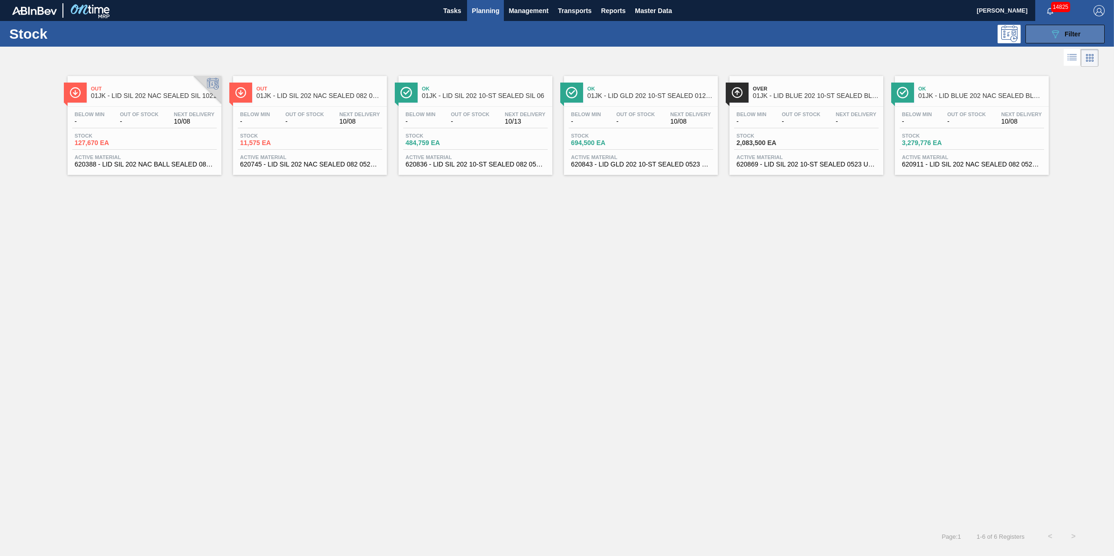
click at [1042, 33] on button "089F7B8B-B2A5-4AFE-B5C0-19BA573D28AC Filter" at bounding box center [1064, 34] width 79 height 19
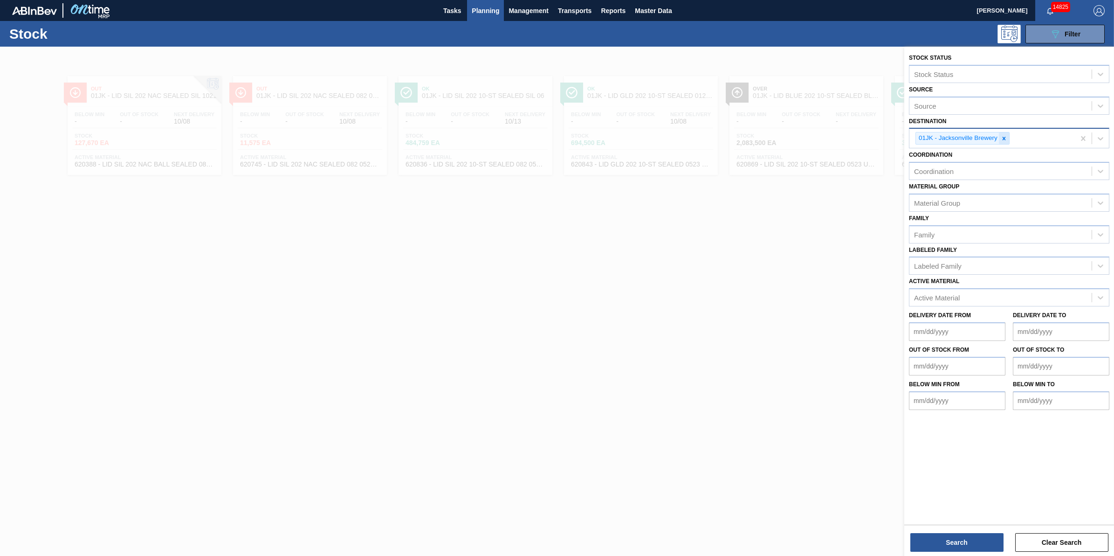
click at [1008, 135] on div at bounding box center [1004, 138] width 10 height 12
click at [1005, 137] on div "Destination" at bounding box center [1000, 137] width 182 height 14
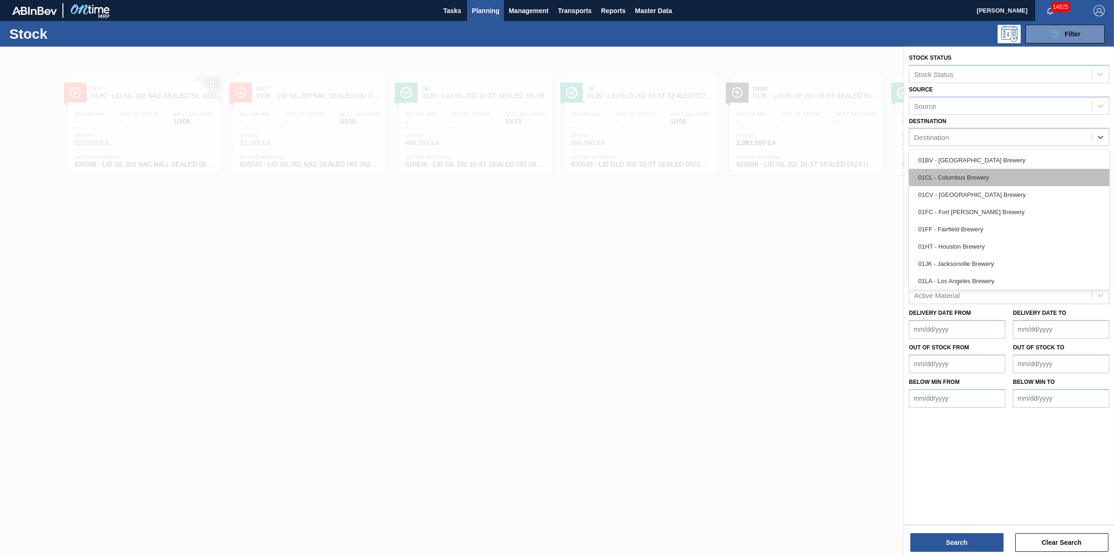
scroll to position [70, 0]
click at [992, 182] on div "01HT - Houston Brewery" at bounding box center [1009, 175] width 200 height 17
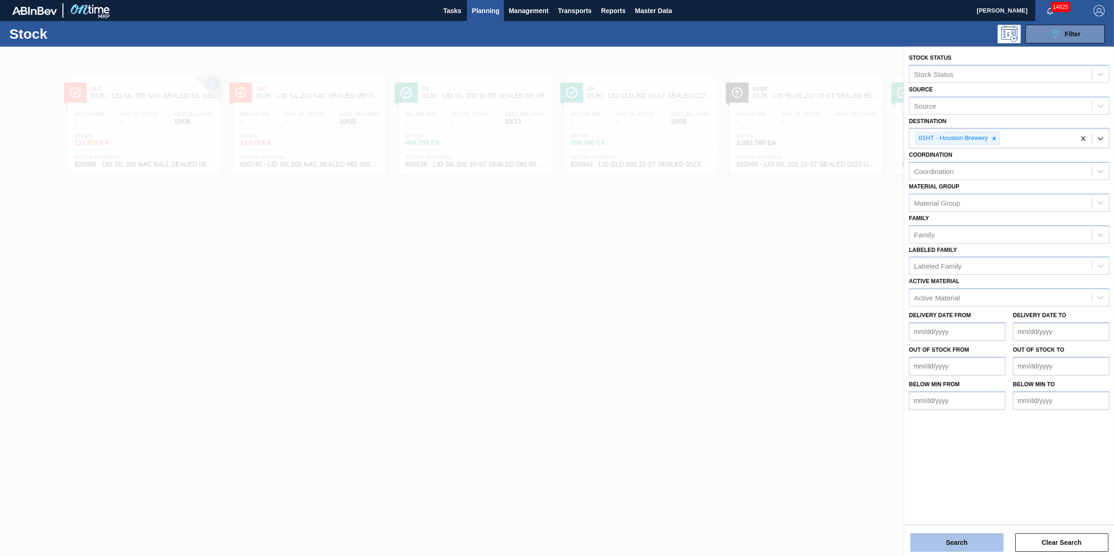
click at [950, 536] on button "Search" at bounding box center [956, 542] width 93 height 19
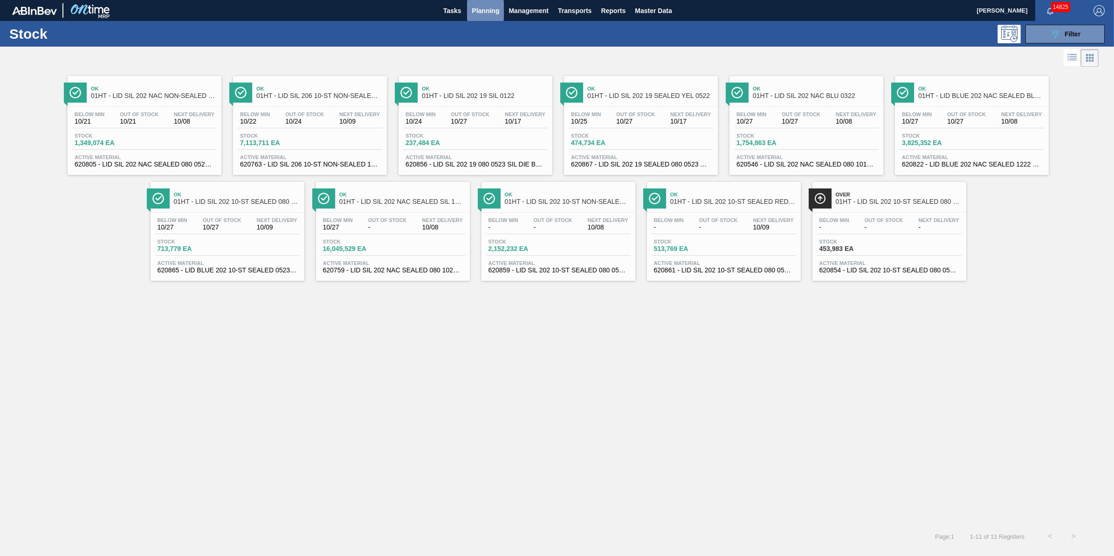
click at [473, 12] on span "Planning" at bounding box center [485, 10] width 27 height 11
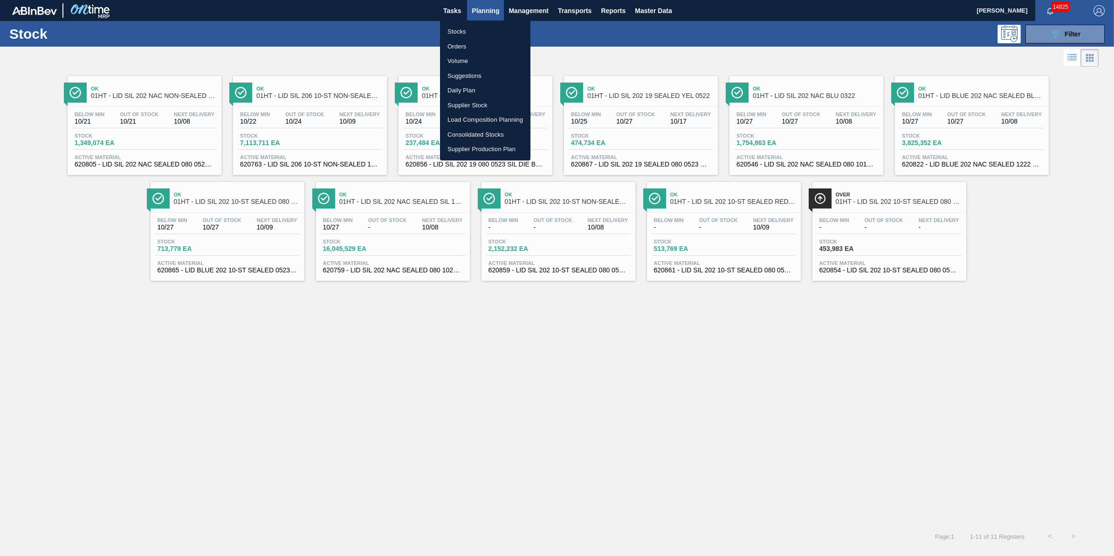
click at [487, 75] on li "Suggestions" at bounding box center [485, 76] width 90 height 15
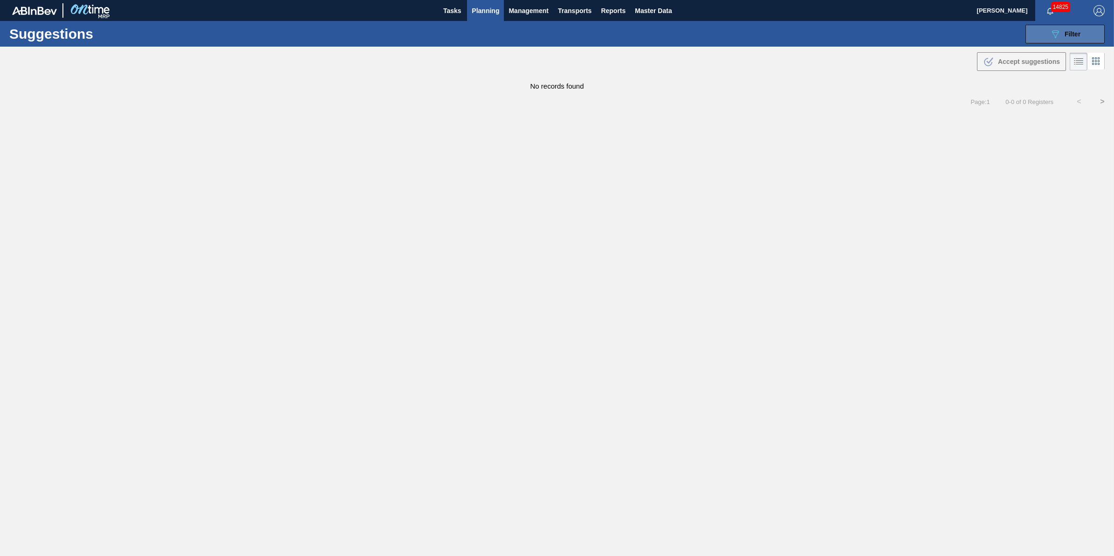
click at [1080, 31] on button "089F7B8B-B2A5-4AFE-B5C0-19BA573D28AC Filter" at bounding box center [1064, 34] width 79 height 19
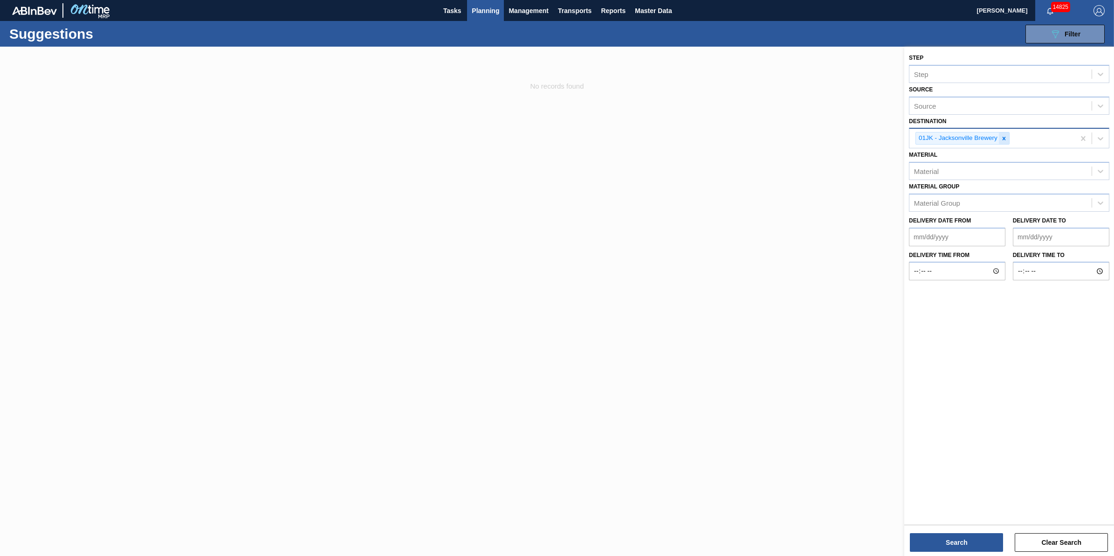
click at [1001, 141] on div at bounding box center [1004, 138] width 10 height 12
click at [1005, 137] on div "Source" at bounding box center [1000, 137] width 182 height 14
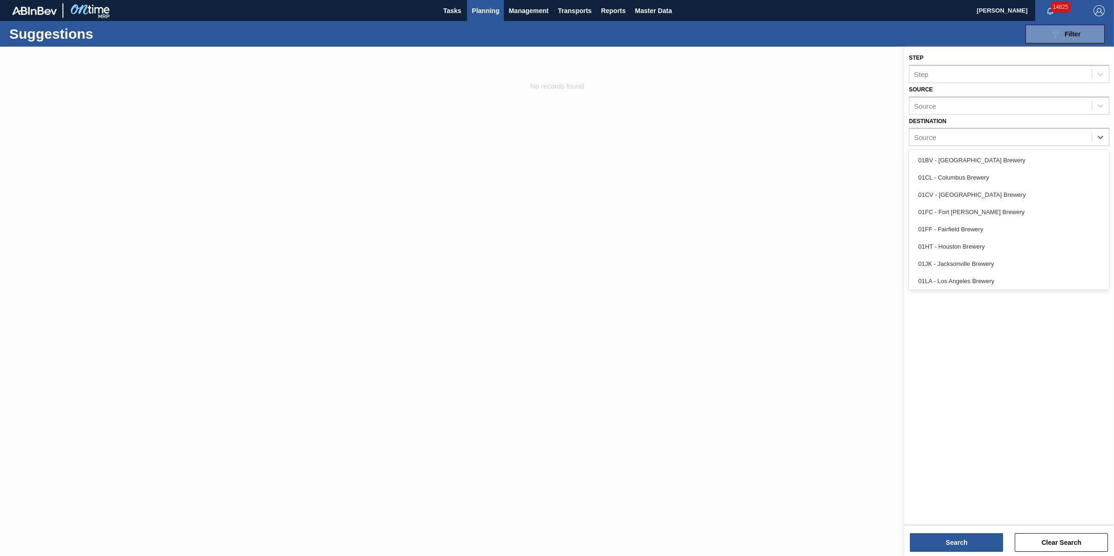
click at [715, 224] on div at bounding box center [557, 325] width 1114 height 556
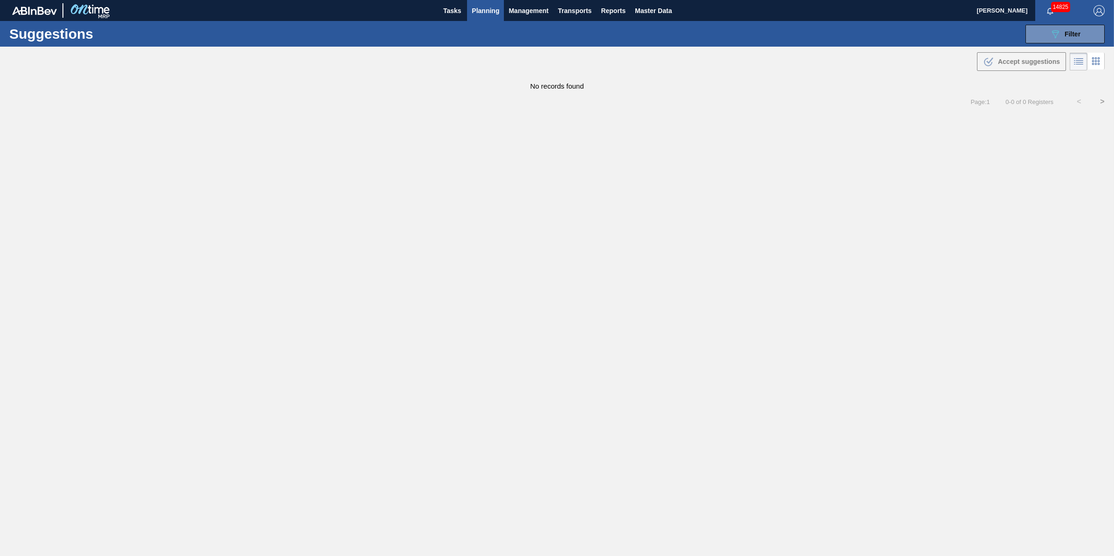
click at [474, 3] on button "Planning" at bounding box center [485, 10] width 37 height 21
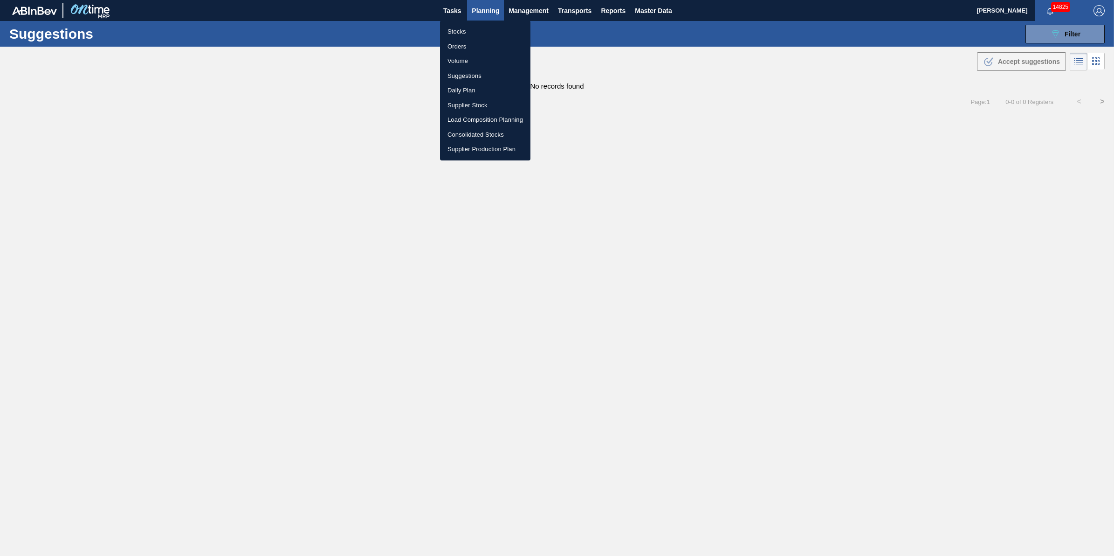
click at [494, 75] on li "Suggestions" at bounding box center [485, 76] width 90 height 15
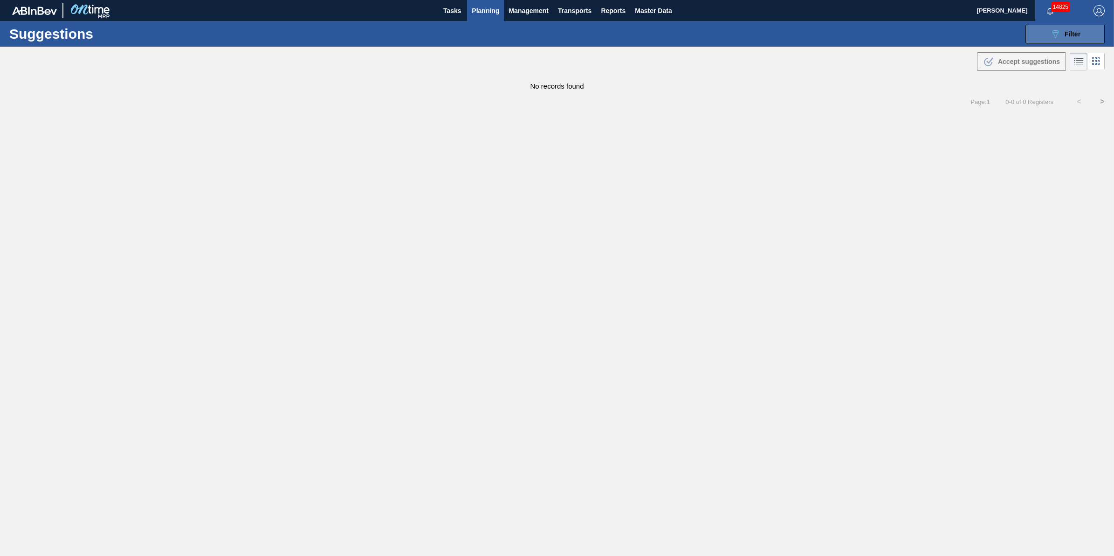
click at [1049, 26] on button "089F7B8B-B2A5-4AFE-B5C0-19BA573D28AC Filter" at bounding box center [1064, 34] width 79 height 19
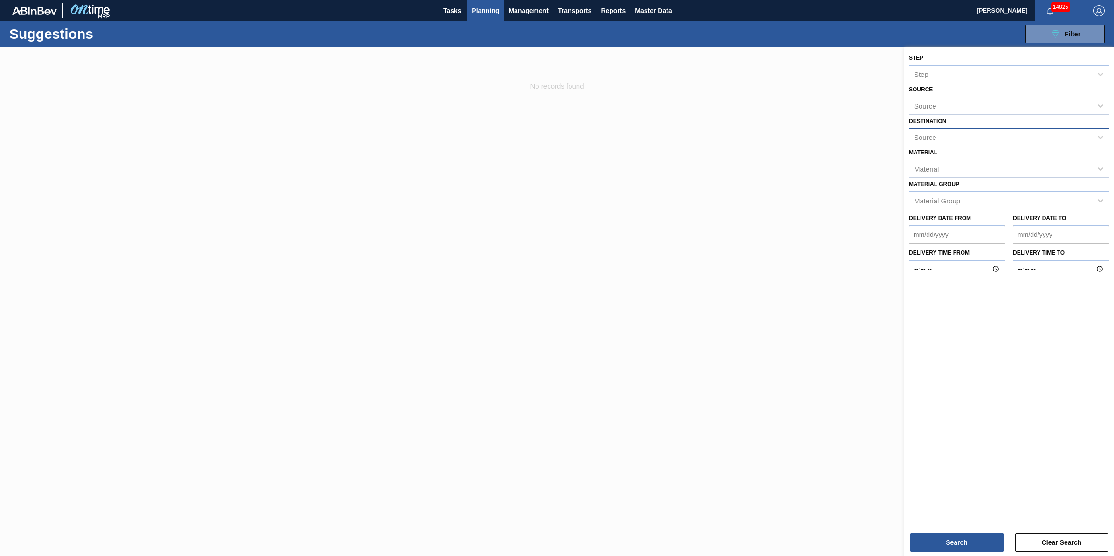
click at [982, 131] on div "Source" at bounding box center [1000, 137] width 182 height 14
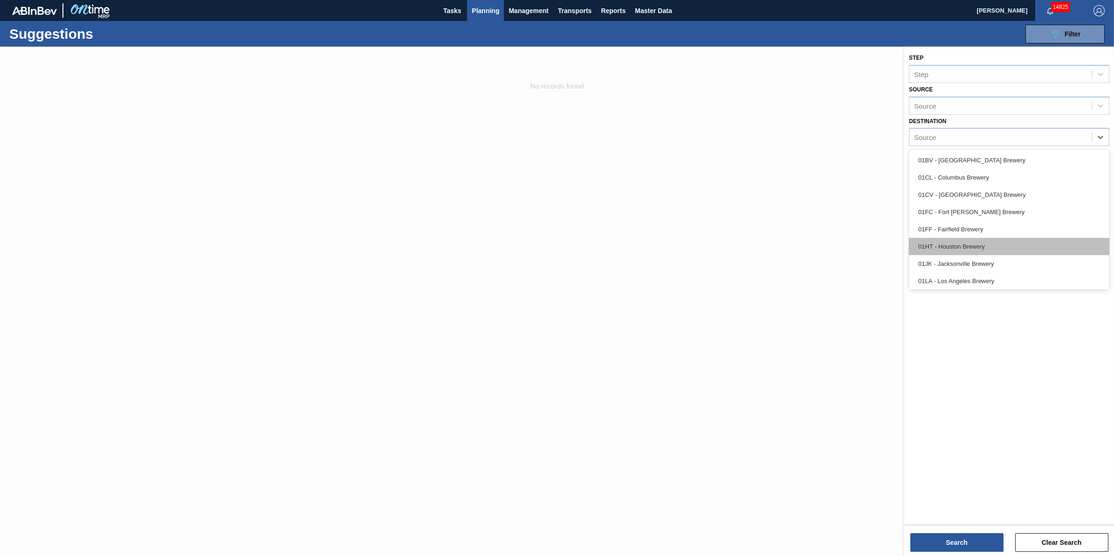
click at [974, 245] on div "01HT - Houston Brewery" at bounding box center [1009, 246] width 200 height 17
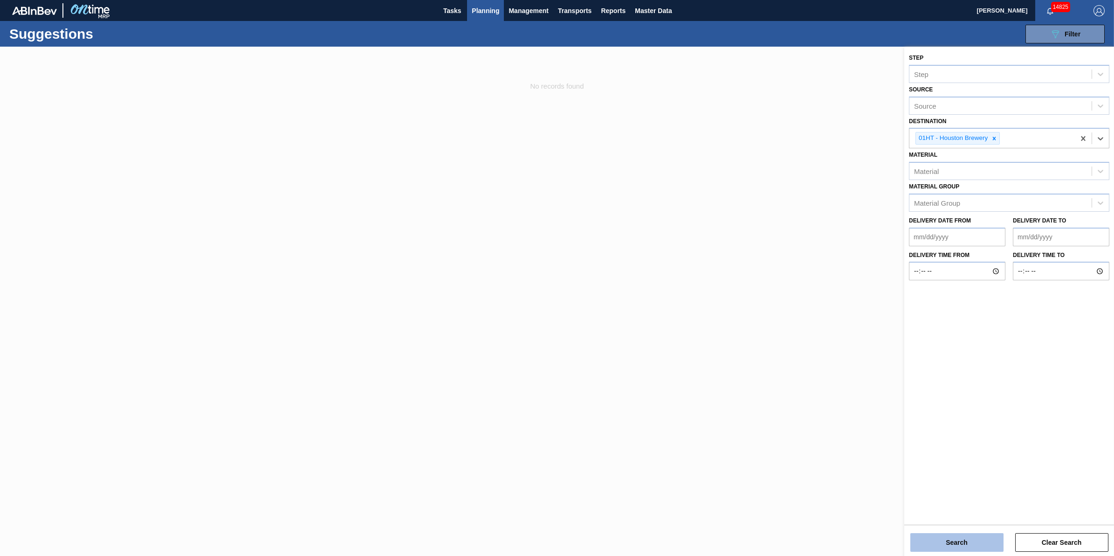
click at [949, 542] on button "Search" at bounding box center [956, 542] width 93 height 19
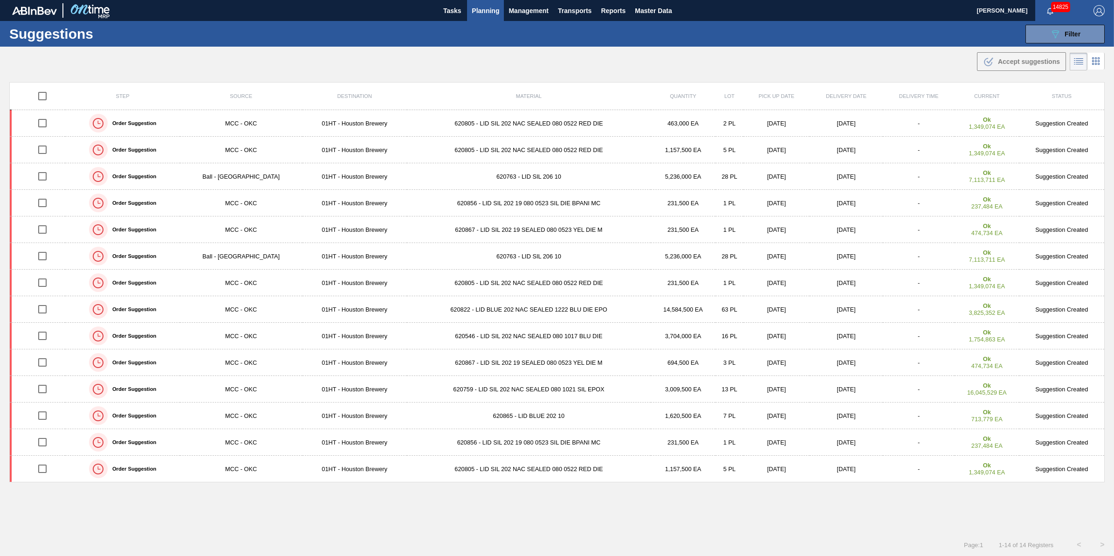
click at [41, 94] on input "checkbox" at bounding box center [43, 96] width 20 height 20
checkbox input "true"
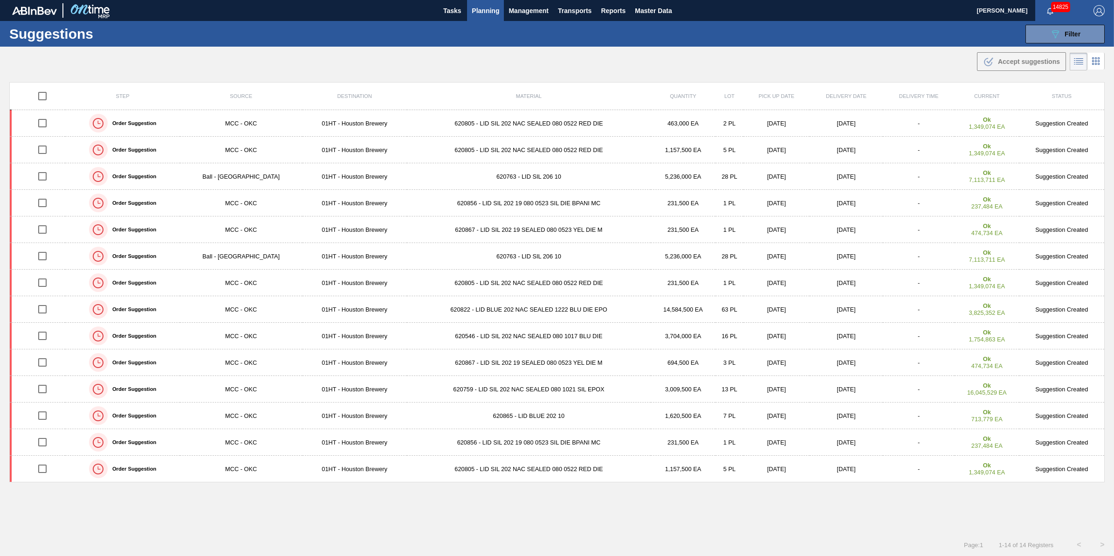
checkbox input "true"
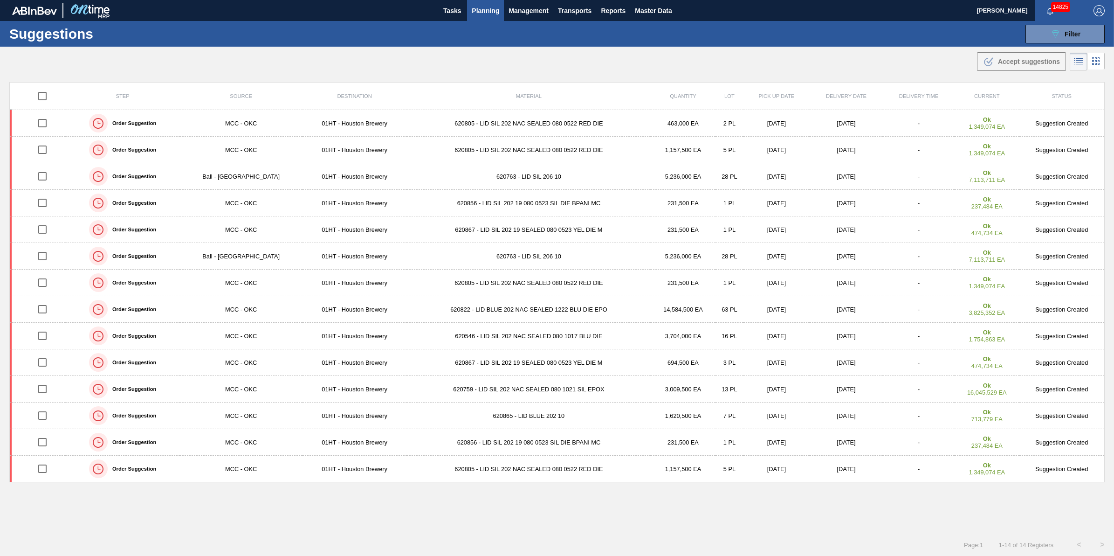
checkbox input "true"
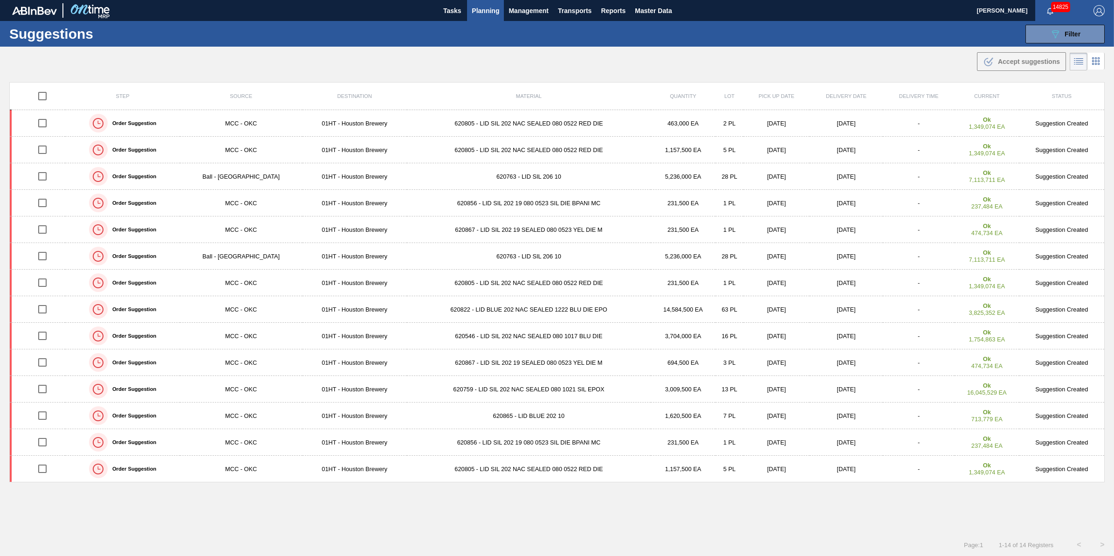
checkbox input "true"
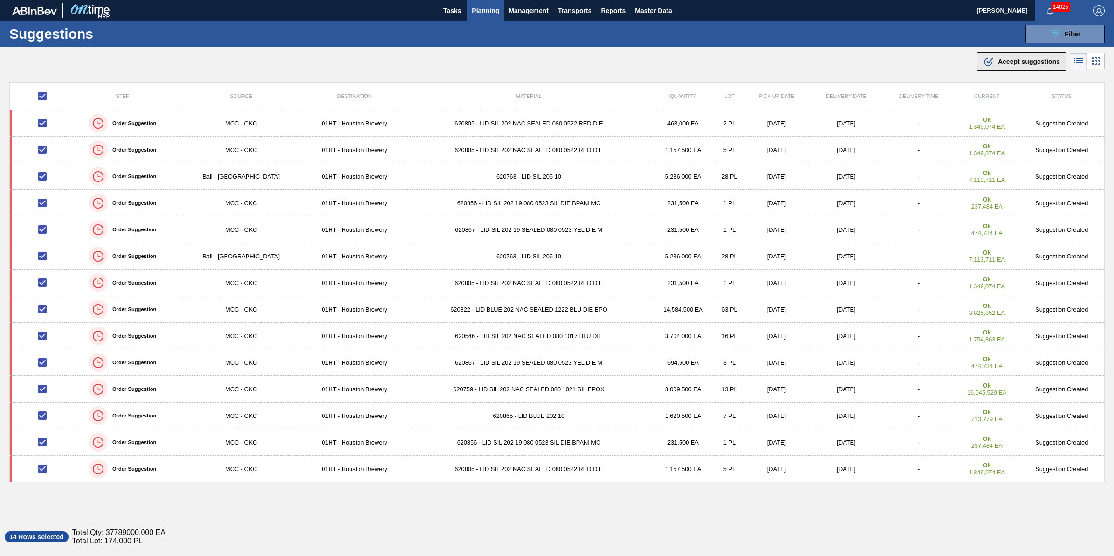
click at [1044, 68] on button ".b{fill:var(--color-action-default)} Accept suggestions" at bounding box center [1021, 61] width 89 height 19
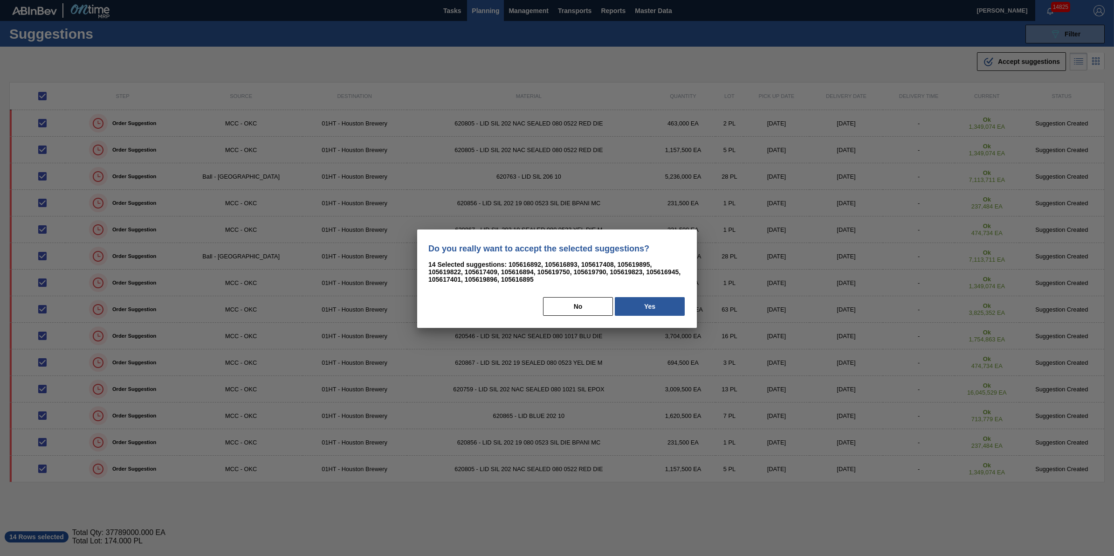
click at [690, 302] on div "Do you really want to accept the selected suggestions? 14 Selected suggestions:…" at bounding box center [557, 278] width 280 height 98
click at [662, 303] on button "Yes" at bounding box center [650, 306] width 70 height 19
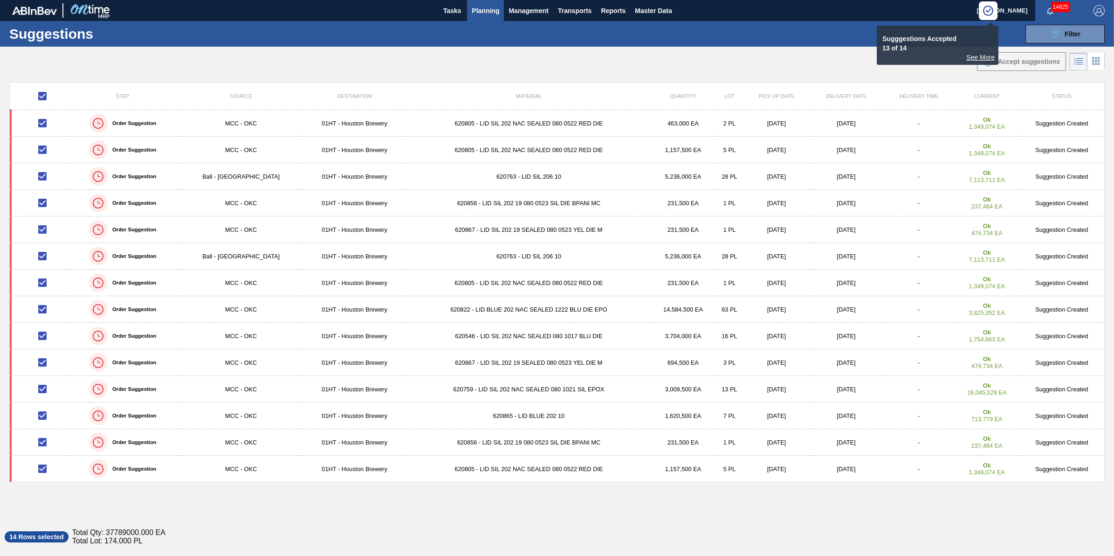
click at [439, 37] on div "Suggestions 089F7B8B-B2A5-4AFE-B5C0-19BA573D28AC Filter Step Step Source Source…" at bounding box center [557, 34] width 1114 height 26
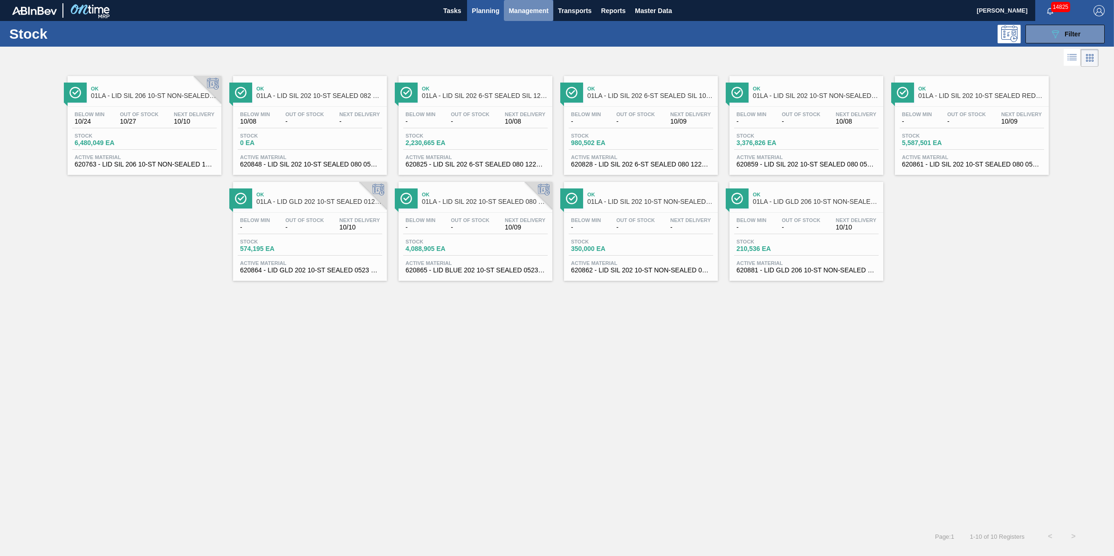
click at [514, 10] on span "Management" at bounding box center [528, 10] width 40 height 11
drag, startPoint x: 398, startPoint y: 38, endPoint x: 388, endPoint y: 40, distance: 10.0
click at [397, 39] on div at bounding box center [557, 278] width 1114 height 556
click at [576, 9] on span "Transports" at bounding box center [575, 10] width 34 height 11
click at [487, 9] on div at bounding box center [557, 278] width 1114 height 556
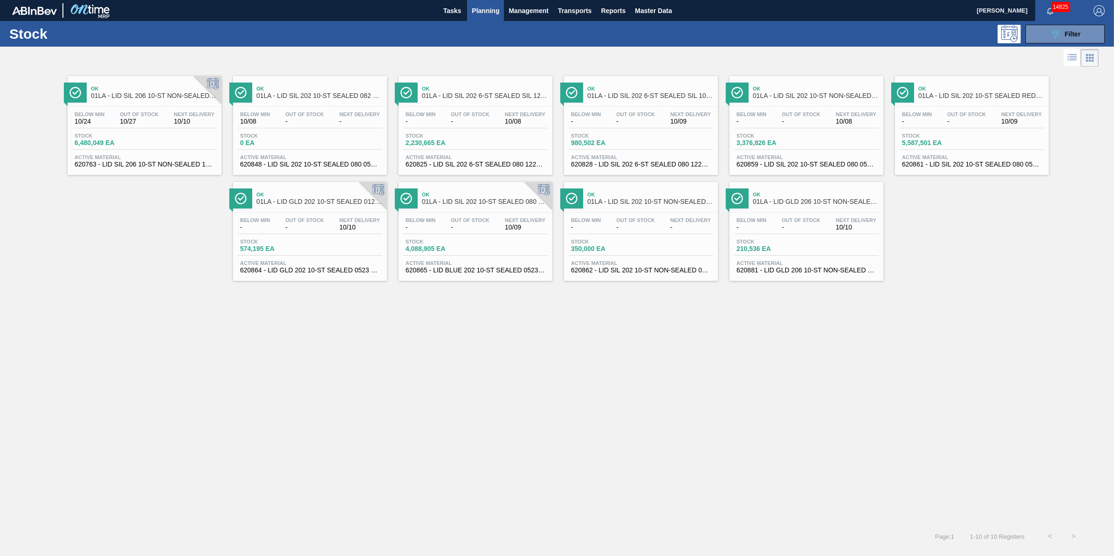
click at [487, 0] on body "Tasks Planning Management Transports Reports Master Data [PERSON_NAME] 14825 Ma…" at bounding box center [557, 0] width 1114 height 0
click at [486, 10] on span "Planning" at bounding box center [485, 10] width 27 height 11
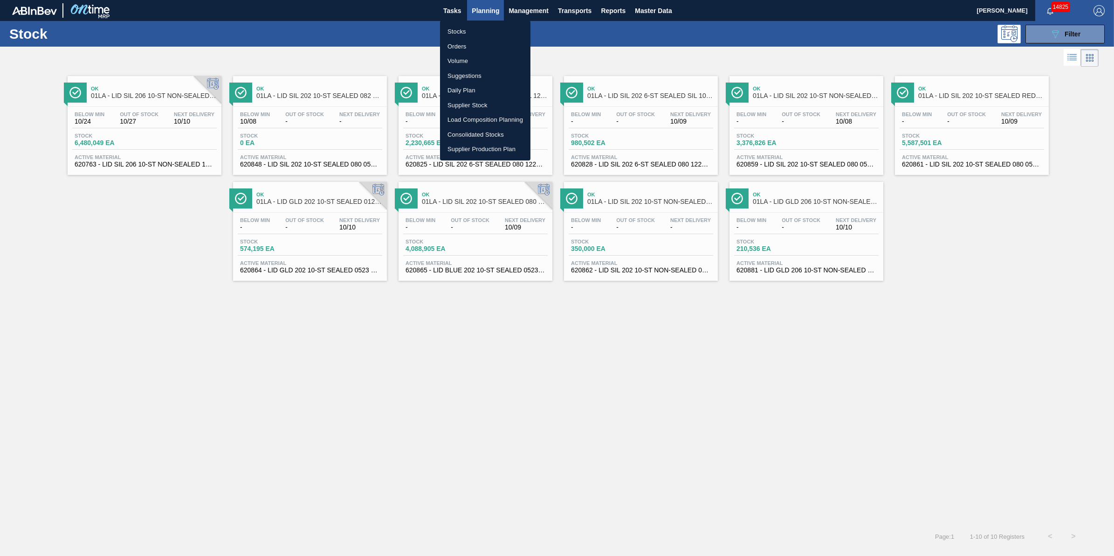
click at [492, 119] on li "Load Composition Planning" at bounding box center [485, 119] width 90 height 15
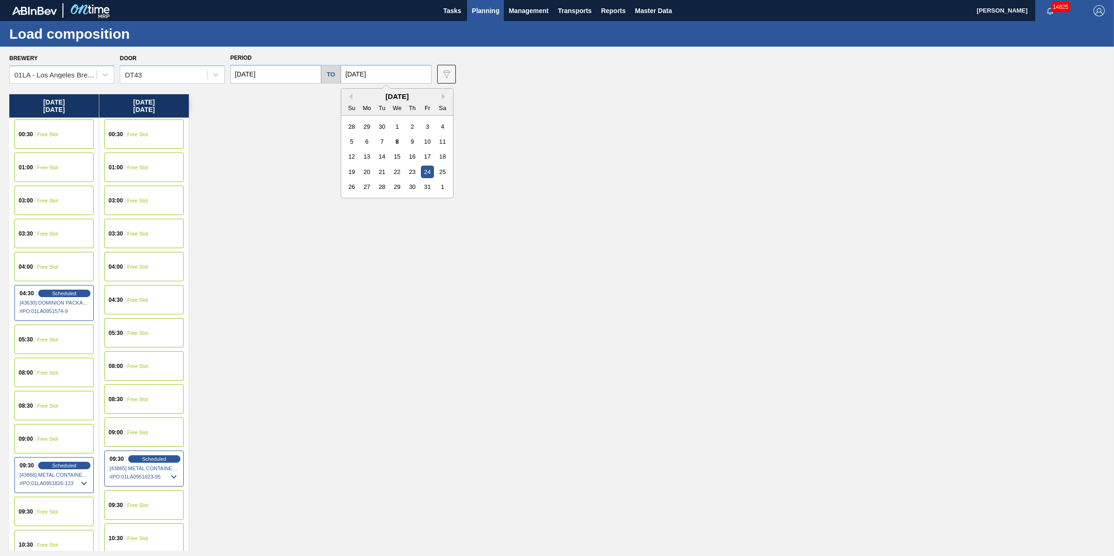
click at [377, 77] on input "[DATE]" at bounding box center [386, 74] width 91 height 19
click at [330, 222] on div "[DATE] 00:30 Free Slot 01:00 Free Slot 03:00 Free Slot 03:30 Free Slot 04:00 Fr…" at bounding box center [559, 322] width 1100 height 456
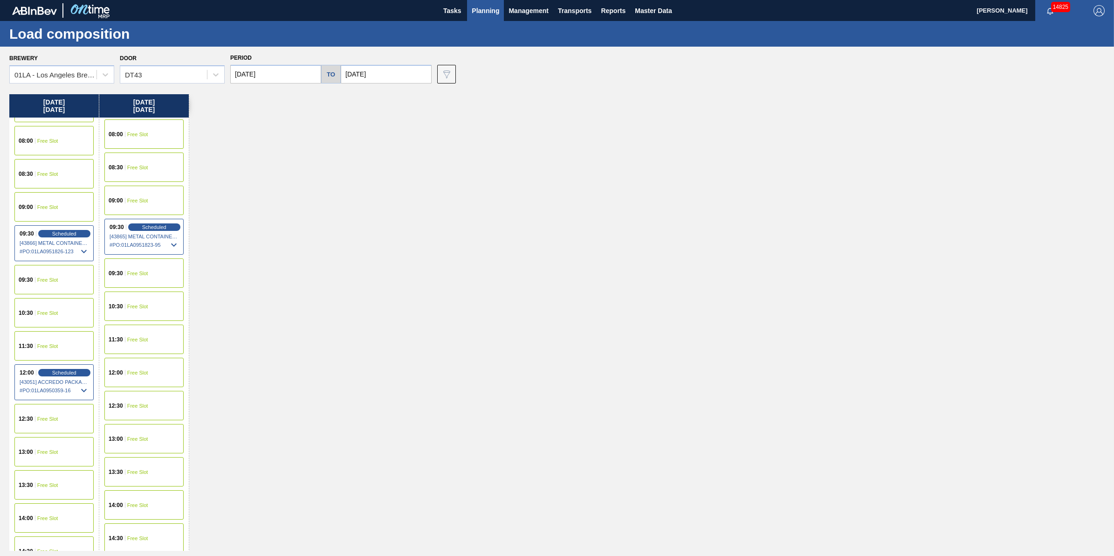
scroll to position [233, 0]
click at [154, 298] on div "10:30 Free Slot" at bounding box center [143, 304] width 79 height 29
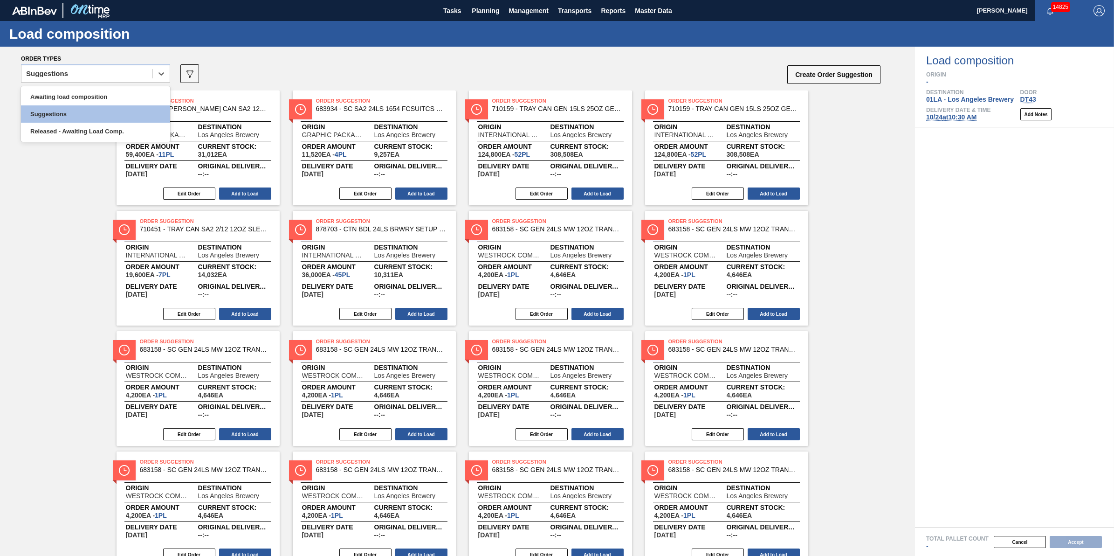
click at [126, 73] on div "Suggestions" at bounding box center [86, 74] width 131 height 14
click at [127, 90] on div "Awaiting load composition" at bounding box center [95, 96] width 149 height 17
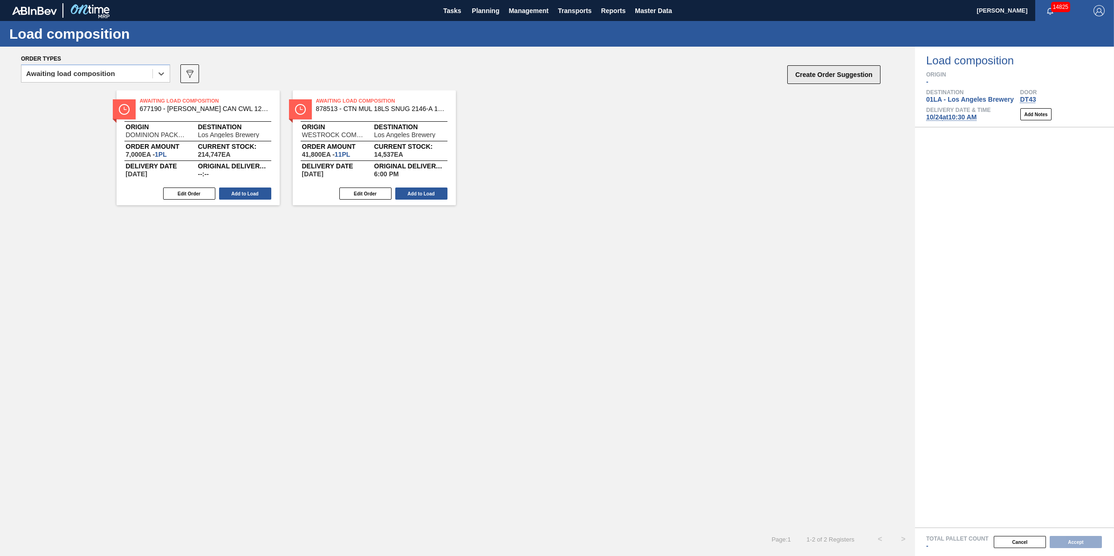
click at [844, 82] on button "Create Order Suggestion" at bounding box center [833, 74] width 93 height 19
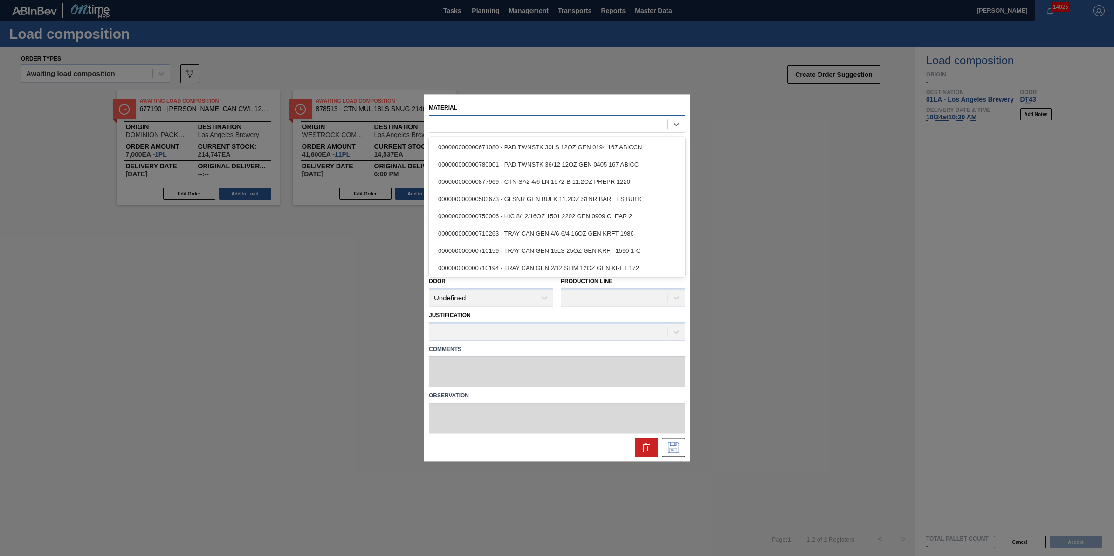
click at [539, 127] on div at bounding box center [548, 124] width 238 height 14
type input "620763"
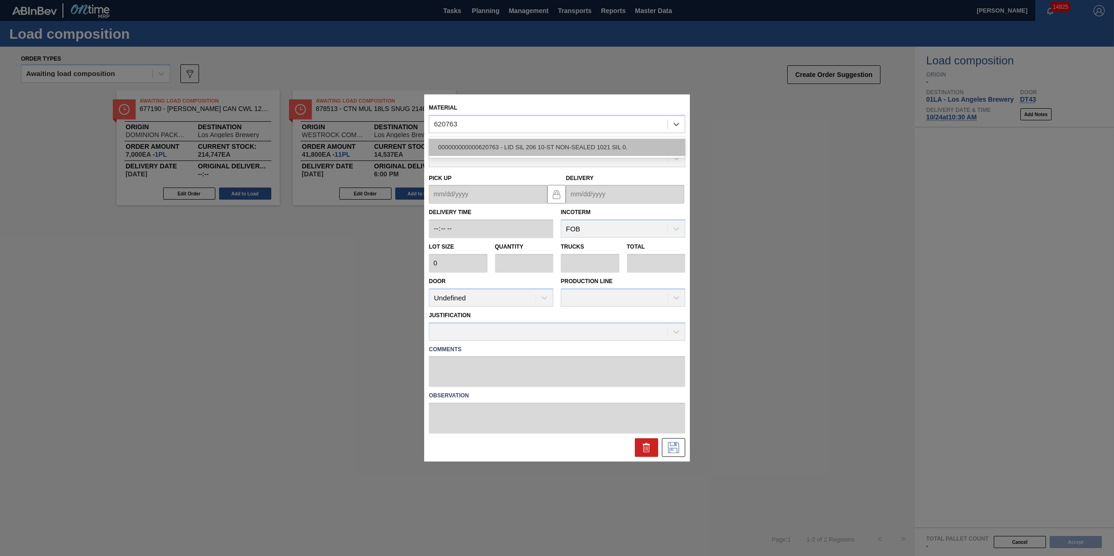
click at [545, 143] on div "000000000000620763 - LID SIL 206 10-ST NON-SEALED 1021 SIL 0." at bounding box center [557, 146] width 256 height 17
type input "187,000"
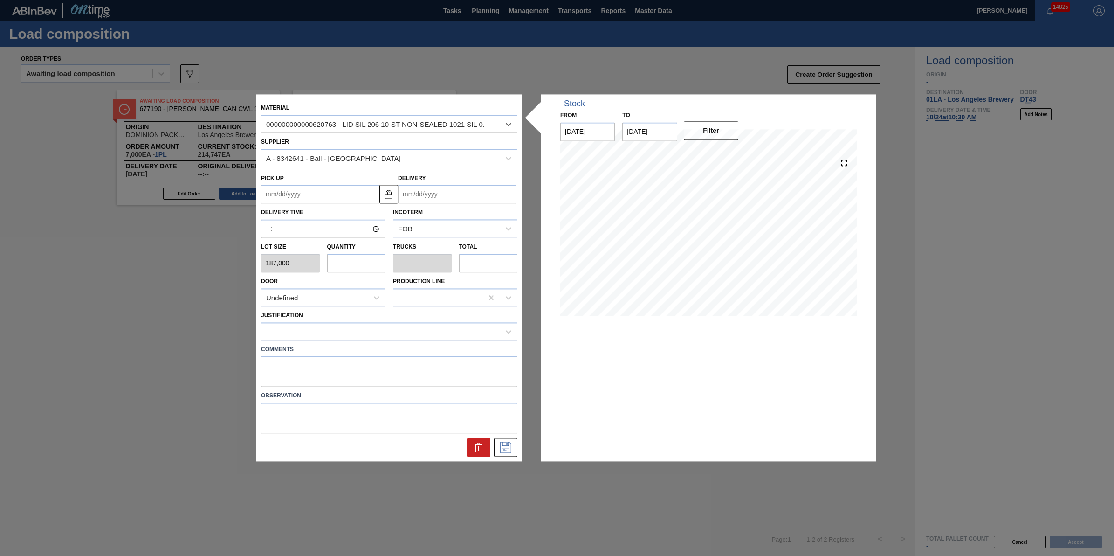
click at [352, 260] on input "text" at bounding box center [356, 263] width 59 height 19
type input "2"
type input "0.071"
type input "374,000"
type input "28"
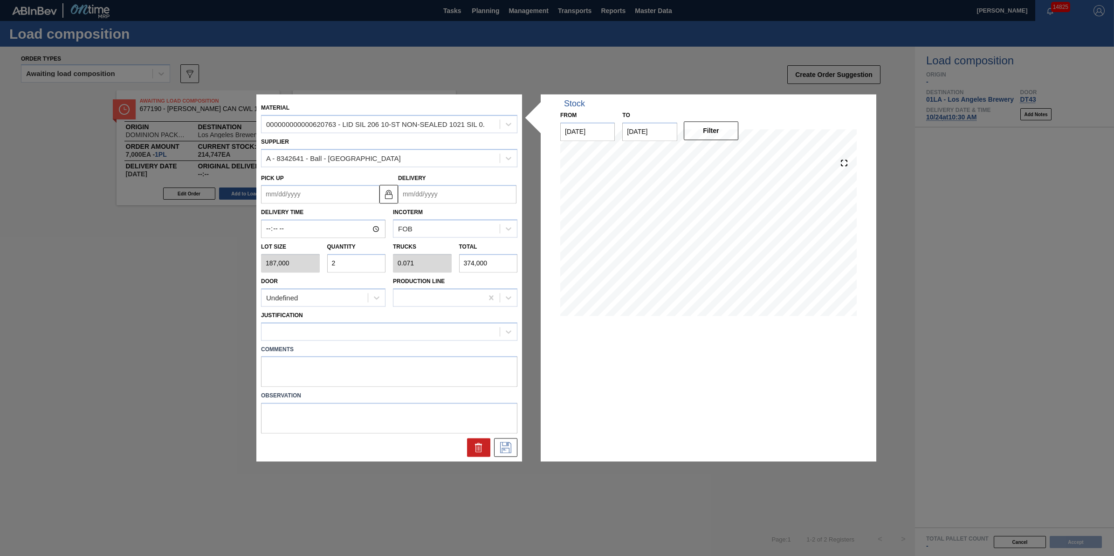
type input "1"
type input "5,236,000"
type input "28"
click at [379, 329] on div at bounding box center [380, 331] width 238 height 14
type input "other"
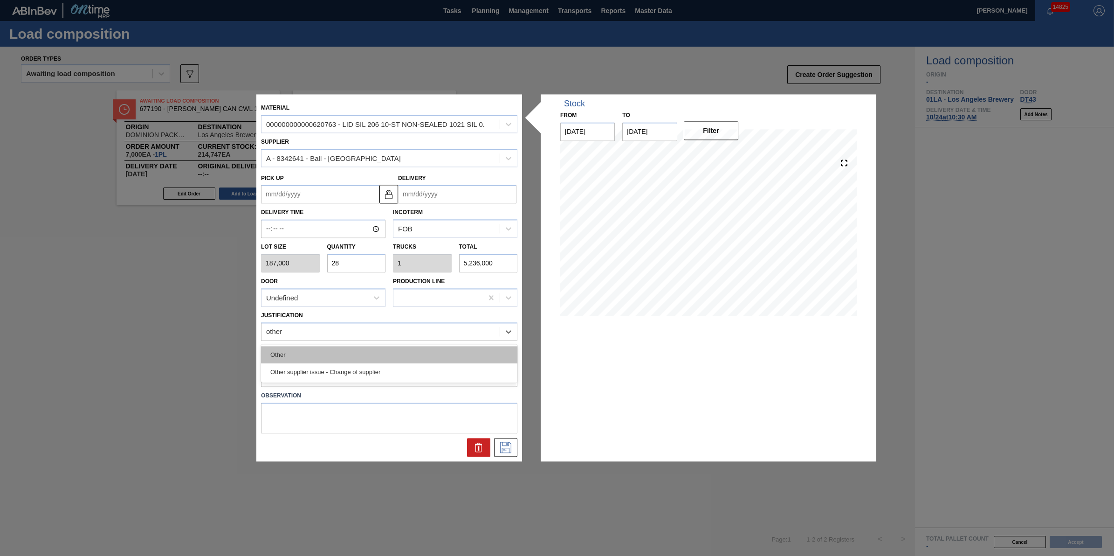
click at [397, 347] on div "Other" at bounding box center [389, 354] width 256 height 17
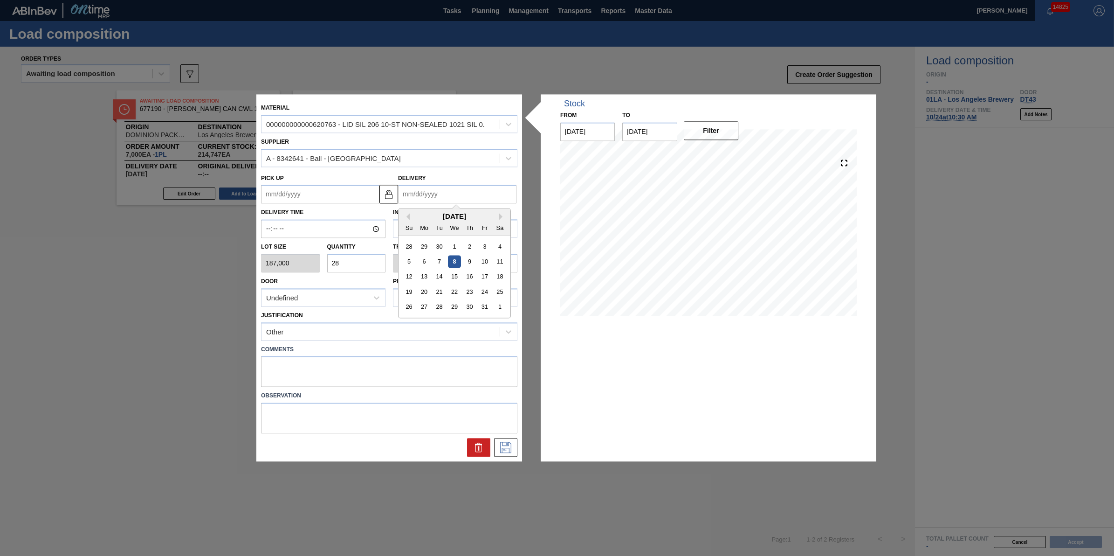
drag, startPoint x: 448, startPoint y: 191, endPoint x: 448, endPoint y: 197, distance: 5.6
click at [448, 191] on input "Delivery" at bounding box center [457, 194] width 118 height 19
click at [504, 310] on div "1" at bounding box center [500, 307] width 13 height 13
type up "[DATE]"
type input "[DATE]"
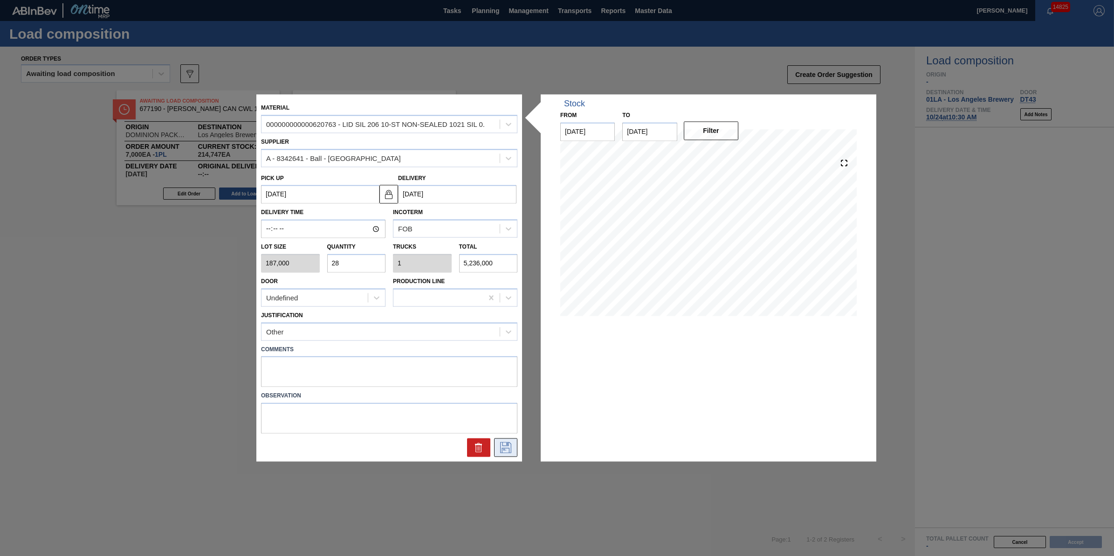
click at [513, 452] on icon at bounding box center [505, 447] width 15 height 11
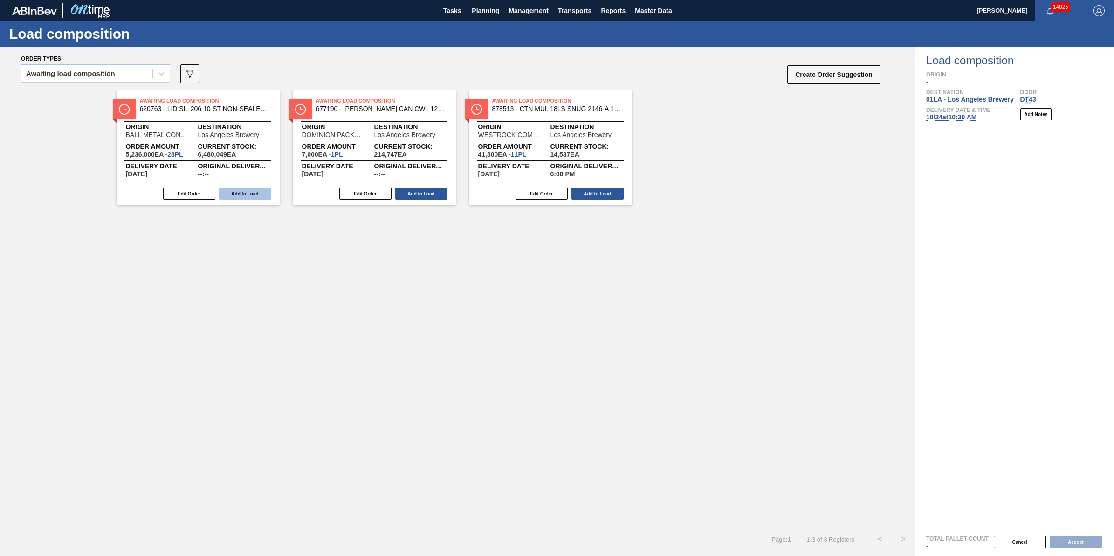
click at [250, 194] on button "Add to Load" at bounding box center [245, 193] width 52 height 12
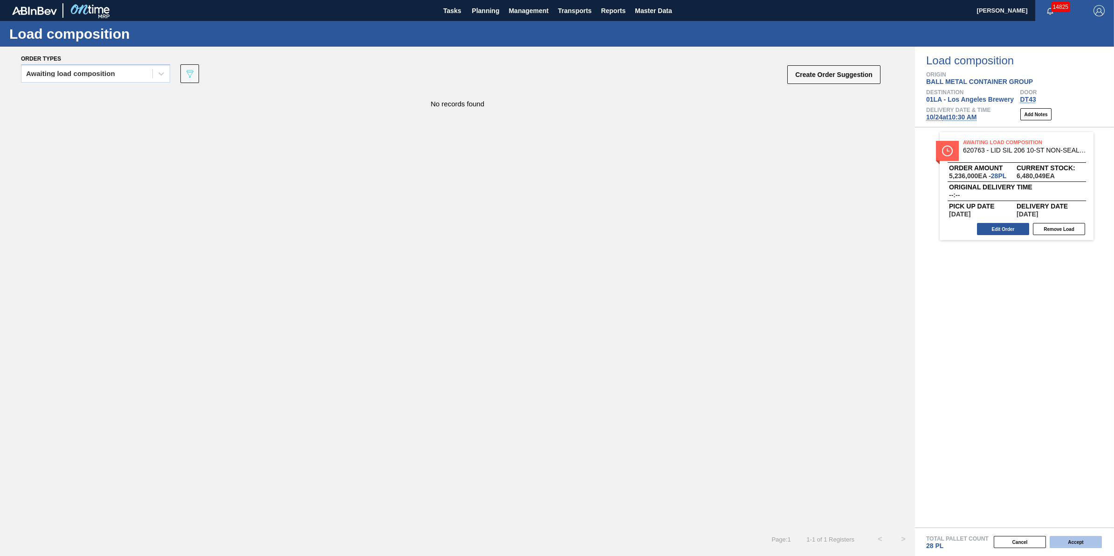
click at [1056, 542] on button "Accept" at bounding box center [1075, 541] width 52 height 12
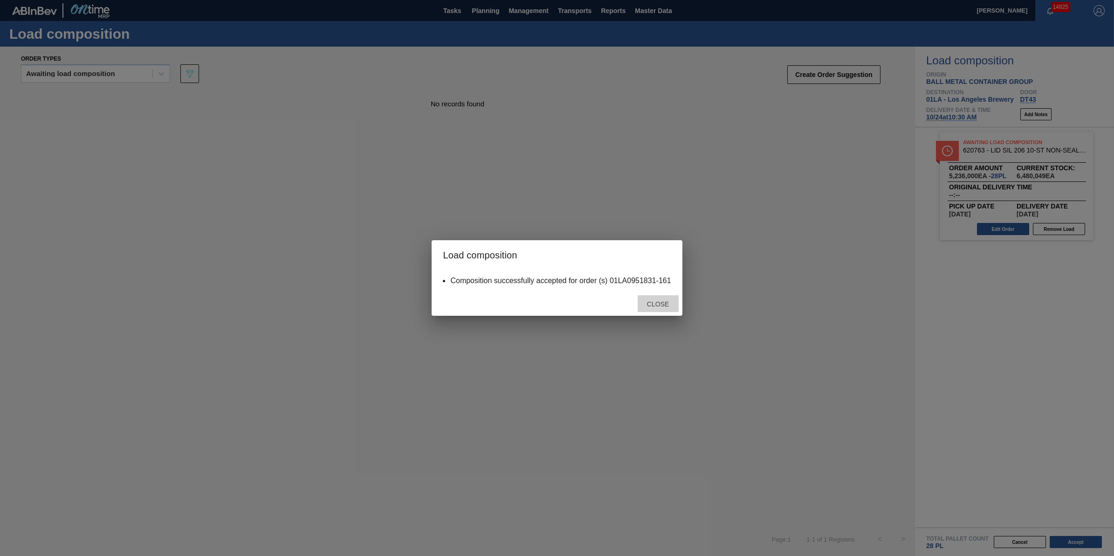
click at [652, 308] on div "Close" at bounding box center [658, 303] width 41 height 17
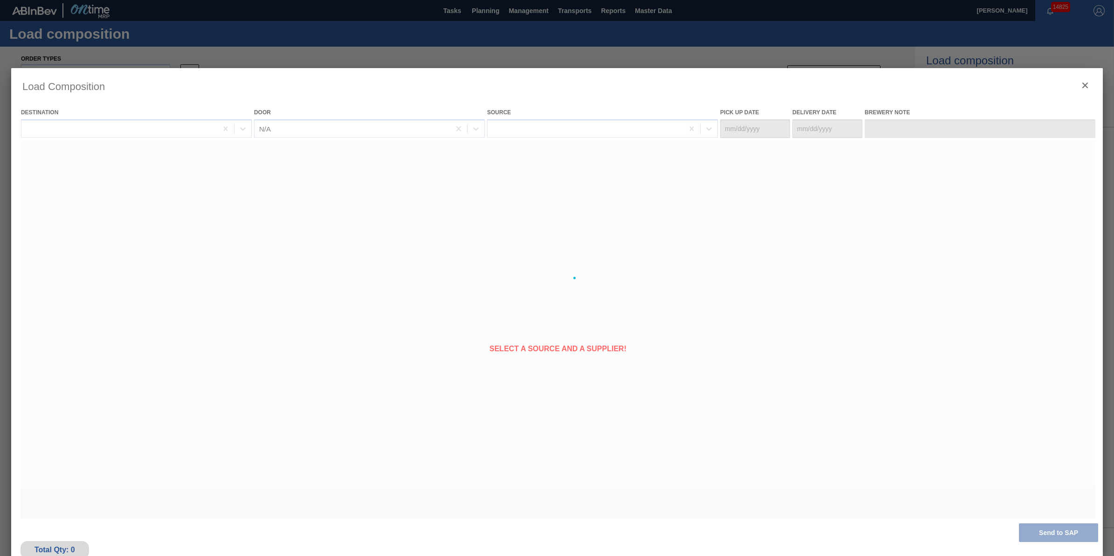
type Date "[DATE]"
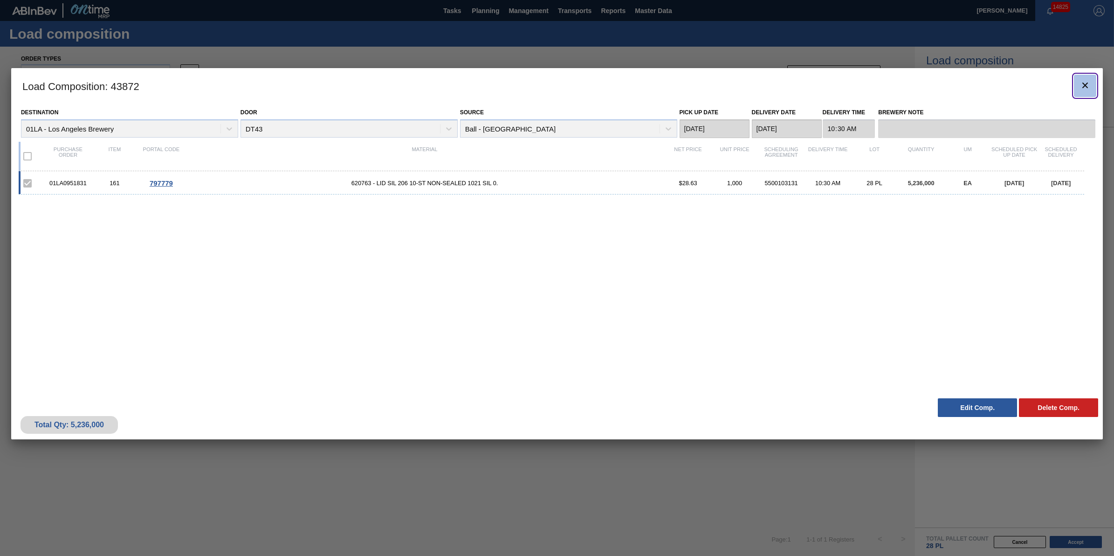
click at [1091, 83] on button "botão de ícone" at bounding box center [1085, 86] width 22 height 22
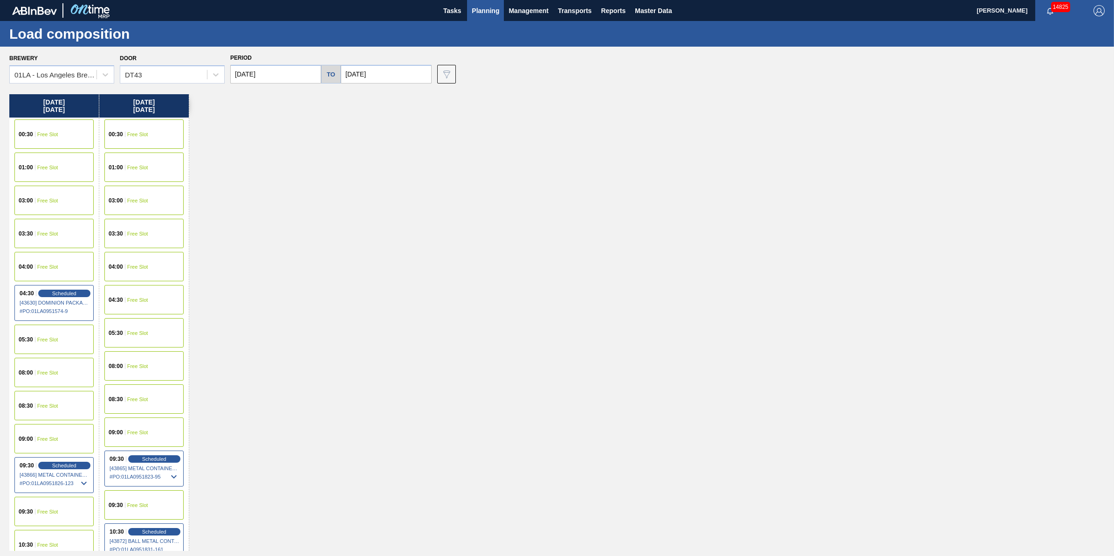
click at [491, 9] on span "Planning" at bounding box center [485, 10] width 27 height 11
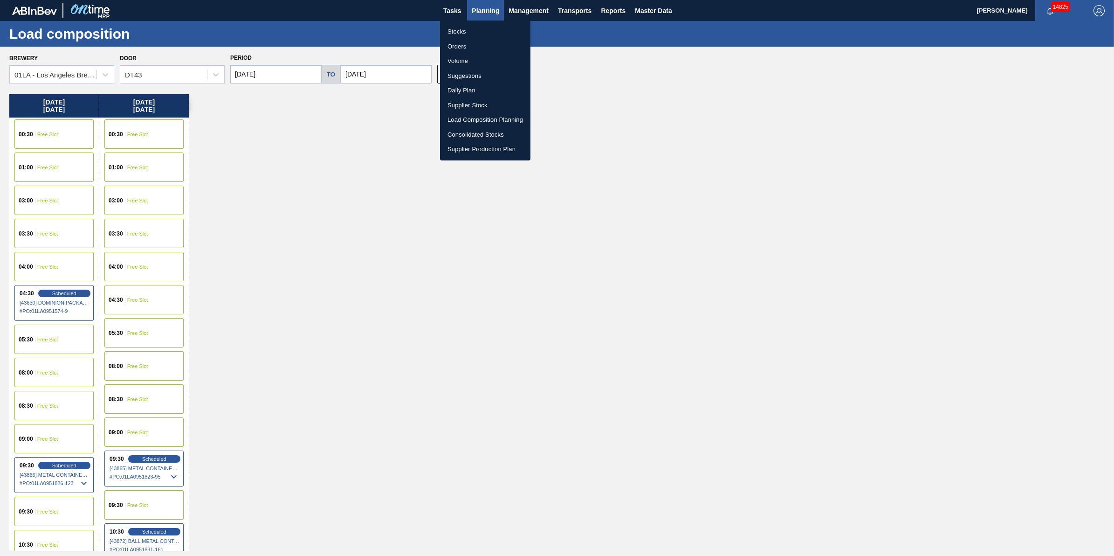
click at [108, 69] on div at bounding box center [557, 278] width 1114 height 556
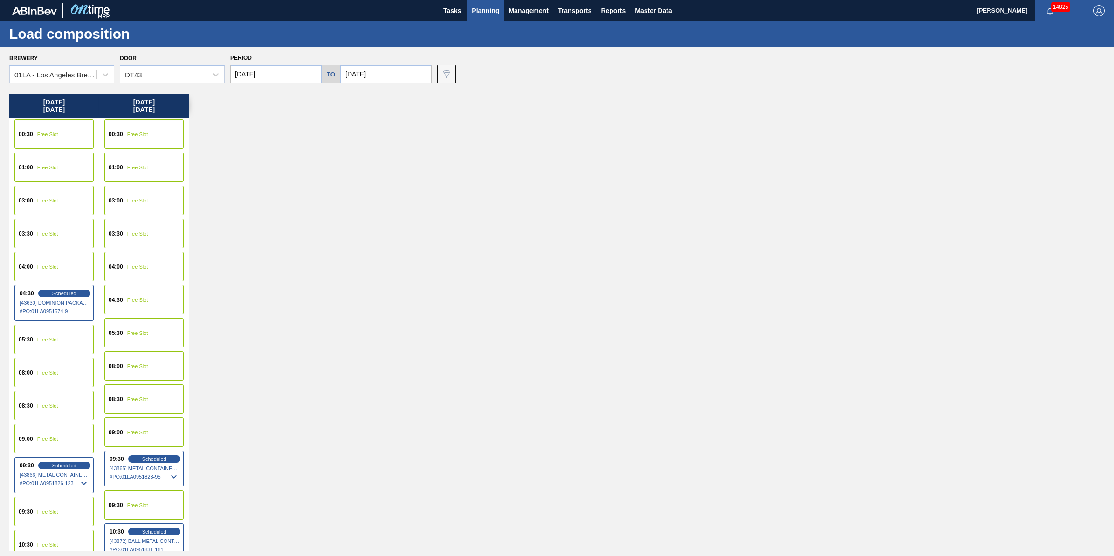
click at [108, 69] on div "Stocks Orders Volume Suggestions Daily Plan Supplier Stock Load Composition Pla…" at bounding box center [557, 278] width 1114 height 556
click at [104, 74] on icon at bounding box center [105, 74] width 9 height 9
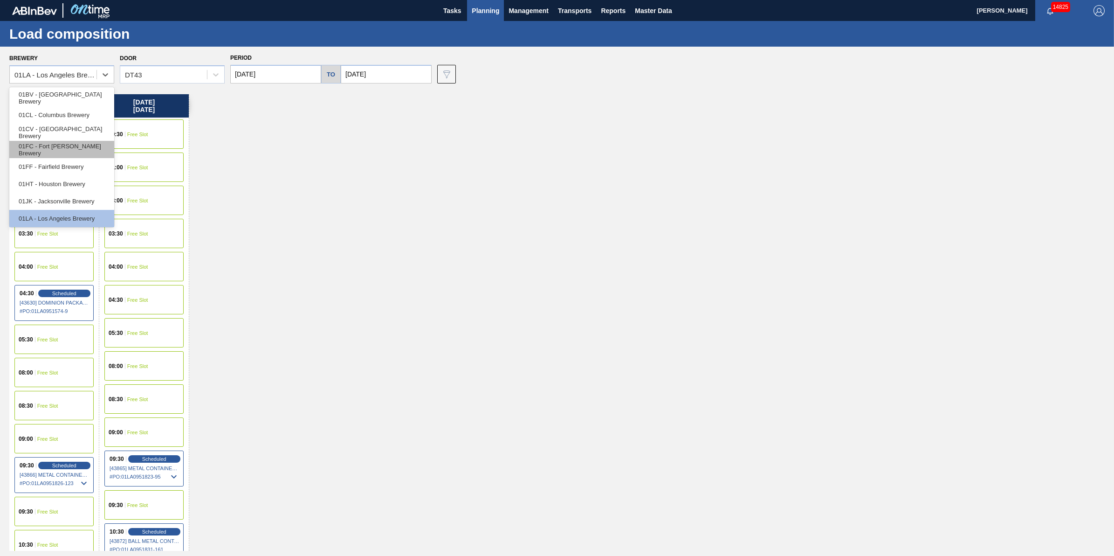
click at [93, 141] on div "01FC - Fort [PERSON_NAME] Brewery" at bounding box center [61, 149] width 105 height 17
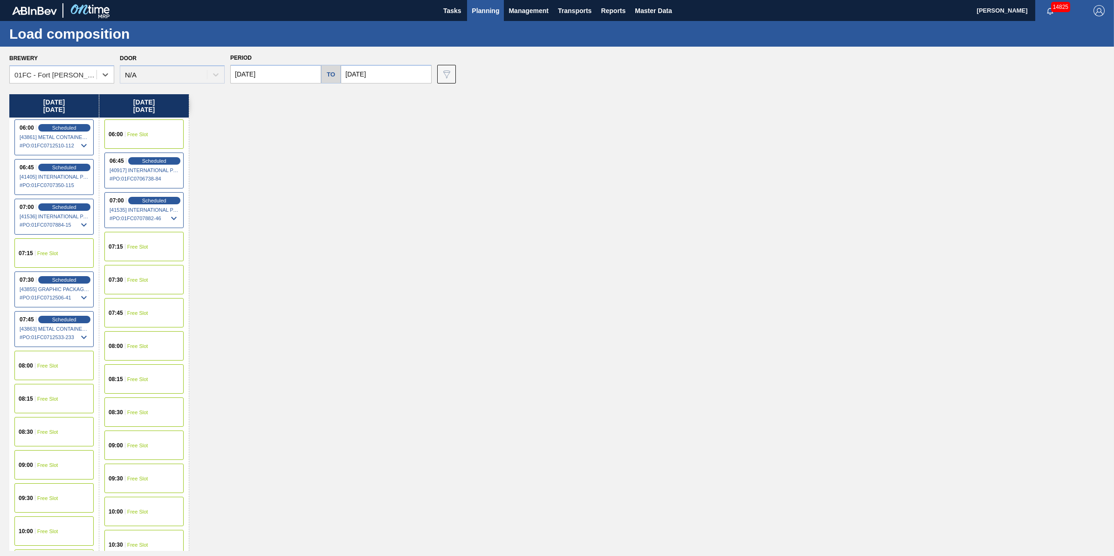
click at [314, 69] on input "[DATE]" at bounding box center [275, 74] width 91 height 19
click at [289, 140] on div "8" at bounding box center [286, 141] width 13 height 13
type input "[DATE]"
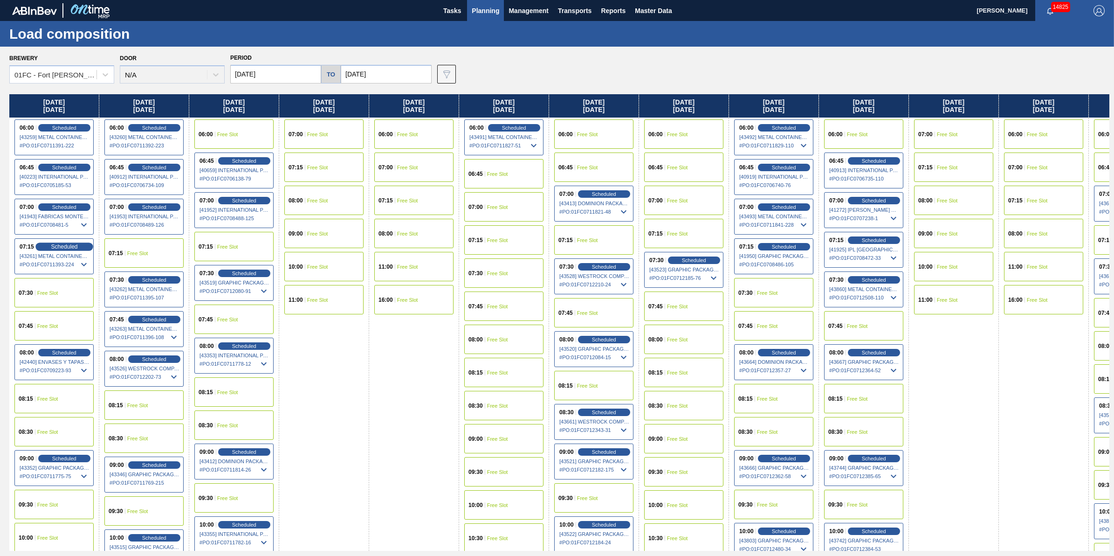
click at [65, 243] on span "Scheduled" at bounding box center [64, 246] width 27 height 6
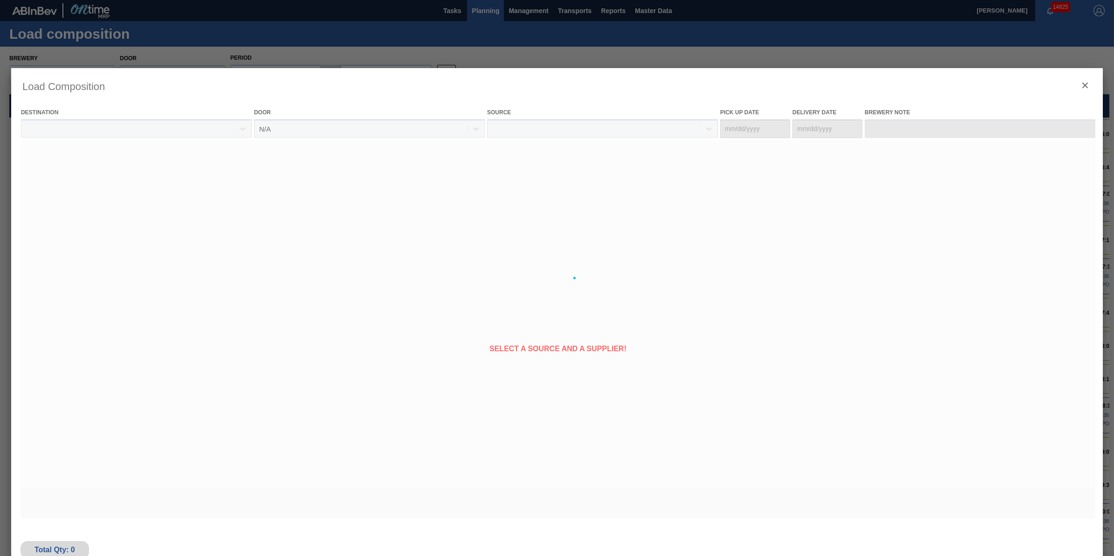
type Date "[DATE]"
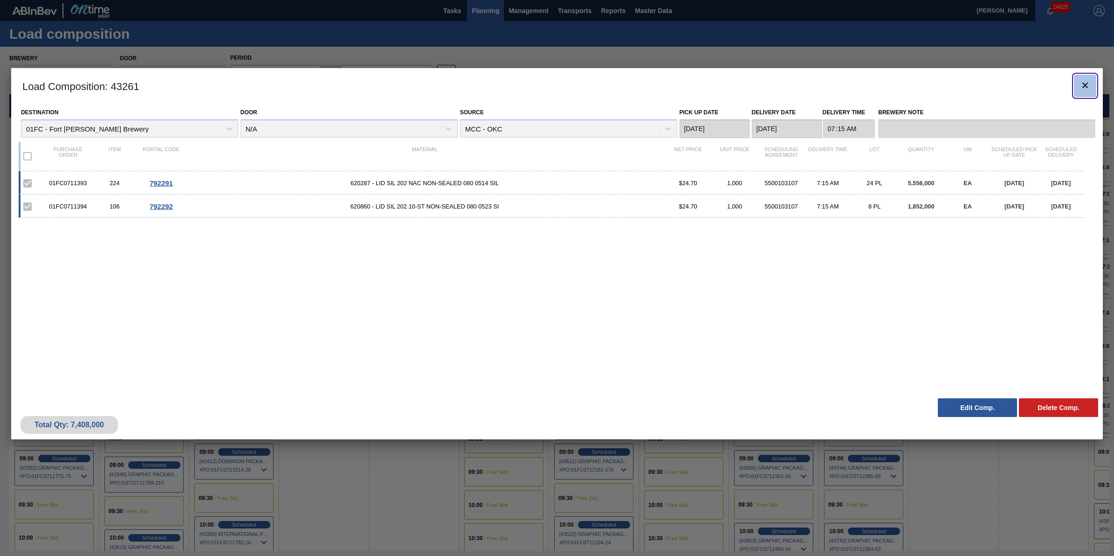
click at [1080, 88] on icon "botão de ícone" at bounding box center [1084, 85] width 11 height 11
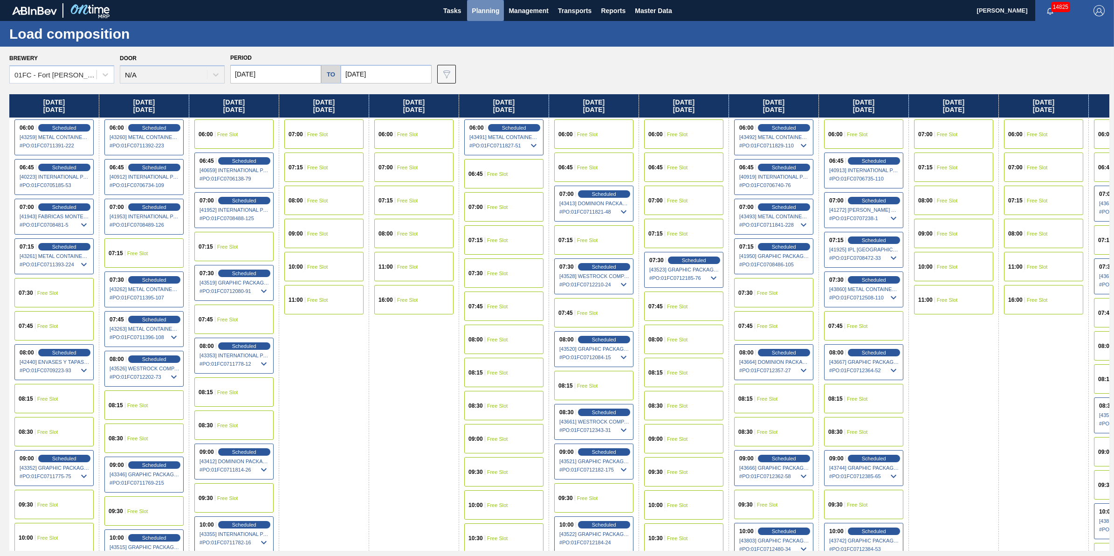
click at [485, 13] on span "Planning" at bounding box center [485, 10] width 27 height 11
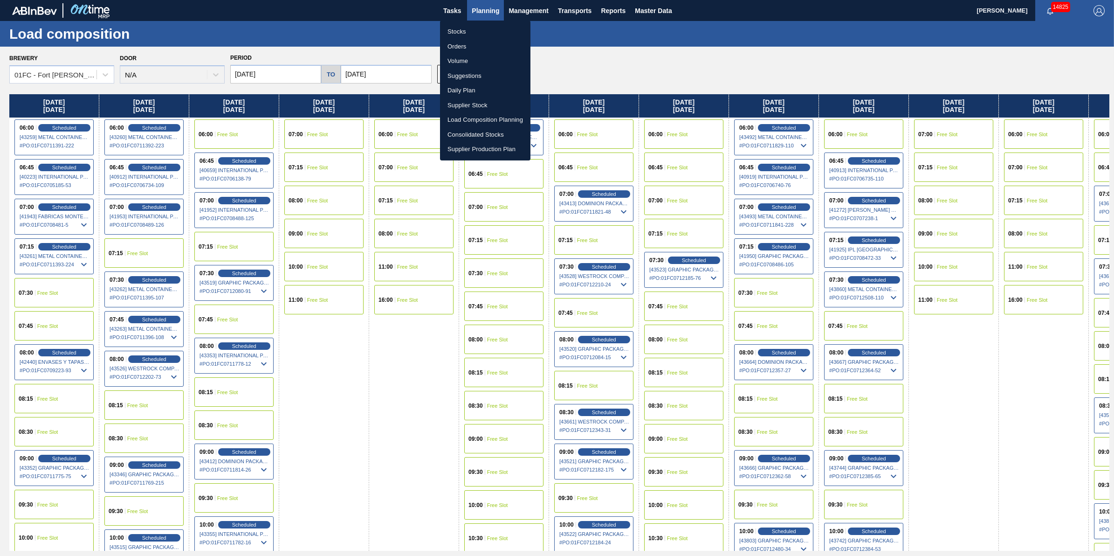
click at [506, 79] on li "Suggestions" at bounding box center [485, 76] width 90 height 15
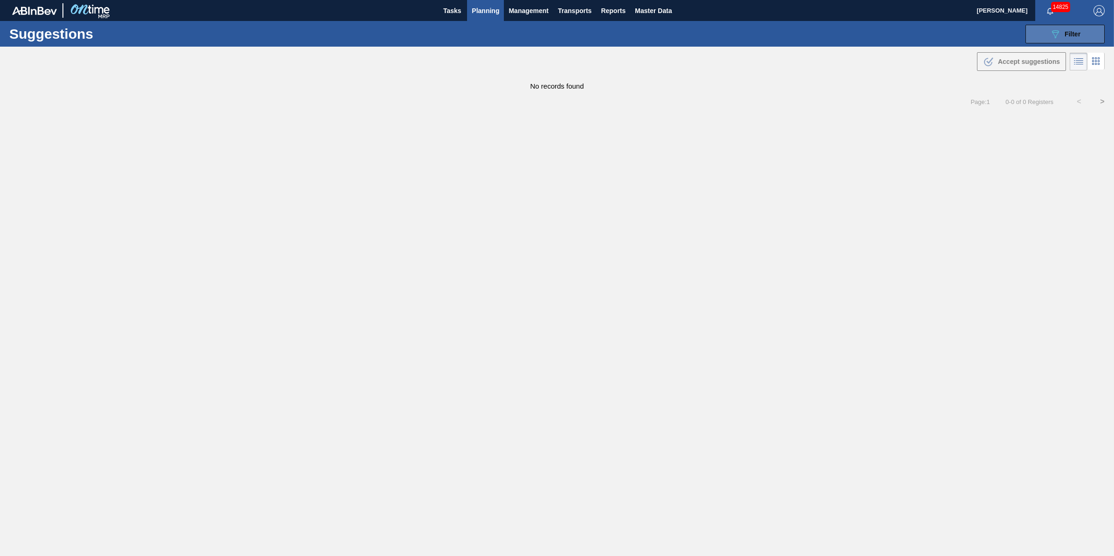
click at [1061, 35] on div "089F7B8B-B2A5-4AFE-B5C0-19BA573D28AC Filter" at bounding box center [1064, 33] width 31 height 11
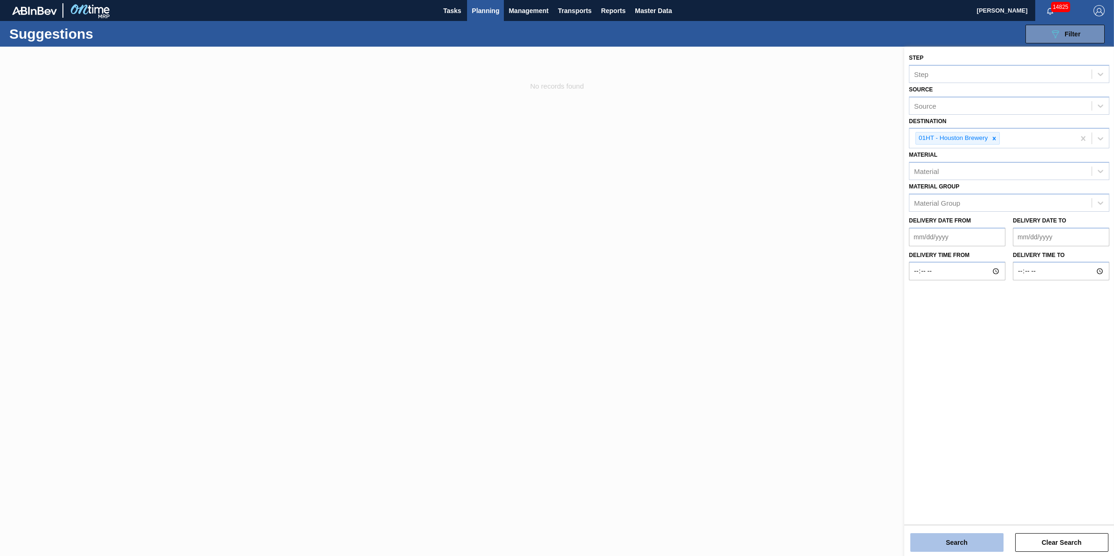
click at [974, 546] on button "Search" at bounding box center [956, 542] width 93 height 19
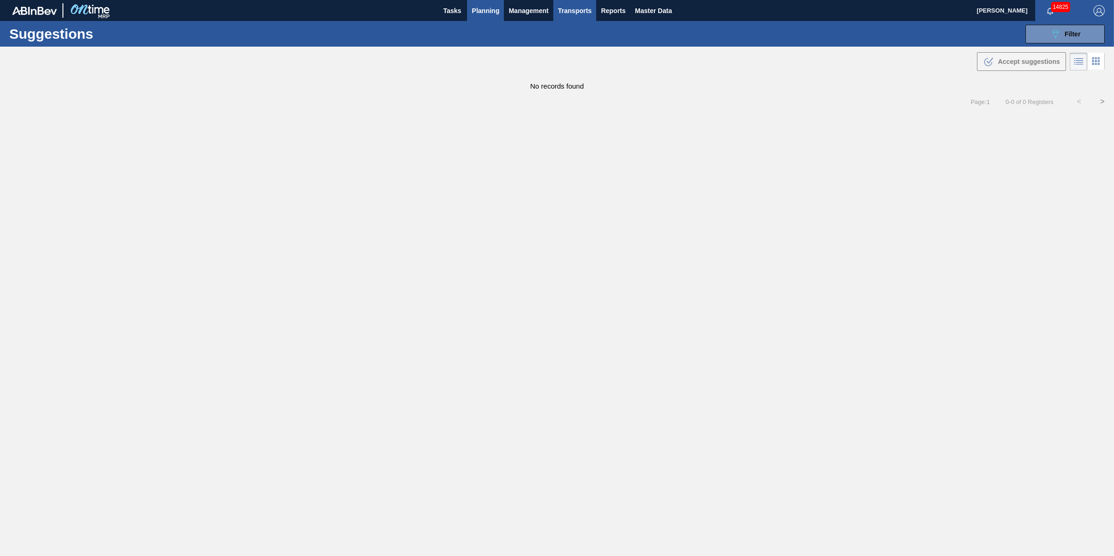
click at [581, 6] on span "Transports" at bounding box center [575, 10] width 34 height 11
click at [588, 45] on li "[GEOGRAPHIC_DATA]" at bounding box center [581, 46] width 79 height 15
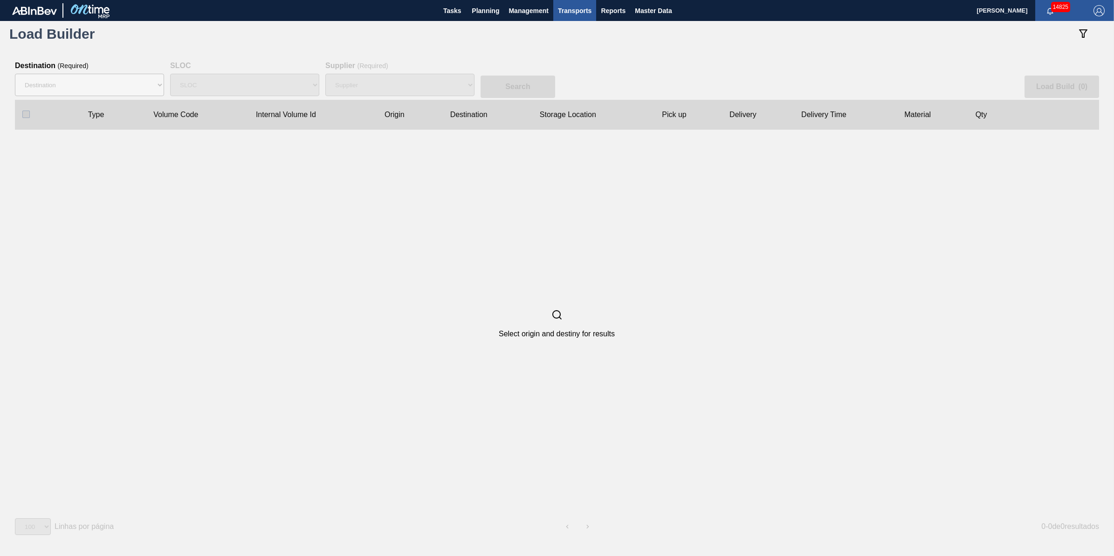
click at [75, 117] on clb-table-thead-cell at bounding box center [48, 115] width 66 height 30
click at [87, 69] on label "Destination ( Required )" at bounding box center [52, 66] width 74 height 8
click at [87, 74] on select "Destination 01BV - [GEOGRAPHIC_DATA] 01CL - [GEOGRAPHIC_DATA] 01CV - [GEOGRAPHI…" at bounding box center [89, 85] width 149 height 22
drag, startPoint x: 87, startPoint y: 73, endPoint x: 87, endPoint y: 85, distance: 11.7
click at [87, 74] on select "Destination 01BV - [GEOGRAPHIC_DATA] 01CL - [GEOGRAPHIC_DATA] 01CV - [GEOGRAPHI…" at bounding box center [89, 85] width 149 height 22
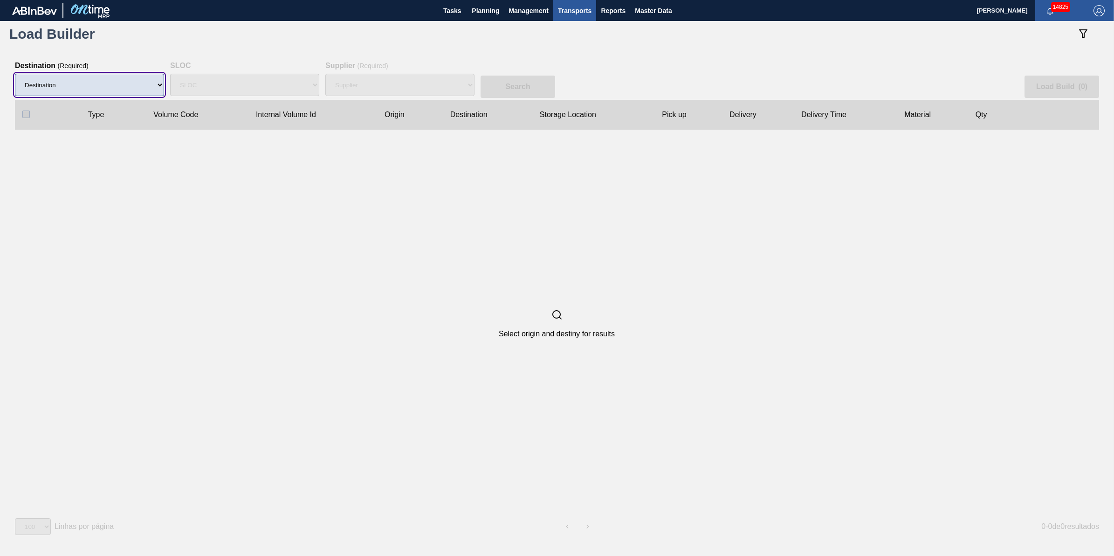
select select "9"
click at [15, 74] on select "Destination 01BV - [GEOGRAPHIC_DATA] 01CL - [GEOGRAPHIC_DATA] 01CV - [GEOGRAPHI…" at bounding box center [89, 85] width 149 height 22
click at [345, 77] on div "Supplier" at bounding box center [399, 85] width 149 height 30
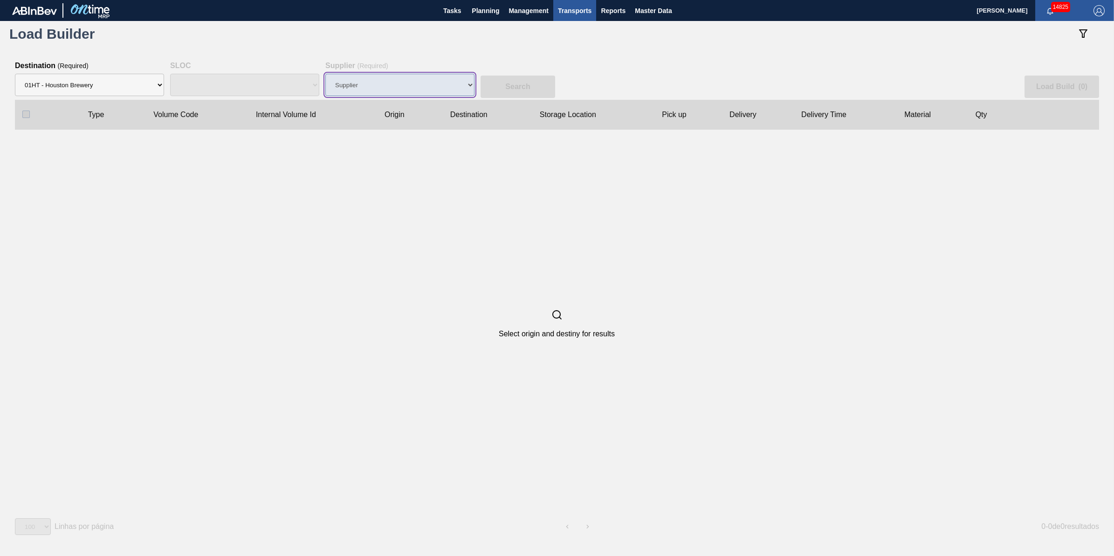
select select "N/A"
click at [346, 77] on select "Supplier 8221649 - BALL METAL CONTAINER GROUP 8342641 - BALL METAL CONTAINER GR…" at bounding box center [399, 85] width 149 height 22
select select "166"
click at [325, 74] on select "Supplier 8221649 - BALL METAL CONTAINER GROUP 8342641 - BALL METAL CONTAINER GR…" at bounding box center [399, 85] width 149 height 22
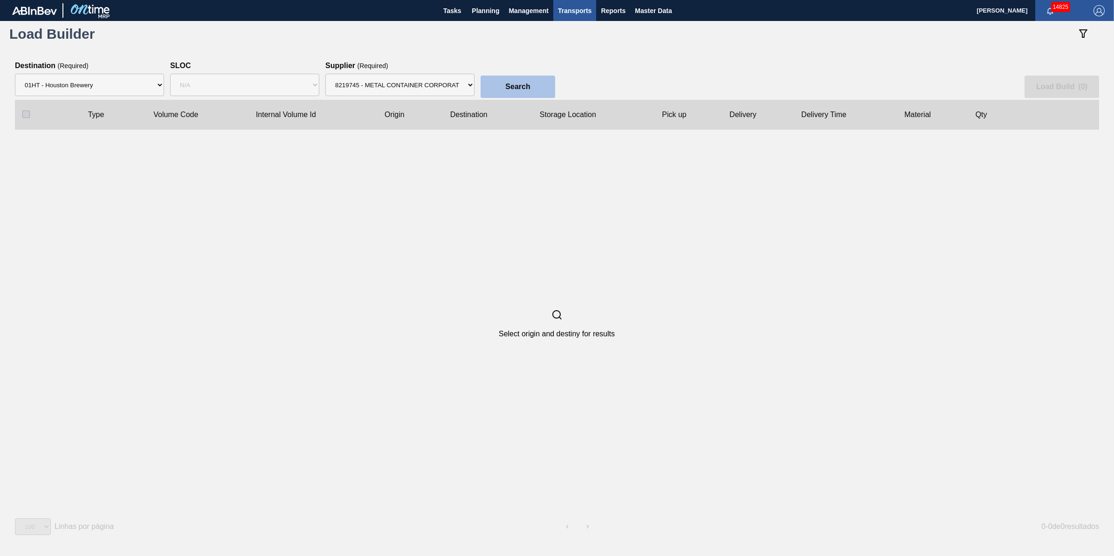
click at [495, 86] on button "Search" at bounding box center [517, 86] width 75 height 22
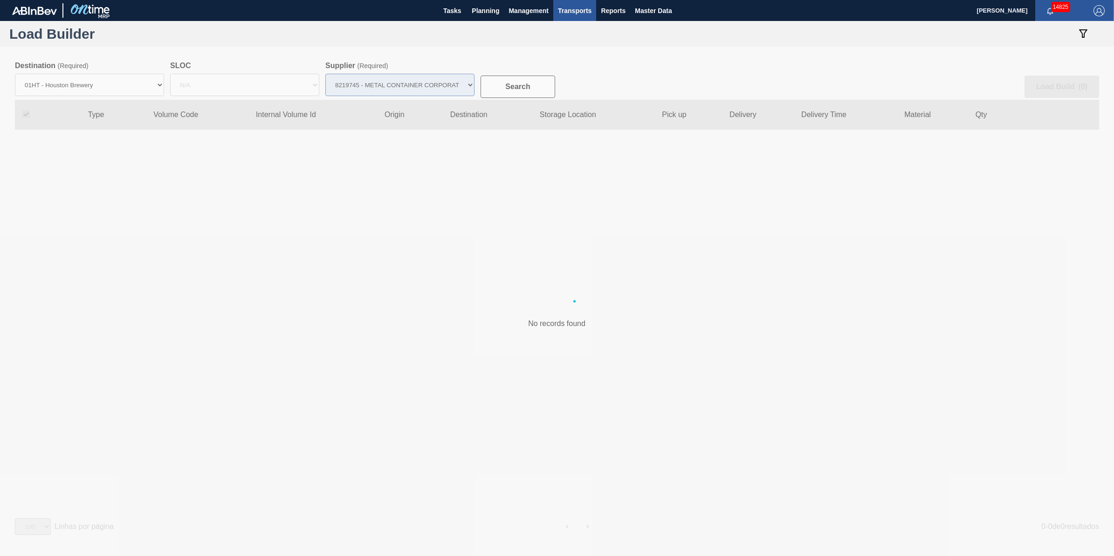
checkbox input "true"
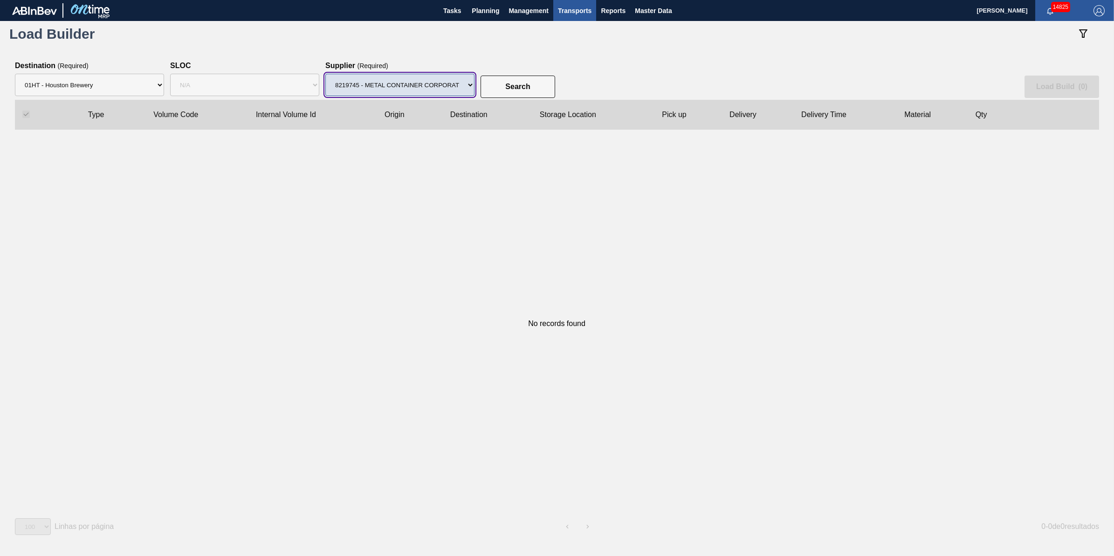
click at [444, 88] on select "Supplier 8221649 - BALL METAL CONTAINER GROUP 8342641 - BALL METAL CONTAINER GR…" at bounding box center [399, 85] width 149 height 22
click at [325, 74] on select "Supplier 8221649 - BALL METAL CONTAINER GROUP 8342641 - BALL METAL CONTAINER GR…" at bounding box center [399, 85] width 149 height 22
click at [0, 0] on slot "Search" at bounding box center [0, 0] width 0 height 0
drag, startPoint x: 448, startPoint y: 96, endPoint x: 436, endPoint y: 134, distance: 39.2
click at [446, 99] on div "Supplier 8221649 - BALL METAL CONTAINER GROUP 8342641 - BALL METAL CONTAINER GR…" at bounding box center [399, 85] width 149 height 30
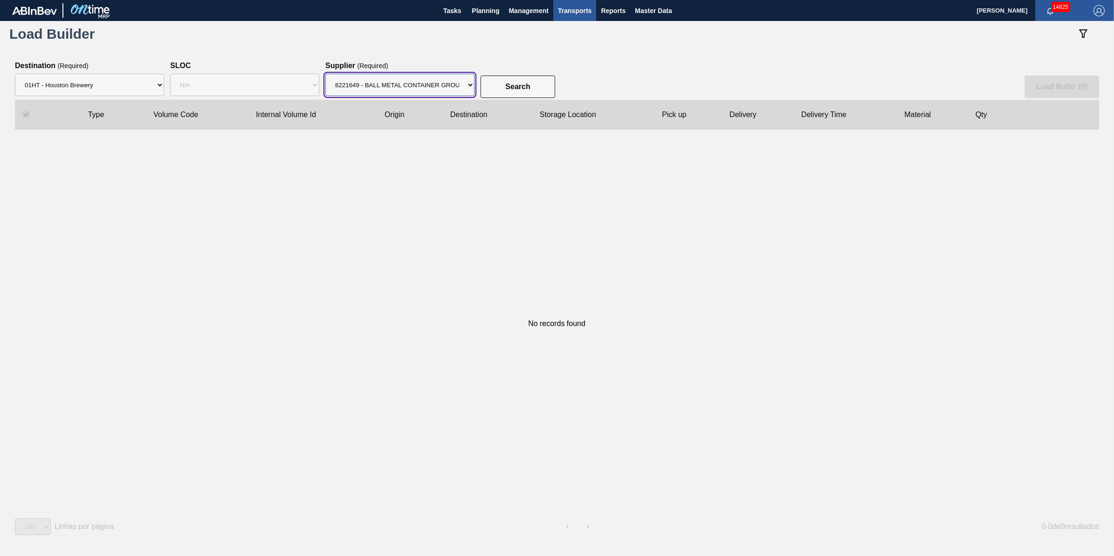
drag, startPoint x: 450, startPoint y: 80, endPoint x: 445, endPoint y: 96, distance: 17.0
click at [450, 80] on select "Supplier 8221649 - BALL METAL CONTAINER GROUP 8342641 - BALL METAL CONTAINER GR…" at bounding box center [399, 85] width 149 height 22
select select "47"
click at [325, 74] on select "Supplier 8221649 - BALL METAL CONTAINER GROUP 8342641 - BALL METAL CONTAINER GR…" at bounding box center [399, 85] width 149 height 22
click at [0, 0] on slot "Search" at bounding box center [0, 0] width 0 height 0
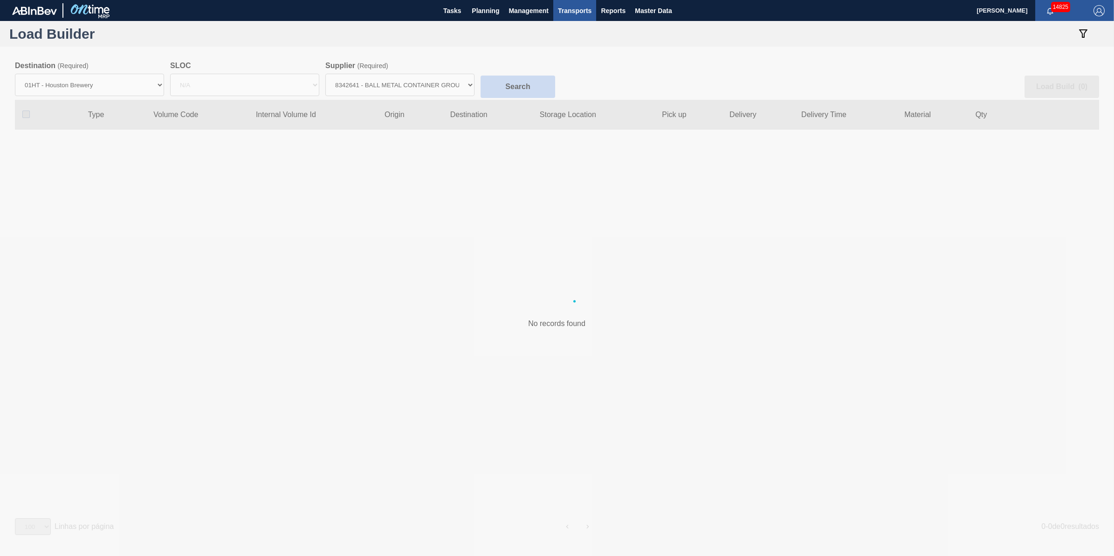
checkbox input "false"
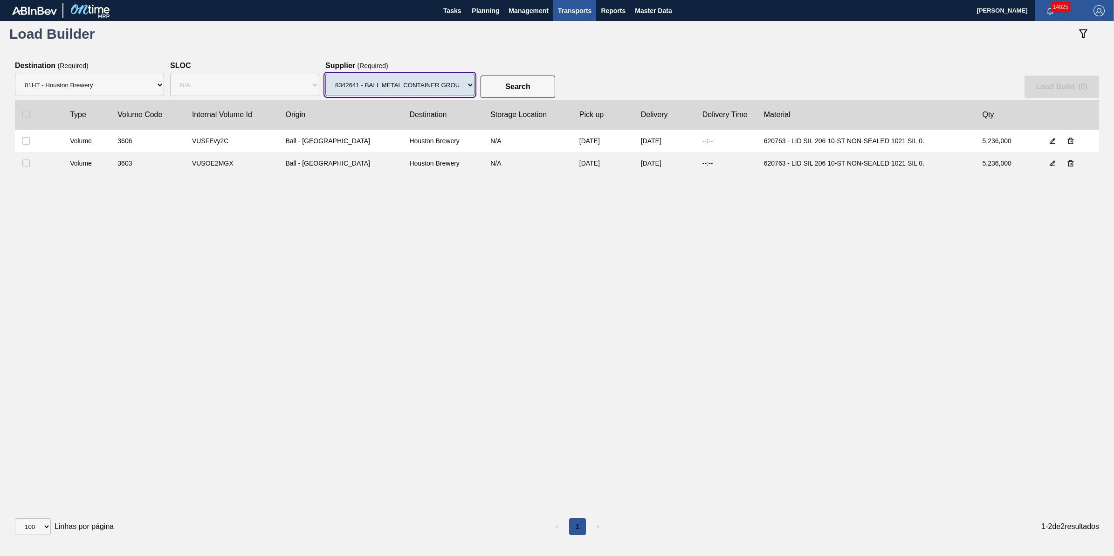
click at [456, 85] on select "Supplier 8221649 - BALL METAL CONTAINER GROUP 8342641 - BALL METAL CONTAINER GR…" at bounding box center [399, 85] width 149 height 22
drag, startPoint x: 371, startPoint y: 86, endPoint x: 371, endPoint y: 96, distance: 10.3
click at [371, 86] on select "Supplier 8221649 - BALL METAL CONTAINER GROUP 8342641 - BALL METAL CONTAINER GR…" at bounding box center [399, 85] width 149 height 22
select select "166"
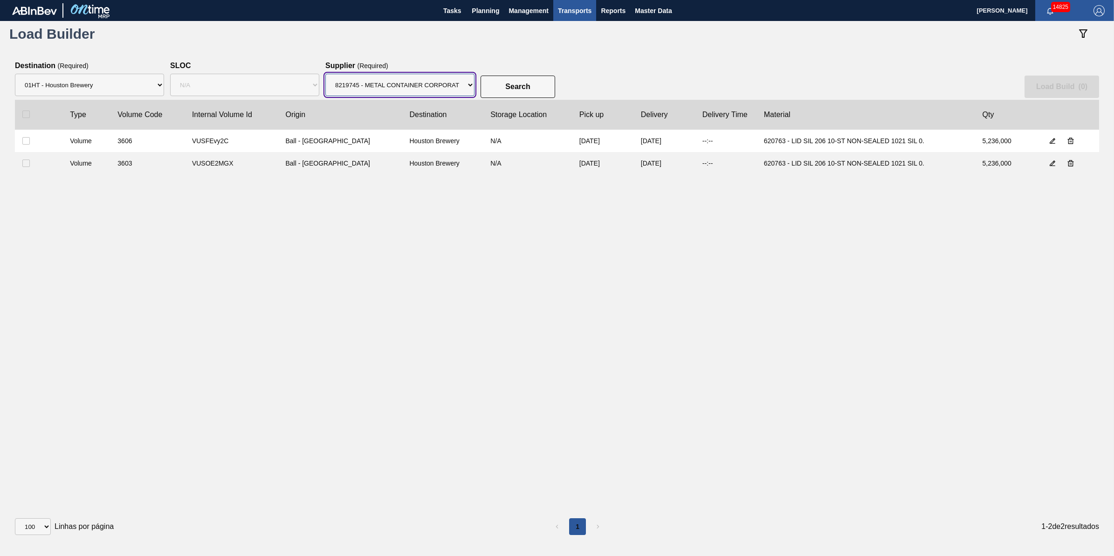
click at [325, 74] on select "Supplier 8221649 - BALL METAL CONTAINER GROUP 8342641 - BALL METAL CONTAINER GR…" at bounding box center [399, 85] width 149 height 22
click at [497, 86] on button "Search" at bounding box center [517, 86] width 75 height 22
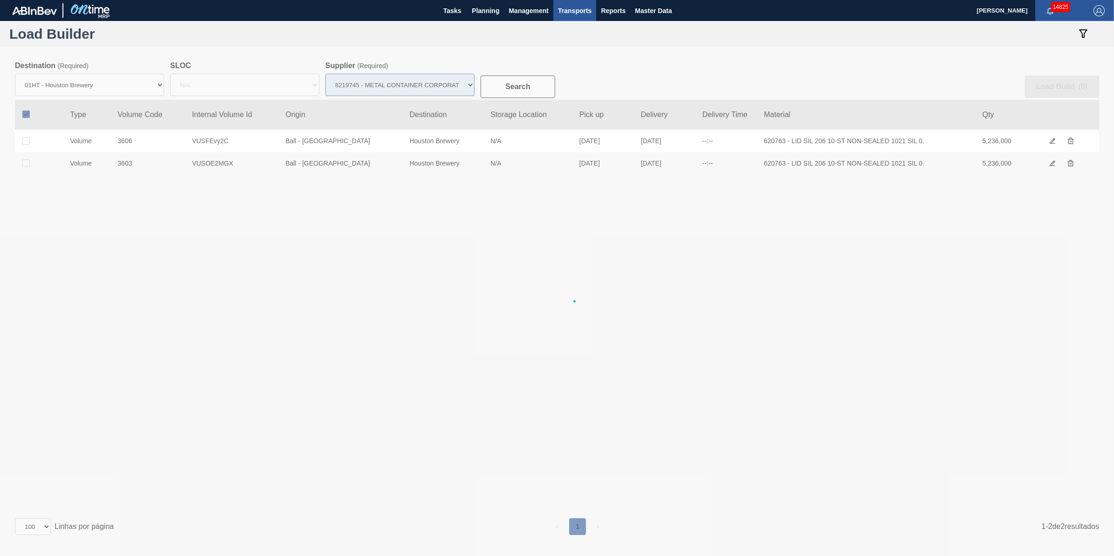
checkbox input "true"
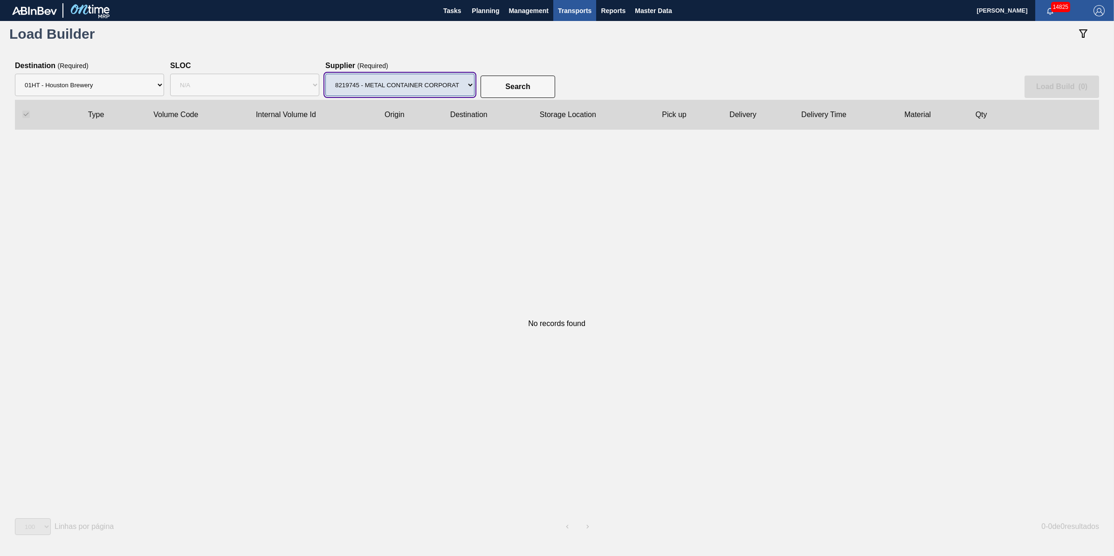
click at [431, 90] on select "Supplier 8221649 - BALL METAL CONTAINER GROUP 8342641 - BALL METAL CONTAINER GR…" at bounding box center [399, 85] width 149 height 22
select select "13"
click at [325, 74] on select "Supplier 8221649 - BALL METAL CONTAINER GROUP 8342641 - BALL METAL CONTAINER GR…" at bounding box center [399, 85] width 149 height 22
click at [534, 73] on div "Search Load Build ( 0 )" at bounding box center [557, 81] width 1084 height 38
click at [532, 75] on button "Search" at bounding box center [517, 86] width 75 height 22
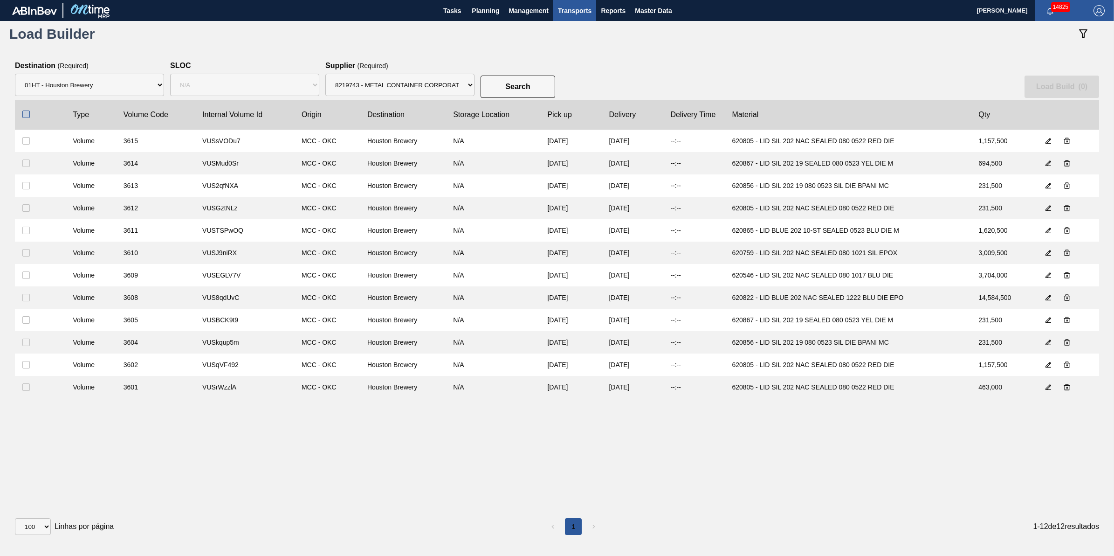
click at [26, 112] on input "checkbox" at bounding box center [25, 113] width 7 height 7
checkbox input "true"
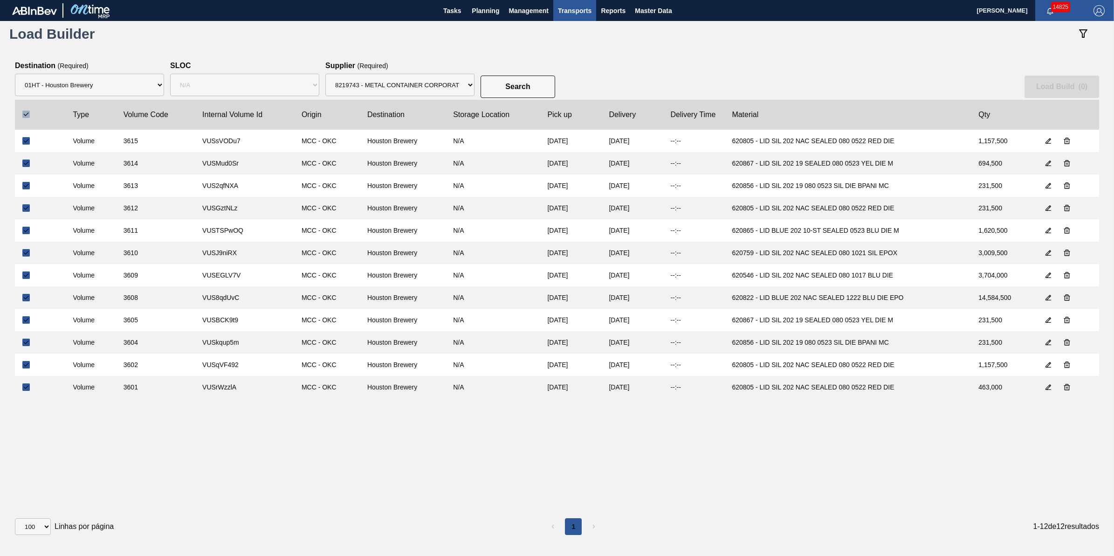
checkbox input "true"
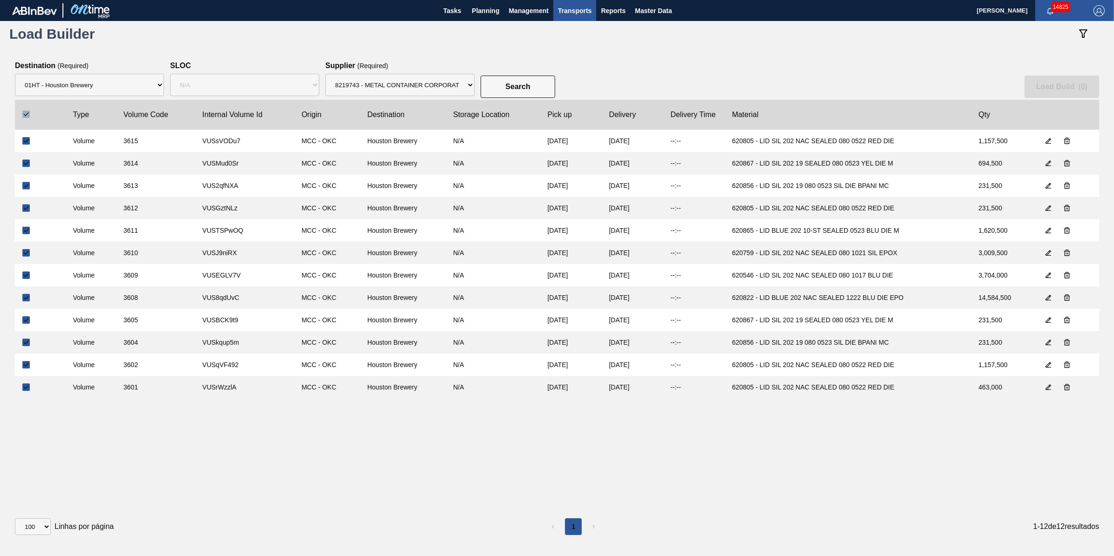
checkbox input "true"
click at [1042, 81] on button "Load Build ( 12 )" at bounding box center [1060, 86] width 78 height 22
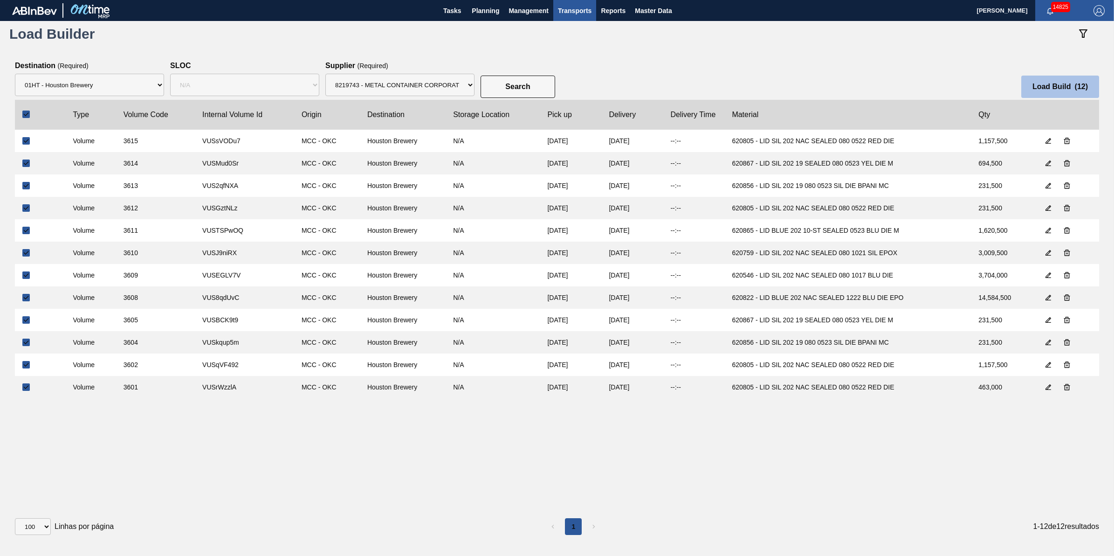
select select "Undefined"
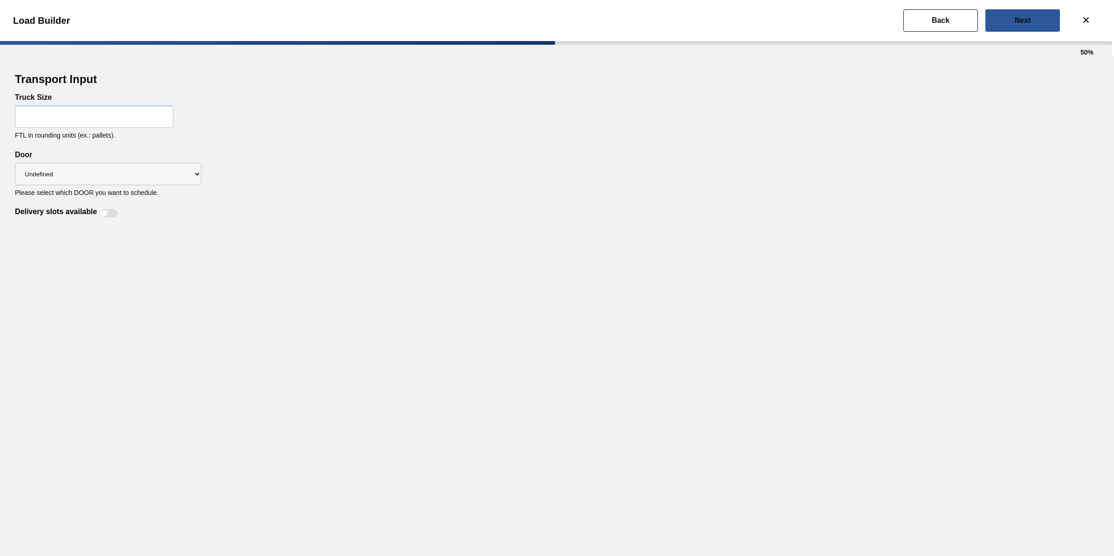
click at [137, 117] on input "text" at bounding box center [94, 116] width 158 height 22
type input "32"
click at [292, 280] on div "Transport Input Truck Size 32 FTL in rounding units (ex.: pallets). Delivery sl…" at bounding box center [557, 306] width 1114 height 500
click at [113, 215] on div at bounding box center [109, 213] width 18 height 8
checkbox input "true"
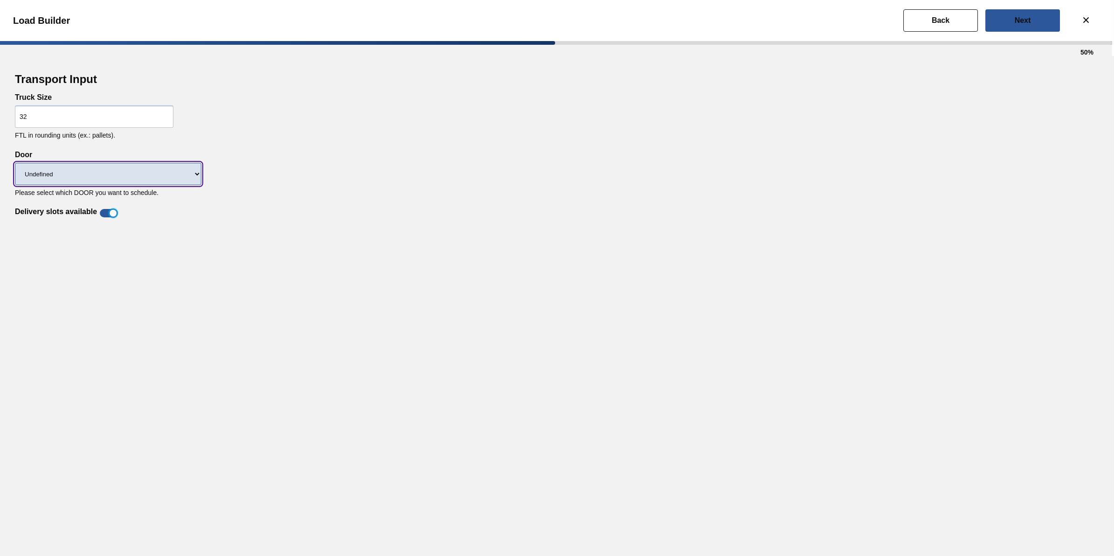
click at [151, 173] on select "Undefined IP" at bounding box center [108, 174] width 186 height 22
click at [321, 207] on div "Delivery slots available" at bounding box center [557, 207] width 1084 height 22
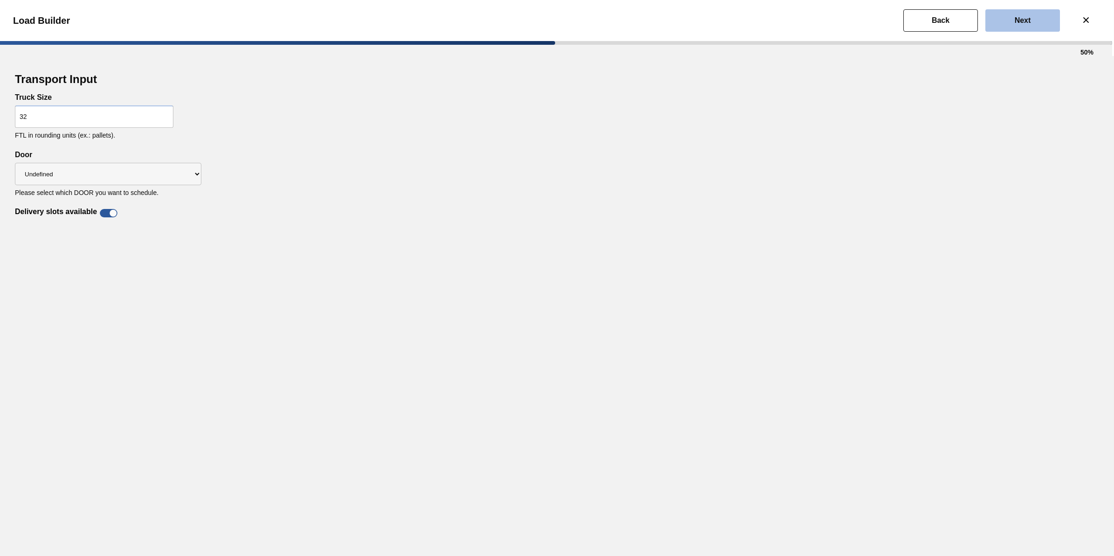
click at [1031, 17] on button "Next" at bounding box center [1022, 20] width 75 height 22
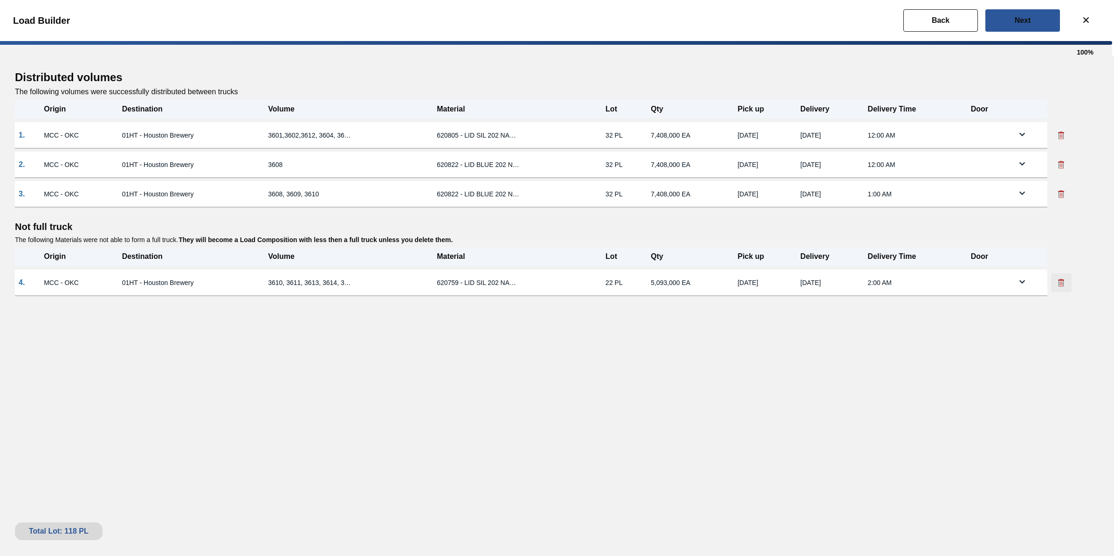
click at [1056, 277] on button at bounding box center [1061, 282] width 21 height 19
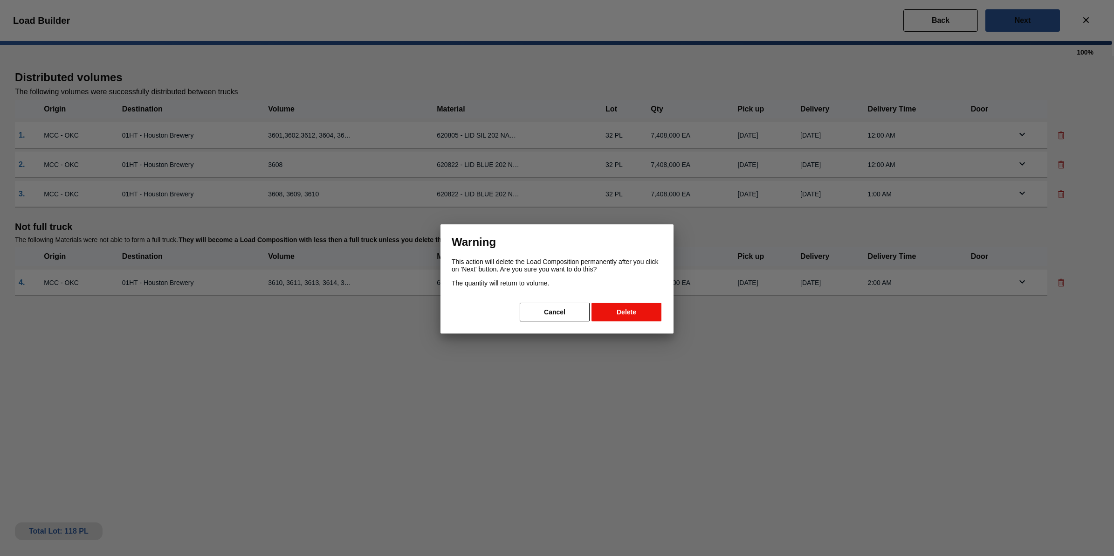
click at [658, 315] on button "Delete" at bounding box center [626, 311] width 70 height 19
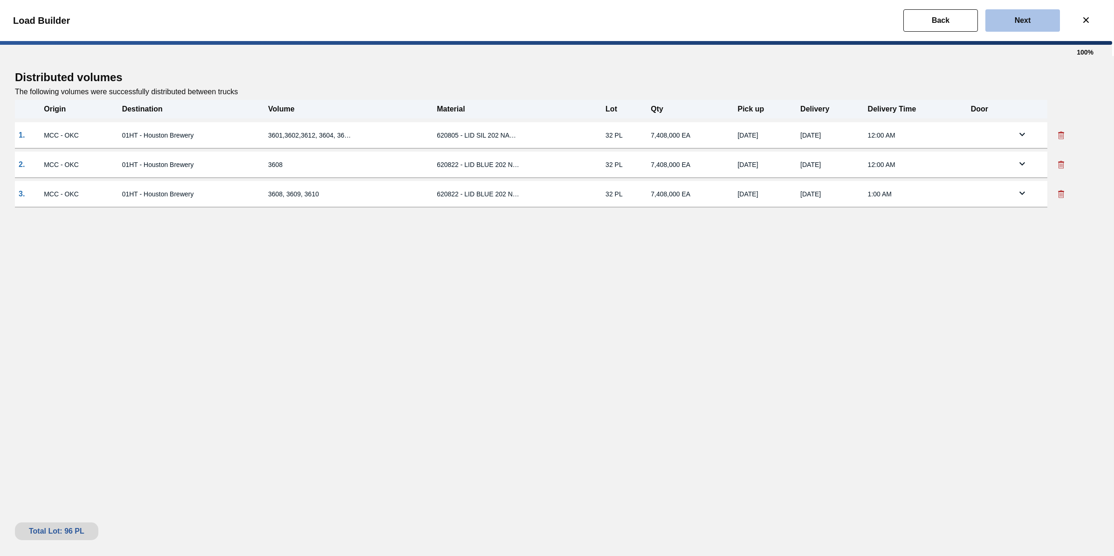
click at [1036, 17] on button "Next" at bounding box center [1022, 20] width 75 height 22
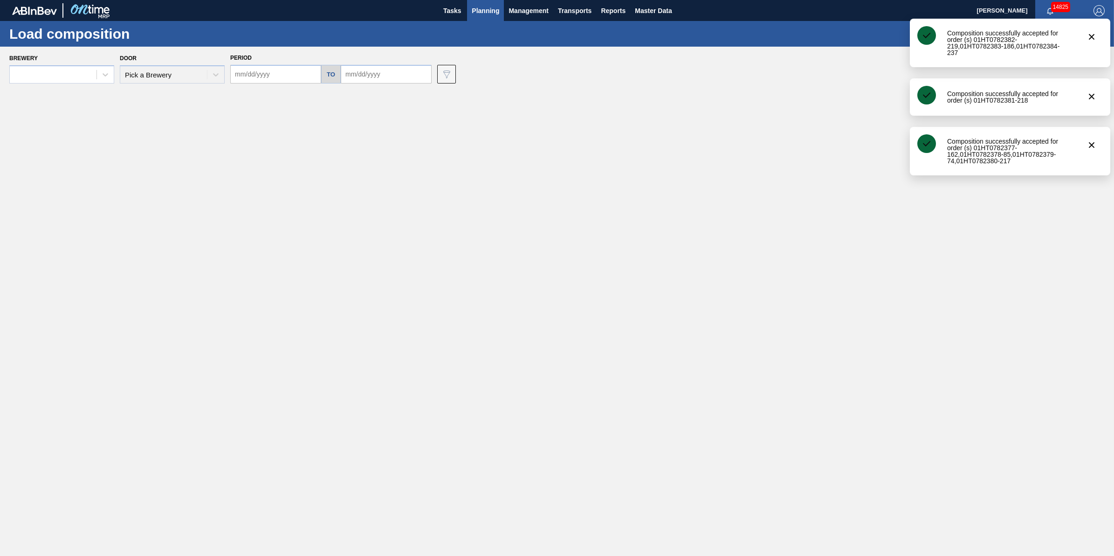
type input "[DATE]"
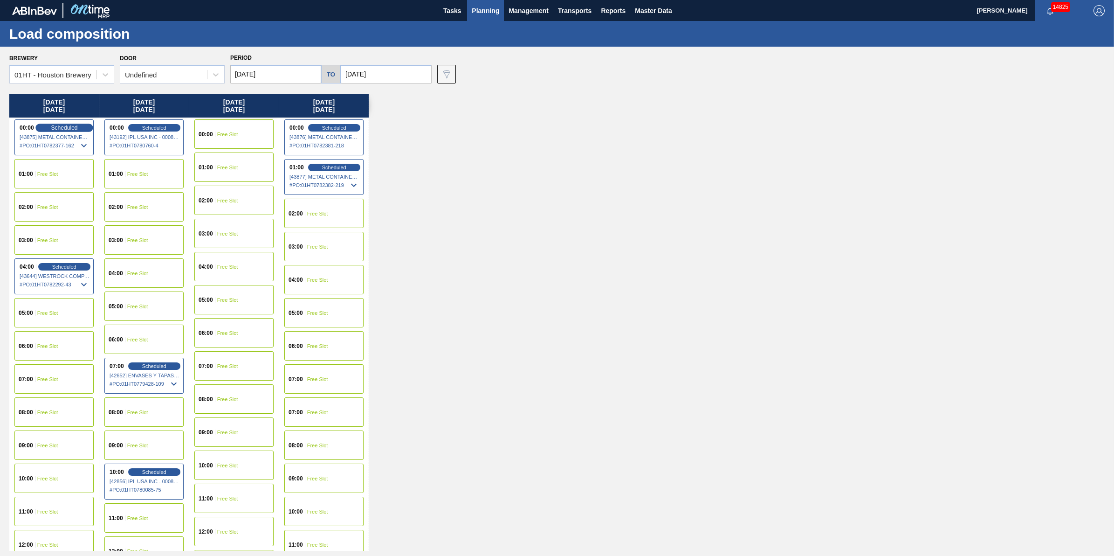
click at [69, 125] on span "Scheduled" at bounding box center [64, 127] width 27 height 6
click at [63, 129] on span "Scheduled" at bounding box center [64, 127] width 27 height 6
click at [75, 126] on span "Scheduled" at bounding box center [64, 127] width 27 height 6
click at [69, 141] on span "# PO : 01HT0782377-162" at bounding box center [55, 145] width 70 height 11
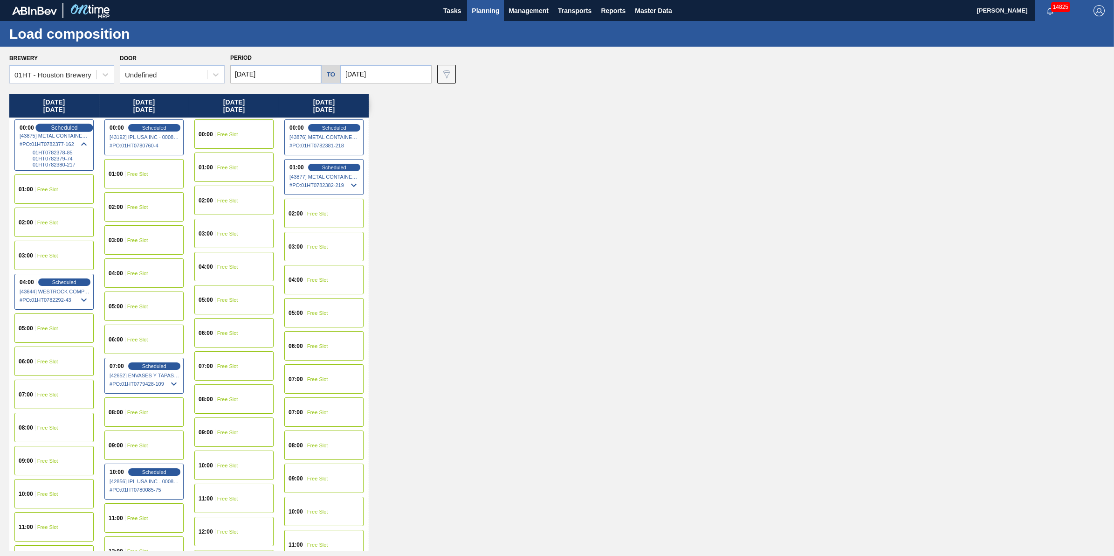
click at [71, 127] on span "Scheduled" at bounding box center [64, 127] width 27 height 6
click at [304, 68] on input "[DATE]" at bounding box center [275, 74] width 91 height 19
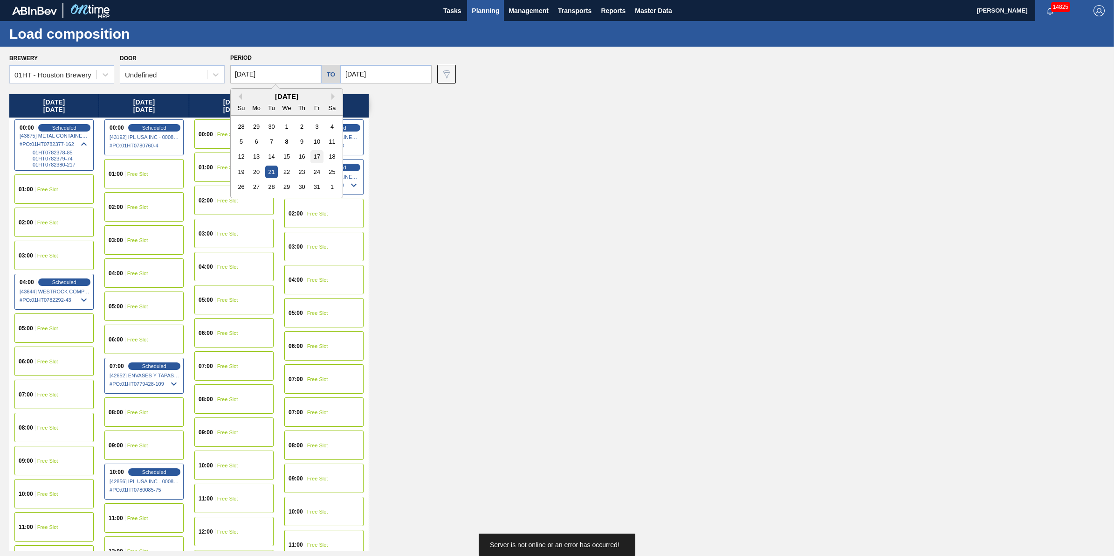
click at [317, 159] on div "17" at bounding box center [316, 156] width 13 height 13
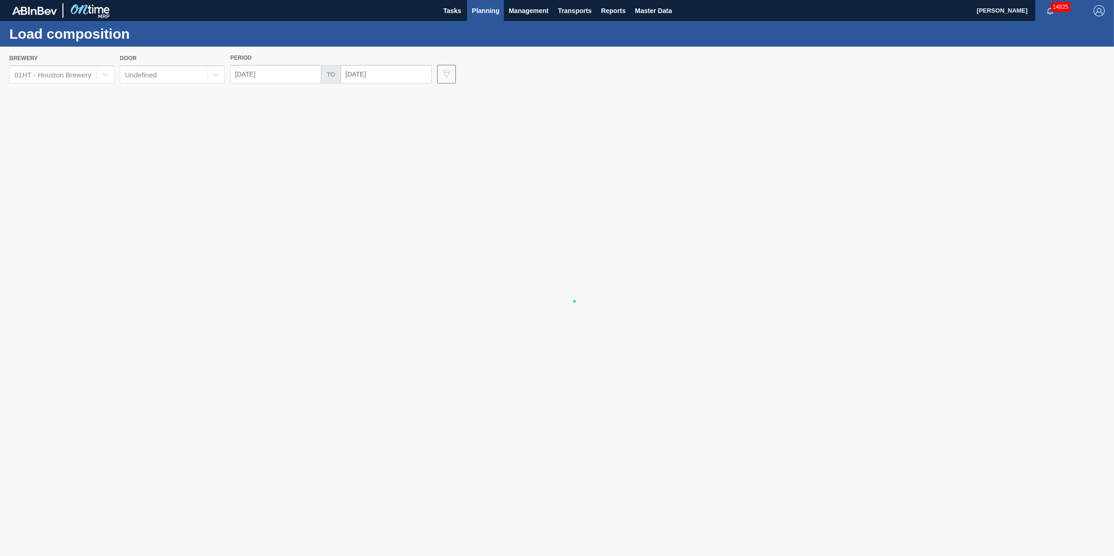
type input "[DATE]"
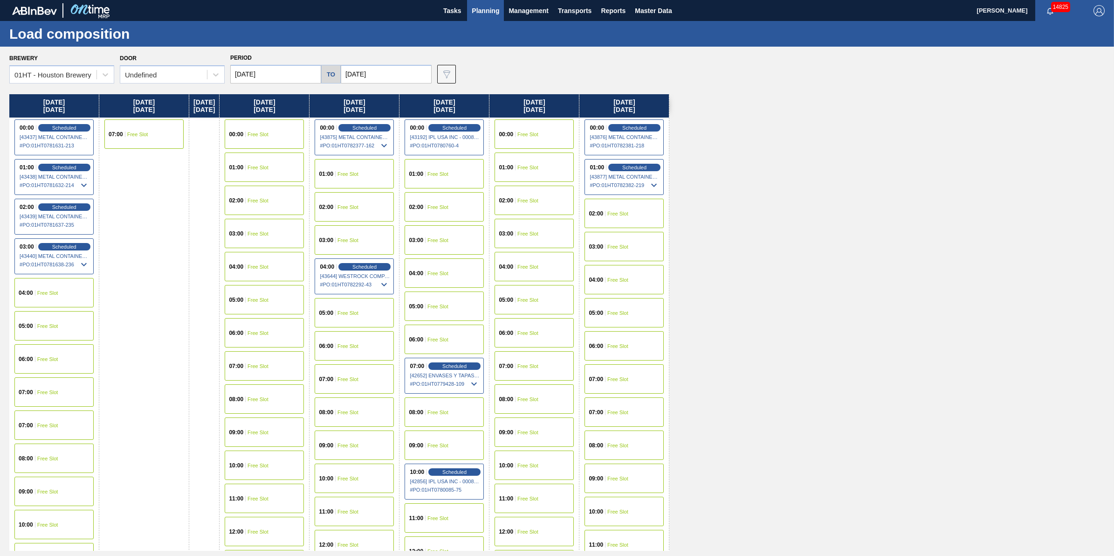
click at [376, 120] on div "00:00 Scheduled [43875] METAL CONTAINER CORPORATION - 0008219743 # PO : 01HT078…" at bounding box center [354, 137] width 79 height 36
click at [375, 126] on span "Scheduled" at bounding box center [364, 127] width 27 height 6
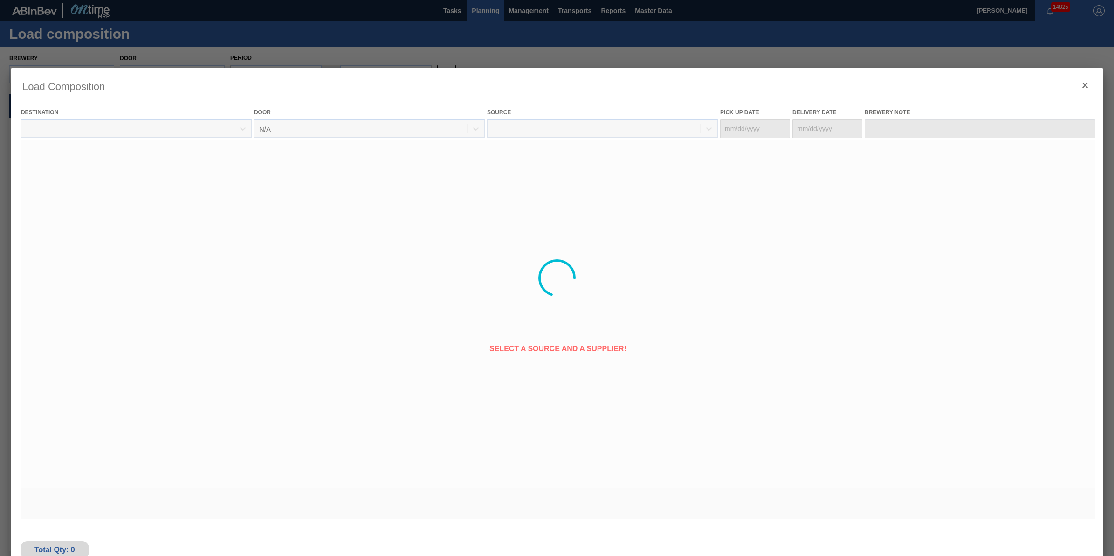
type Date "[DATE]"
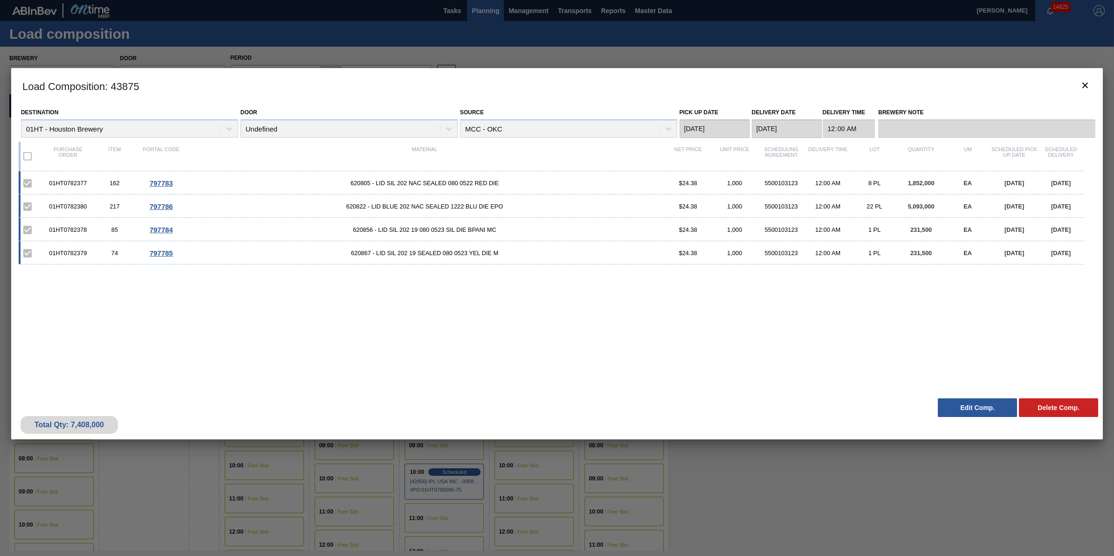
click at [967, 394] on div "Total Qty: 7,408,000 Delete Comp. Edit Comp." at bounding box center [556, 416] width 1091 height 46
click at [972, 406] on button "Edit Comp." at bounding box center [977, 407] width 79 height 19
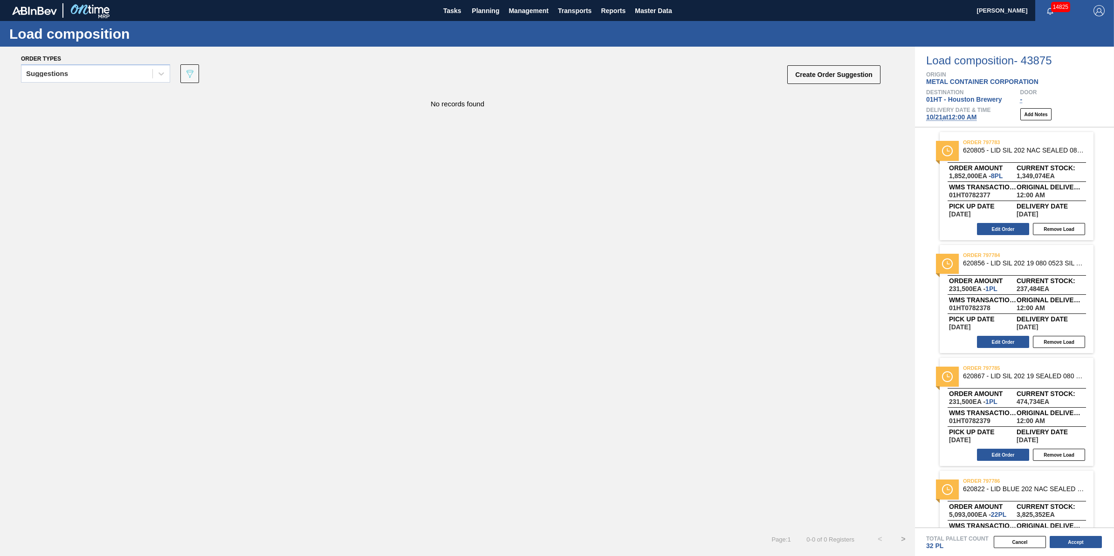
click at [968, 117] on span "10/21 at 12:00 AM" at bounding box center [951, 116] width 50 height 7
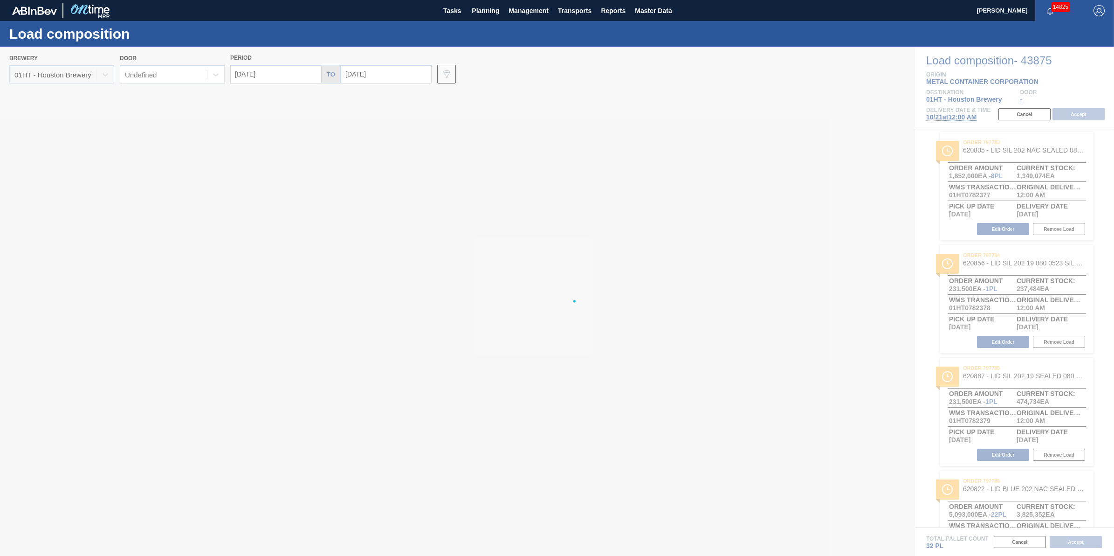
type input "[DATE]"
type input "10/28/2025"
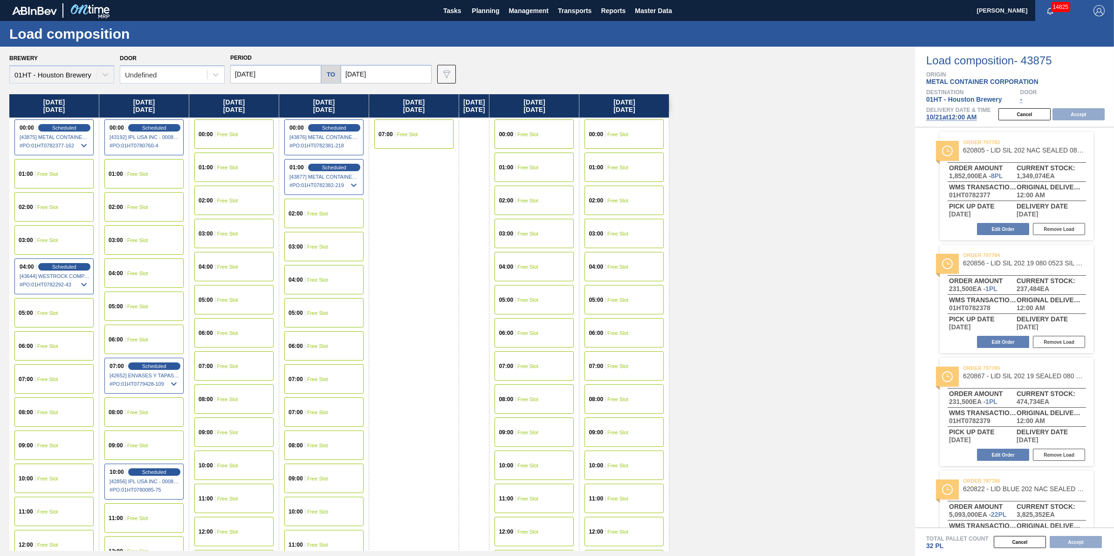
drag, startPoint x: 255, startPoint y: 78, endPoint x: 265, endPoint y: 82, distance: 10.0
click at [256, 78] on input "[DATE]" at bounding box center [275, 74] width 91 height 19
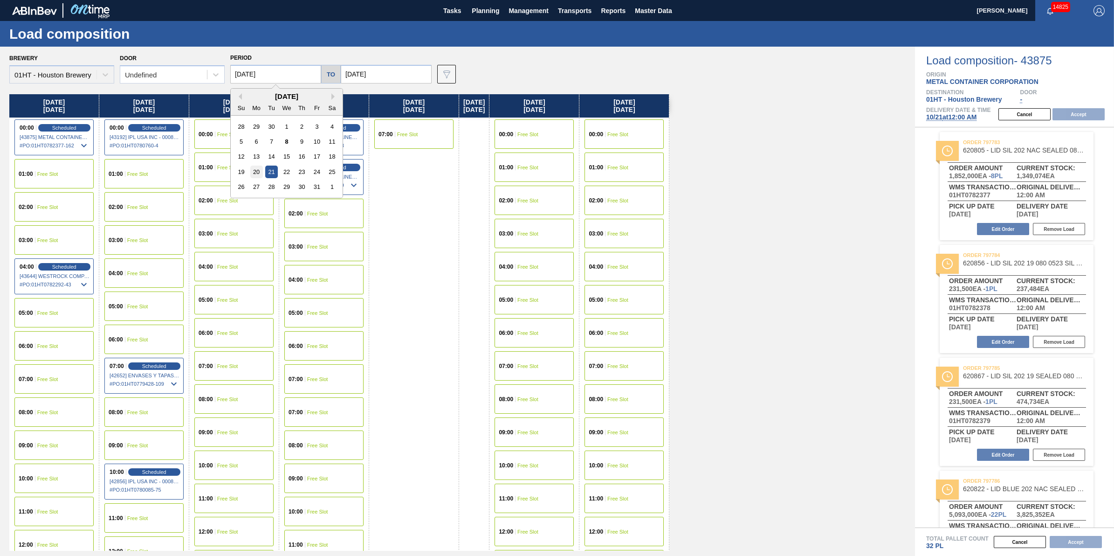
click at [259, 172] on div "20" at bounding box center [256, 171] width 13 height 13
type input "[DATE]"
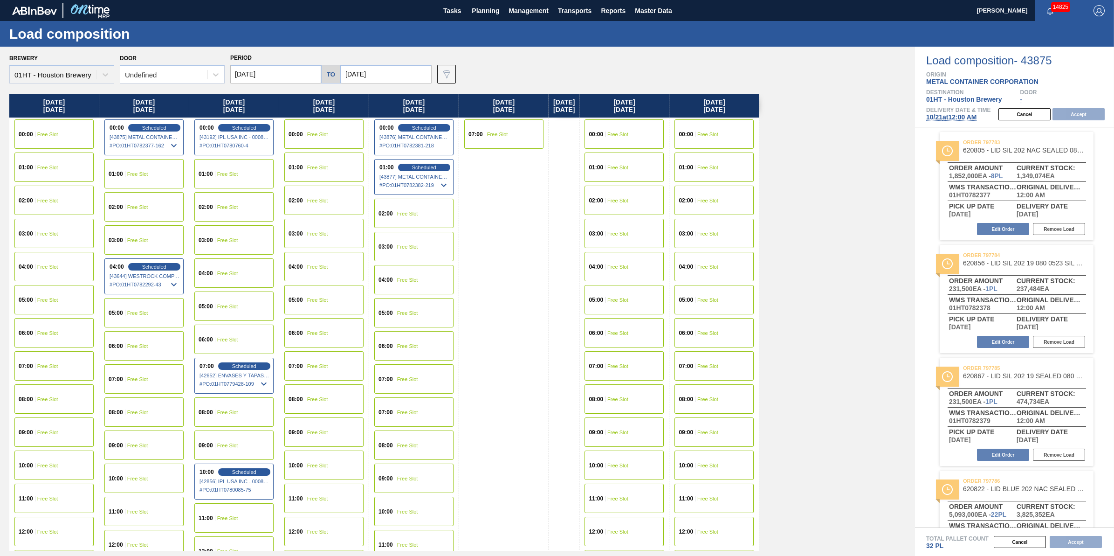
click at [70, 128] on div "00:00 Free Slot" at bounding box center [53, 133] width 79 height 29
click at [66, 287] on div "05:00 Free Slot" at bounding box center [53, 299] width 79 height 29
click at [1078, 111] on button "Accept" at bounding box center [1078, 114] width 52 height 12
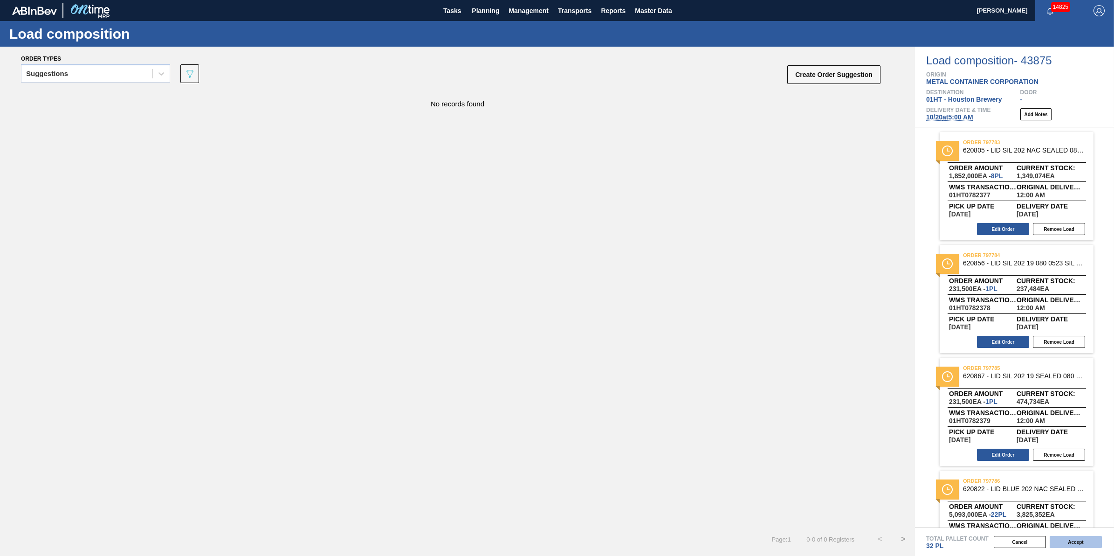
click at [1073, 537] on button "Accept" at bounding box center [1075, 541] width 52 height 12
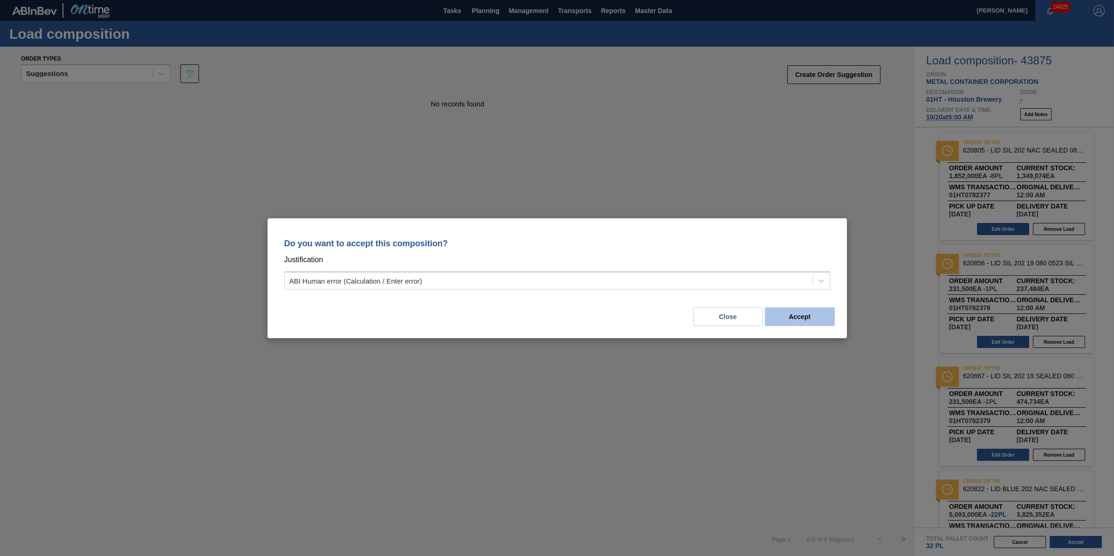
click at [784, 315] on button "Accept" at bounding box center [800, 316] width 70 height 19
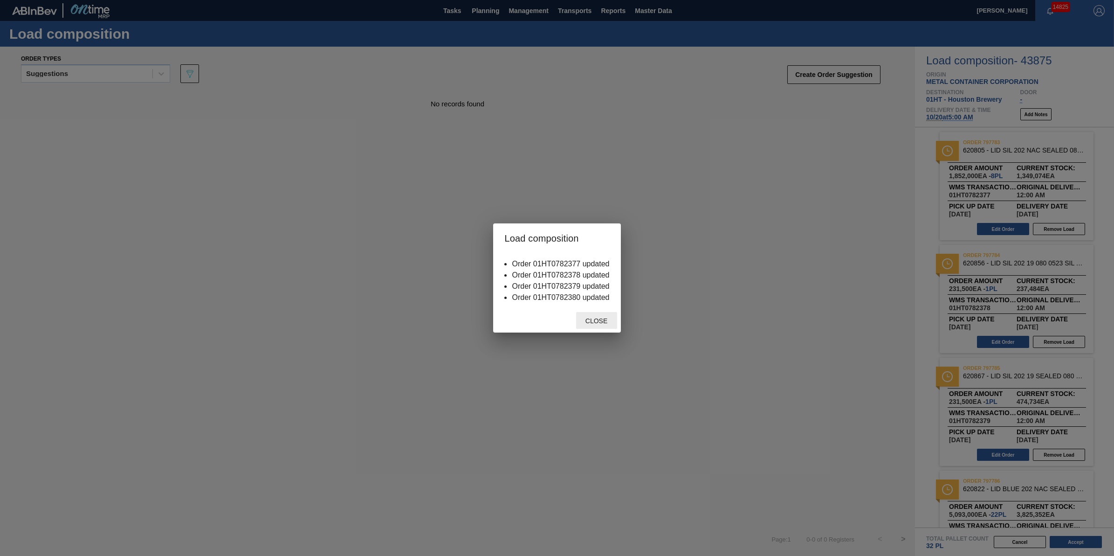
click at [604, 320] on span "Close" at bounding box center [596, 320] width 37 height 7
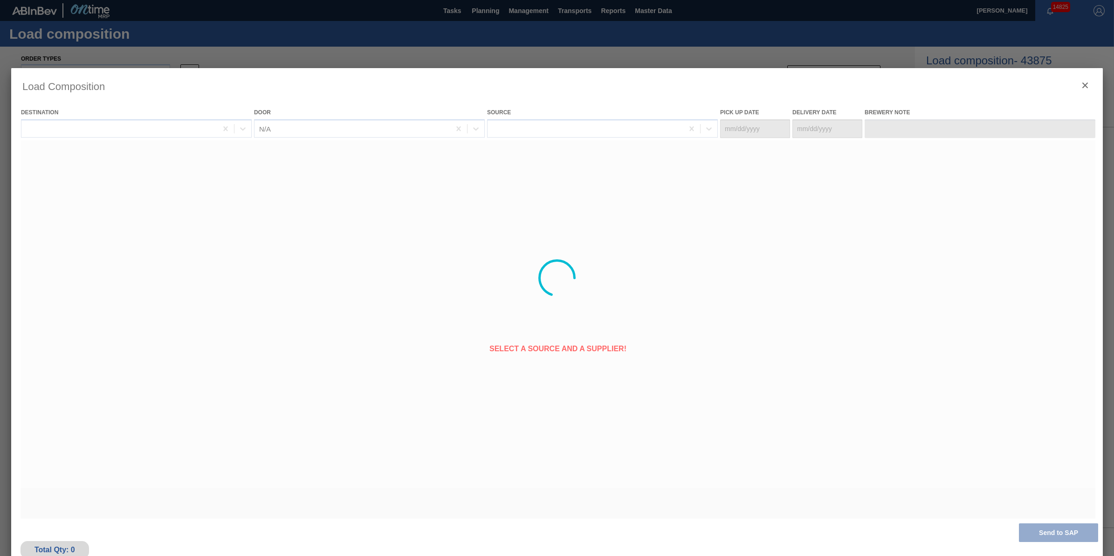
type Date "10/19/2025"
type Date "10/20/2025"
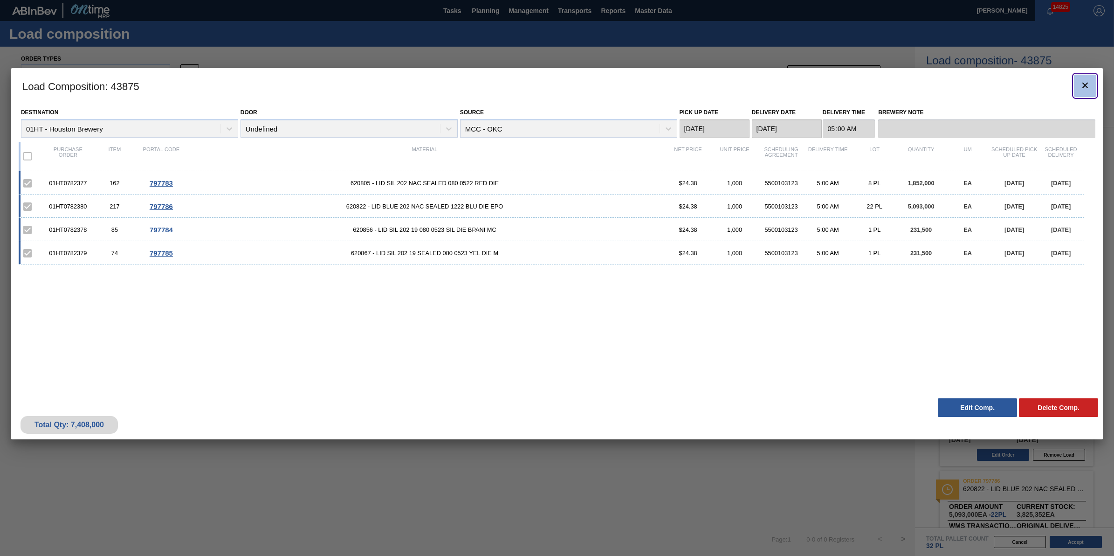
click at [1089, 83] on icon "botão de ícone" at bounding box center [1084, 85] width 11 height 11
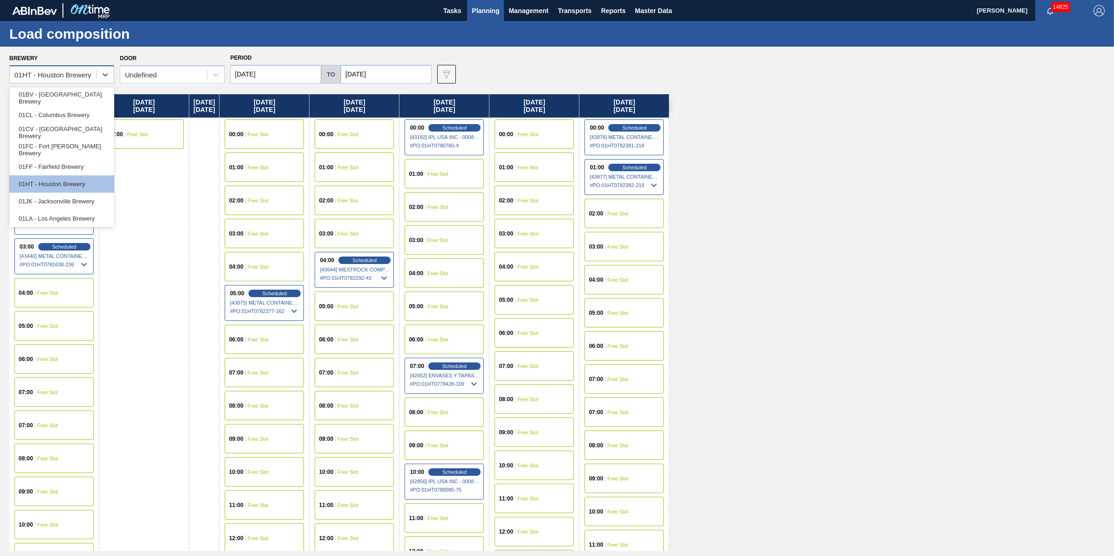
click at [82, 82] on div "01HT - Houston Brewery" at bounding box center [61, 74] width 105 height 18
click at [76, 173] on div "01FF - Fairfield Brewery" at bounding box center [61, 166] width 105 height 17
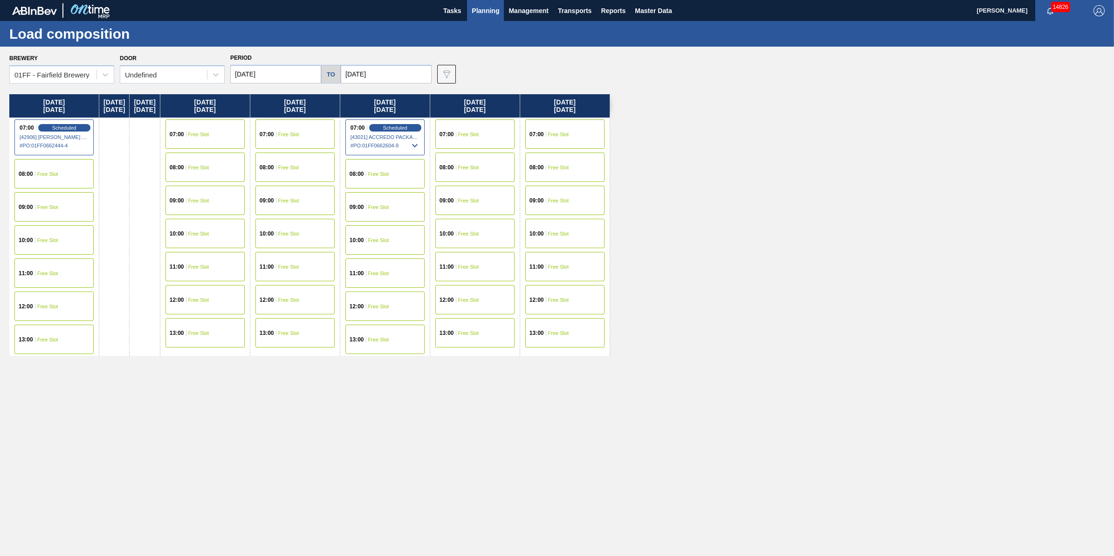
click at [231, 137] on div "07:00 Free Slot" at bounding box center [204, 133] width 79 height 29
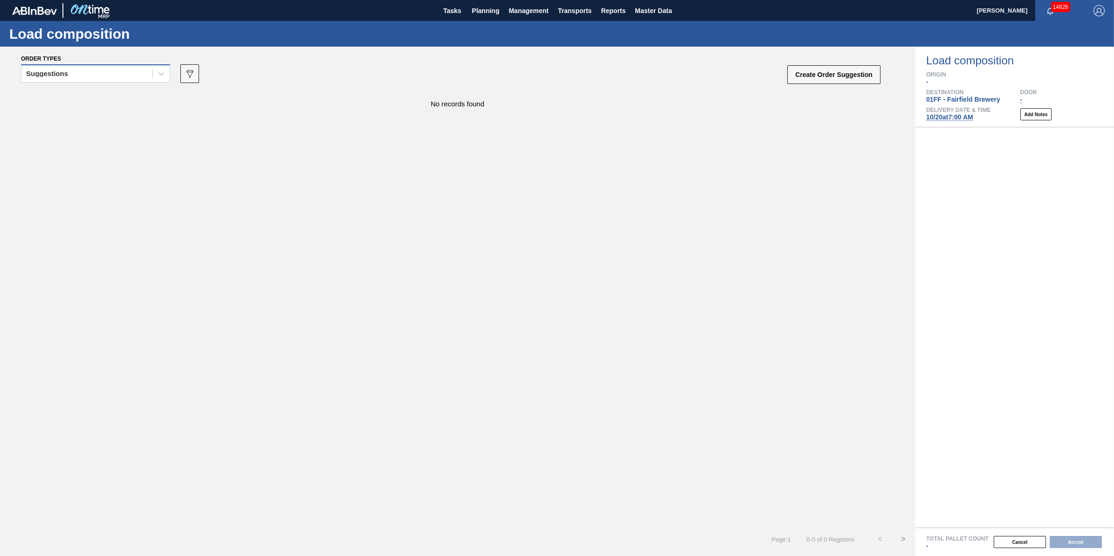
drag, startPoint x: 136, startPoint y: 74, endPoint x: 133, endPoint y: 80, distance: 6.9
click at [136, 76] on div "Suggestions" at bounding box center [86, 74] width 131 height 14
click at [124, 96] on div "Awaiting load composition" at bounding box center [95, 96] width 149 height 17
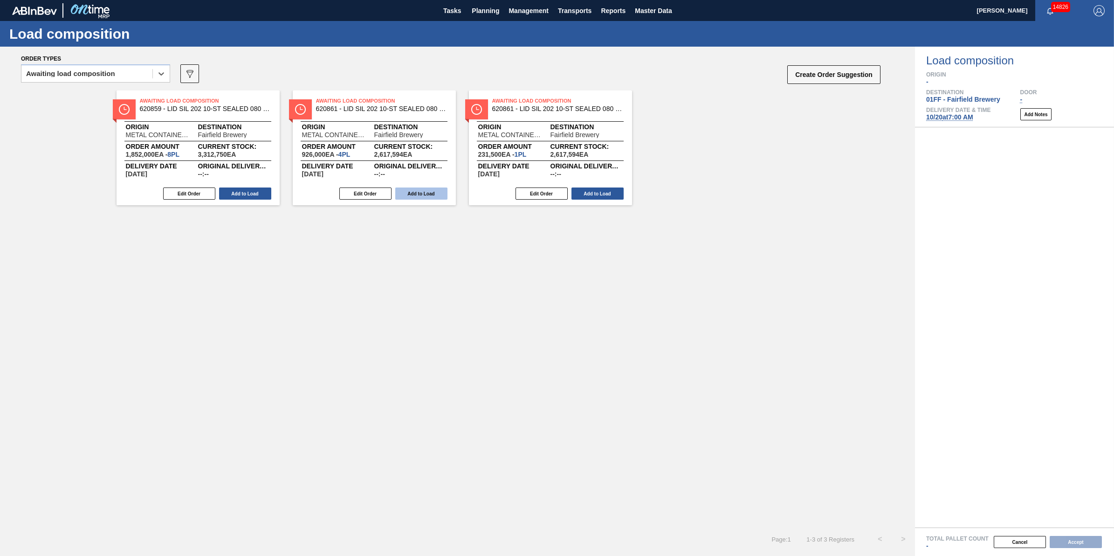
click at [432, 195] on button "Add to Load" at bounding box center [421, 193] width 52 height 12
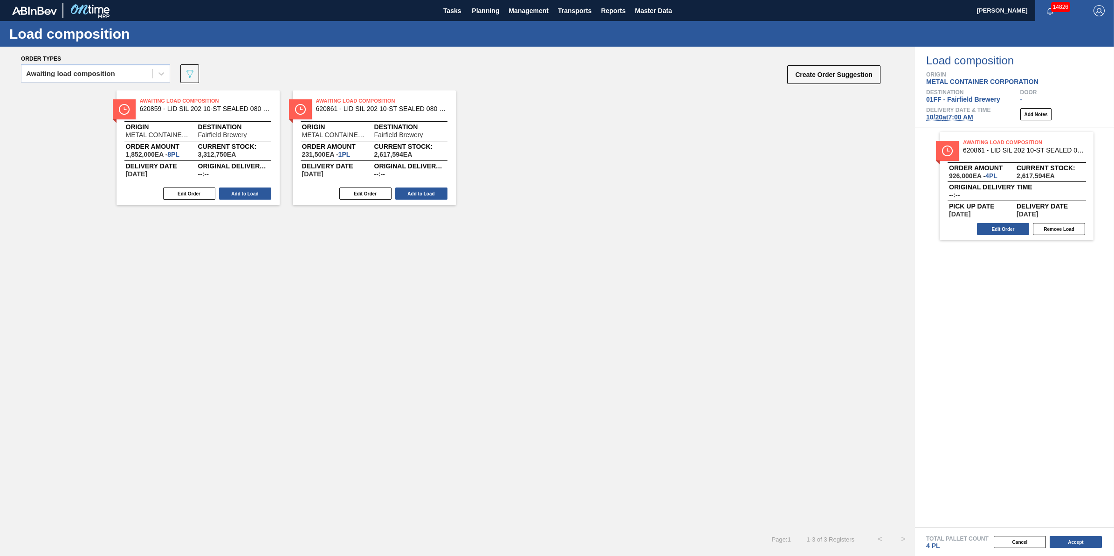
click at [432, 195] on button "Add to Load" at bounding box center [421, 193] width 52 height 12
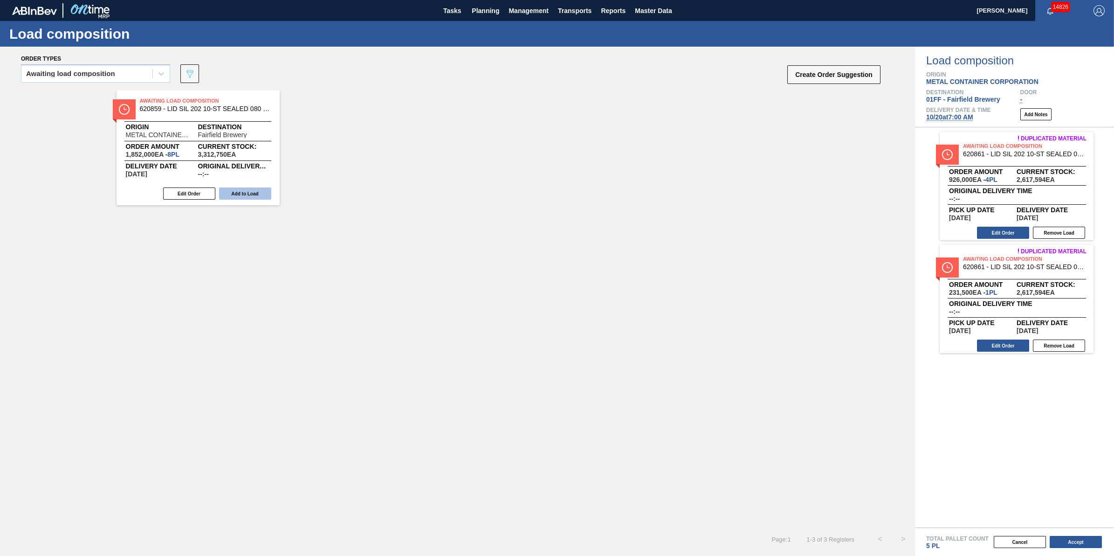
click at [231, 190] on button "Add to Load" at bounding box center [245, 193] width 52 height 12
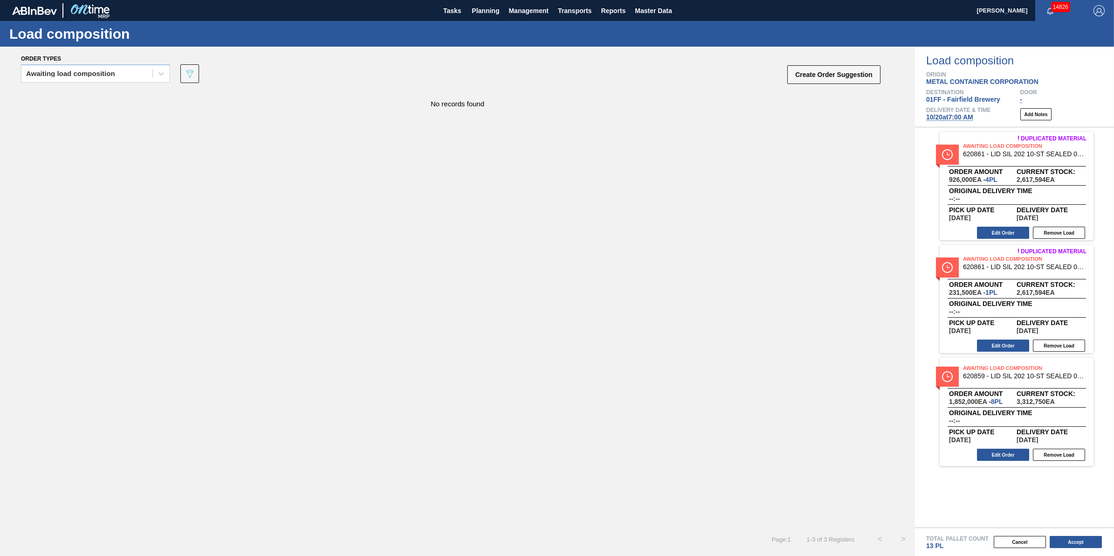
click at [930, 115] on span "10/20 at 7:00 AM" at bounding box center [949, 116] width 47 height 7
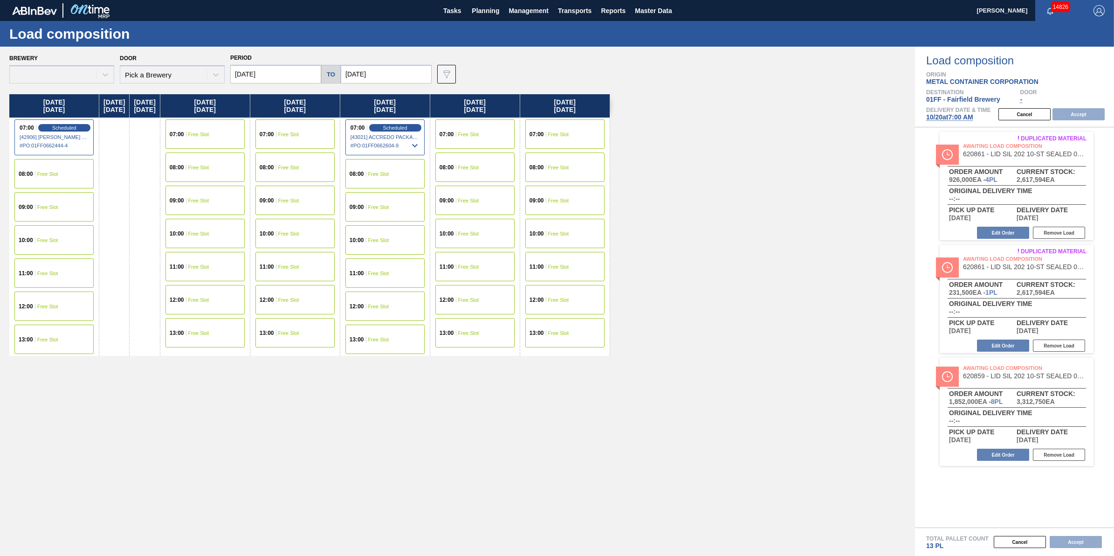
type input "[DATE]"
type input "10/27/2025"
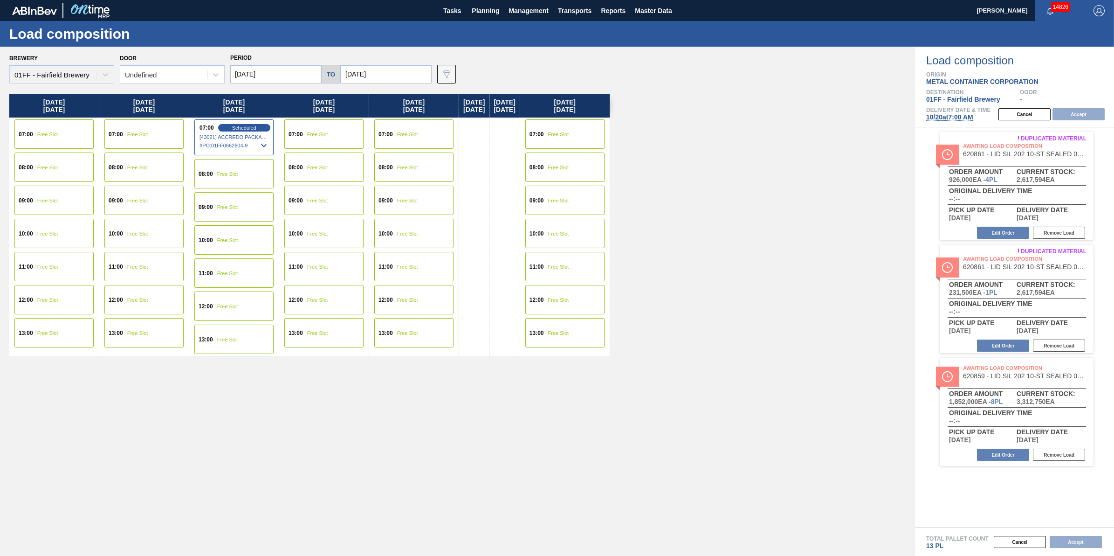
click at [381, 133] on span "07:00" at bounding box center [385, 134] width 14 height 6
click at [1077, 117] on button "Accept" at bounding box center [1078, 114] width 52 height 12
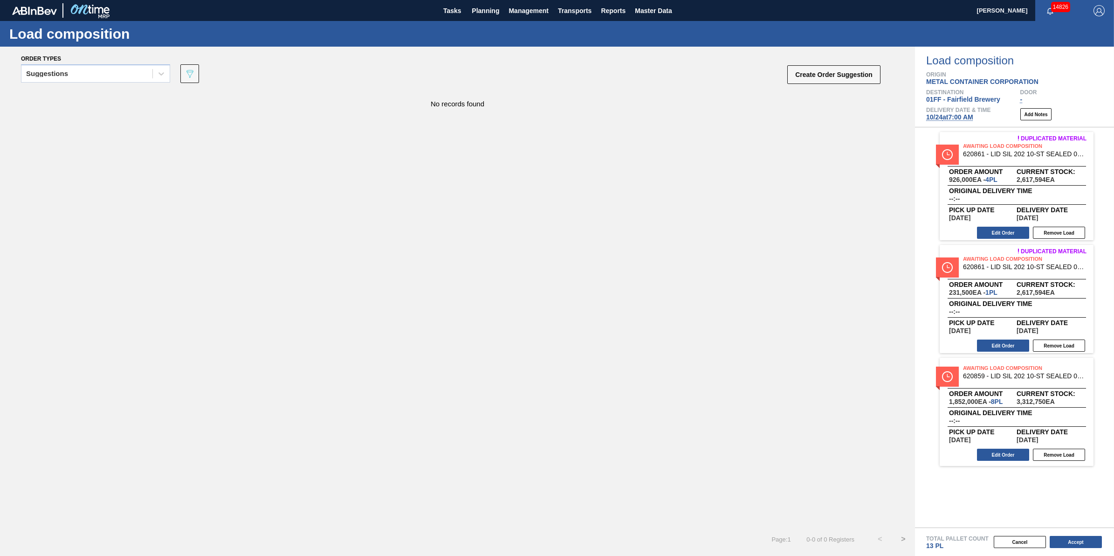
click at [951, 122] on div "Load composition Origin METAL CONTAINER CORPORATION Destination 01FF - Fairfiel…" at bounding box center [1014, 87] width 199 height 81
click at [952, 120] on span "10/24 at 7:00 AM" at bounding box center [949, 116] width 47 height 7
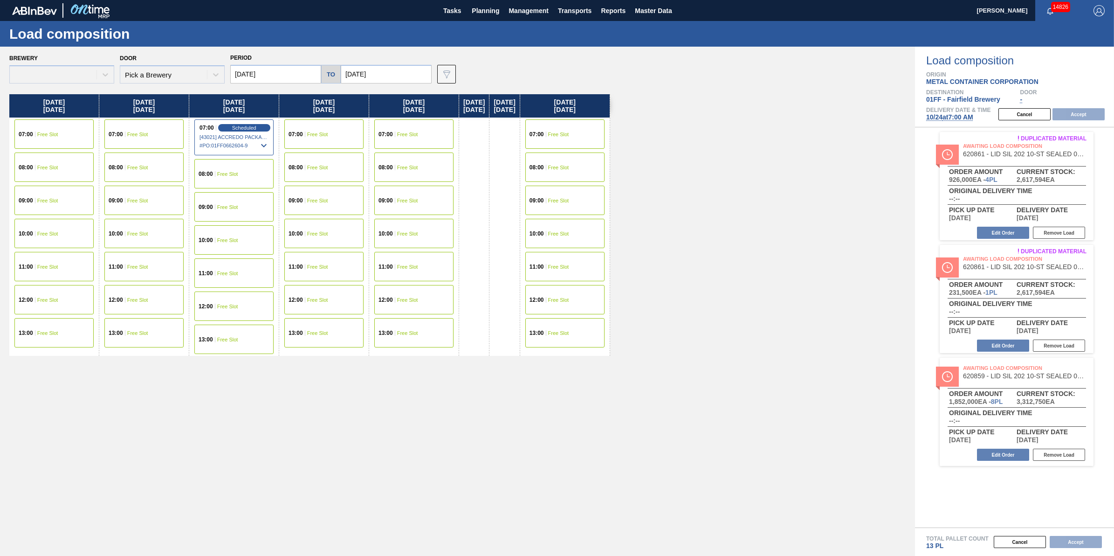
type input "[DATE]"
type input "10/31/2025"
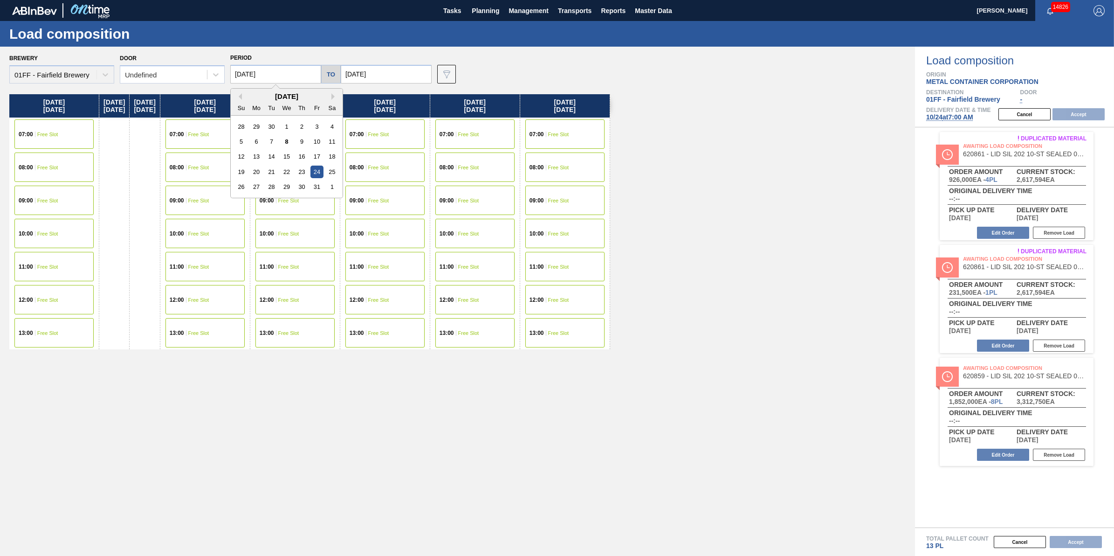
click at [285, 73] on input "[DATE]" at bounding box center [275, 74] width 91 height 19
click at [261, 175] on div "20" at bounding box center [256, 171] width 13 height 13
type input "[DATE]"
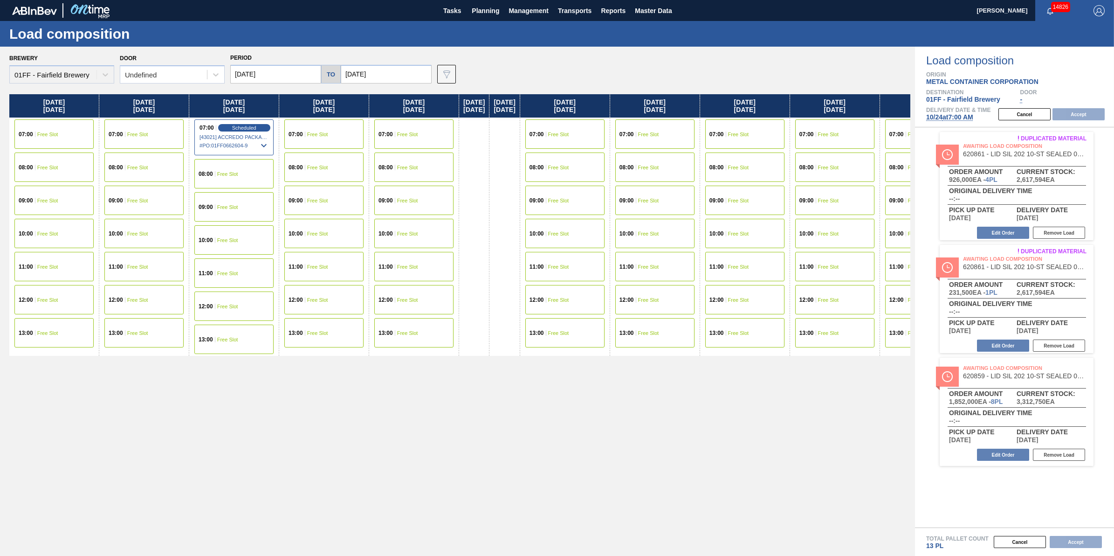
click at [80, 137] on div "07:00 Free Slot" at bounding box center [53, 133] width 79 height 29
click at [1094, 121] on div "Cancel Accept" at bounding box center [1053, 114] width 121 height 14
click at [1093, 115] on button "Accept" at bounding box center [1078, 114] width 52 height 12
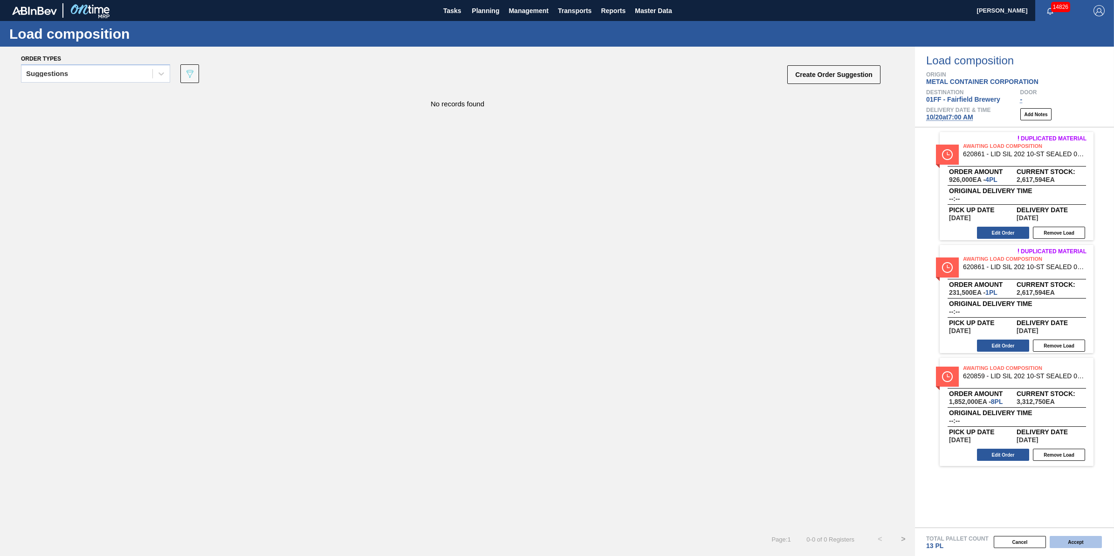
click at [1077, 546] on button "Accept" at bounding box center [1075, 541] width 52 height 12
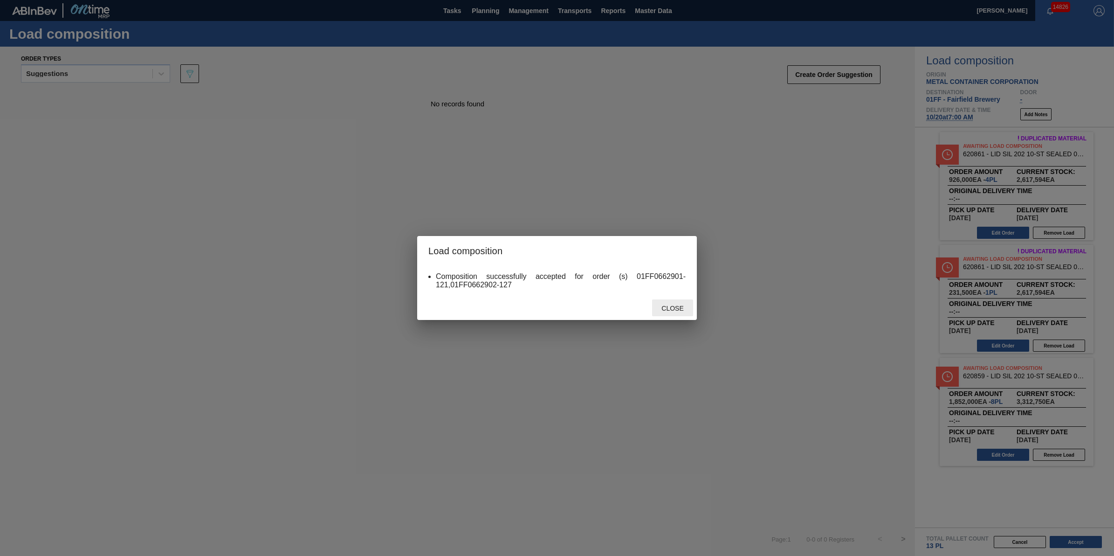
click at [668, 306] on span "Close" at bounding box center [672, 307] width 37 height 7
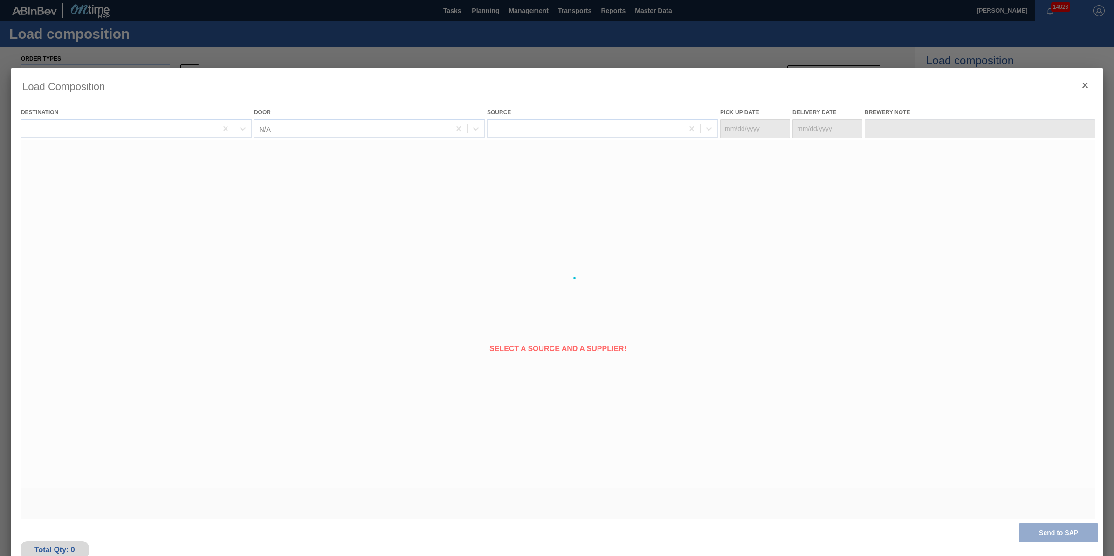
type Date "[DATE]"
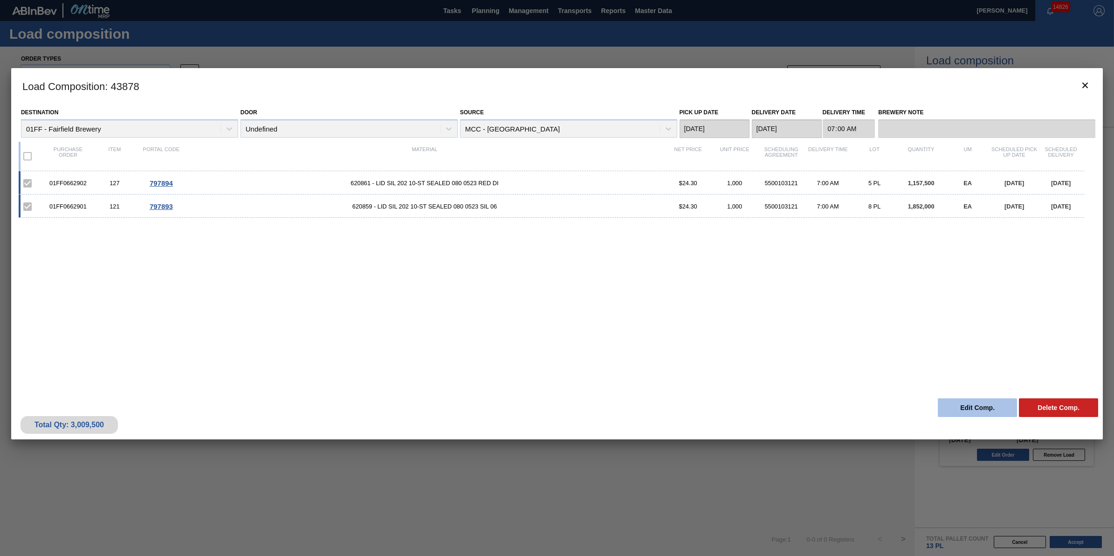
click at [972, 404] on button "Edit Comp." at bounding box center [977, 407] width 79 height 19
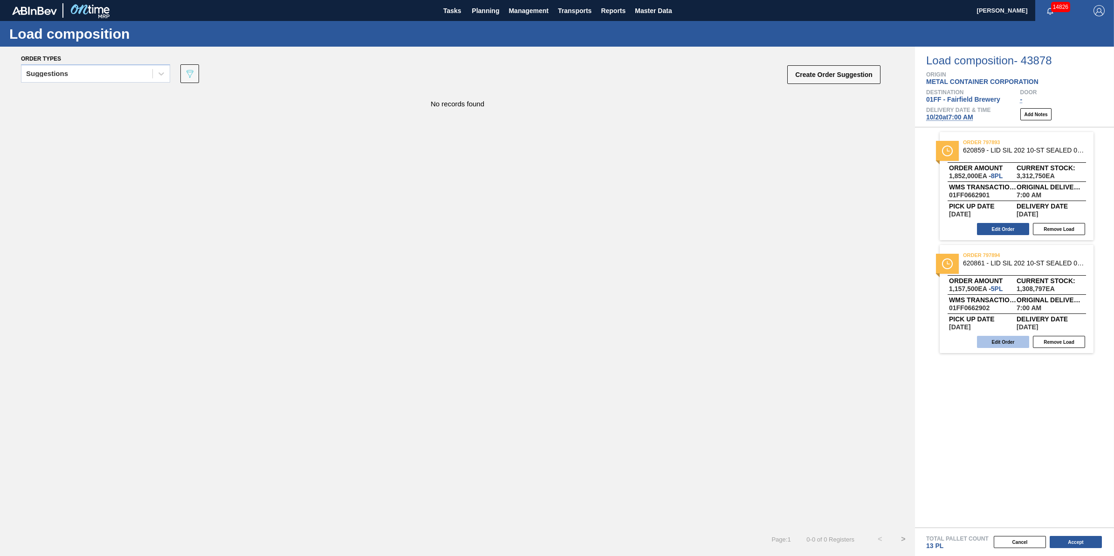
click at [1001, 339] on button "Edit Order" at bounding box center [1003, 342] width 52 height 12
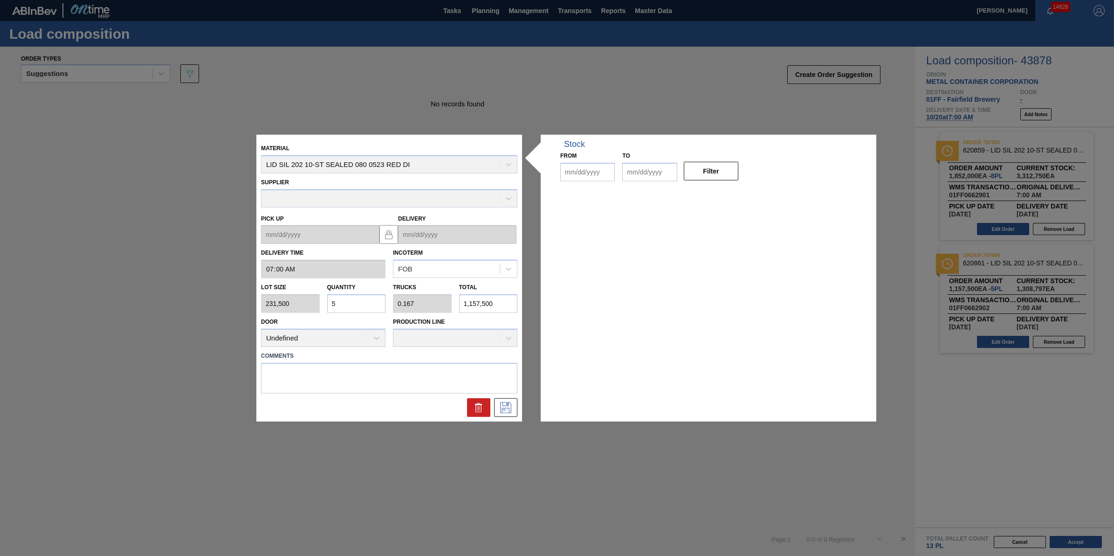
type input "07:00:00"
type input "231,500"
type input "5"
type input "0.167"
type input "1,157,500"
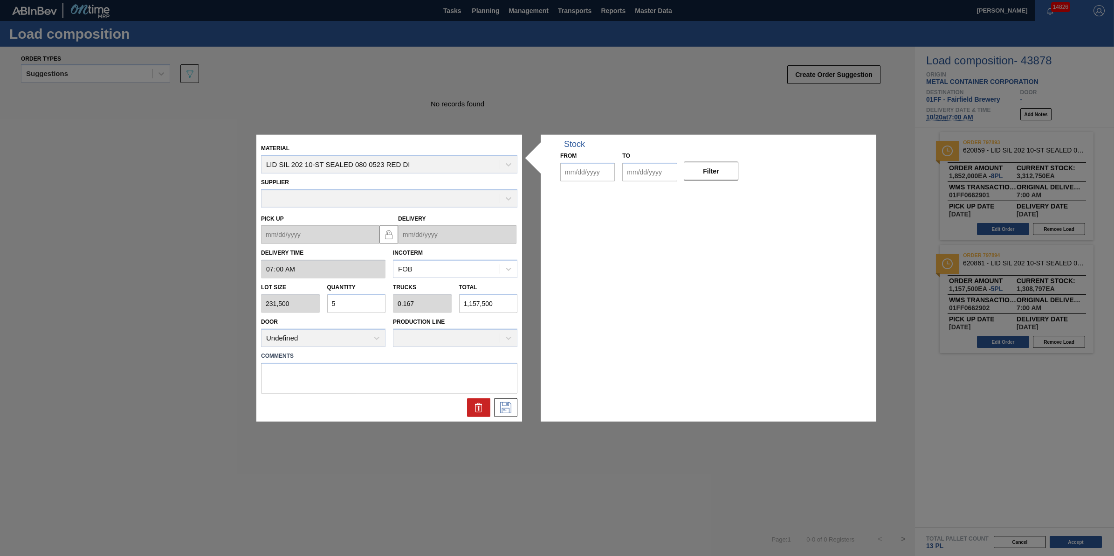
type up "[DATE]"
type input "[DATE]"
click at [361, 303] on input "5" at bounding box center [356, 303] width 59 height 19
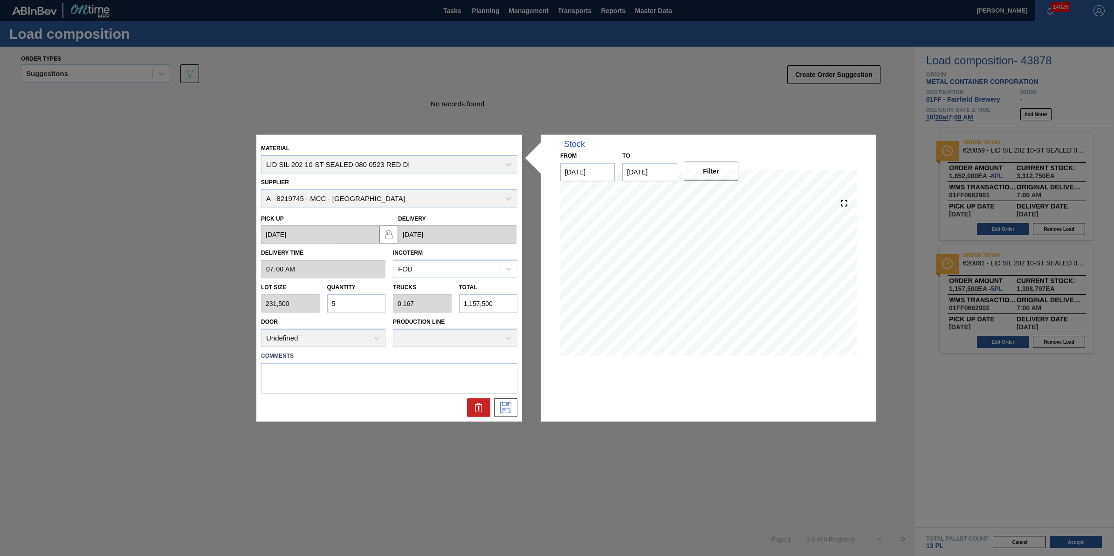
type input "0"
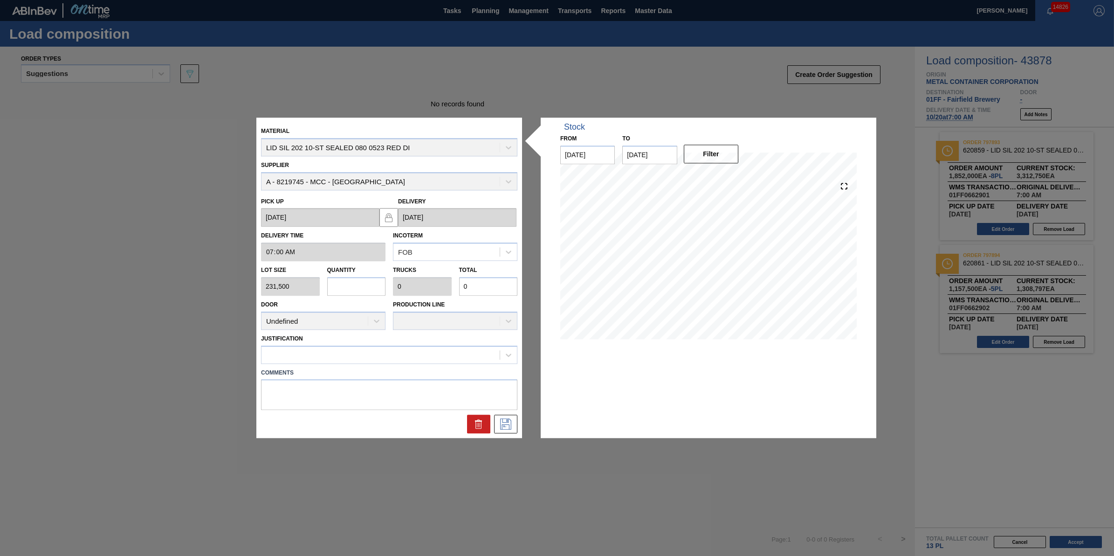
type input "1"
type input "0.033"
type input "231,500"
type input "15"
type input "0.5"
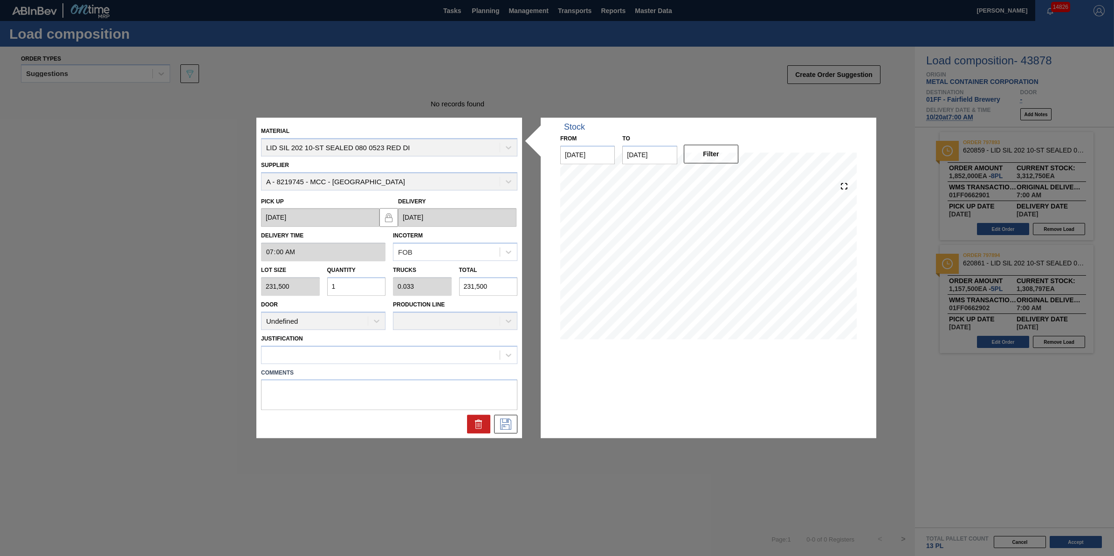
type input "3,472,500"
type input "15"
click at [500, 419] on icon at bounding box center [505, 423] width 11 height 11
click at [456, 346] on div at bounding box center [389, 354] width 256 height 18
type input "other"
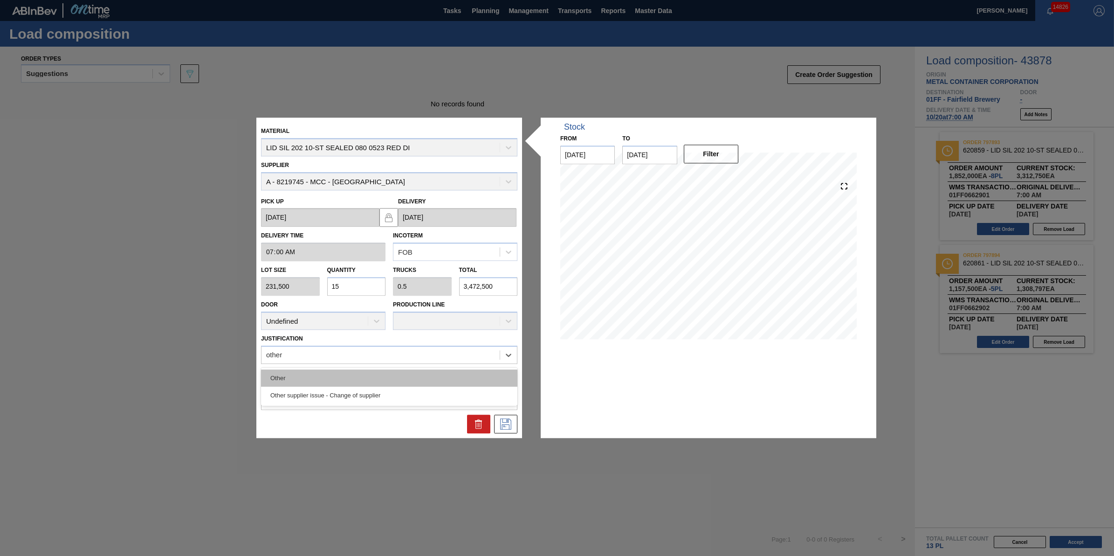
click at [425, 369] on div "Other" at bounding box center [389, 377] width 256 height 17
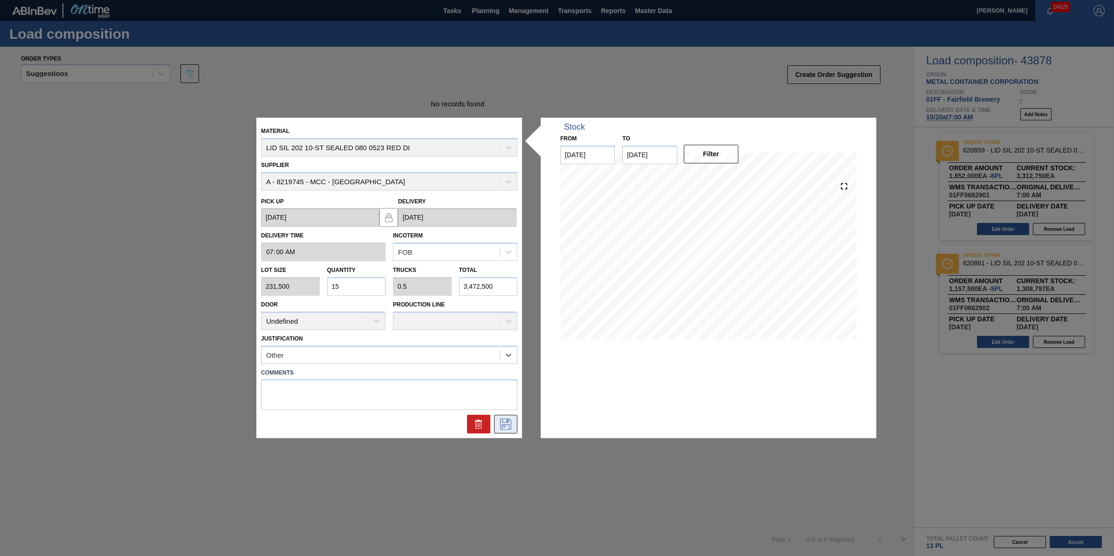
click at [499, 422] on icon at bounding box center [505, 423] width 15 height 11
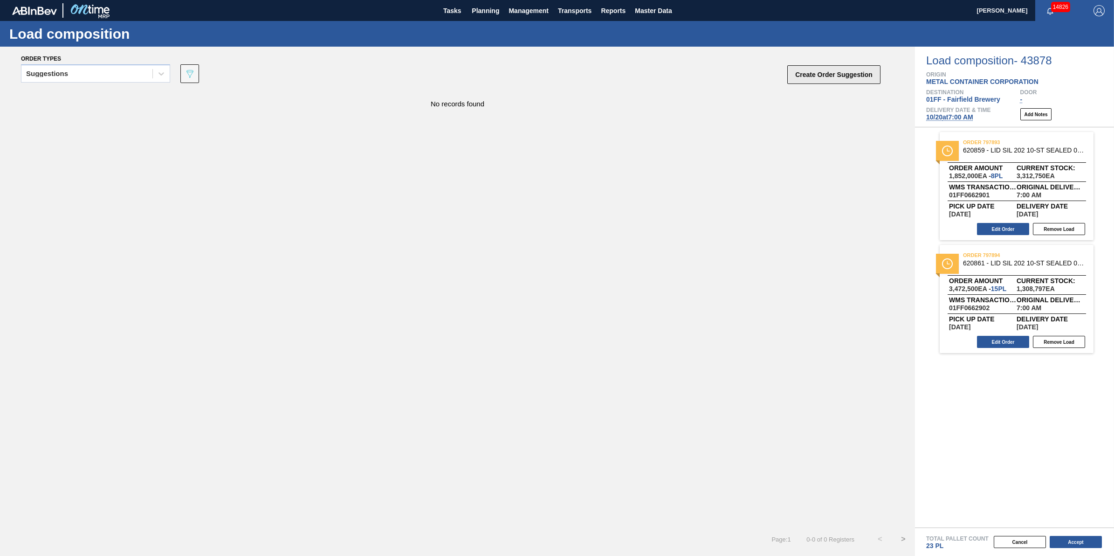
click at [819, 82] on button "Create Order Suggestion" at bounding box center [833, 74] width 93 height 19
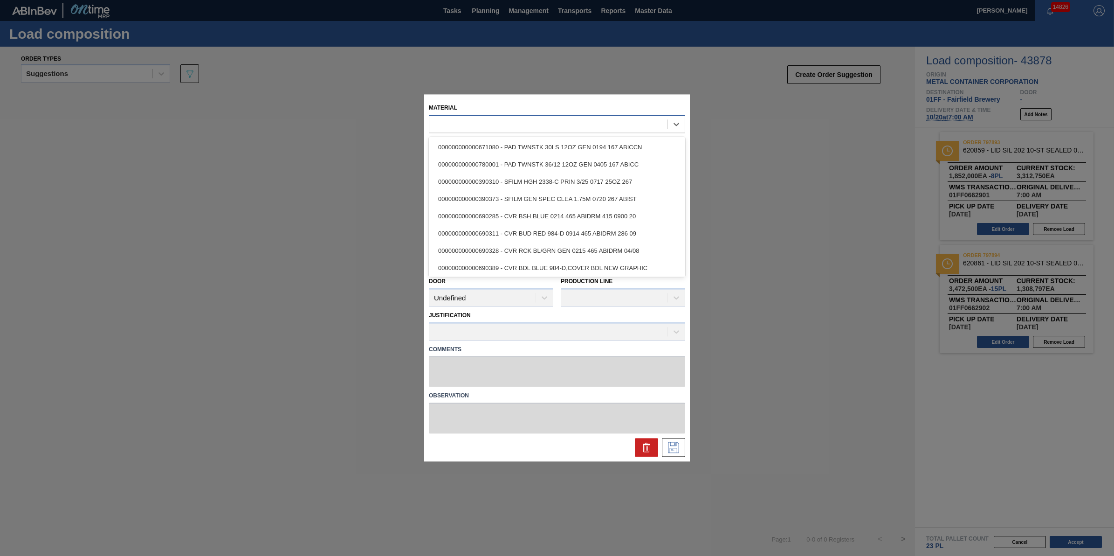
click at [550, 122] on div at bounding box center [548, 124] width 238 height 14
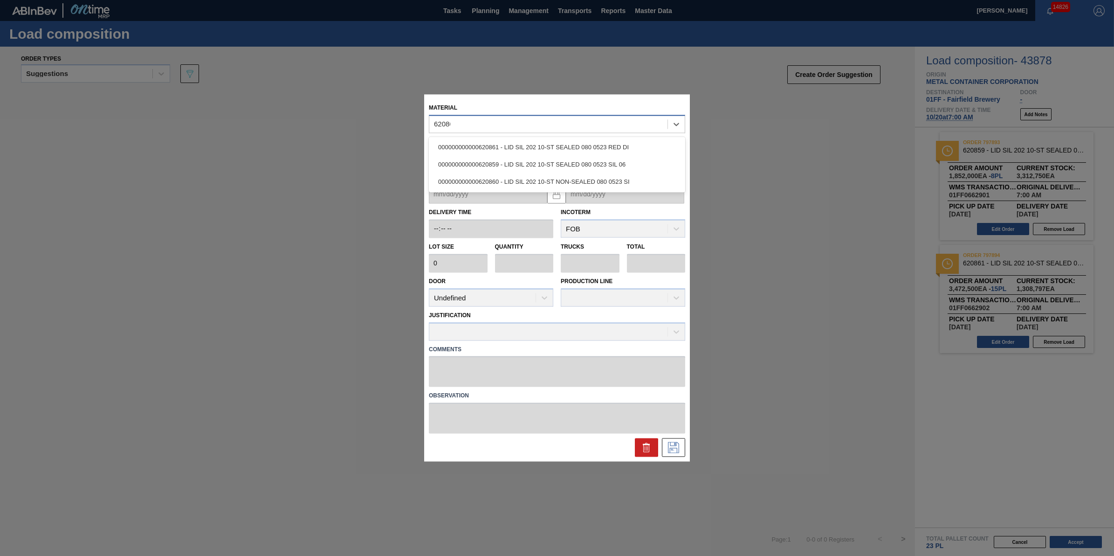
type input "620860"
click at [548, 148] on div "000000000000620860 - LID SIL 202 10-ST NON-SEALED 080 0523 SI" at bounding box center [557, 146] width 256 height 17
type input "231,500"
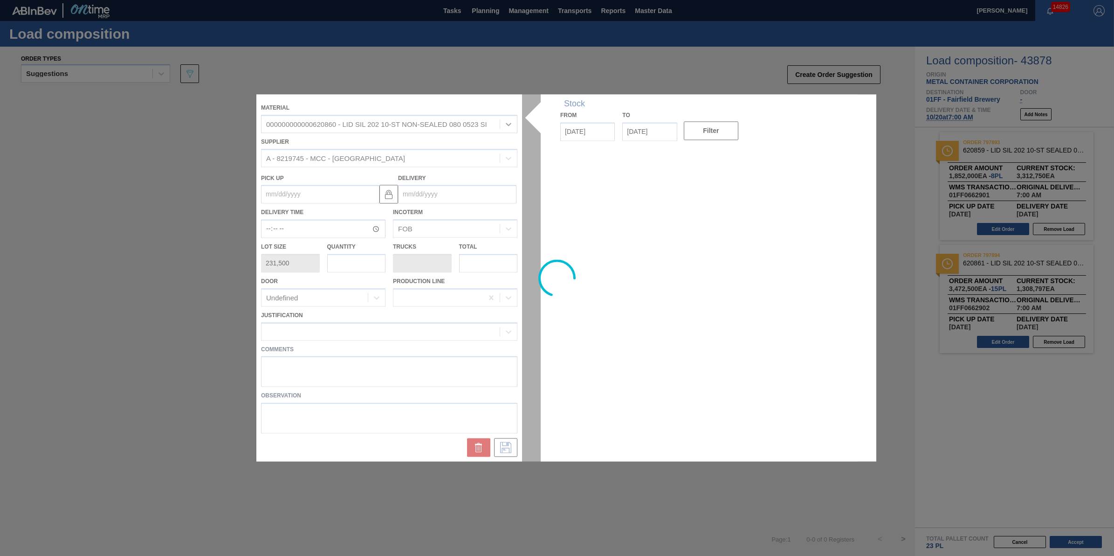
click at [369, 265] on div at bounding box center [556, 277] width 601 height 367
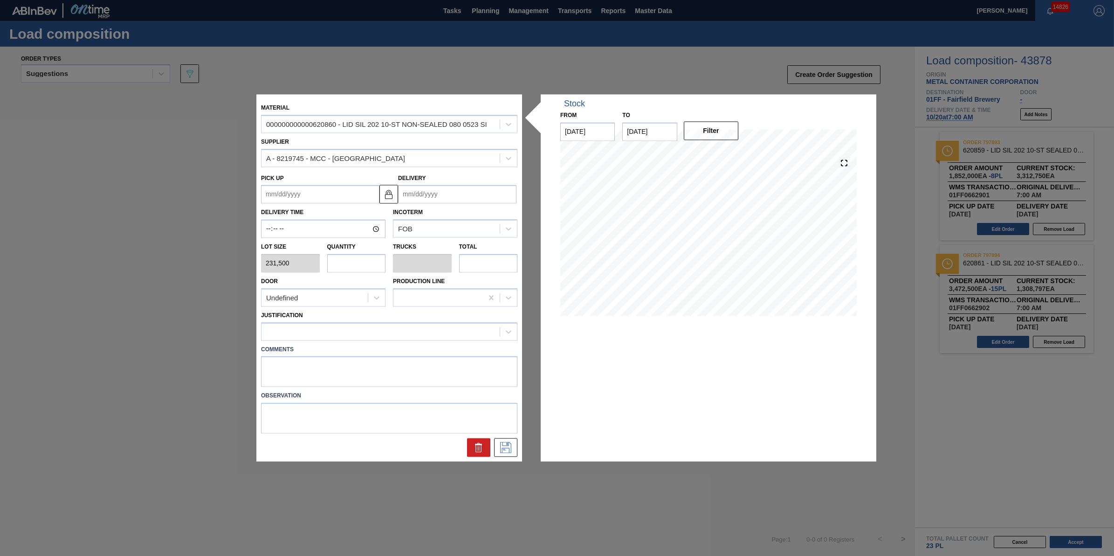
click at [362, 265] on input "text" at bounding box center [356, 263] width 59 height 19
type input "7"
type input "0.233"
type input "1,620,500"
type input "7"
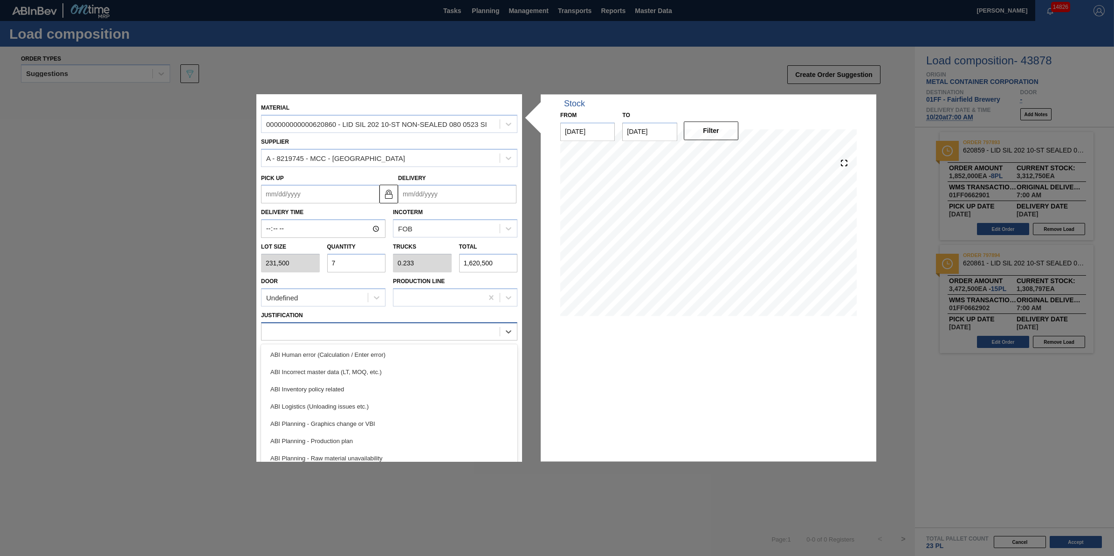
click at [383, 326] on div at bounding box center [380, 331] width 238 height 14
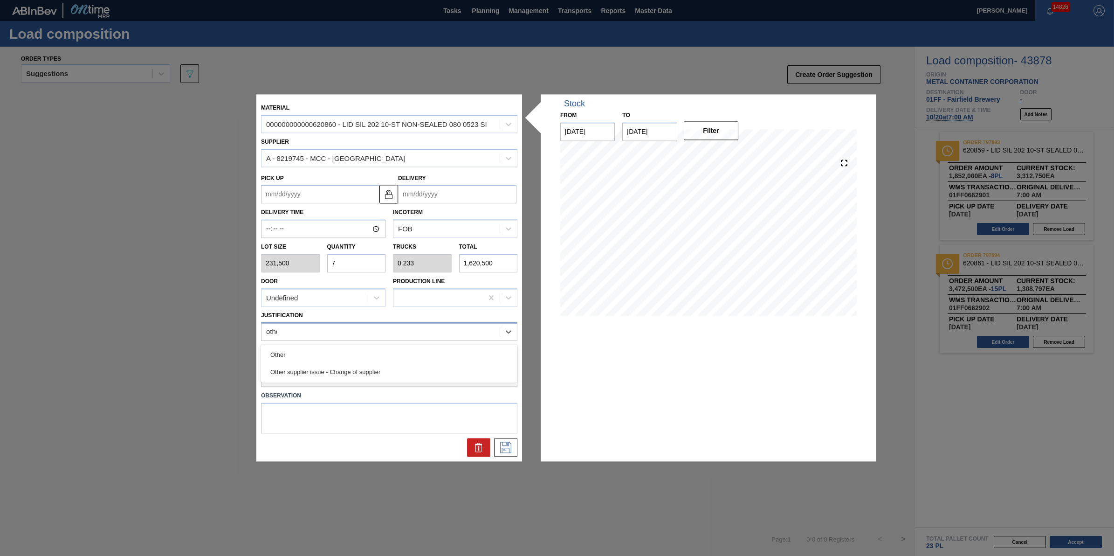
type input "other"
click at [384, 352] on div "Other" at bounding box center [389, 354] width 256 height 17
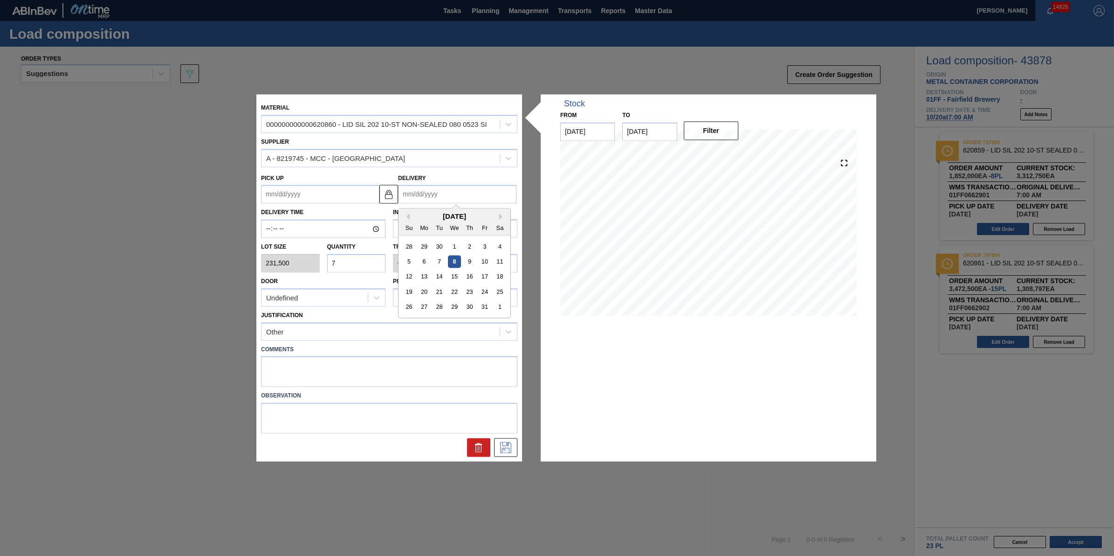
click at [463, 197] on input "Delivery" at bounding box center [457, 194] width 118 height 19
click at [504, 306] on div "1" at bounding box center [500, 307] width 13 height 13
type up "10/31/2025"
type input "[DATE]"
click at [502, 443] on icon at bounding box center [505, 447] width 15 height 11
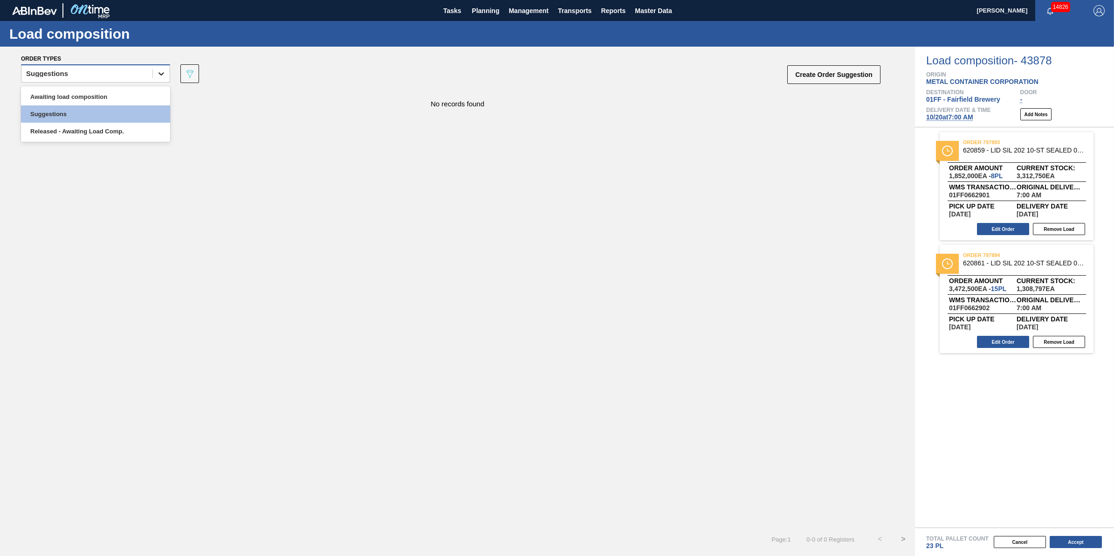
click at [154, 67] on div at bounding box center [161, 73] width 17 height 17
click at [145, 96] on div "Awaiting load composition" at bounding box center [95, 96] width 149 height 17
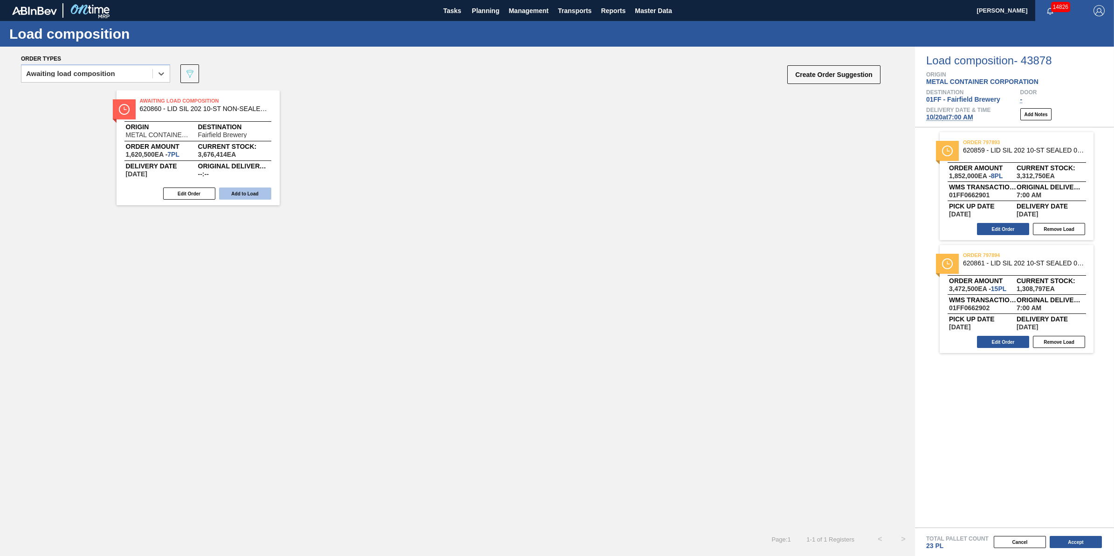
click at [253, 191] on button "Add to Load" at bounding box center [245, 193] width 52 height 12
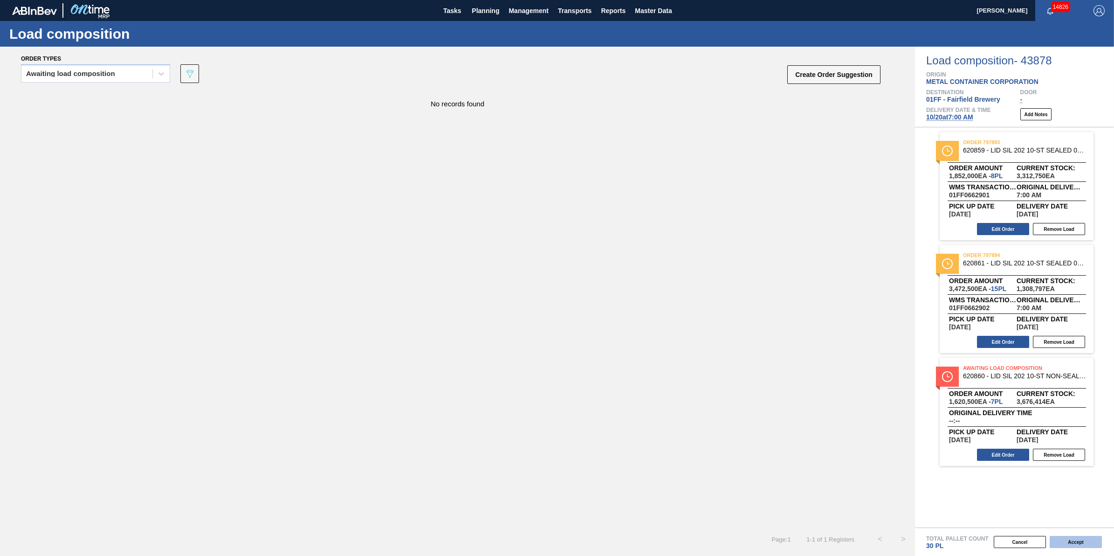
click at [1073, 539] on button "Accept" at bounding box center [1075, 541] width 52 height 12
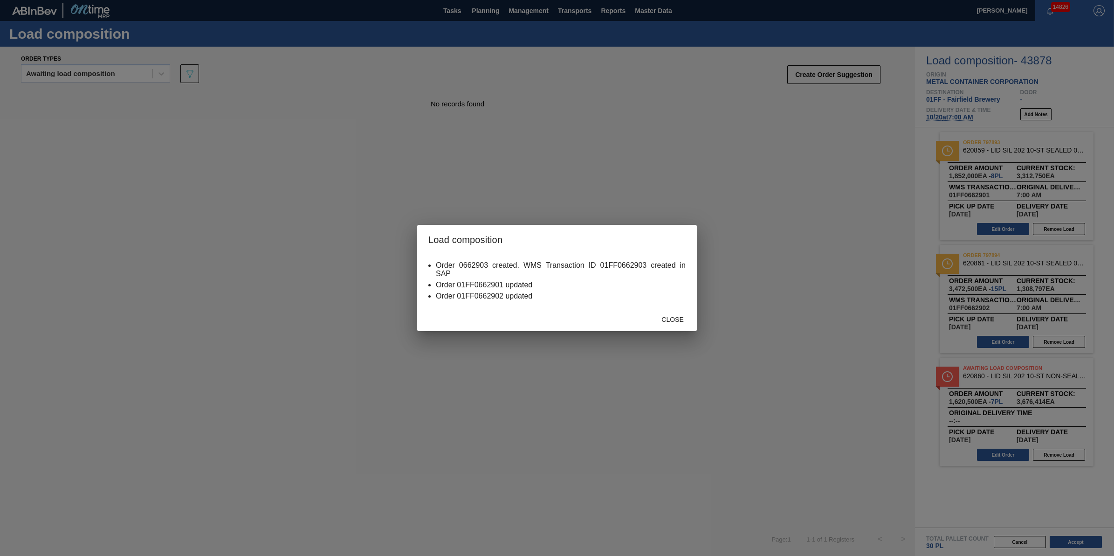
click at [672, 319] on span "Close" at bounding box center [672, 318] width 37 height 7
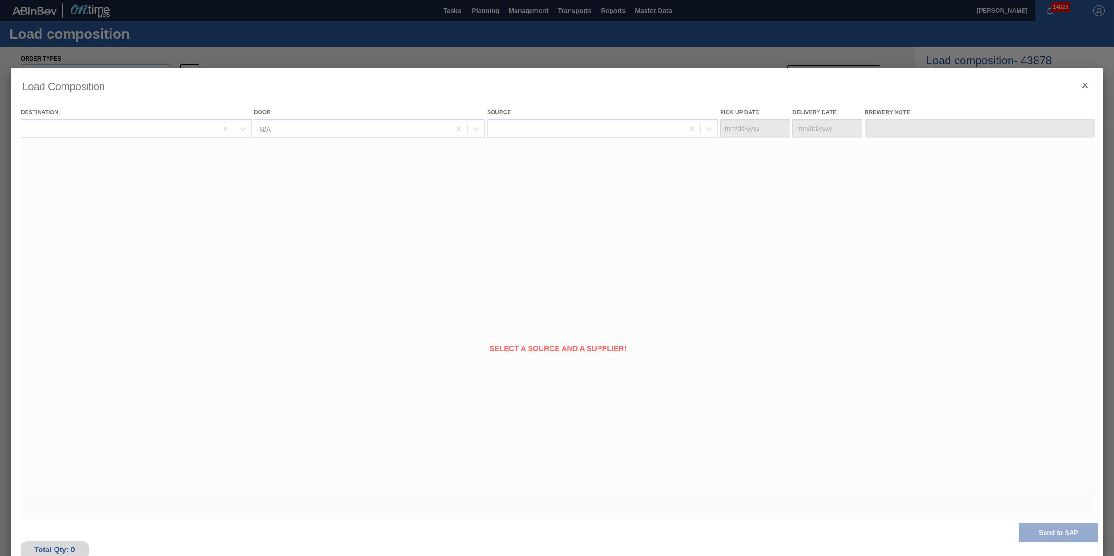
type Date "[DATE]"
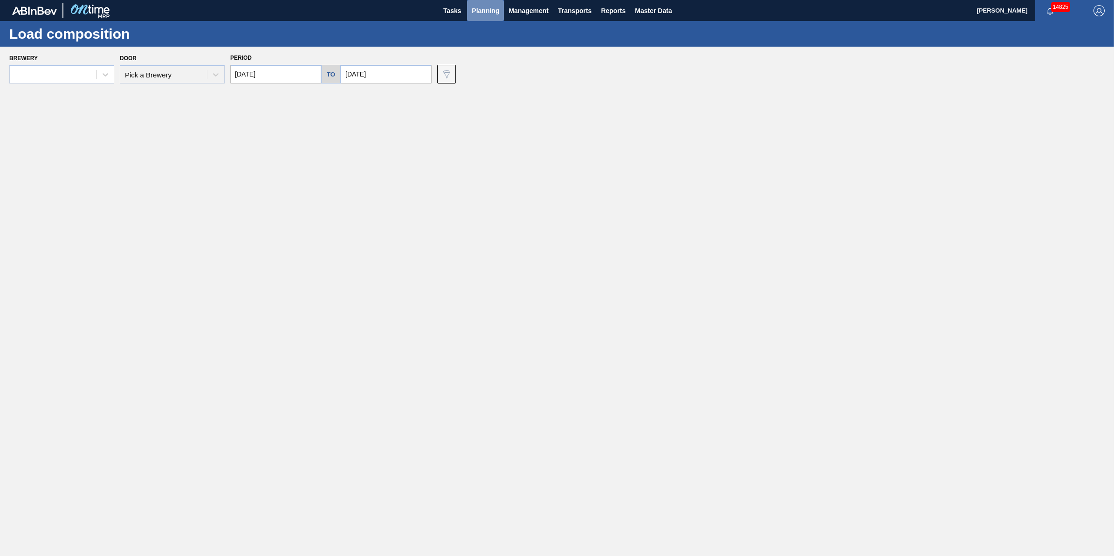
click at [478, 12] on span "Planning" at bounding box center [485, 10] width 27 height 11
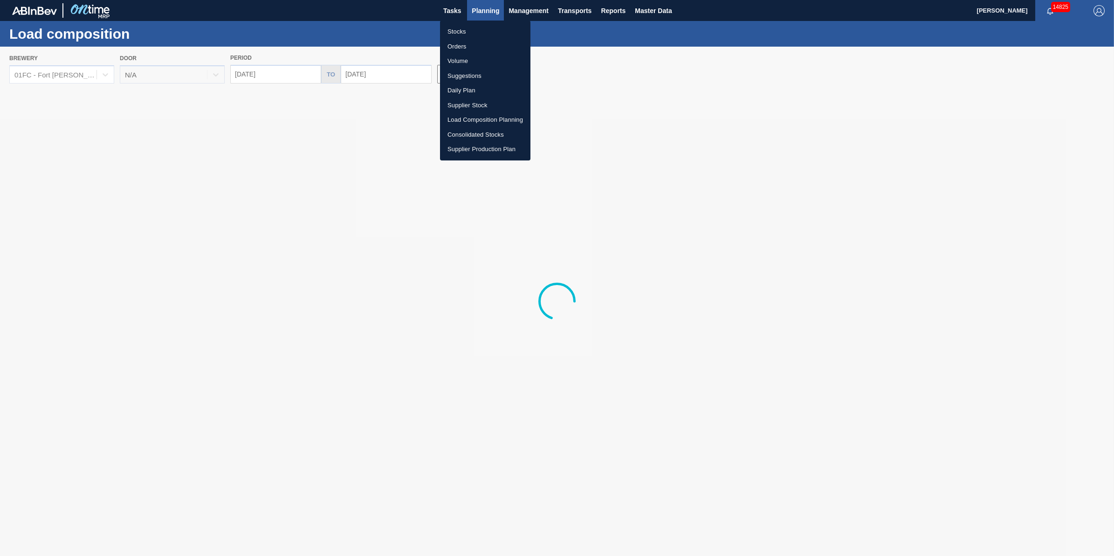
click at [490, 73] on li "Suggestions" at bounding box center [485, 76] width 90 height 15
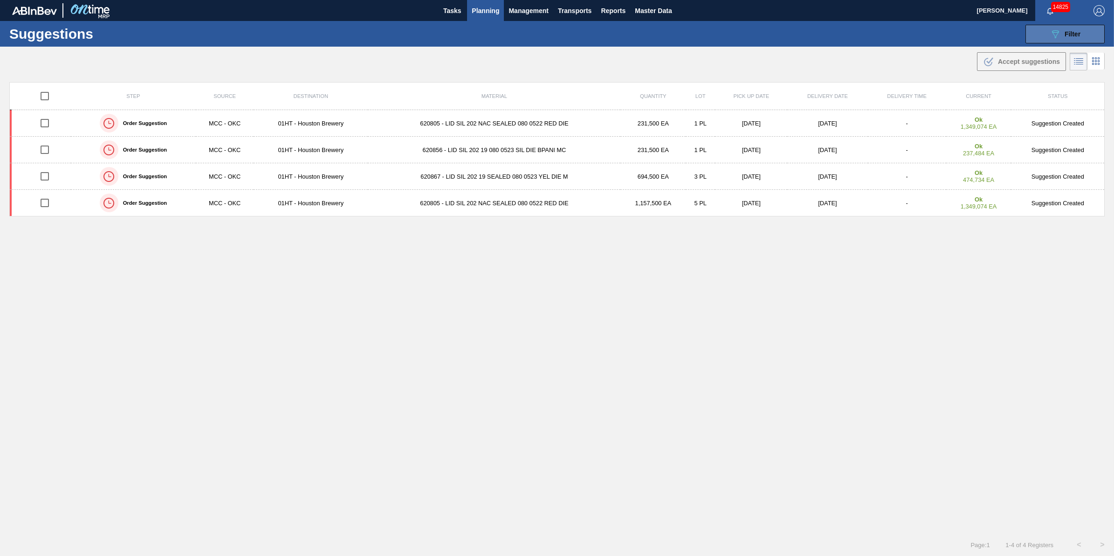
click at [1068, 32] on span "Filter" at bounding box center [1072, 33] width 16 height 7
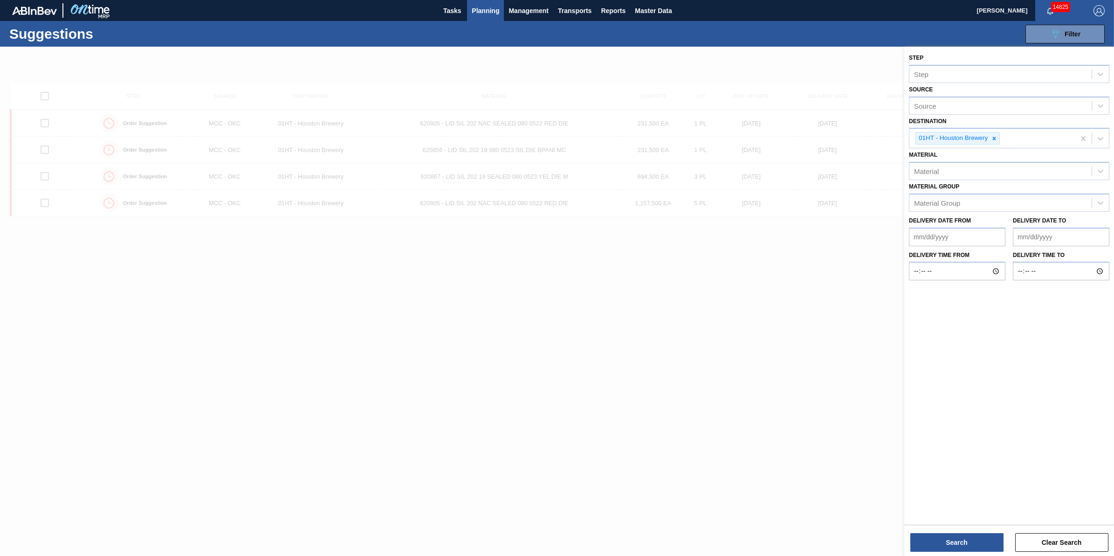
click at [654, 359] on div at bounding box center [557, 325] width 1114 height 556
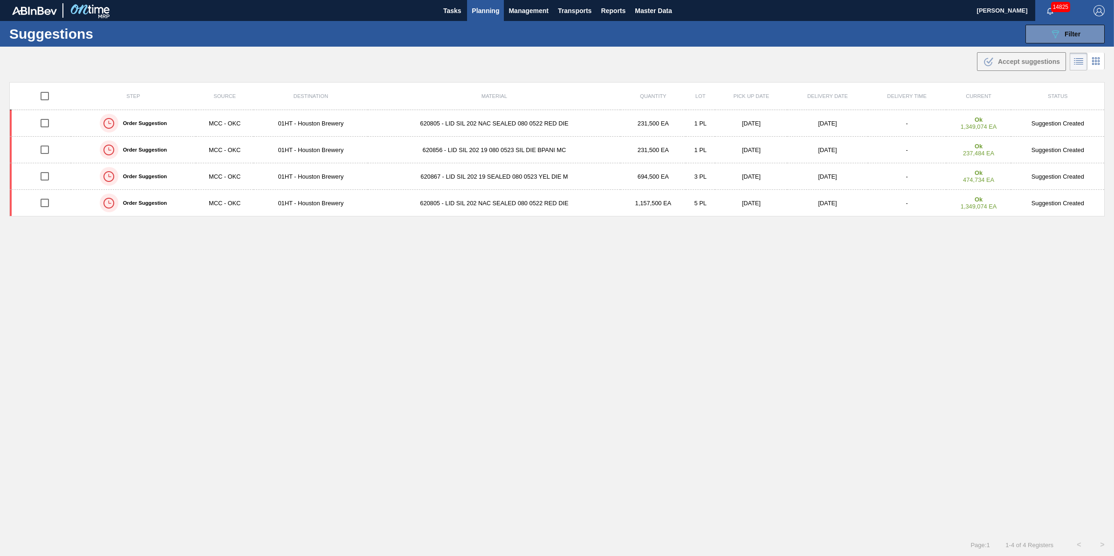
click at [41, 96] on input "checkbox" at bounding box center [45, 96] width 20 height 20
checkbox input "true"
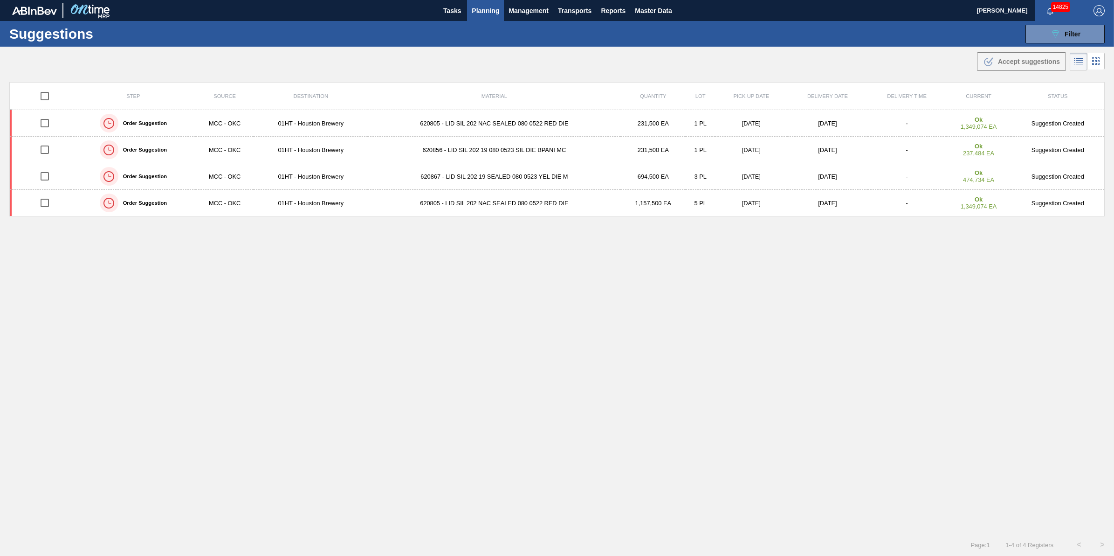
checkbox input "true"
click at [1034, 62] on span "Accept suggestions" at bounding box center [1029, 61] width 62 height 7
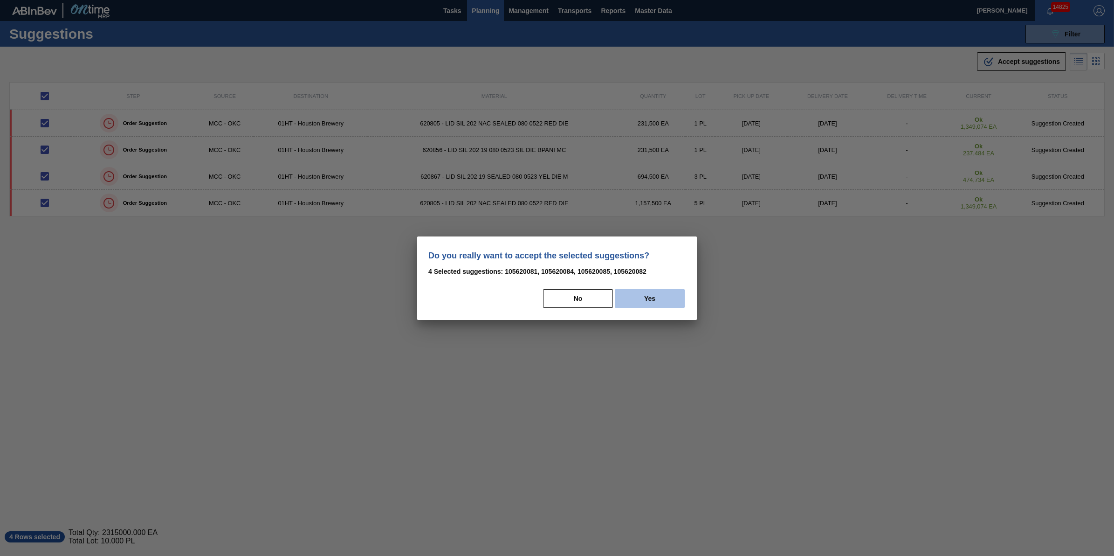
click at [658, 295] on button "Yes" at bounding box center [650, 298] width 70 height 19
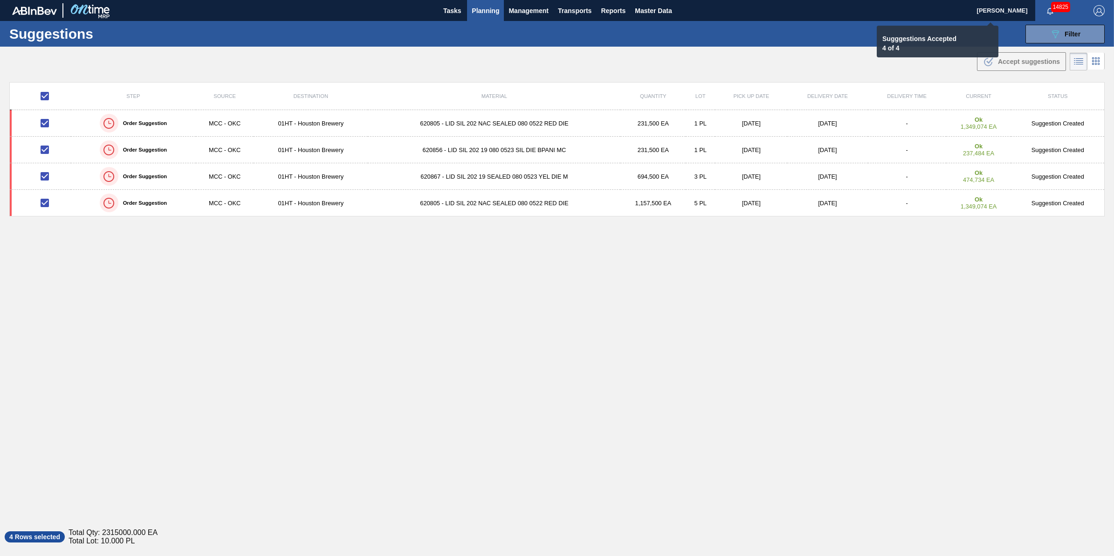
checkbox input "false"
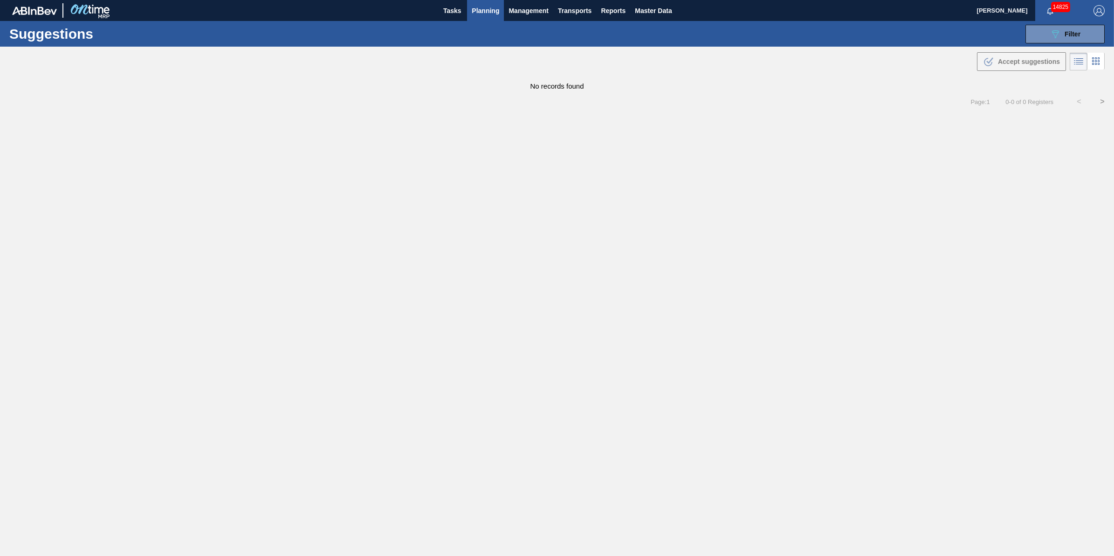
click at [481, 5] on span "Planning" at bounding box center [485, 10] width 27 height 11
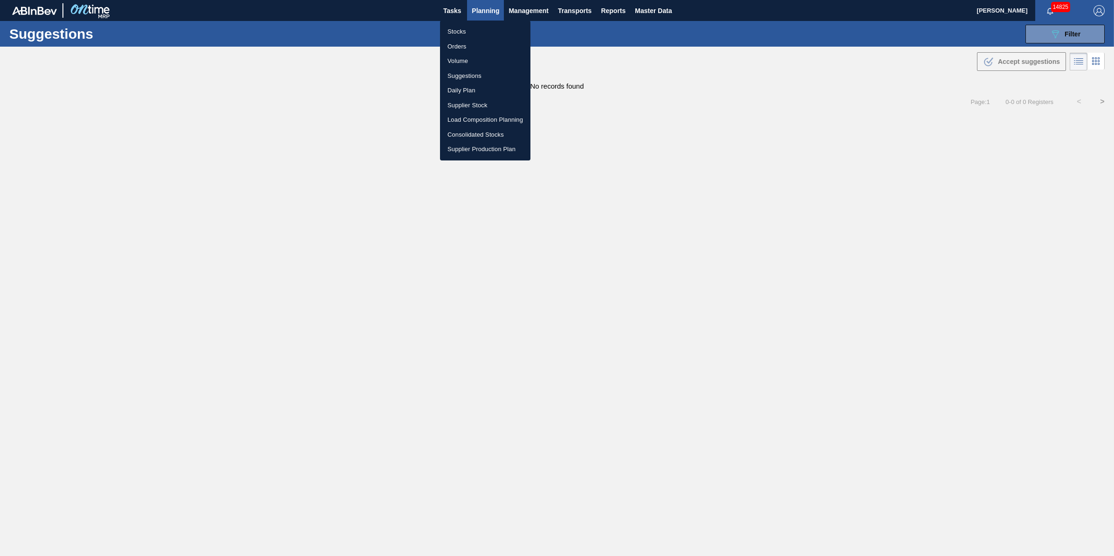
click at [482, 22] on ul "Stocks Orders Volume Suggestions Daily Plan Supplier Stock Load Composition Pla…" at bounding box center [485, 91] width 90 height 140
click at [481, 29] on li "Stocks" at bounding box center [485, 31] width 90 height 15
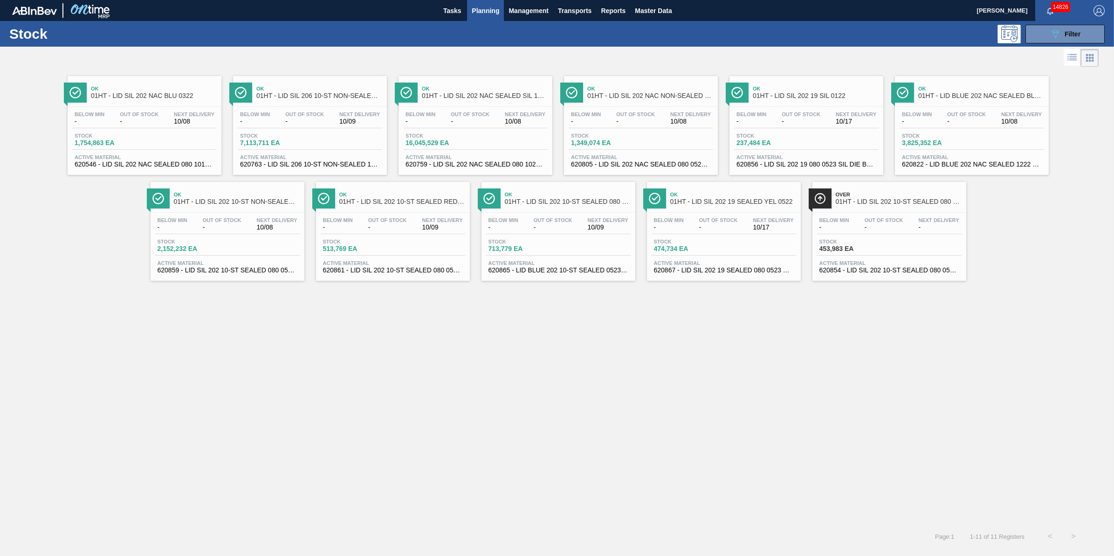
click at [642, 113] on span "Out Of Stock" at bounding box center [635, 114] width 39 height 6
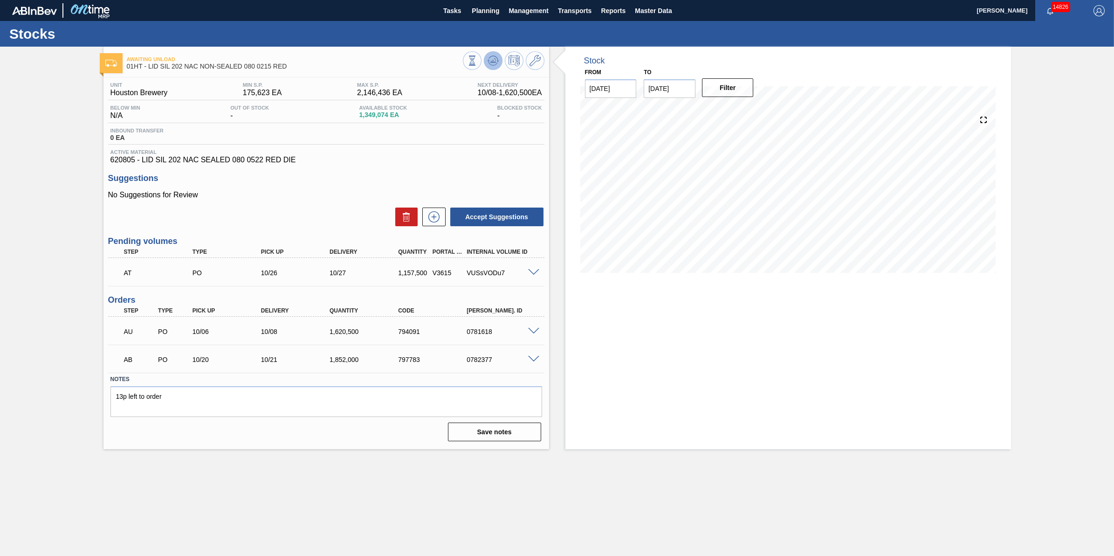
click at [488, 66] on icon at bounding box center [492, 60] width 11 height 11
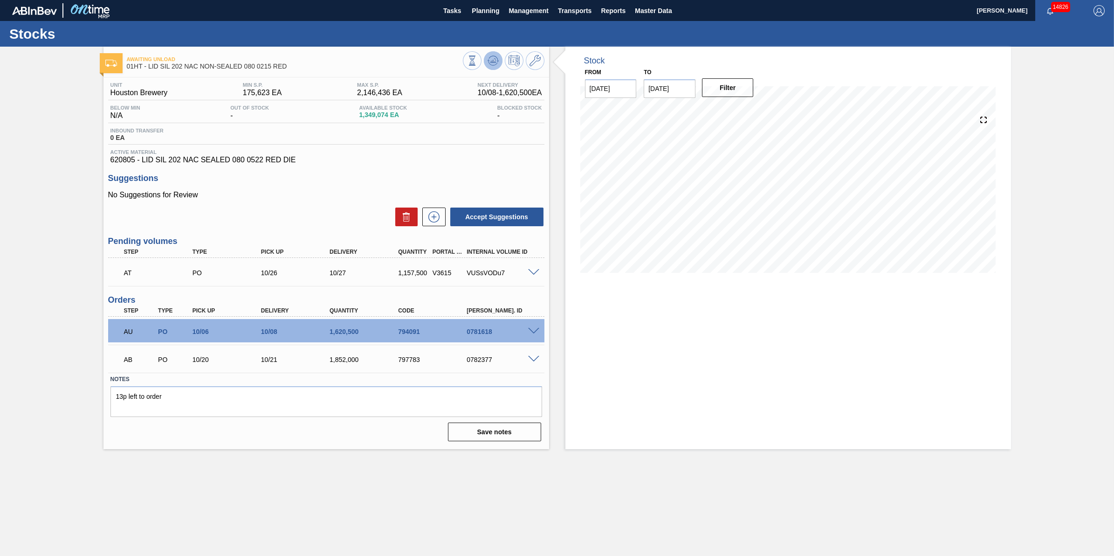
click at [486, 56] on button at bounding box center [493, 60] width 19 height 19
click at [535, 269] on div at bounding box center [535, 271] width 19 height 7
click at [532, 273] on span at bounding box center [533, 272] width 11 height 7
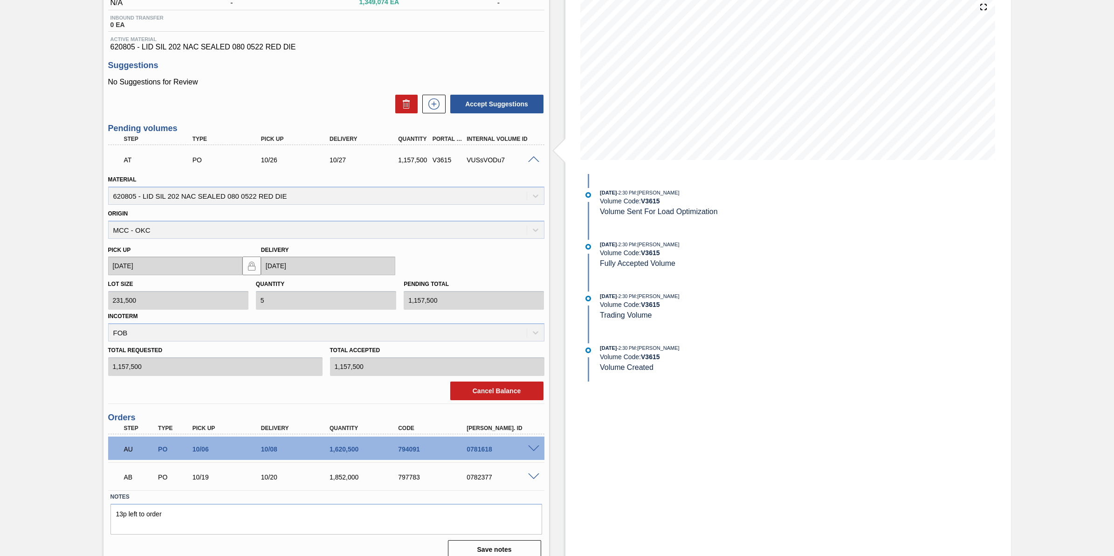
scroll to position [123, 0]
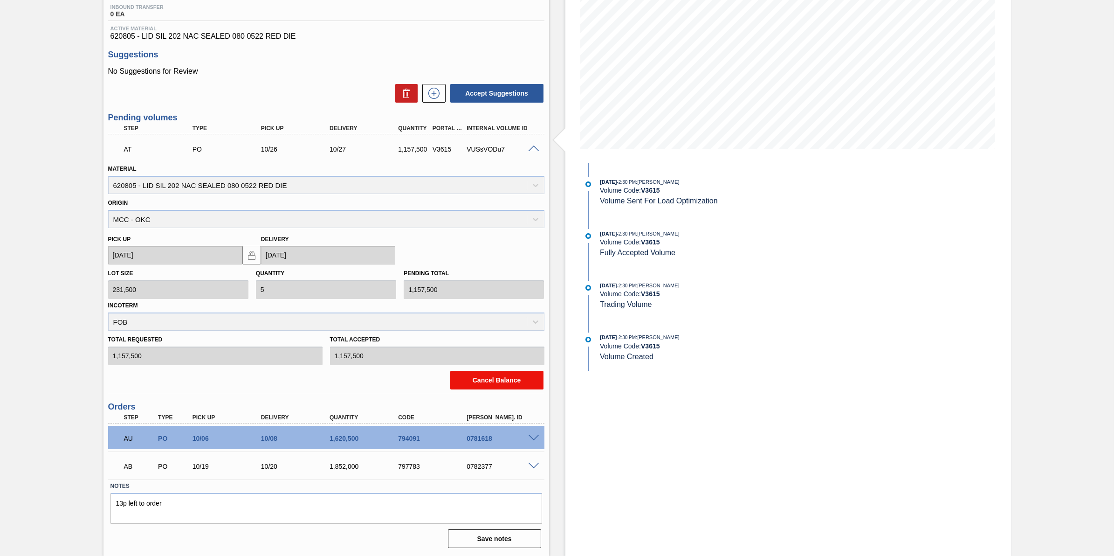
click at [523, 384] on button "Cancel Balance" at bounding box center [496, 379] width 93 height 19
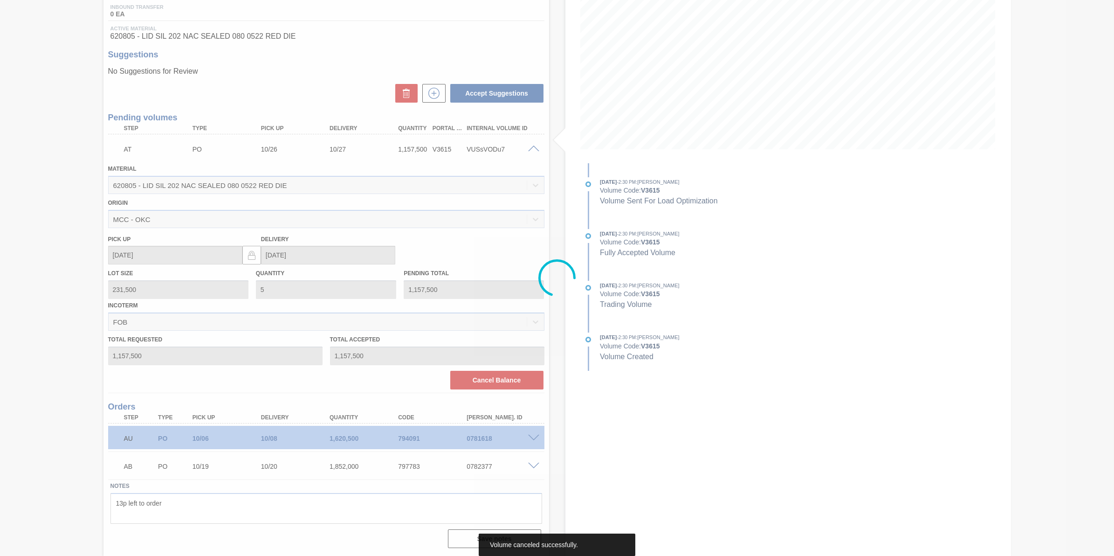
scroll to position [0, 0]
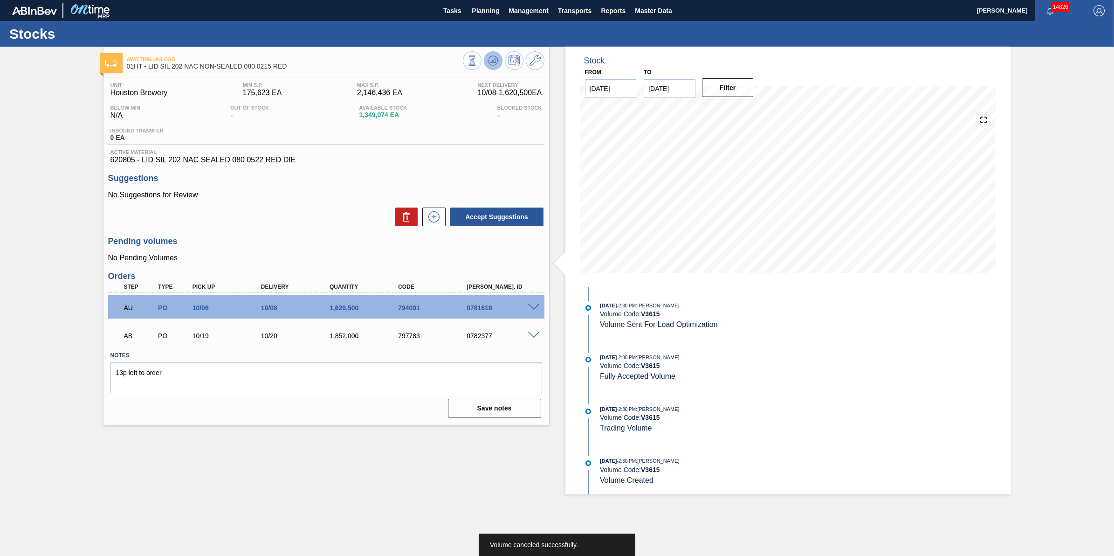
click at [487, 61] on icon at bounding box center [492, 60] width 11 height 11
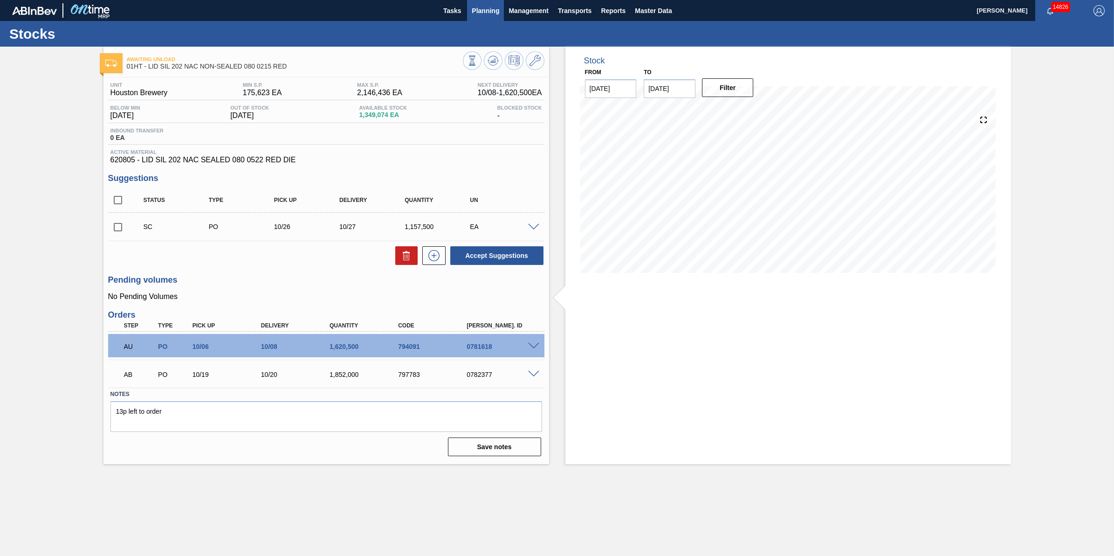
click at [479, 13] on span "Planning" at bounding box center [485, 10] width 27 height 11
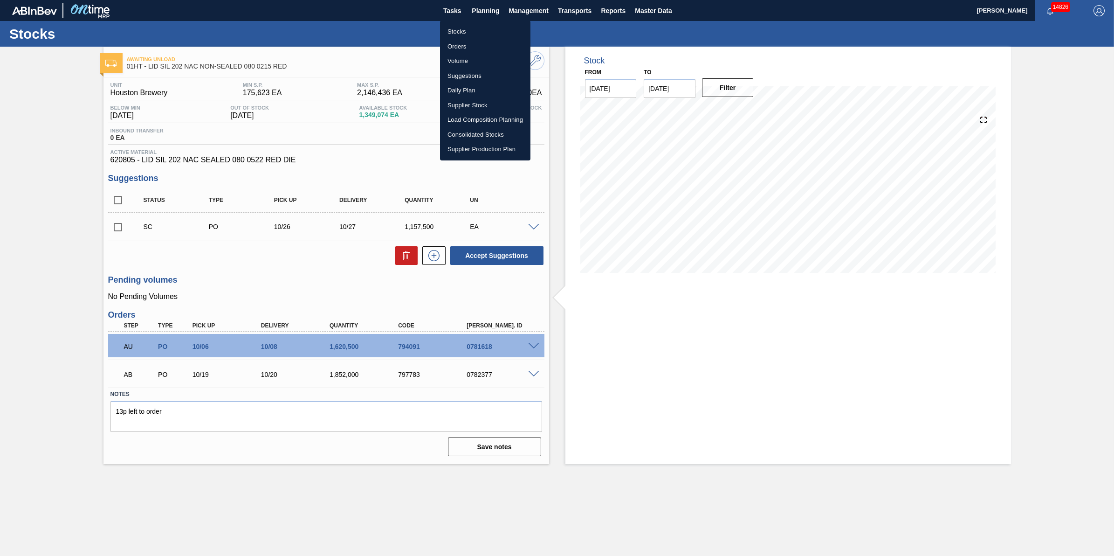
click at [471, 22] on ul "Stocks Orders Volume Suggestions Daily Plan Supplier Stock Load Composition Pla…" at bounding box center [485, 91] width 90 height 140
click at [465, 29] on li "Stocks" at bounding box center [485, 31] width 90 height 15
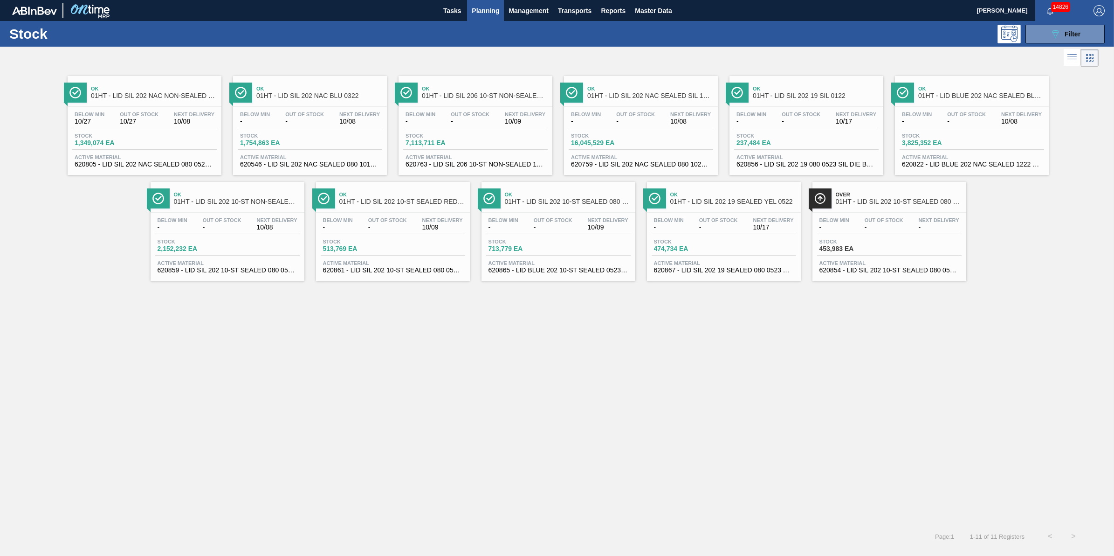
click at [157, 115] on span "Out Of Stock" at bounding box center [139, 114] width 39 height 6
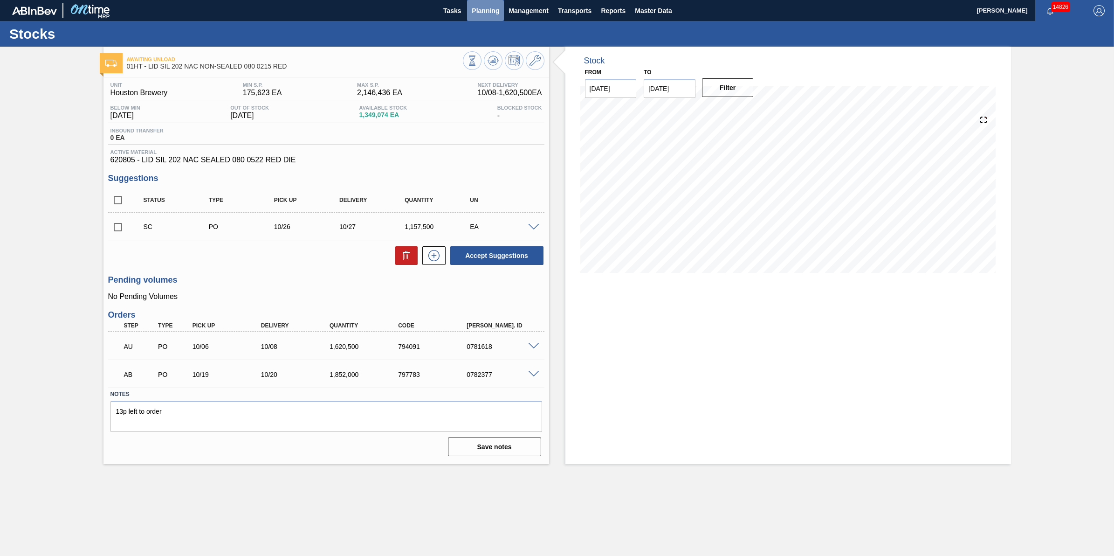
click at [488, 15] on button "Planning" at bounding box center [485, 10] width 37 height 21
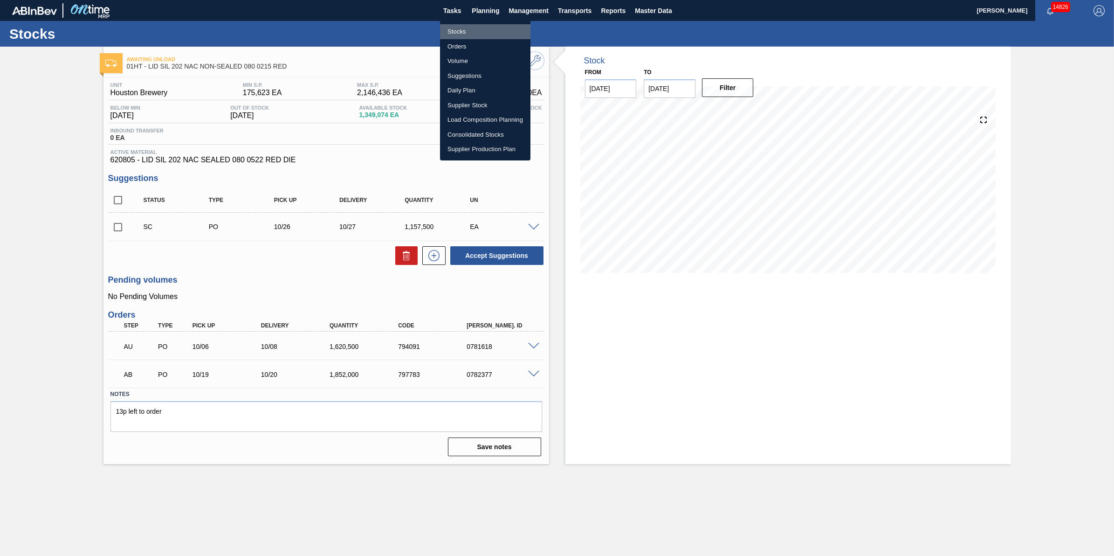
click at [475, 36] on li "Stocks" at bounding box center [485, 31] width 90 height 15
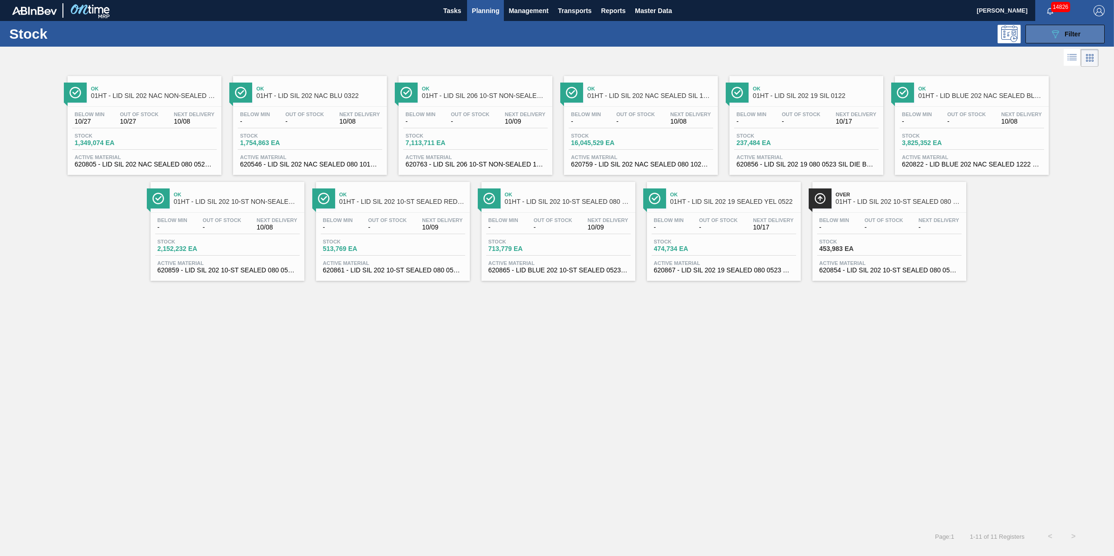
click at [1070, 41] on button "089F7B8B-B2A5-4AFE-B5C0-19BA573D28AC Filter" at bounding box center [1064, 34] width 79 height 19
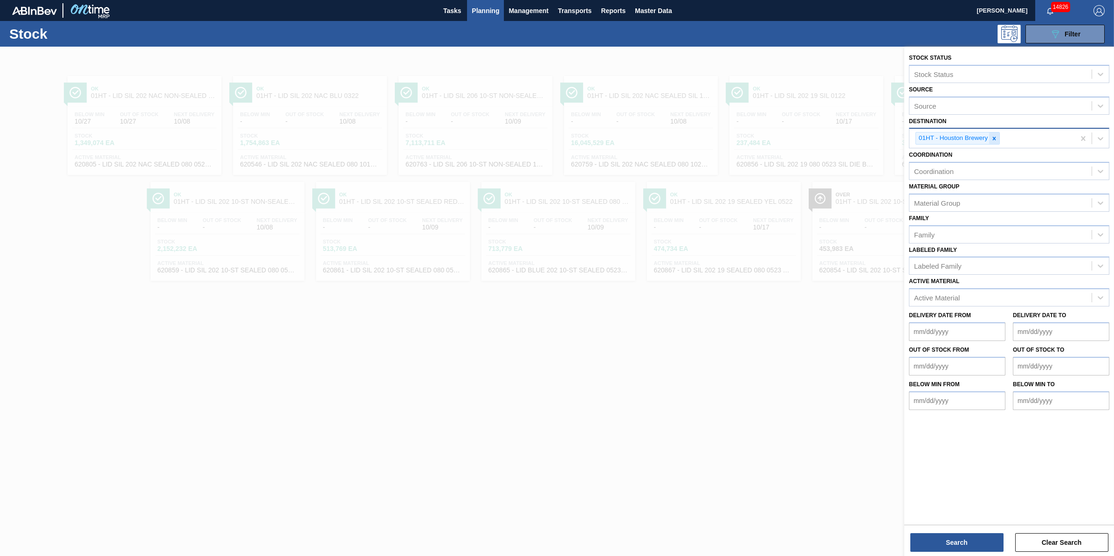
drag, startPoint x: 982, startPoint y: 144, endPoint x: 993, endPoint y: 139, distance: 11.7
click at [984, 143] on div "01HT - Houston Brewery" at bounding box center [957, 138] width 84 height 13
click at [993, 139] on icon at bounding box center [994, 138] width 7 height 7
click at [993, 139] on div "Destination" at bounding box center [1000, 137] width 182 height 14
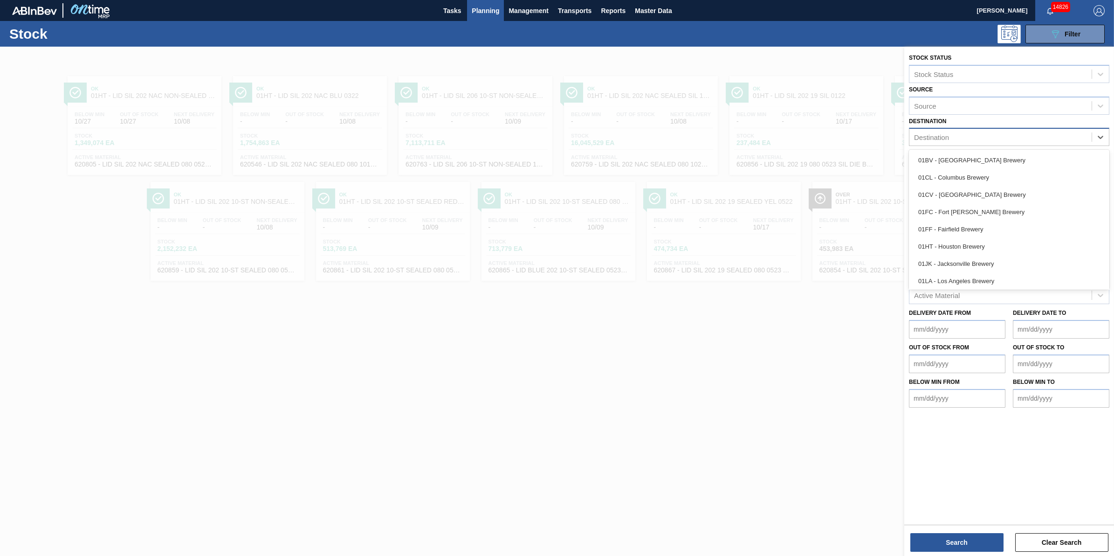
click at [993, 139] on div "Destination" at bounding box center [1000, 137] width 182 height 14
click at [970, 221] on div "01FF - Fairfield Brewery" at bounding box center [1009, 228] width 200 height 17
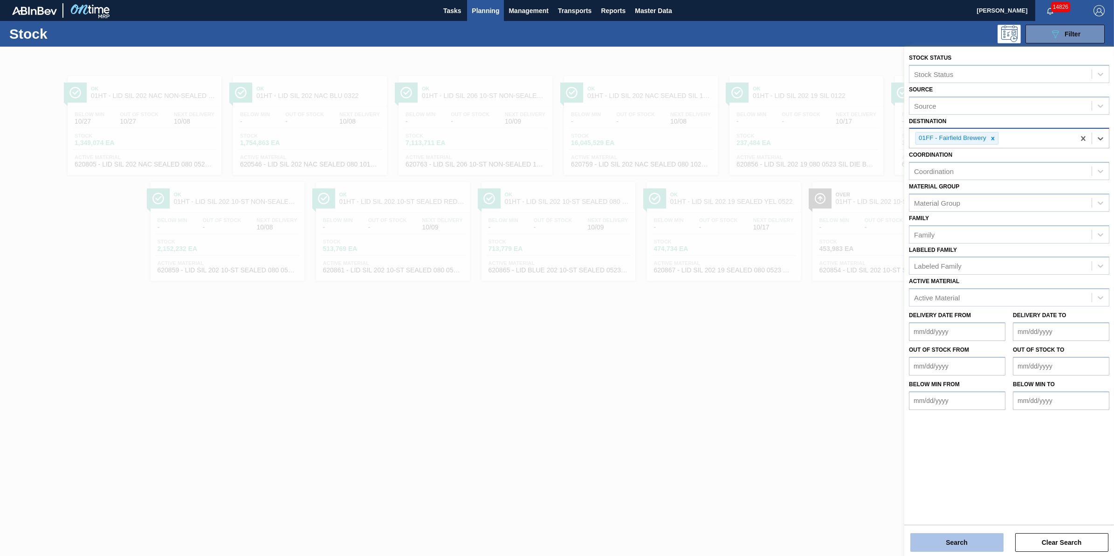
click at [925, 542] on button "Search" at bounding box center [956, 542] width 93 height 19
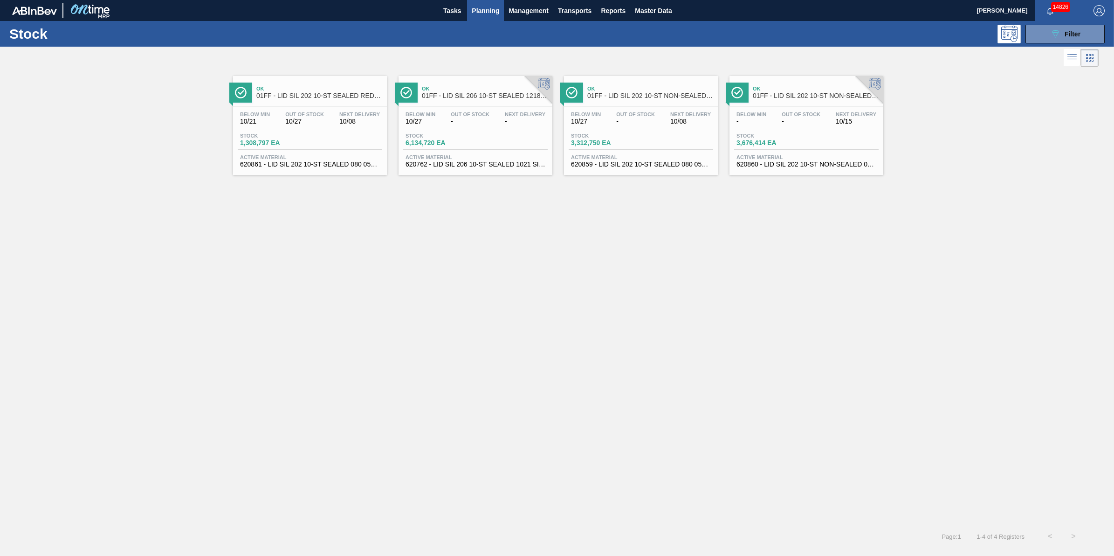
click at [309, 133] on div "Stock 1,308,797 EA" at bounding box center [310, 141] width 144 height 17
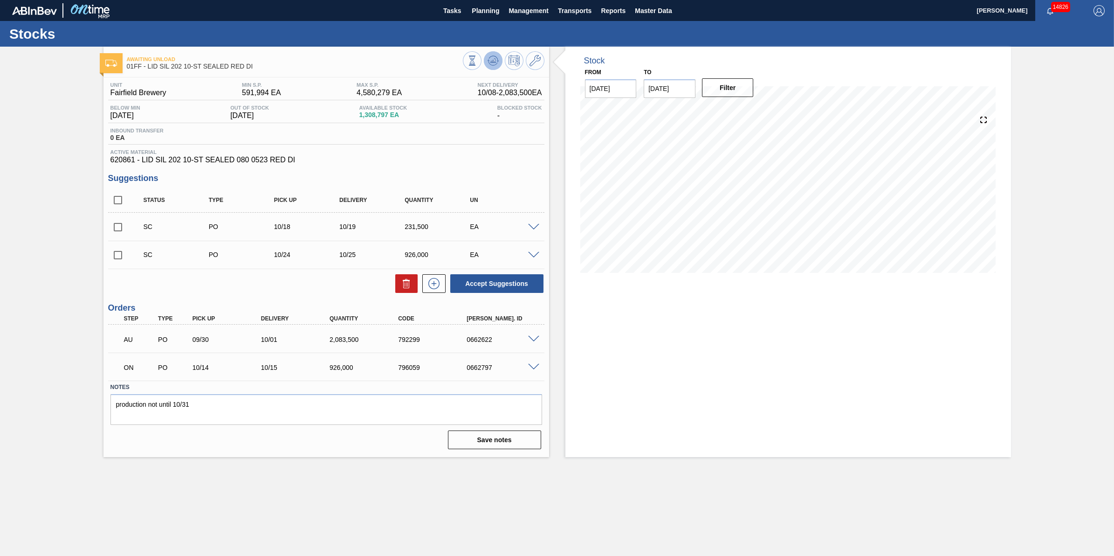
click at [495, 59] on icon at bounding box center [492, 60] width 11 height 11
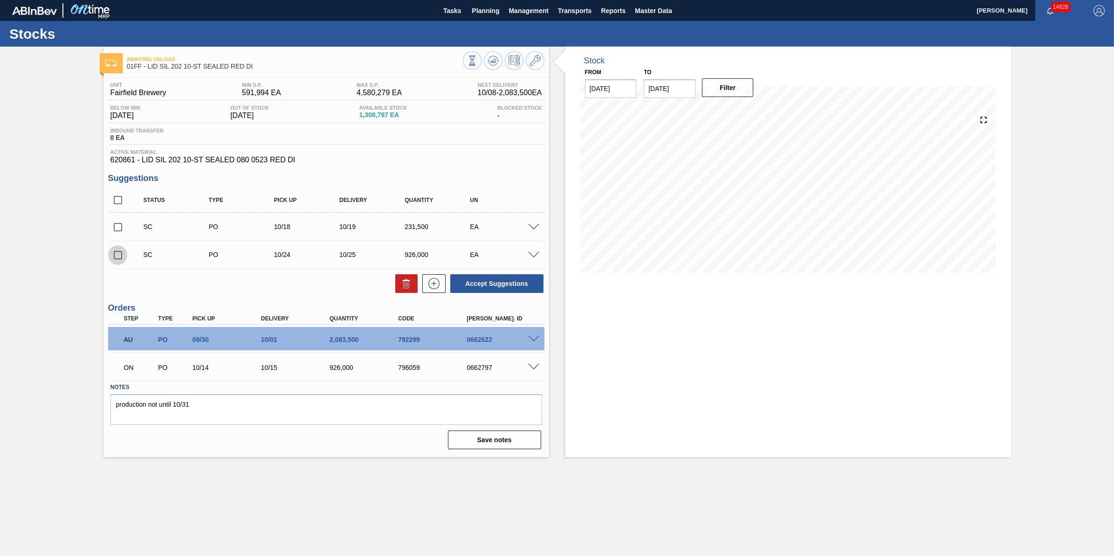
click at [117, 252] on input "checkbox" at bounding box center [118, 255] width 20 height 20
checkbox input "true"
click at [117, 233] on input "checkbox" at bounding box center [118, 227] width 20 height 20
click at [523, 293] on button "Accept Suggestions" at bounding box center [496, 283] width 93 height 19
checkbox input "false"
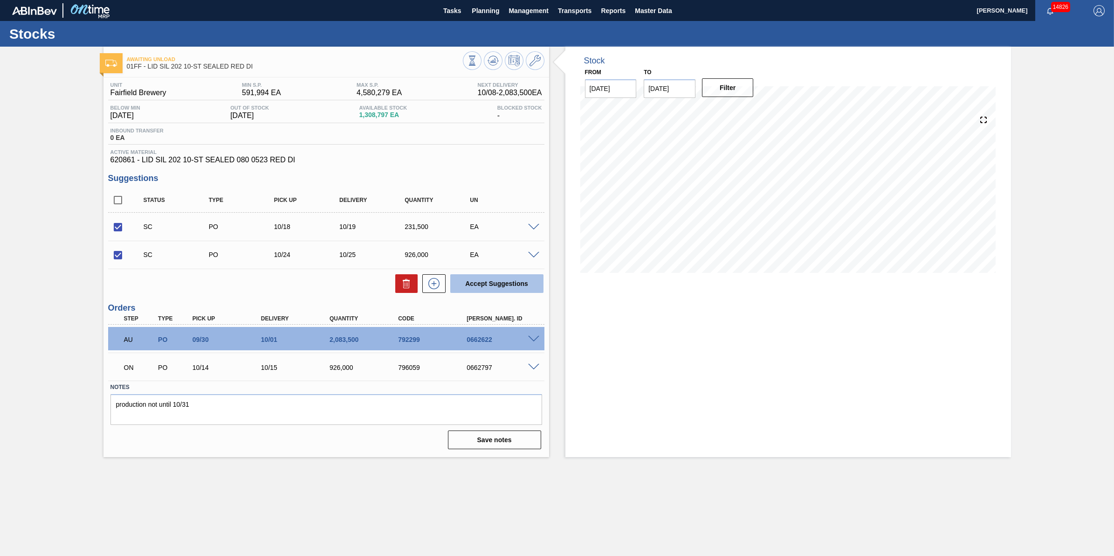
checkbox input "false"
drag, startPoint x: 111, startPoint y: 221, endPoint x: 115, endPoint y: 232, distance: 11.1
click at [112, 221] on input "checkbox" at bounding box center [118, 227] width 20 height 20
checkbox input "true"
click at [116, 246] on div "SC PO 10/24 10/25 926,000 EA" at bounding box center [326, 254] width 436 height 23
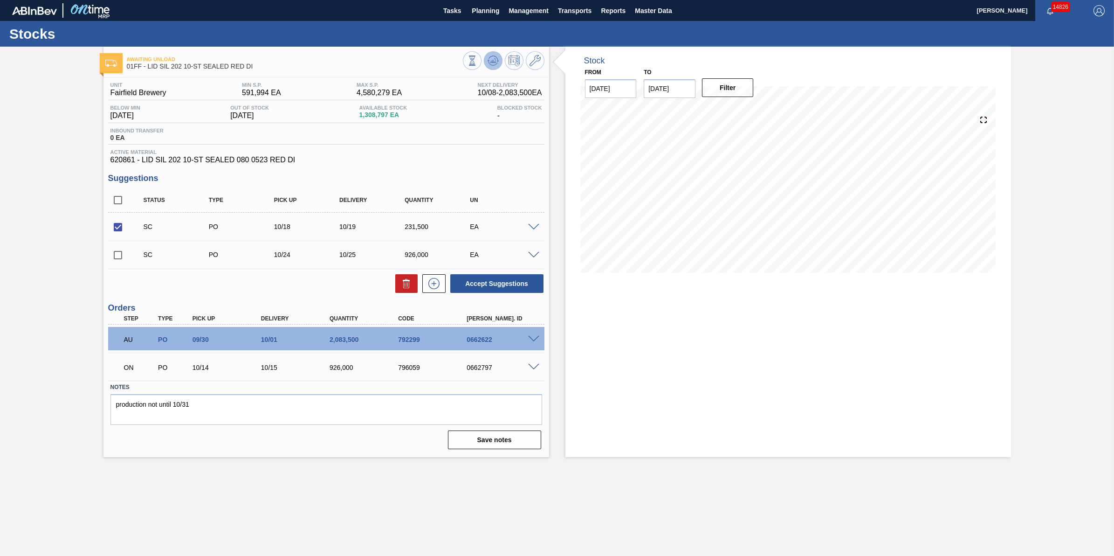
click at [500, 63] on button at bounding box center [493, 60] width 19 height 19
click at [494, 67] on button at bounding box center [493, 60] width 19 height 19
click at [124, 219] on input "checkbox" at bounding box center [118, 227] width 20 height 20
checkbox input "true"
click at [122, 246] on div "SC PO 10/24 10/25 926,000 EA" at bounding box center [326, 254] width 436 height 23
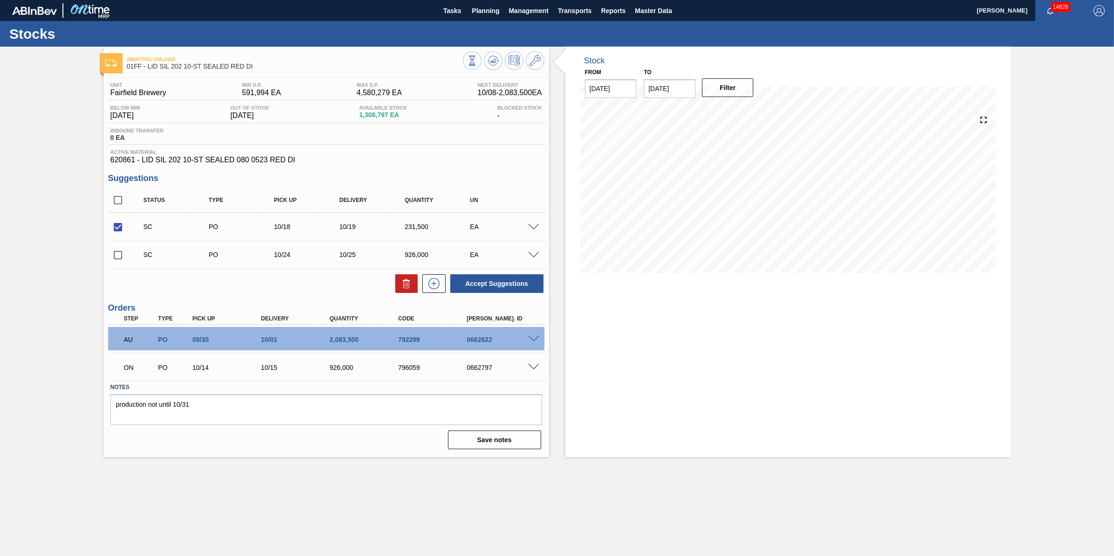
click at [118, 258] on input "checkbox" at bounding box center [118, 255] width 20 height 20
checkbox input "true"
click at [525, 287] on button "Accept Suggestions" at bounding box center [496, 283] width 93 height 19
checkbox input "false"
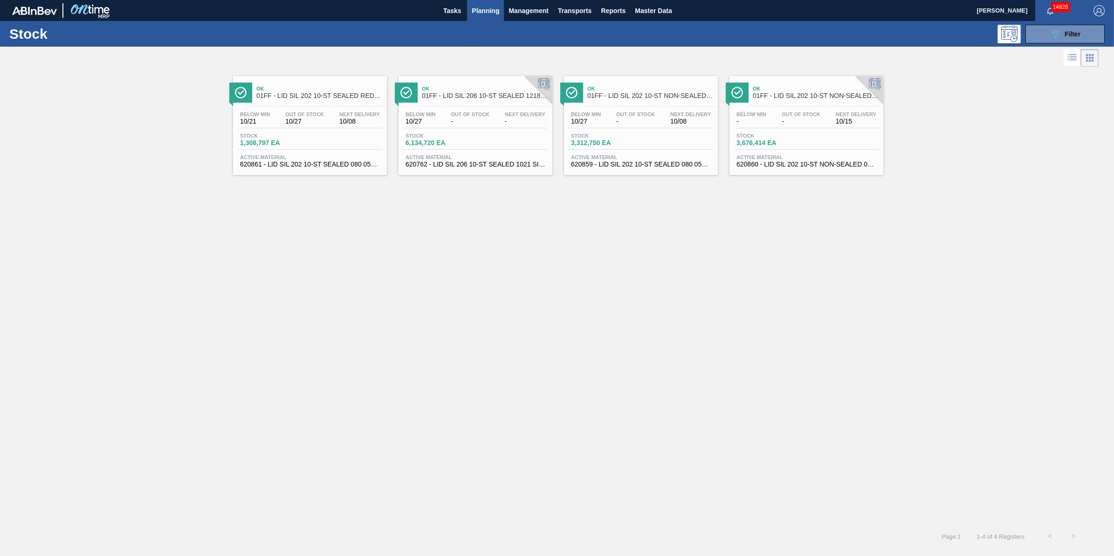
click at [531, 141] on div "Stock 6,134,720 EA" at bounding box center [475, 141] width 144 height 17
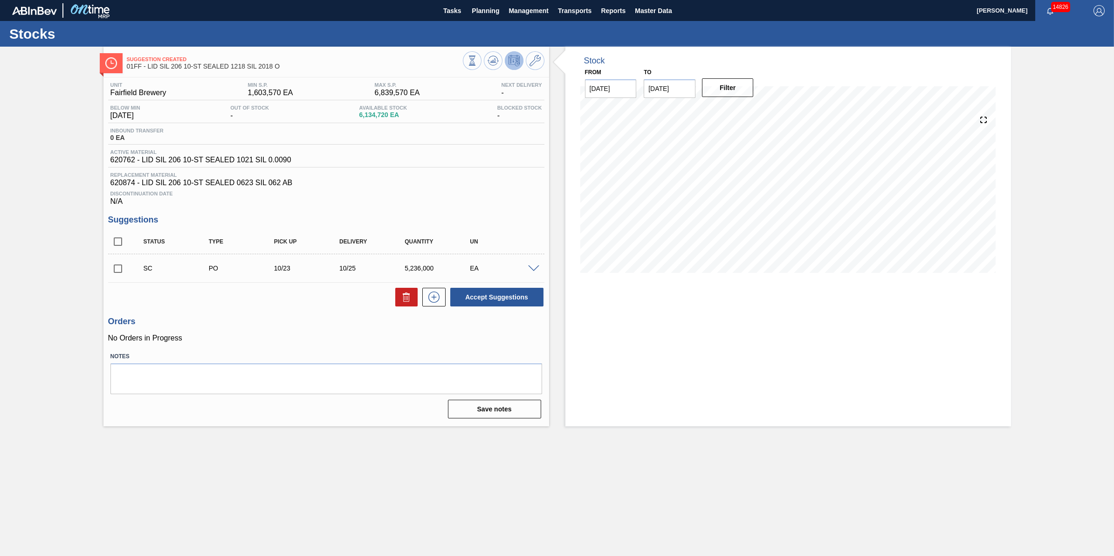
click at [117, 273] on input "checkbox" at bounding box center [118, 269] width 20 height 20
click at [399, 303] on button at bounding box center [406, 297] width 22 height 19
checkbox input "false"
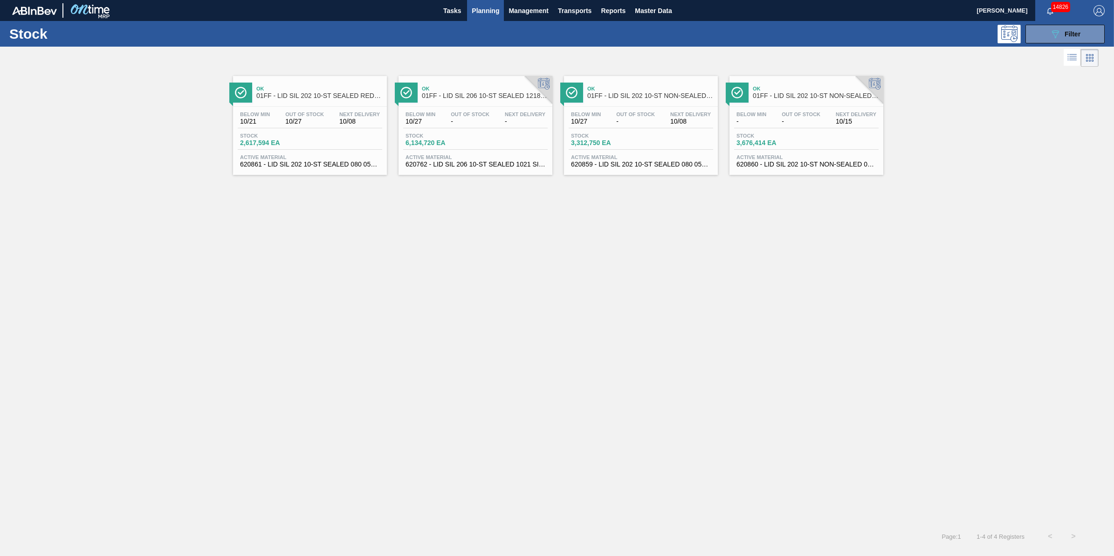
click at [590, 146] on span "3,312,750 EA" at bounding box center [603, 142] width 65 height 7
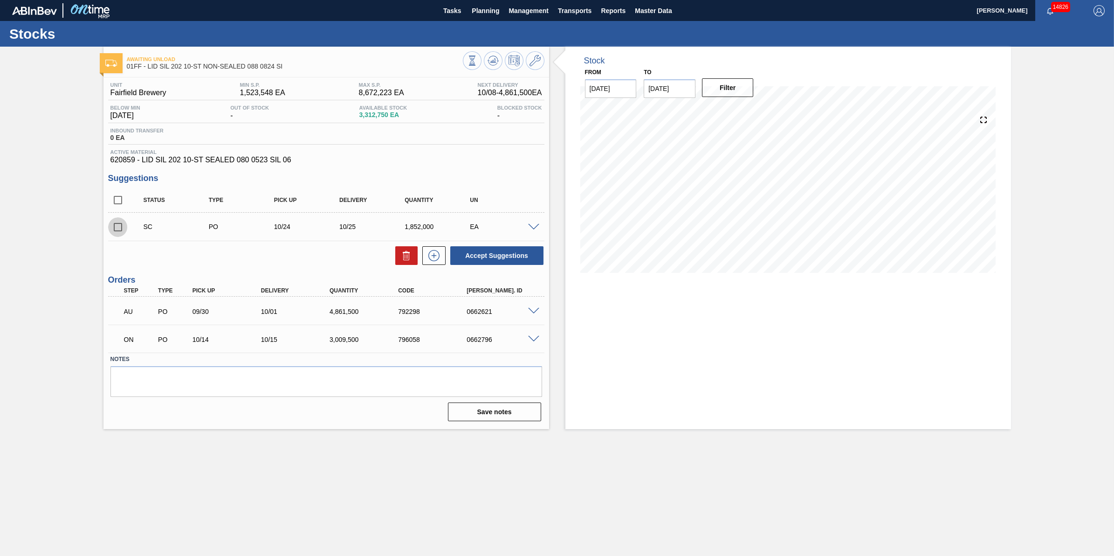
drag, startPoint x: 124, startPoint y: 229, endPoint x: 341, endPoint y: 240, distance: 217.4
click at [124, 229] on input "checkbox" at bounding box center [118, 227] width 20 height 20
click at [504, 253] on button "Accept Suggestions" at bounding box center [496, 255] width 93 height 19
checkbox input "false"
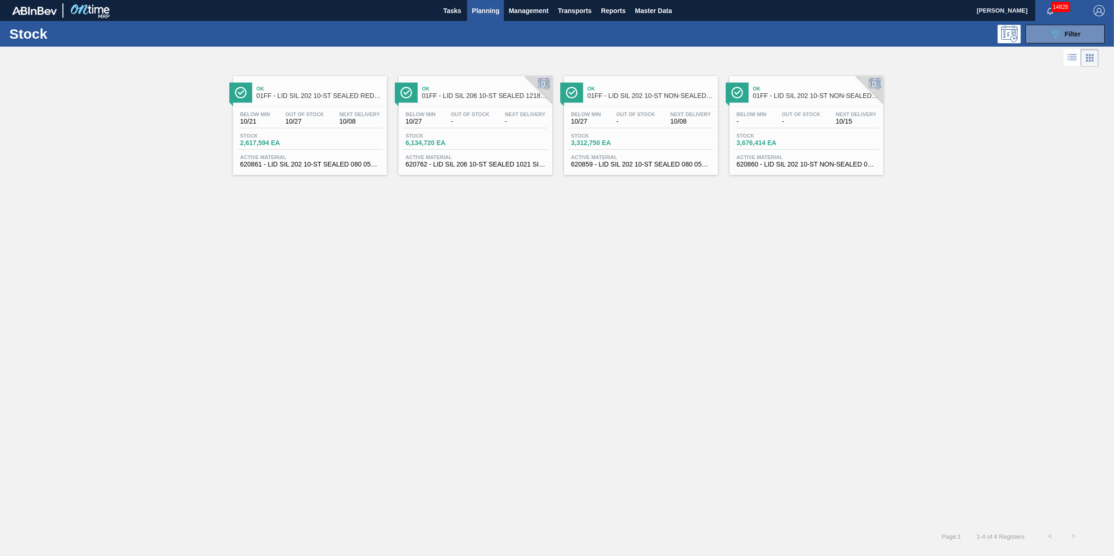
click at [661, 132] on div "Below Min 10/27 Out Of Stock - Next Delivery 10/08 Stock 3,312,750 EA Active Ma…" at bounding box center [641, 138] width 154 height 63
click at [816, 145] on div "Stock 3,676,414 EA" at bounding box center [806, 141] width 144 height 17
click at [628, 138] on span "Stock" at bounding box center [603, 136] width 65 height 6
click at [326, 166] on span "620861 - LID SIL 202 10-ST SEALED 080 0523 RED DI" at bounding box center [310, 164] width 140 height 7
click at [325, 122] on div "Out Of Stock 10/27" at bounding box center [304, 118] width 43 height 14
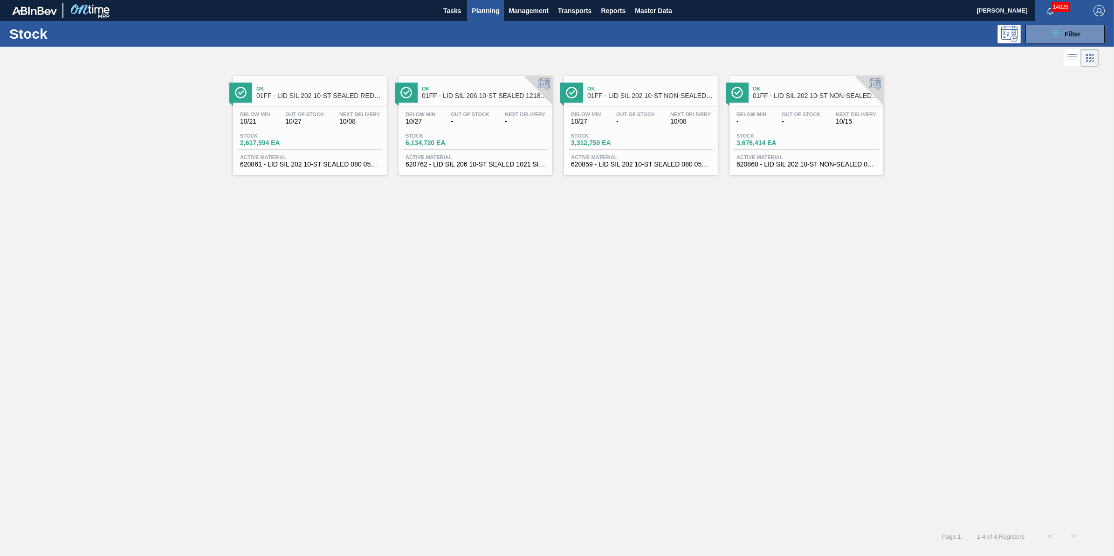
click at [348, 110] on div "Below Min 10/21 Out Of Stock 10/27 Next Delivery 10/08 Stock 2,617,594 EA Activ…" at bounding box center [310, 138] width 154 height 63
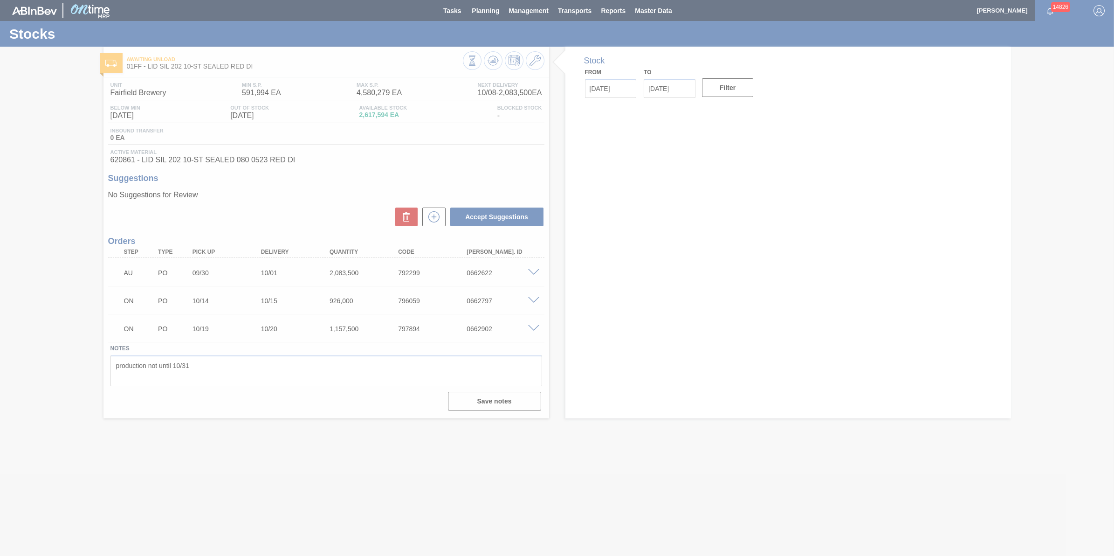
click at [493, 60] on div at bounding box center [557, 278] width 1114 height 556
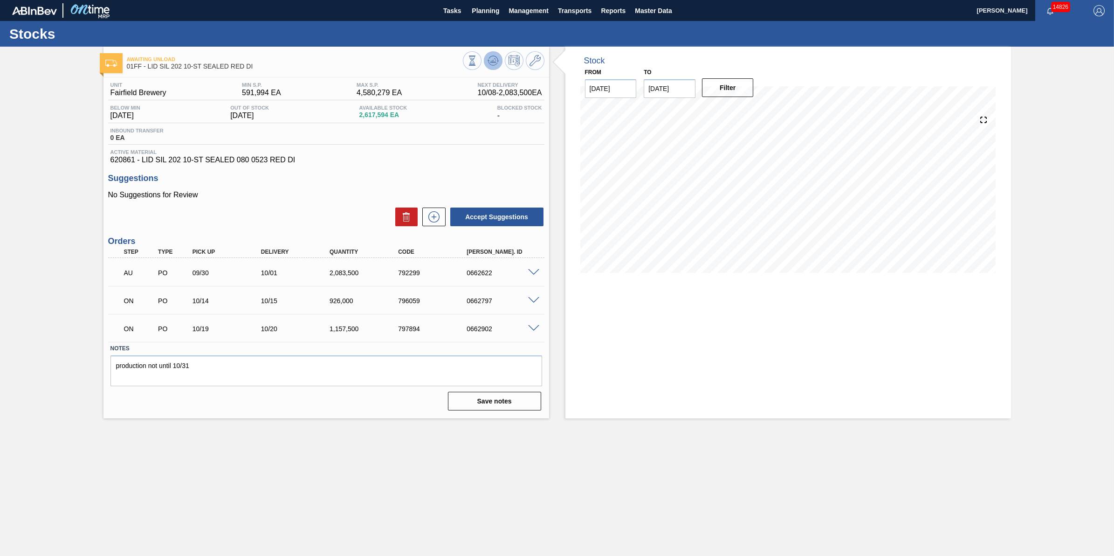
click at [488, 59] on icon at bounding box center [492, 60] width 11 height 11
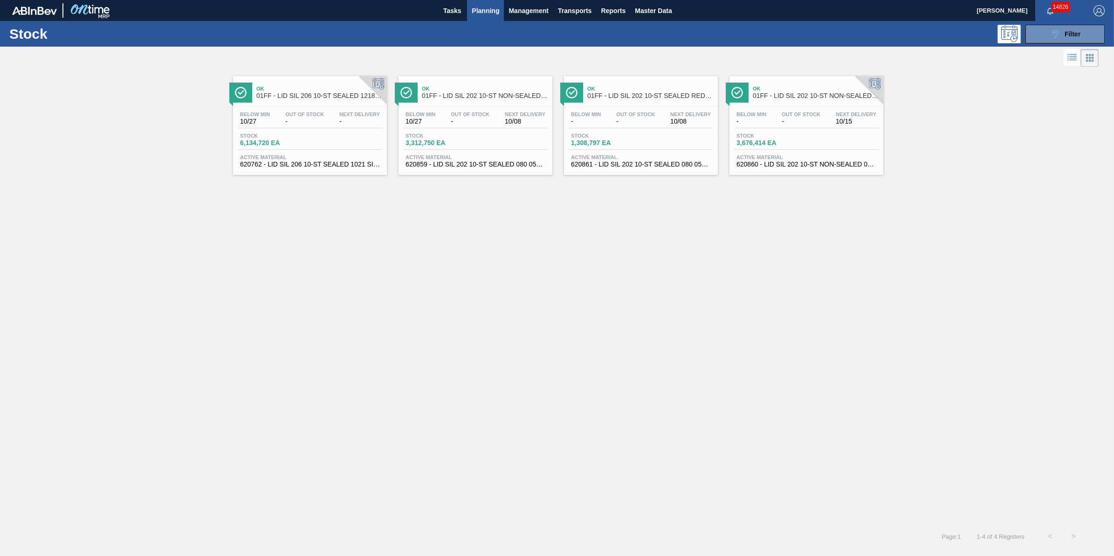
click at [326, 112] on div "Out Of Stock -" at bounding box center [304, 118] width 43 height 14
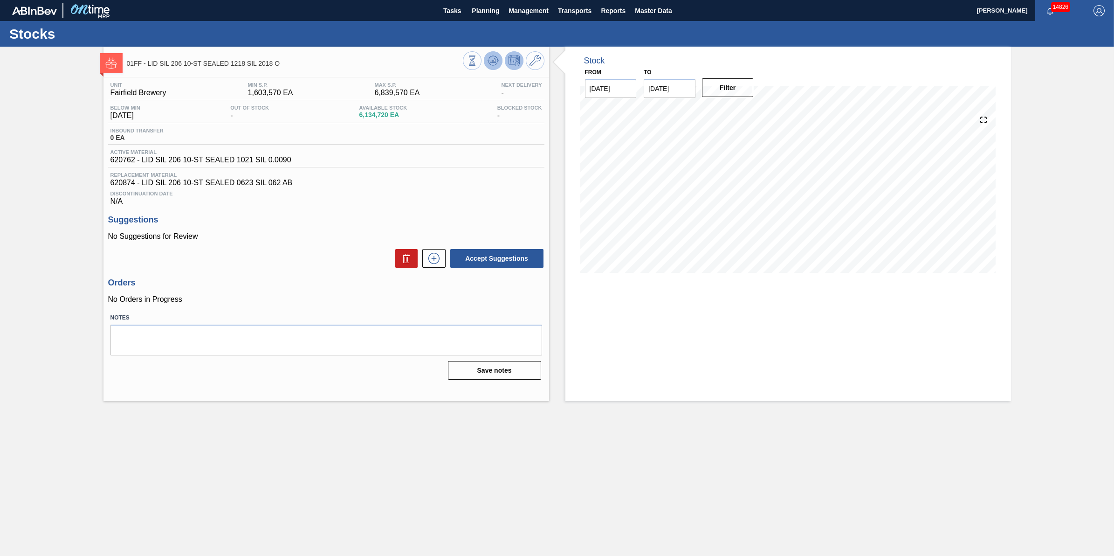
click at [492, 62] on icon at bounding box center [493, 60] width 6 height 4
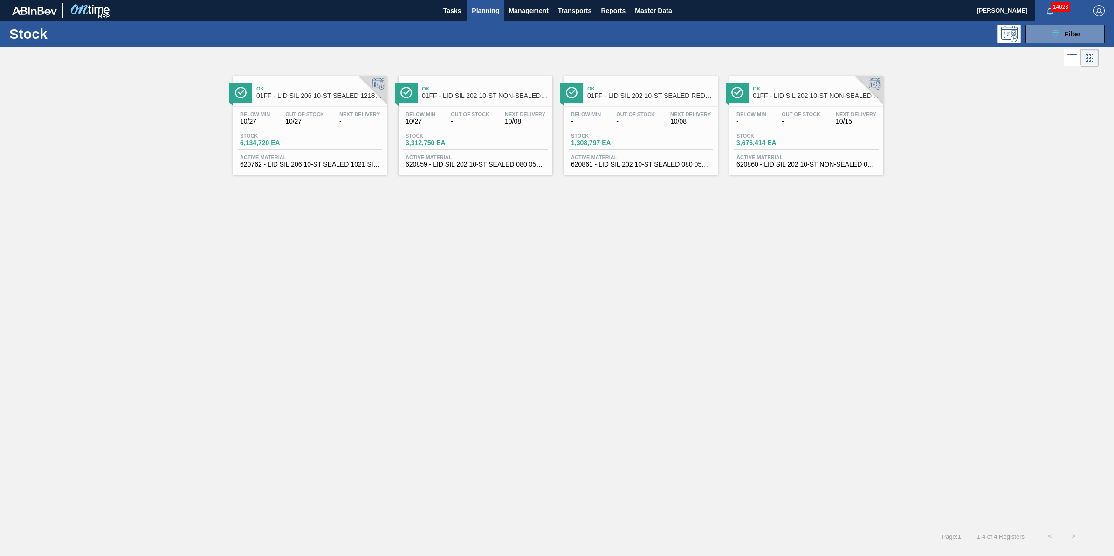
click at [452, 133] on span "Stock" at bounding box center [437, 136] width 65 height 6
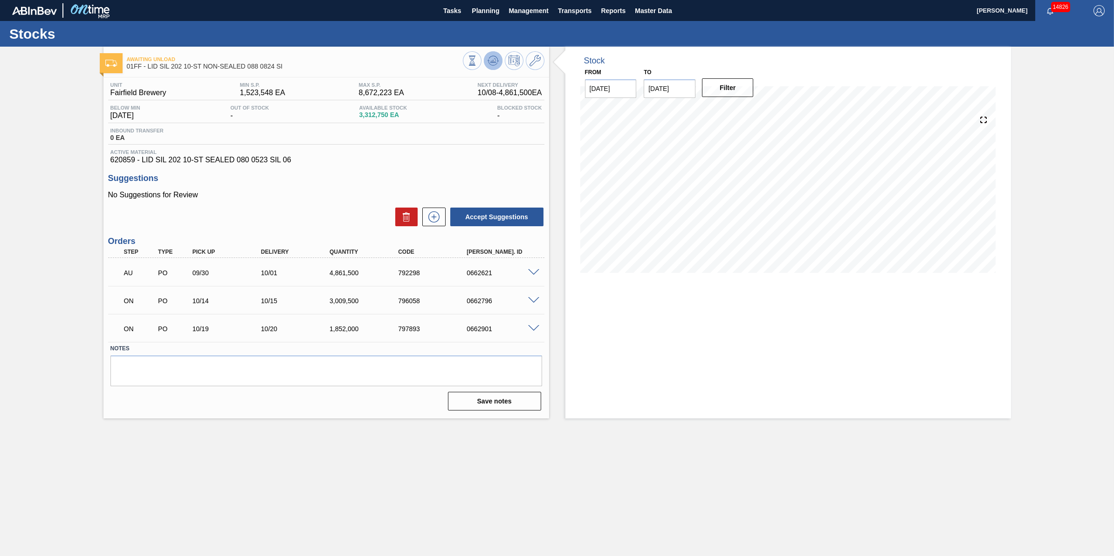
click at [498, 61] on icon at bounding box center [497, 61] width 2 height 1
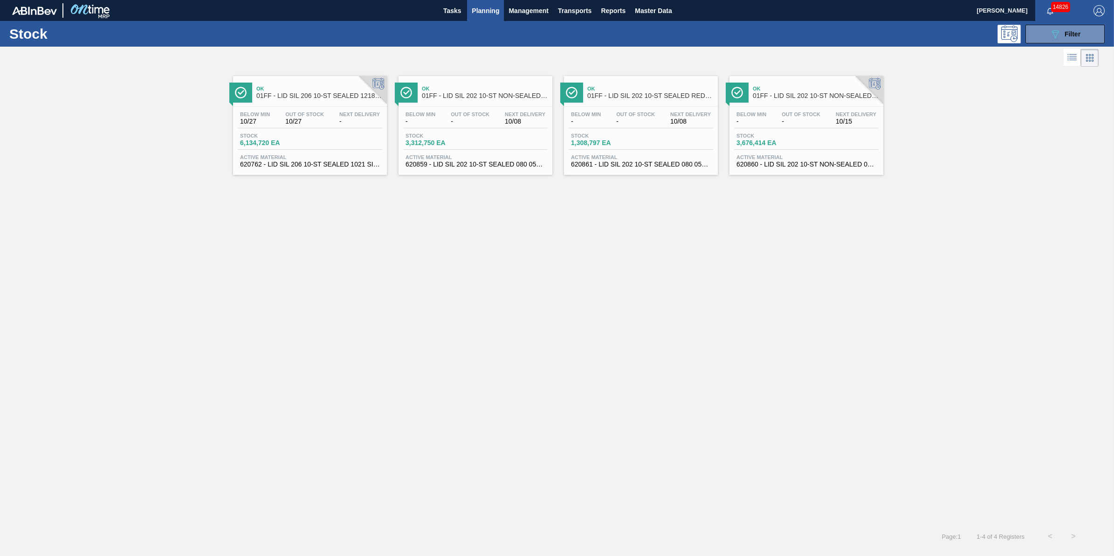
click at [612, 119] on div "Below Min - Out Of Stock - Next Delivery 10/08" at bounding box center [641, 119] width 144 height 17
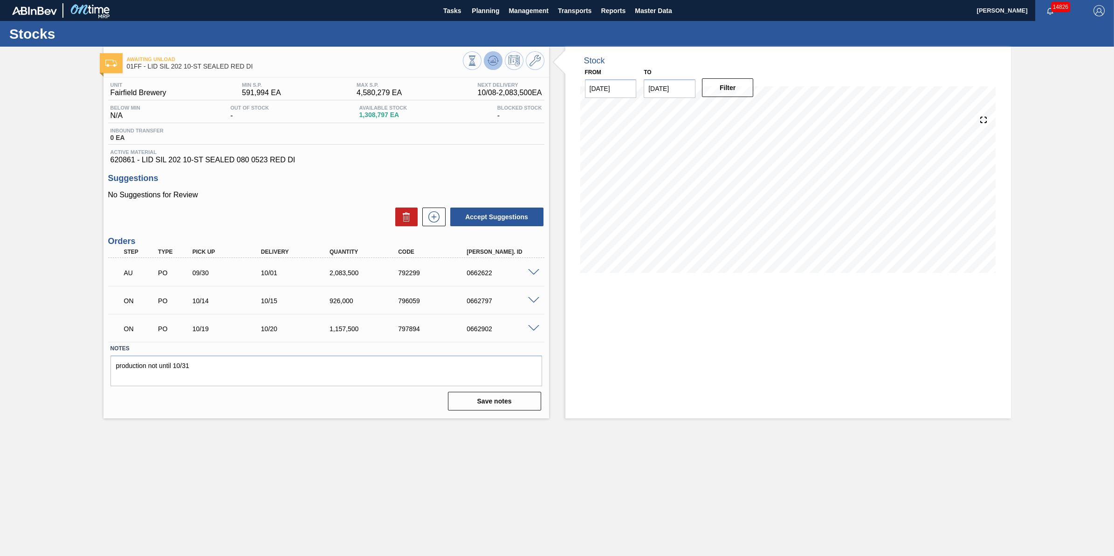
click at [490, 62] on div "Awaiting Unload 01FF - LID SIL 202 10-ST SEALED RED DI Unit Fairfield Brewery M…" at bounding box center [557, 232] width 1114 height 371
click at [494, 59] on icon at bounding box center [493, 60] width 6 height 4
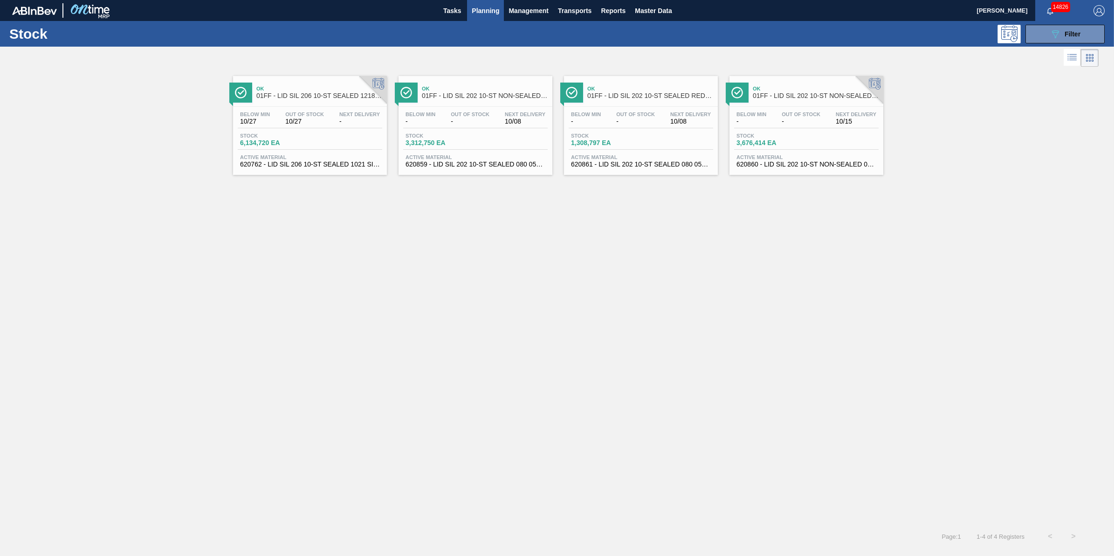
click at [661, 147] on div "Stock 1,308,797 EA" at bounding box center [641, 141] width 144 height 17
click at [833, 150] on div "Stock 3,676,414 EA" at bounding box center [806, 141] width 144 height 17
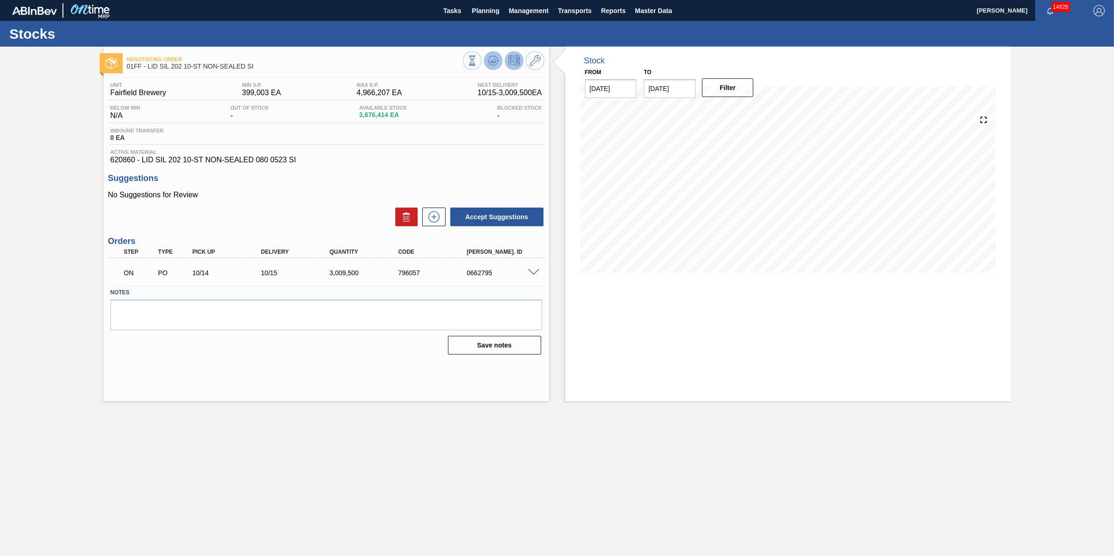
click at [497, 63] on icon at bounding box center [492, 60] width 11 height 11
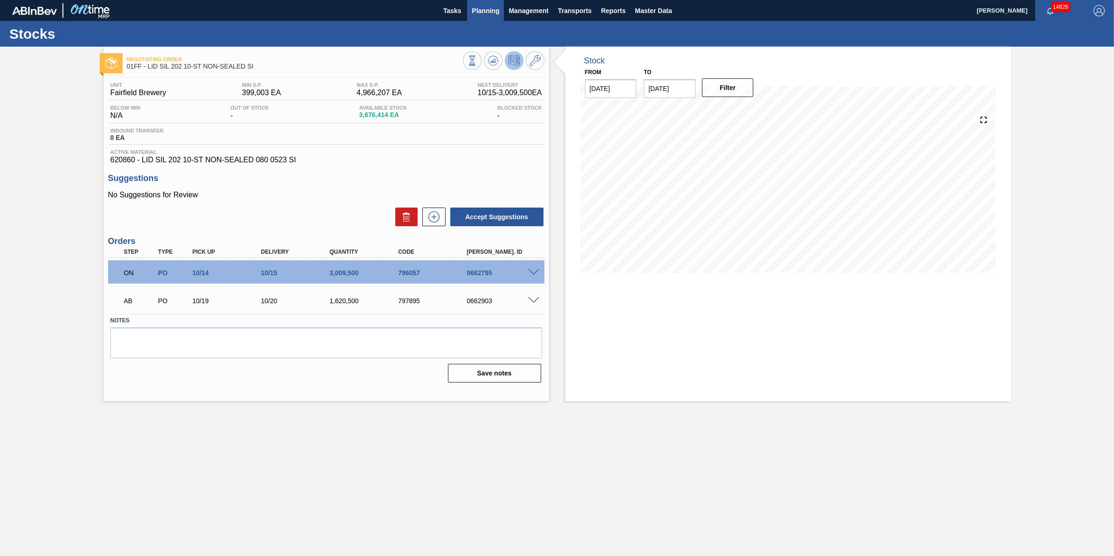
click at [502, 8] on button "Planning" at bounding box center [485, 10] width 37 height 21
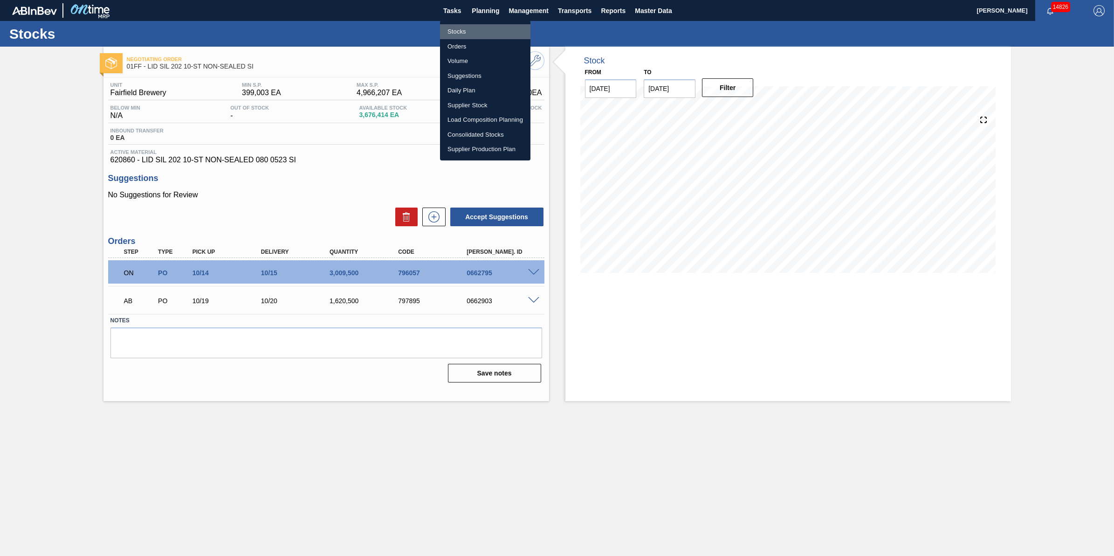
click at [502, 34] on li "Stocks" at bounding box center [485, 31] width 90 height 15
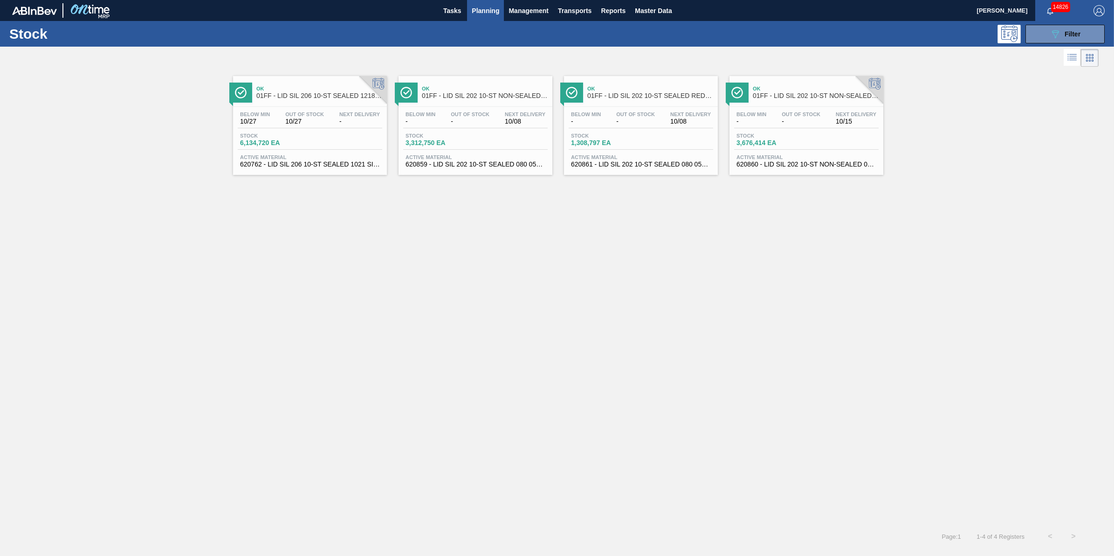
click at [312, 144] on div "Stock 6,134,720 EA" at bounding box center [310, 141] width 144 height 17
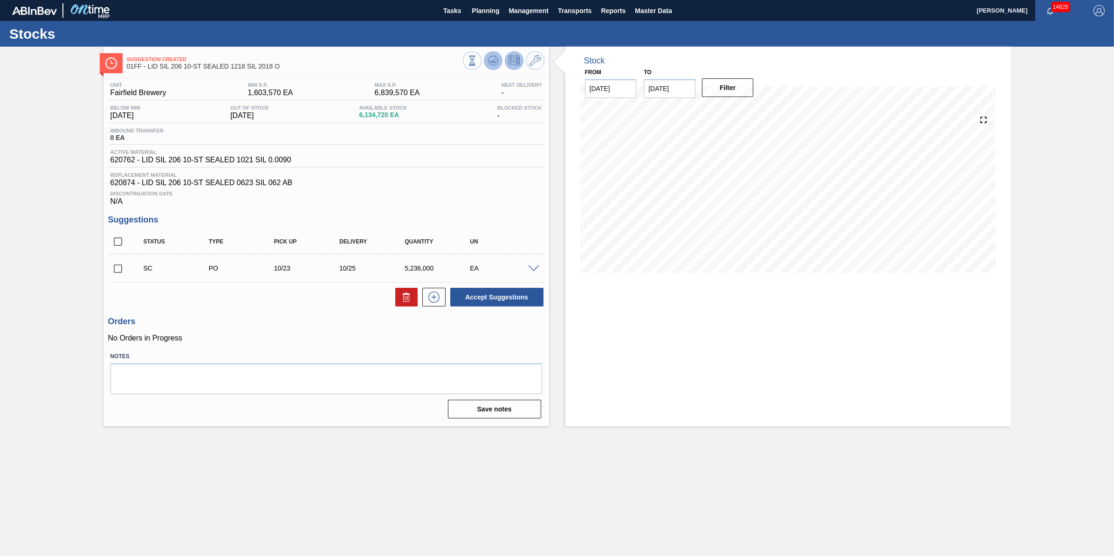
click at [495, 52] on button at bounding box center [493, 60] width 19 height 19
click at [126, 267] on input "checkbox" at bounding box center [118, 269] width 20 height 20
click at [497, 301] on button "Accept Suggestions" at bounding box center [496, 297] width 93 height 19
checkbox input "false"
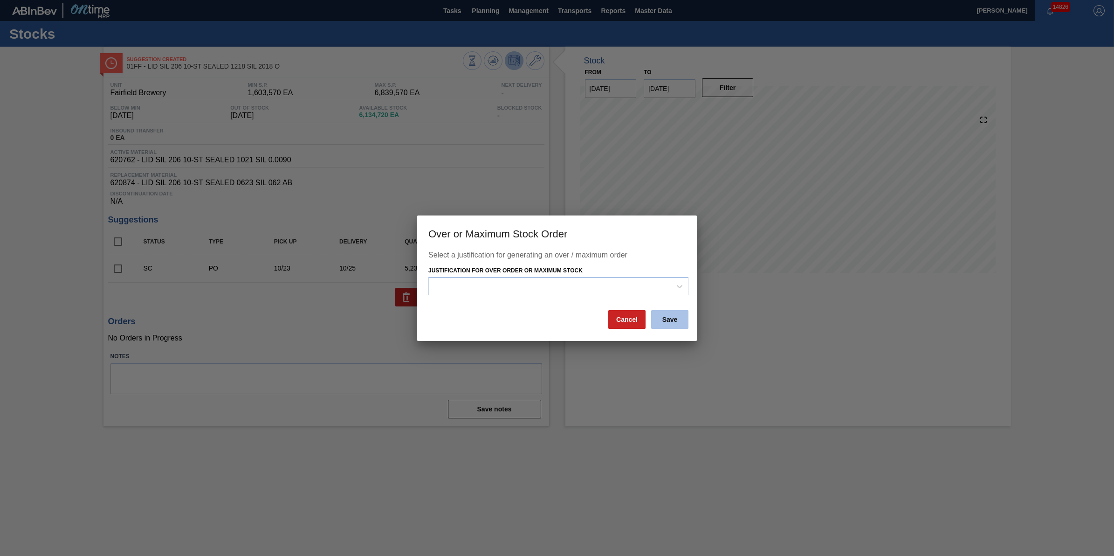
click at [676, 316] on button "Save" at bounding box center [669, 319] width 37 height 19
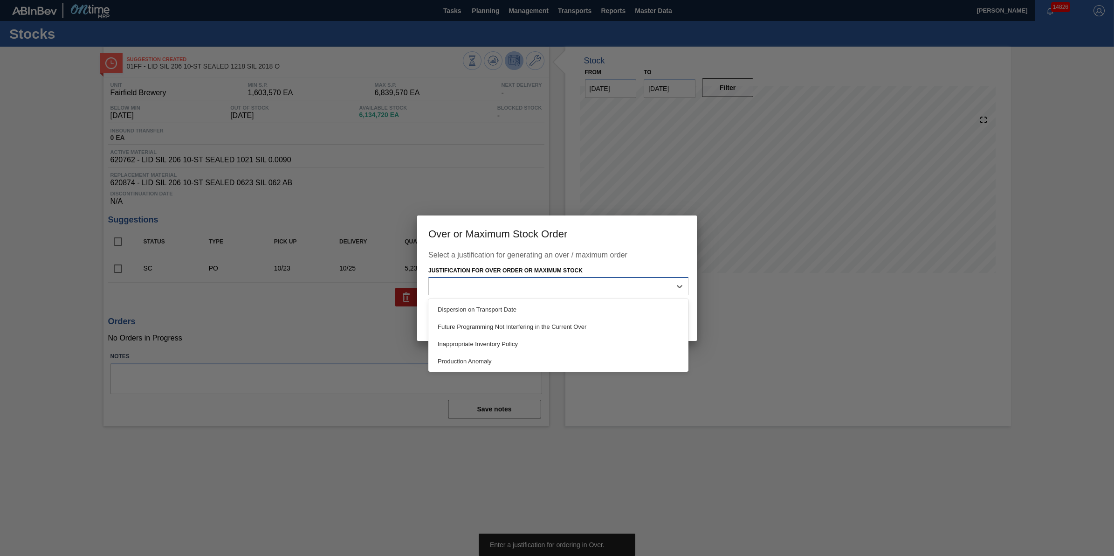
click at [665, 292] on div at bounding box center [550, 287] width 242 height 14
click at [646, 307] on div "Dispersion on Transport Date" at bounding box center [558, 309] width 260 height 17
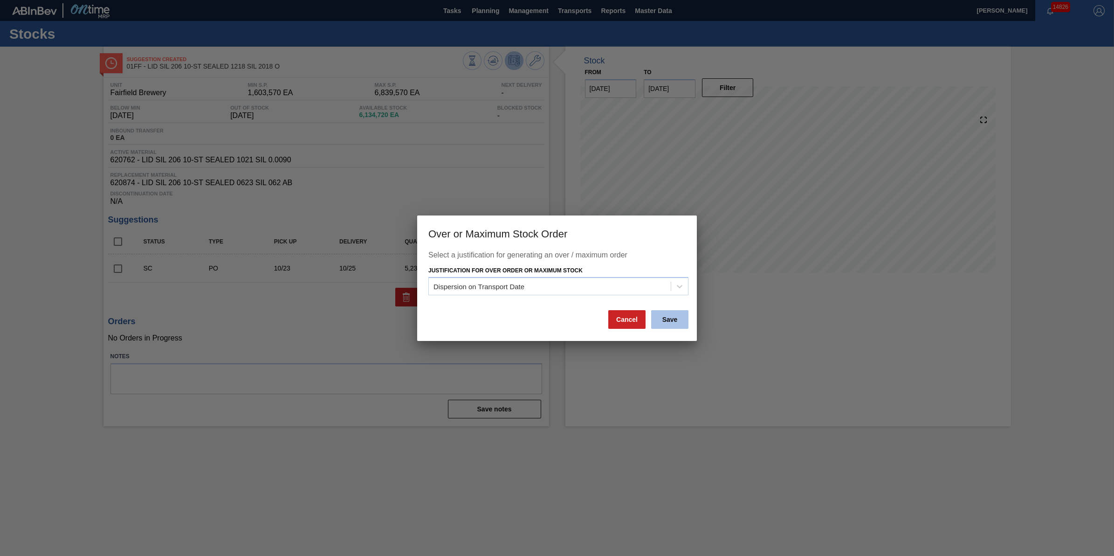
click at [672, 316] on button "Save" at bounding box center [669, 319] width 37 height 19
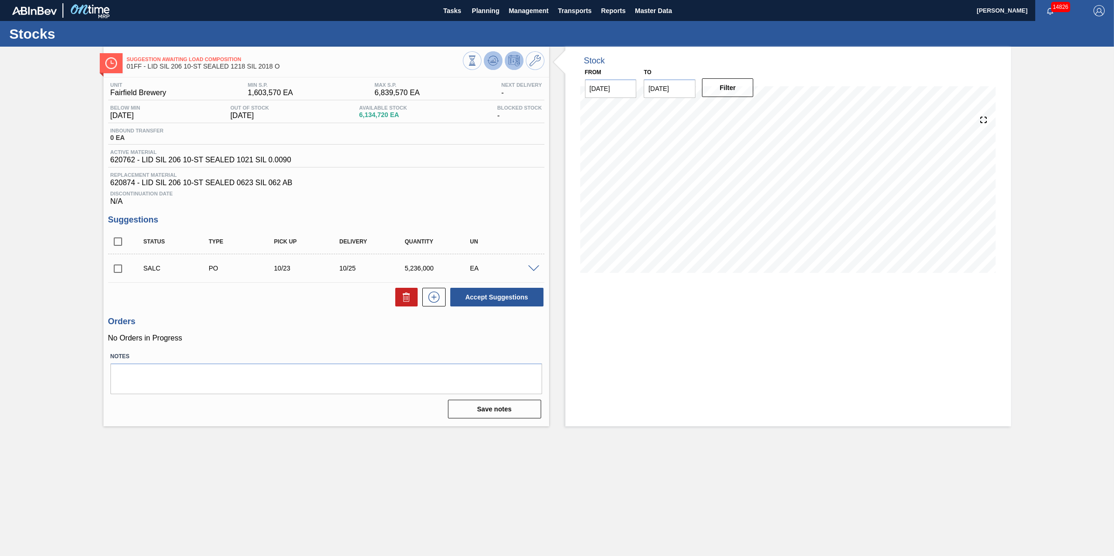
click at [495, 64] on icon at bounding box center [492, 63] width 9 height 5
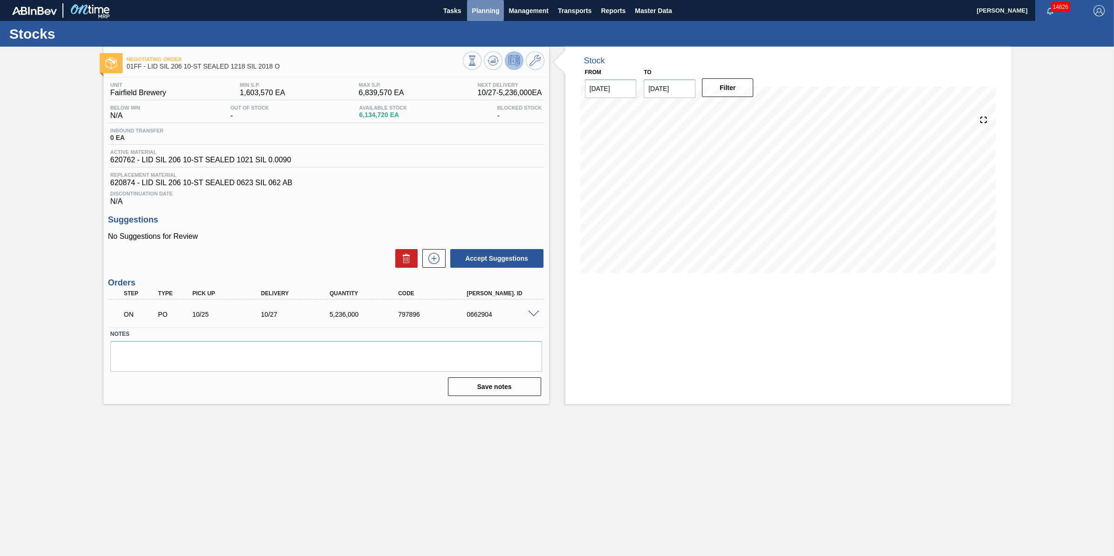
click at [493, 13] on span "Planning" at bounding box center [485, 10] width 27 height 11
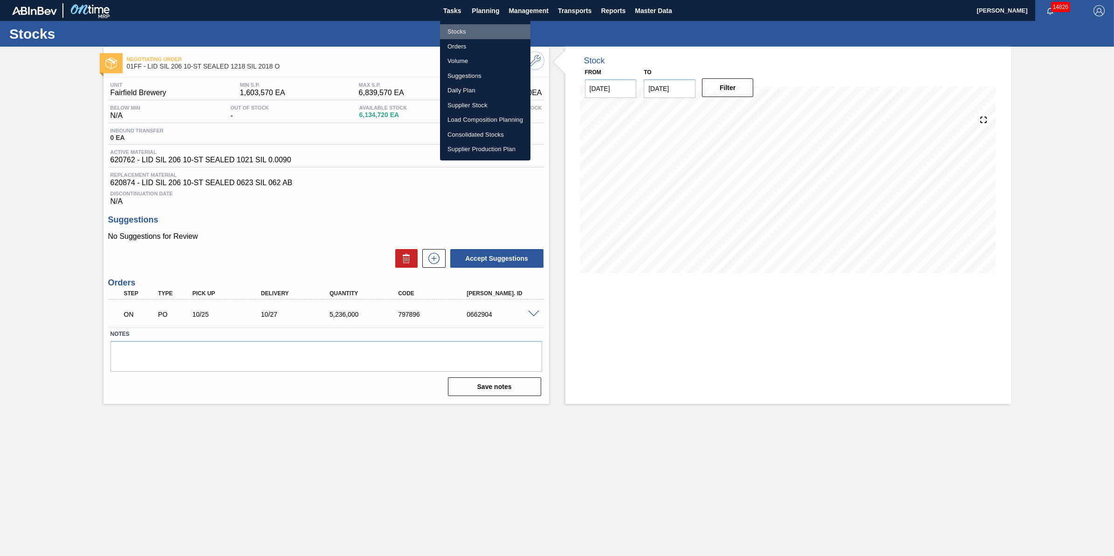
click at [490, 28] on li "Stocks" at bounding box center [485, 31] width 90 height 15
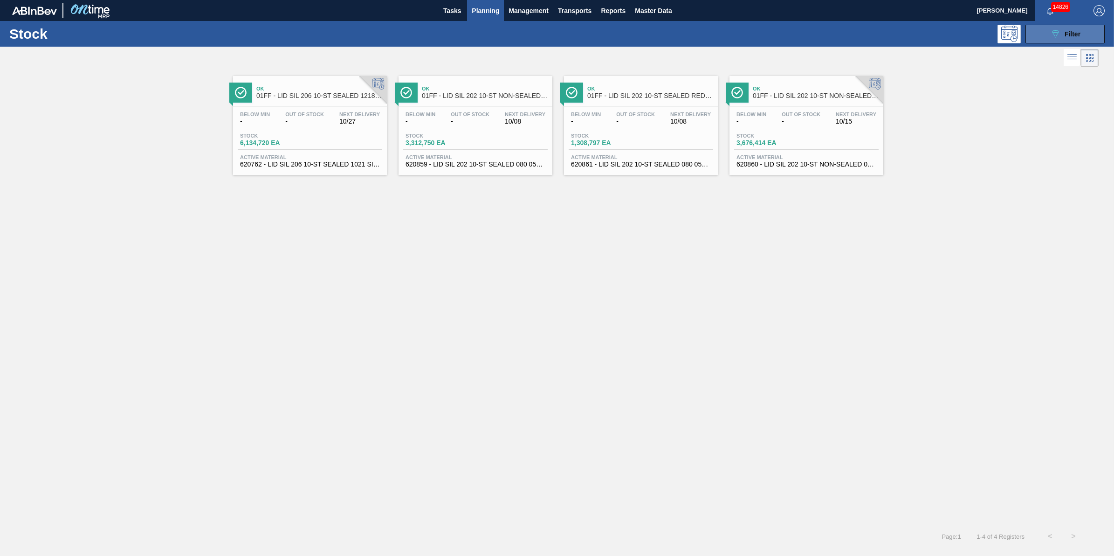
click at [1078, 38] on div "089F7B8B-B2A5-4AFE-B5C0-19BA573D28AC Filter" at bounding box center [1064, 33] width 31 height 11
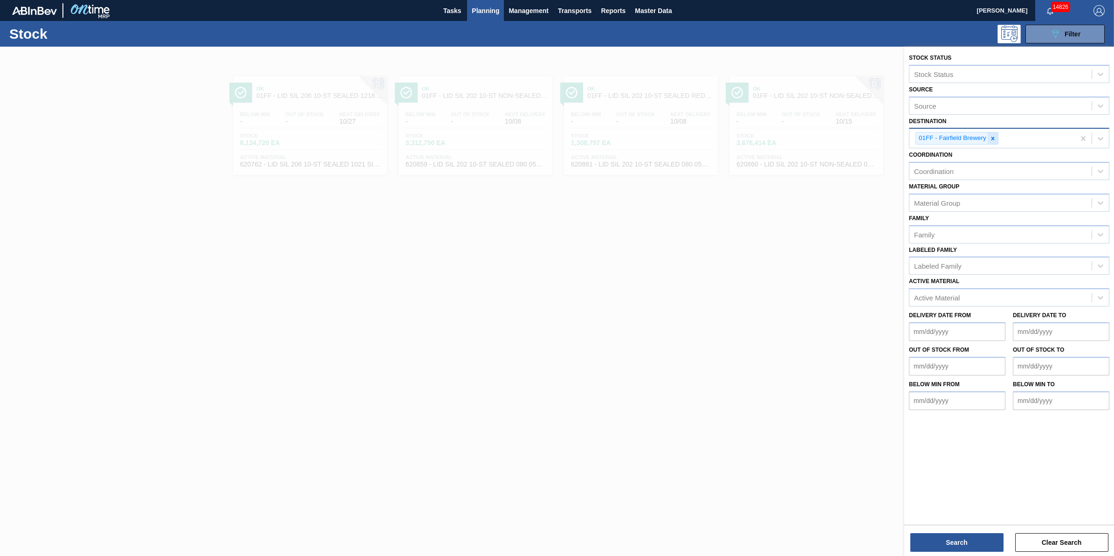
click at [997, 138] on div at bounding box center [993, 138] width 10 height 12
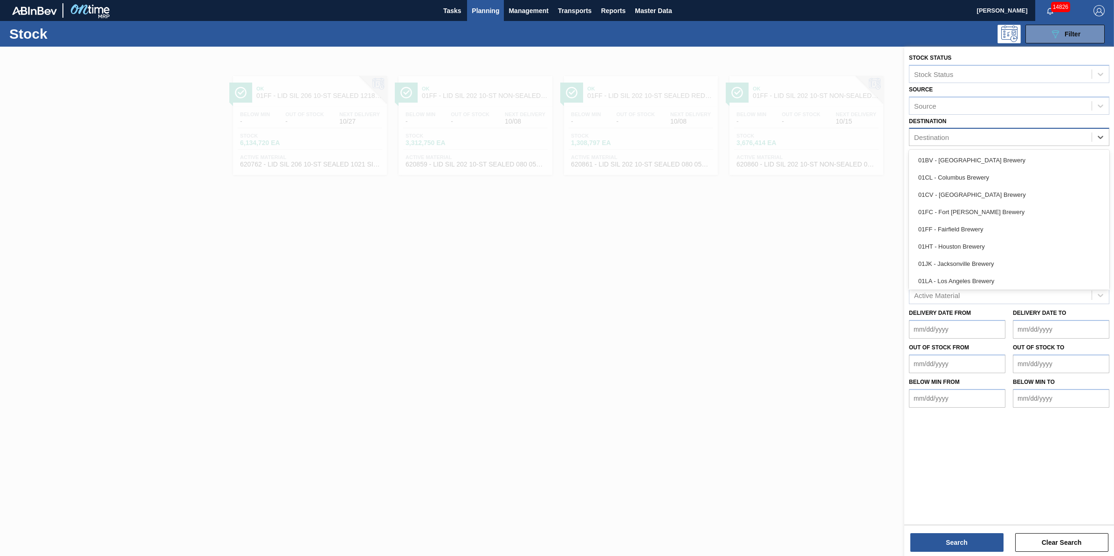
click at [997, 138] on div "Destination" at bounding box center [1000, 137] width 182 height 14
drag, startPoint x: 993, startPoint y: 247, endPoint x: 996, endPoint y: 242, distance: 5.8
click at [993, 248] on div "01HT - Houston Brewery" at bounding box center [1009, 246] width 200 height 17
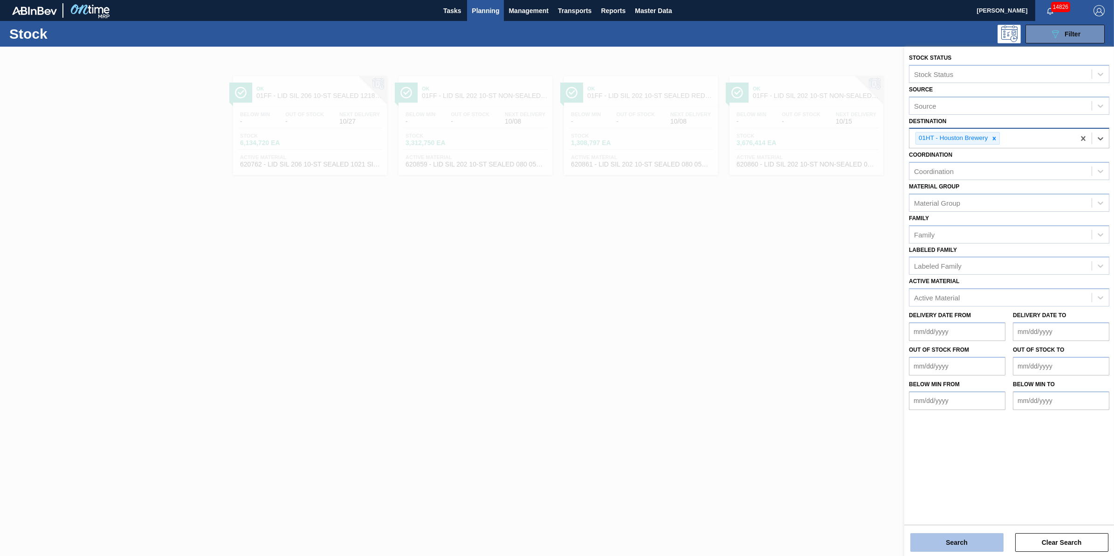
click at [956, 537] on button "Search" at bounding box center [956, 542] width 93 height 19
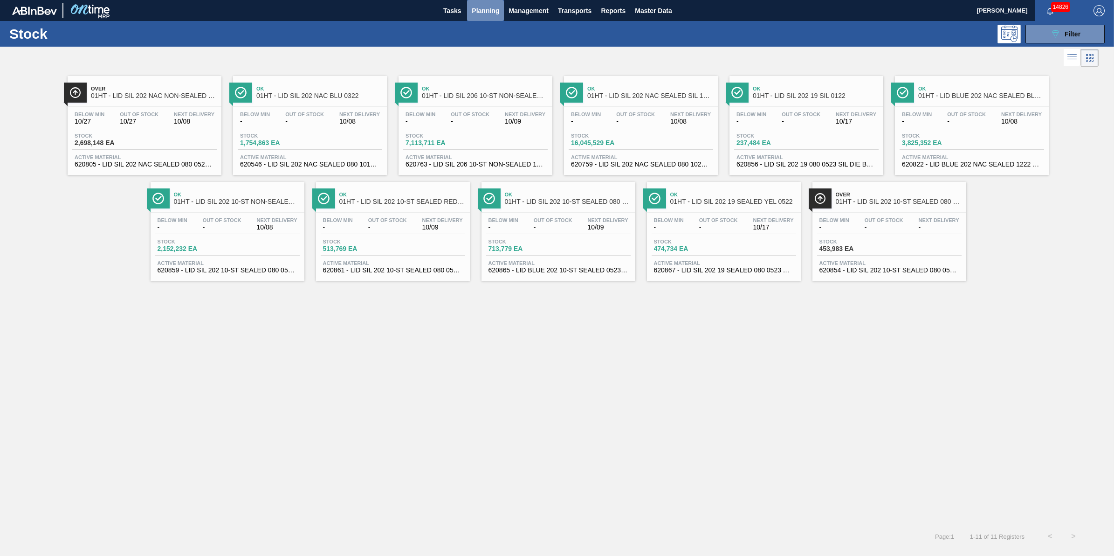
click at [495, 9] on span "Planning" at bounding box center [485, 10] width 27 height 11
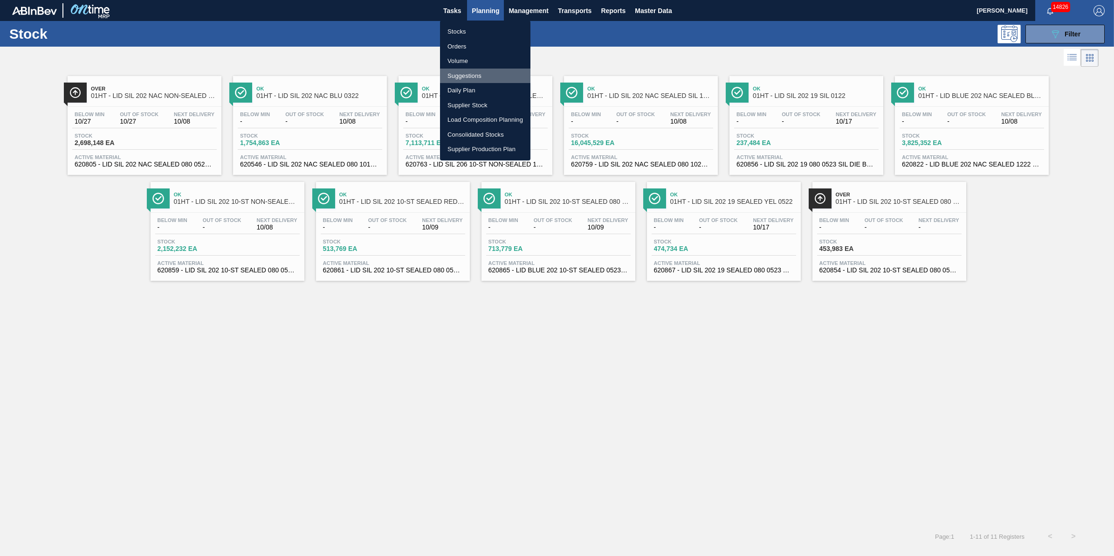
click at [499, 75] on li "Suggestions" at bounding box center [485, 76] width 90 height 15
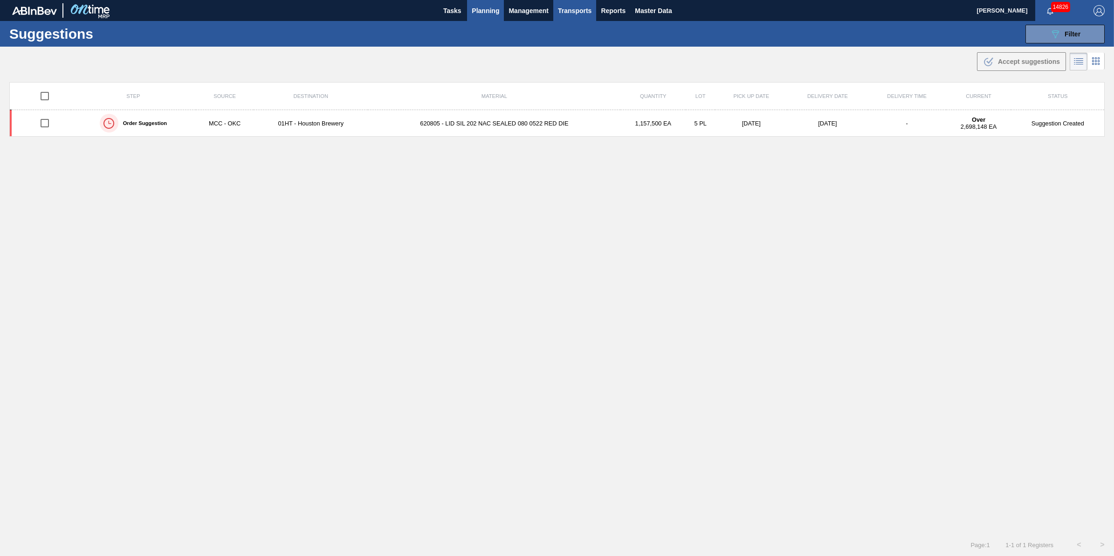
click at [560, 13] on span "Transports" at bounding box center [575, 10] width 34 height 11
click at [568, 54] on ul "Load Composition Load Building" at bounding box center [581, 39] width 79 height 37
click at [571, 47] on li "[GEOGRAPHIC_DATA]" at bounding box center [581, 46] width 79 height 15
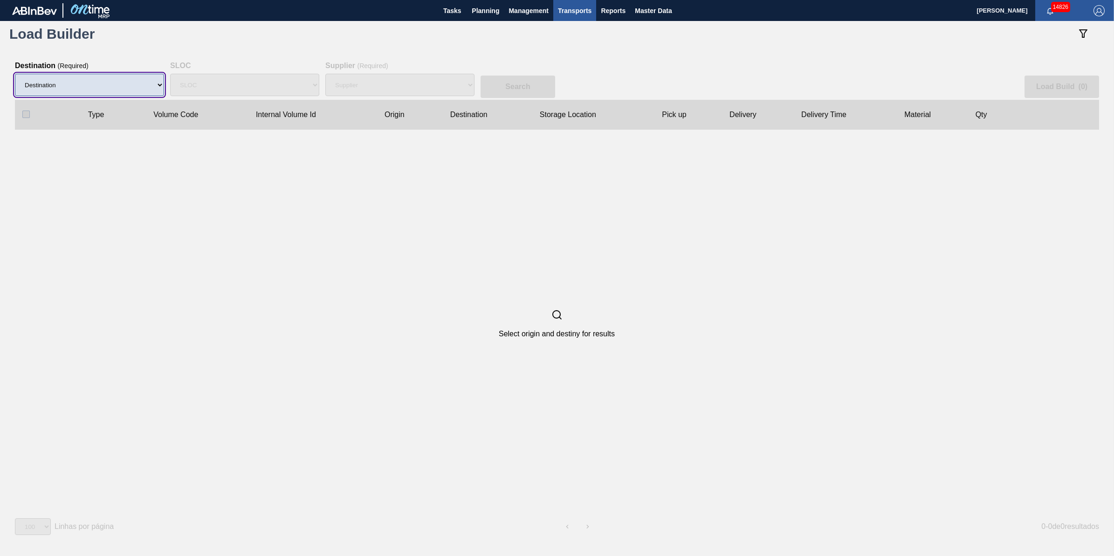
click at [140, 83] on select "Destination 01BV - Baldwinsville Brewery 01CL - Columbus Brewery 01CV - Carters…" at bounding box center [89, 85] width 149 height 22
select select "9"
click at [15, 74] on select "Destination 01BV - Baldwinsville Brewery 01CL - Columbus Brewery 01CV - Carters…" at bounding box center [89, 85] width 149 height 22
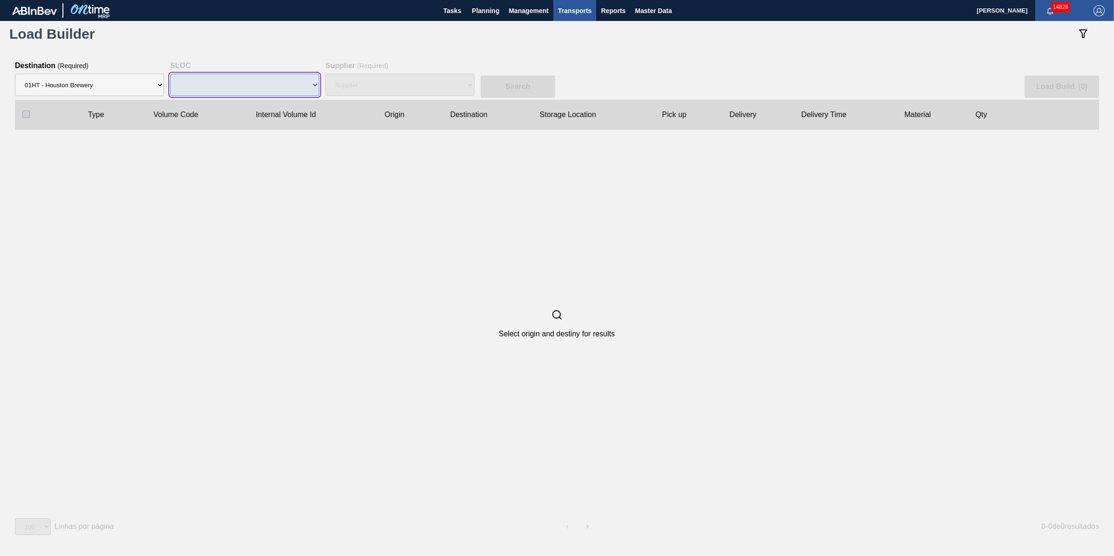
select select "N/A"
drag, startPoint x: 248, startPoint y: 85, endPoint x: 259, endPoint y: 85, distance: 10.3
click at [248, 85] on select "SLOC N/A" at bounding box center [244, 85] width 149 height 22
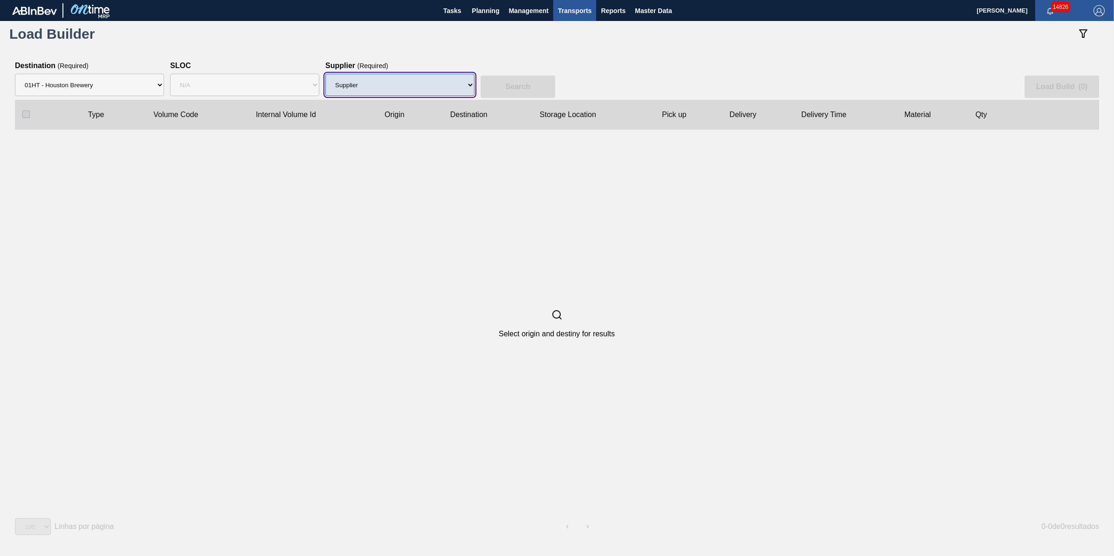
drag, startPoint x: 374, startPoint y: 86, endPoint x: 374, endPoint y: 92, distance: 5.6
click at [374, 86] on select "Supplier 8221649 - BALL METAL CONTAINER GROUP 8342641 - BALL METAL CONTAINER GR…" at bounding box center [399, 85] width 149 height 22
select select "15"
click at [325, 74] on select "Supplier 8221649 - BALL METAL CONTAINER GROUP 8342641 - BALL METAL CONTAINER GR…" at bounding box center [399, 85] width 149 height 22
click at [490, 87] on button "Search" at bounding box center [517, 86] width 75 height 22
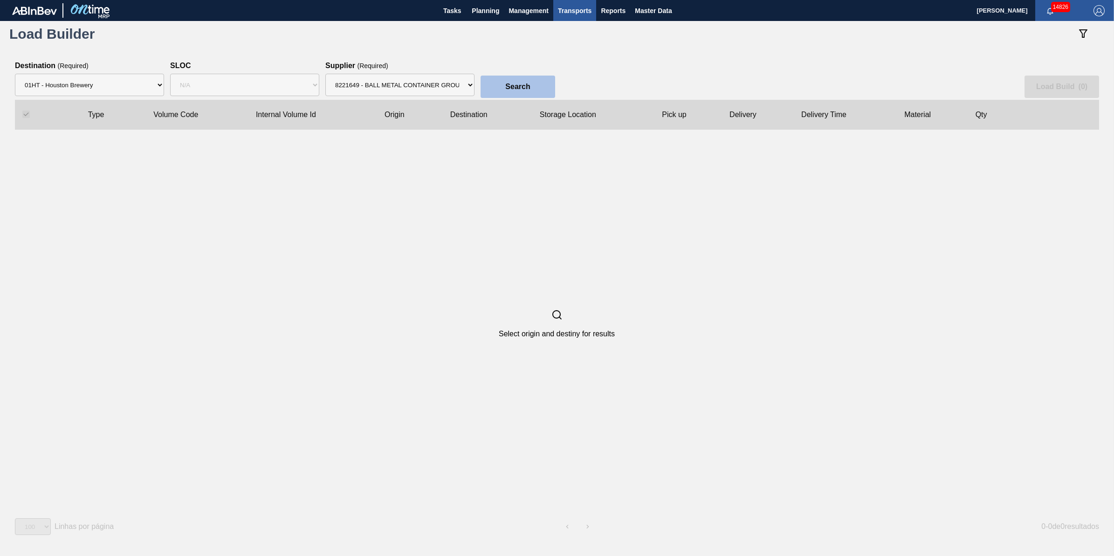
checkbox input "true"
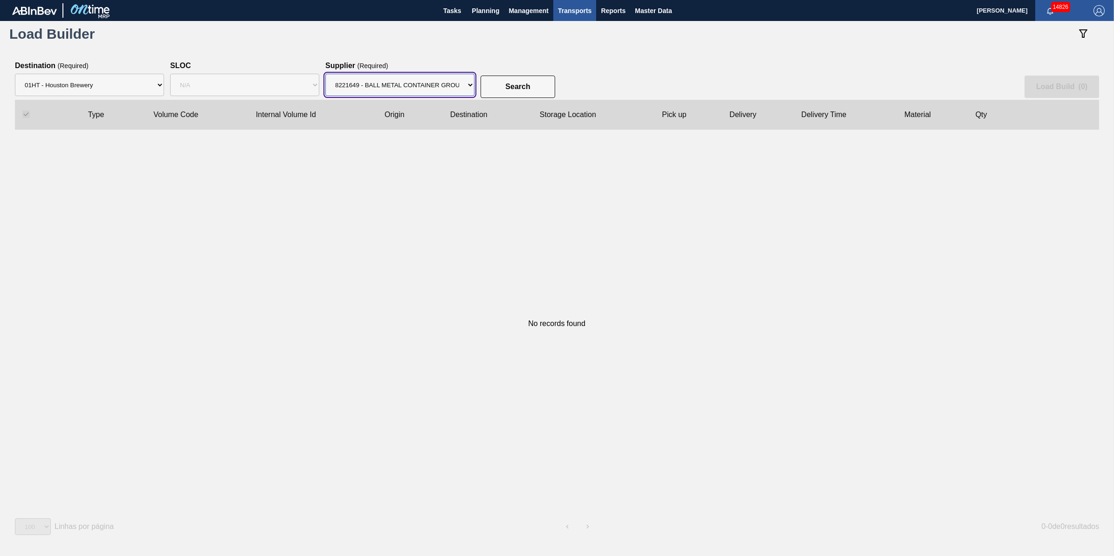
drag, startPoint x: 453, startPoint y: 89, endPoint x: 450, endPoint y: 100, distance: 11.3
click at [450, 100] on div "Search Load Build ( 0 ) Type Volume Code Internal Volume Id Origin Destination …" at bounding box center [557, 300] width 1114 height 507
select select "47"
click at [325, 74] on select "Supplier 8221649 - BALL METAL CONTAINER GROUP 8342641 - BALL METAL CONTAINER GR…" at bounding box center [399, 85] width 149 height 22
click at [503, 94] on button "Search" at bounding box center [517, 86] width 75 height 22
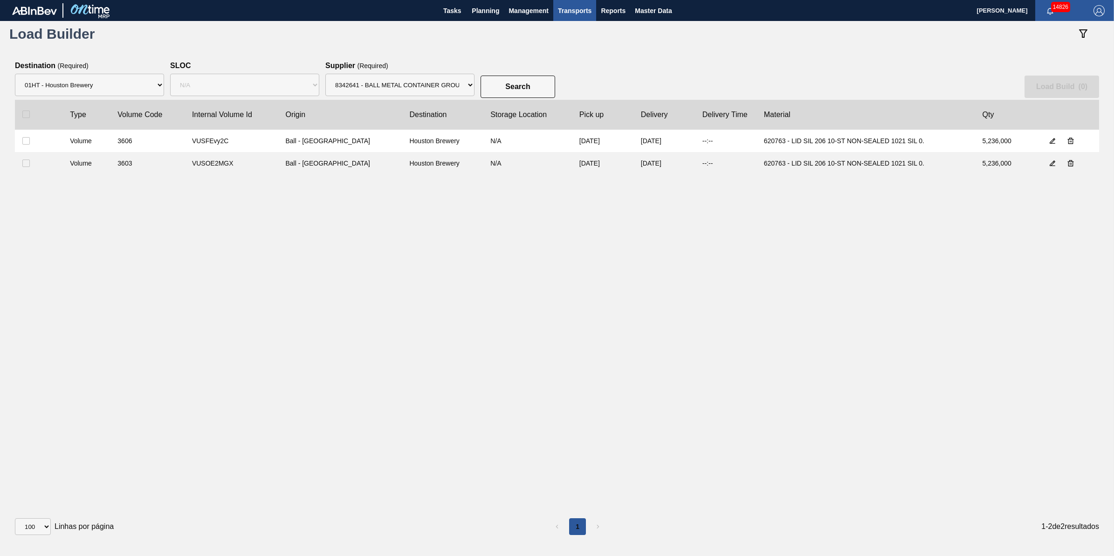
click at [35, 114] on div at bounding box center [33, 113] width 23 height 7
click at [34, 112] on div at bounding box center [33, 113] width 23 height 7
click at [28, 113] on input "checkbox" at bounding box center [25, 113] width 7 height 7
checkbox input "true"
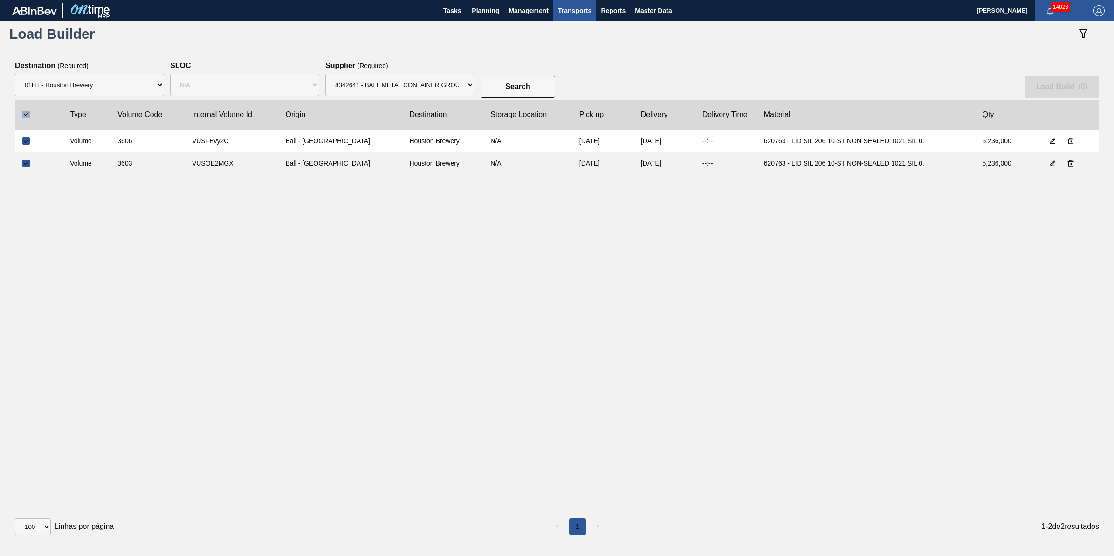
checkbox input "true"
click at [0, 0] on slot "Load Build ( 2 )" at bounding box center [0, 0] width 0 height 0
select select "Undefined"
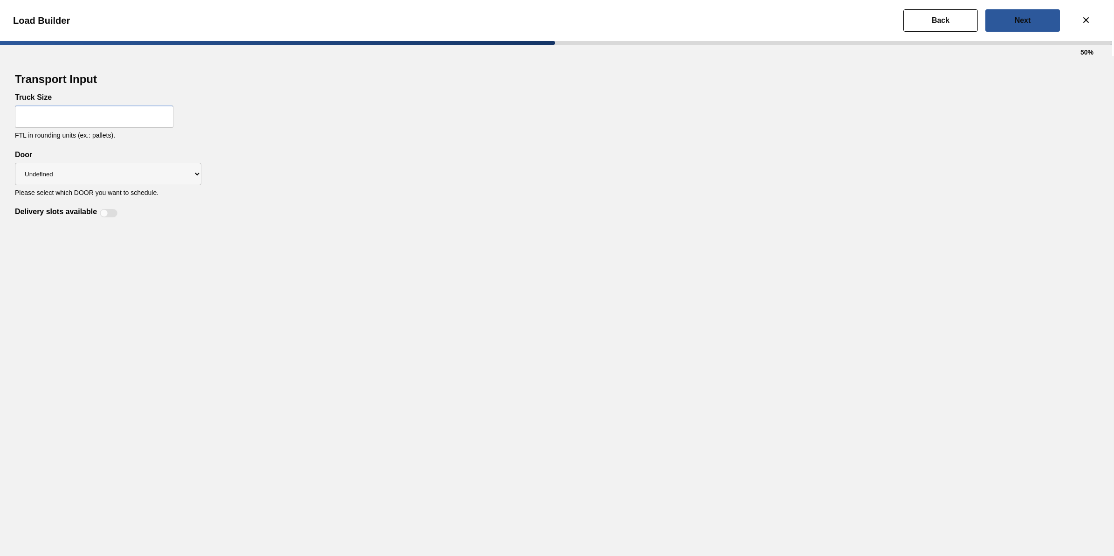
click at [142, 109] on input "text" at bounding box center [94, 116] width 158 height 22
type input "28"
click at [401, 167] on div "Transport Input Truck Size 28 FTL in rounding units (ex.: pallets). Delivery sl…" at bounding box center [557, 145] width 1084 height 148
click at [109, 218] on div "Transport Input Truck Size 28 FTL in rounding units (ex.: pallets). Delivery sl…" at bounding box center [557, 306] width 1114 height 500
click at [112, 215] on div at bounding box center [109, 213] width 18 height 8
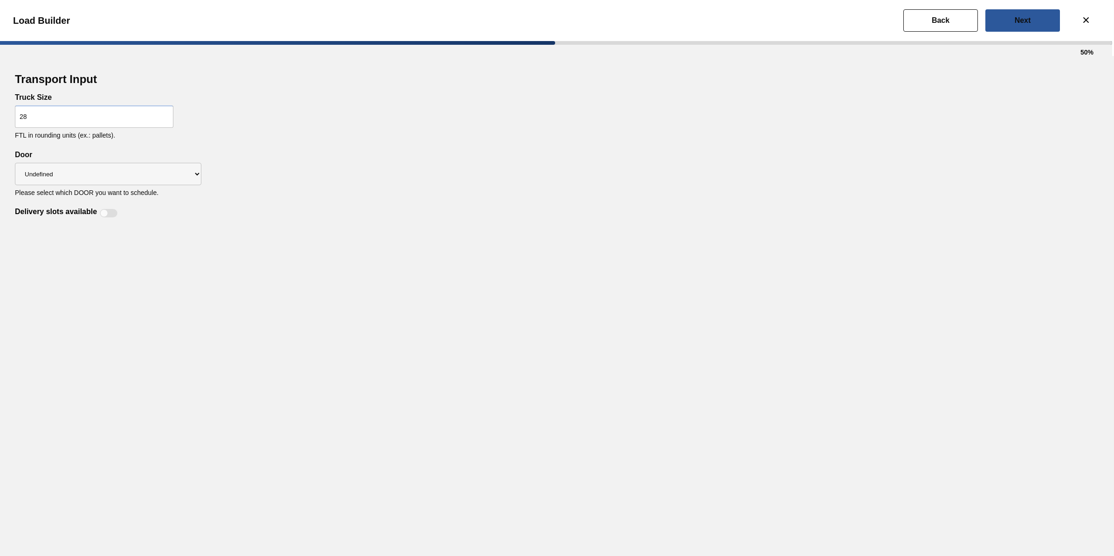
checkbox input "true"
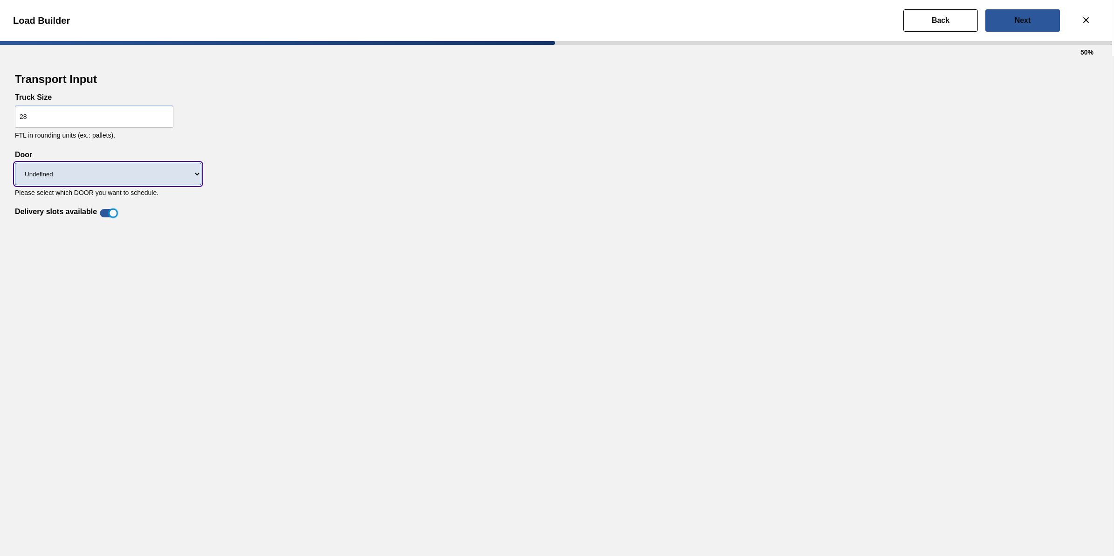
click at [146, 180] on select "Undefined IP" at bounding box center [108, 174] width 186 height 22
click at [513, 173] on div "Transport Input Truck Size 28 FTL in rounding units (ex.: pallets). Delivery sl…" at bounding box center [557, 145] width 1084 height 148
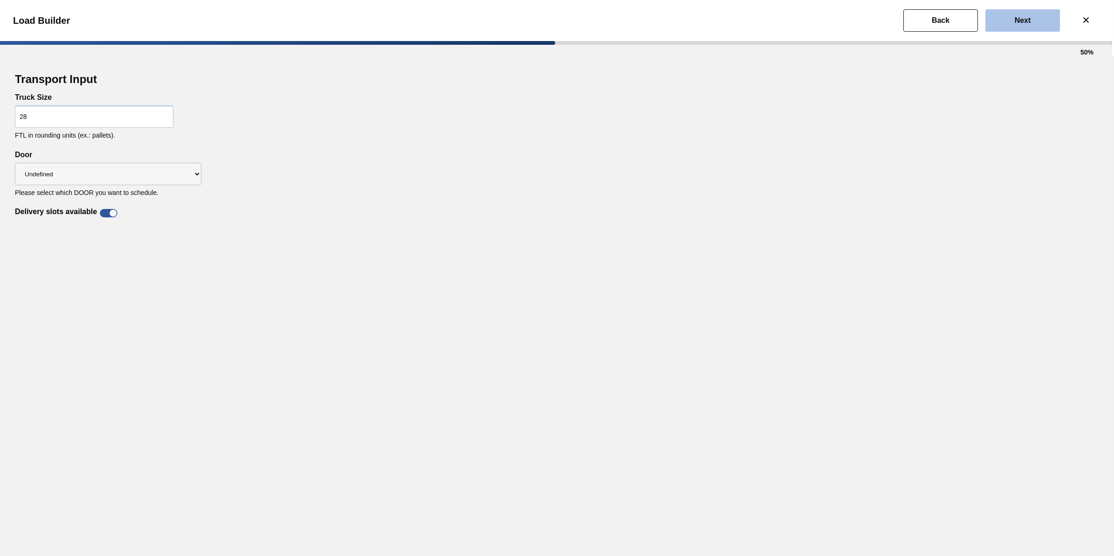
click at [1005, 27] on button "Next" at bounding box center [1022, 20] width 75 height 22
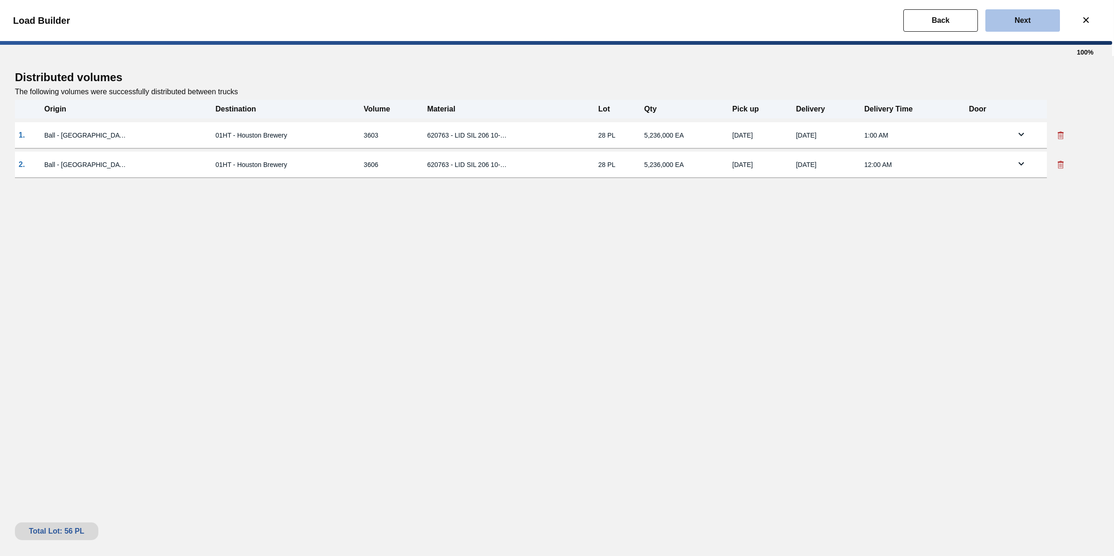
click at [1002, 28] on button "Next" at bounding box center [1022, 20] width 75 height 22
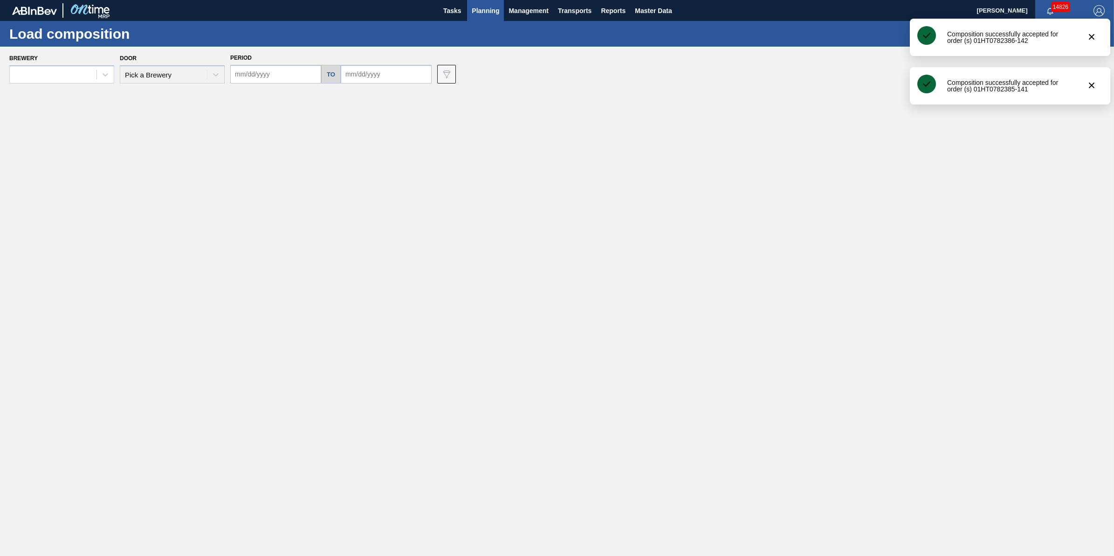
type input "[DATE]"
type input "10/27/2025"
type input "[DATE]"
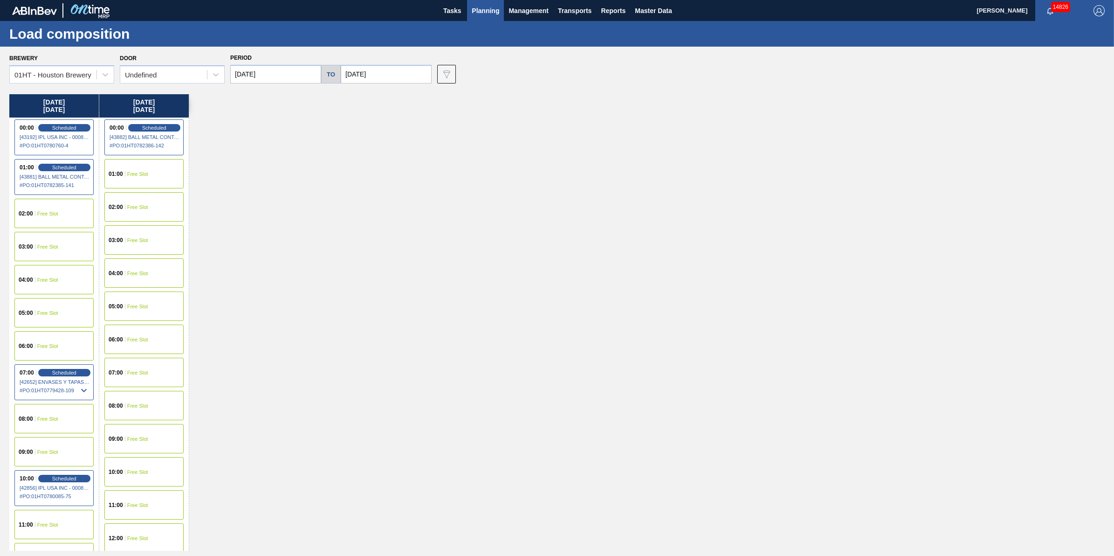
click at [169, 131] on div "00:00 Scheduled [43882] BALL METAL CONTAINER GROUP - 0008342641 # PO : 01HT0782…" at bounding box center [143, 137] width 79 height 36
click at [159, 126] on span "Scheduled" at bounding box center [154, 127] width 27 height 6
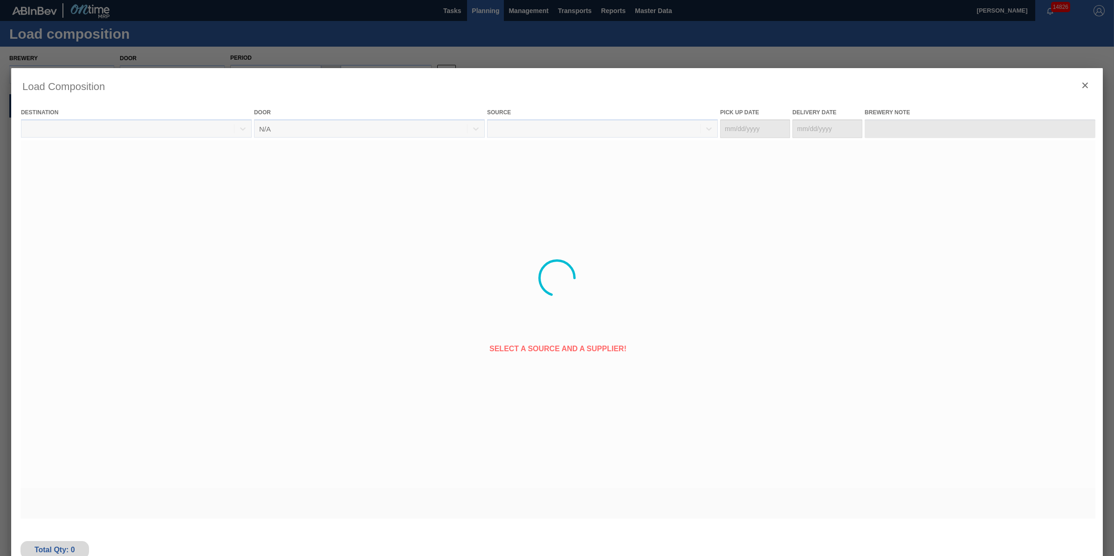
type Date "[DATE]"
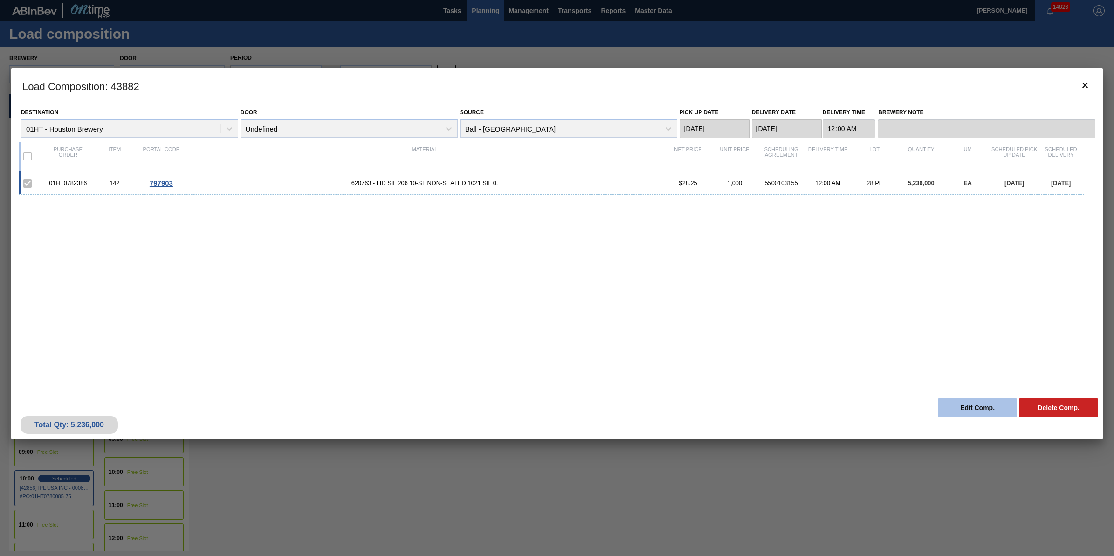
click at [970, 411] on button "Edit Comp." at bounding box center [977, 407] width 79 height 19
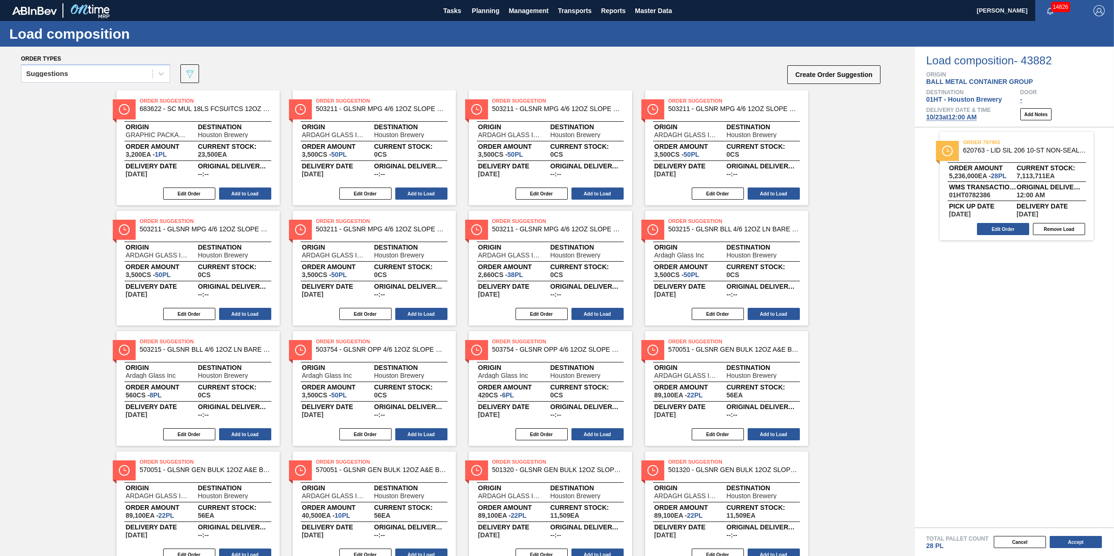
click at [958, 120] on span "10/23 at 12:00 AM" at bounding box center [951, 116] width 50 height 7
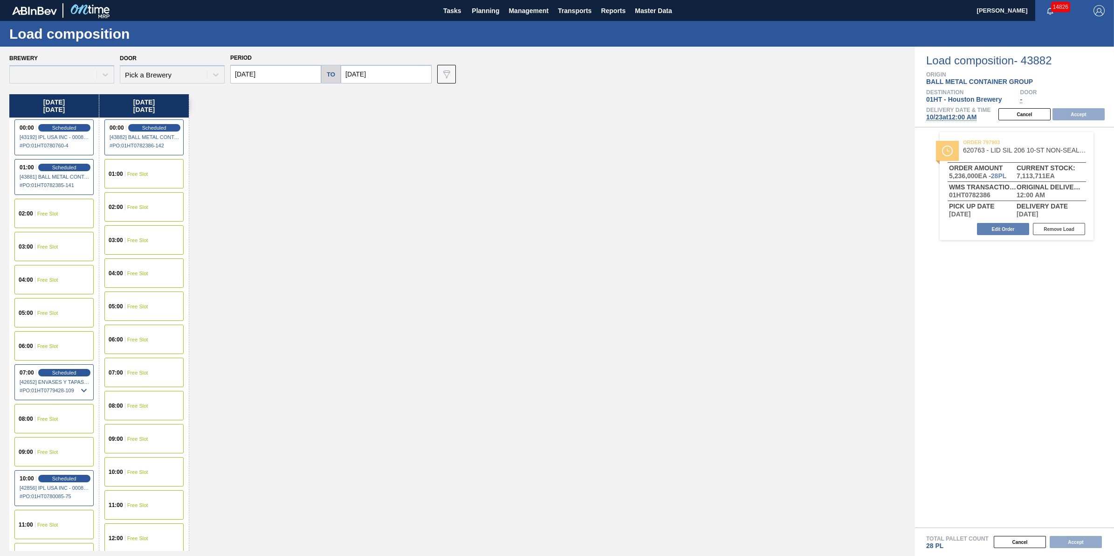
click at [374, 78] on input "[DATE]" at bounding box center [386, 74] width 91 height 19
type input "[DATE]"
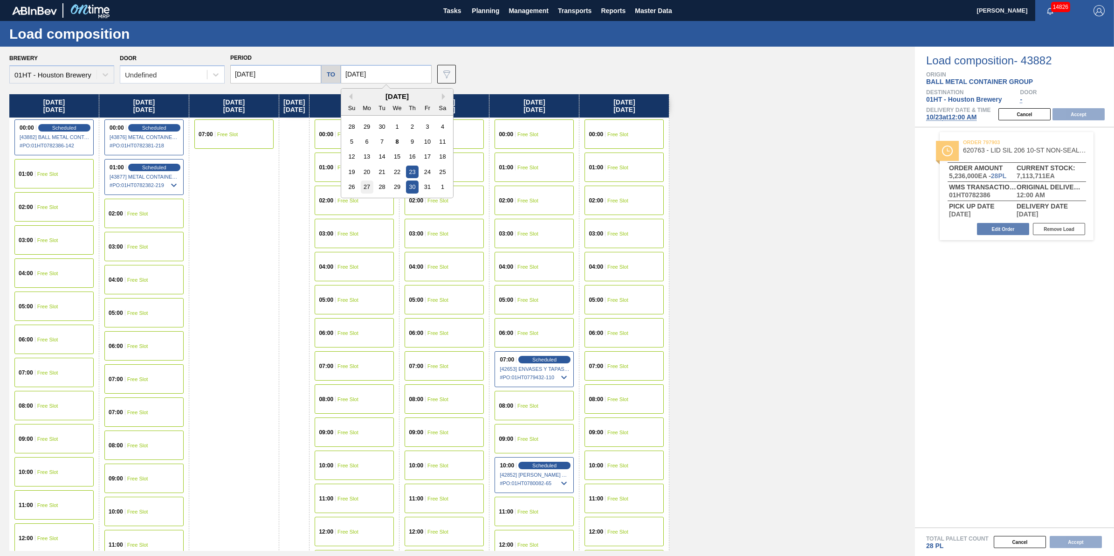
click at [373, 187] on div "27" at bounding box center [367, 186] width 13 height 13
type input "10/27/2025"
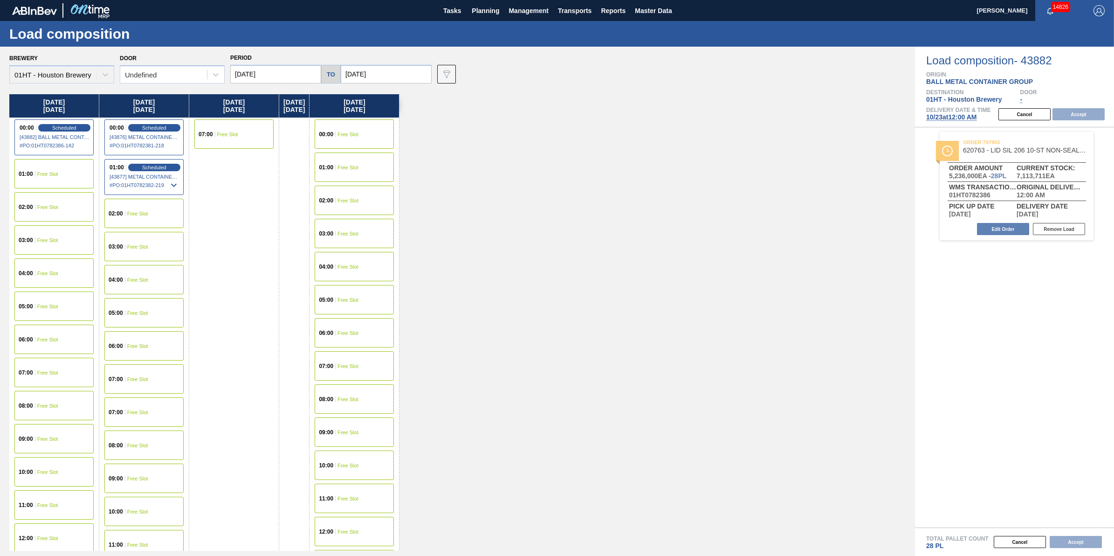
click at [358, 297] on span "Free Slot" at bounding box center [347, 300] width 21 height 6
click at [1082, 113] on button "Accept" at bounding box center [1078, 114] width 52 height 12
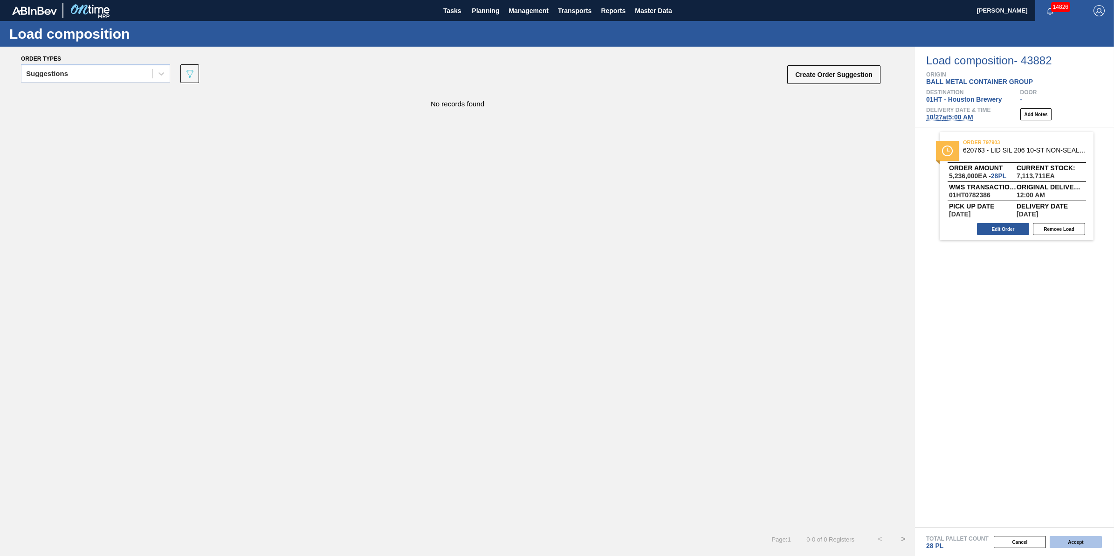
click at [1071, 539] on button "Accept" at bounding box center [1075, 541] width 52 height 12
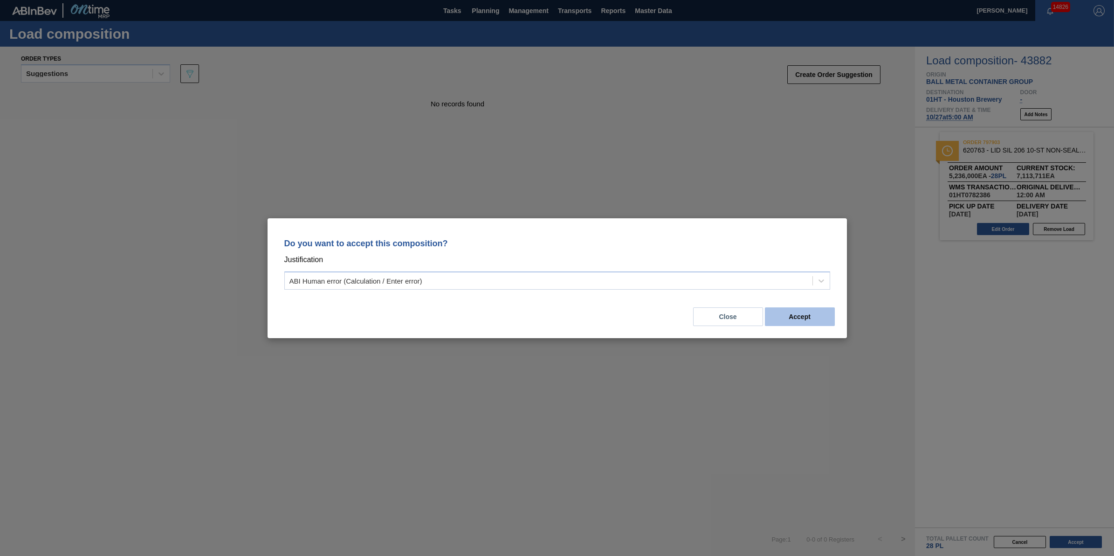
click at [816, 311] on button "Accept" at bounding box center [800, 316] width 70 height 19
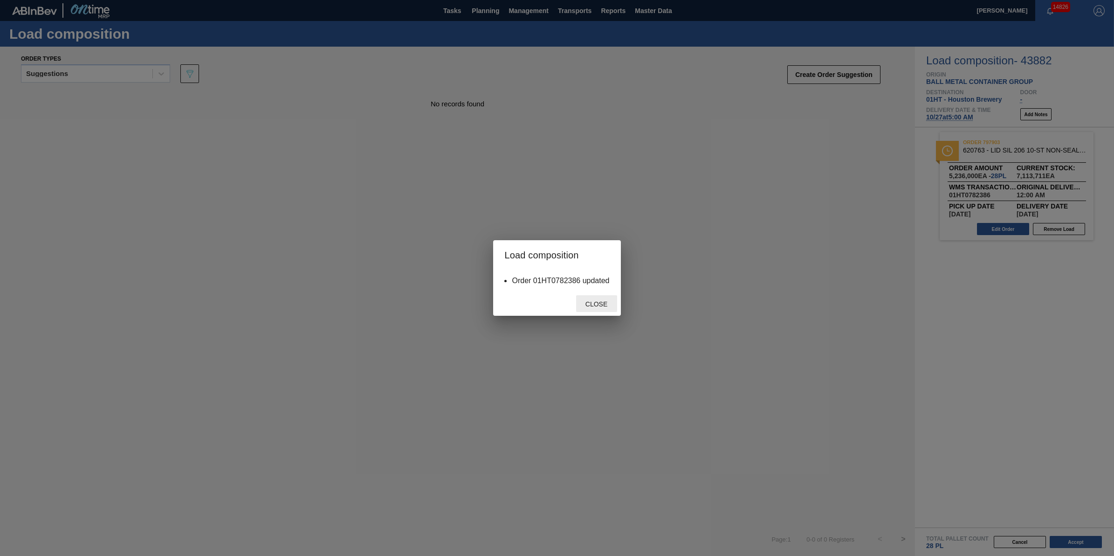
click at [600, 297] on div "Close" at bounding box center [596, 303] width 41 height 17
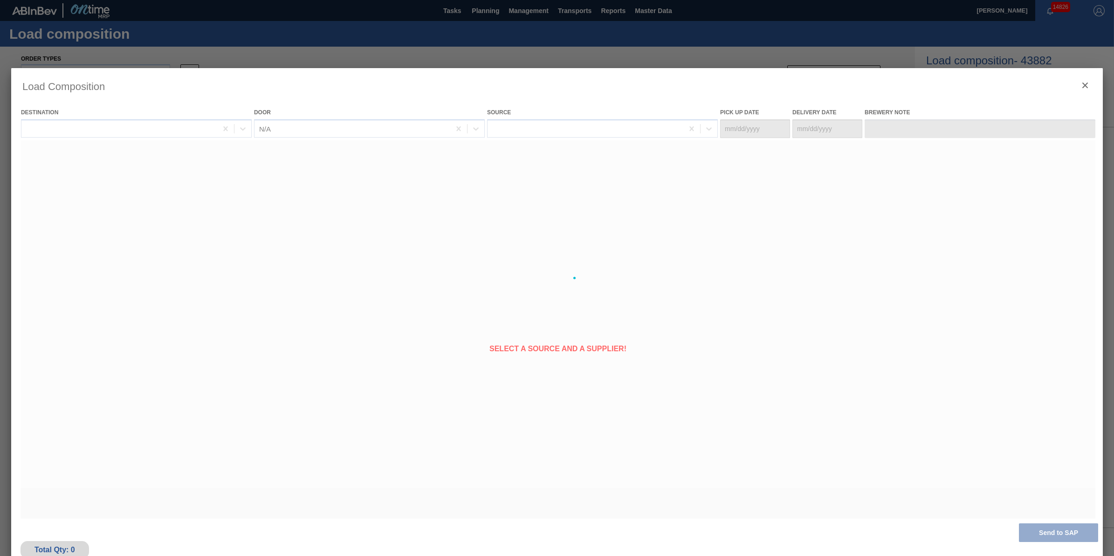
type Date "10/26/2025"
type Date "10/27/2025"
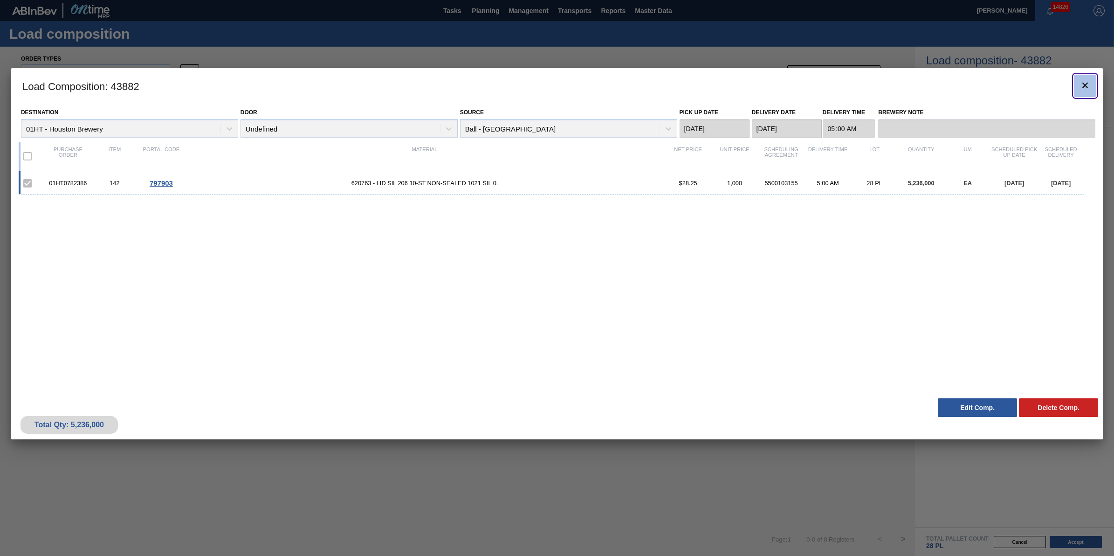
click at [1090, 87] on icon "botão de ícone" at bounding box center [1084, 85] width 11 height 11
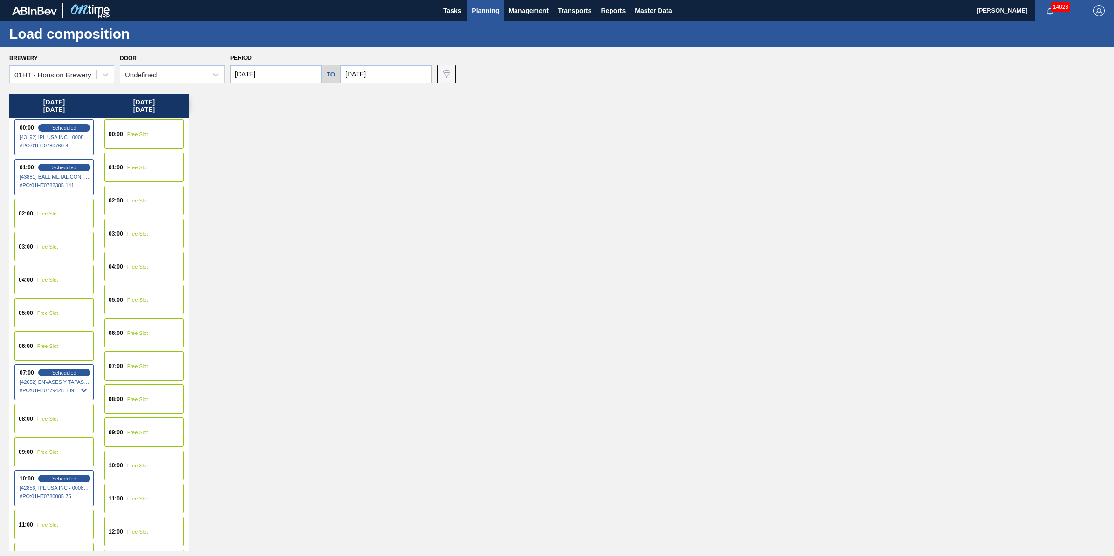
click at [137, 266] on span "Free Slot" at bounding box center [137, 267] width 21 height 6
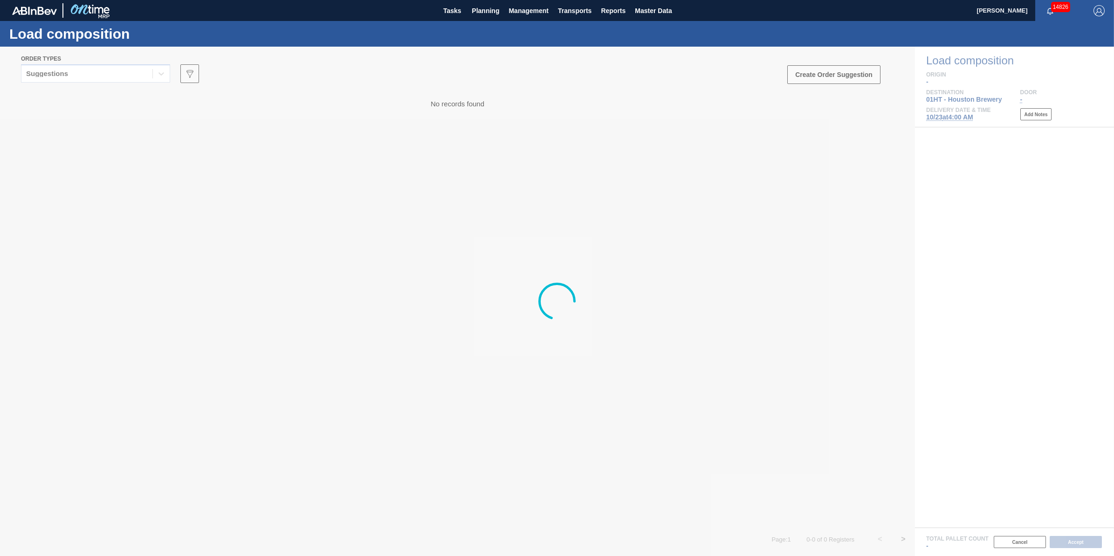
click at [102, 71] on div at bounding box center [557, 301] width 1114 height 509
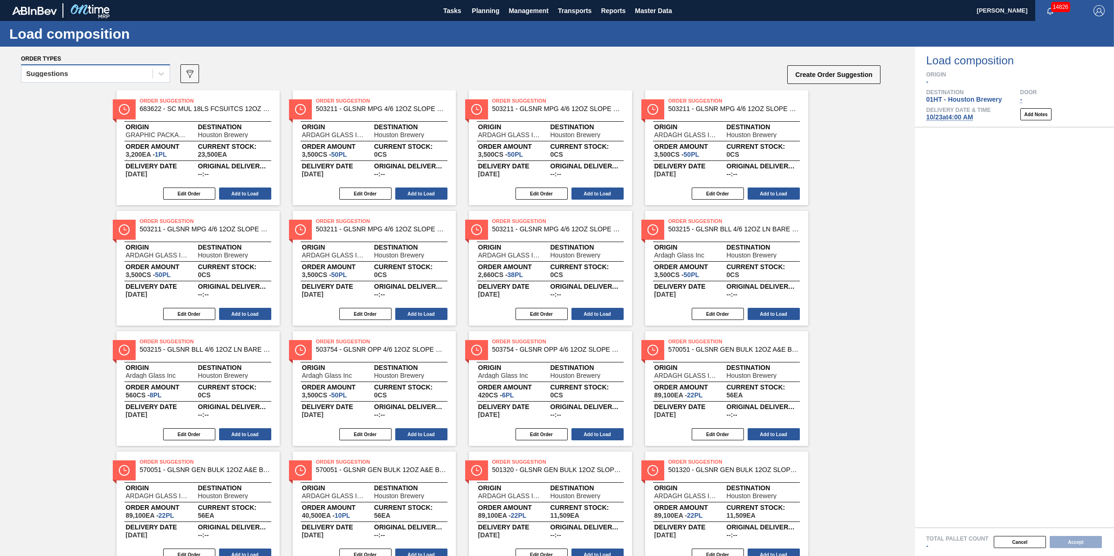
click at [109, 82] on div "Suggestions" at bounding box center [95, 73] width 149 height 18
click at [107, 106] on div "Suggestions" at bounding box center [95, 113] width 149 height 17
click at [115, 84] on div "option Suggestions, selected. Select is focused ,type to refine list, press Dow…" at bounding box center [95, 76] width 149 height 24
click at [114, 78] on div "Suggestions" at bounding box center [86, 74] width 131 height 14
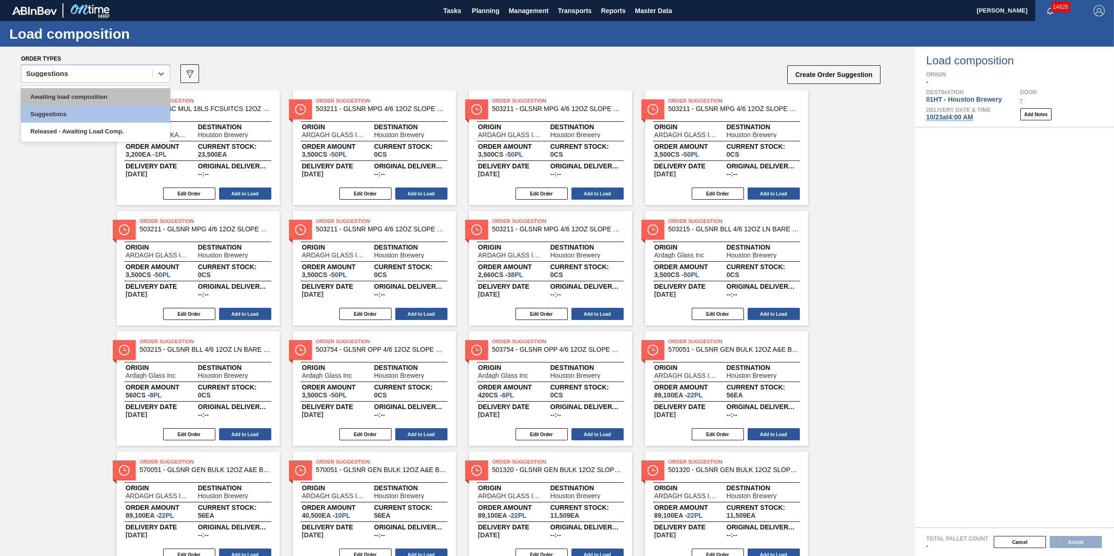
click at [107, 101] on div "Awaiting load composition" at bounding box center [95, 96] width 149 height 17
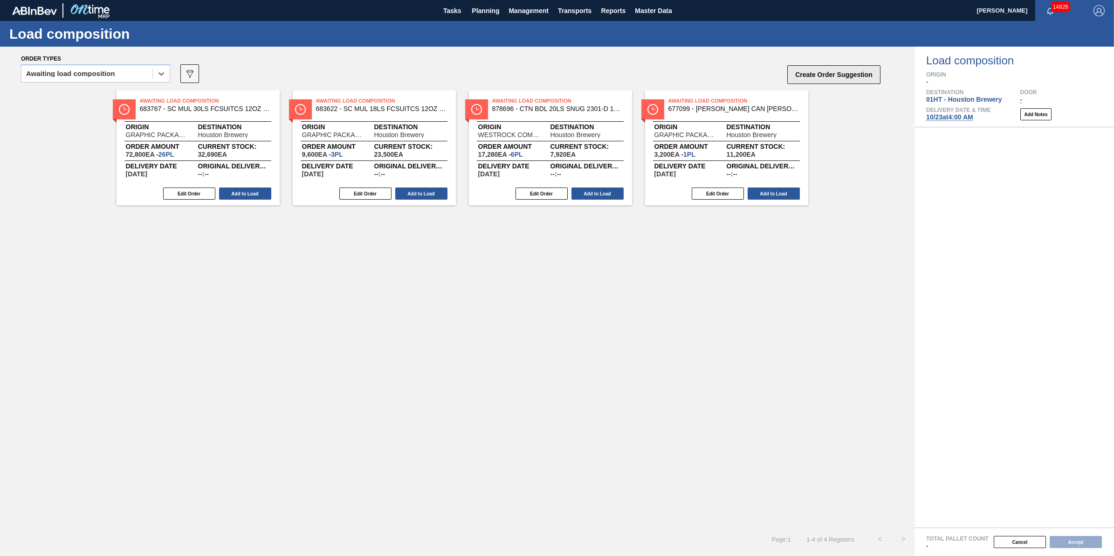
click at [834, 78] on button "Create Order Suggestion" at bounding box center [833, 74] width 93 height 19
click at [185, 74] on icon "089F7B8B-B2A5-4AFE-B5C0-19BA573D28AC" at bounding box center [189, 73] width 11 height 11
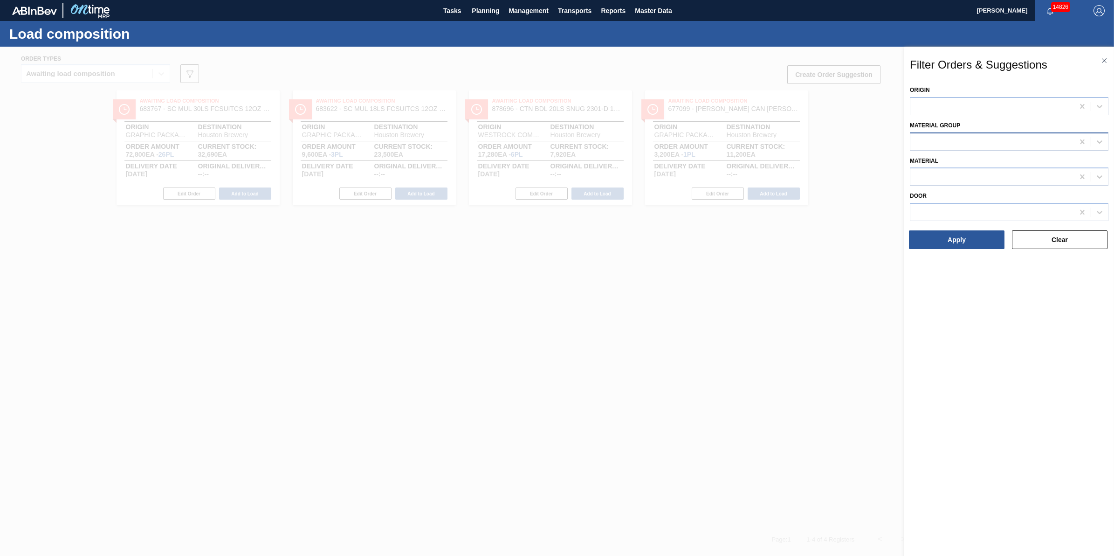
click at [966, 144] on div at bounding box center [992, 142] width 164 height 14
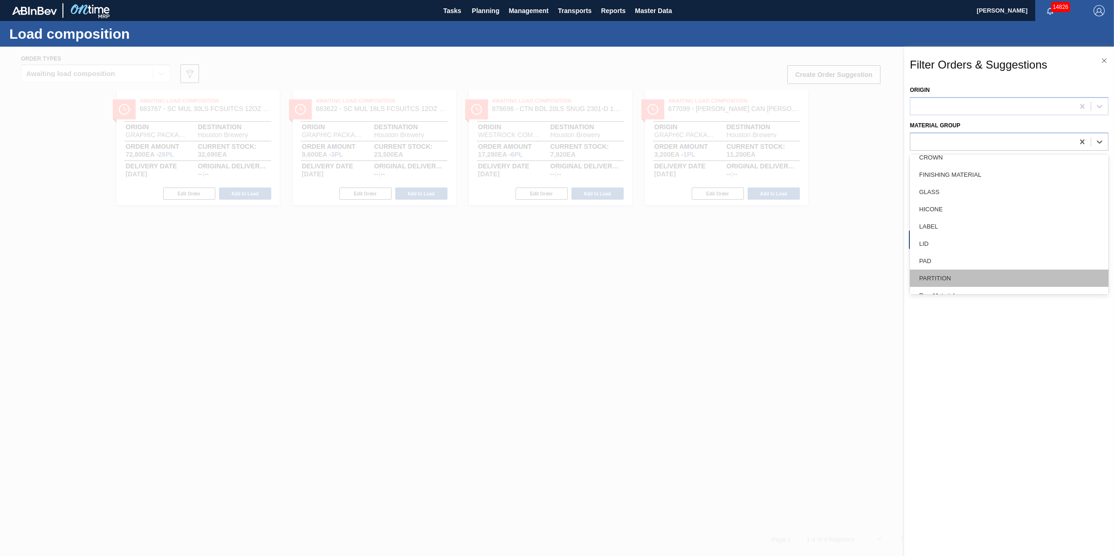
scroll to position [191, 0]
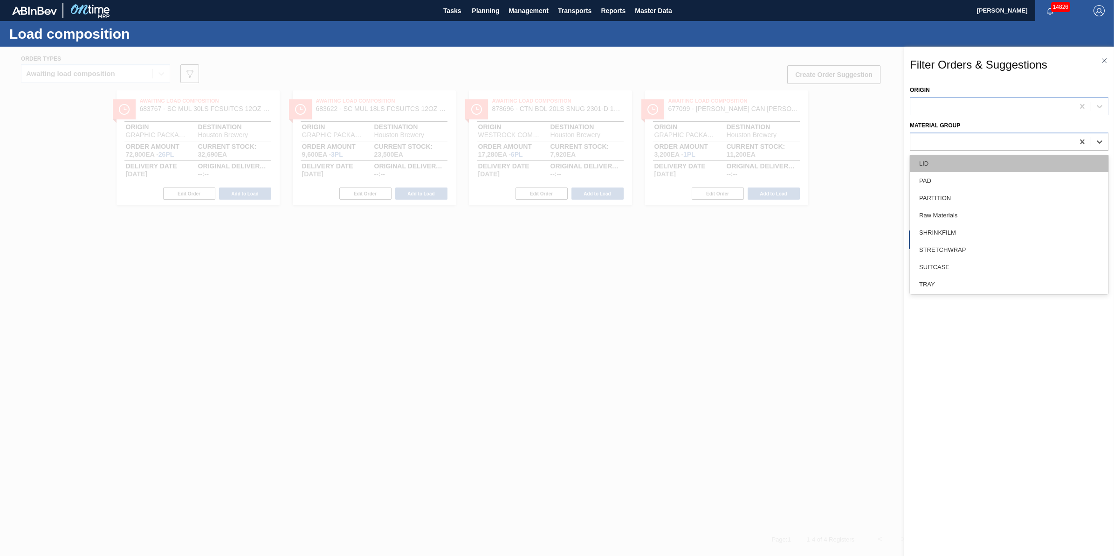
click at [982, 168] on div "LID" at bounding box center [1009, 163] width 199 height 17
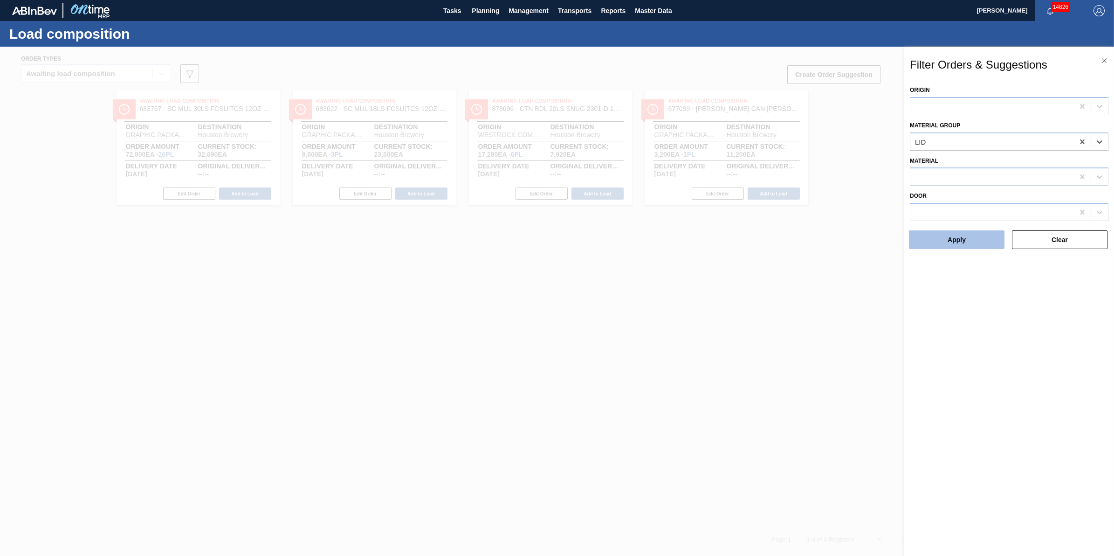
click at [976, 241] on button "Apply" at bounding box center [957, 239] width 96 height 19
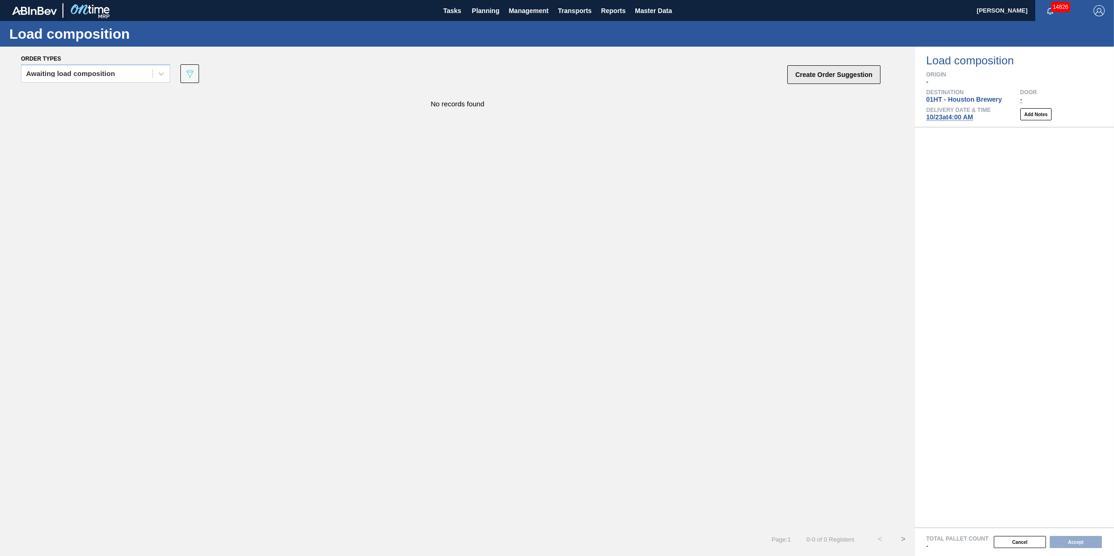
click at [853, 75] on button "Create Order Suggestion" at bounding box center [833, 74] width 93 height 19
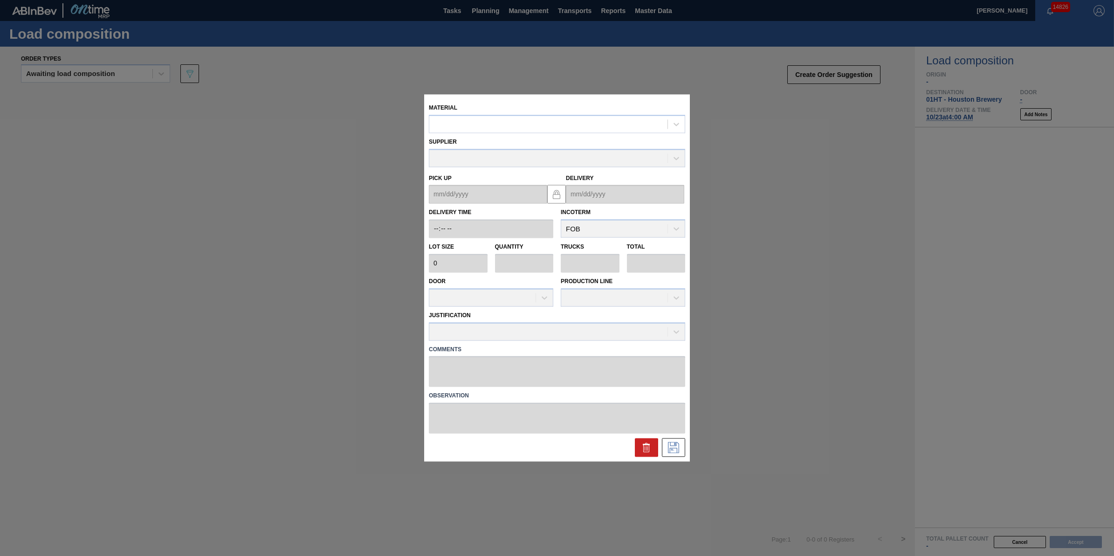
drag, startPoint x: 428, startPoint y: 136, endPoint x: 433, endPoint y: 135, distance: 5.6
click at [430, 136] on div "Supplier" at bounding box center [557, 151] width 264 height 32
click at [450, 124] on div at bounding box center [548, 124] width 238 height 14
type input "620805"
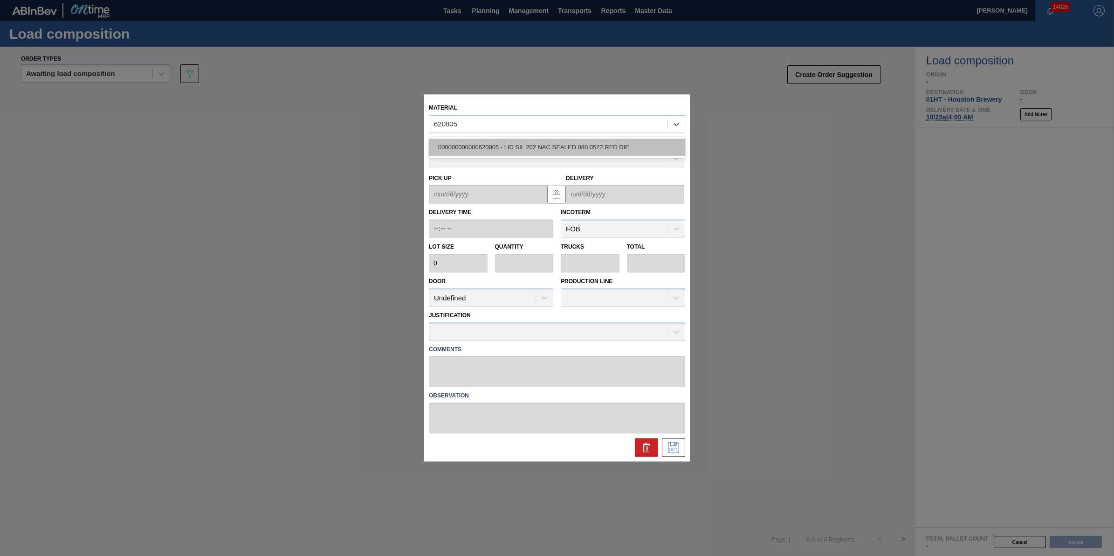
click at [591, 147] on div "000000000000620805 - LID SIL 202 NAC SEALED 080 0522 RED DIE" at bounding box center [557, 146] width 256 height 17
type input "231,500"
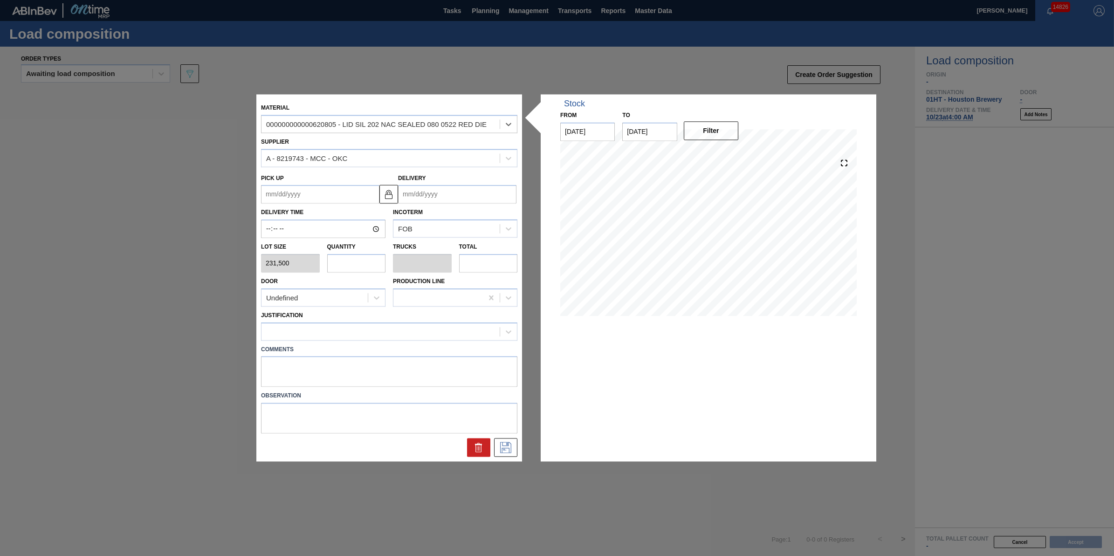
click at [376, 268] on input "text" at bounding box center [356, 263] width 59 height 19
type input "4"
type input "0.125"
type input "926,000"
type input "4"
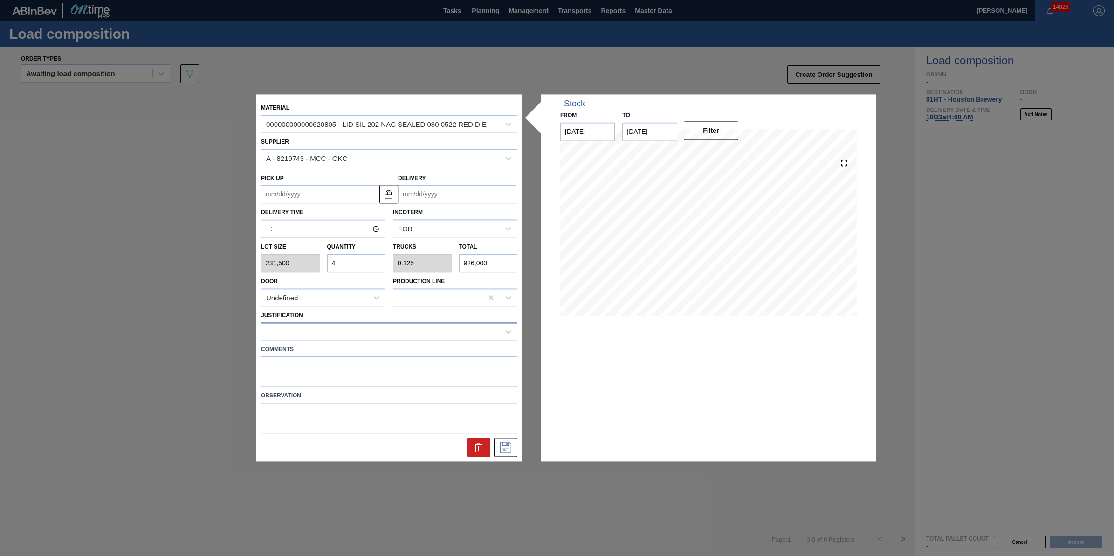
click at [423, 326] on div at bounding box center [380, 331] width 238 height 14
type input "i"
type input "other"
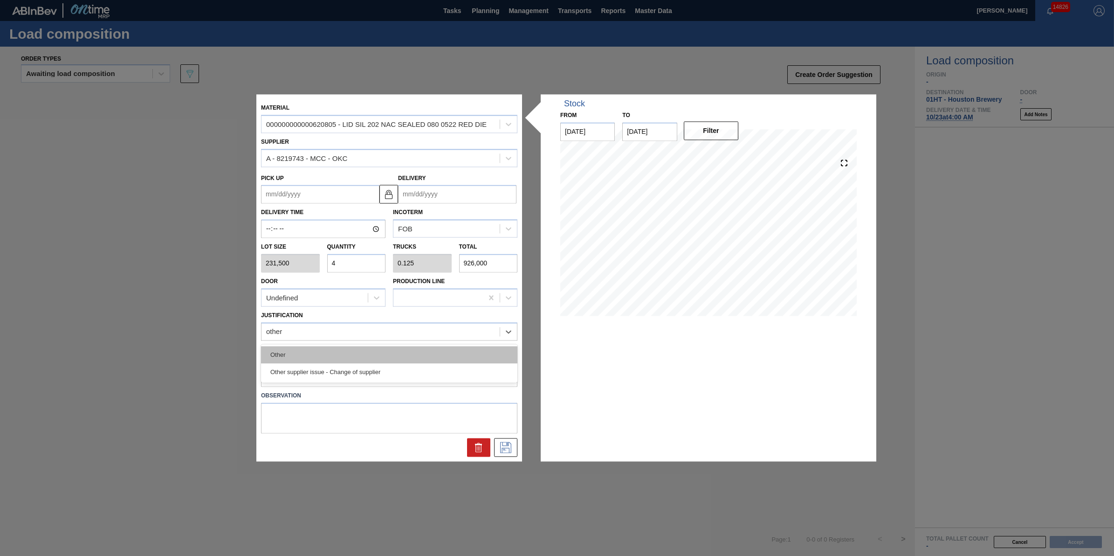
click at [398, 357] on div "Other" at bounding box center [389, 354] width 256 height 17
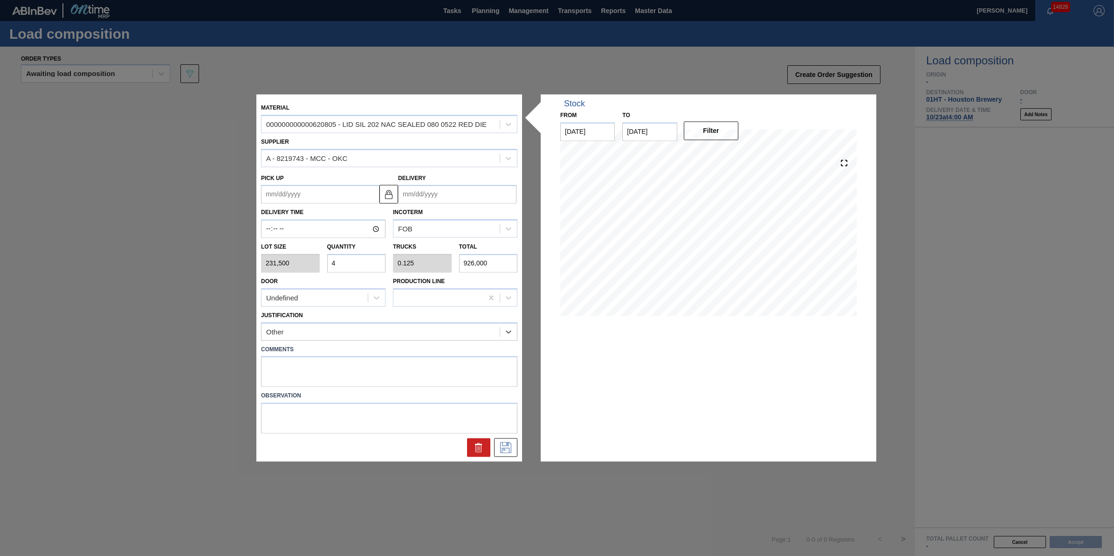
click at [456, 197] on input "Delivery" at bounding box center [457, 194] width 118 height 19
click at [507, 314] on div "October 2025 Su Mo Tu We Th Fr Sa 28 29 30 1 2 3 4 5 6 7 8 9 10 11 12 13 14 15 …" at bounding box center [454, 263] width 112 height 109
click at [501, 311] on div "1" at bounding box center [500, 307] width 13 height 13
type up "10/31/2025"
type input "[DATE]"
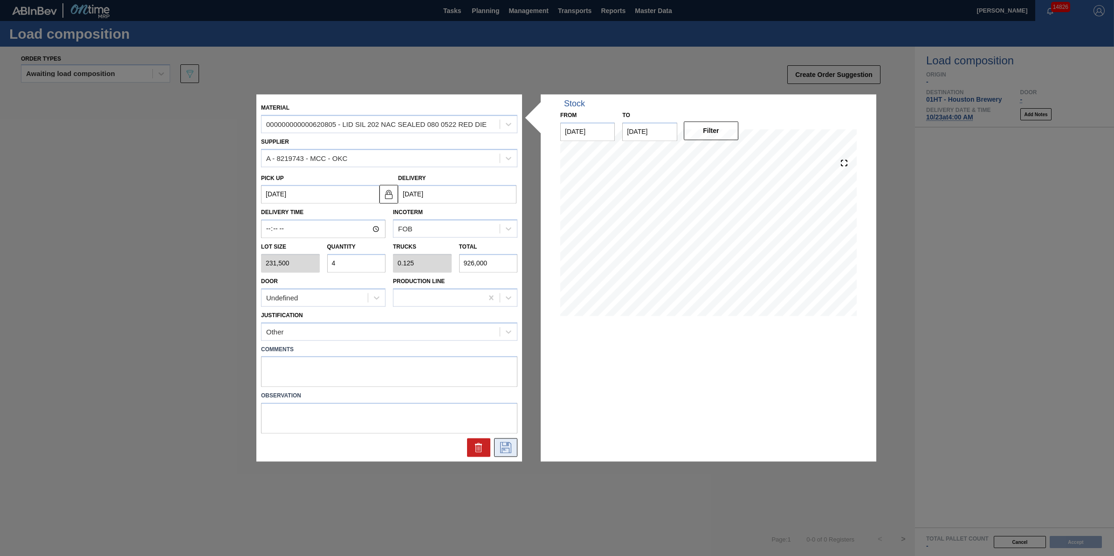
click at [507, 448] on icon at bounding box center [505, 447] width 15 height 11
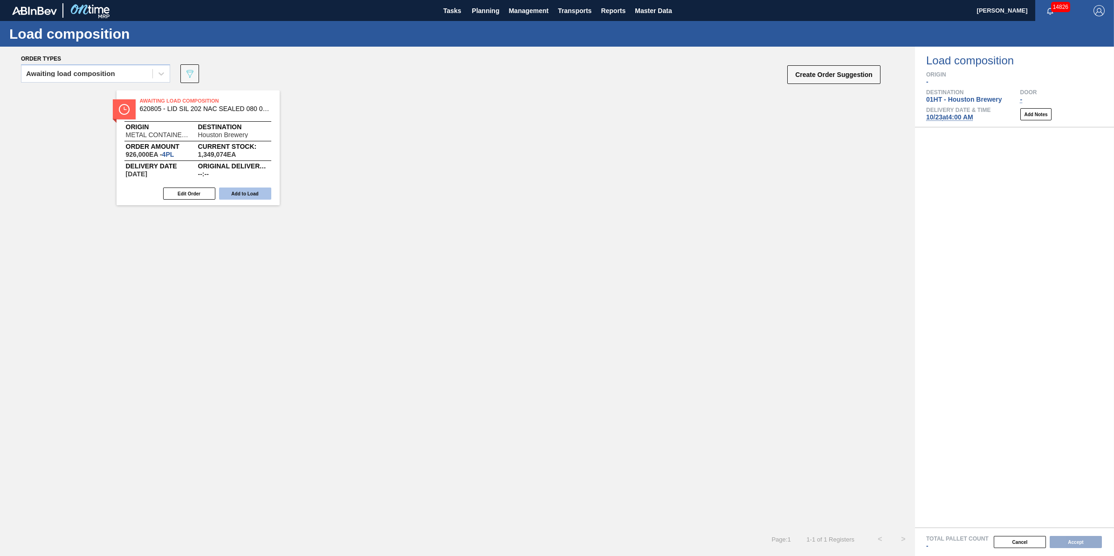
click at [245, 198] on button "Add to Load" at bounding box center [245, 193] width 52 height 12
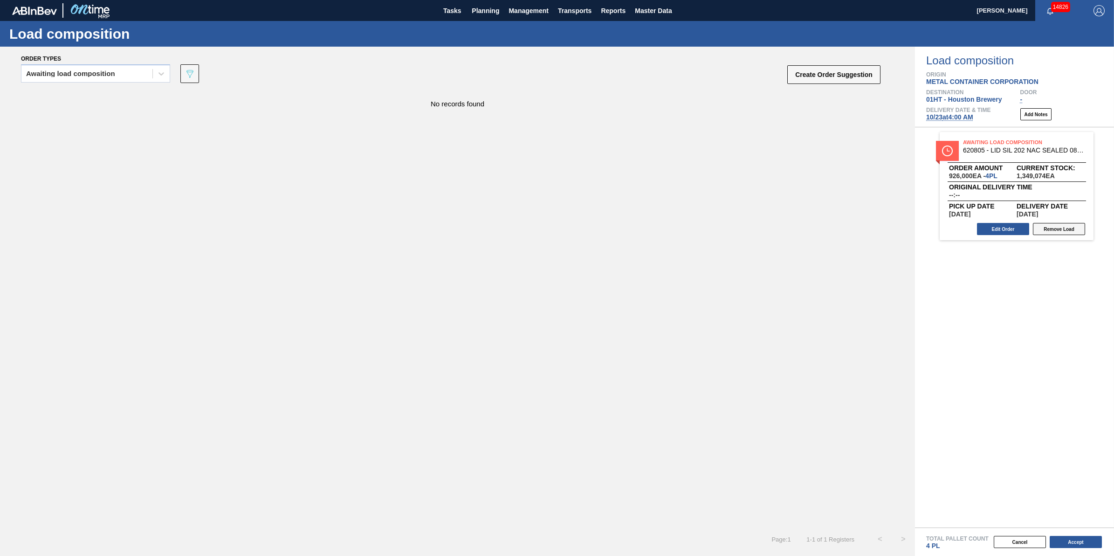
click at [1063, 229] on button "Remove Load" at bounding box center [1059, 229] width 52 height 12
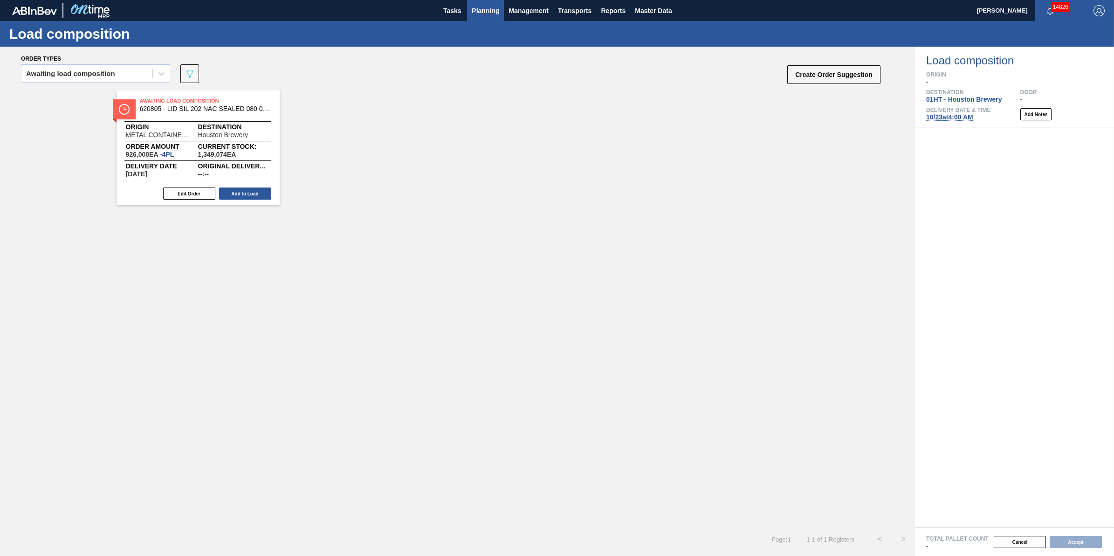
click at [486, 3] on button "Planning" at bounding box center [485, 10] width 37 height 21
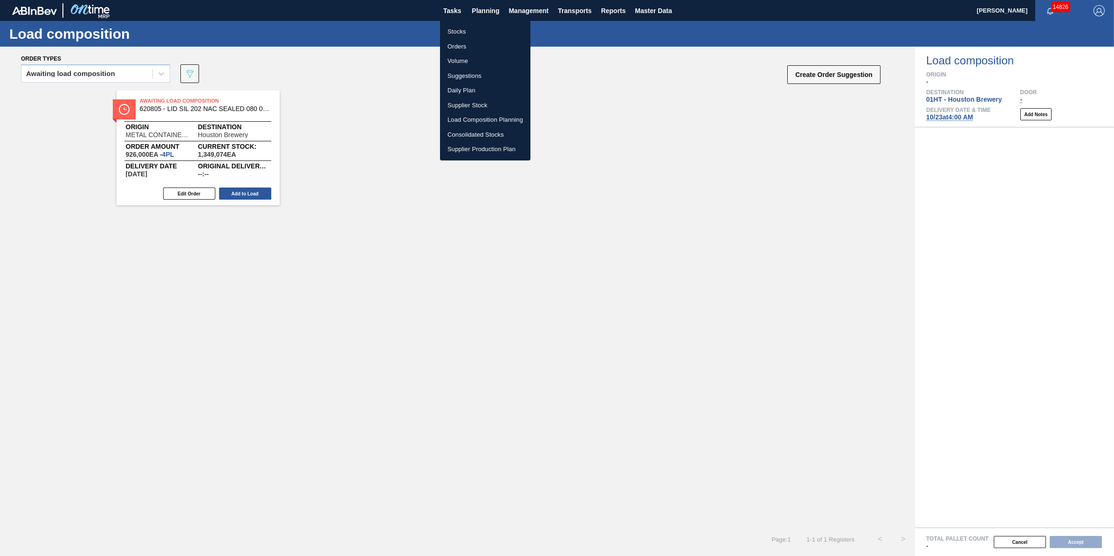
click at [497, 118] on li "Load Composition Planning" at bounding box center [485, 119] width 90 height 15
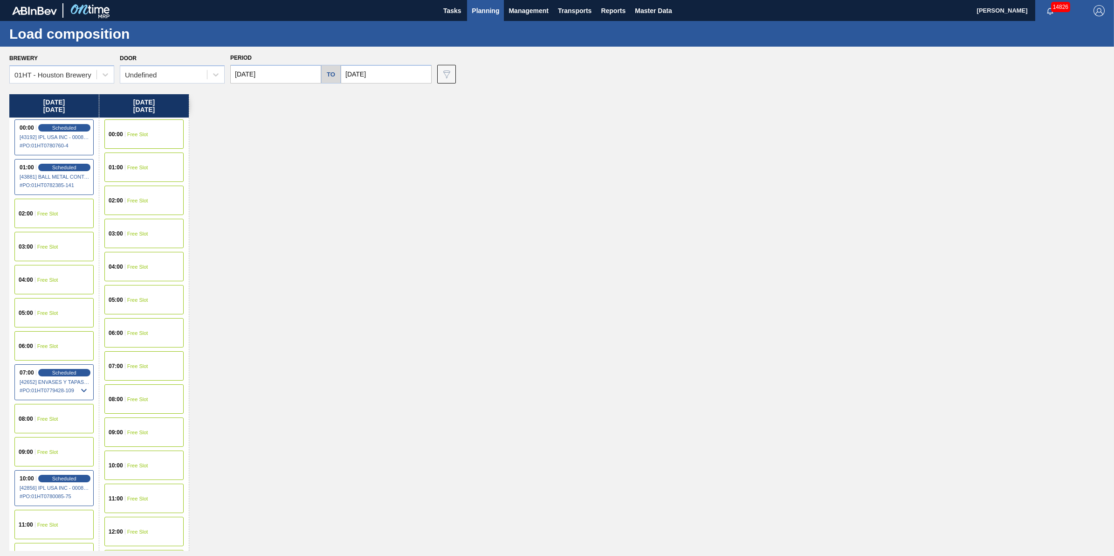
click at [376, 76] on input "[DATE]" at bounding box center [386, 74] width 91 height 19
click at [432, 170] on div "24" at bounding box center [427, 171] width 13 height 13
type input "[DATE]"
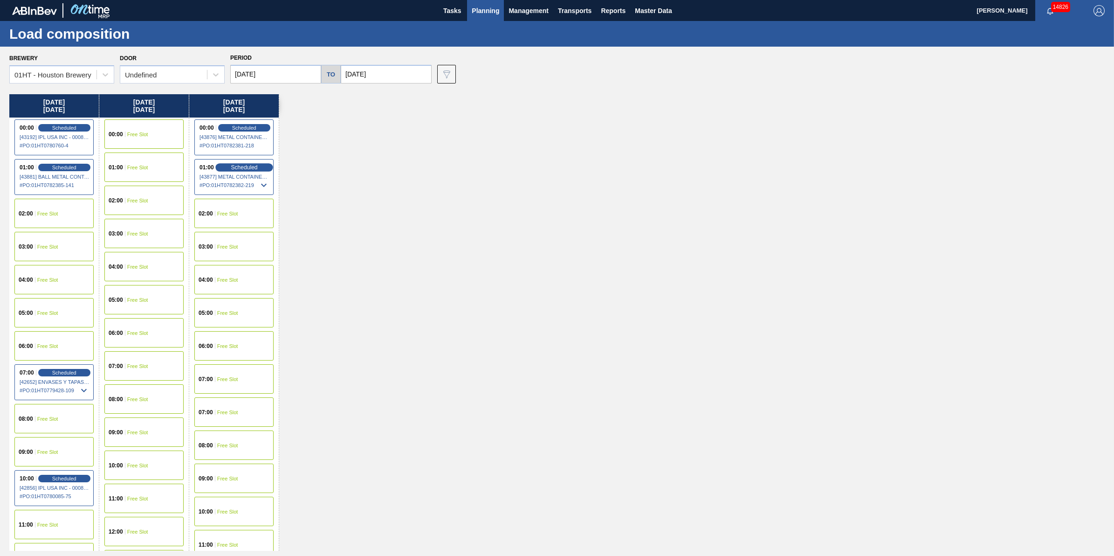
click at [250, 169] on span "Scheduled" at bounding box center [244, 167] width 27 height 6
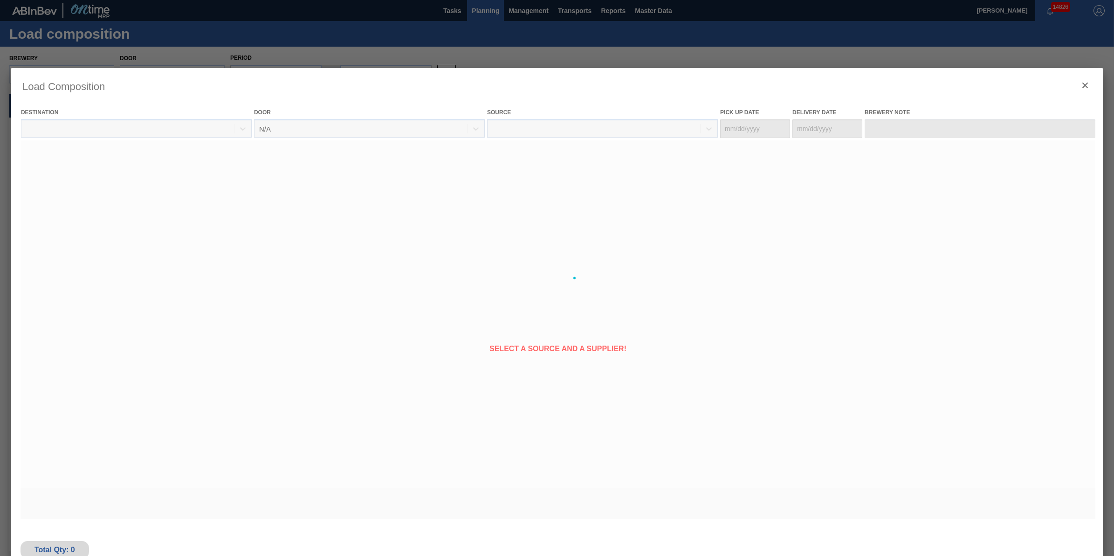
type Date "[DATE]"
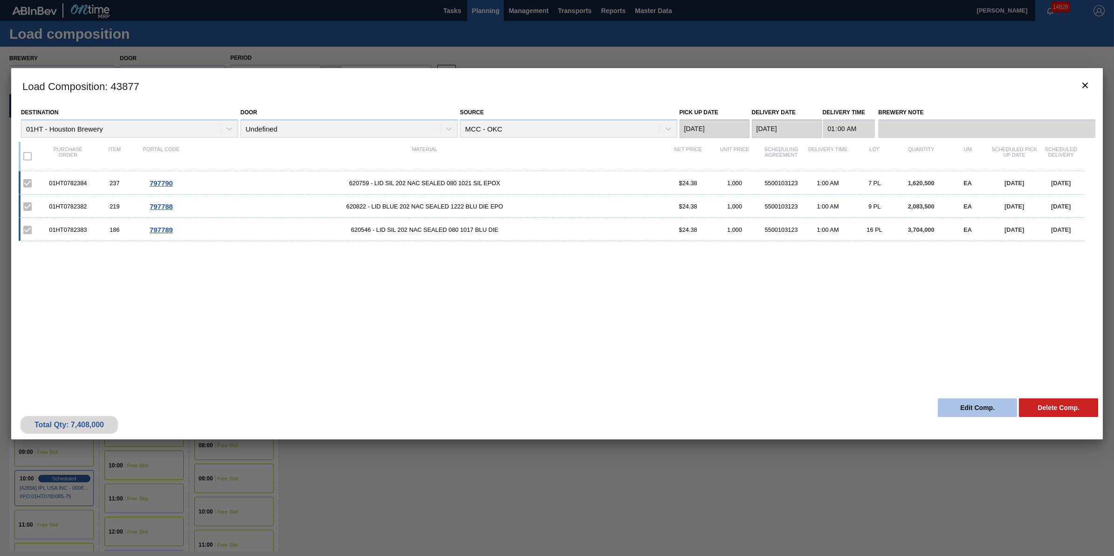
click at [967, 407] on button "Edit Comp." at bounding box center [977, 407] width 79 height 19
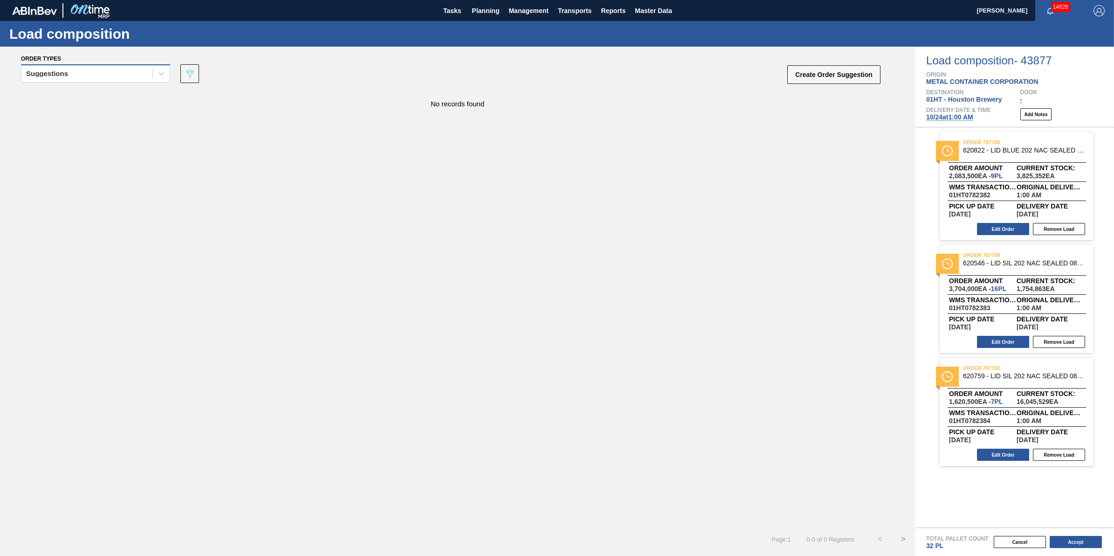
click at [103, 78] on div "Suggestions" at bounding box center [86, 74] width 131 height 14
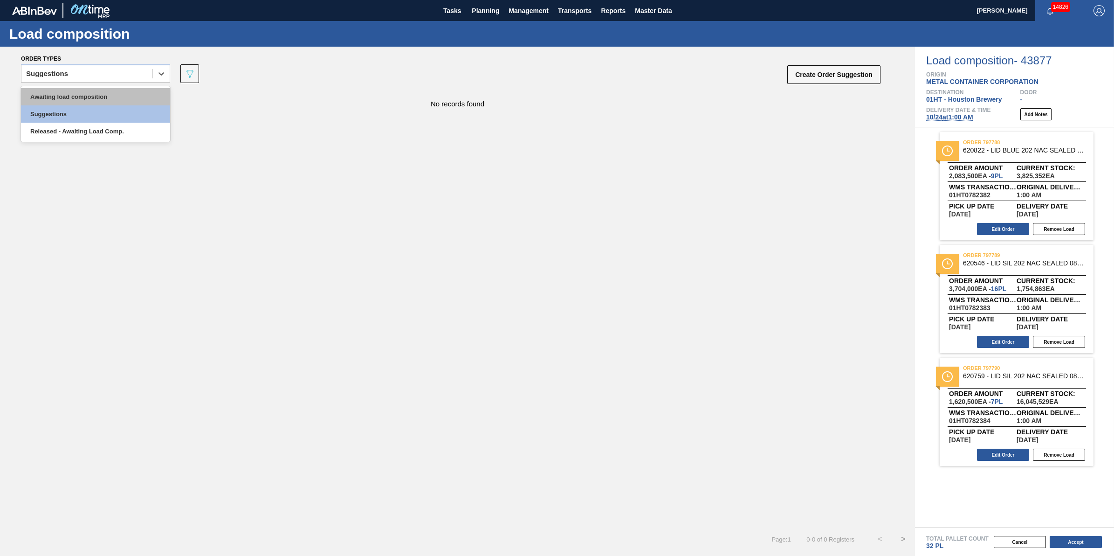
click at [104, 91] on div "Awaiting load composition" at bounding box center [95, 96] width 149 height 17
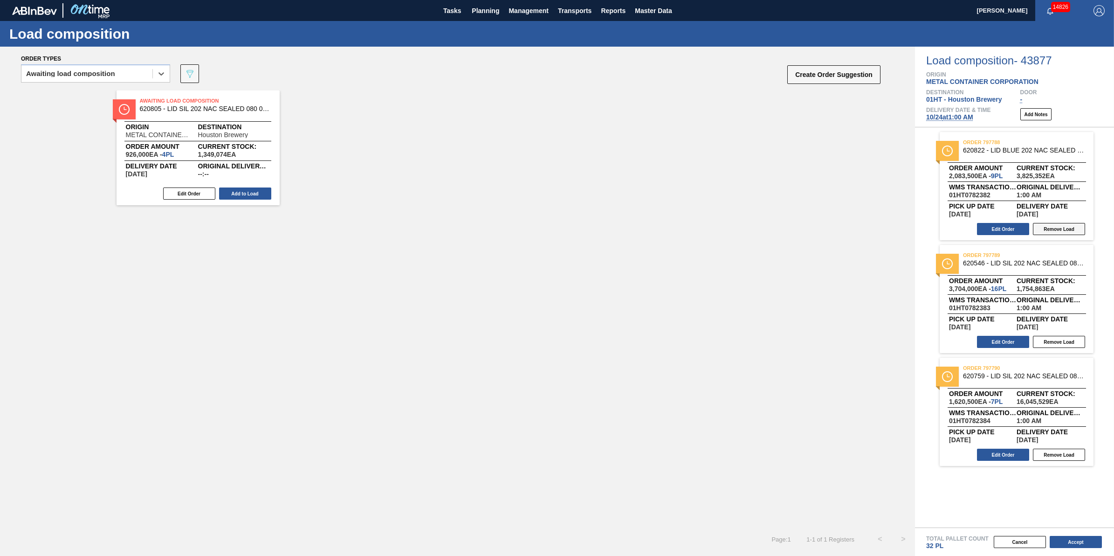
click at [1056, 230] on button "Remove Load" at bounding box center [1059, 229] width 52 height 12
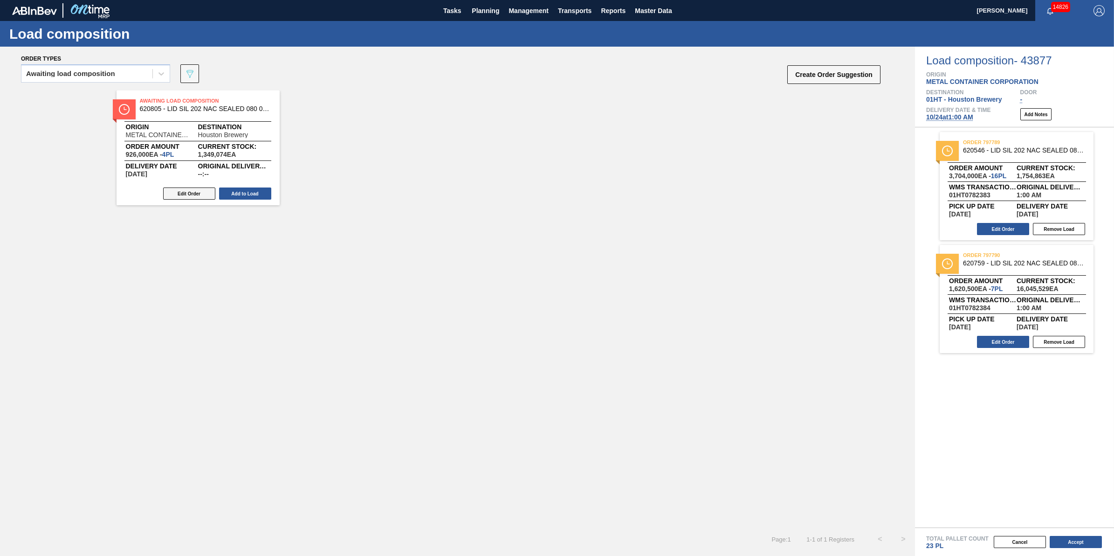
click at [206, 195] on button "Edit Order" at bounding box center [189, 193] width 52 height 12
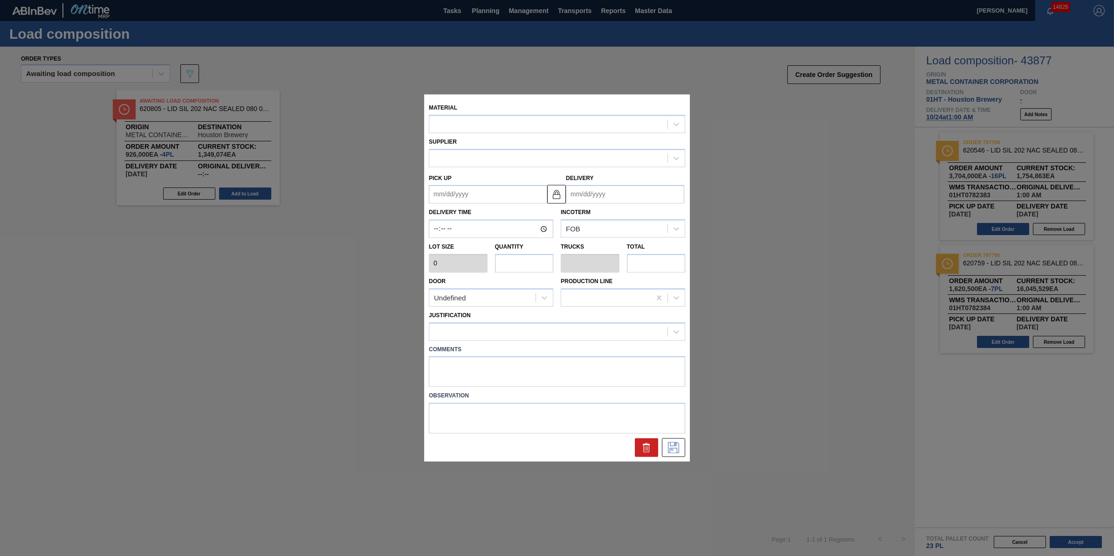
type input "231,500"
type input "4"
type input "0.125"
type input "926,000"
type up "10/31/2025"
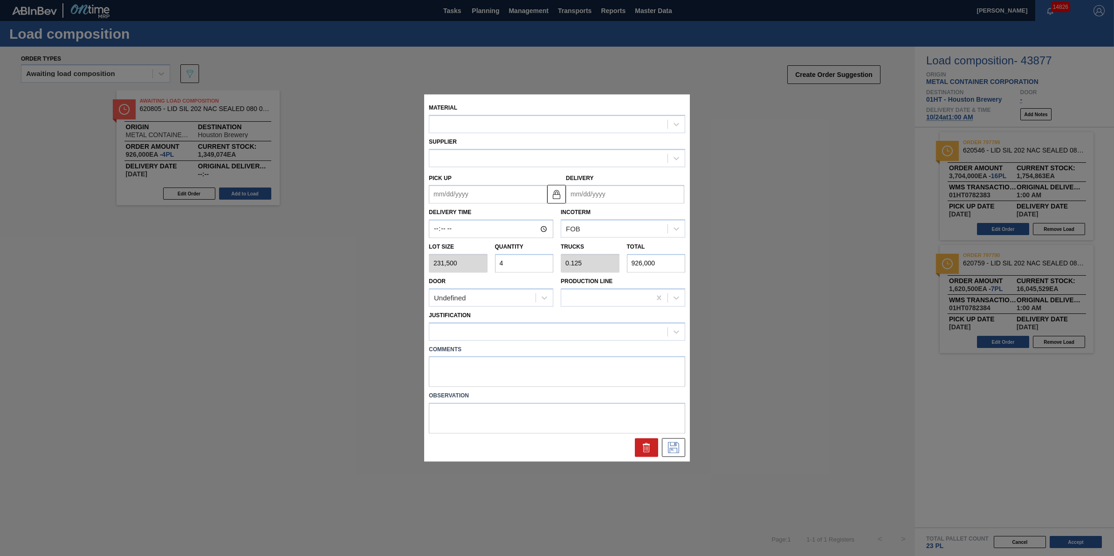
type input "[DATE]"
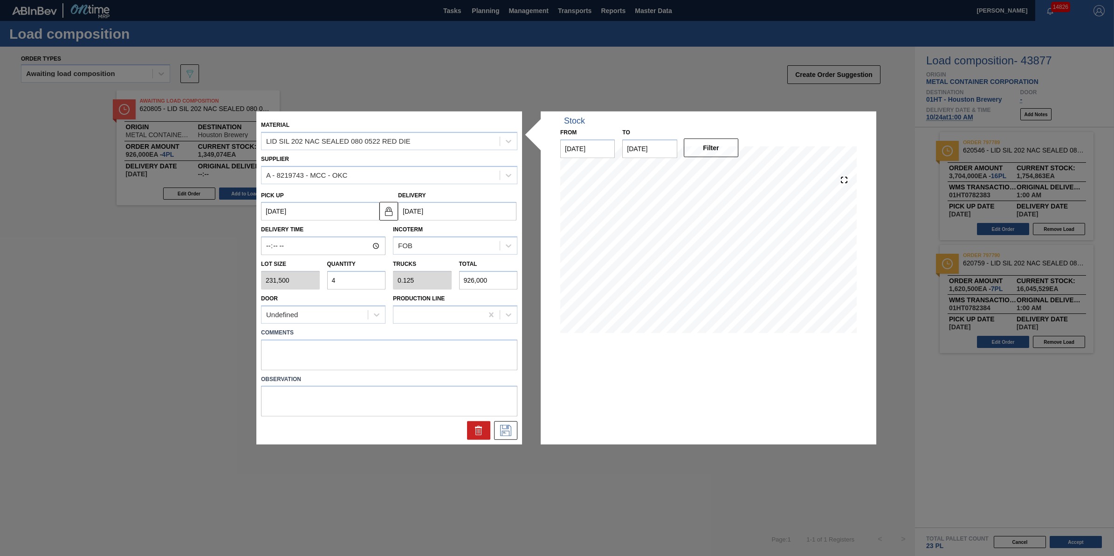
click at [343, 278] on input "4" at bounding box center [356, 280] width 59 height 19
type input "0"
type input "9"
type input "0.281"
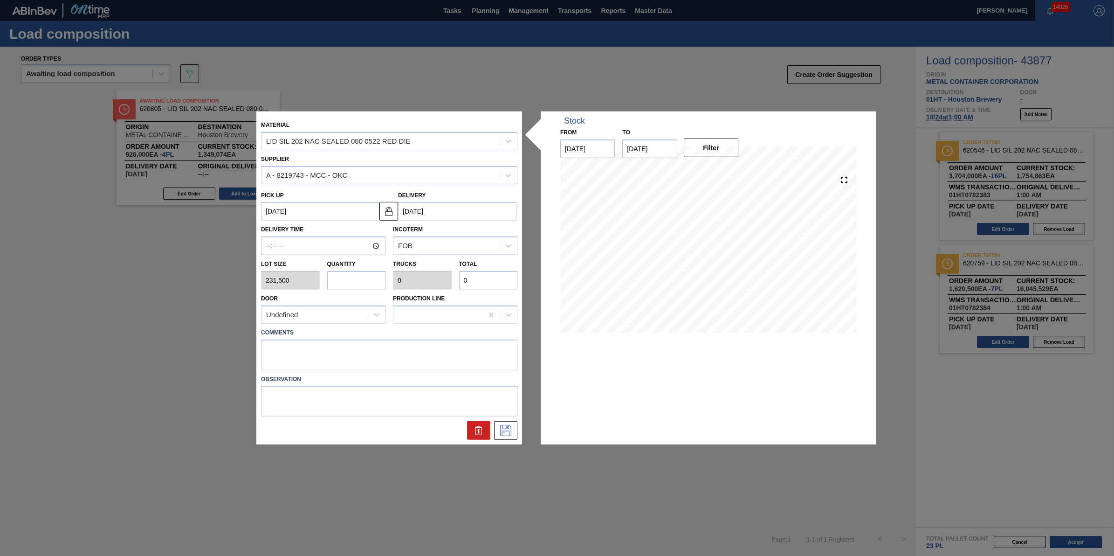
type input "2,083,500"
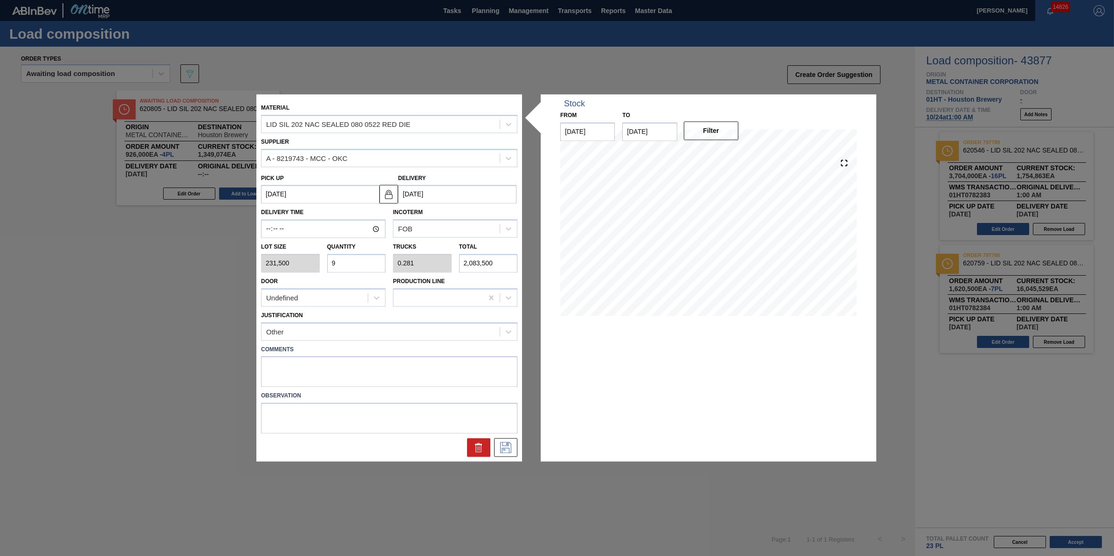
type input "9"
click at [377, 348] on label "Comments" at bounding box center [389, 350] width 256 height 14
click at [502, 453] on button at bounding box center [505, 447] width 23 height 19
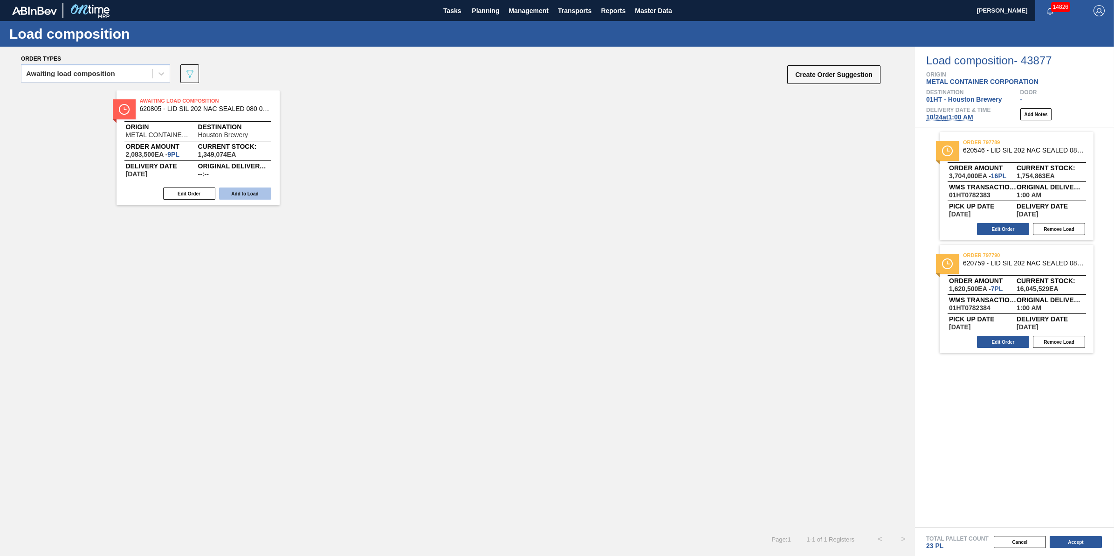
click at [260, 193] on button "Add to Load" at bounding box center [245, 193] width 52 height 12
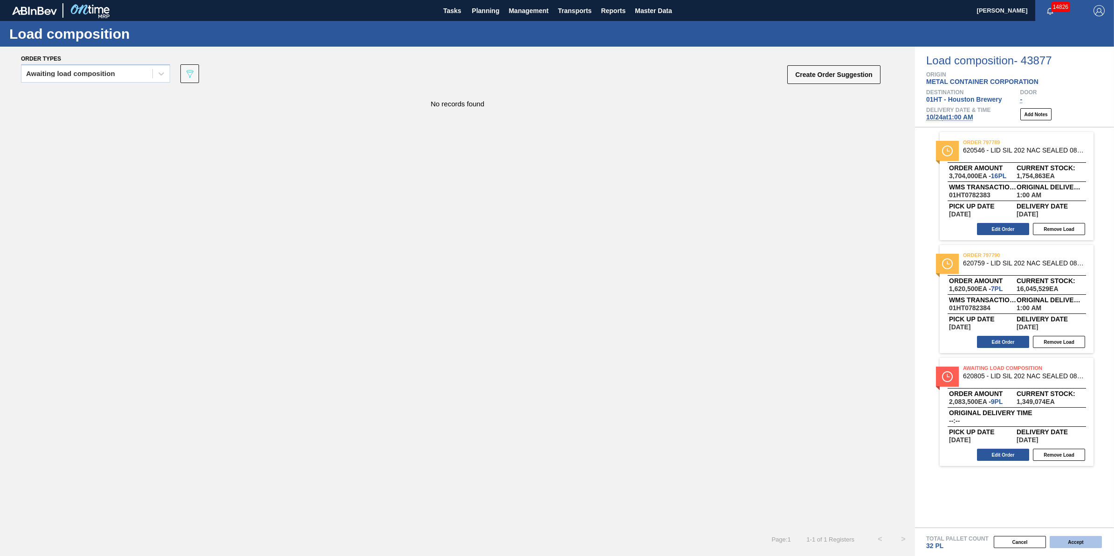
click at [1075, 537] on button "Accept" at bounding box center [1075, 541] width 52 height 12
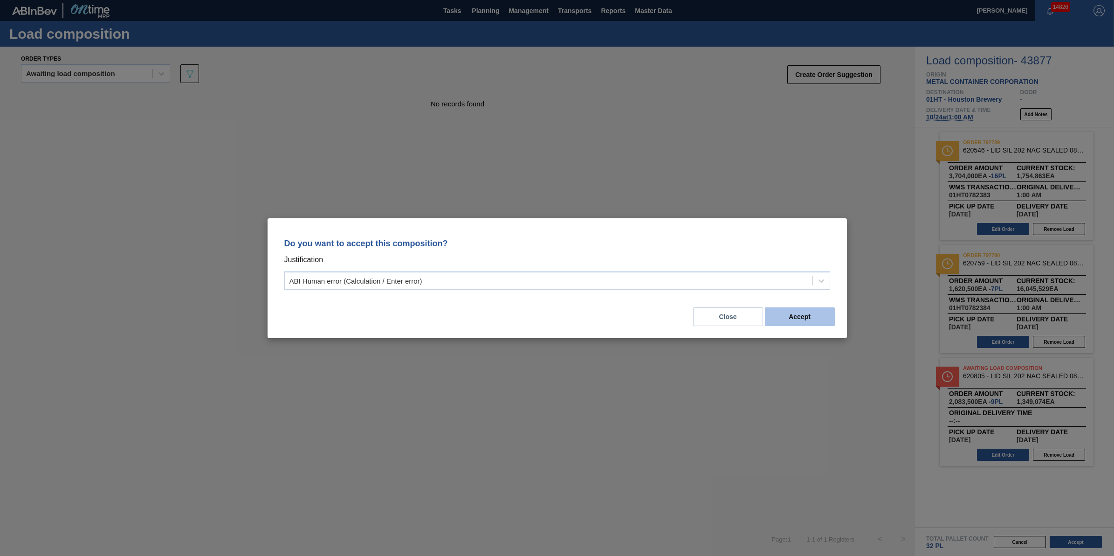
click at [808, 315] on button "Accept" at bounding box center [800, 316] width 70 height 19
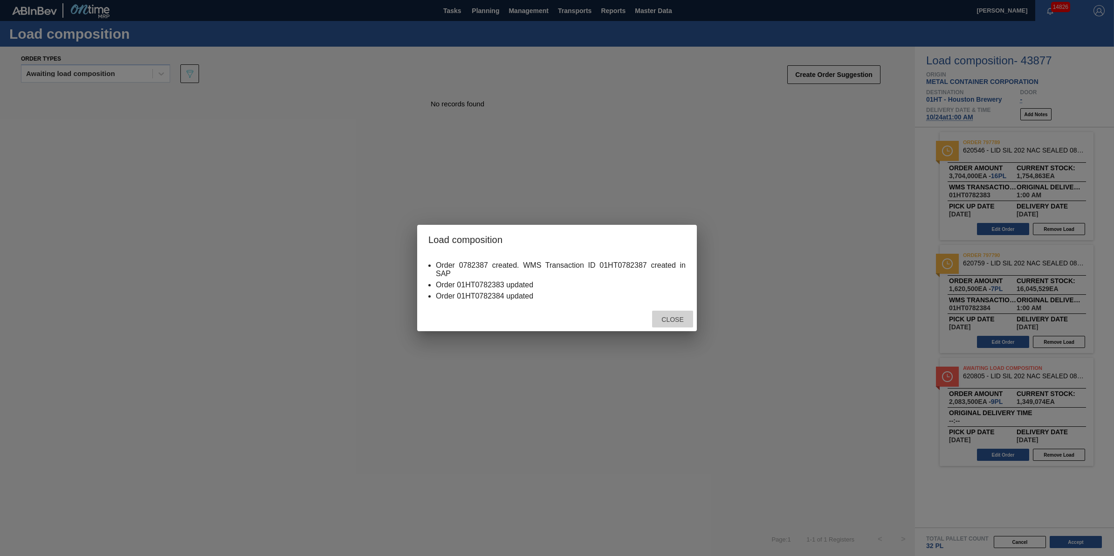
click at [655, 315] on div "Close" at bounding box center [672, 318] width 41 height 17
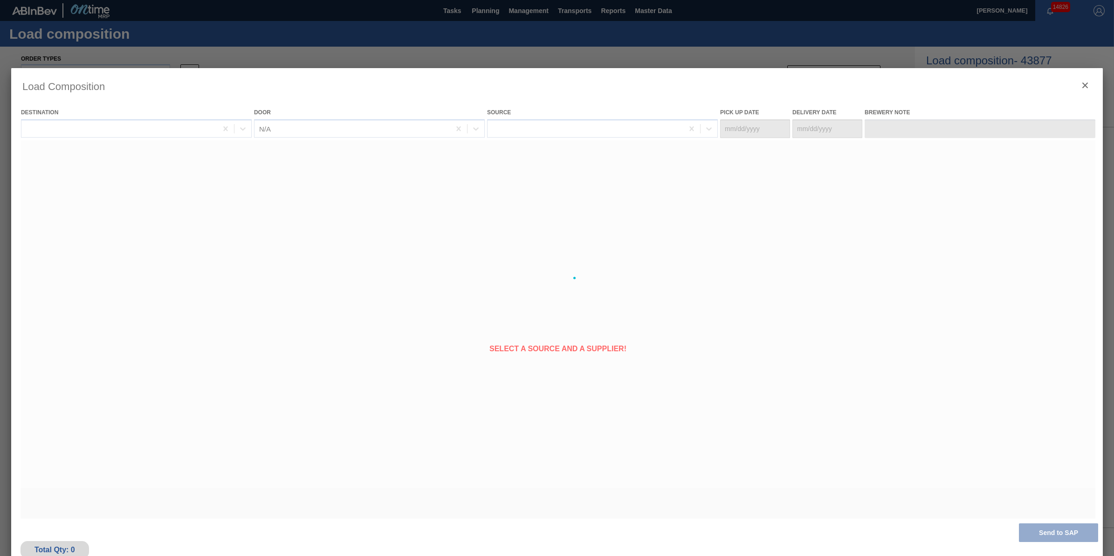
type Date "[DATE]"
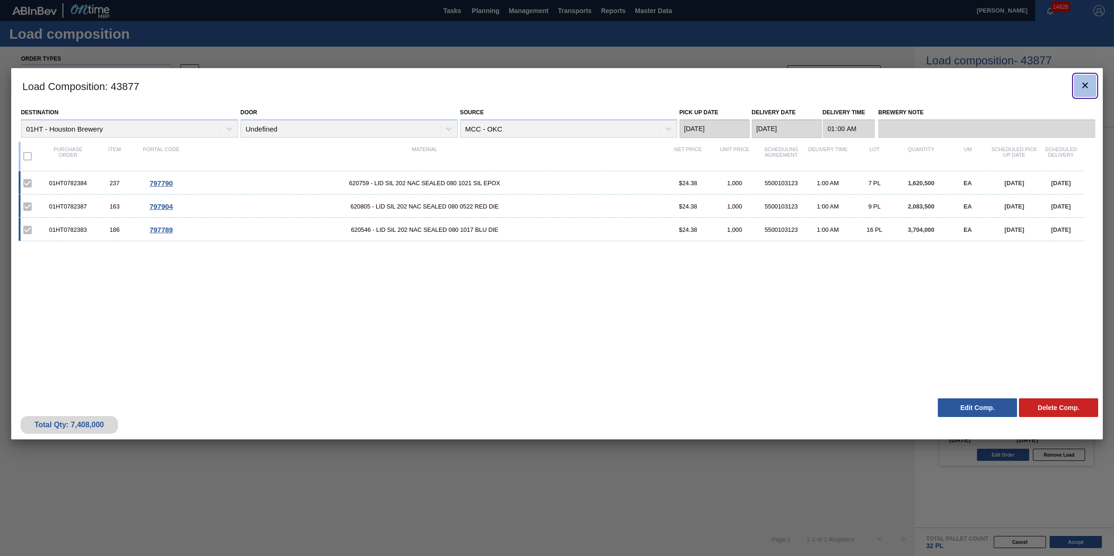
click at [1082, 86] on icon "botão de ícone" at bounding box center [1084, 85] width 11 height 11
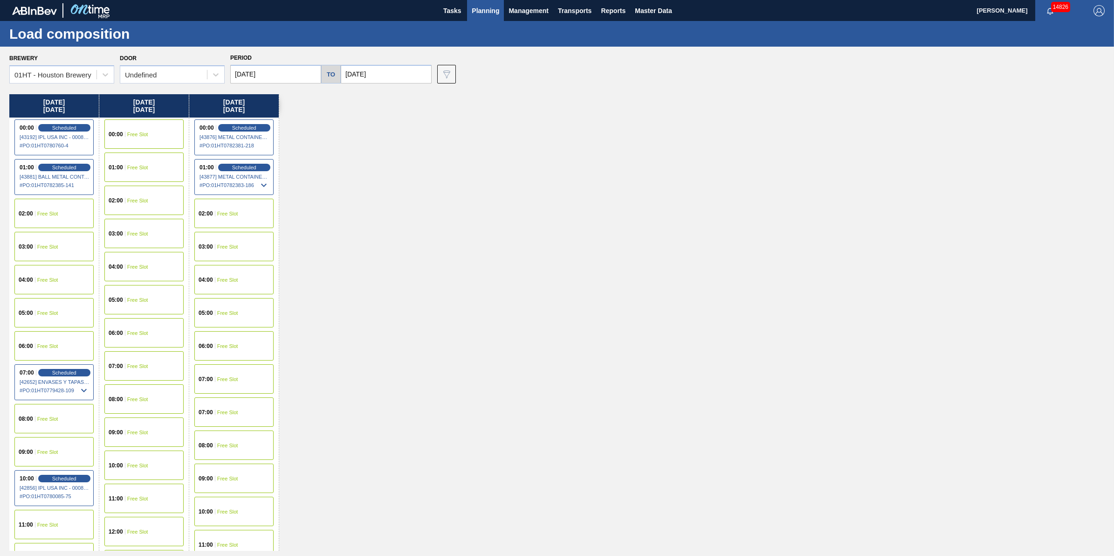
click at [229, 488] on div "09:00 Free Slot" at bounding box center [233, 477] width 79 height 29
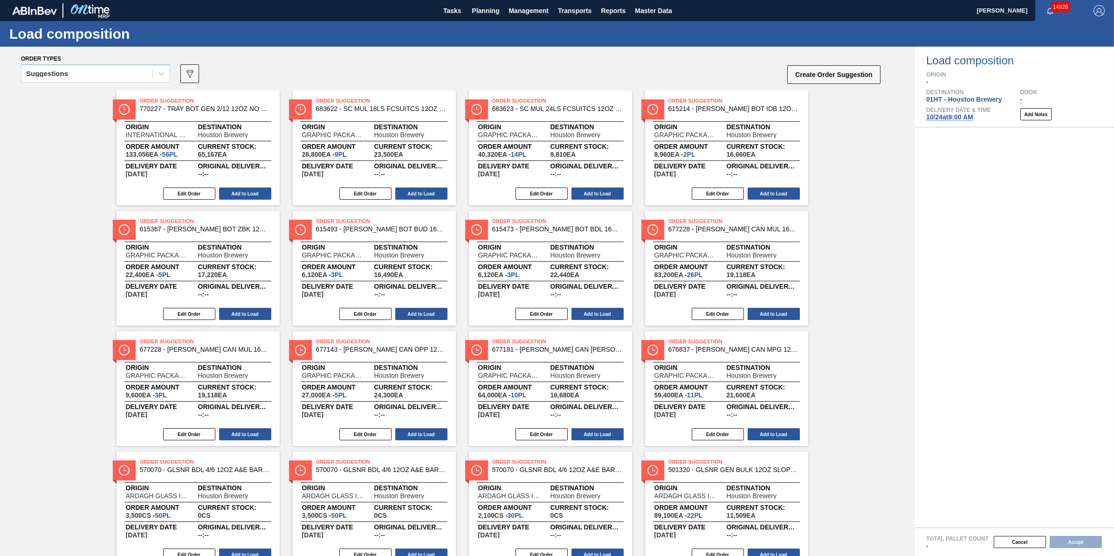
click at [138, 62] on div "Order types" at bounding box center [451, 58] width 860 height 8
click at [138, 74] on div "Suggestions" at bounding box center [86, 74] width 131 height 14
click at [126, 130] on div "Released - Awaiting Load Comp." at bounding box center [95, 131] width 149 height 17
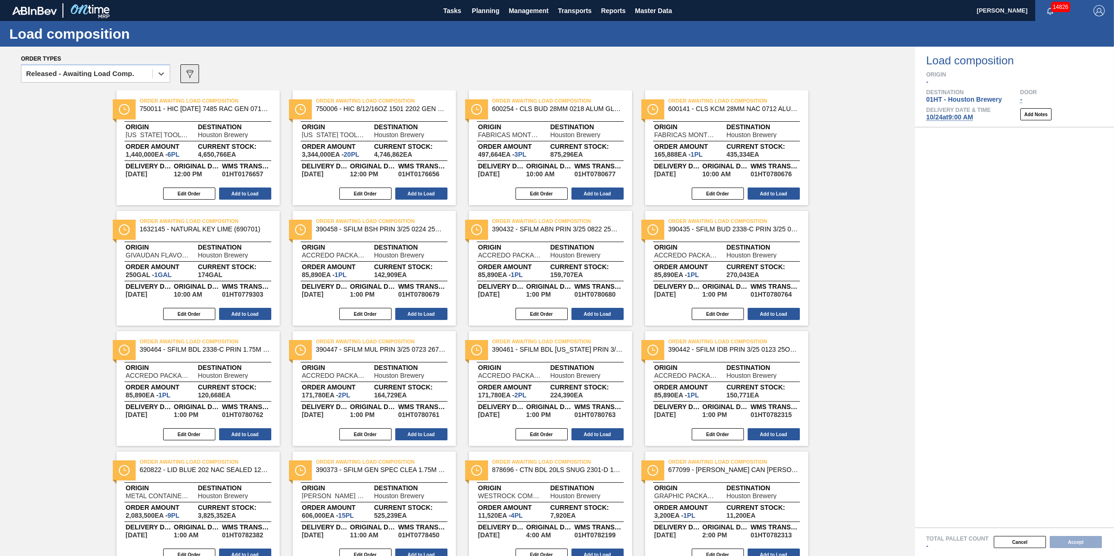
click at [192, 75] on icon "089F7B8B-B2A5-4AFE-B5C0-19BA573D28AC" at bounding box center [189, 73] width 11 height 11
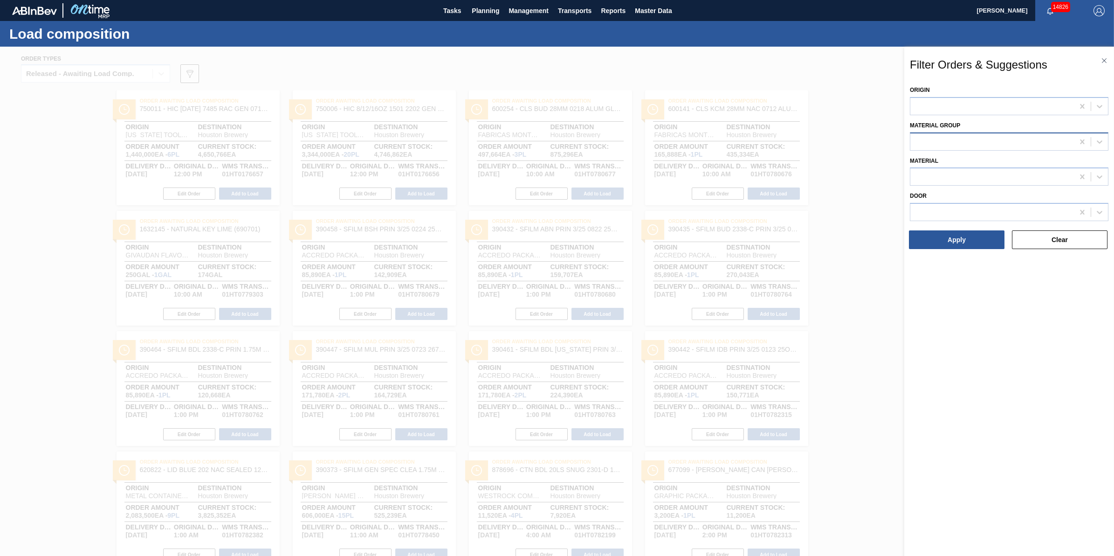
click at [1003, 148] on div at bounding box center [1009, 141] width 199 height 18
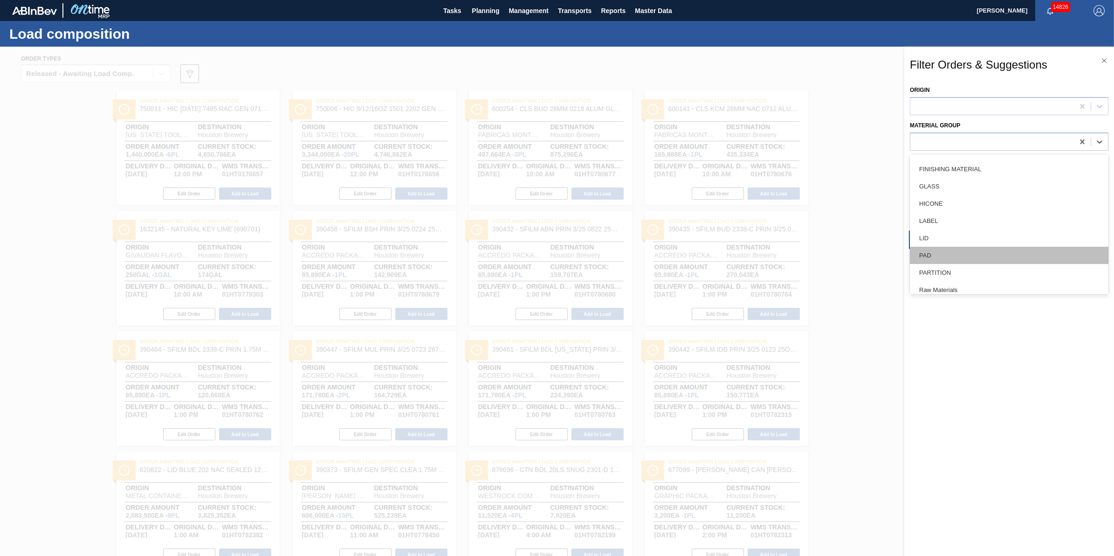
scroll to position [191, 0]
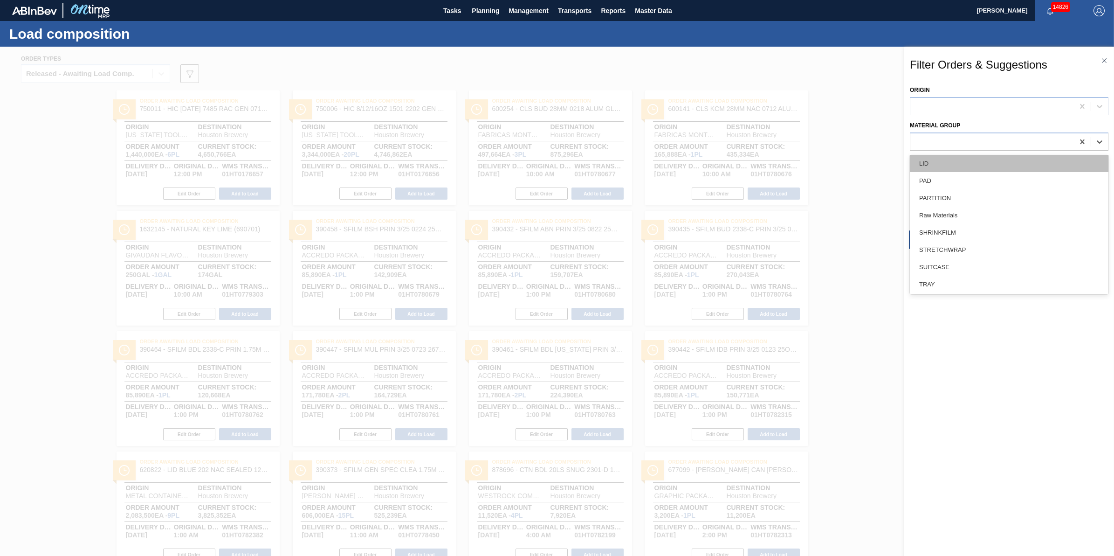
click at [988, 166] on div "LID" at bounding box center [1009, 163] width 199 height 17
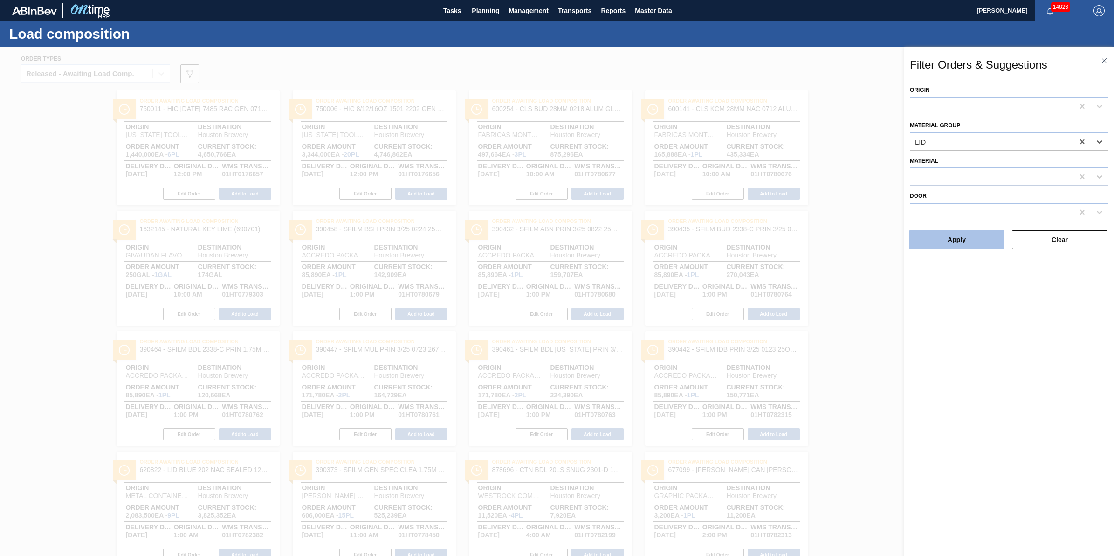
click at [973, 233] on button "Apply" at bounding box center [957, 239] width 96 height 19
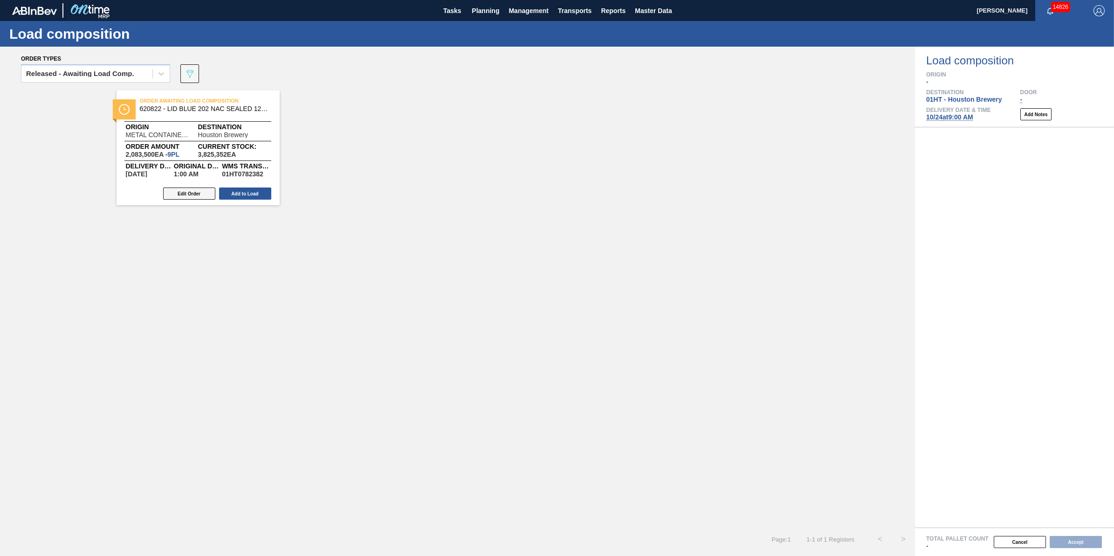
click at [197, 194] on button "Edit Order" at bounding box center [189, 193] width 52 height 12
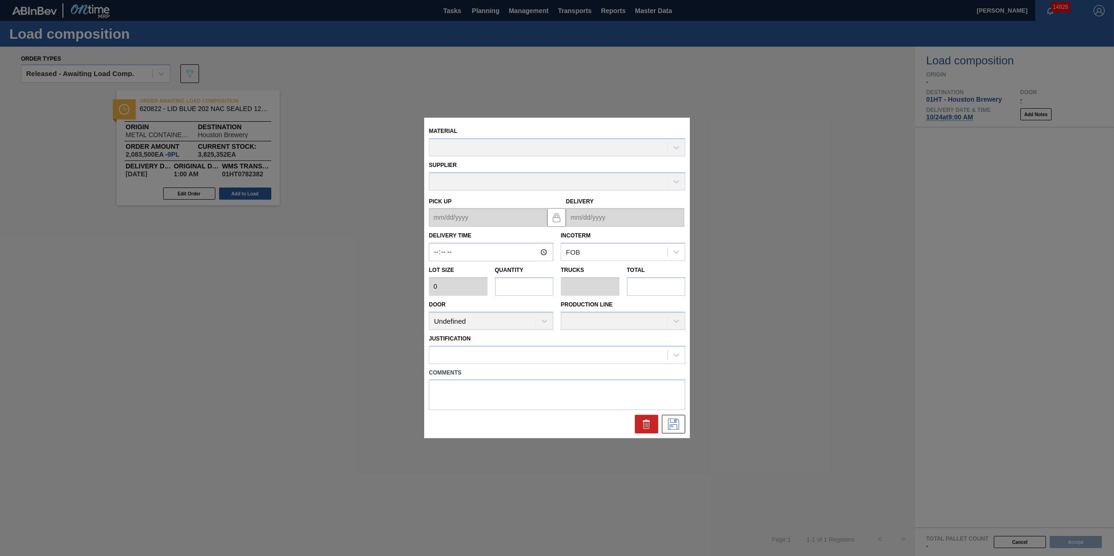
type input "01:00:00"
type input "231,500"
type input "9"
type input "0.281"
type input "2,083,500"
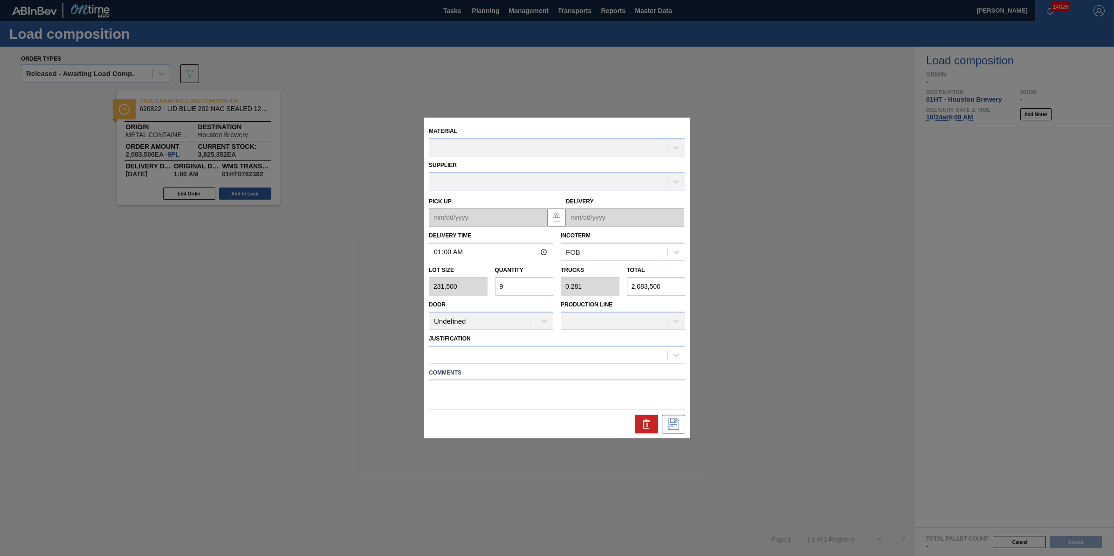
type up "[DATE]"
type input "[DATE]"
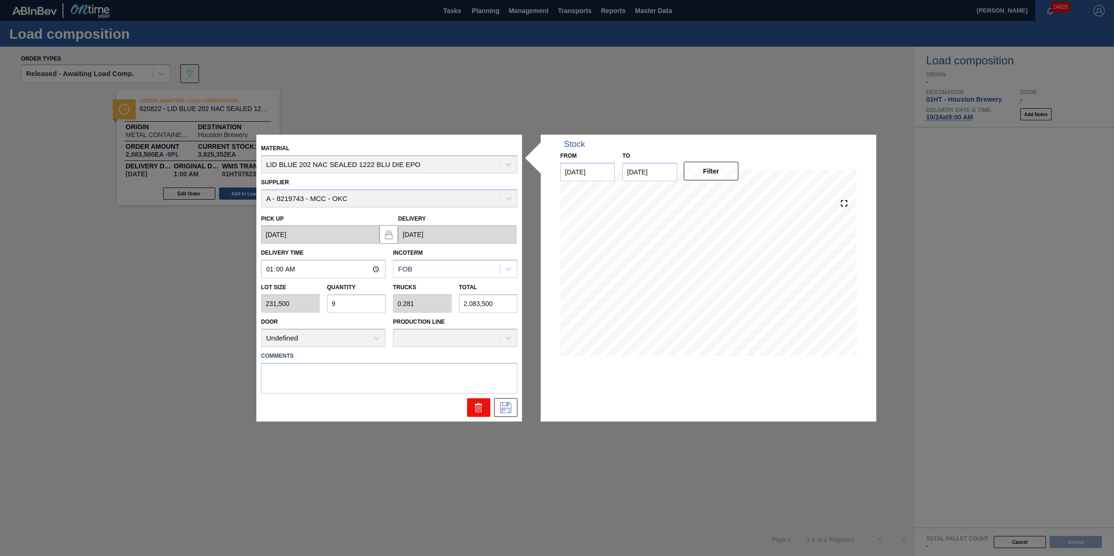
click at [483, 404] on icon at bounding box center [478, 406] width 11 height 11
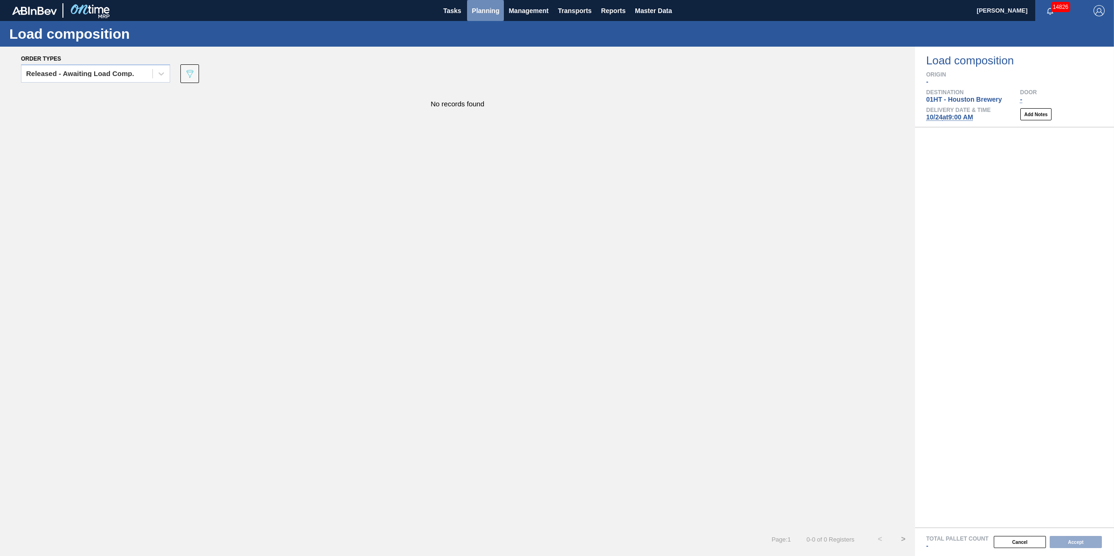
click at [486, 13] on span "Planning" at bounding box center [485, 10] width 27 height 11
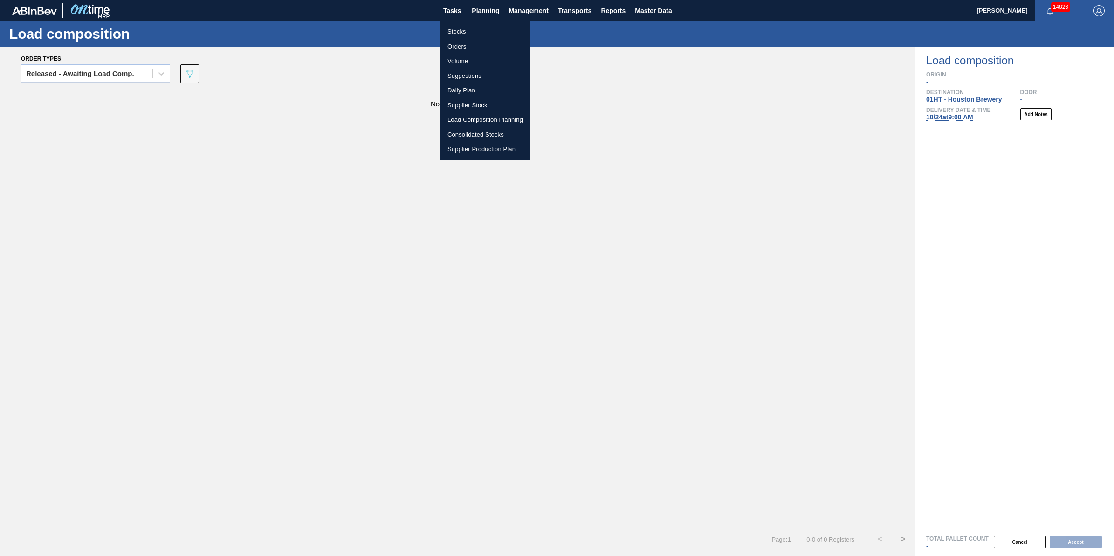
click at [479, 122] on li "Load Composition Planning" at bounding box center [485, 119] width 90 height 15
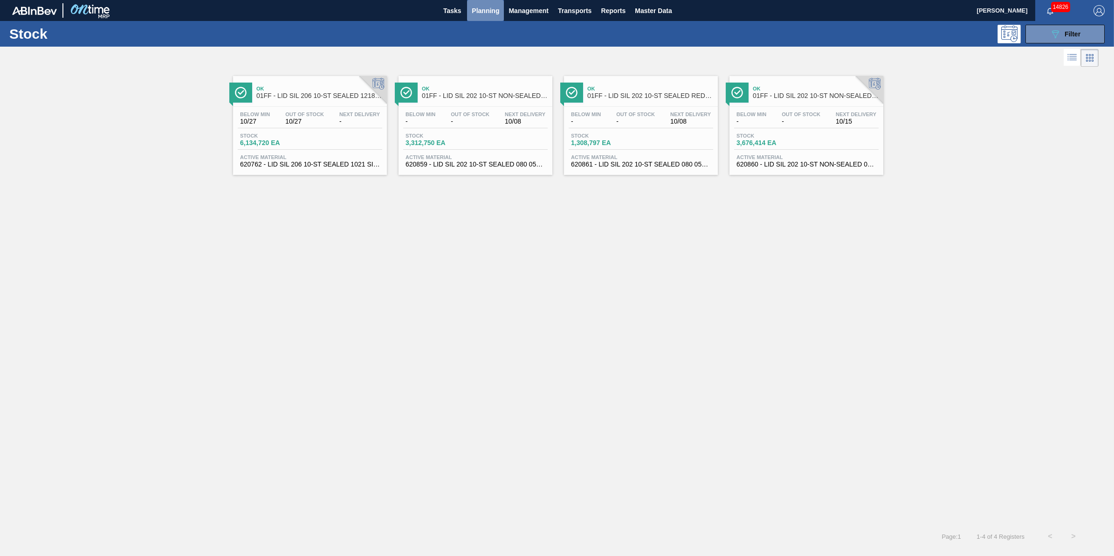
click at [480, 3] on button "Planning" at bounding box center [485, 10] width 37 height 21
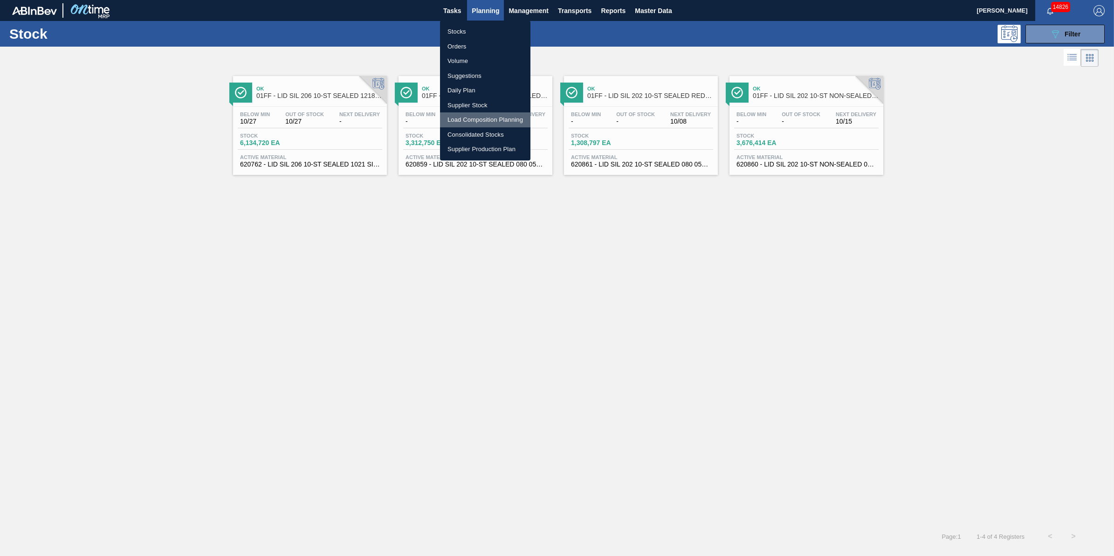
click at [501, 118] on li "Load Composition Planning" at bounding box center [485, 119] width 90 height 15
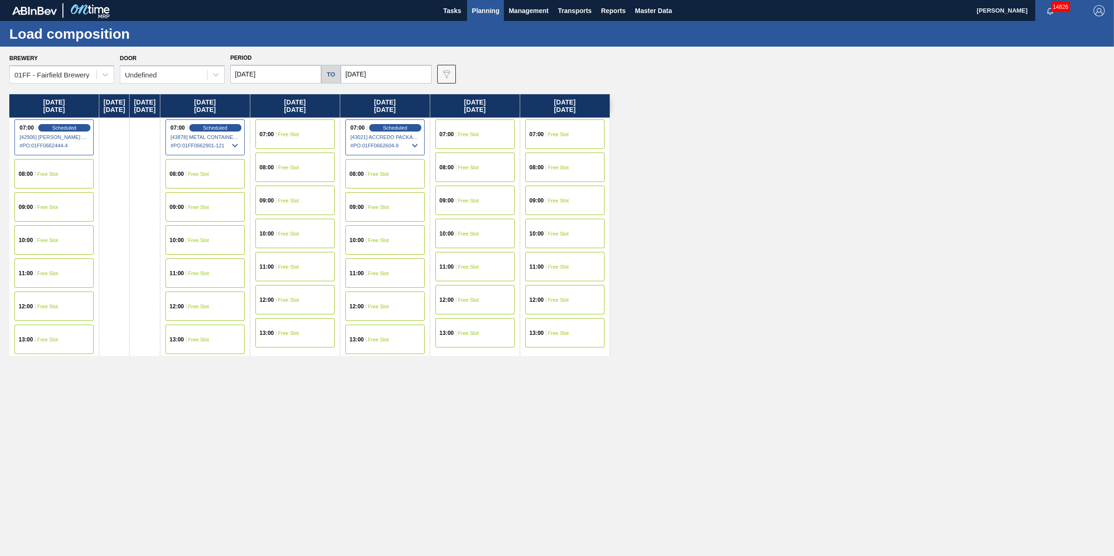
click at [404, 70] on input "[DATE]" at bounding box center [386, 74] width 91 height 19
click at [368, 187] on div "27" at bounding box center [367, 186] width 13 height 13
type input "[DATE]"
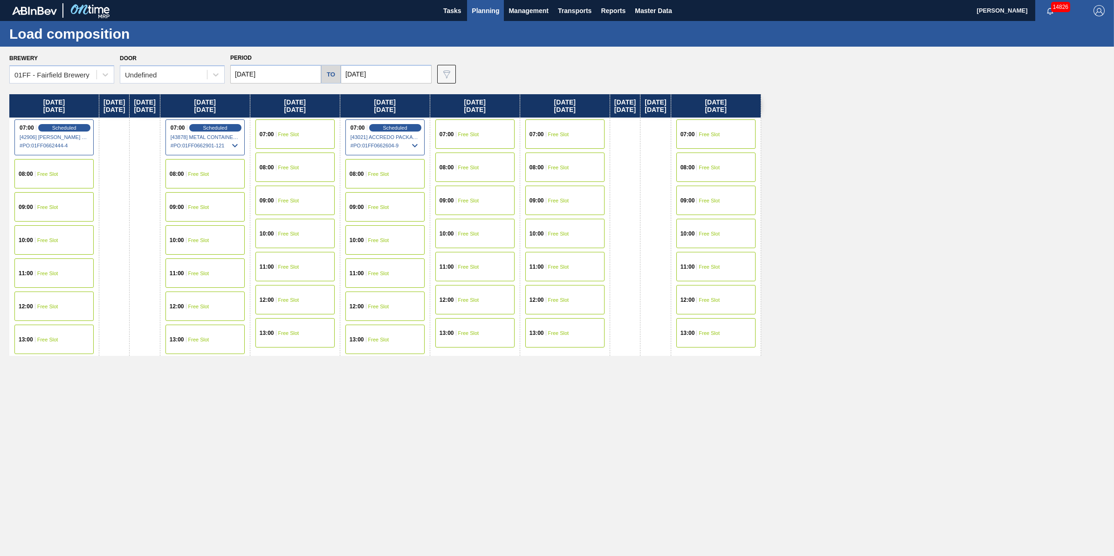
click at [720, 134] on span "Free Slot" at bounding box center [709, 134] width 21 height 6
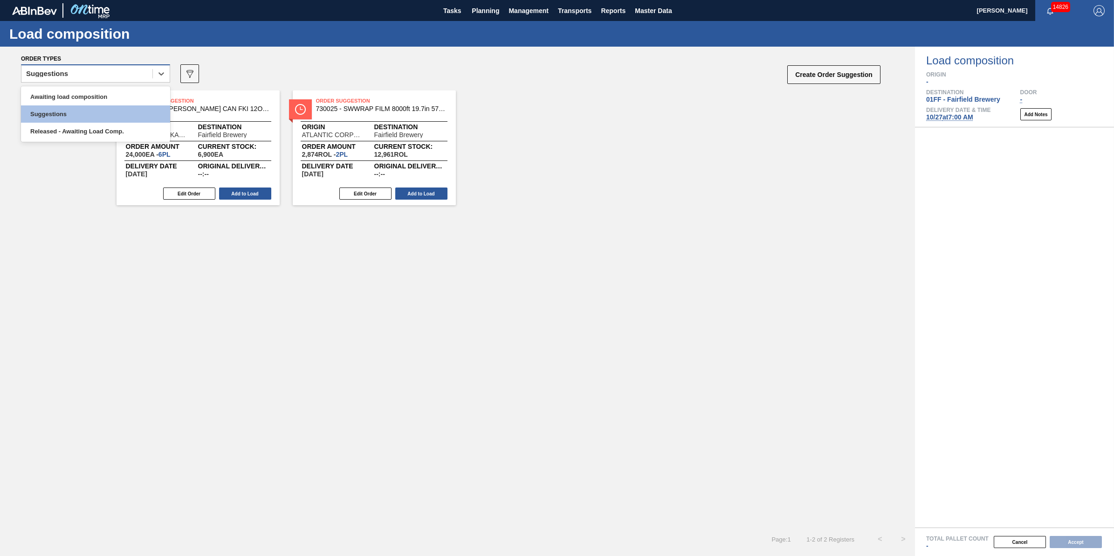
click at [144, 69] on div "Suggestions" at bounding box center [86, 74] width 131 height 14
click at [144, 98] on div "Awaiting load composition" at bounding box center [95, 96] width 149 height 17
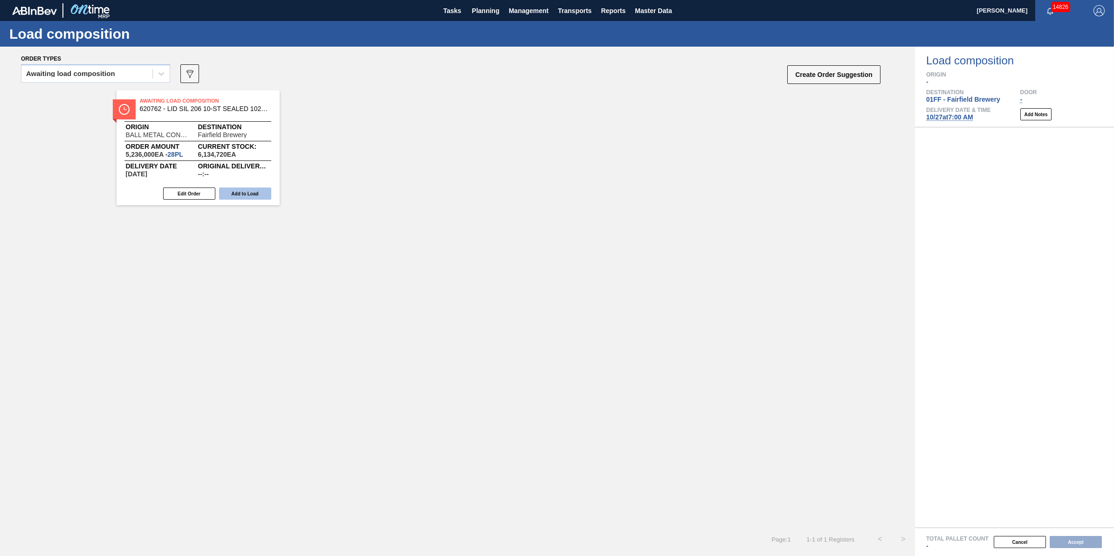
click at [253, 190] on button "Add to Load" at bounding box center [245, 193] width 52 height 12
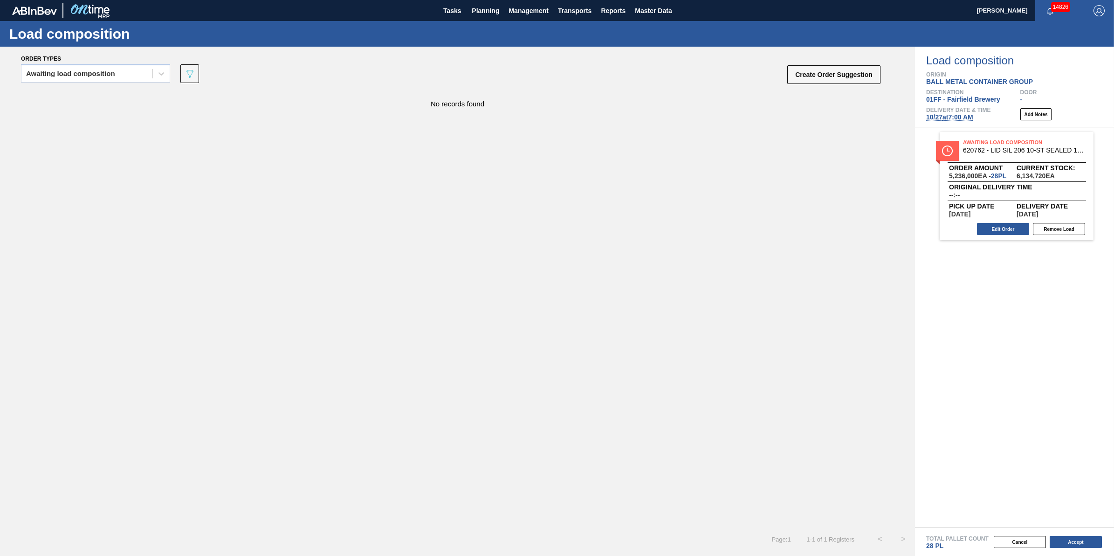
click at [1079, 549] on div "Total Pallet Count 28 PL" at bounding box center [1020, 542] width 188 height 14
click at [1079, 543] on button "Accept" at bounding box center [1075, 541] width 52 height 12
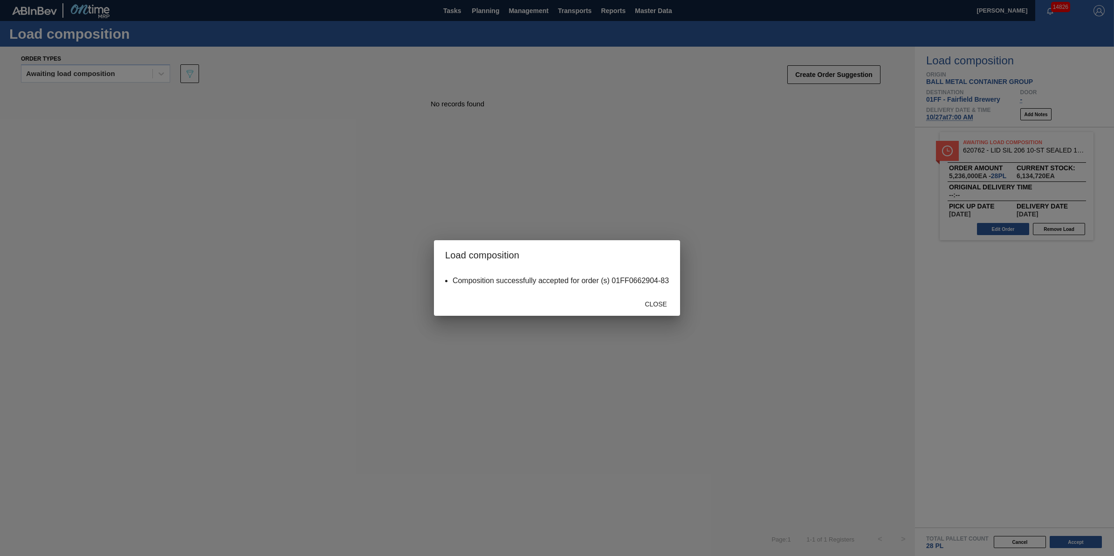
click at [652, 311] on div "Close" at bounding box center [655, 303] width 41 height 17
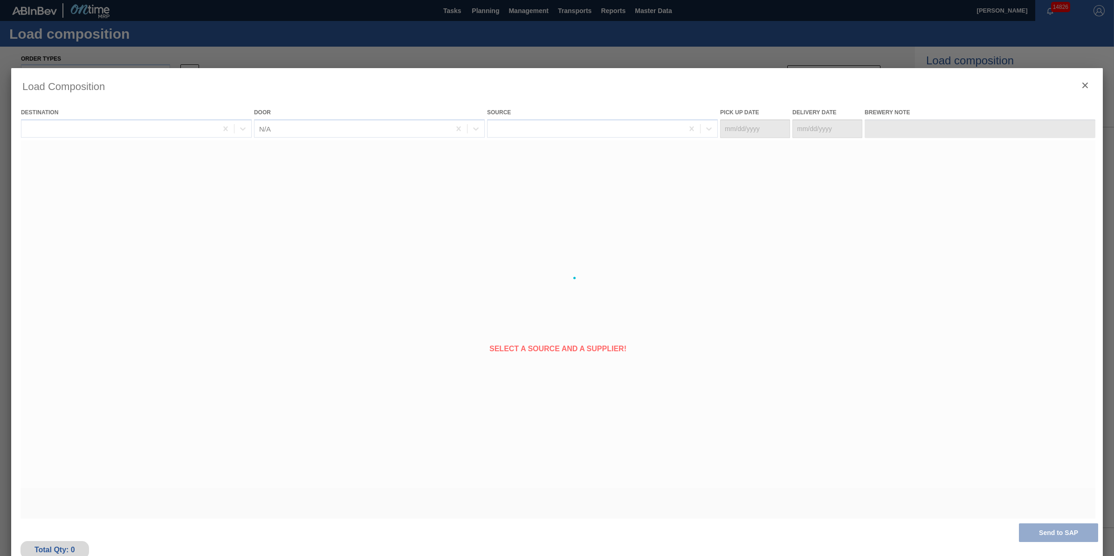
type Date "[DATE]"
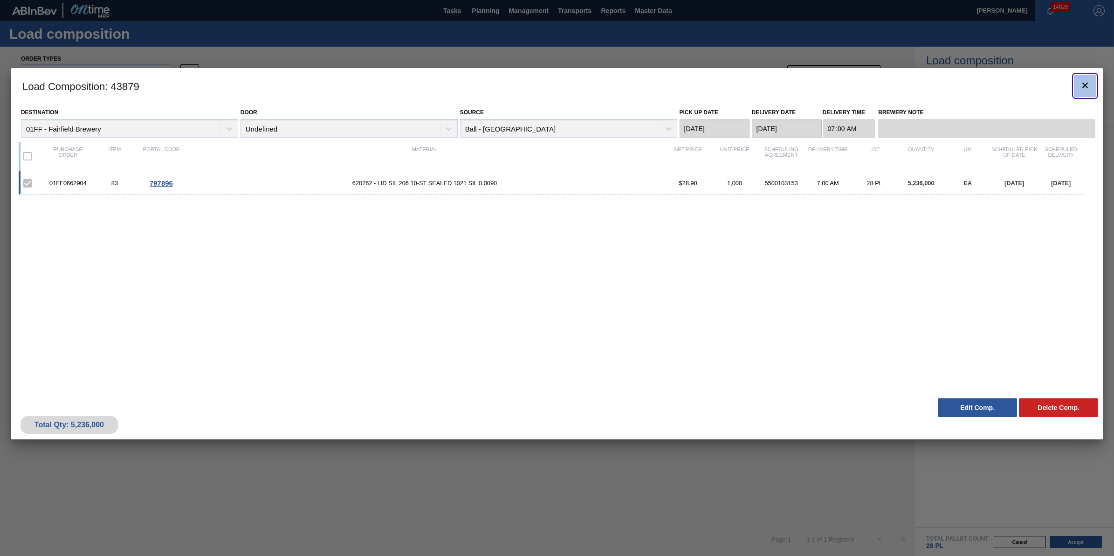
click at [1084, 87] on icon "botão de ícone" at bounding box center [1084, 85] width 11 height 11
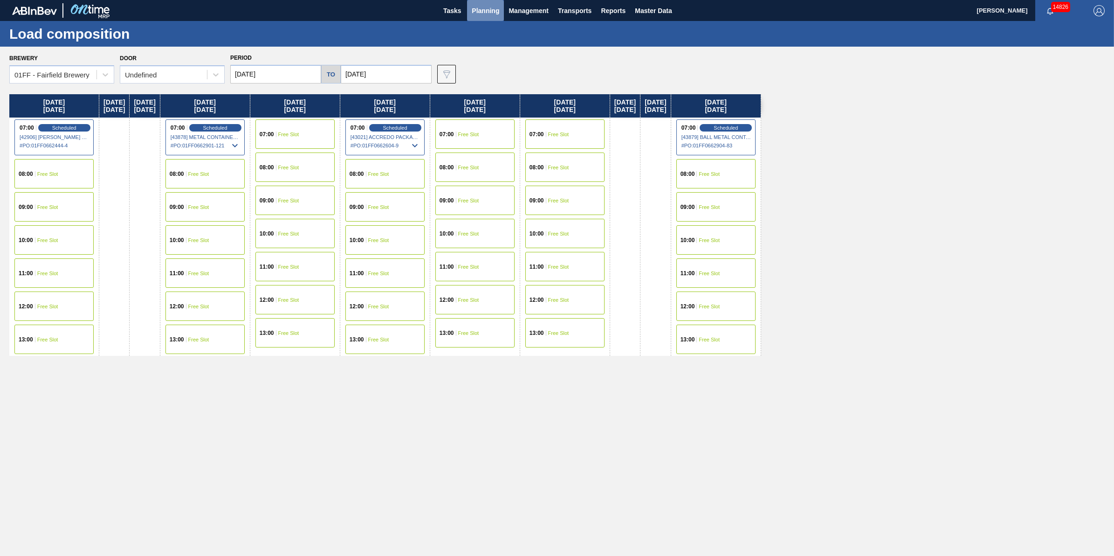
click at [474, 14] on span "Planning" at bounding box center [485, 10] width 27 height 11
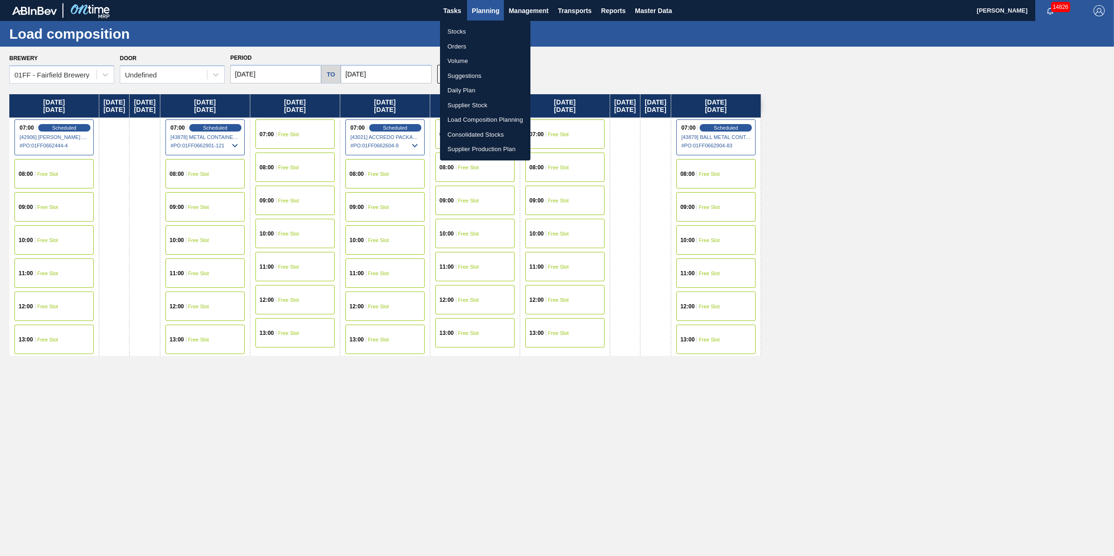
click at [467, 35] on li "Stocks" at bounding box center [485, 31] width 90 height 15
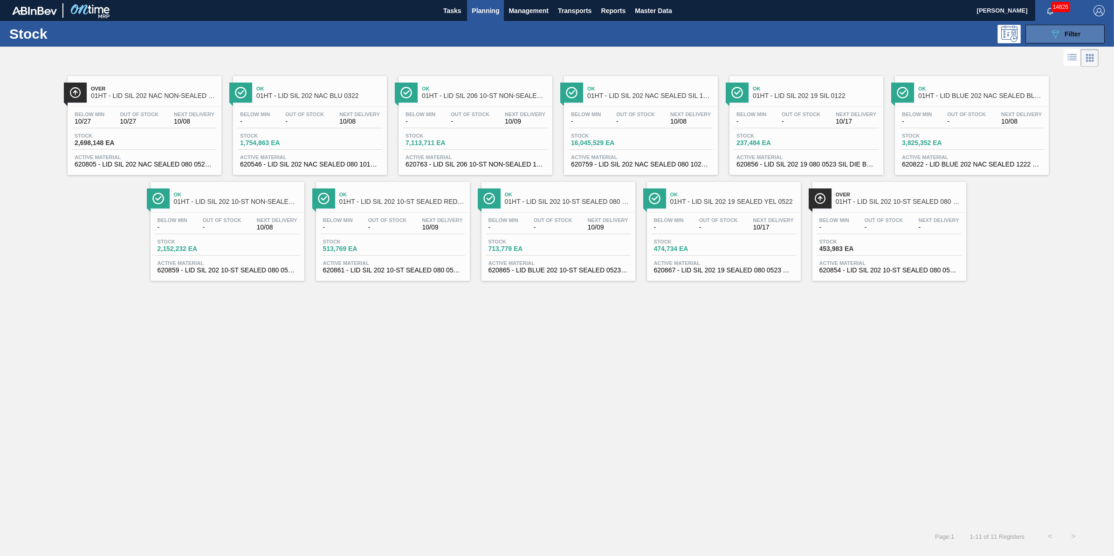
click at [1036, 37] on button "089F7B8B-B2A5-4AFE-B5C0-19BA573D28AC Filter" at bounding box center [1064, 34] width 79 height 19
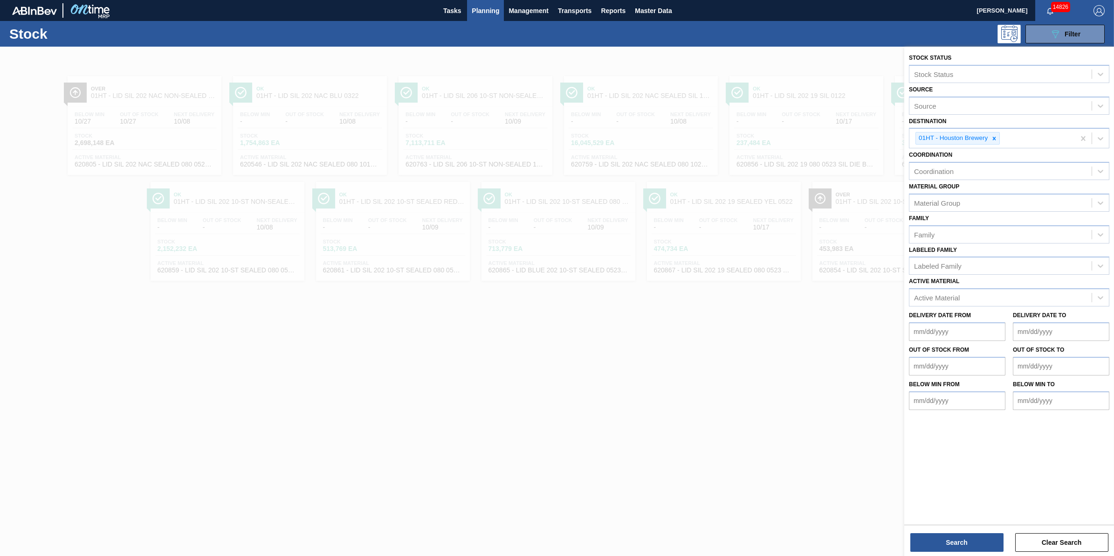
click at [282, 37] on div "089F7B8B-B2A5-4AFE-B5C0-19BA573D28AC Filter" at bounding box center [631, 34] width 956 height 19
click at [129, 397] on div at bounding box center [557, 325] width 1114 height 556
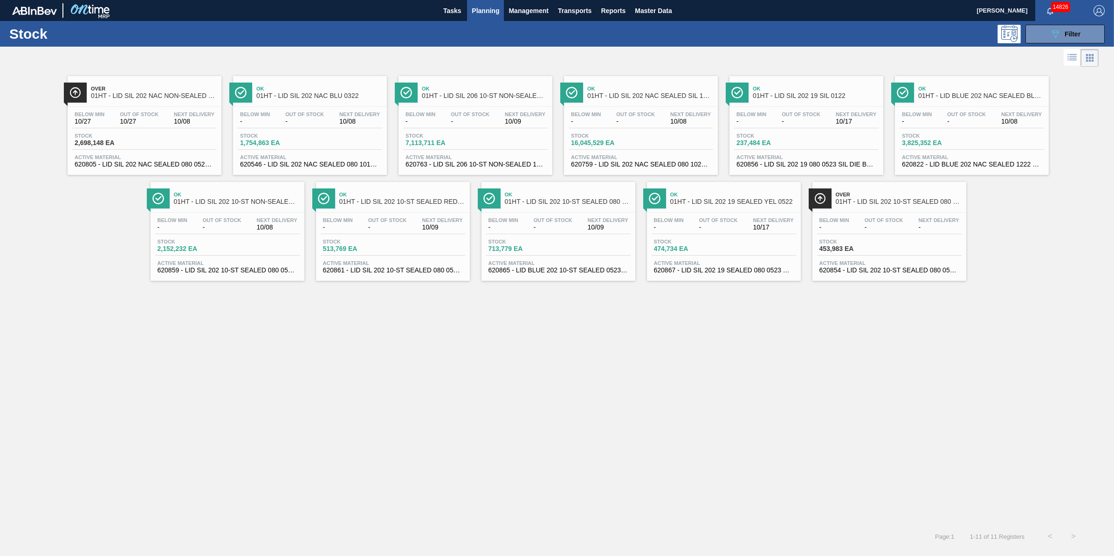
click at [481, 124] on span "-" at bounding box center [470, 121] width 39 height 7
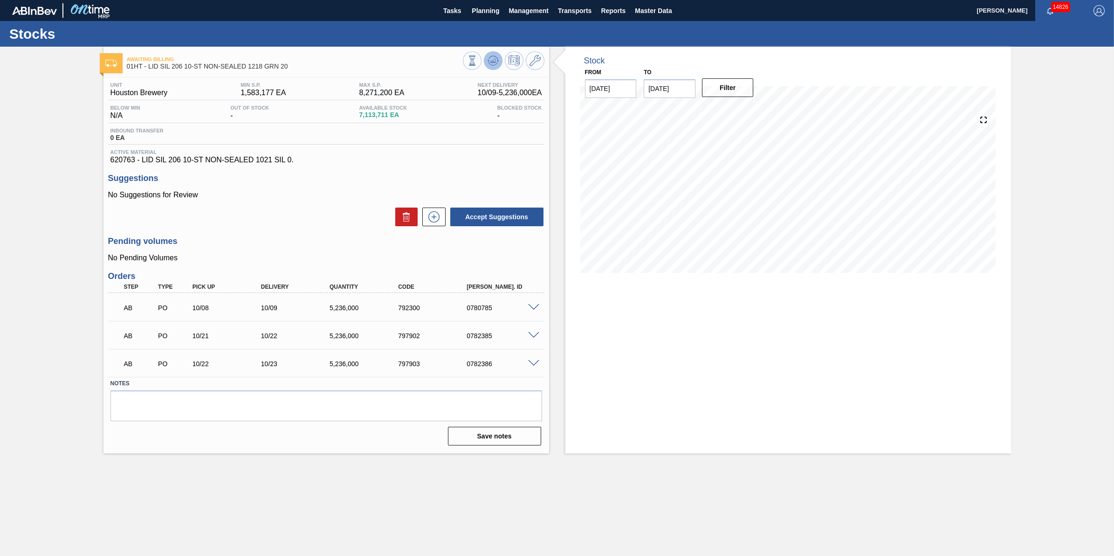
click at [490, 63] on icon at bounding box center [492, 60] width 11 height 11
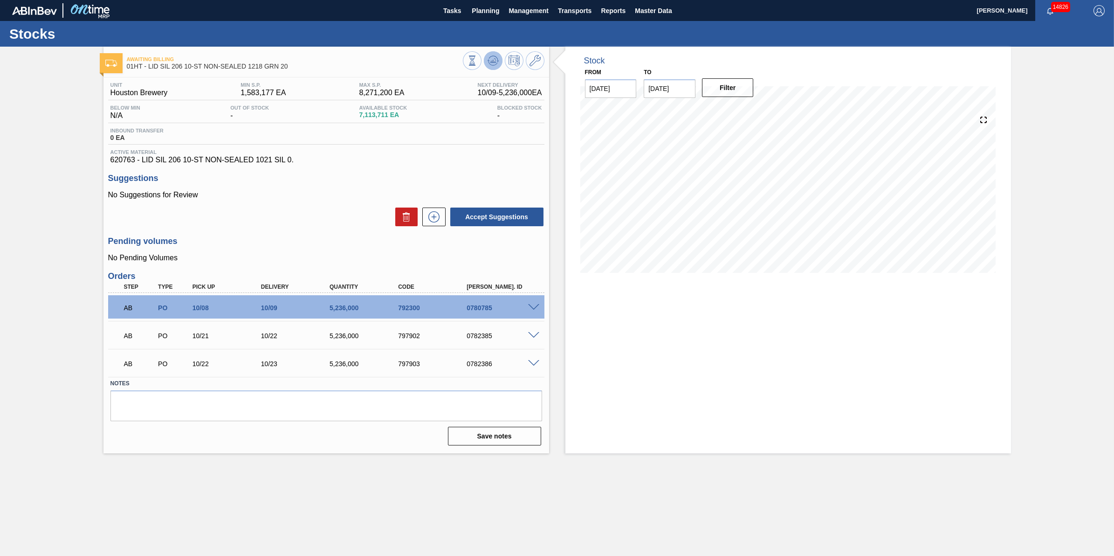
click at [495, 61] on icon at bounding box center [492, 60] width 11 height 11
click at [828, 373] on div "Stock From [DATE] to [DATE] Filter 10/26 Stock Projection 4,933,629 SAP Plannin…" at bounding box center [788, 250] width 446 height 406
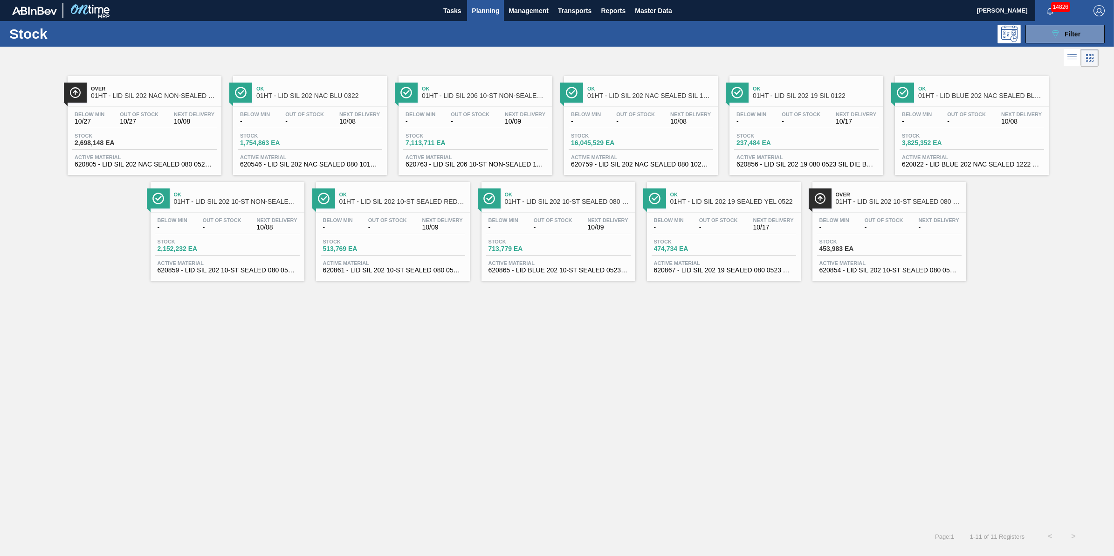
click at [180, 110] on div "Below Min 10/27 Out Of Stock 10/27 Next Delivery 10/08 Stock 2,698,148 EA Activ…" at bounding box center [145, 138] width 154 height 63
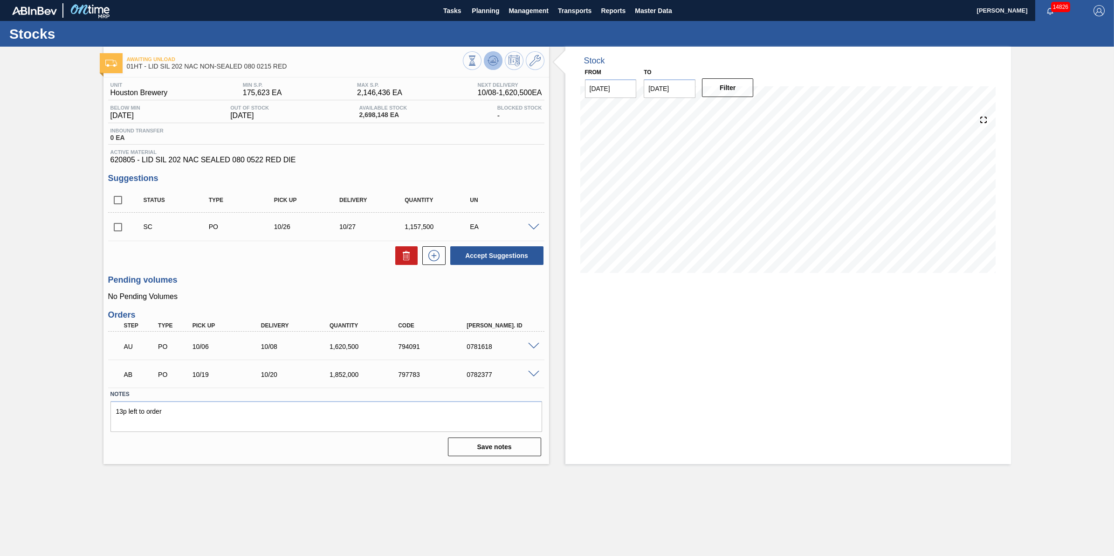
click at [492, 68] on button at bounding box center [493, 60] width 19 height 19
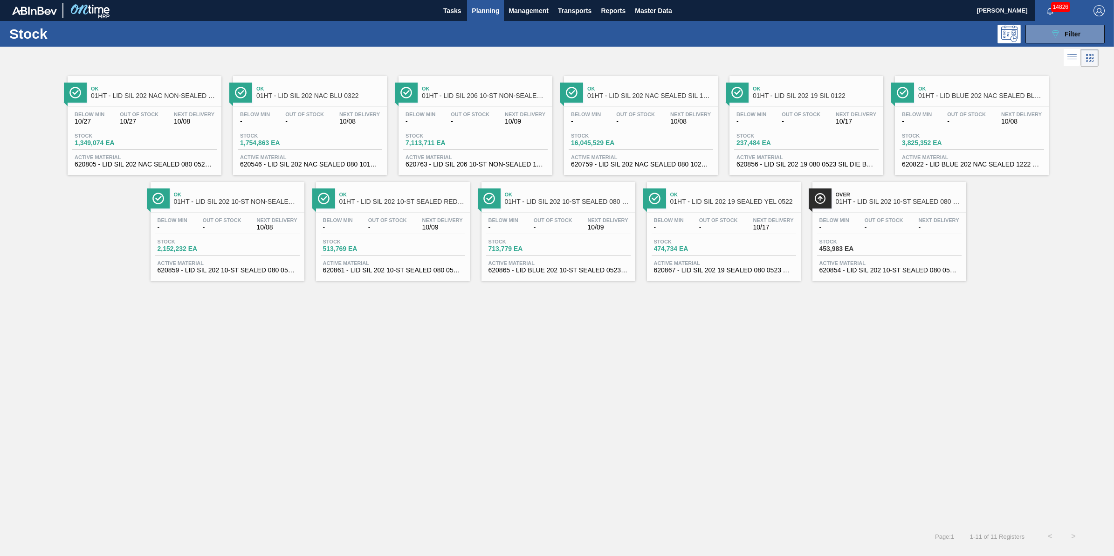
click at [335, 106] on div at bounding box center [310, 106] width 138 height 0
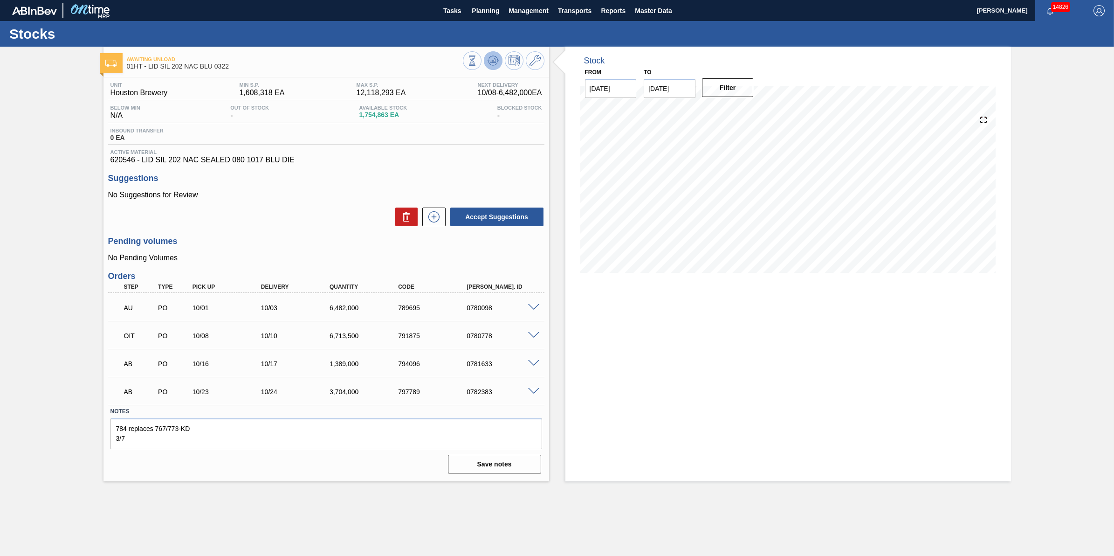
click at [490, 63] on icon at bounding box center [492, 60] width 11 height 11
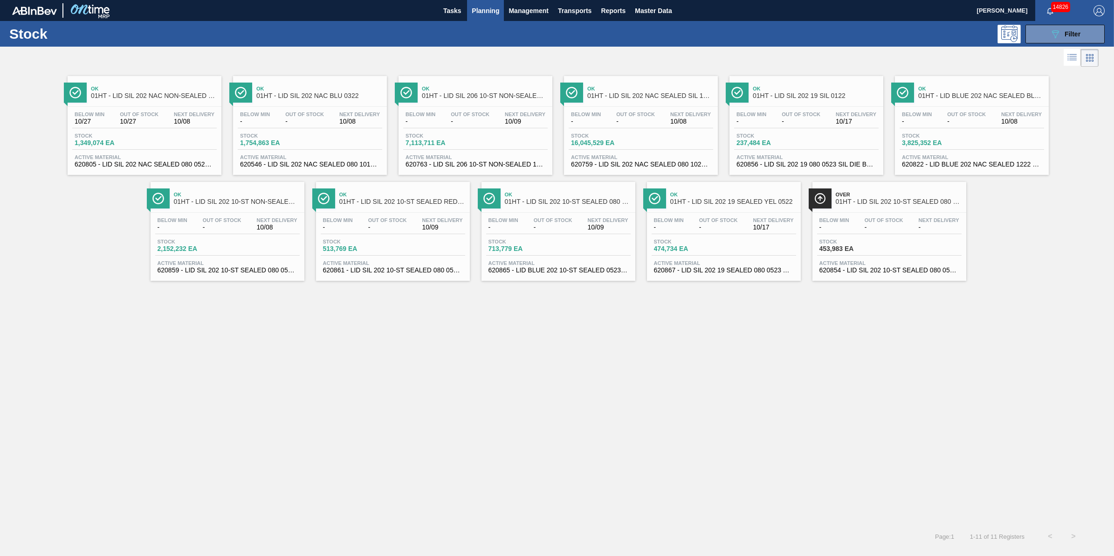
click at [649, 107] on div "Below Min - Out Of Stock - Next Delivery 10/08 Stock 16,045,529 EA Active Mater…" at bounding box center [641, 138] width 154 height 63
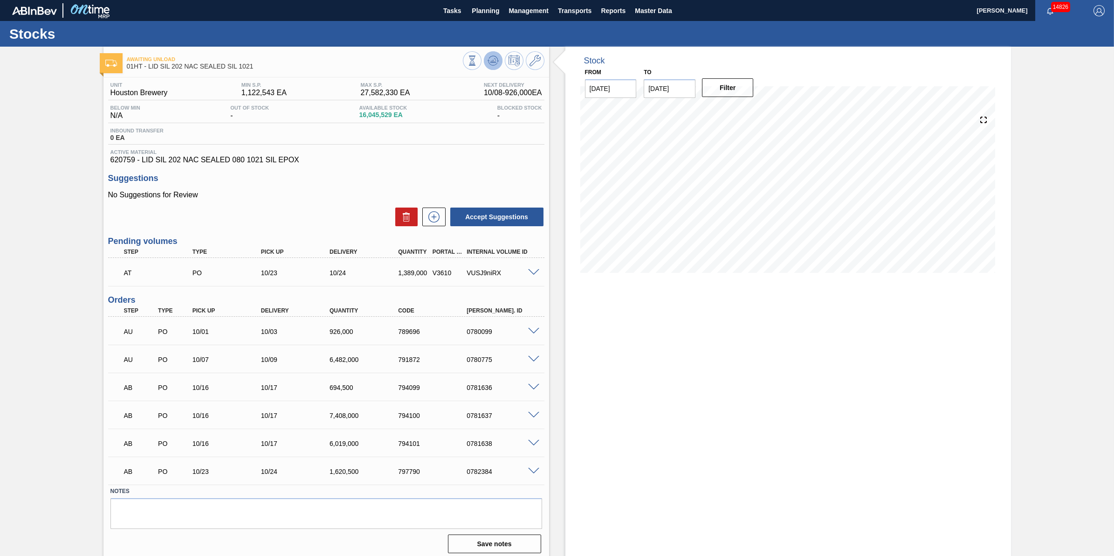
click at [489, 60] on icon at bounding box center [492, 60] width 11 height 11
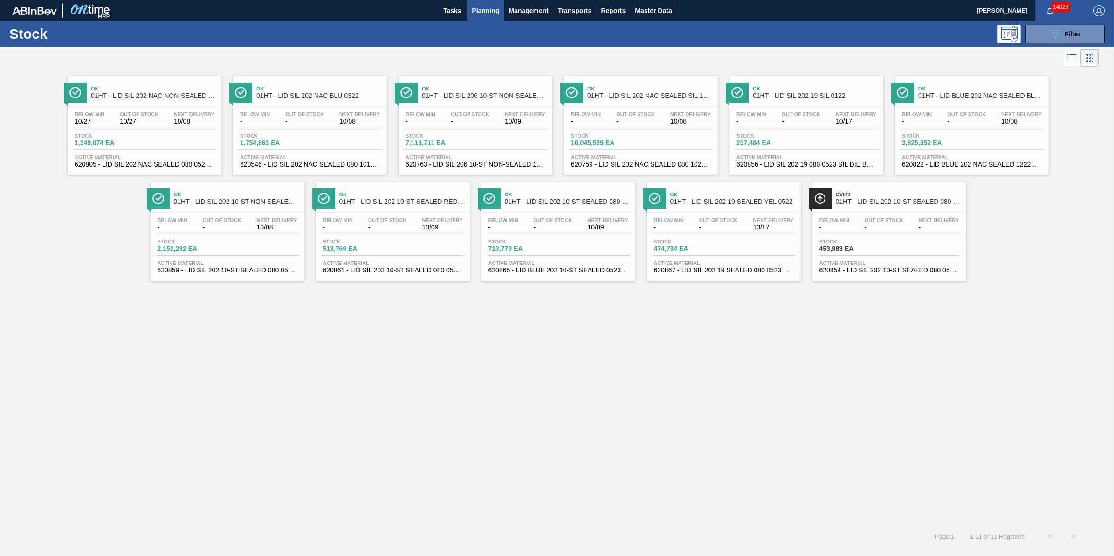
click at [182, 116] on span "Next Delivery" at bounding box center [194, 114] width 41 height 6
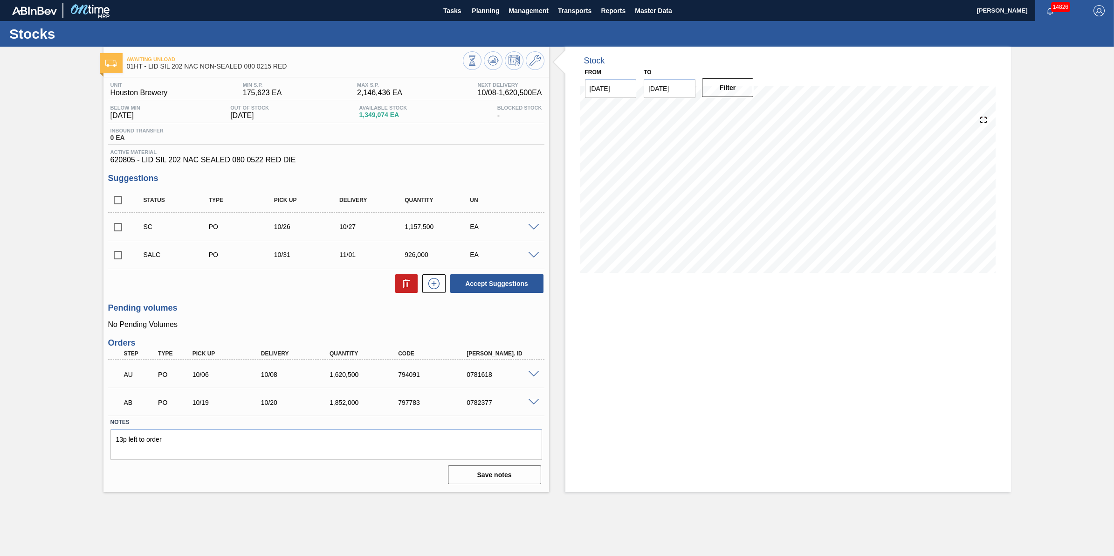
click at [538, 226] on span at bounding box center [533, 227] width 11 height 7
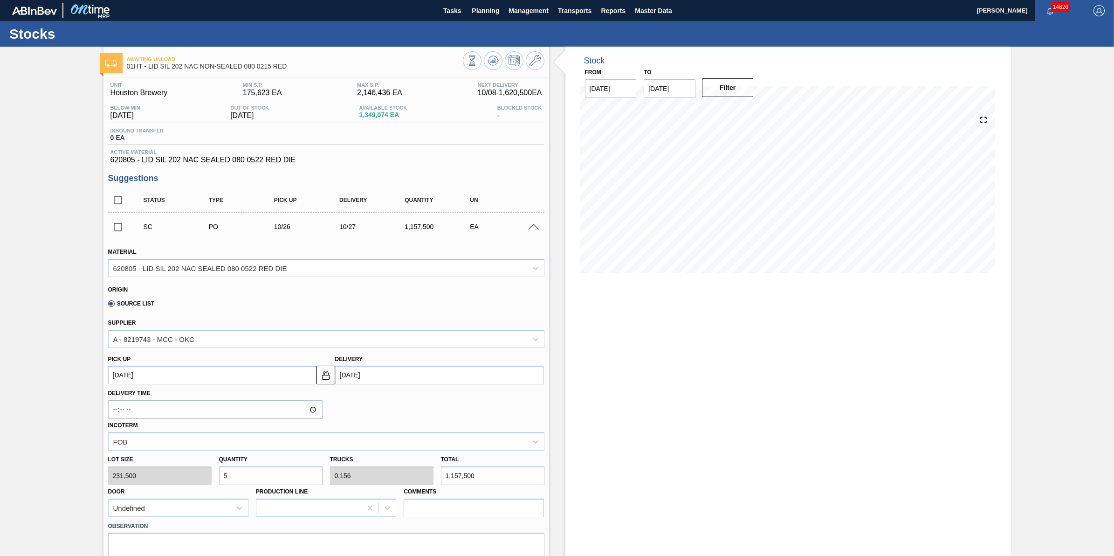
click at [538, 226] on span at bounding box center [533, 227] width 11 height 7
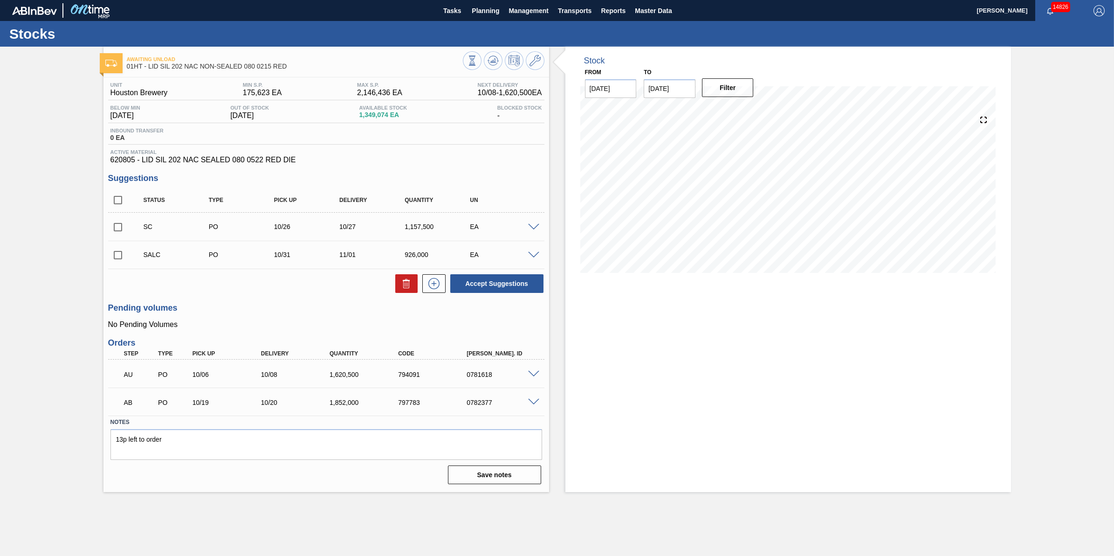
click at [534, 256] on span at bounding box center [533, 255] width 11 height 7
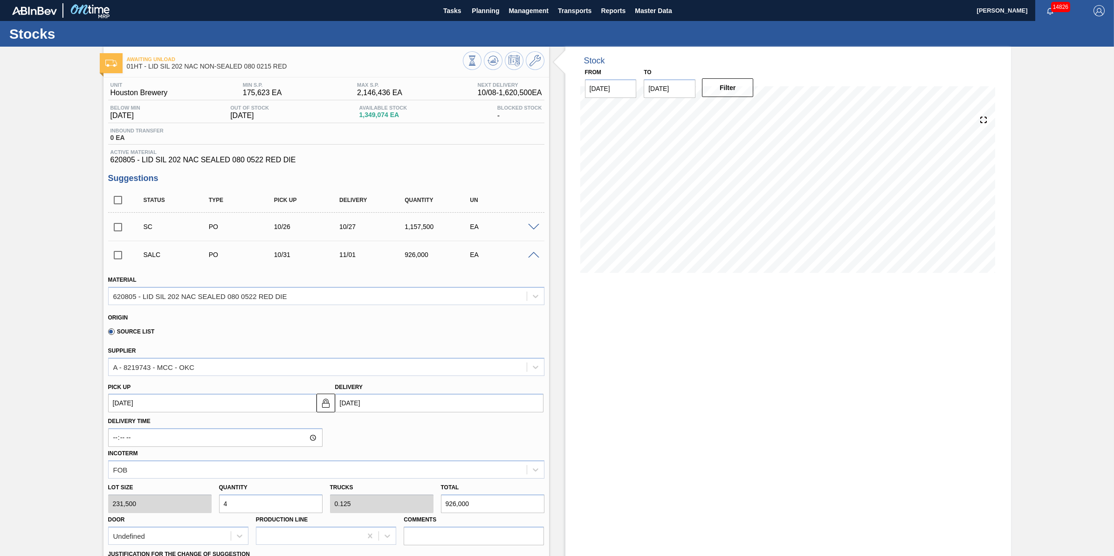
click at [534, 257] on span at bounding box center [533, 255] width 11 height 7
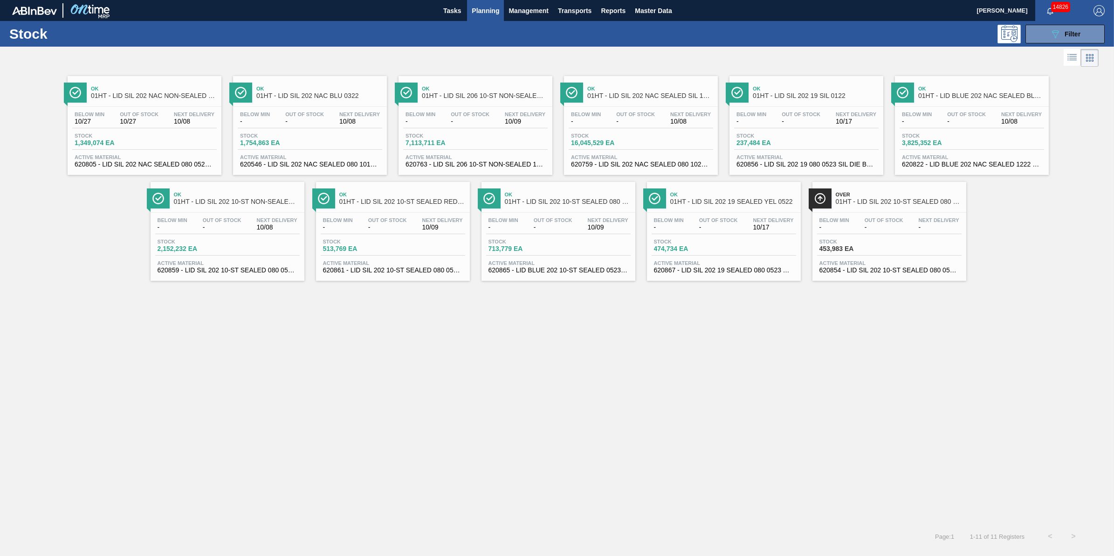
click at [947, 122] on span "-" at bounding box center [966, 121] width 39 height 7
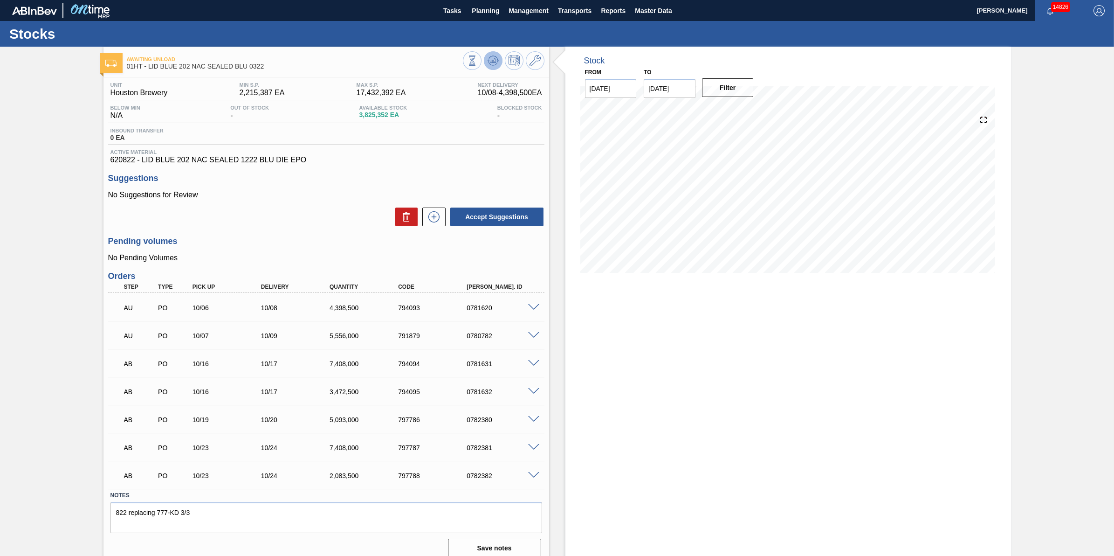
click at [495, 62] on icon at bounding box center [492, 60] width 11 height 11
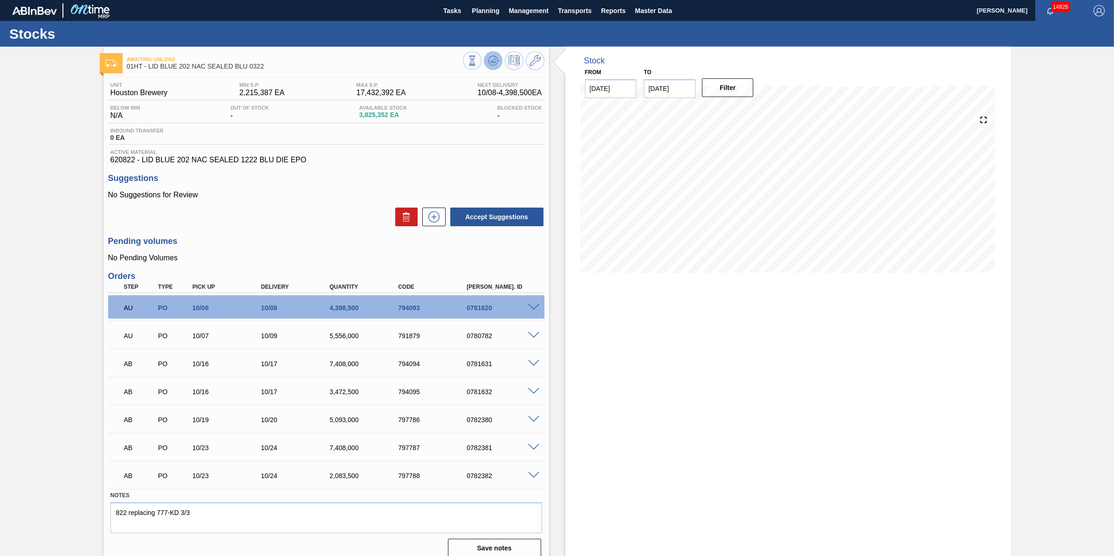
click at [489, 63] on icon at bounding box center [492, 60] width 11 height 11
click at [484, 62] on button at bounding box center [493, 60] width 19 height 19
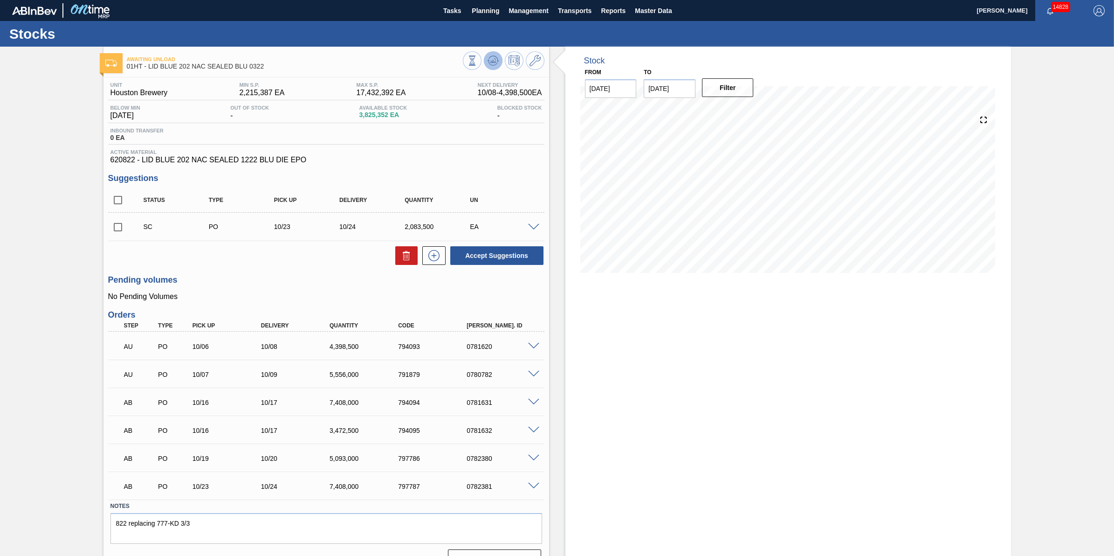
click at [487, 56] on icon at bounding box center [492, 60] width 11 height 11
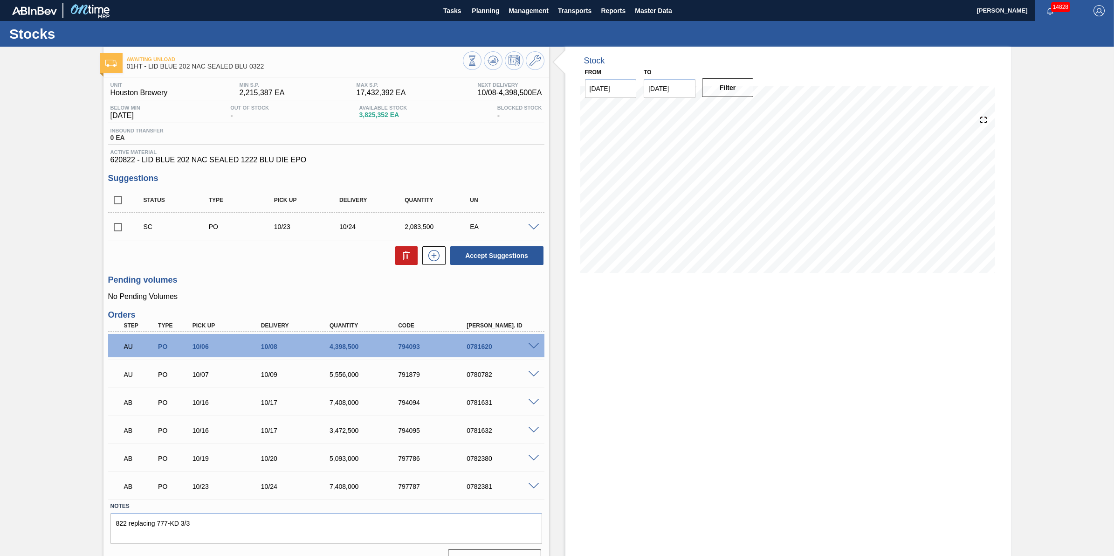
click at [124, 227] on input "checkbox" at bounding box center [118, 227] width 20 height 20
click at [398, 253] on button at bounding box center [406, 255] width 22 height 19
checkbox input "false"
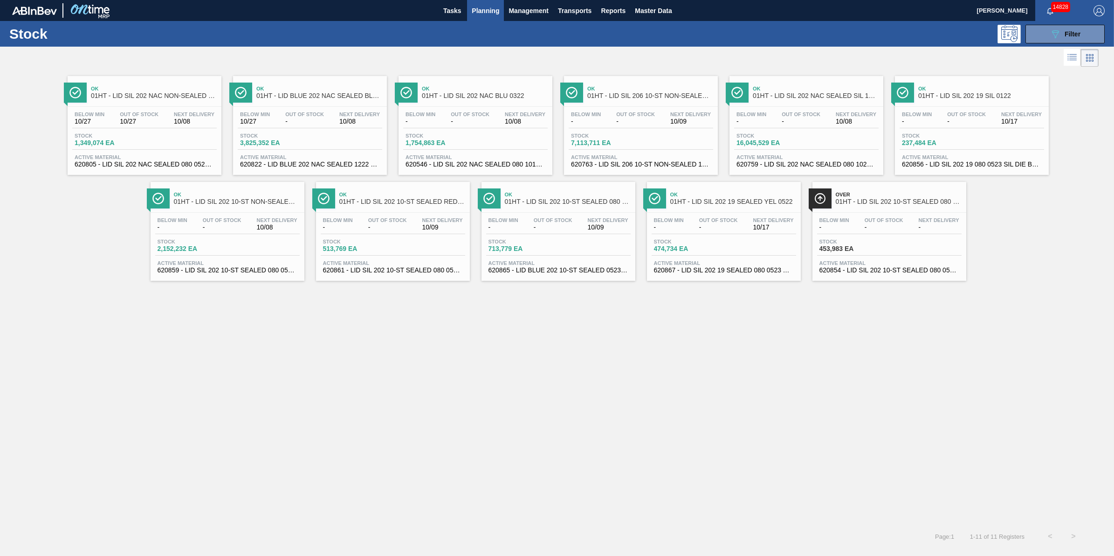
click at [176, 100] on div "Ok 01HT - LID SIL 202 NAC NON-SEALED 080 0215 RED" at bounding box center [154, 92] width 126 height 21
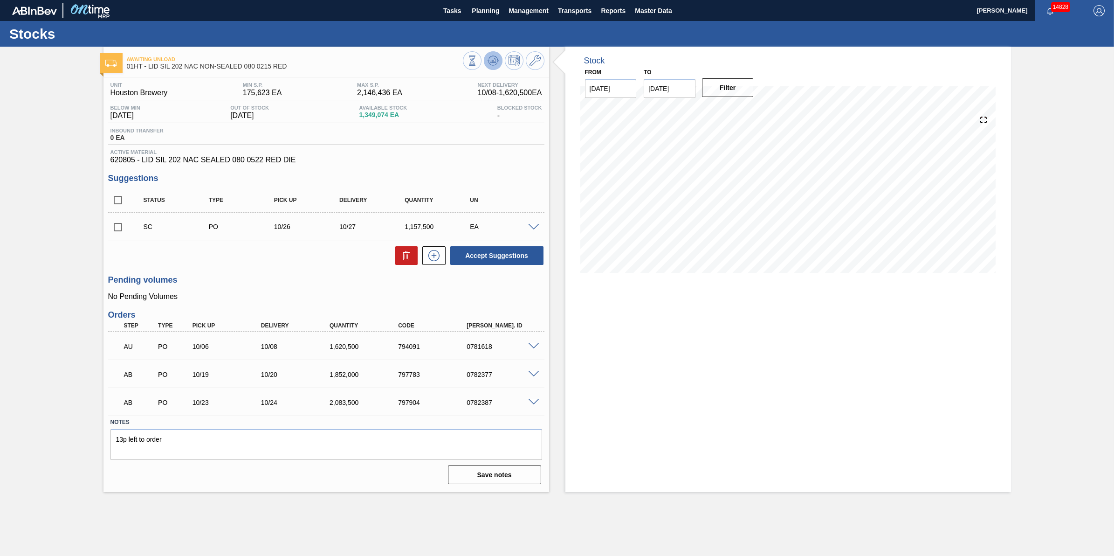
click at [499, 67] on button at bounding box center [493, 60] width 19 height 19
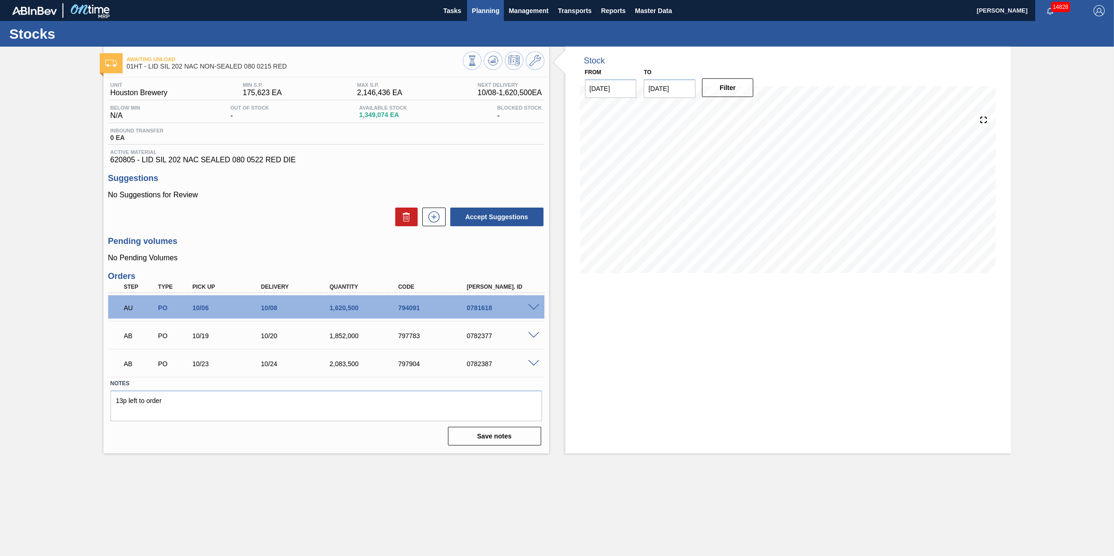
click at [480, 10] on span "Planning" at bounding box center [485, 10] width 27 height 11
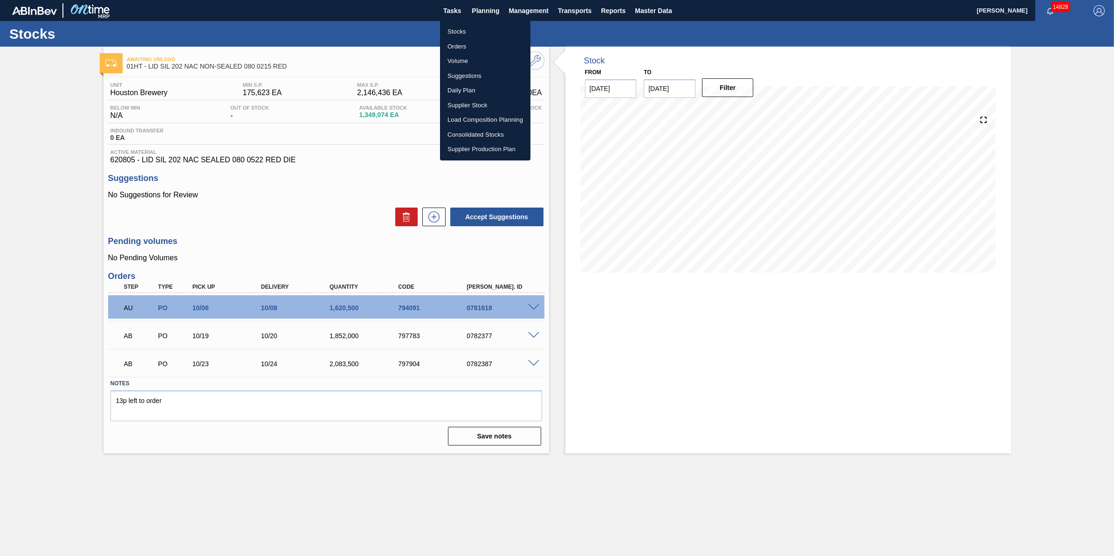
click at [479, 29] on li "Stocks" at bounding box center [485, 31] width 90 height 15
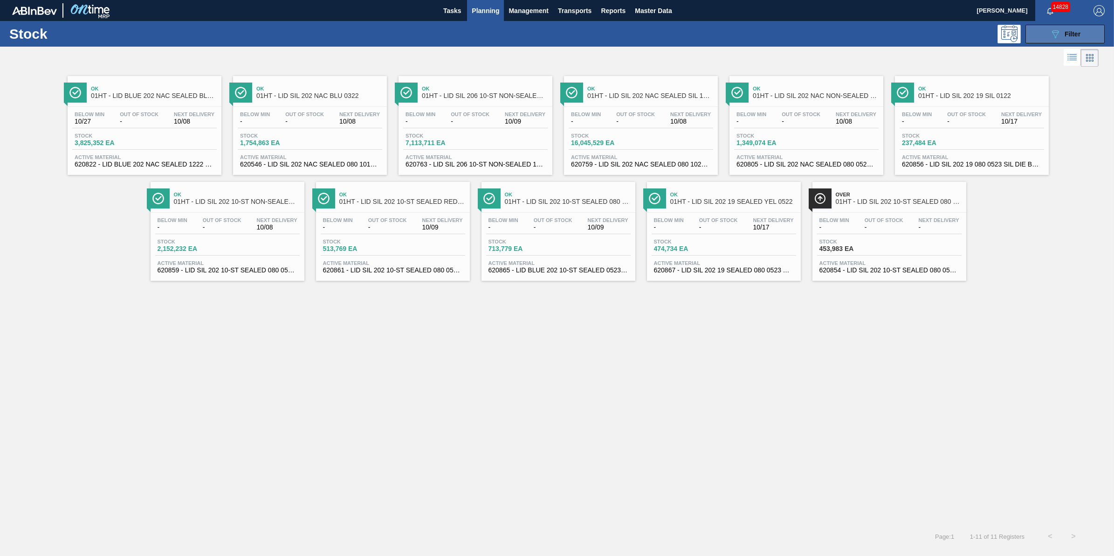
click at [1052, 38] on icon "089F7B8B-B2A5-4AFE-B5C0-19BA573D28AC" at bounding box center [1054, 33] width 11 height 11
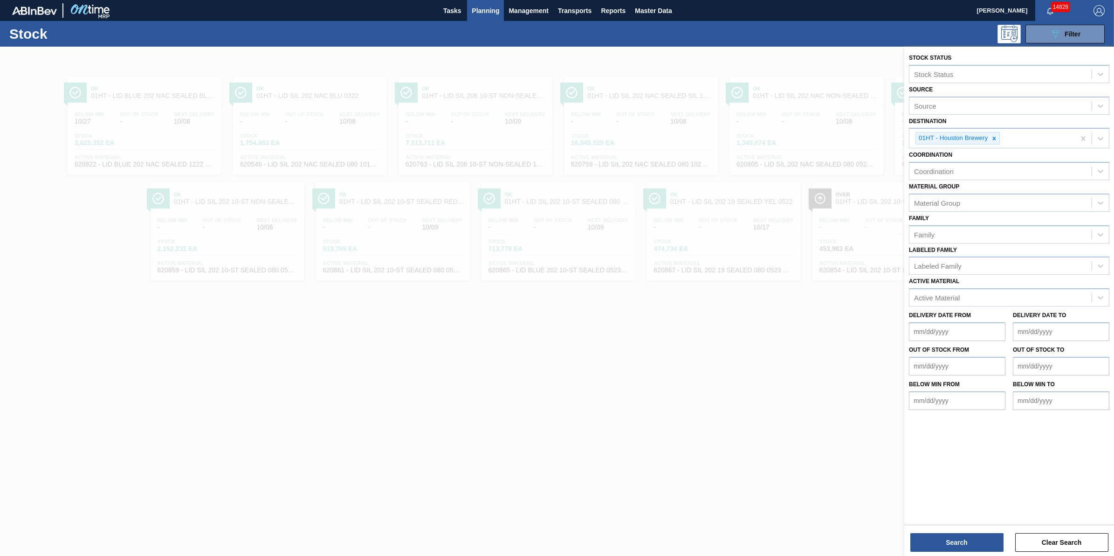
click at [485, 14] on span "Planning" at bounding box center [485, 10] width 27 height 11
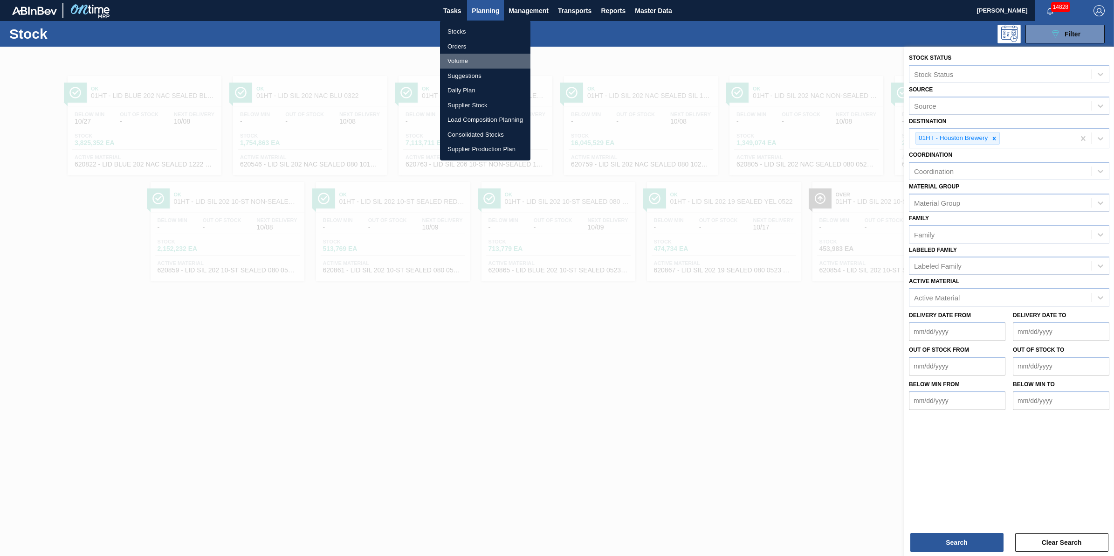
click at [481, 63] on li "Volume" at bounding box center [485, 61] width 90 height 15
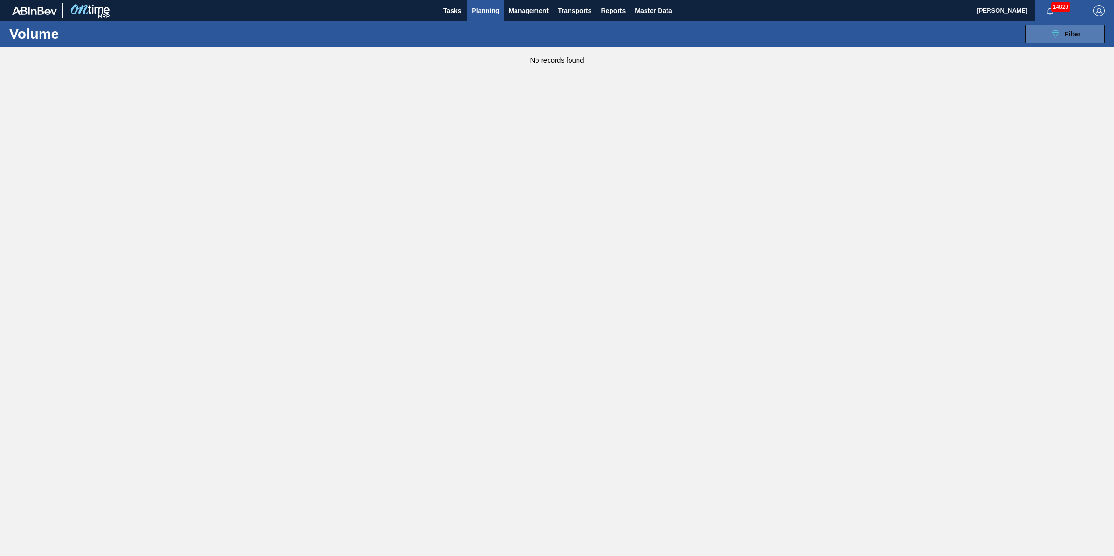
click at [1063, 31] on div "089F7B8B-B2A5-4AFE-B5C0-19BA573D28AC Filter" at bounding box center [1064, 33] width 31 height 11
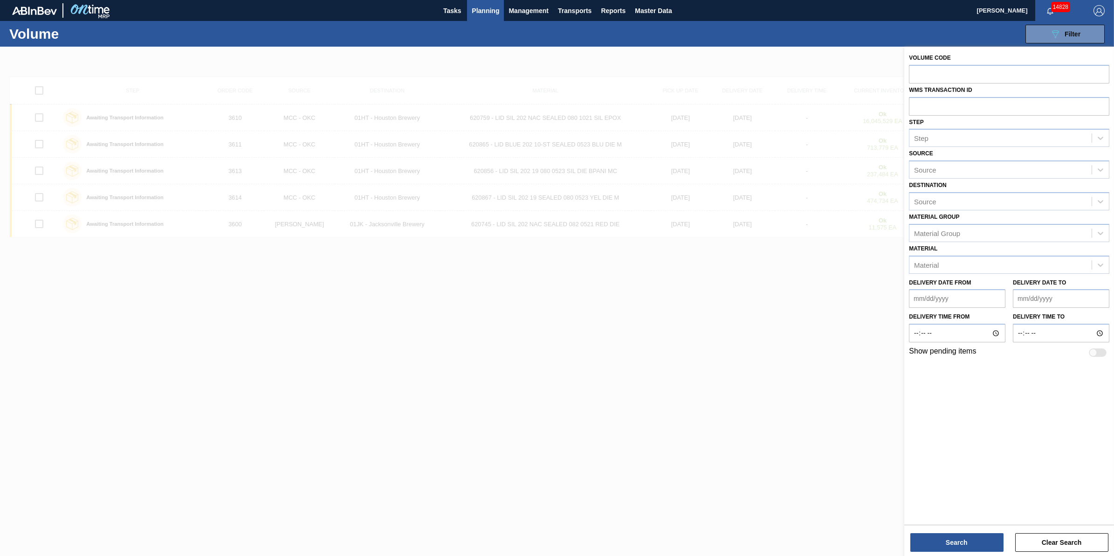
click at [567, 338] on div at bounding box center [557, 325] width 1114 height 556
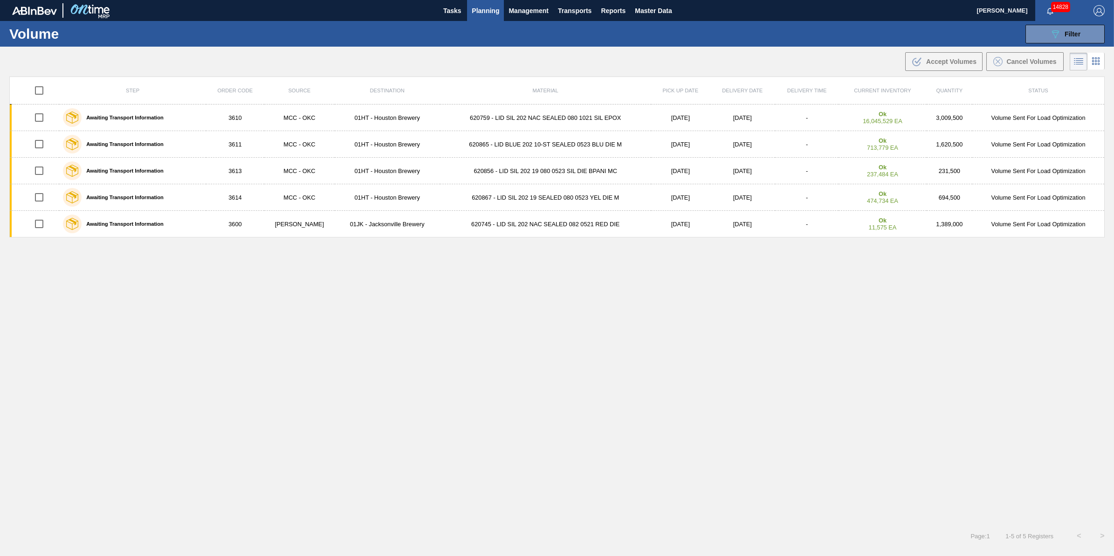
click at [36, 87] on input "checkbox" at bounding box center [39, 91] width 20 height 20
checkbox input "true"
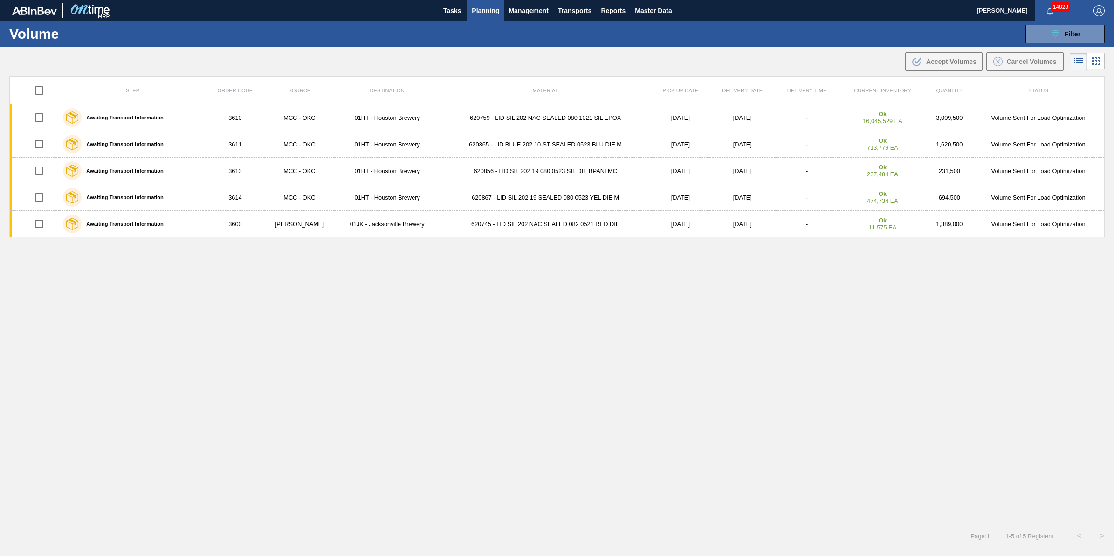
checkbox input "true"
click at [1034, 61] on span "Cancel Volumes" at bounding box center [1031, 61] width 50 height 7
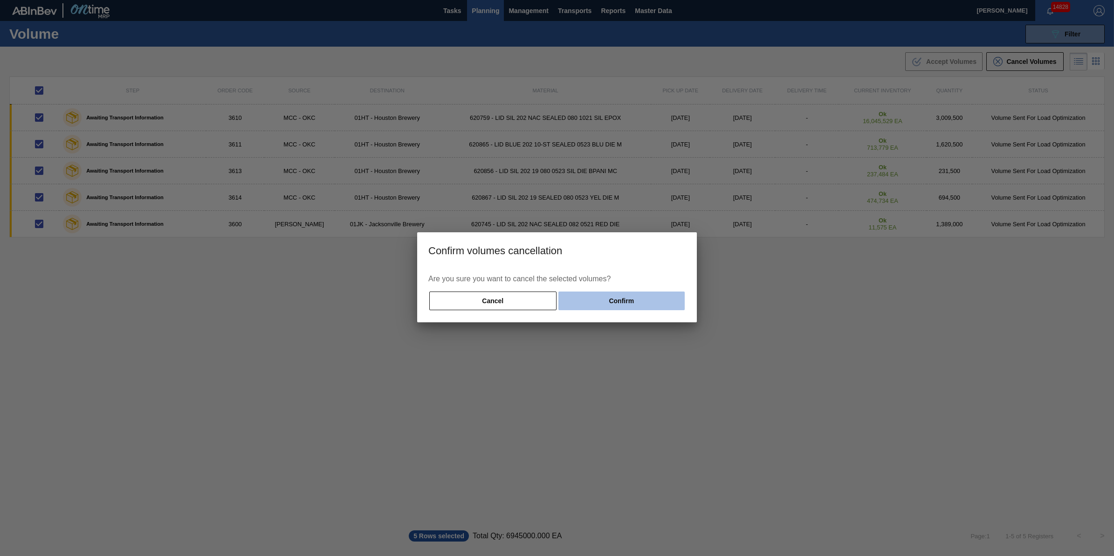
click at [667, 299] on button "Confirm" at bounding box center [621, 300] width 126 height 19
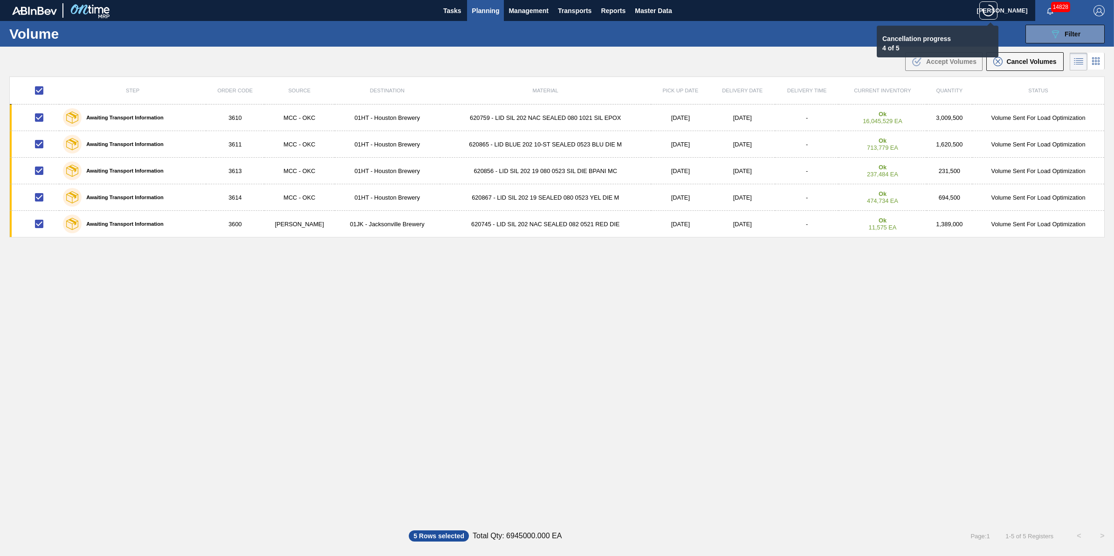
checkbox input "false"
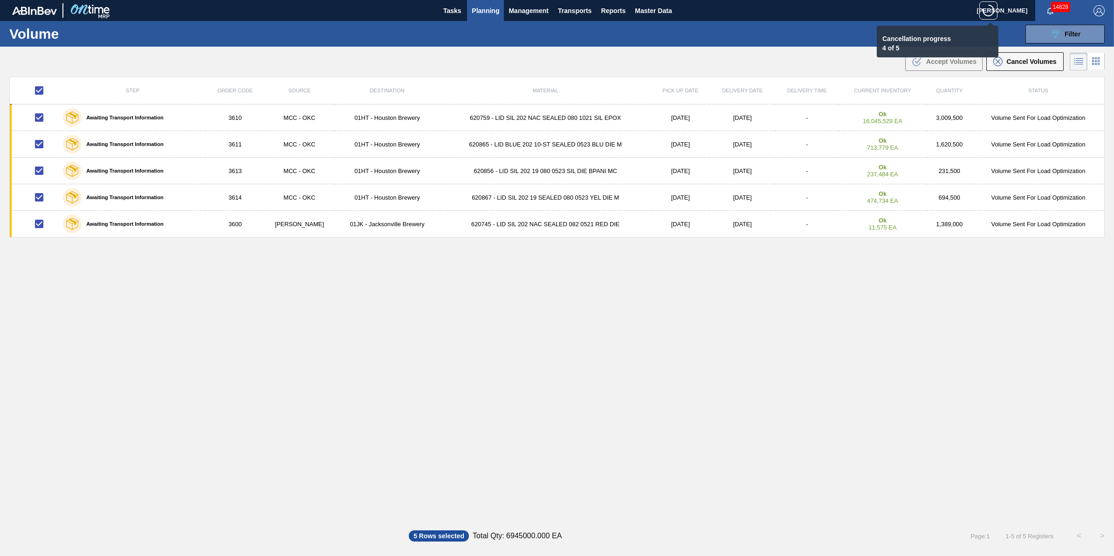
checkbox input "false"
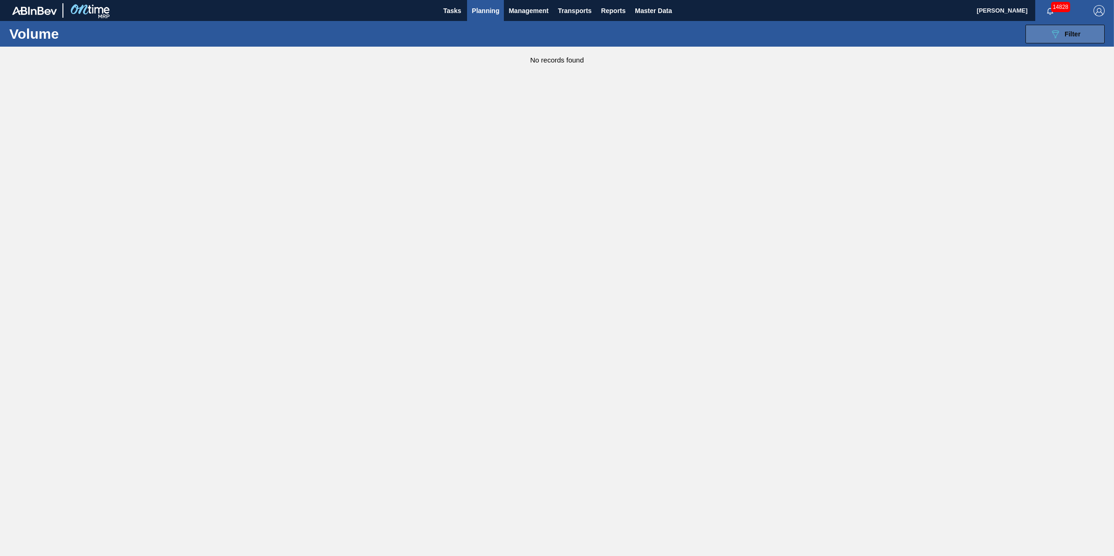
click at [1049, 25] on button "089F7B8B-B2A5-4AFE-B5C0-19BA573D28AC Filter" at bounding box center [1064, 34] width 79 height 19
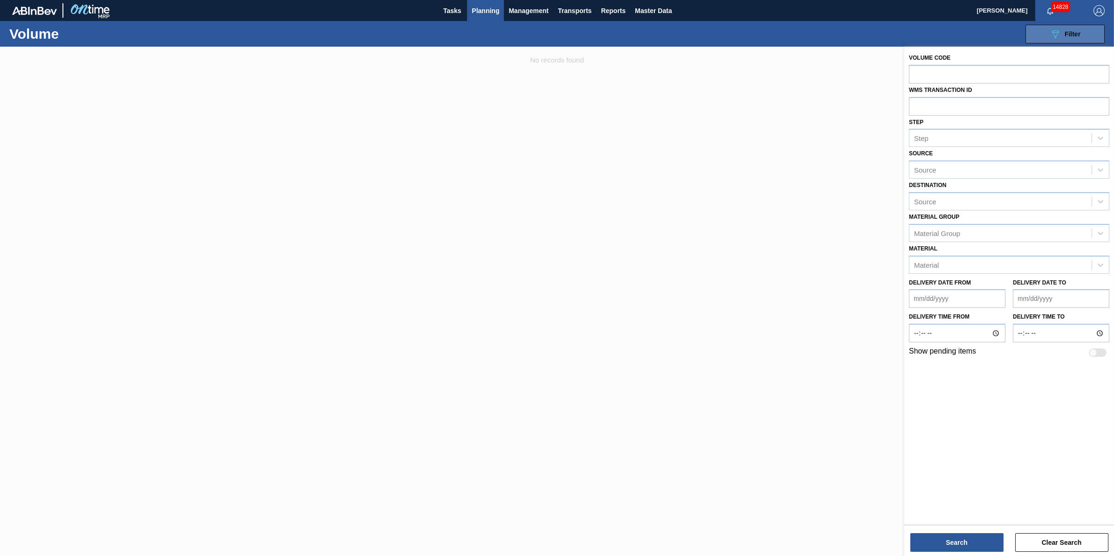
click at [1049, 25] on button "089F7B8B-B2A5-4AFE-B5C0-19BA573D28AC Filter" at bounding box center [1064, 34] width 79 height 19
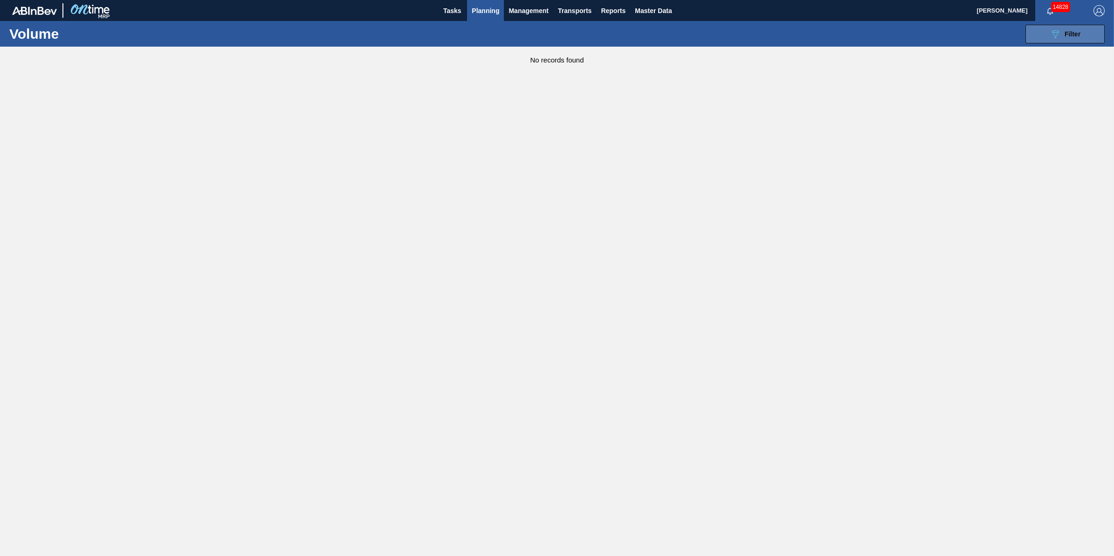
click at [1049, 26] on button "089F7B8B-B2A5-4AFE-B5C0-19BA573D28AC Filter" at bounding box center [1064, 34] width 79 height 19
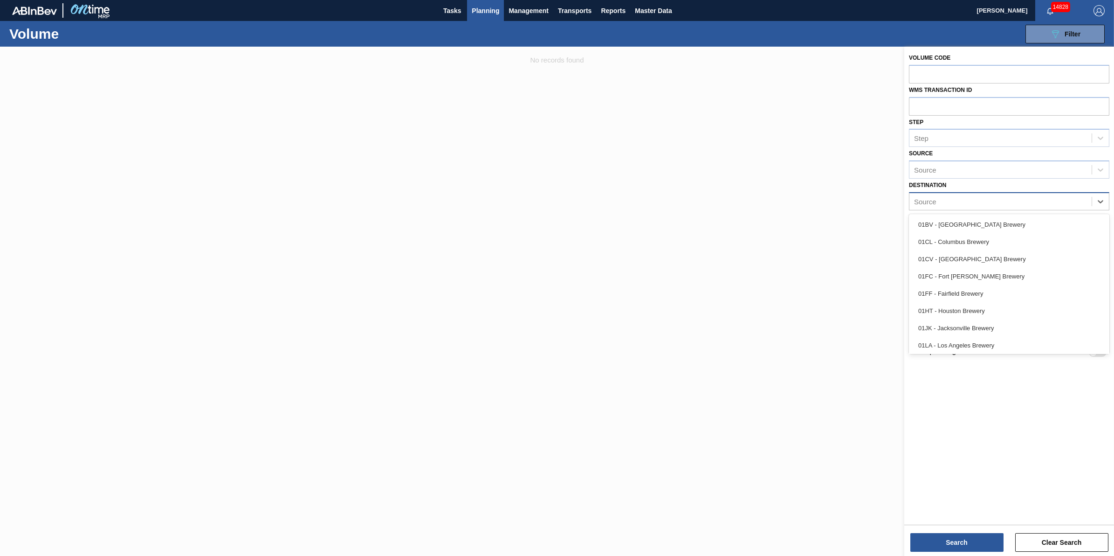
click at [1004, 196] on div "Source" at bounding box center [1000, 201] width 182 height 14
drag, startPoint x: 1027, startPoint y: 315, endPoint x: 1039, endPoint y: 336, distance: 24.5
click at [1039, 336] on div "01BV - Baldwinsville Brewery 01CL - Columbus Brewery 01CV - Cartersville Brewer…" at bounding box center [1009, 284] width 200 height 140
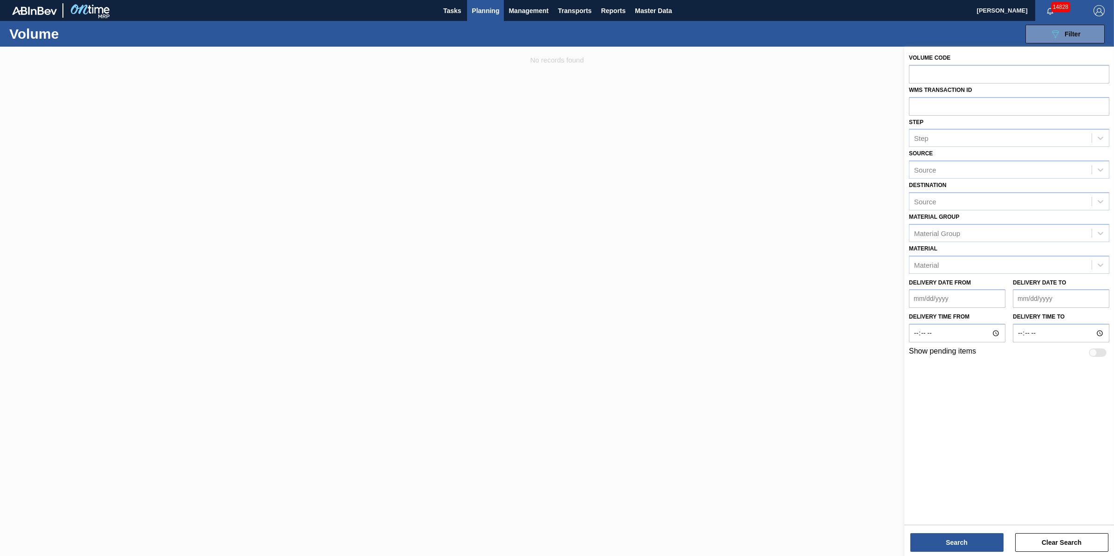
click at [652, 260] on div at bounding box center [557, 325] width 1114 height 556
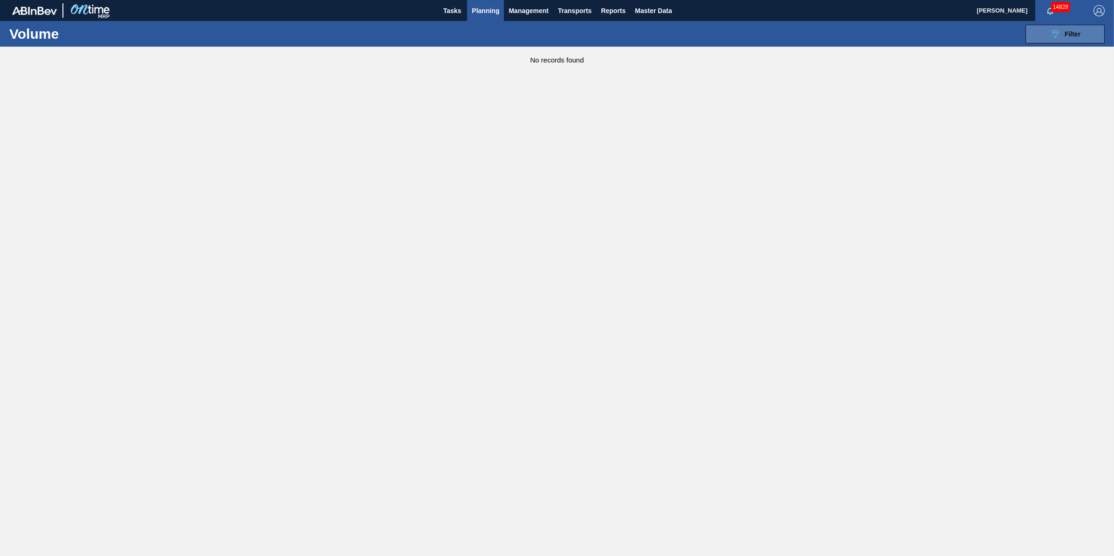
click at [1033, 33] on button "089F7B8B-B2A5-4AFE-B5C0-19BA573D28AC Filter" at bounding box center [1064, 34] width 79 height 19
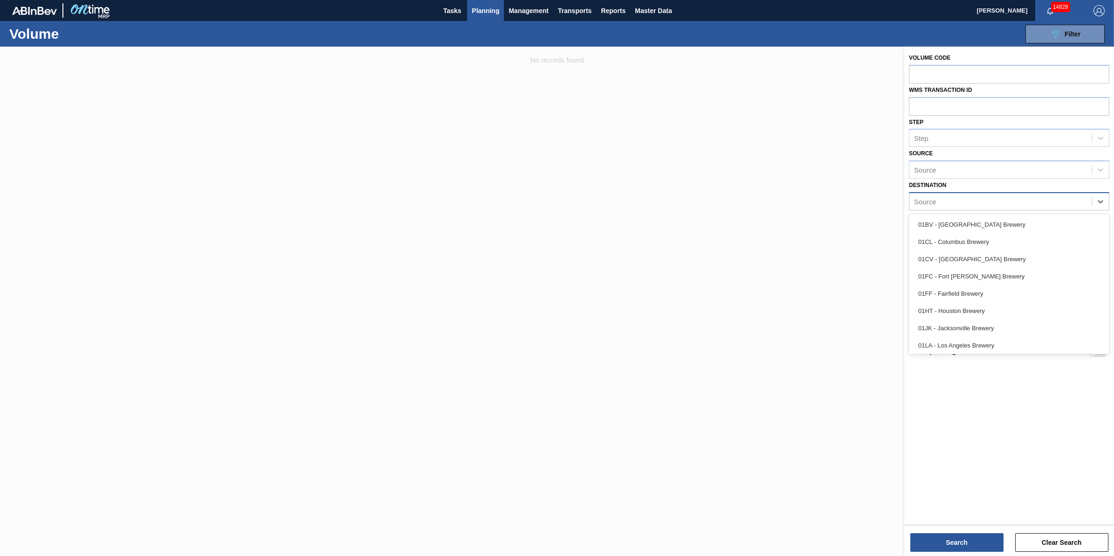
click at [982, 205] on div "Source" at bounding box center [1000, 201] width 182 height 14
click at [981, 224] on div "01BV - [GEOGRAPHIC_DATA] Brewery" at bounding box center [1009, 224] width 200 height 17
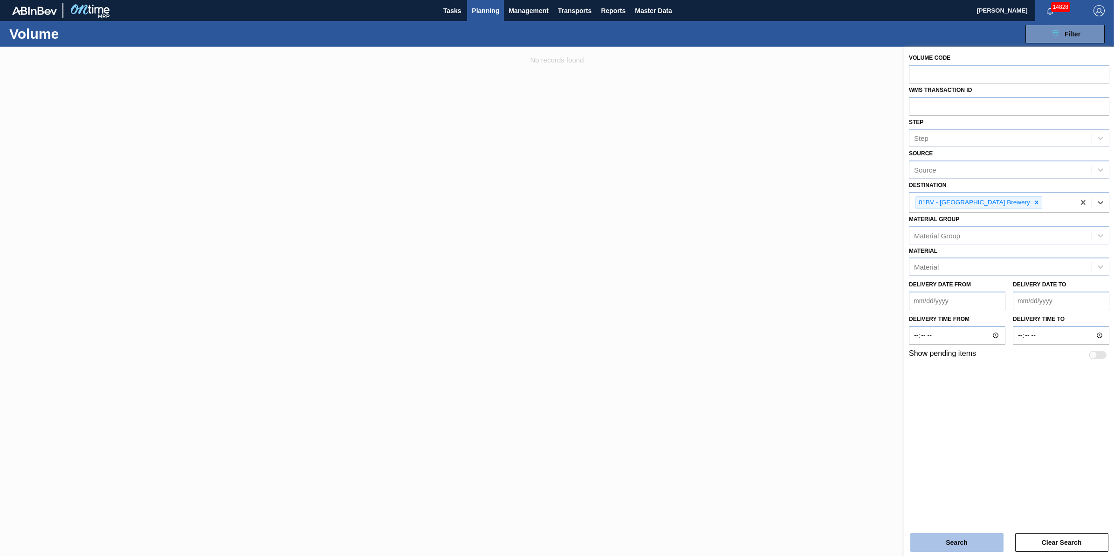
click at [940, 539] on button "Search" at bounding box center [956, 542] width 93 height 19
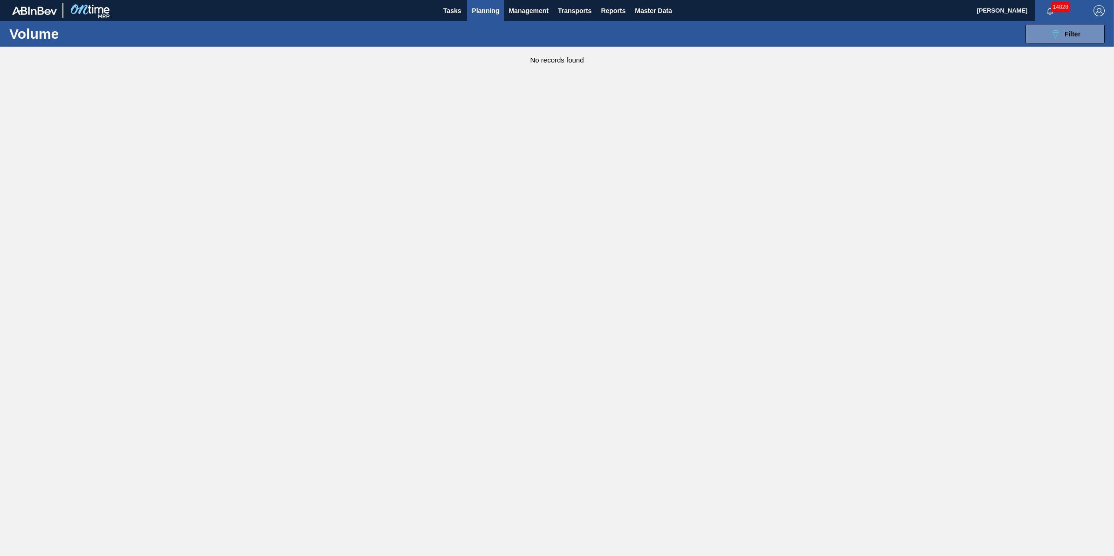
click at [500, 12] on button "Planning" at bounding box center [485, 10] width 37 height 21
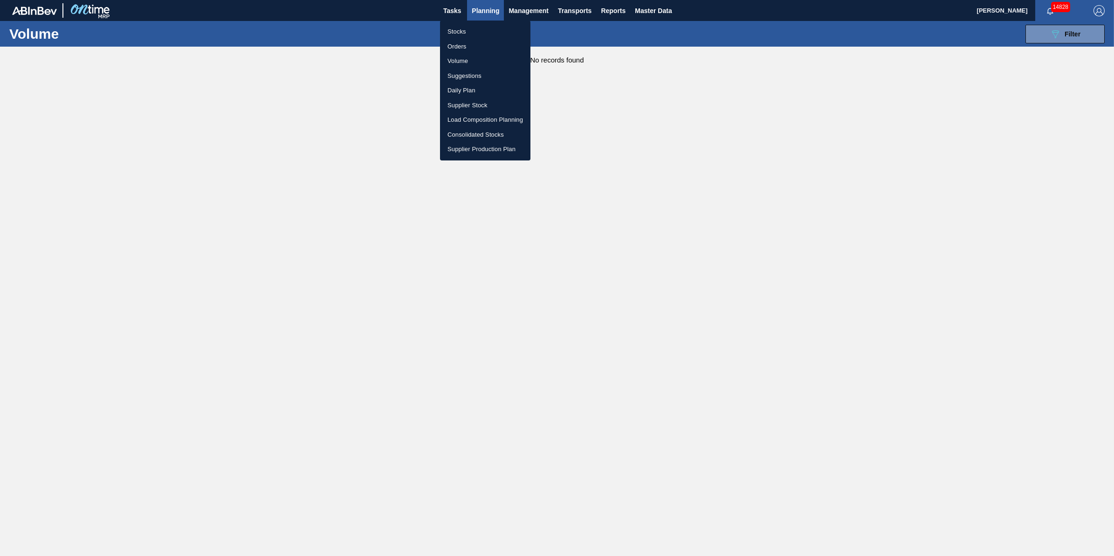
click at [493, 39] on li "Orders" at bounding box center [485, 46] width 90 height 15
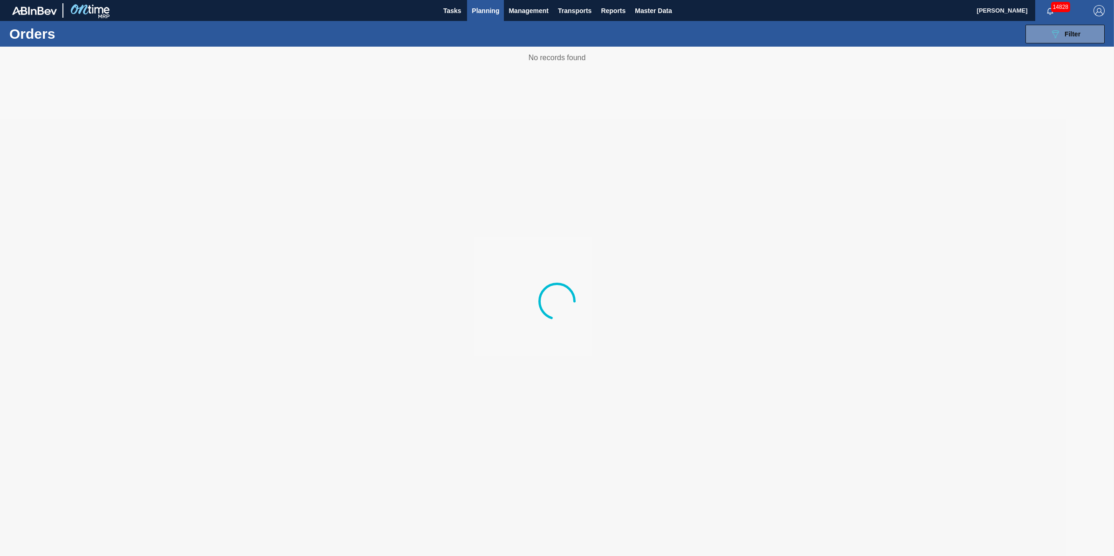
click at [490, 16] on button "Planning" at bounding box center [485, 10] width 37 height 21
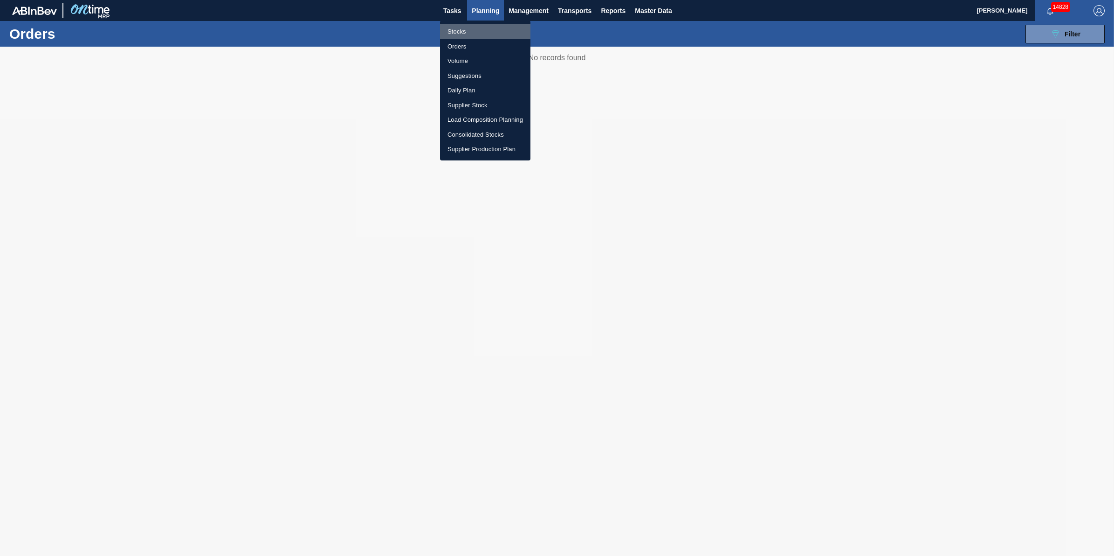
click at [488, 30] on li "Stocks" at bounding box center [485, 31] width 90 height 15
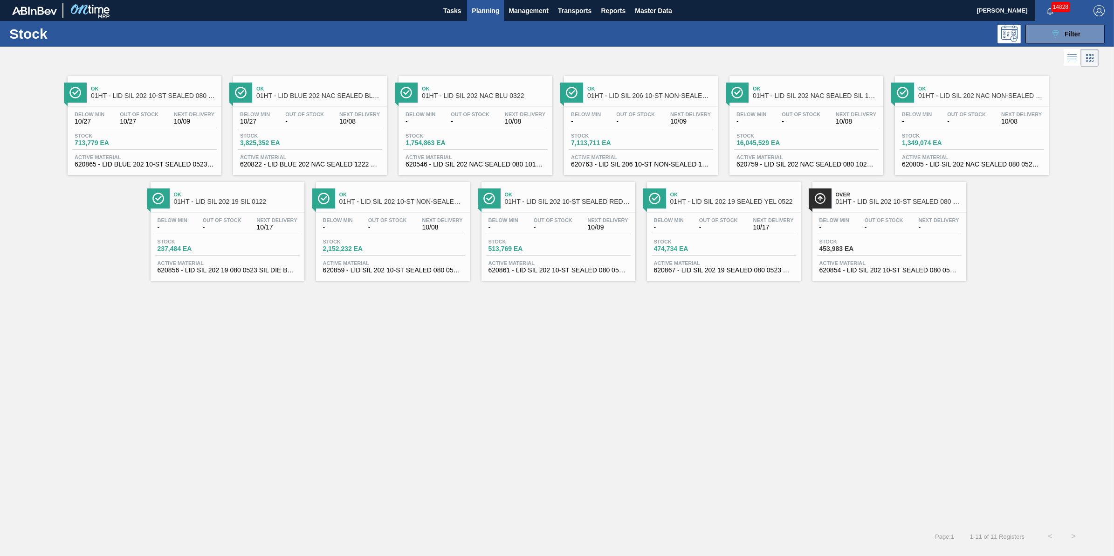
click at [179, 148] on div "Stock 713,779 EA" at bounding box center [144, 141] width 144 height 17
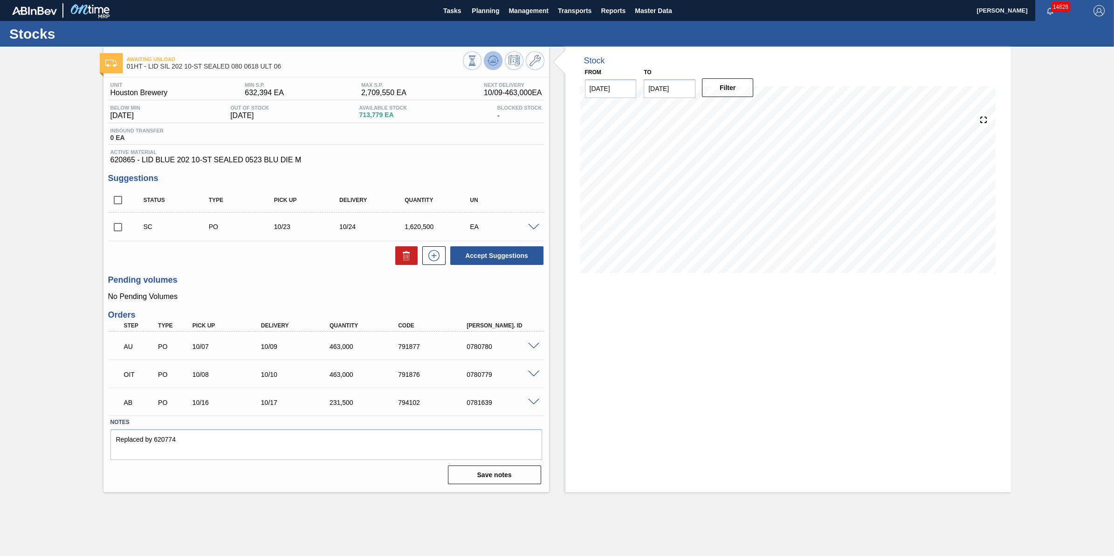
click at [492, 66] on span at bounding box center [492, 60] width 11 height 11
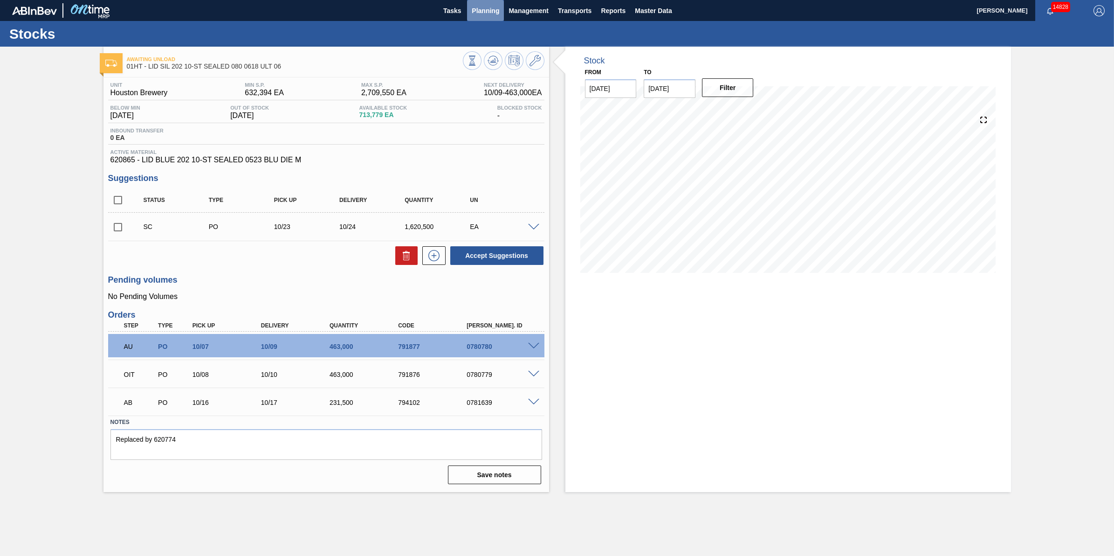
click at [474, 17] on button "Planning" at bounding box center [485, 10] width 37 height 21
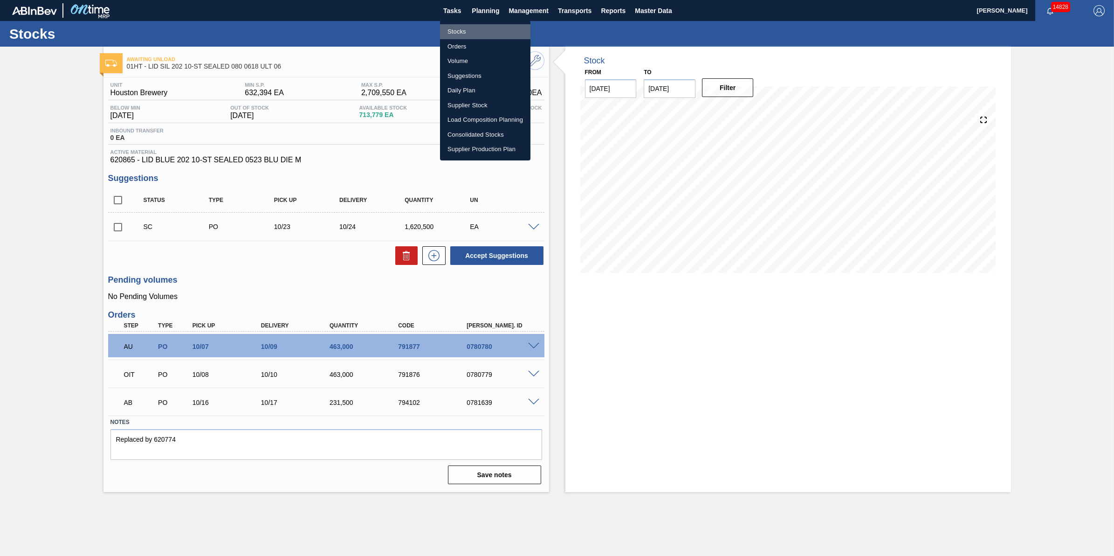
click at [485, 28] on li "Stocks" at bounding box center [485, 31] width 90 height 15
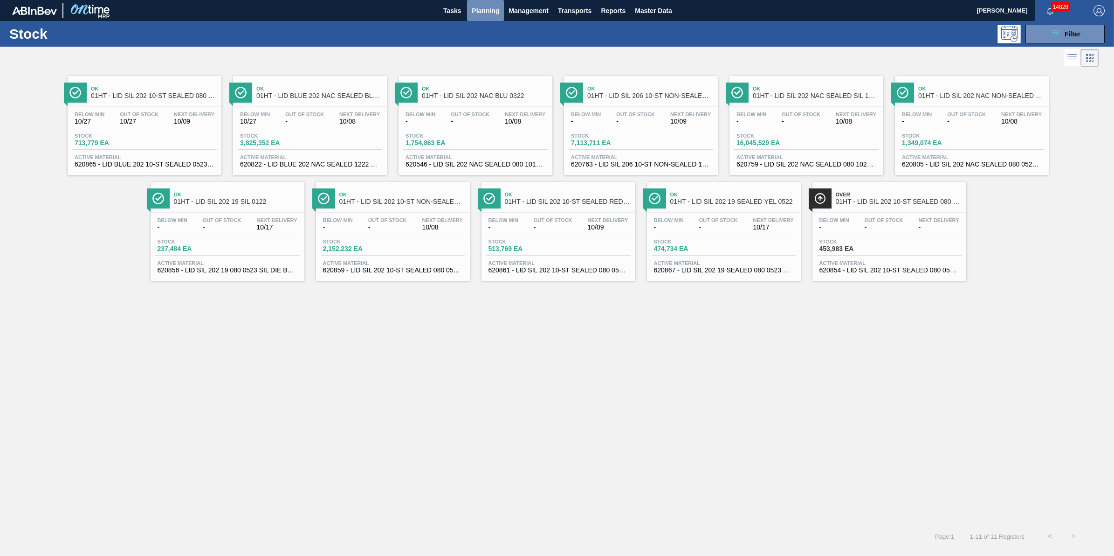
click at [490, 10] on span "Planning" at bounding box center [485, 10] width 27 height 11
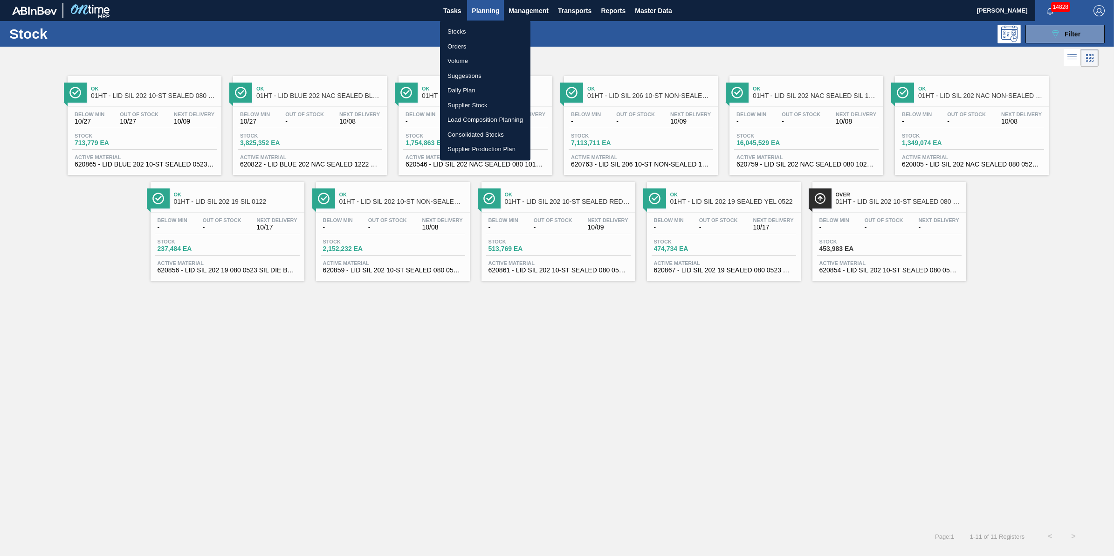
click at [493, 75] on li "Suggestions" at bounding box center [485, 76] width 90 height 15
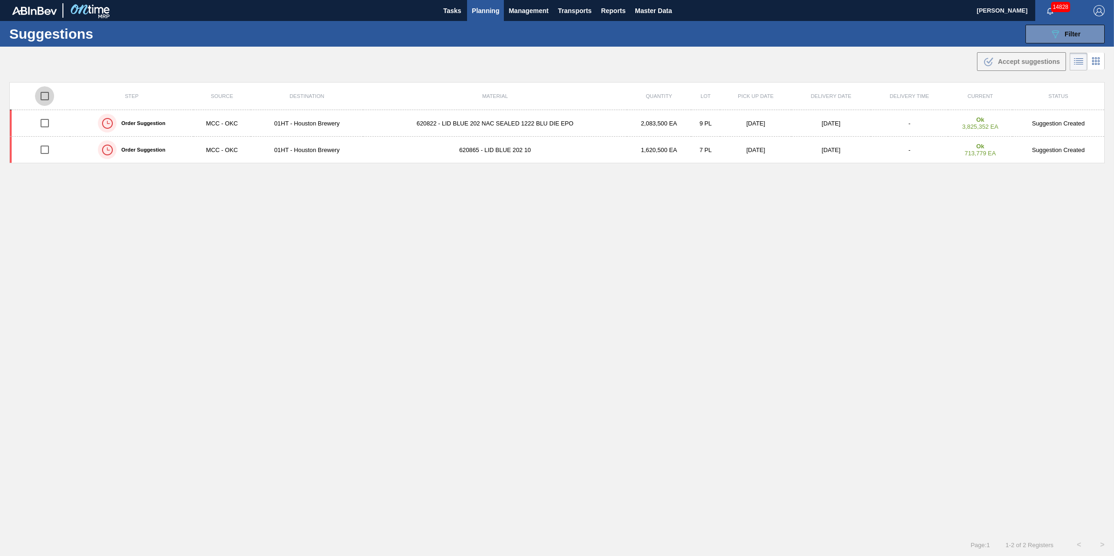
click at [44, 98] on input "checkbox" at bounding box center [45, 96] width 20 height 20
checkbox input "true"
click at [1036, 66] on div ".b{fill:var(--color-action-default)} Accept suggestions" at bounding box center [1021, 61] width 77 height 11
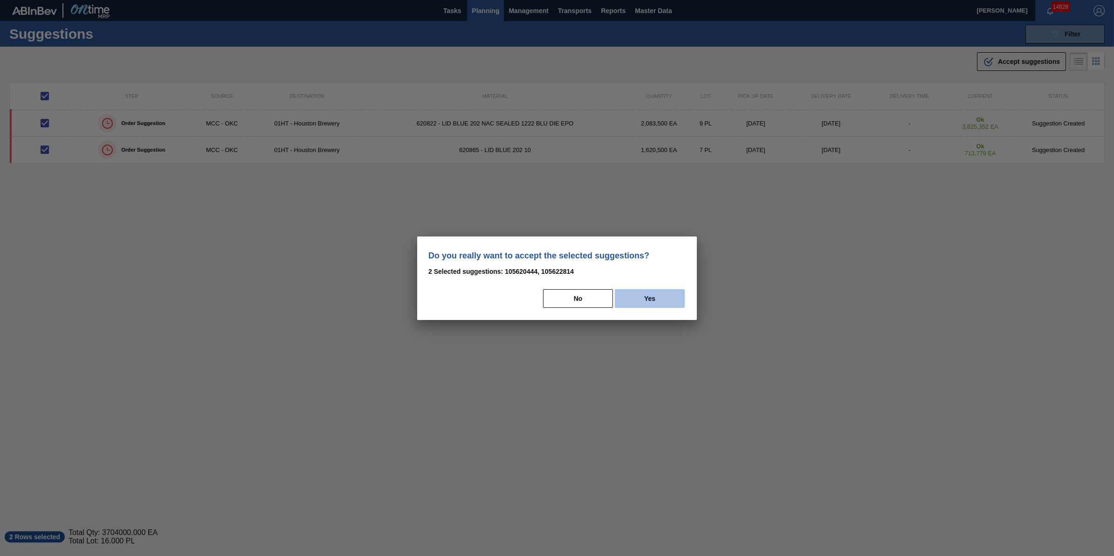
click at [653, 294] on button "Yes" at bounding box center [650, 298] width 70 height 19
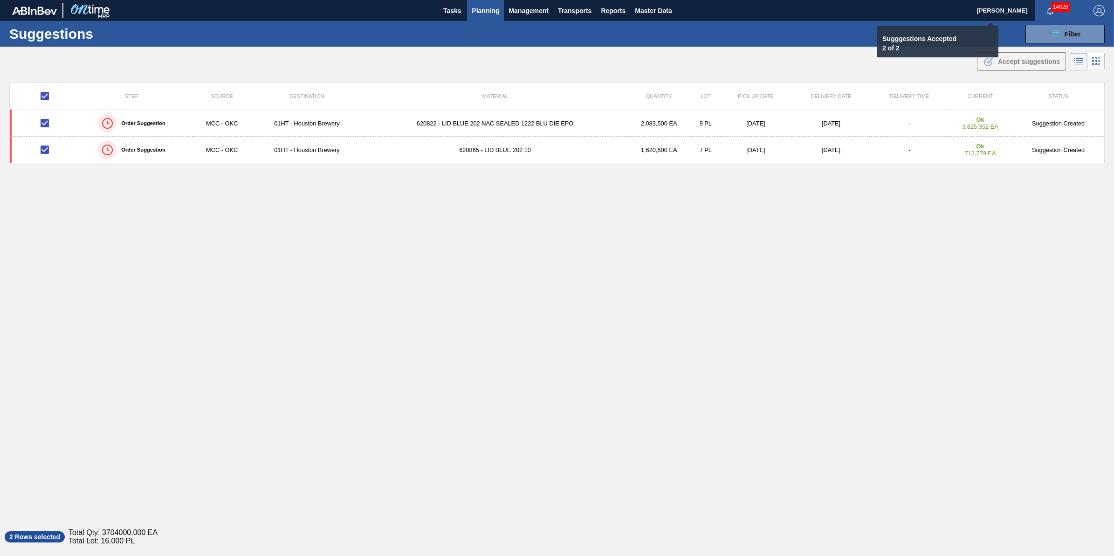
checkbox input "false"
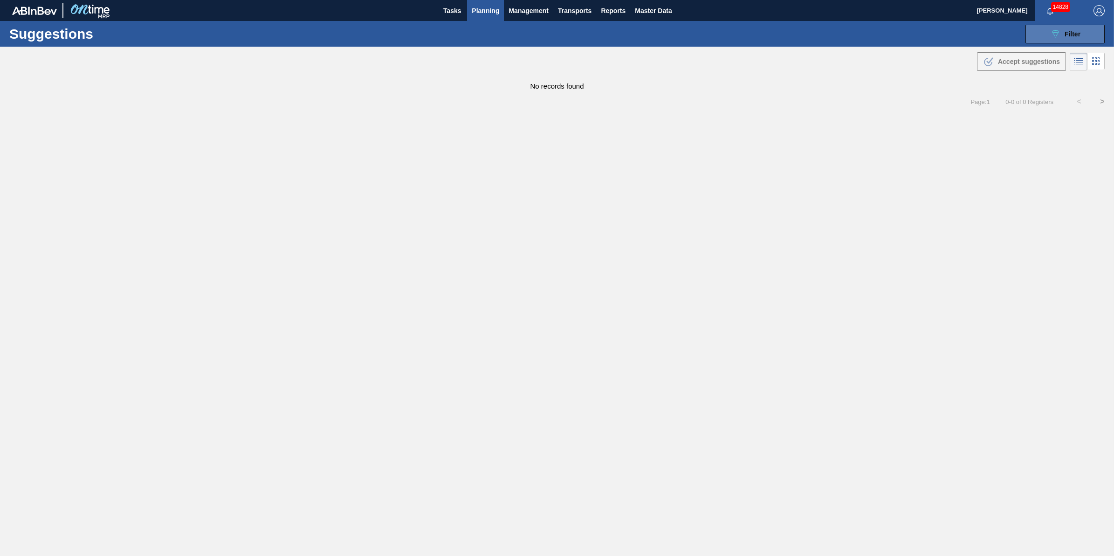
click at [1046, 38] on button "089F7B8B-B2A5-4AFE-B5C0-19BA573D28AC Filter" at bounding box center [1064, 34] width 79 height 19
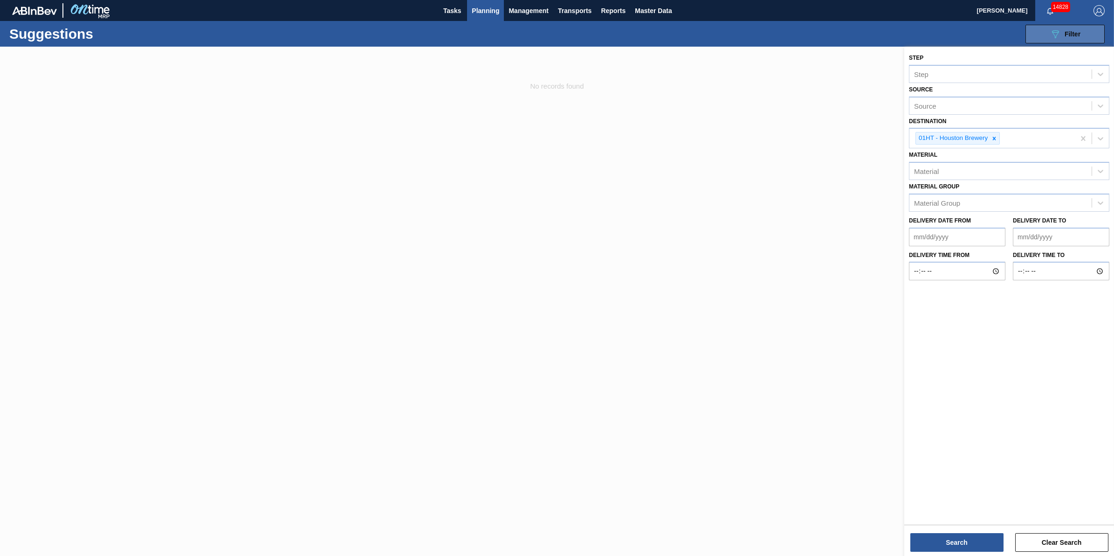
click at [1046, 38] on button "089F7B8B-B2A5-4AFE-B5C0-19BA573D28AC Filter" at bounding box center [1064, 34] width 79 height 19
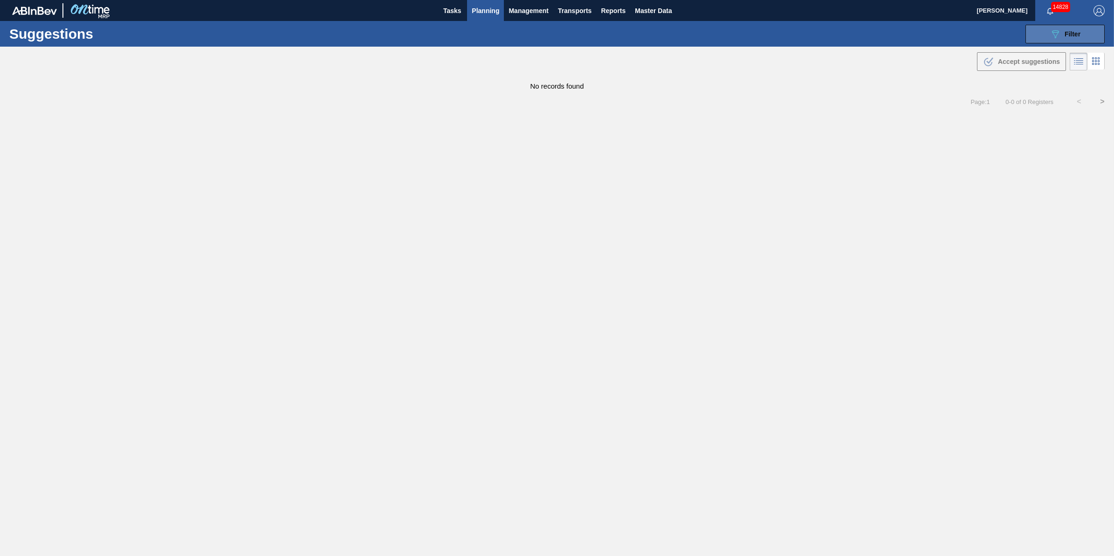
click at [1046, 38] on button "089F7B8B-B2A5-4AFE-B5C0-19BA573D28AC Filter" at bounding box center [1064, 34] width 79 height 19
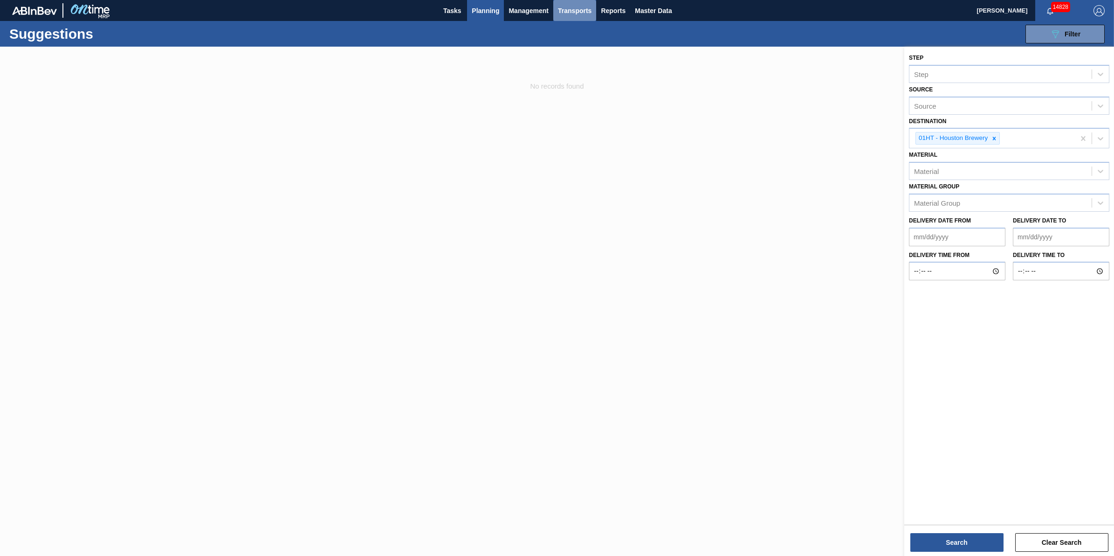
click at [555, 3] on button "Transports" at bounding box center [574, 10] width 43 height 21
click at [562, 51] on li "[GEOGRAPHIC_DATA]" at bounding box center [581, 46] width 79 height 15
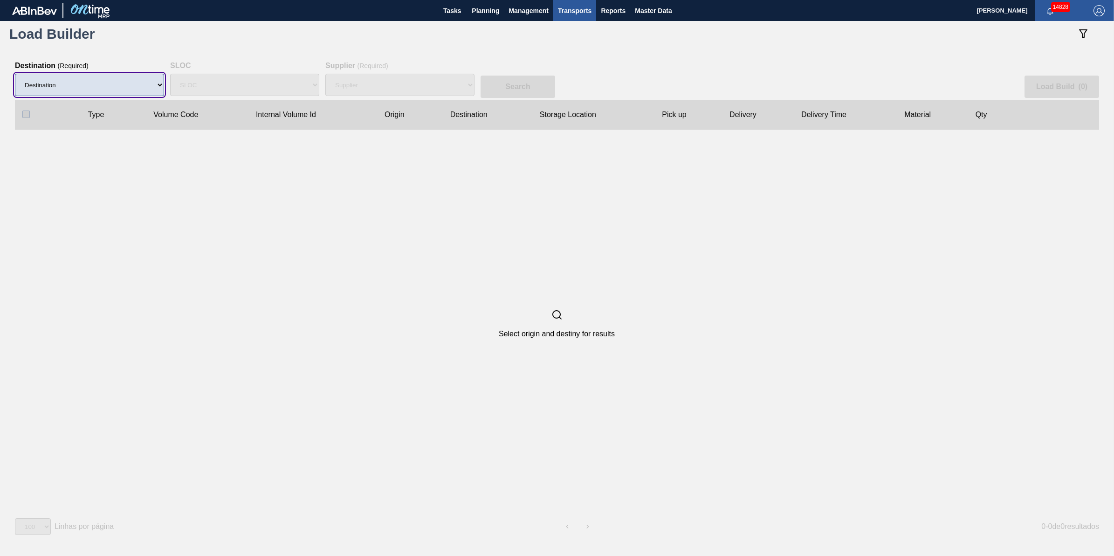
click at [145, 91] on select "Destination 01BV - Baldwinsville Brewery 01CL - Columbus Brewery 01CV - Carters…" at bounding box center [89, 85] width 149 height 22
select select "9"
click at [15, 74] on select "Destination 01BV - Baldwinsville Brewery 01CL - Columbus Brewery 01CV - Carters…" at bounding box center [89, 85] width 149 height 22
select select "N/A"
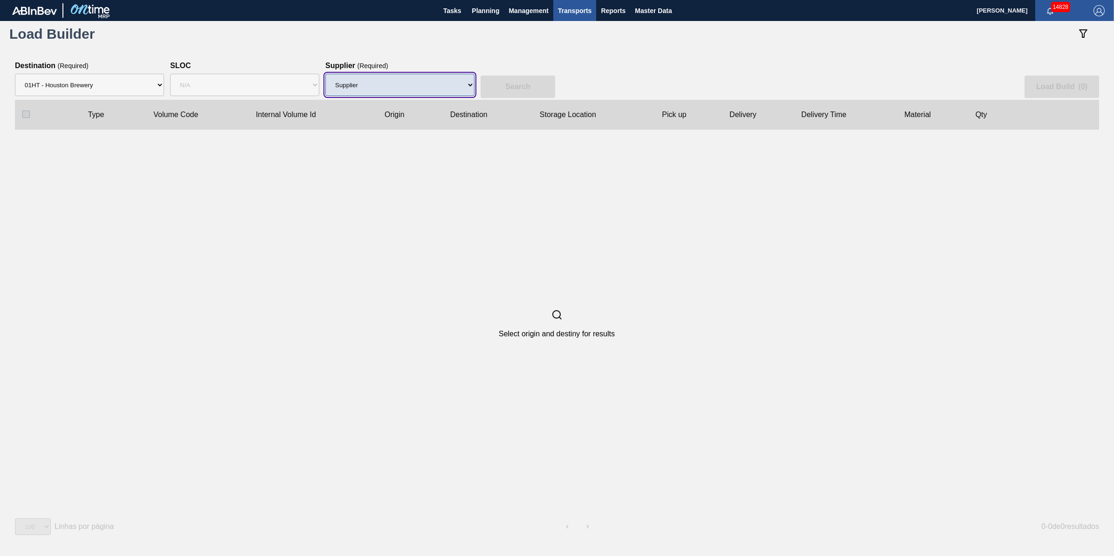
click at [355, 87] on select "Supplier 8221649 - BALL METAL CONTAINER GROUP 8342641 - BALL METAL CONTAINER GR…" at bounding box center [399, 85] width 149 height 22
select select "166"
click at [325, 74] on select "Supplier 8221649 - BALL METAL CONTAINER GROUP 8342641 - BALL METAL CONTAINER GR…" at bounding box center [399, 85] width 149 height 22
click at [511, 81] on button "Search" at bounding box center [517, 86] width 75 height 22
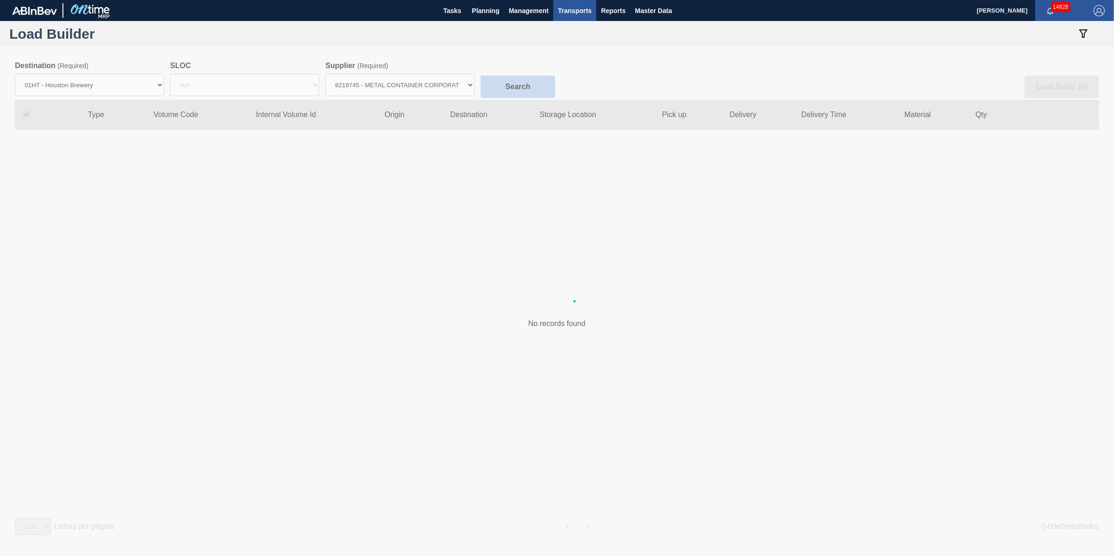
checkbox input "true"
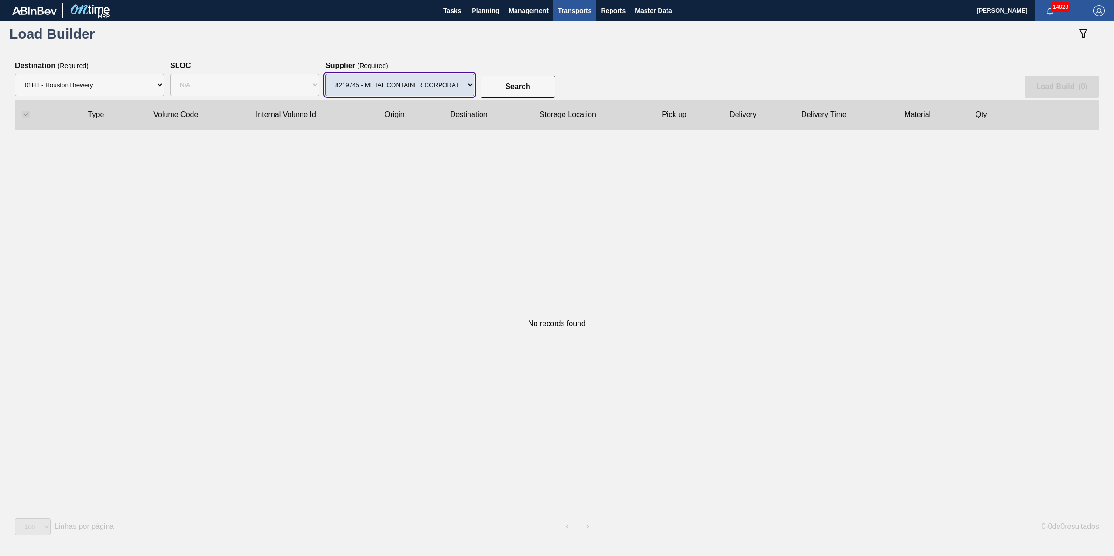
click at [467, 90] on select "Supplier 8221649 - BALL METAL CONTAINER GROUP 8342641 - BALL METAL CONTAINER GR…" at bounding box center [399, 85] width 149 height 22
select select "13"
click at [325, 74] on select "Supplier 8221649 - BALL METAL CONTAINER GROUP 8342641 - BALL METAL CONTAINER GR…" at bounding box center [399, 85] width 149 height 22
click at [533, 91] on button "Search" at bounding box center [517, 86] width 75 height 22
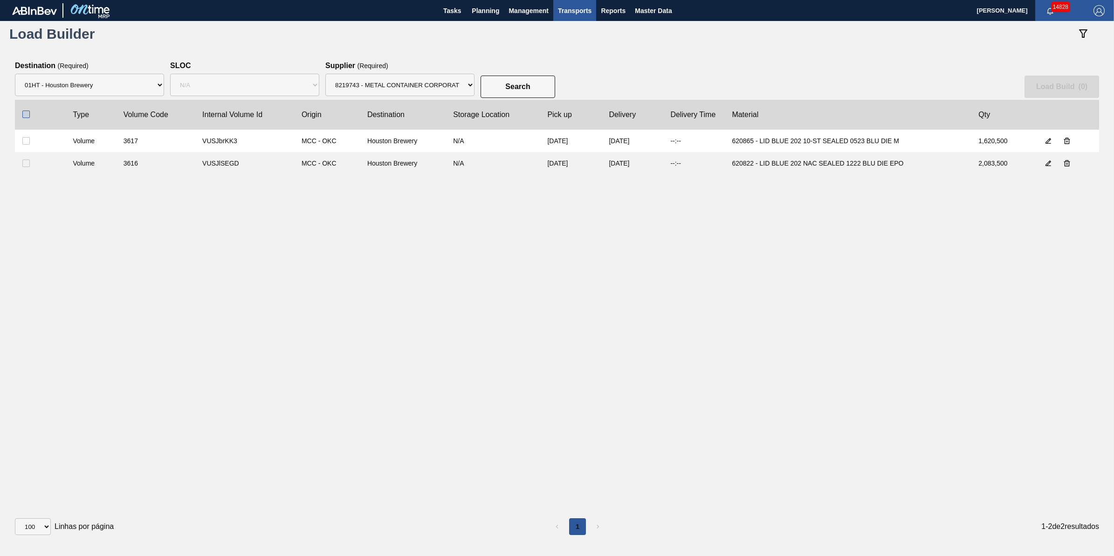
click at [23, 113] on input "checkbox" at bounding box center [25, 113] width 7 height 7
checkbox input "true"
click at [0, 0] on slot "Load Build ( 2 )" at bounding box center [0, 0] width 0 height 0
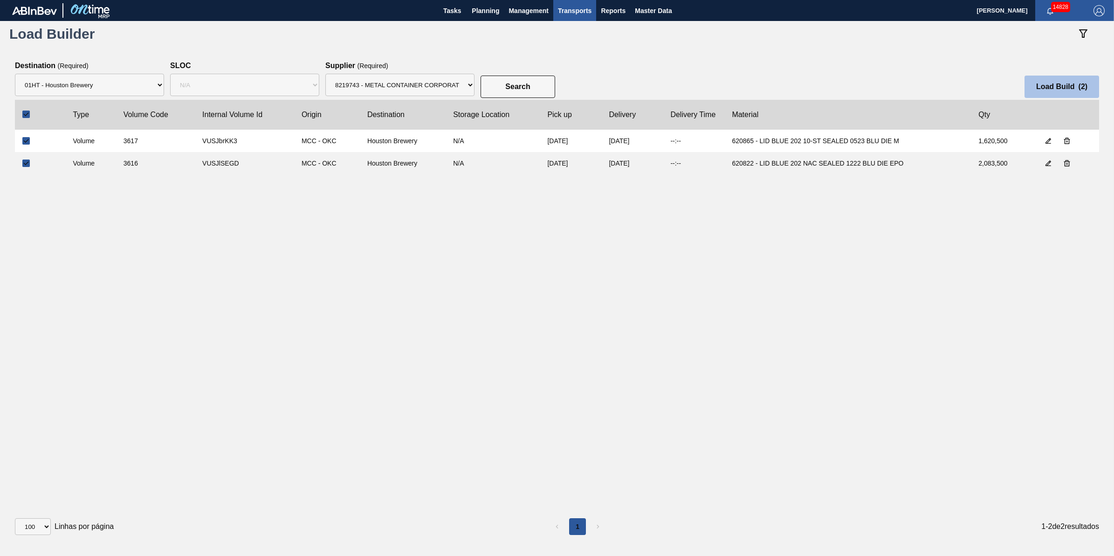
select select "Undefined"
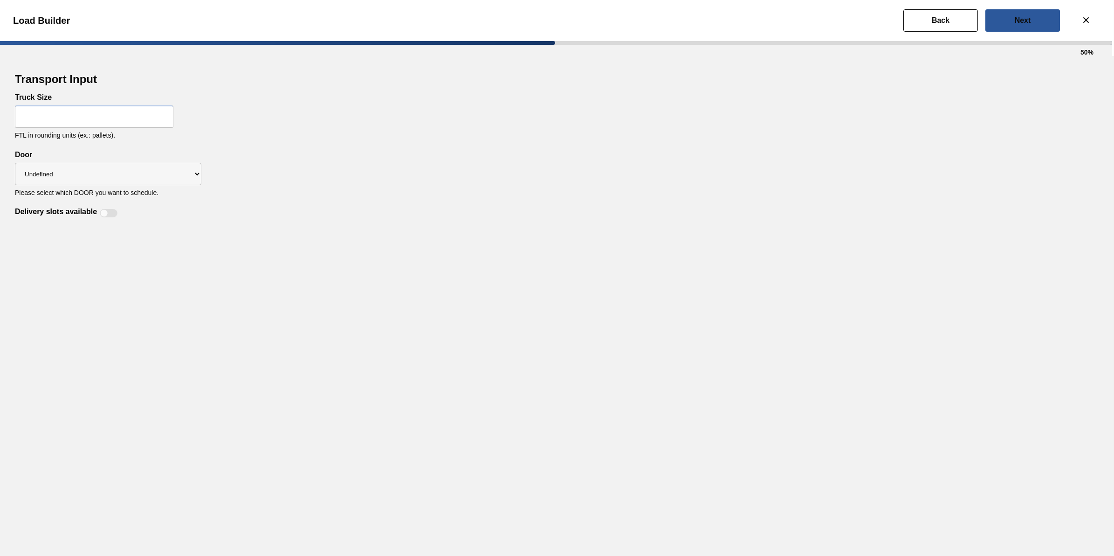
click at [117, 119] on input "text" at bounding box center [94, 116] width 158 height 22
type input "32"
click at [168, 178] on select "Undefined IP" at bounding box center [108, 174] width 186 height 22
click at [259, 150] on div "Truck Size 32 FTL in rounding units (ex.: pallets)." at bounding box center [557, 121] width 1084 height 57
click at [110, 216] on div at bounding box center [109, 213] width 18 height 8
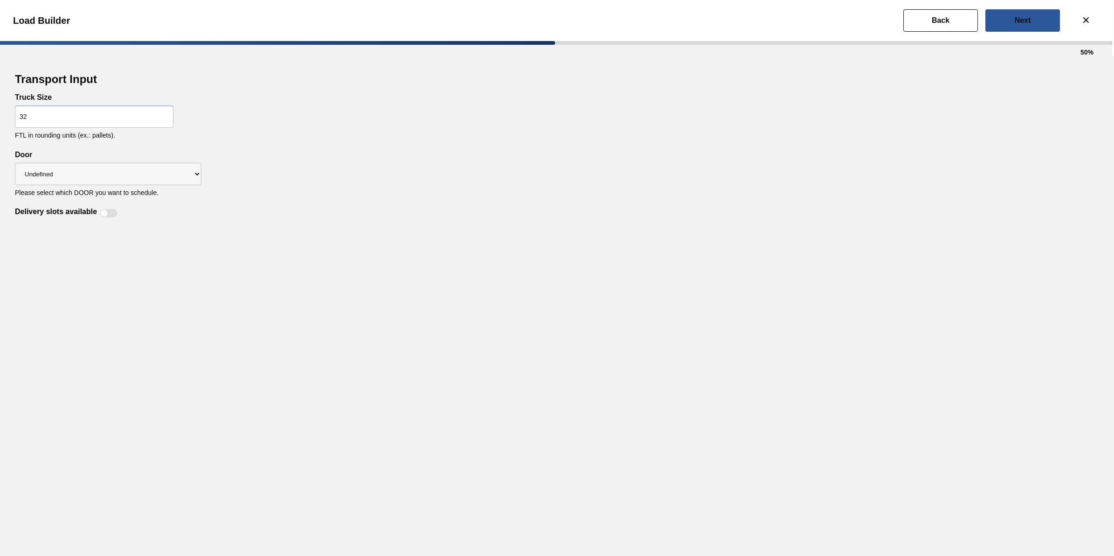
checkbox input "true"
click at [0, 0] on slot "Next" at bounding box center [0, 0] width 0 height 0
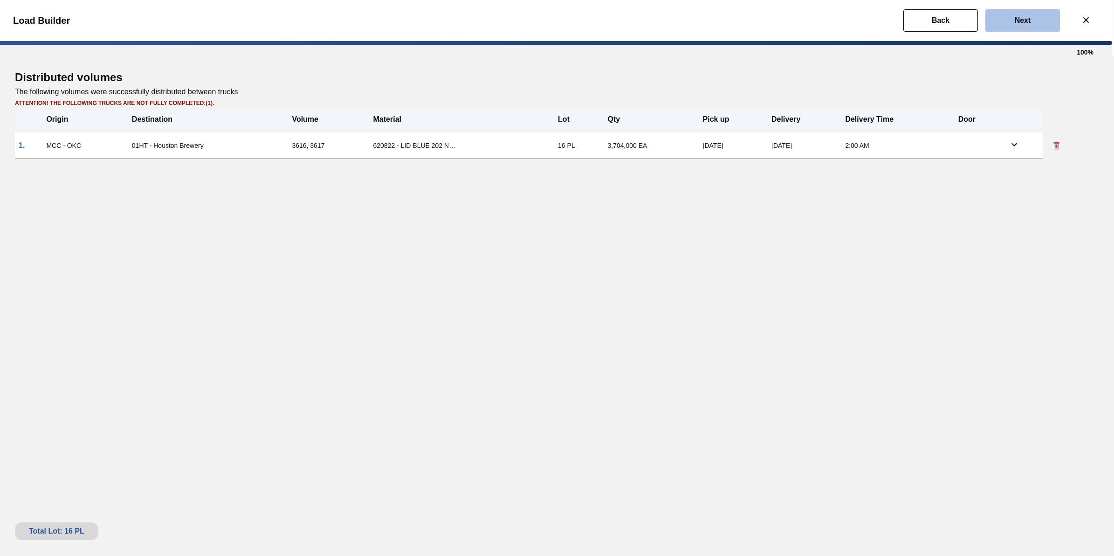
click at [1003, 29] on button "Next" at bounding box center [1022, 20] width 75 height 22
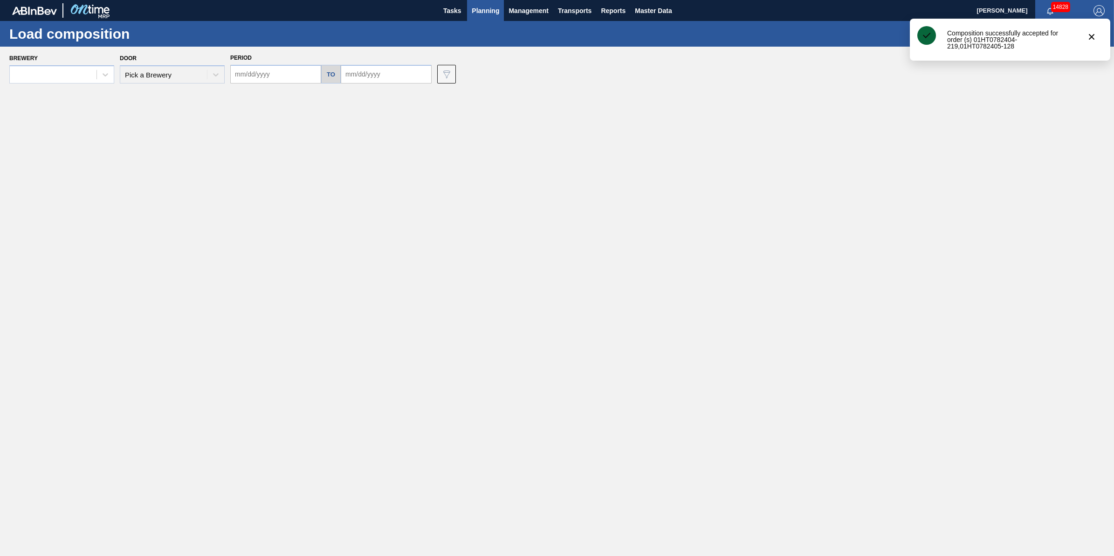
type input "[DATE]"
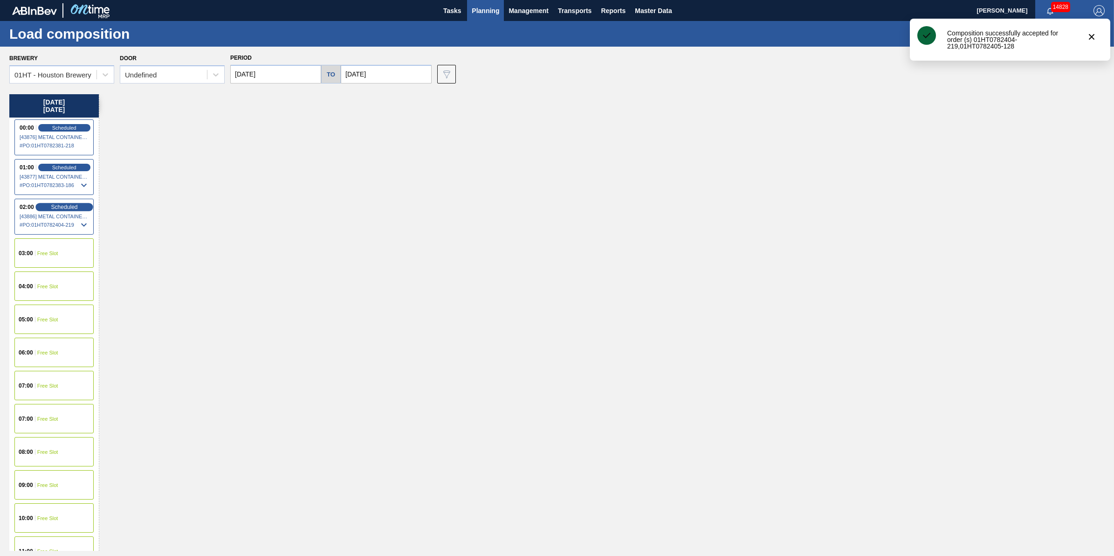
click at [66, 206] on span "Scheduled" at bounding box center [64, 207] width 27 height 6
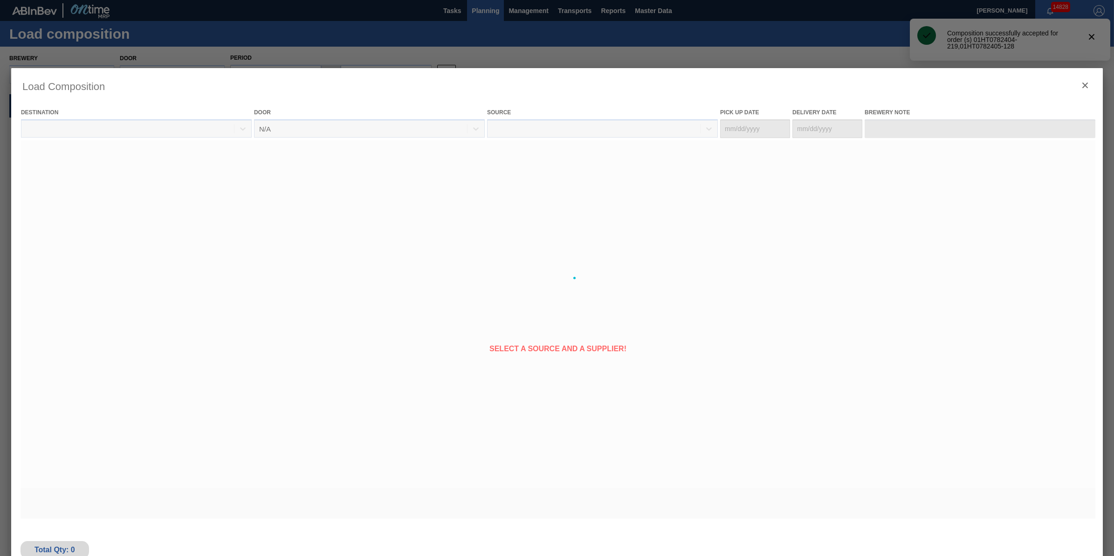
type Date "[DATE]"
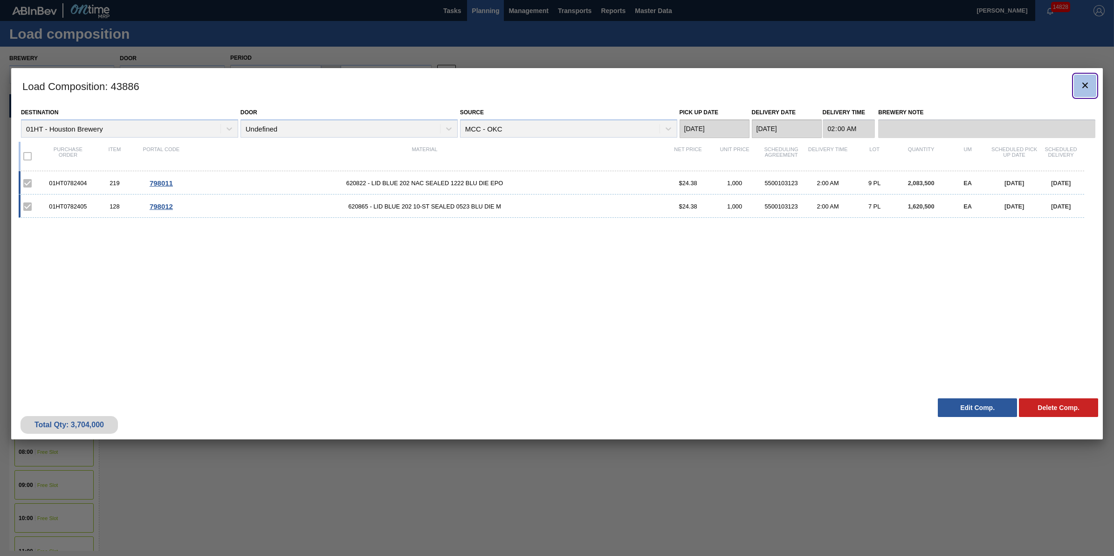
click at [1084, 80] on icon "botão de ícone" at bounding box center [1084, 85] width 11 height 11
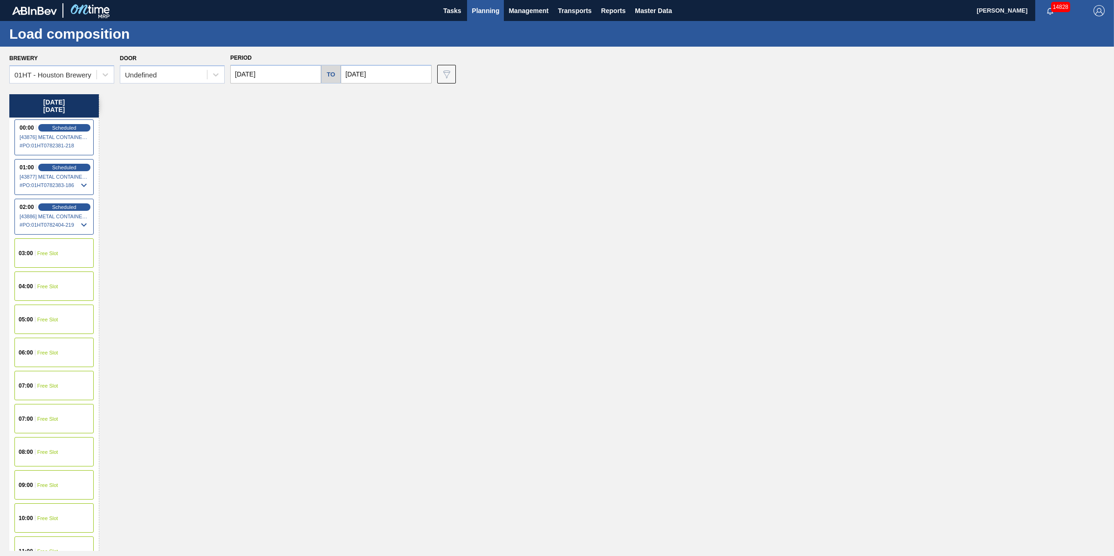
click at [483, 12] on span "Planning" at bounding box center [485, 10] width 27 height 11
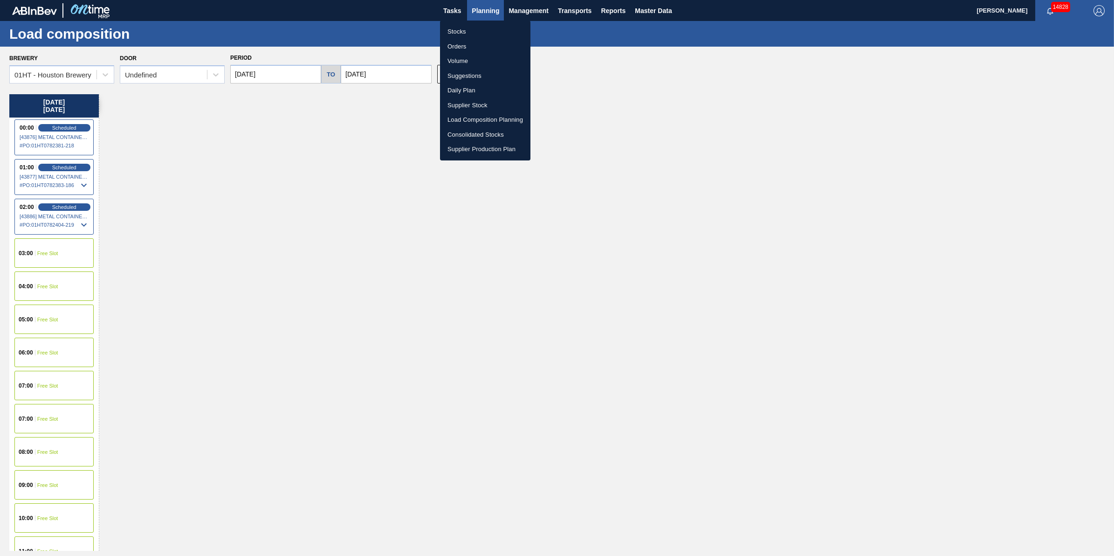
click at [482, 28] on li "Stocks" at bounding box center [485, 31] width 90 height 15
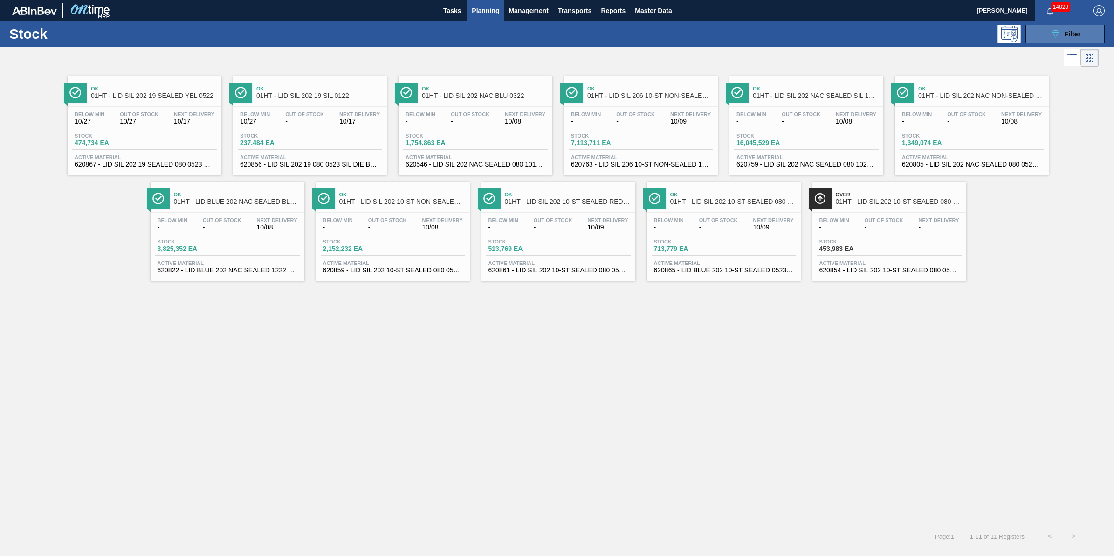
click at [1048, 36] on button "089F7B8B-B2A5-4AFE-B5C0-19BA573D28AC Filter" at bounding box center [1064, 34] width 79 height 19
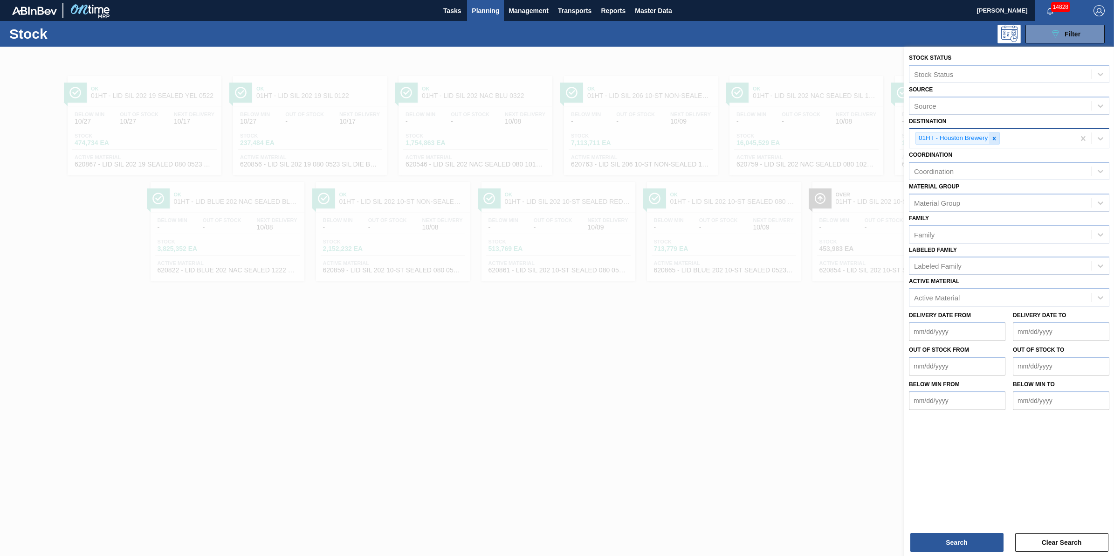
click at [993, 135] on icon at bounding box center [994, 138] width 7 height 7
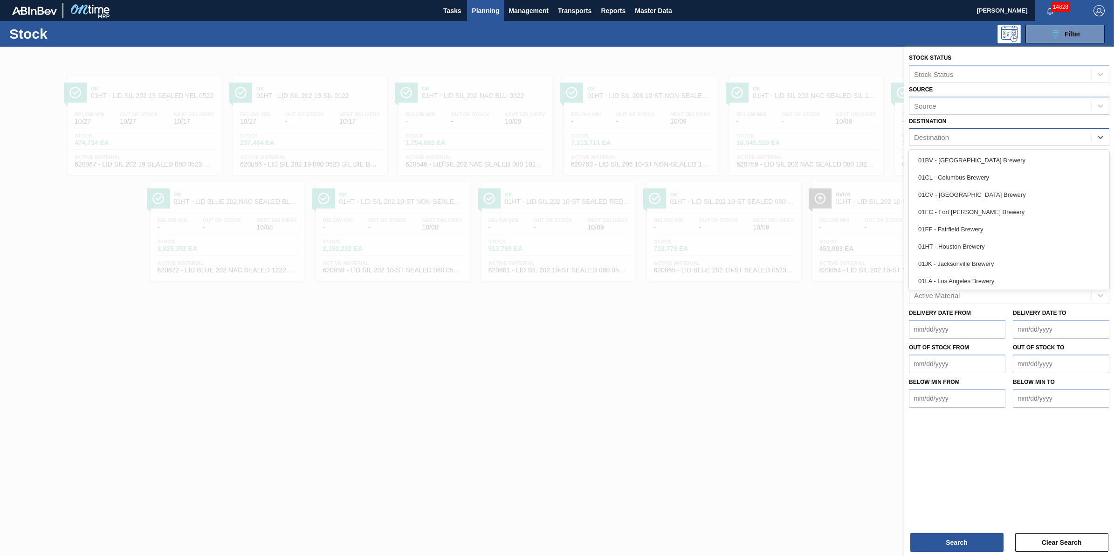
click at [993, 136] on div "Destination" at bounding box center [1000, 137] width 182 height 14
click at [988, 210] on div "01FC - Fort [PERSON_NAME] Brewery" at bounding box center [1009, 211] width 200 height 17
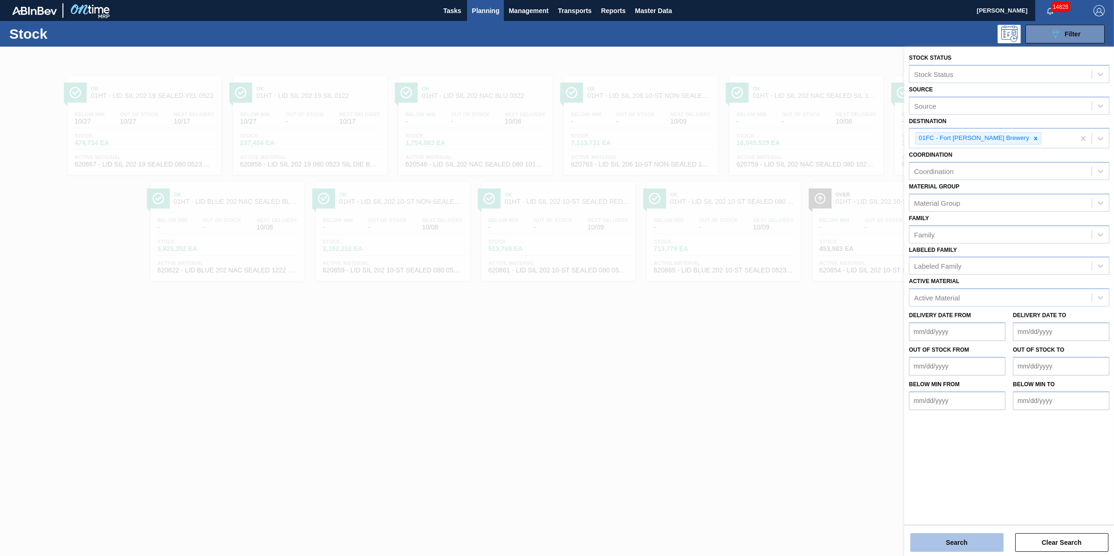
click at [933, 538] on button "Search" at bounding box center [956, 542] width 93 height 19
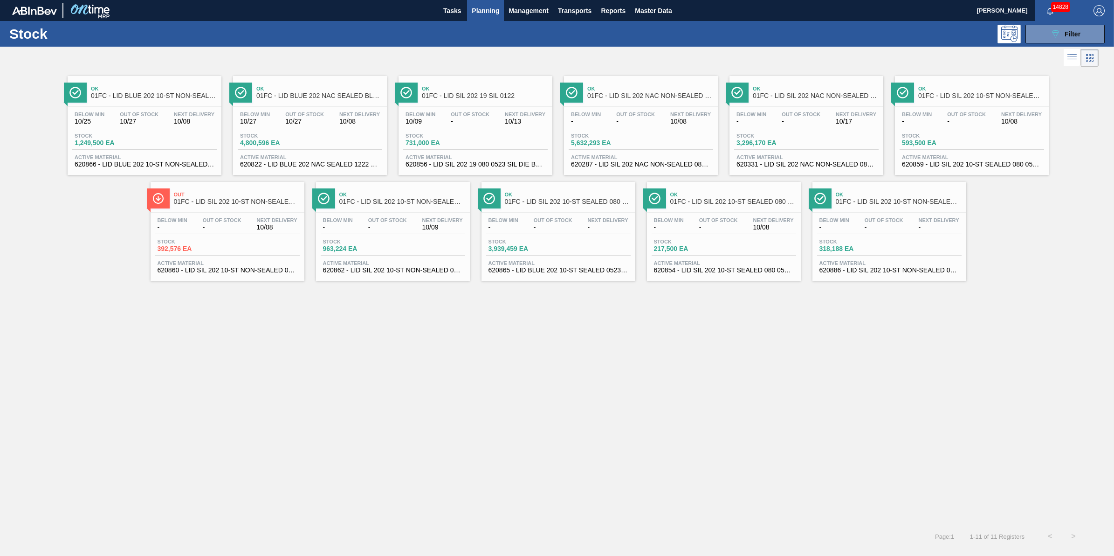
click at [595, 139] on div "Stock 5,632,293 EA" at bounding box center [604, 140] width 70 height 14
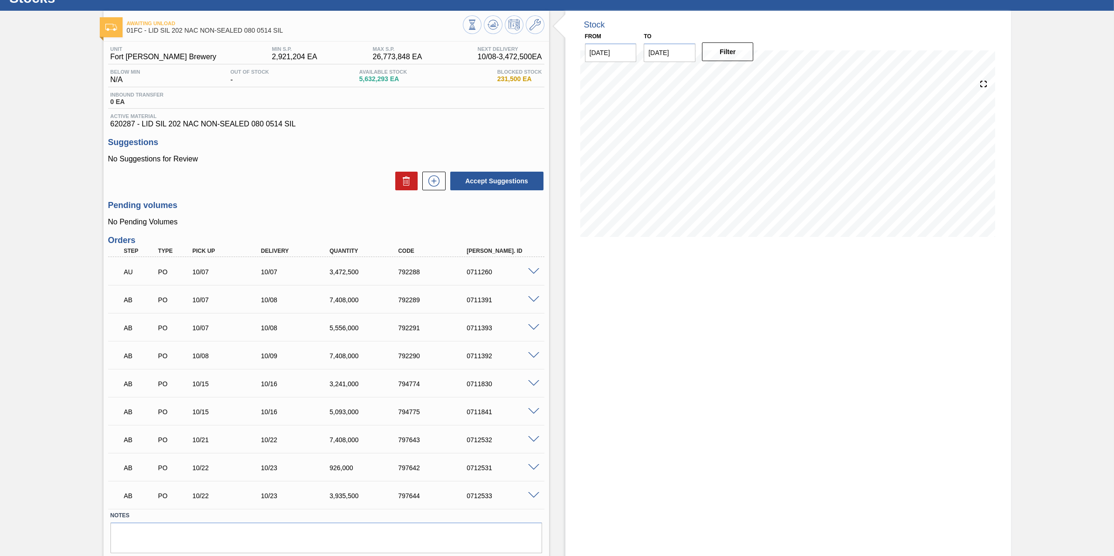
scroll to position [66, 0]
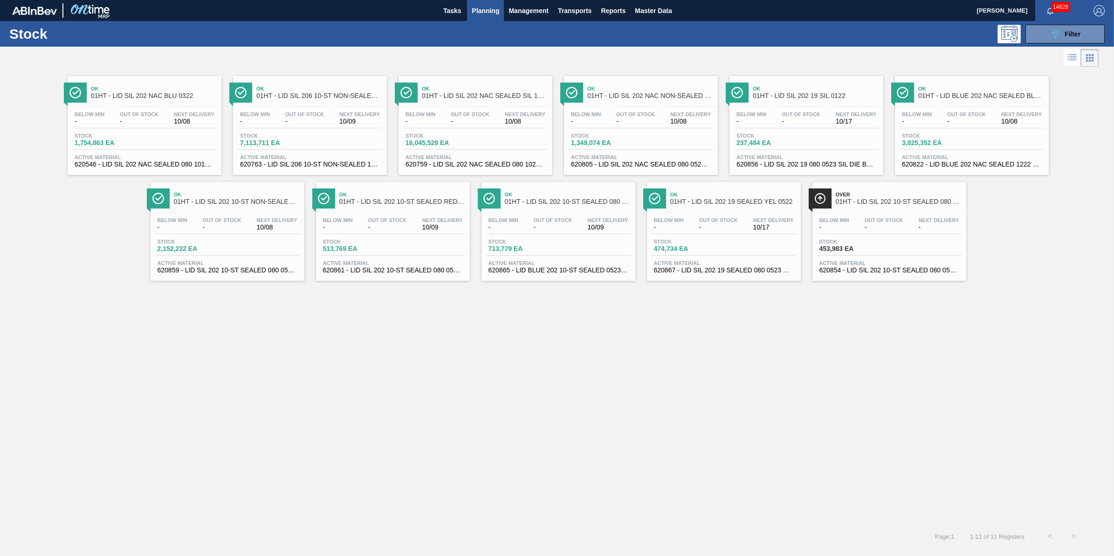
click at [164, 115] on div "Below Min - Out Of Stock - Next Delivery 10/08" at bounding box center [144, 119] width 144 height 17
click at [567, 210] on div "Ok 01HT - LID SIL 202 10-ST SEALED 080 0618 ULT 06 Below Min - Out Of Stock - N…" at bounding box center [558, 231] width 154 height 99
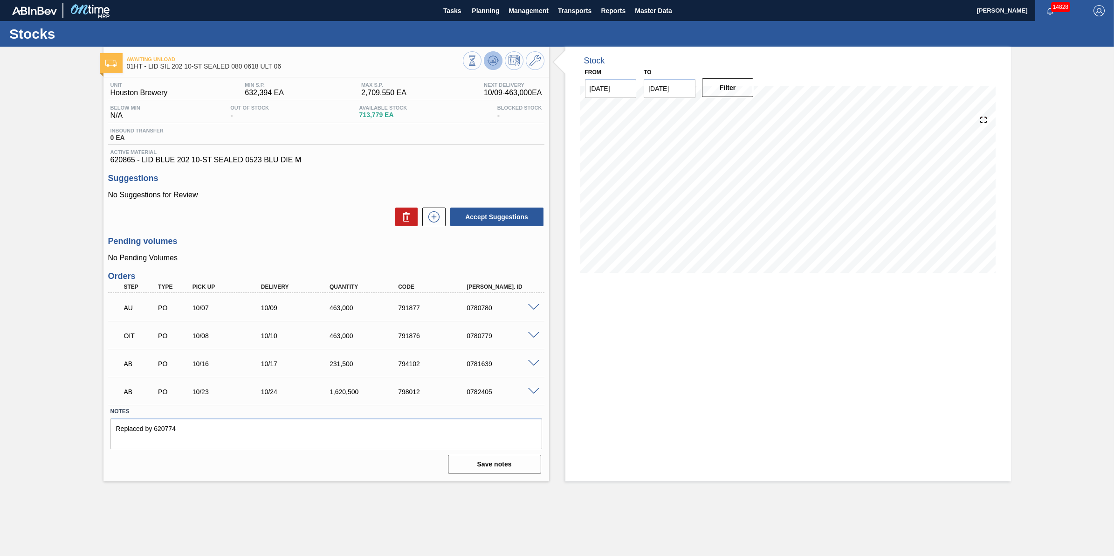
click at [495, 63] on icon at bounding box center [492, 60] width 11 height 11
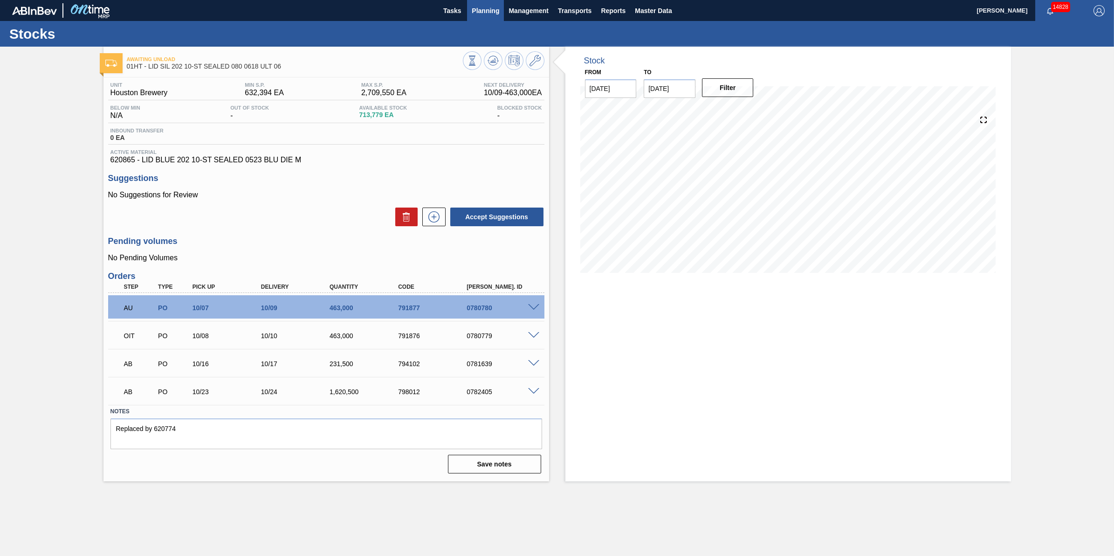
click at [491, 13] on span "Planning" at bounding box center [485, 10] width 27 height 11
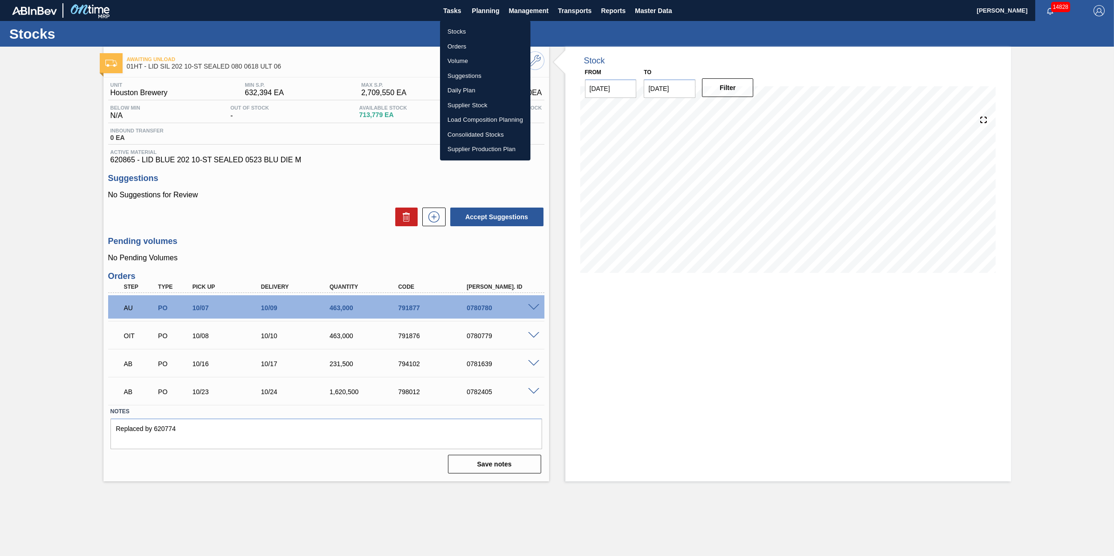
click at [486, 27] on li "Stocks" at bounding box center [485, 31] width 90 height 15
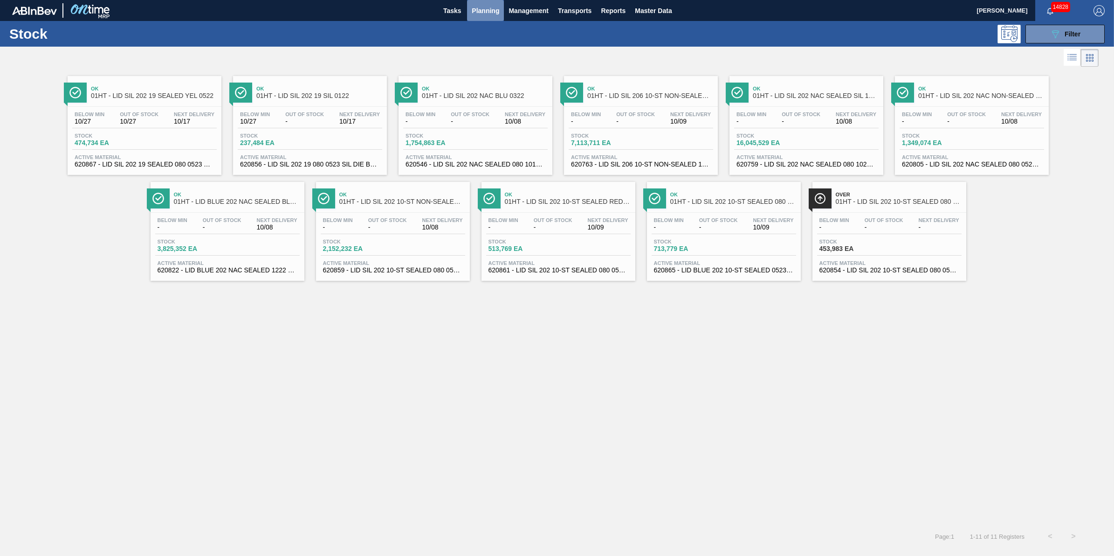
click at [477, 6] on span "Planning" at bounding box center [485, 10] width 27 height 11
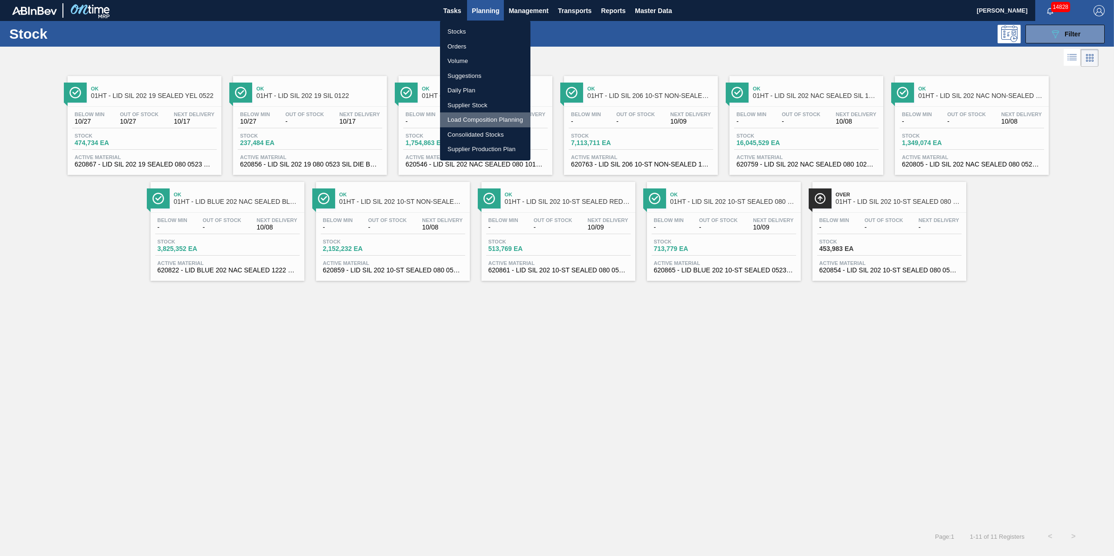
click at [475, 117] on li "Load Composition Planning" at bounding box center [485, 119] width 90 height 15
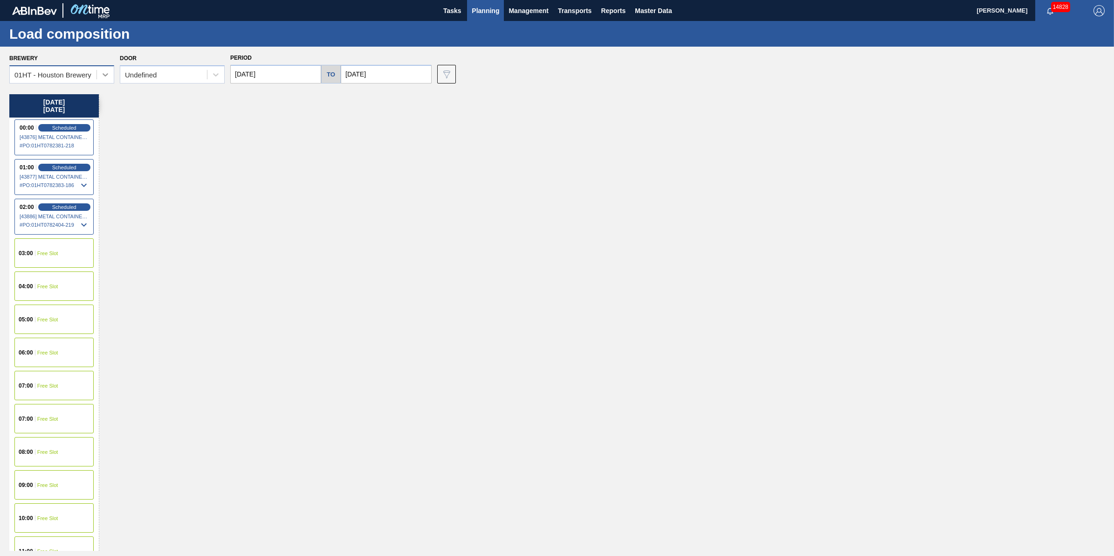
click at [97, 74] on div at bounding box center [105, 74] width 17 height 17
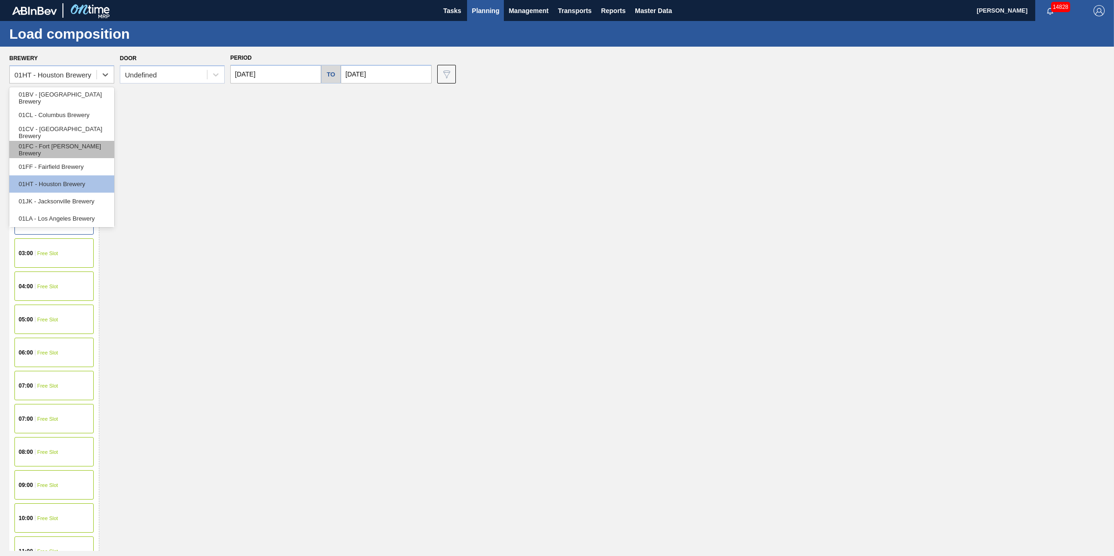
click at [89, 155] on div "01FC - Fort [PERSON_NAME] Brewery" at bounding box center [61, 149] width 105 height 17
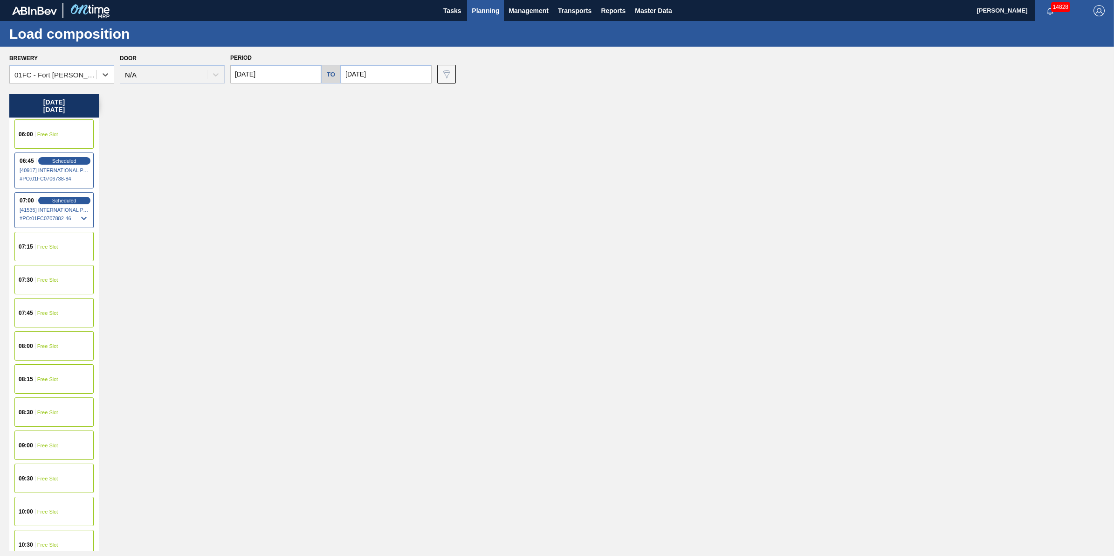
click at [295, 79] on input "[DATE]" at bounding box center [275, 74] width 91 height 19
click at [287, 148] on div "5 6 7 8 9 10 11" at bounding box center [286, 141] width 106 height 15
click at [289, 143] on div "8" at bounding box center [286, 141] width 13 height 13
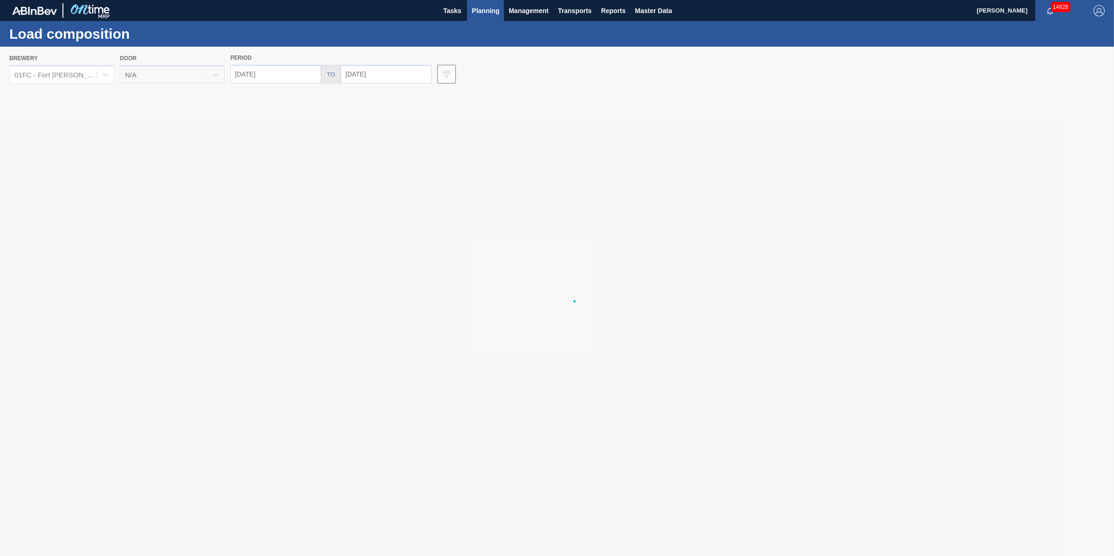
type input "[DATE]"
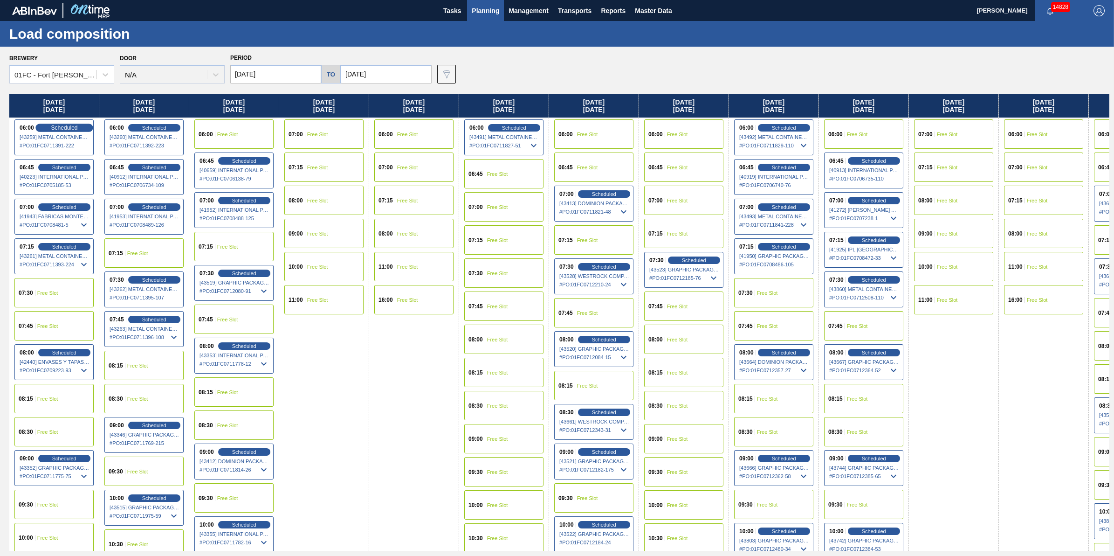
click at [71, 125] on span "Scheduled" at bounding box center [64, 127] width 27 height 6
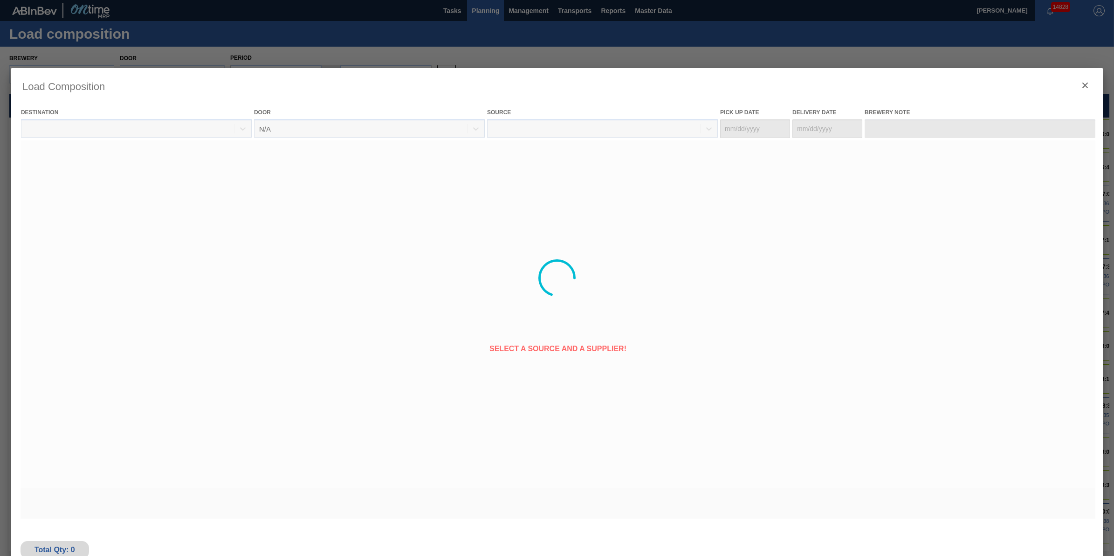
type Date "[DATE]"
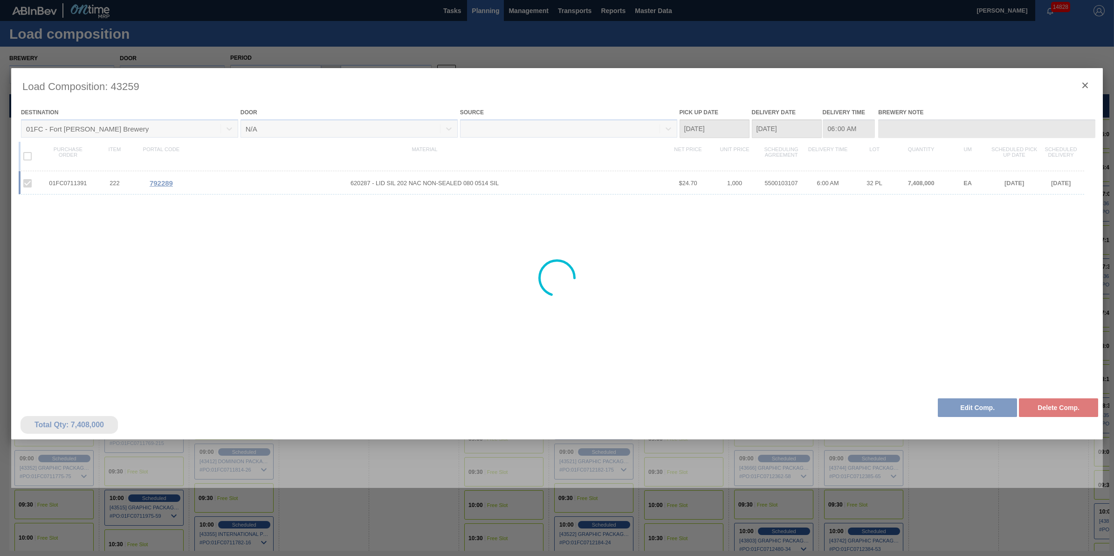
click at [1084, 87] on div at bounding box center [556, 277] width 1091 height 419
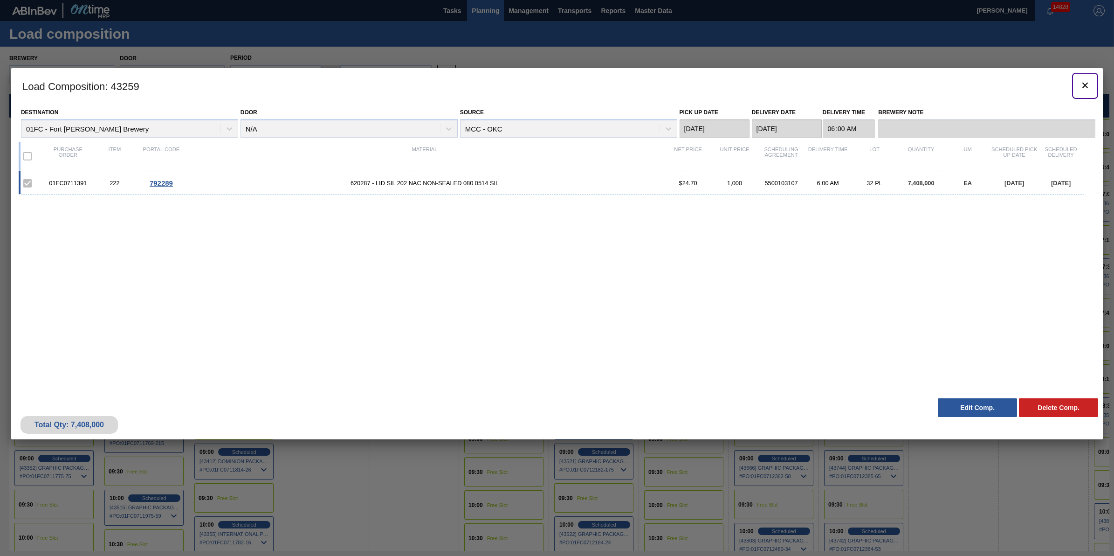
click at [1083, 89] on icon "botão de ícone" at bounding box center [1084, 85] width 11 height 11
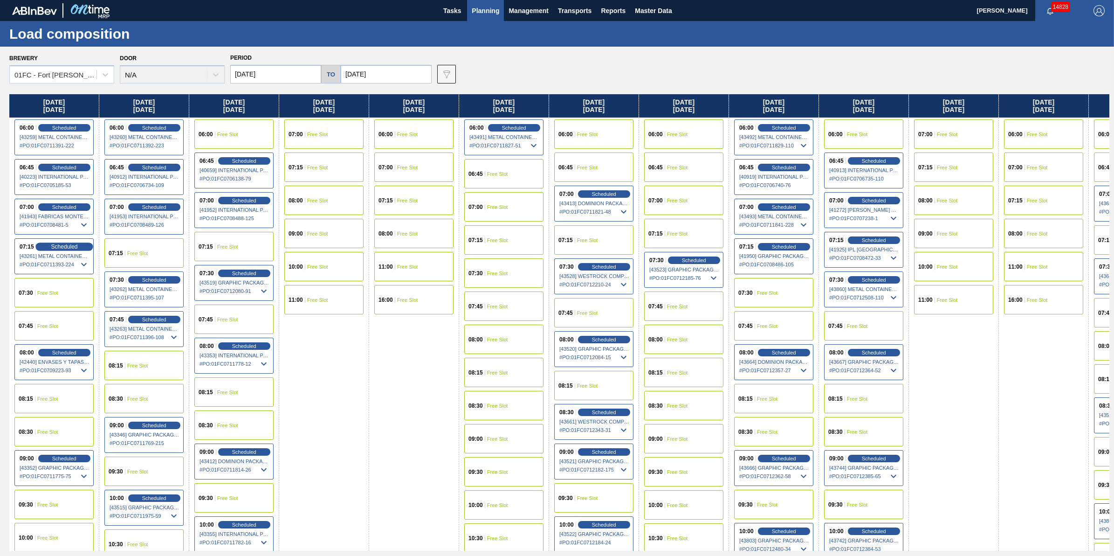
click at [71, 242] on div "Scheduled" at bounding box center [63, 246] width 57 height 8
click at [71, 0] on body "Tasks Planning Management Transports Reports Master Data [PERSON_NAME] 14828 Ma…" at bounding box center [557, 0] width 1114 height 0
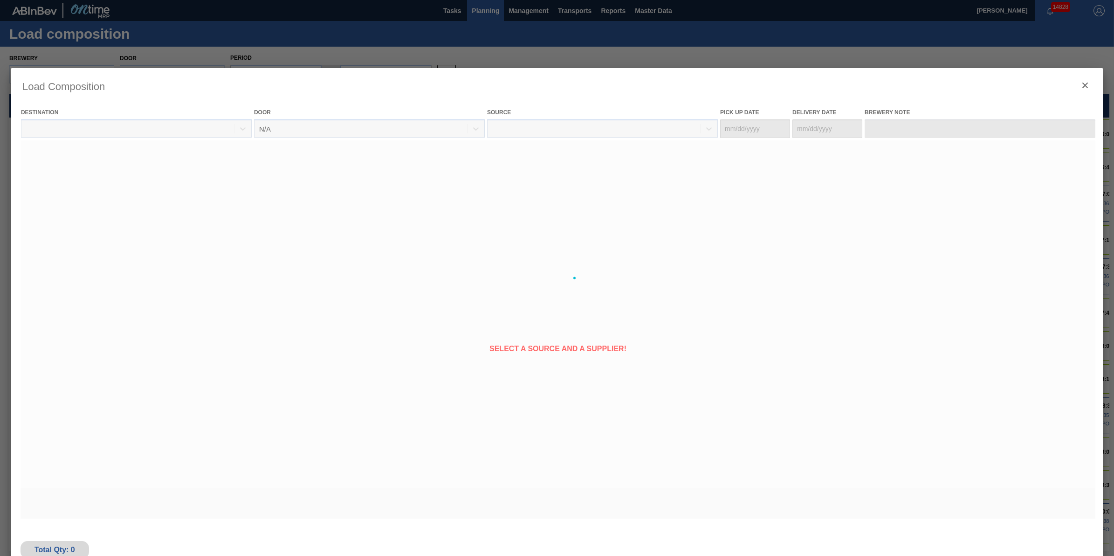
type Date "[DATE]"
